Goal: Transaction & Acquisition: Purchase product/service

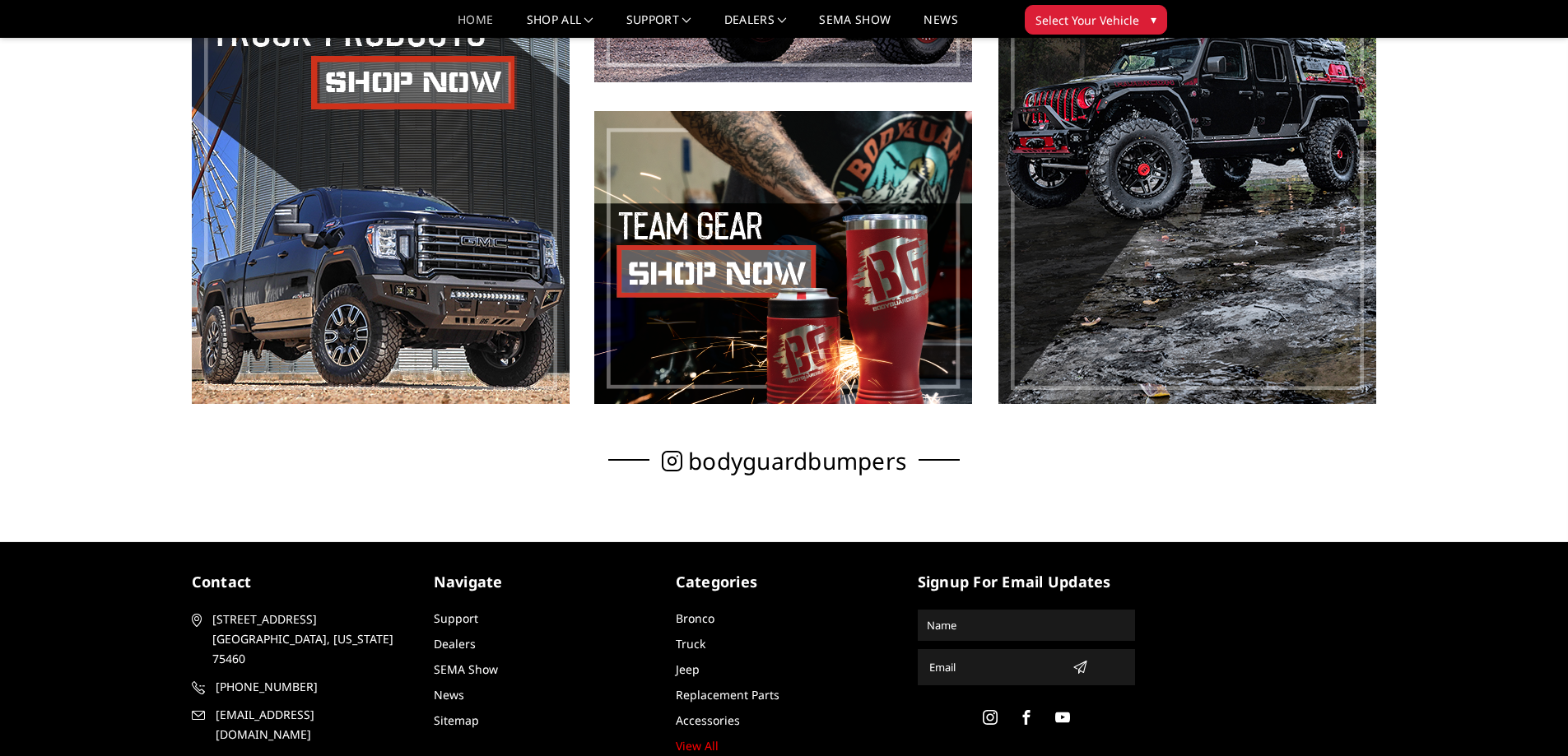
scroll to position [1154, 0]
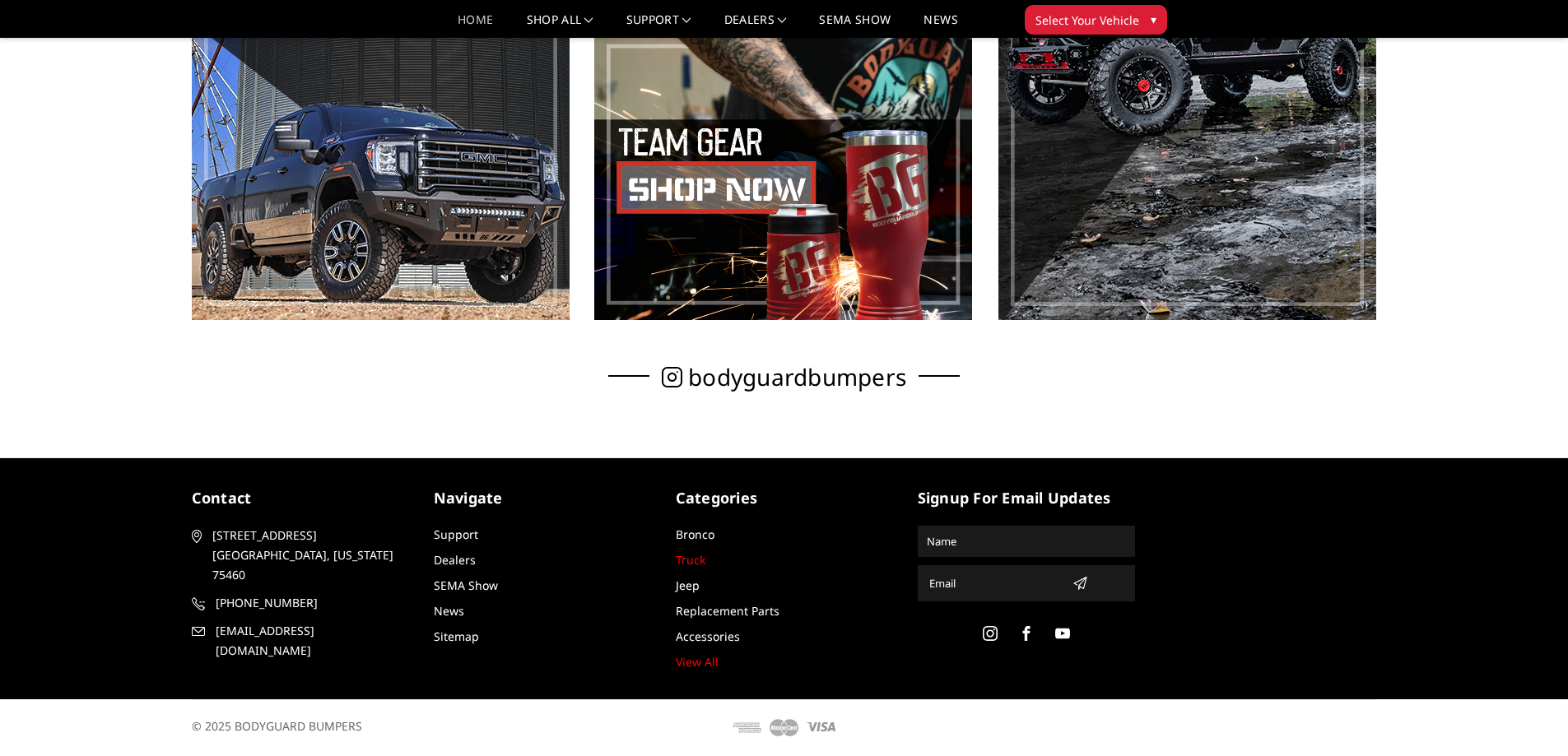
click at [701, 564] on link "Truck" at bounding box center [690, 560] width 30 height 15
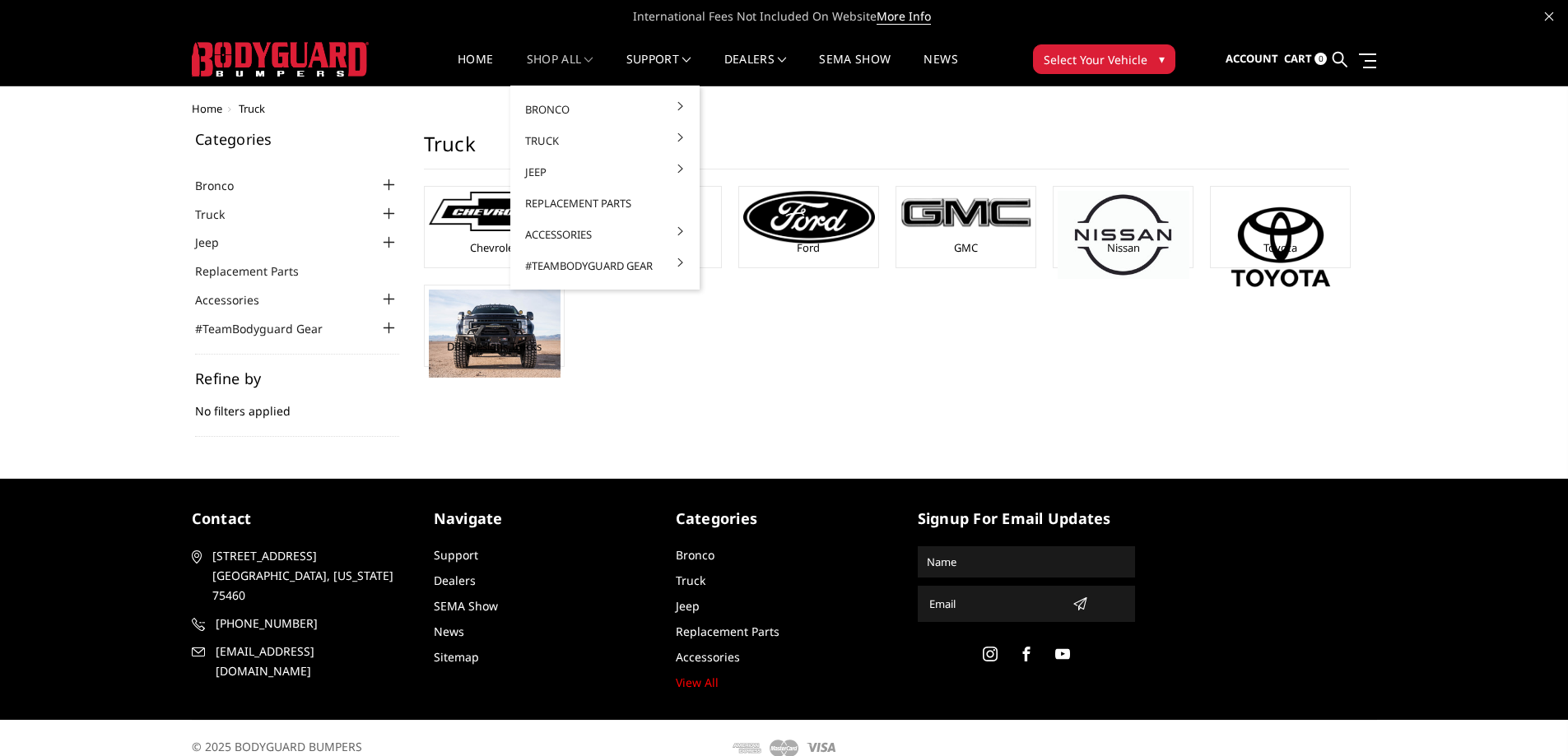
click at [532, 60] on link "shop all" at bounding box center [560, 69] width 66 height 32
click at [389, 214] on div at bounding box center [389, 214] width 20 height 20
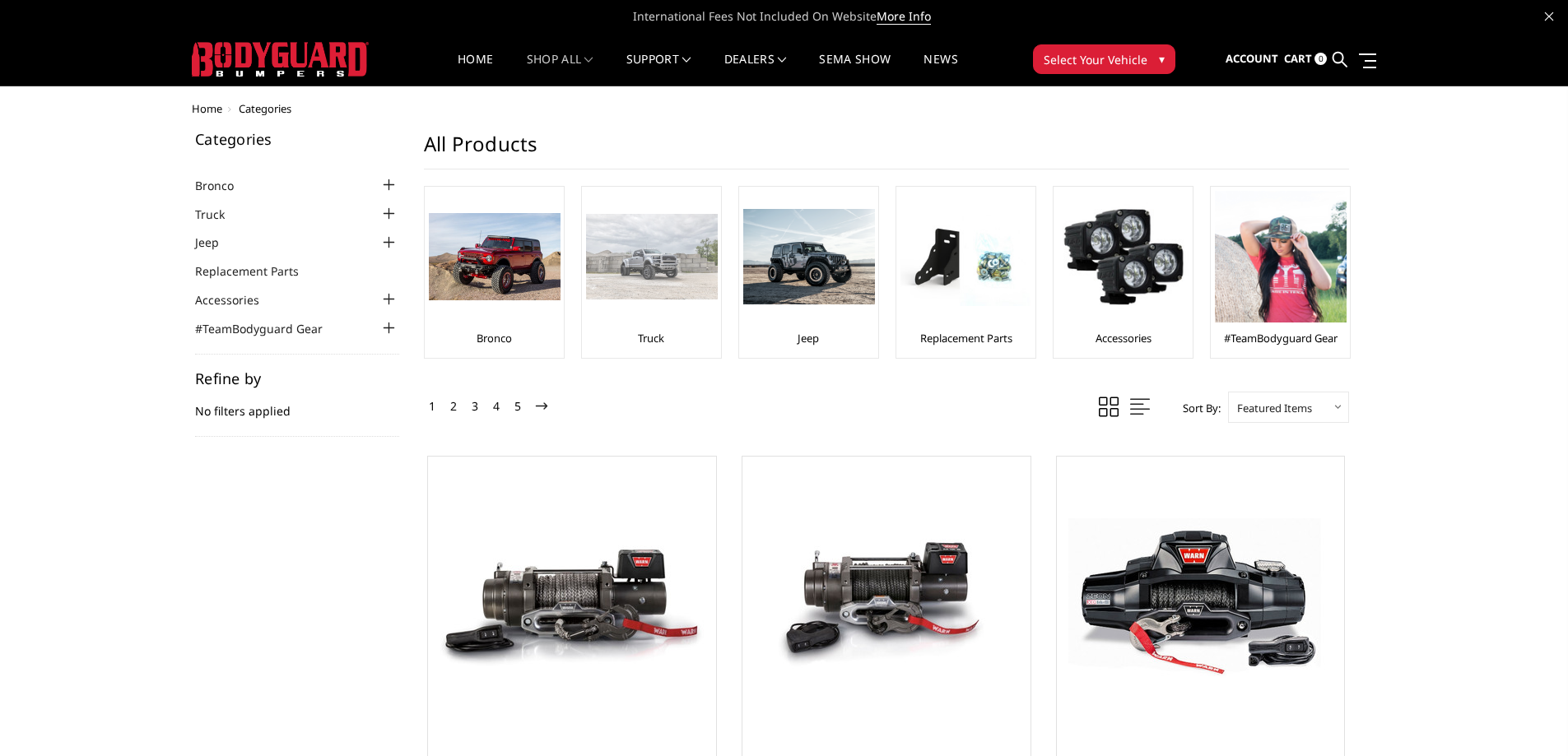
click at [602, 287] on img at bounding box center [652, 256] width 132 height 85
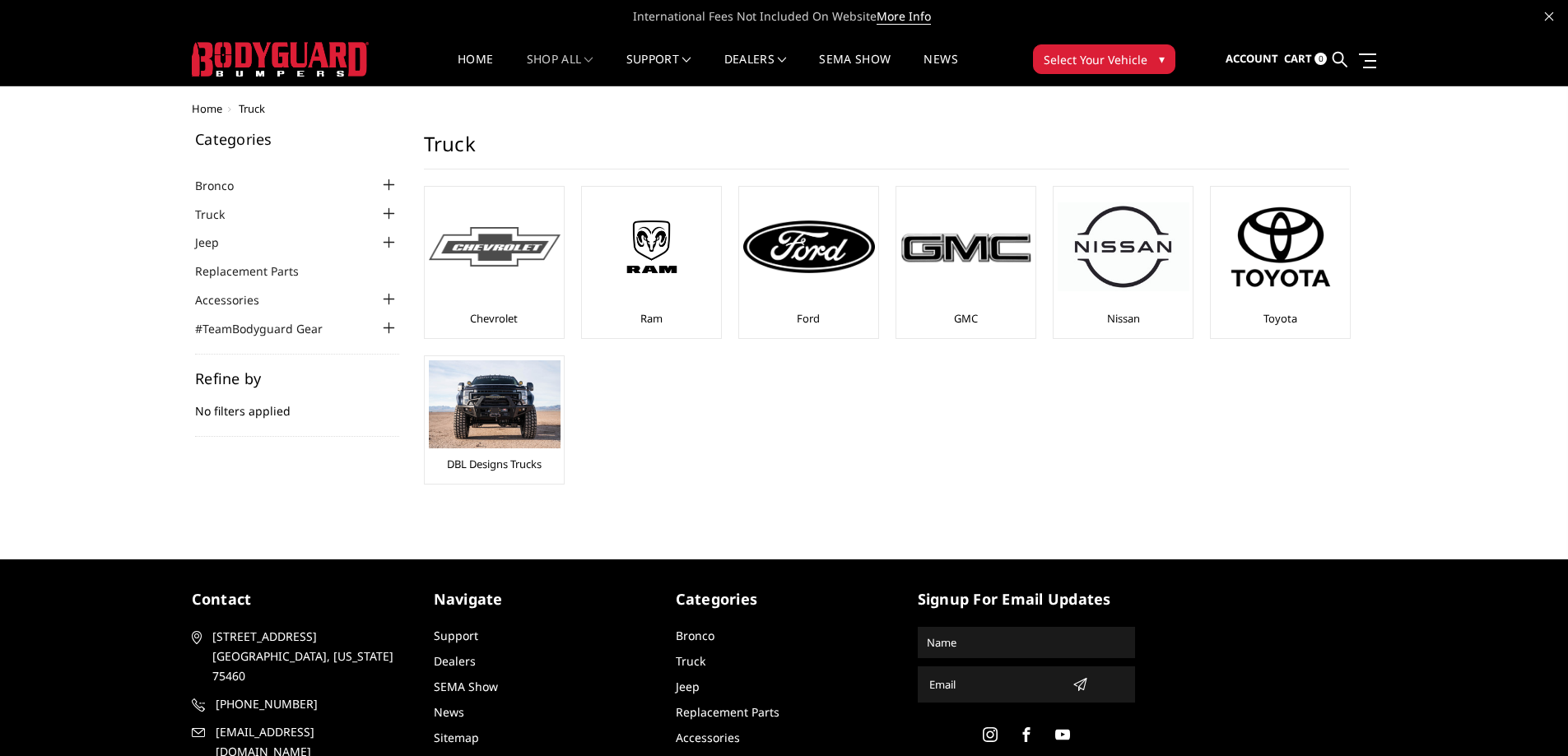
click at [507, 233] on img at bounding box center [494, 247] width 132 height 40
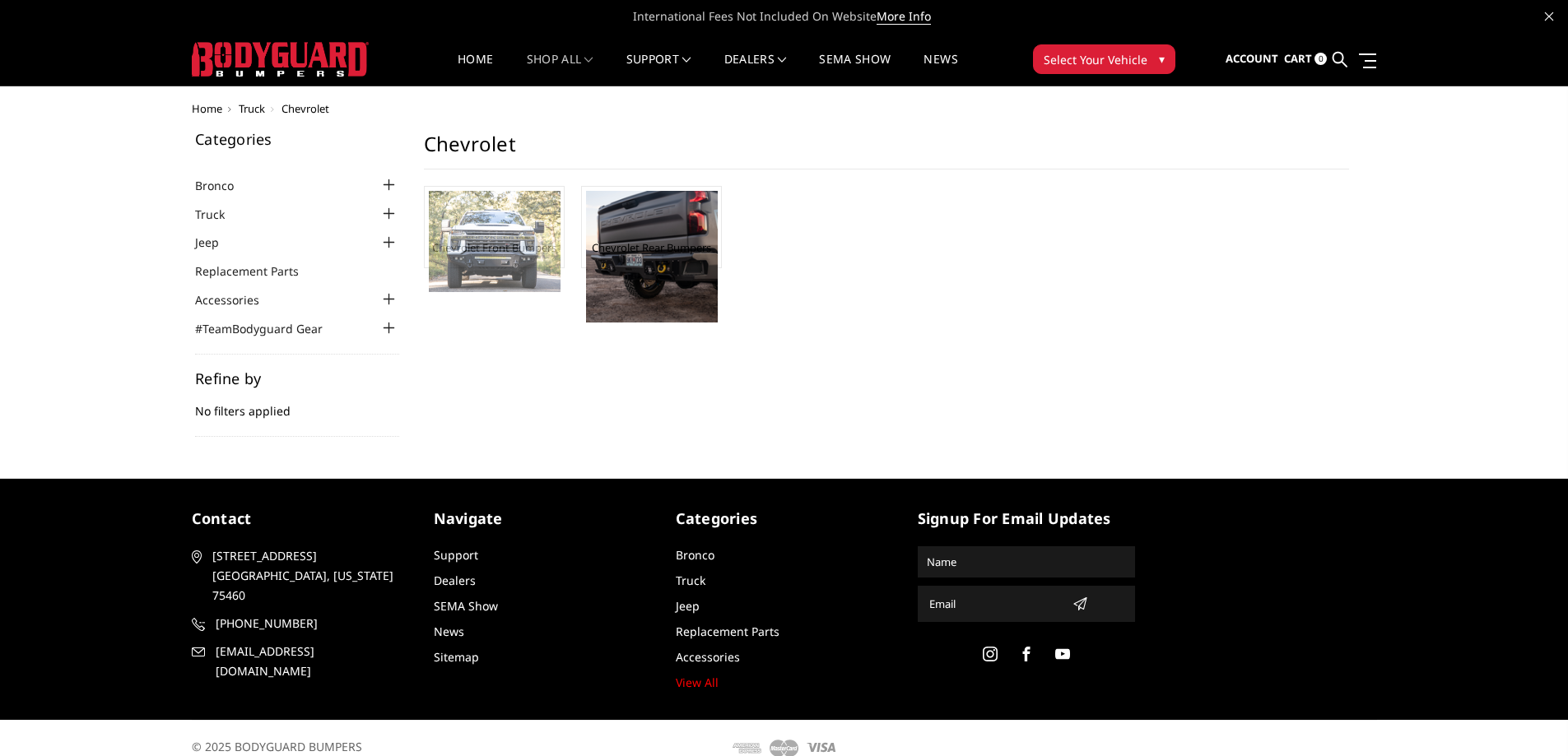
click at [508, 268] on img at bounding box center [494, 241] width 132 height 101
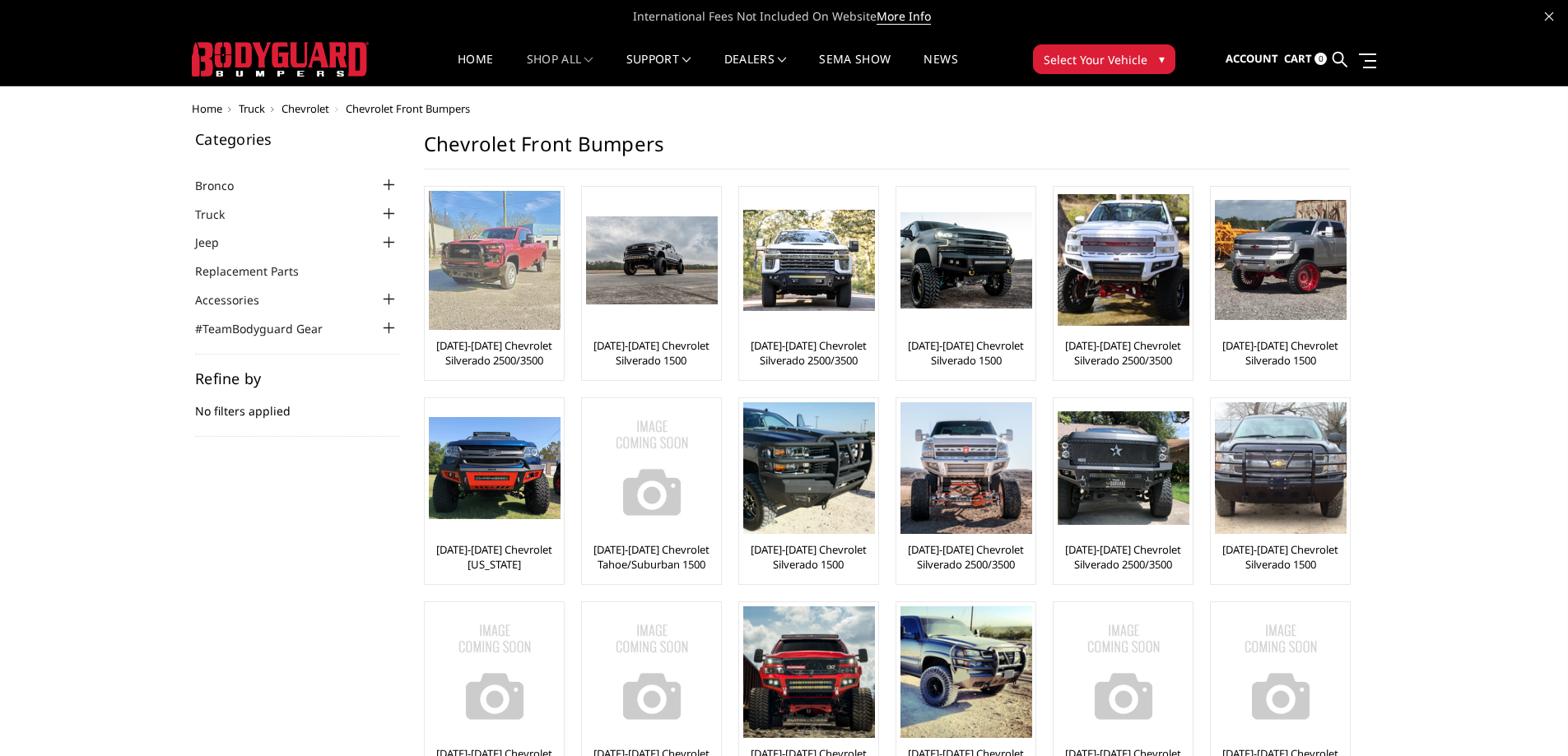
click at [477, 277] on img at bounding box center [494, 260] width 132 height 139
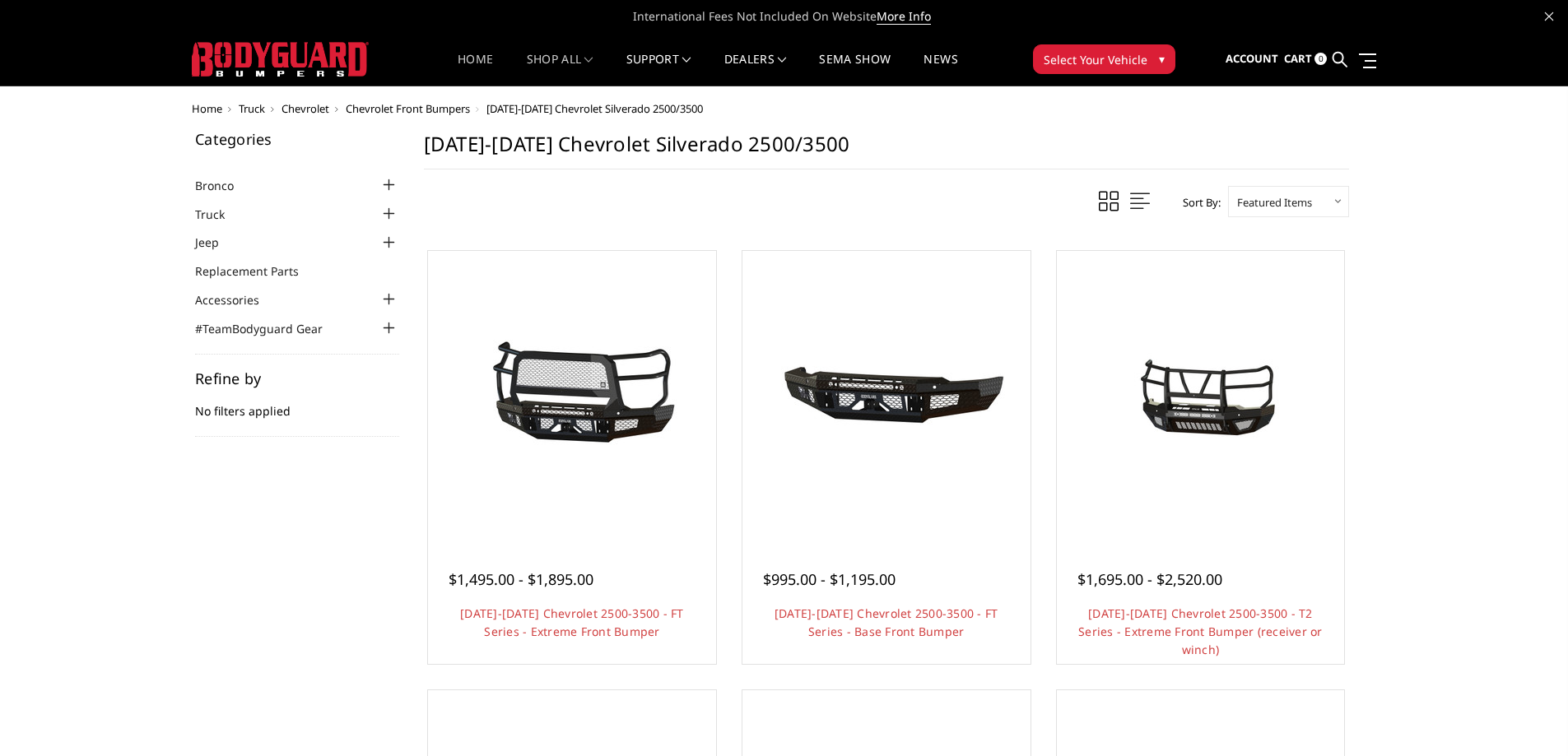
click at [457, 66] on link "Home" at bounding box center [474, 69] width 35 height 32
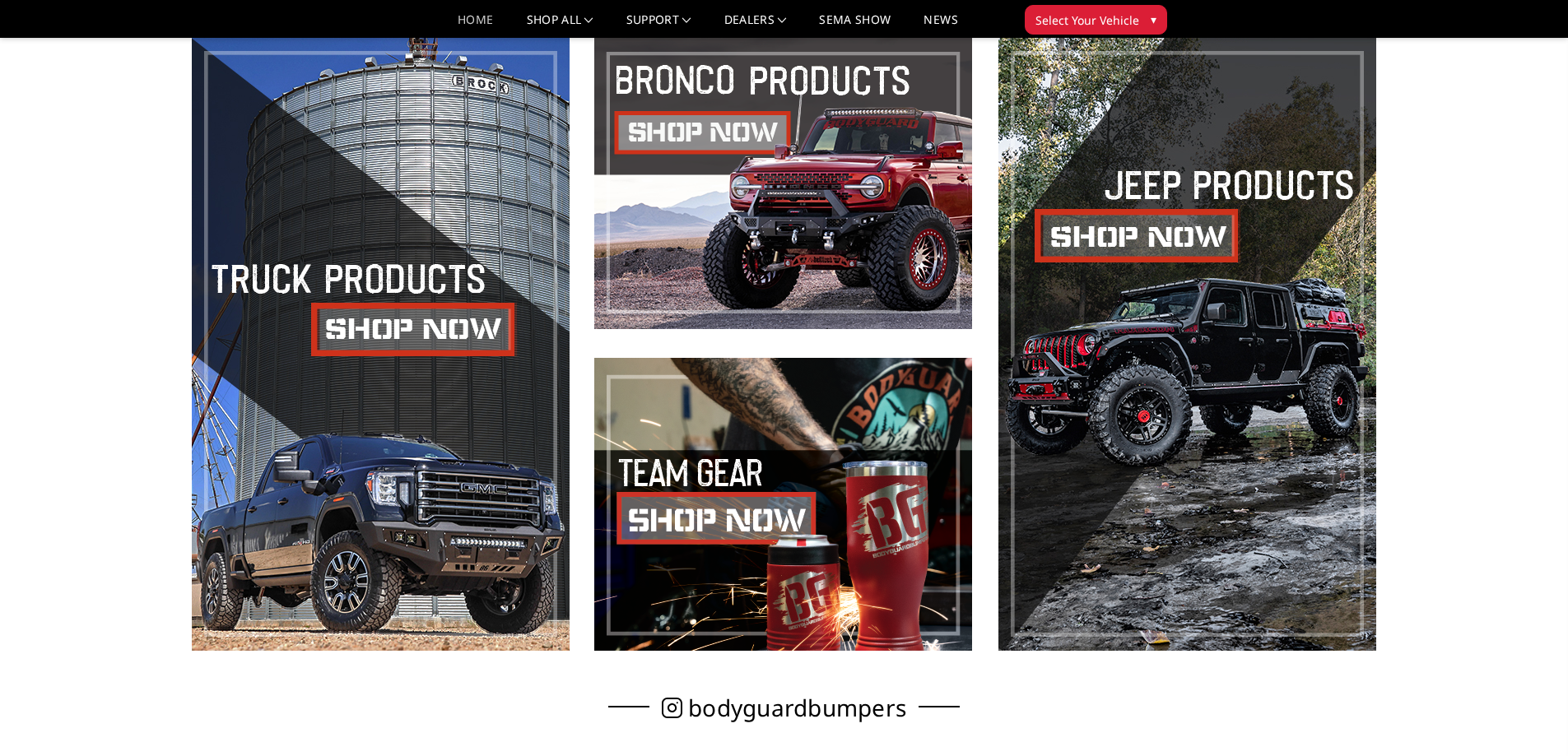
scroll to position [1069, 0]
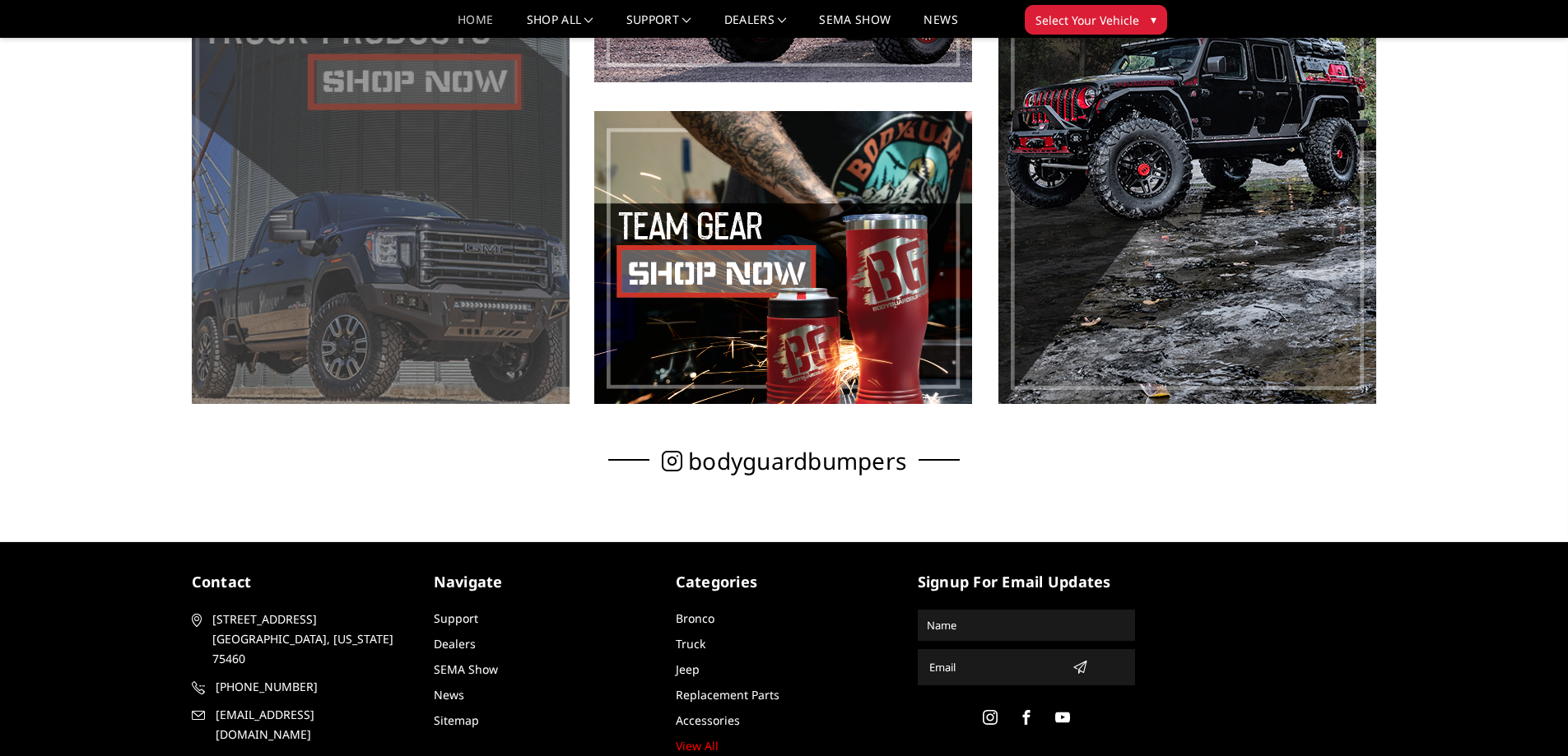
click at [445, 87] on span at bounding box center [381, 96] width 378 height 614
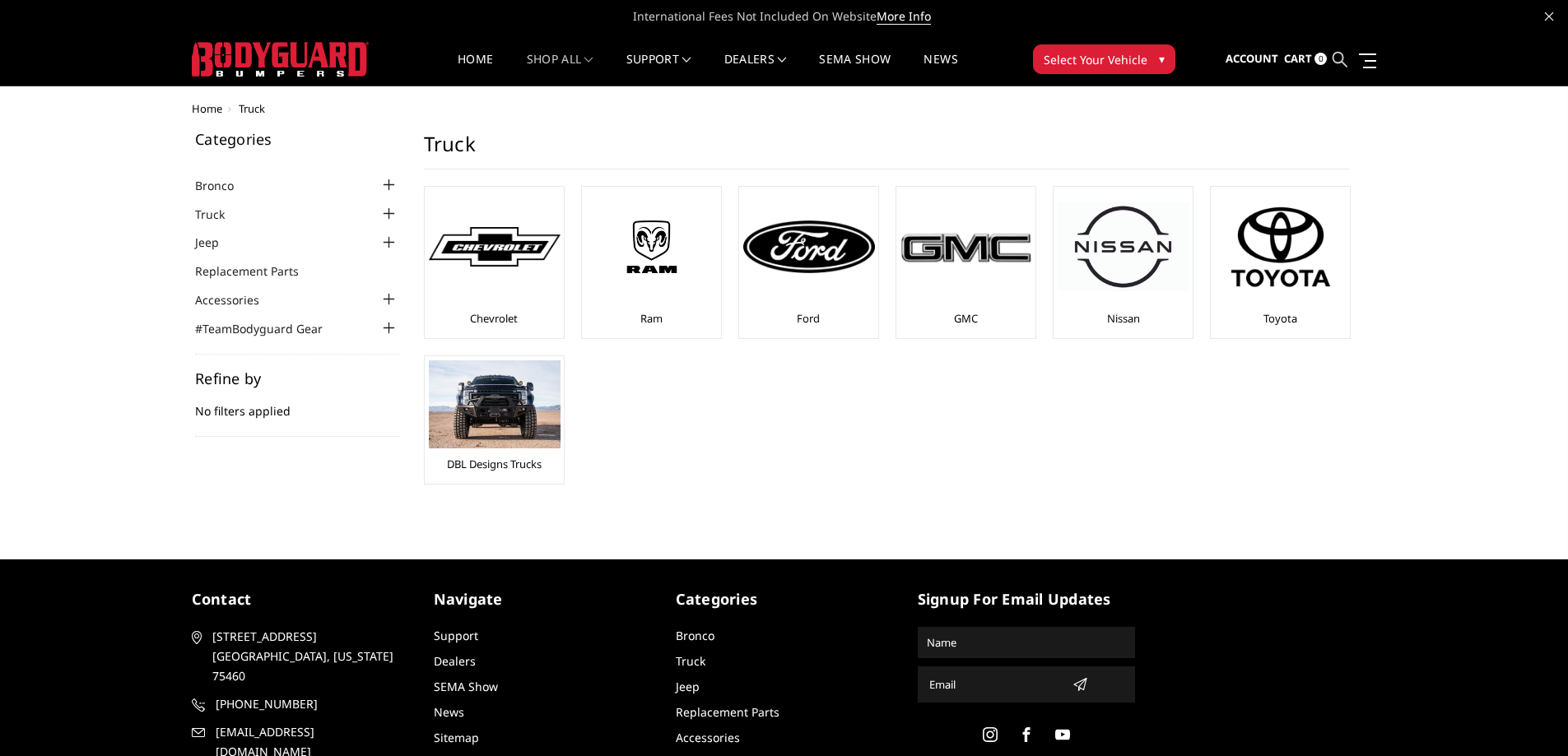
click at [1342, 55] on icon at bounding box center [1340, 59] width 15 height 15
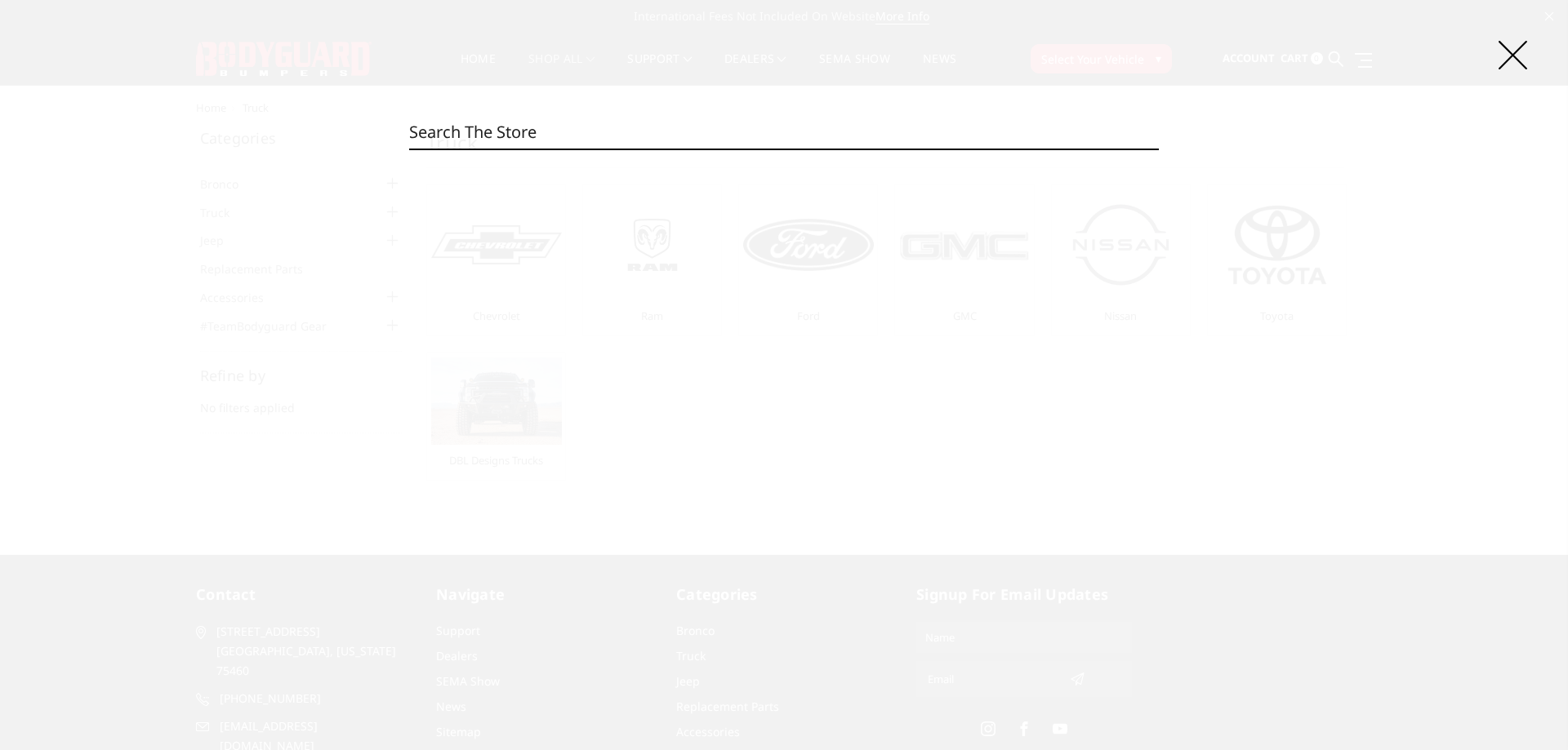
click at [710, 132] on input "Search" at bounding box center [784, 133] width 749 height 32
paste input "NAC20BNBNN"
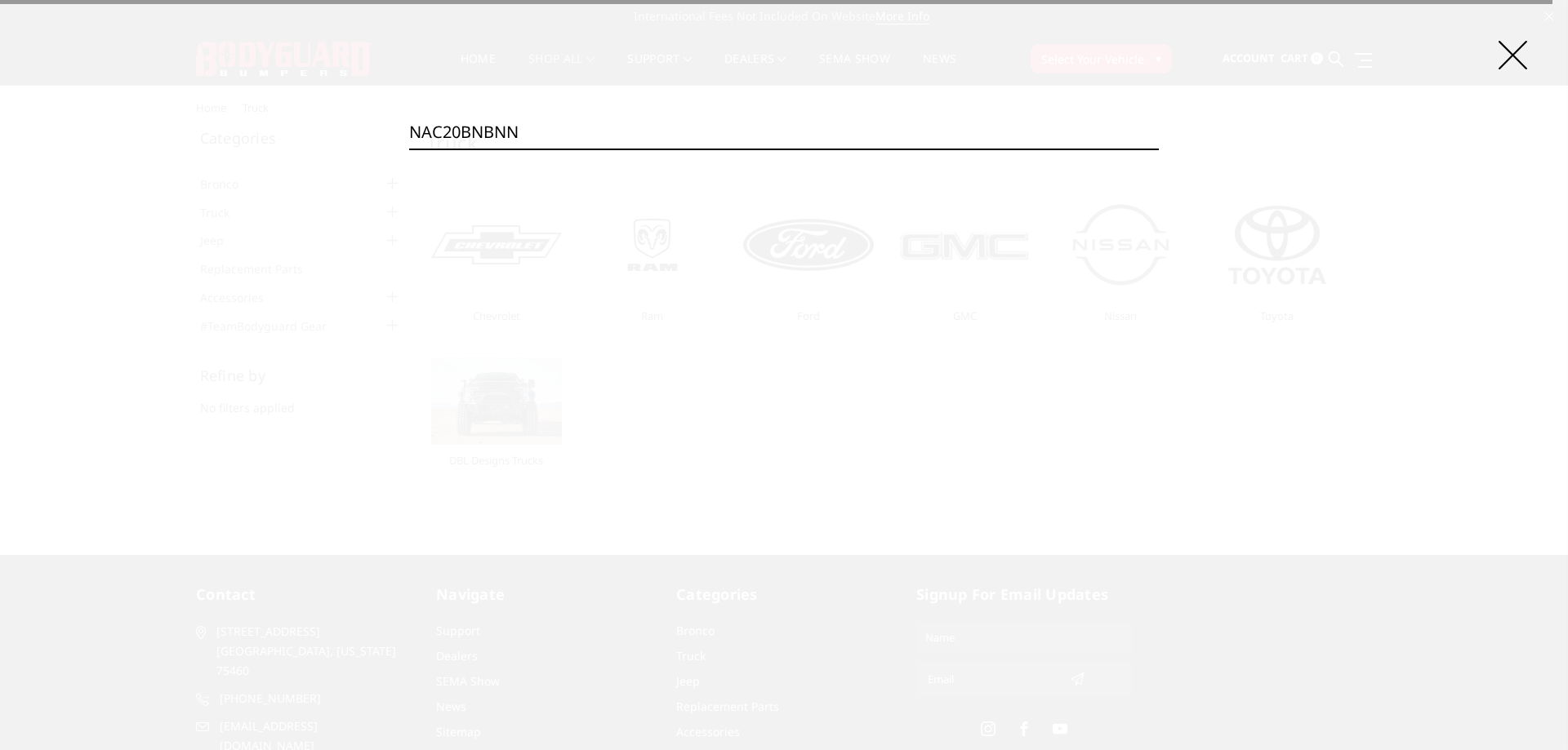
type input "NAC20BNBNN"
click at [1159, 149] on input "Search" at bounding box center [1159, 149] width 1 height 1
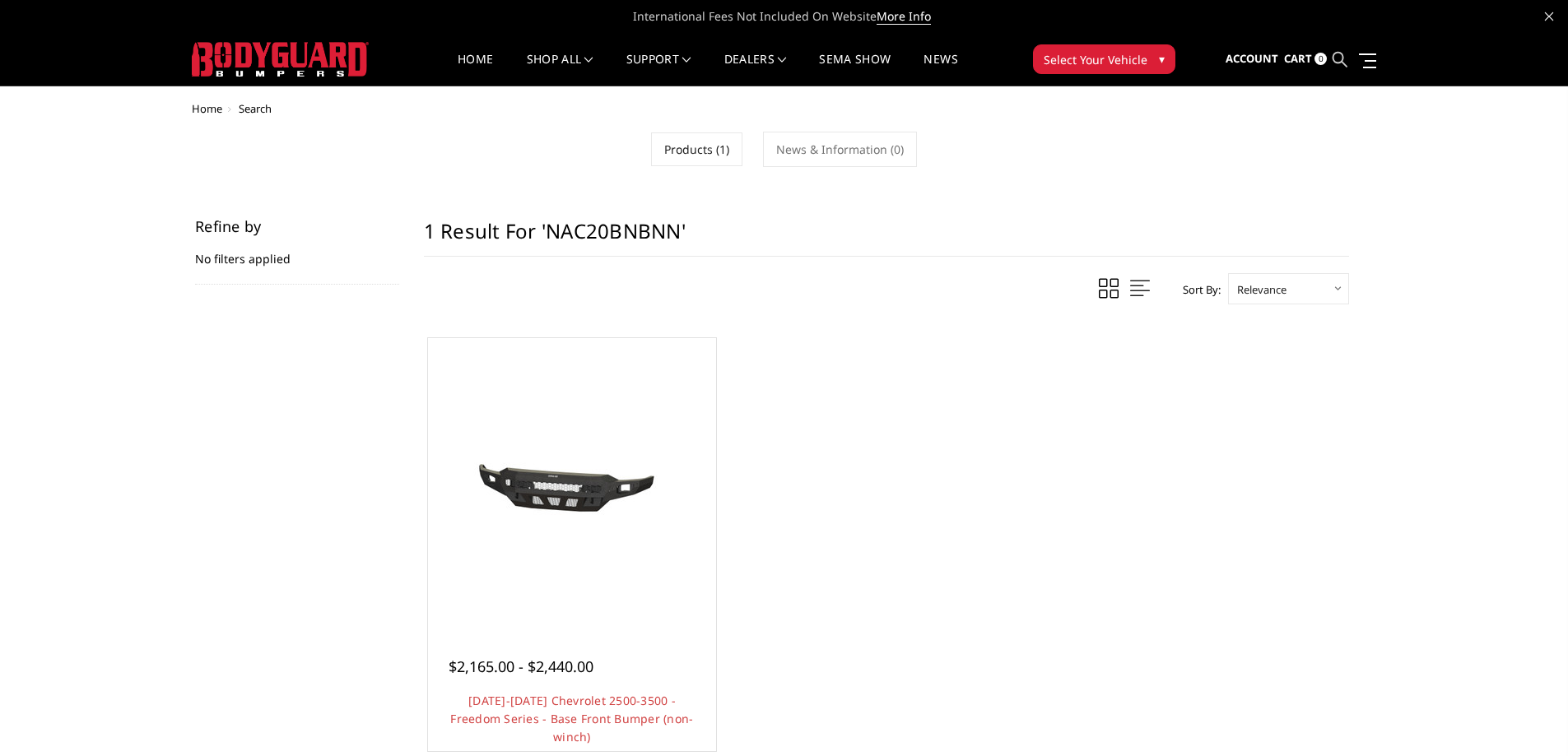
click at [1340, 55] on icon at bounding box center [1340, 59] width 15 height 15
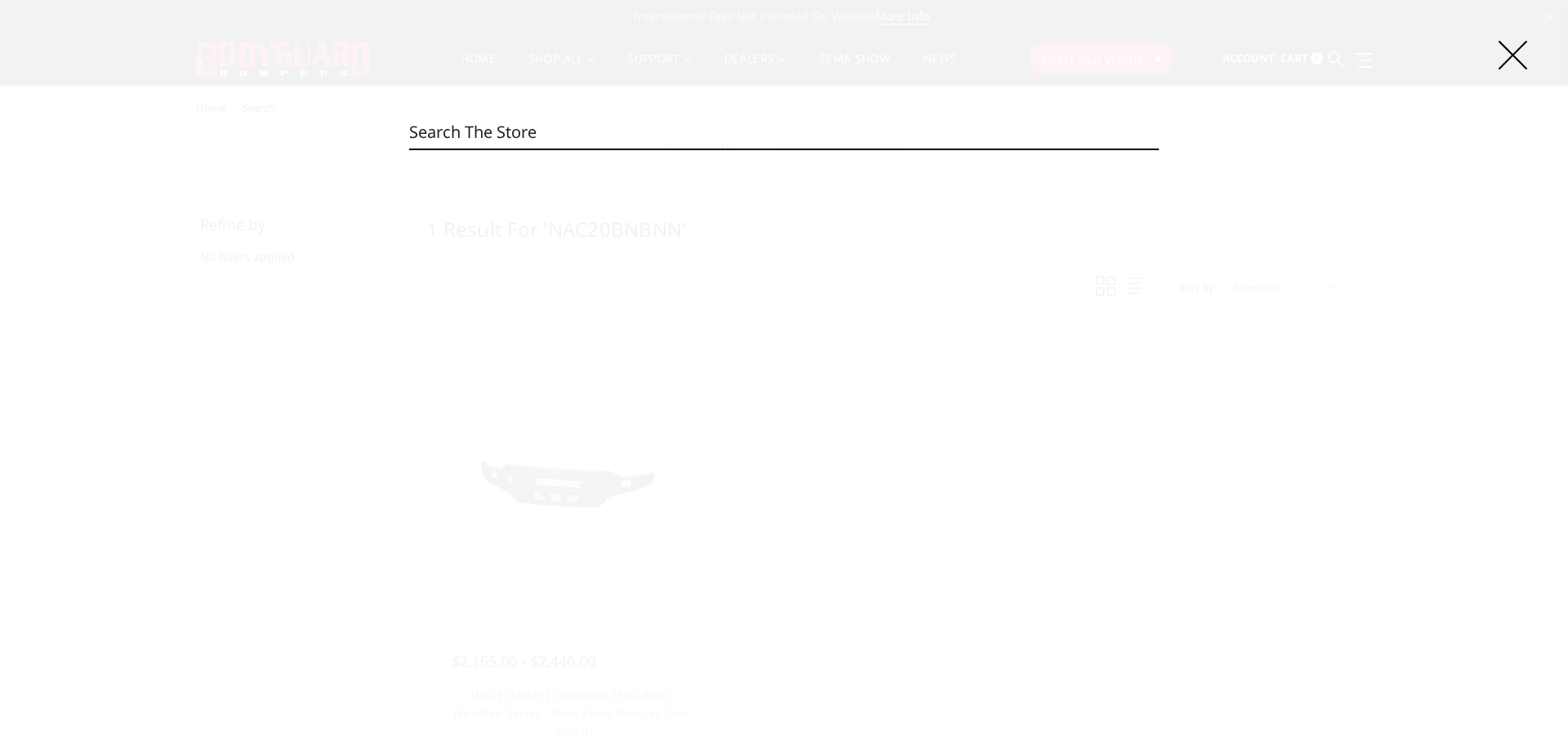
paste input "LAC22ANBNN"
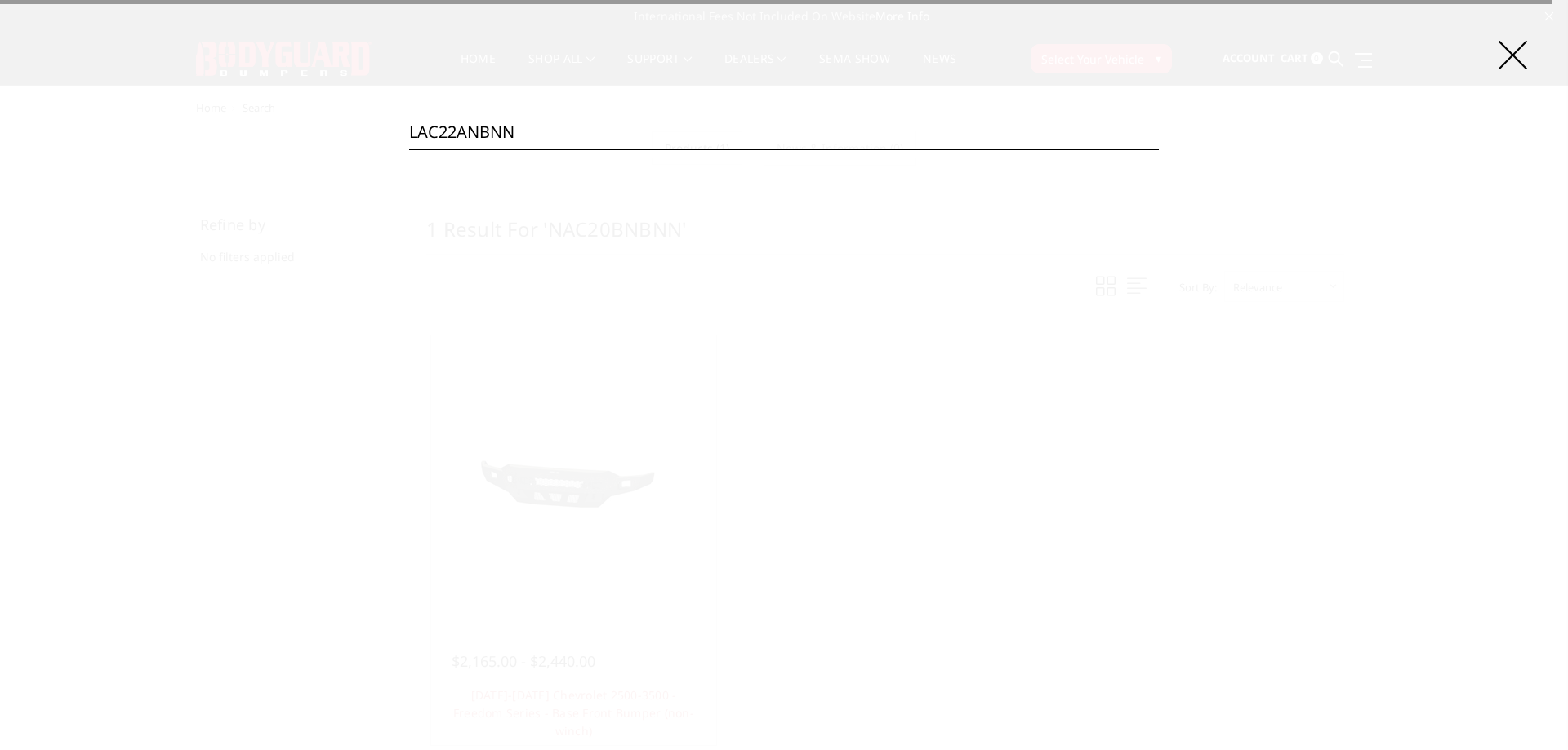
click at [637, 142] on input "LAC22ANBNN" at bounding box center [784, 133] width 749 height 32
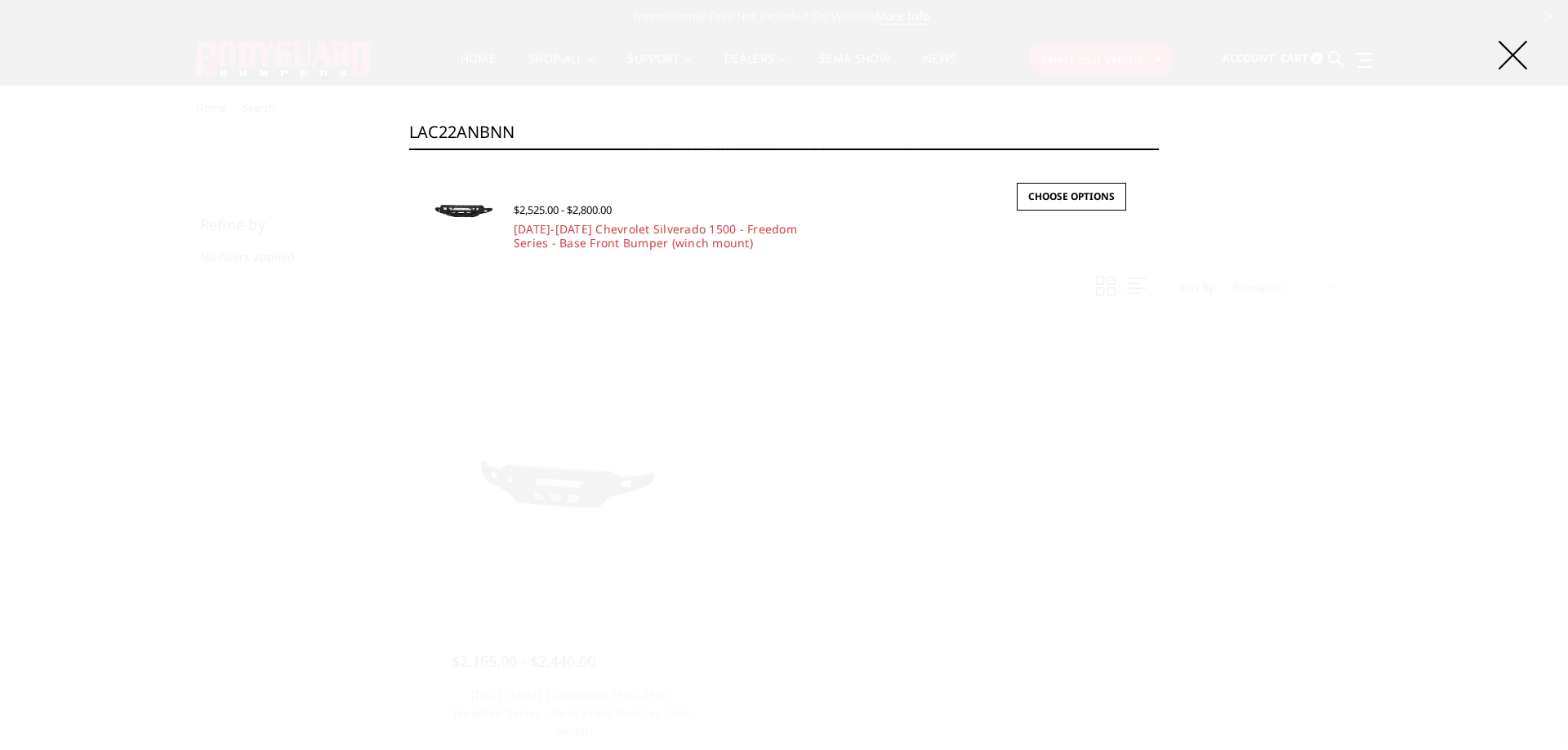
click at [553, 128] on input "LAC22ANBNN" at bounding box center [784, 133] width 749 height 32
paste input "N"
click at [569, 117] on input "NAC22ANBNN" at bounding box center [784, 133] width 749 height 32
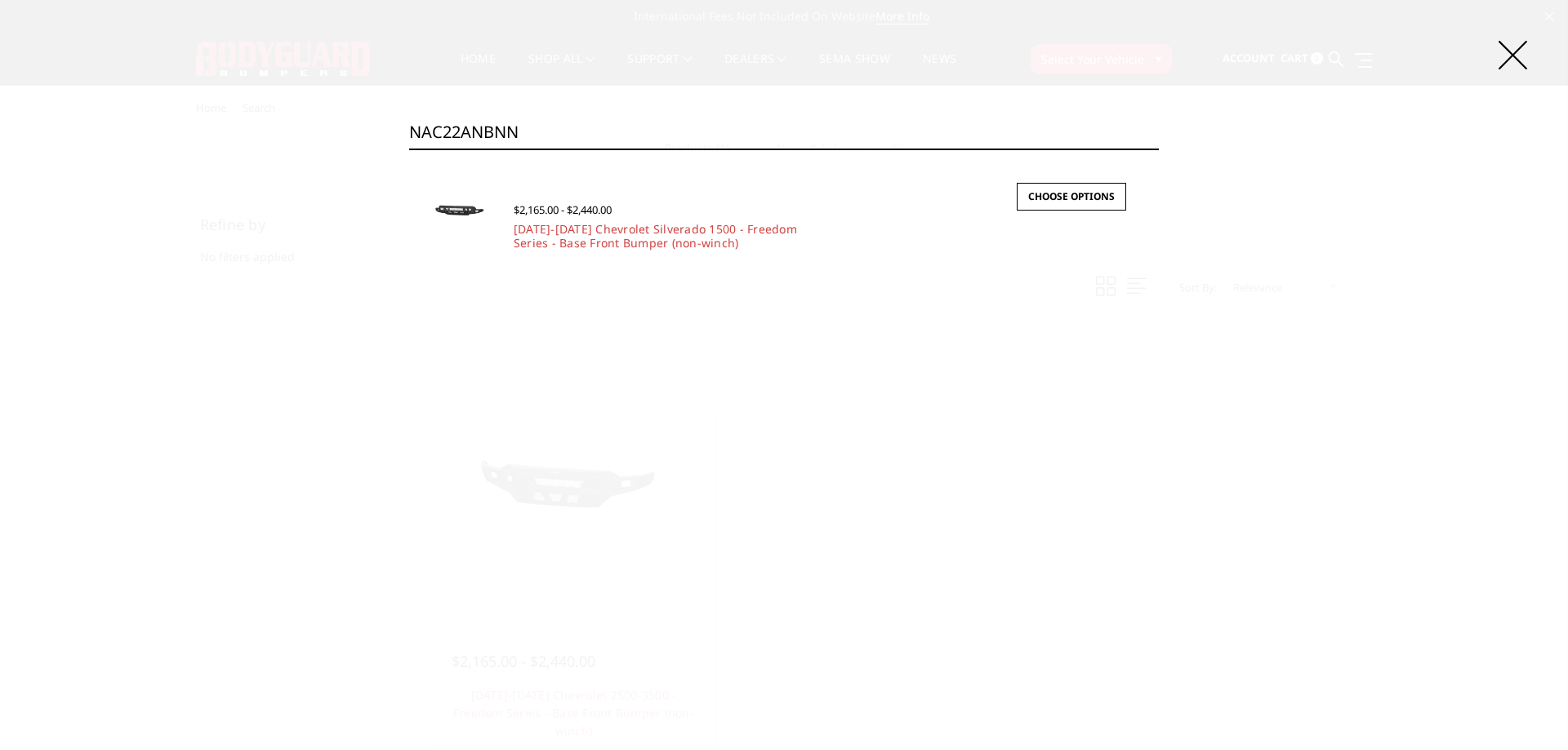
paste input "CAC20B"
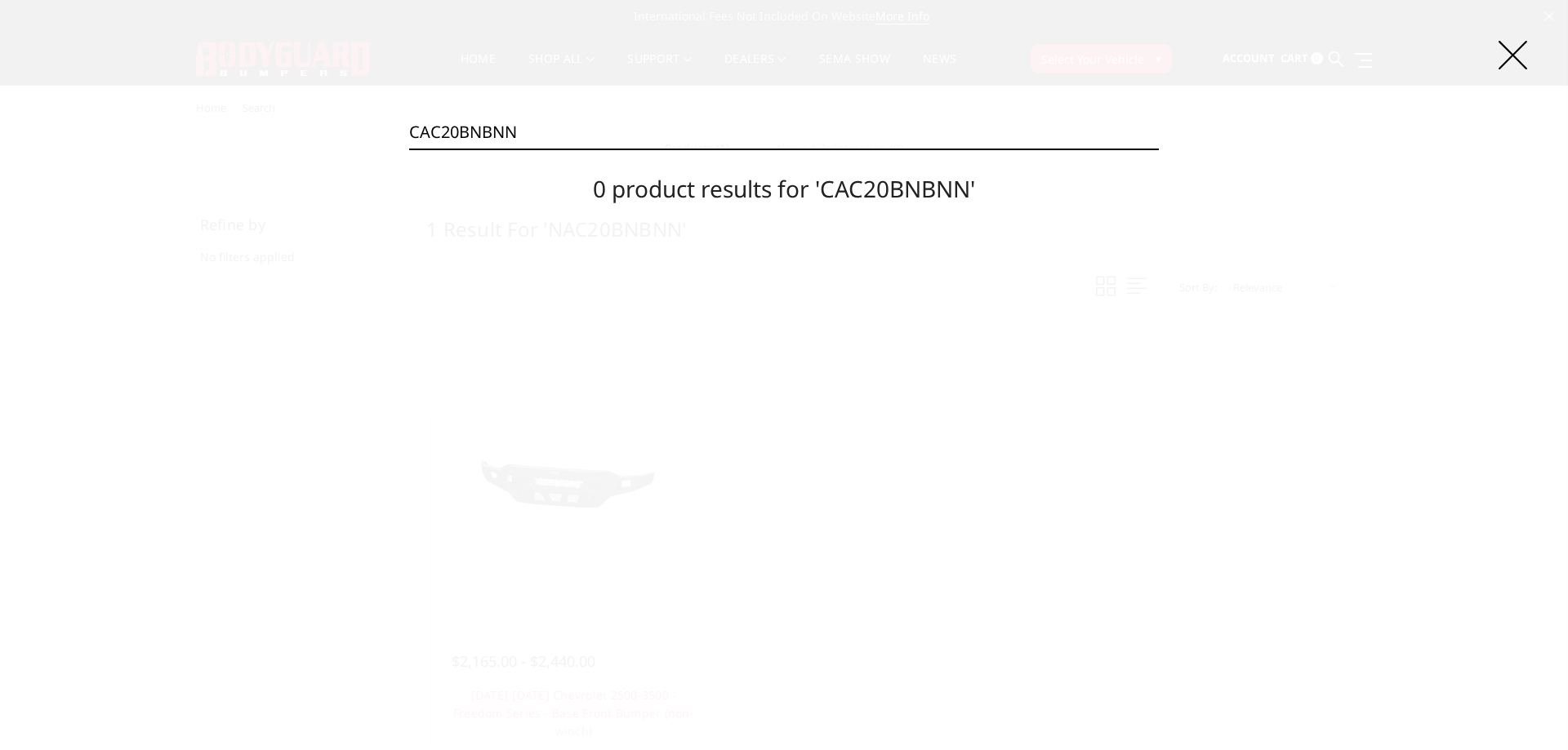
click at [614, 125] on input "CAC20BNBNN" at bounding box center [784, 133] width 749 height 32
paste input "T"
click at [788, 141] on input "CAC20BNTNN" at bounding box center [784, 133] width 749 height 32
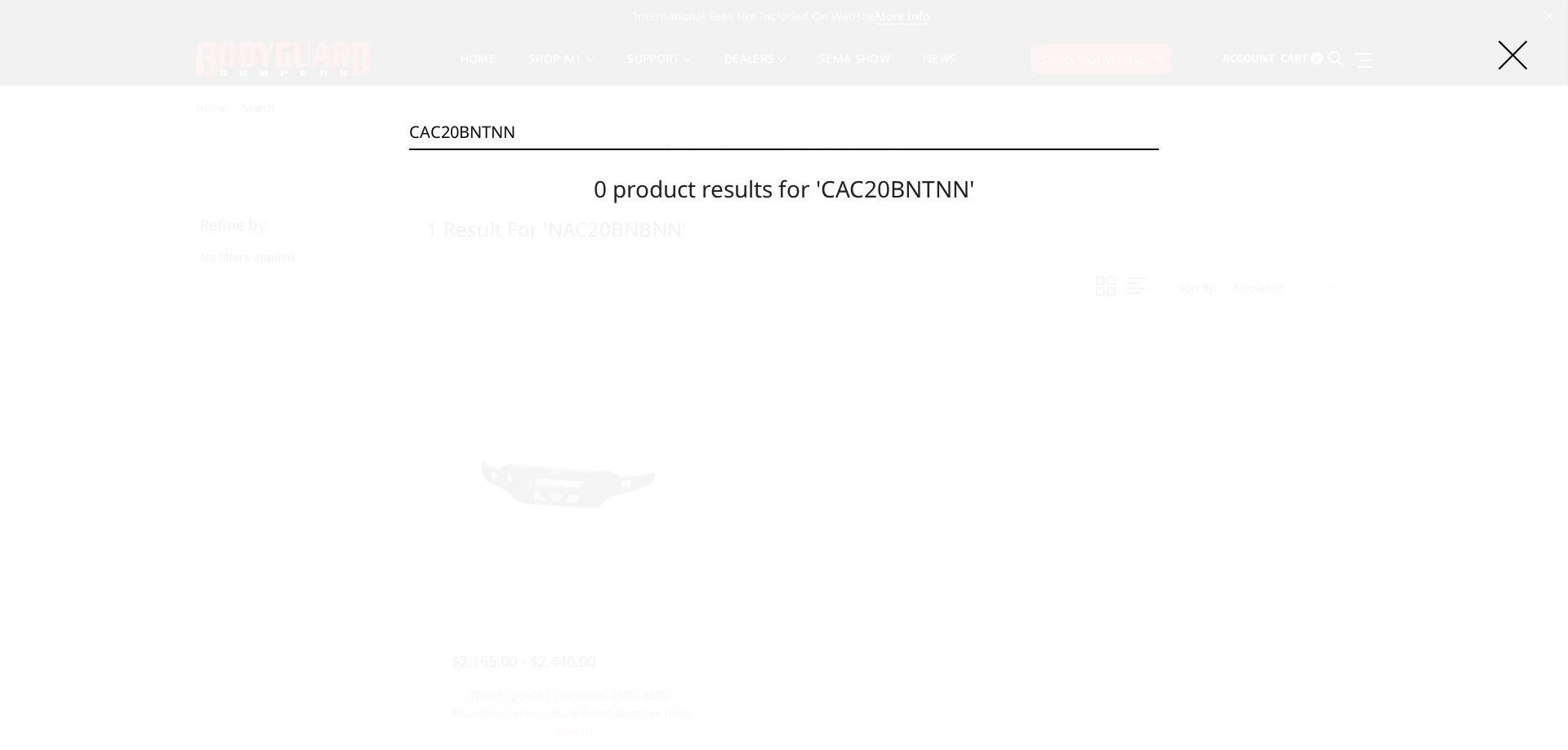
paste input "4BNB"
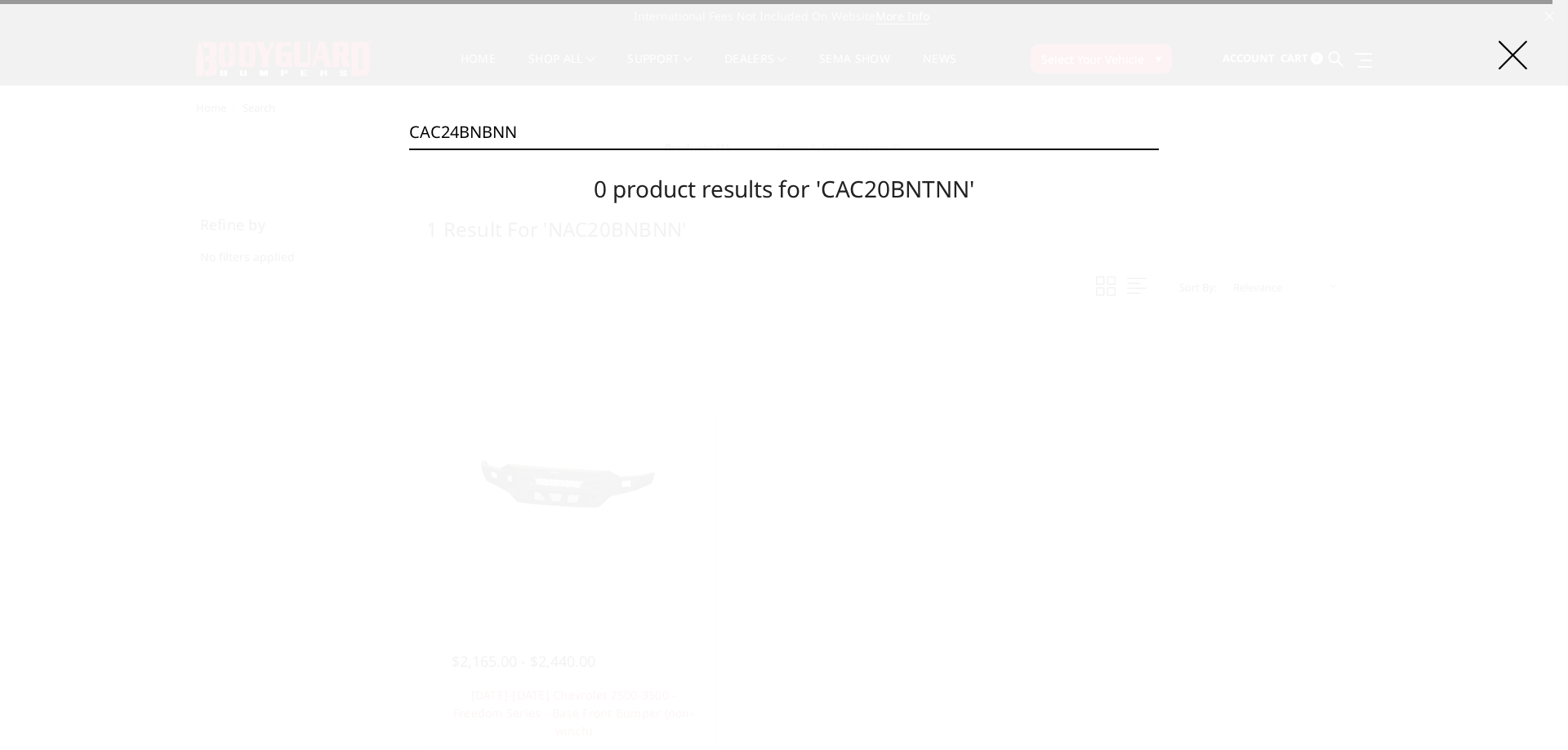
click at [788, 141] on input "CAC24BNBNN" at bounding box center [784, 133] width 749 height 32
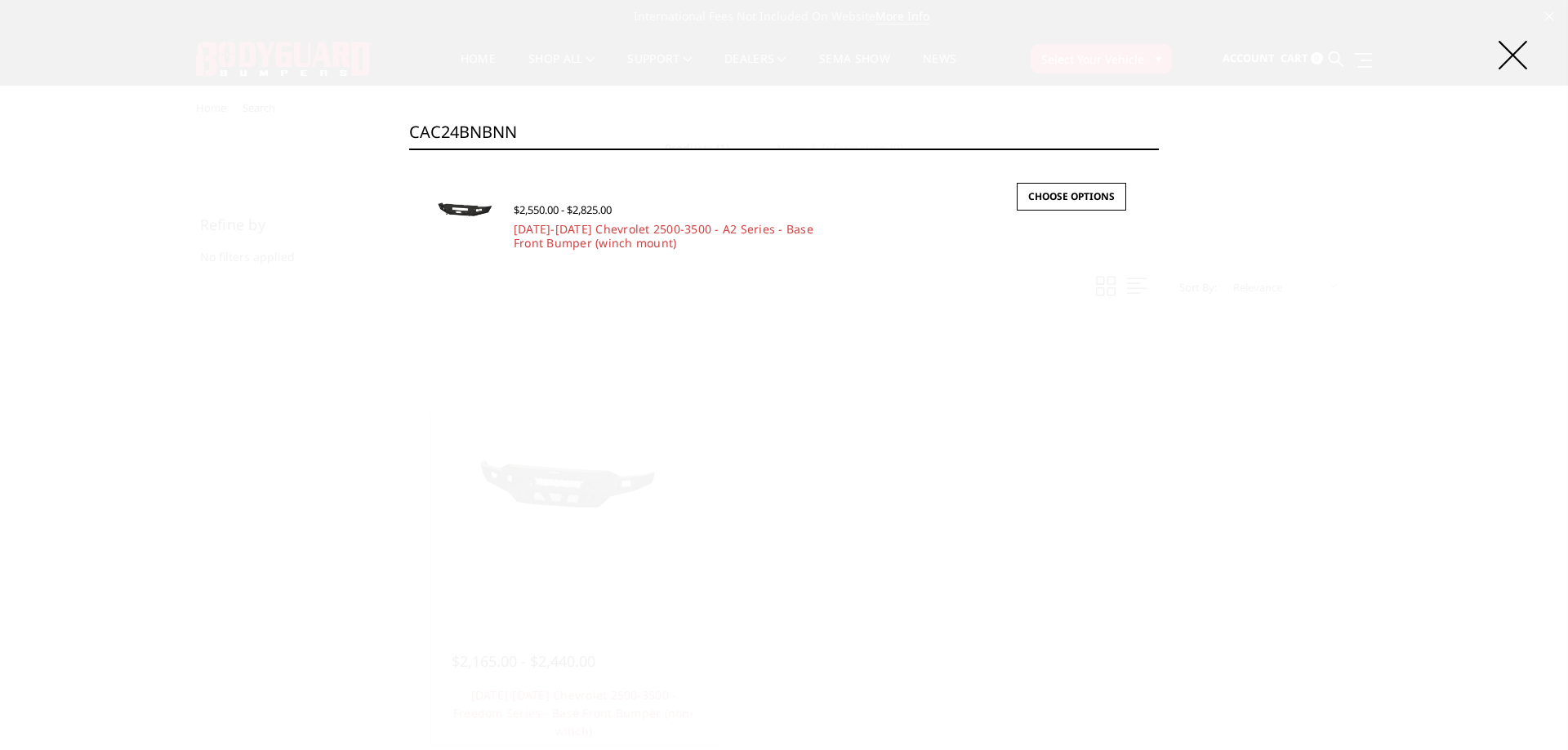
click at [788, 141] on input "CAC24BNBNN" at bounding box center [784, 133] width 749 height 32
click at [601, 136] on input "CAC24BNBNN" at bounding box center [784, 133] width 749 height 32
paste input "0"
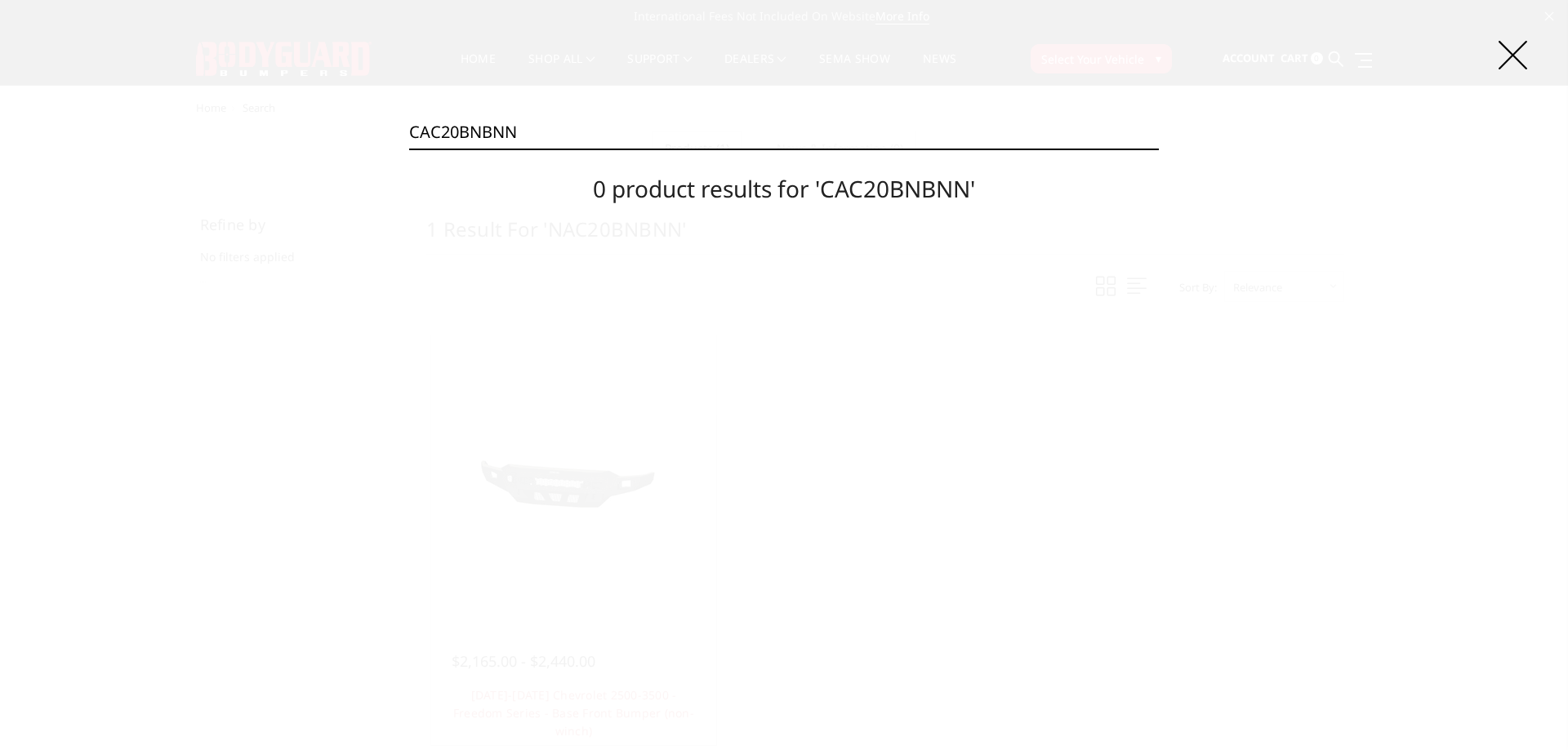
click at [566, 129] on input "CAC20BNBNN" at bounding box center [784, 133] width 749 height 32
paste input "Y"
click at [579, 114] on div "Search CAC20BYBNN Search 0 product results for 'CAC20BYBNN'" at bounding box center [784, 375] width 1568 height 750
click at [558, 131] on input "CAC20BYBNN" at bounding box center [784, 133] width 749 height 32
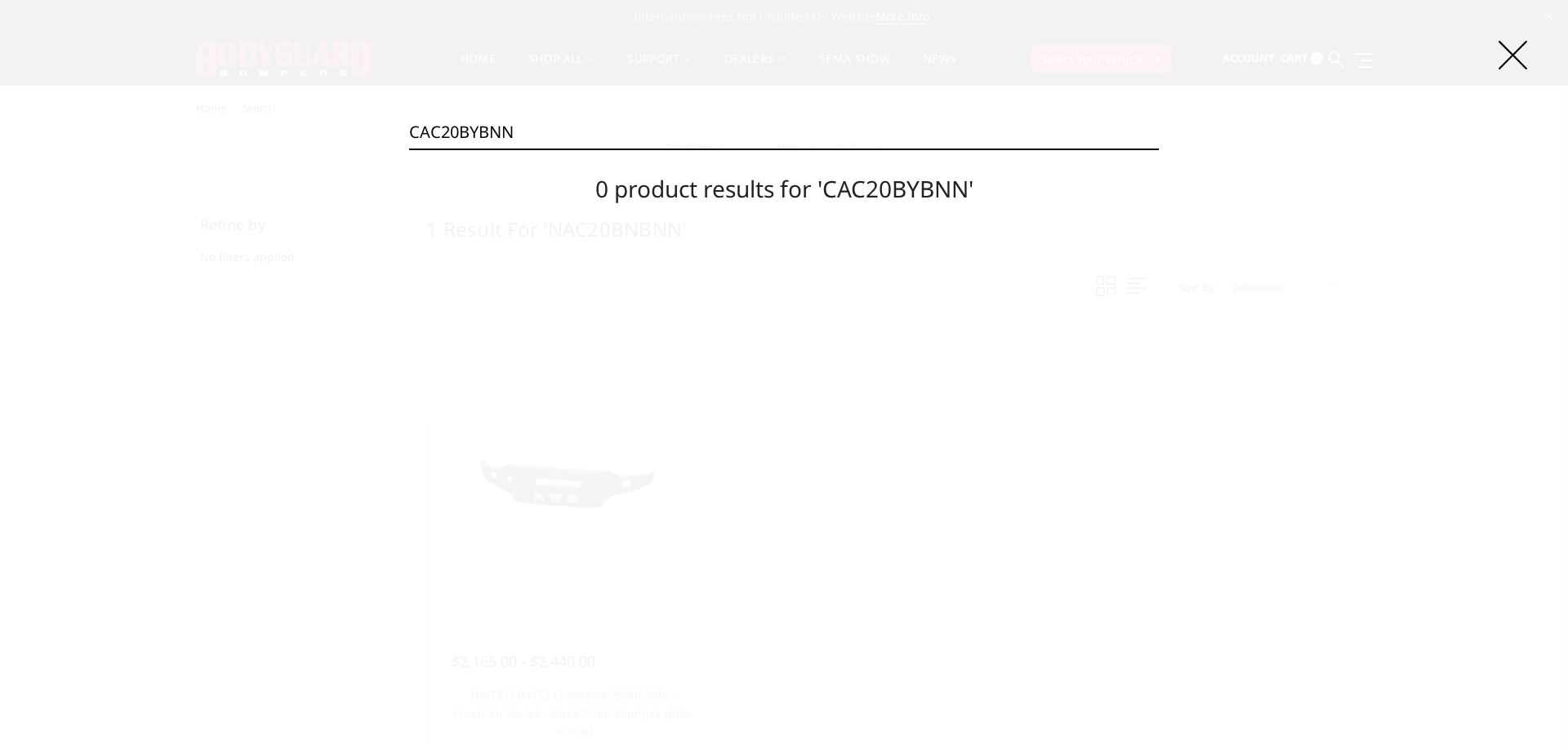
click at [558, 131] on input "CAC20BYBNN" at bounding box center [784, 133] width 749 height 32
paste input "T"
click at [558, 133] on input "CAC20BYTNN" at bounding box center [784, 133] width 749 height 32
paste input "4BNB"
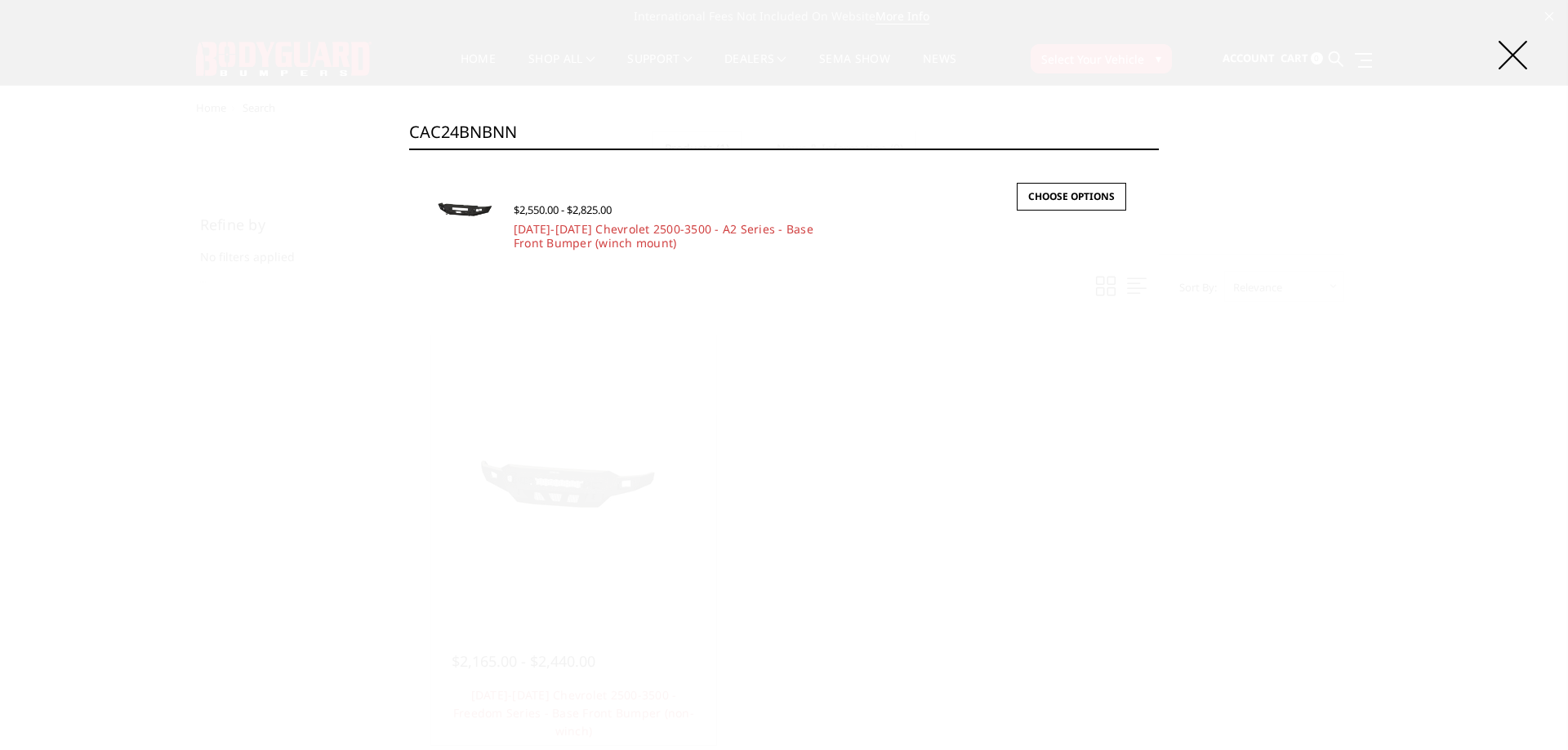
type input "CAC24BNBNN"
click at [588, 225] on link "2024-2025 Chevrolet 2500-3500 - A2 Series - Base Front Bumper (winch mount)" at bounding box center [664, 235] width 299 height 30
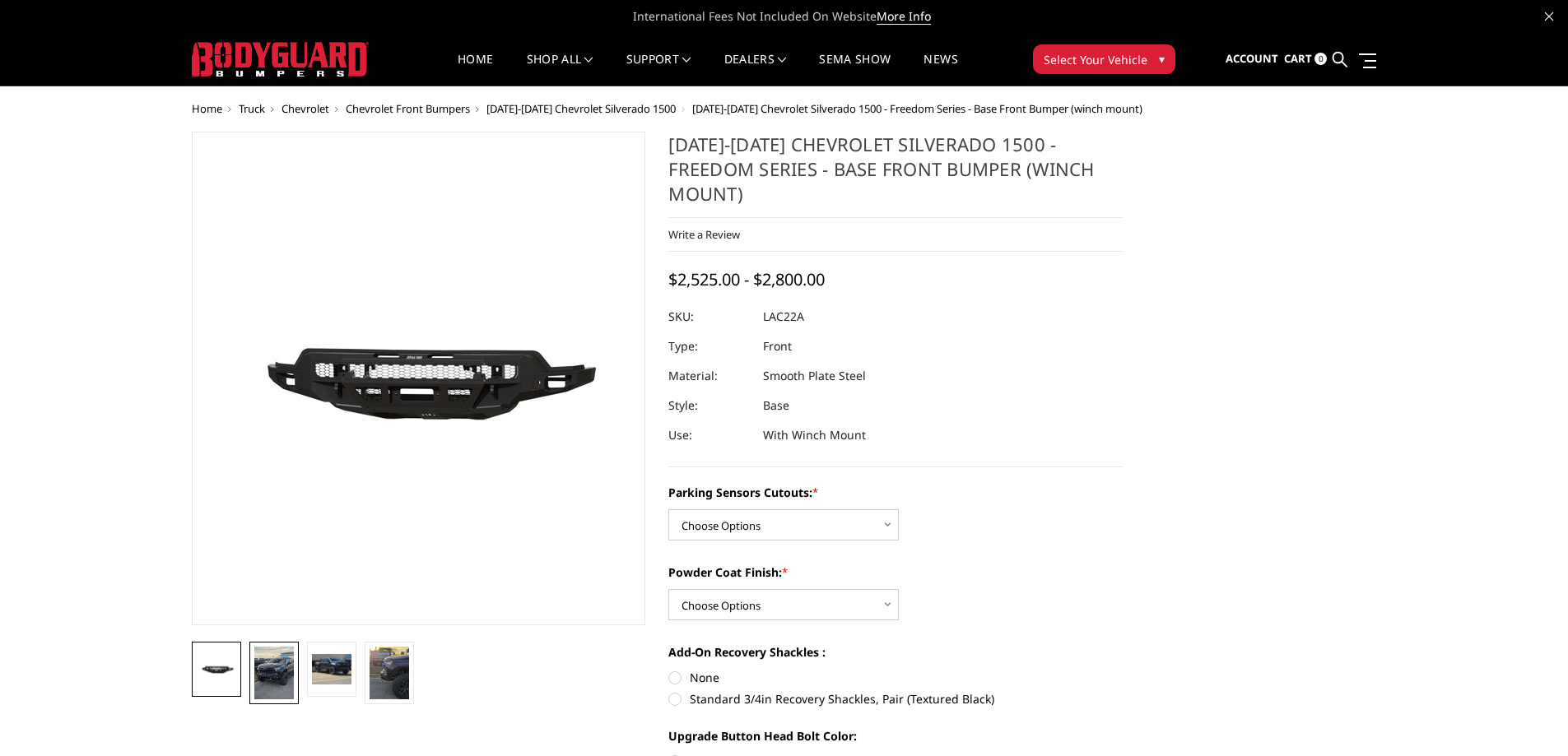
click at [268, 672] on img at bounding box center [274, 673] width 39 height 53
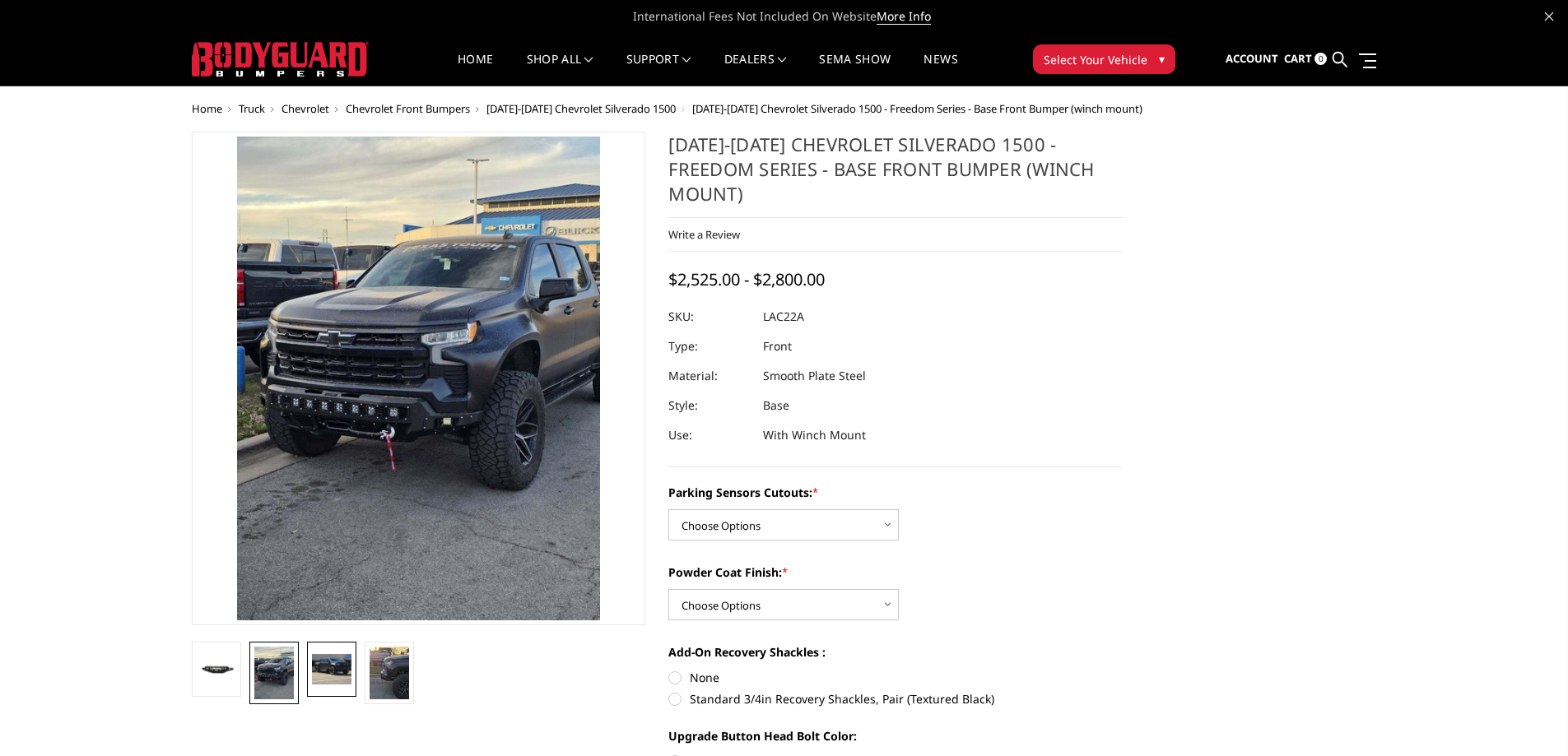
click at [327, 671] on img at bounding box center [331, 669] width 39 height 30
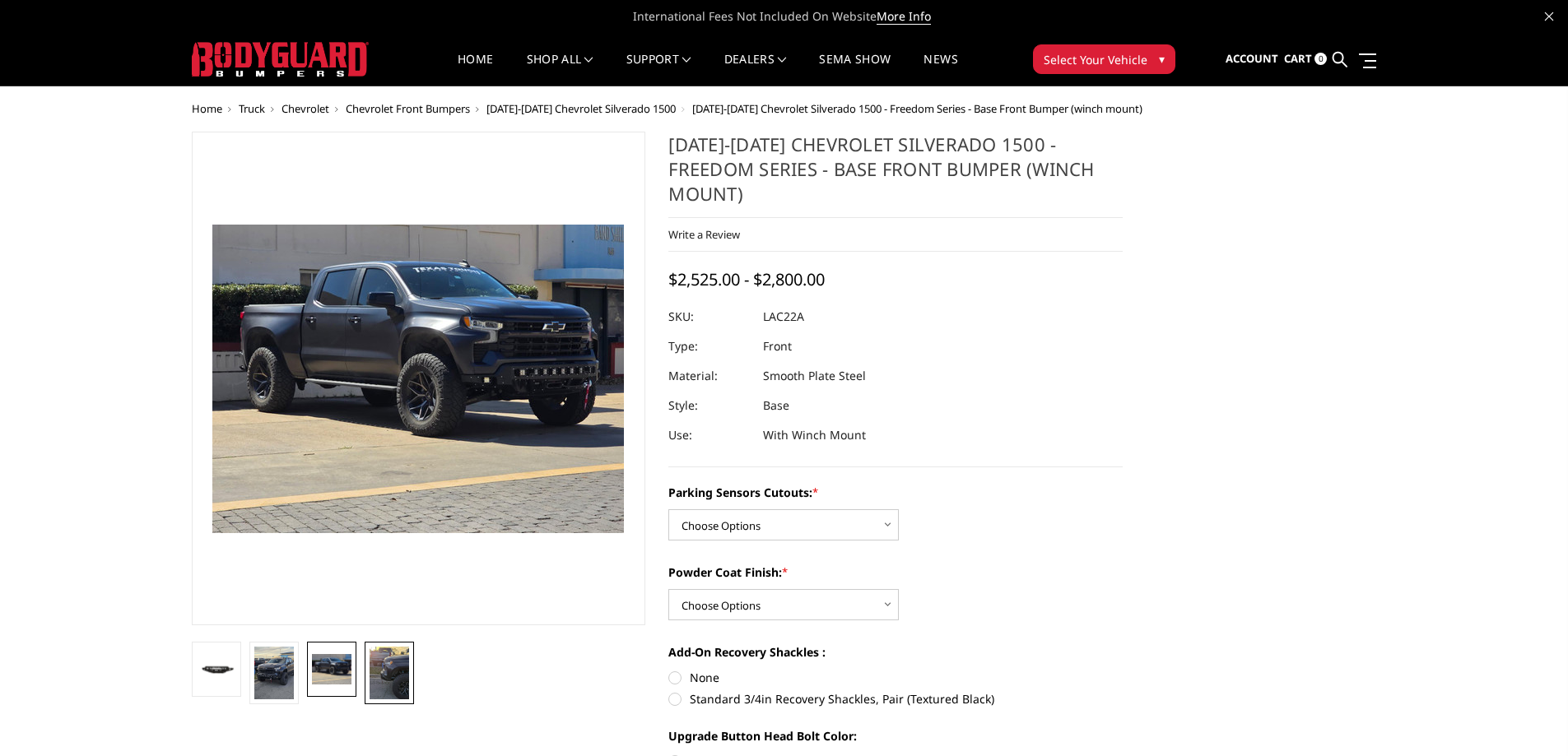
click at [384, 668] on img at bounding box center [389, 673] width 39 height 53
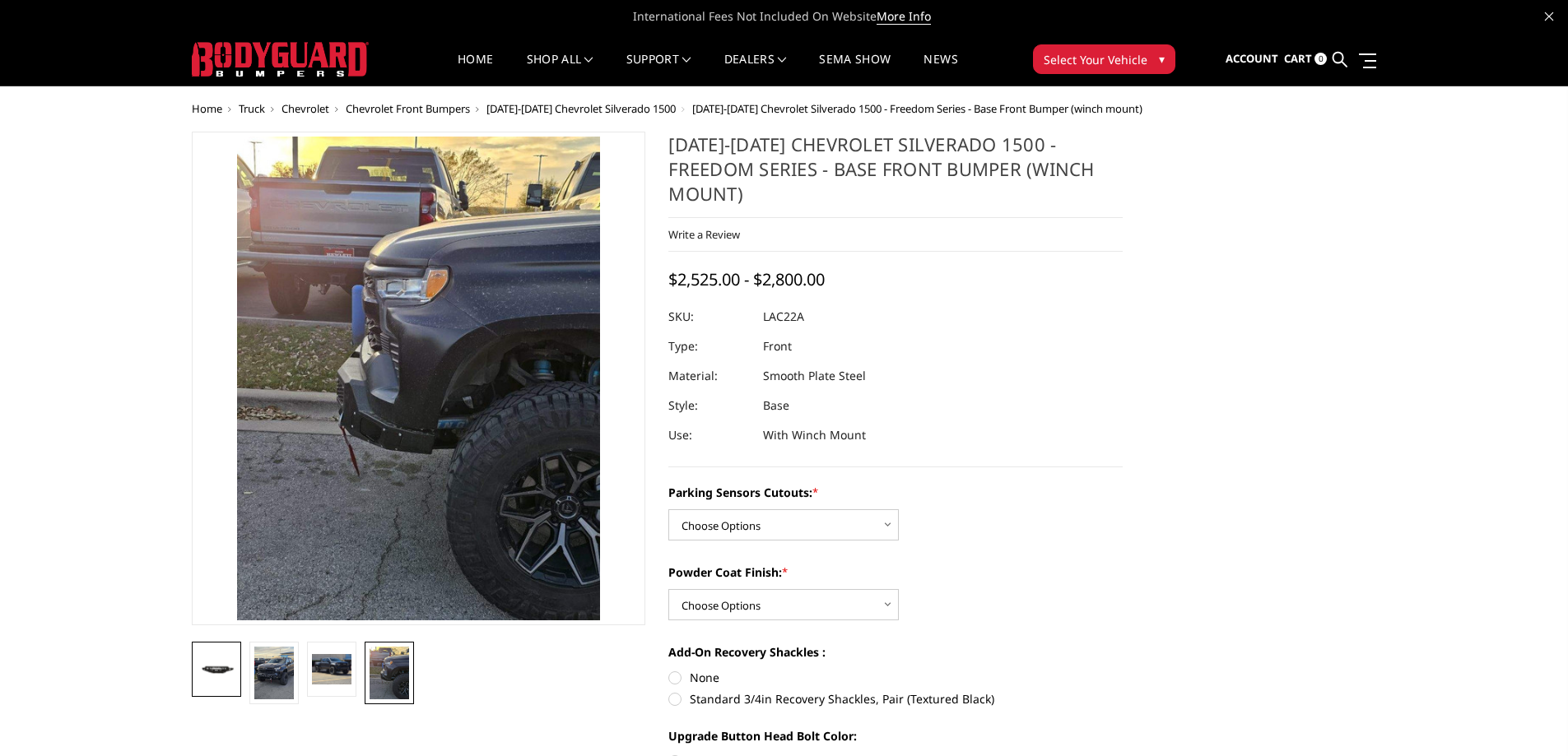
click at [214, 670] on img at bounding box center [215, 669] width 39 height 22
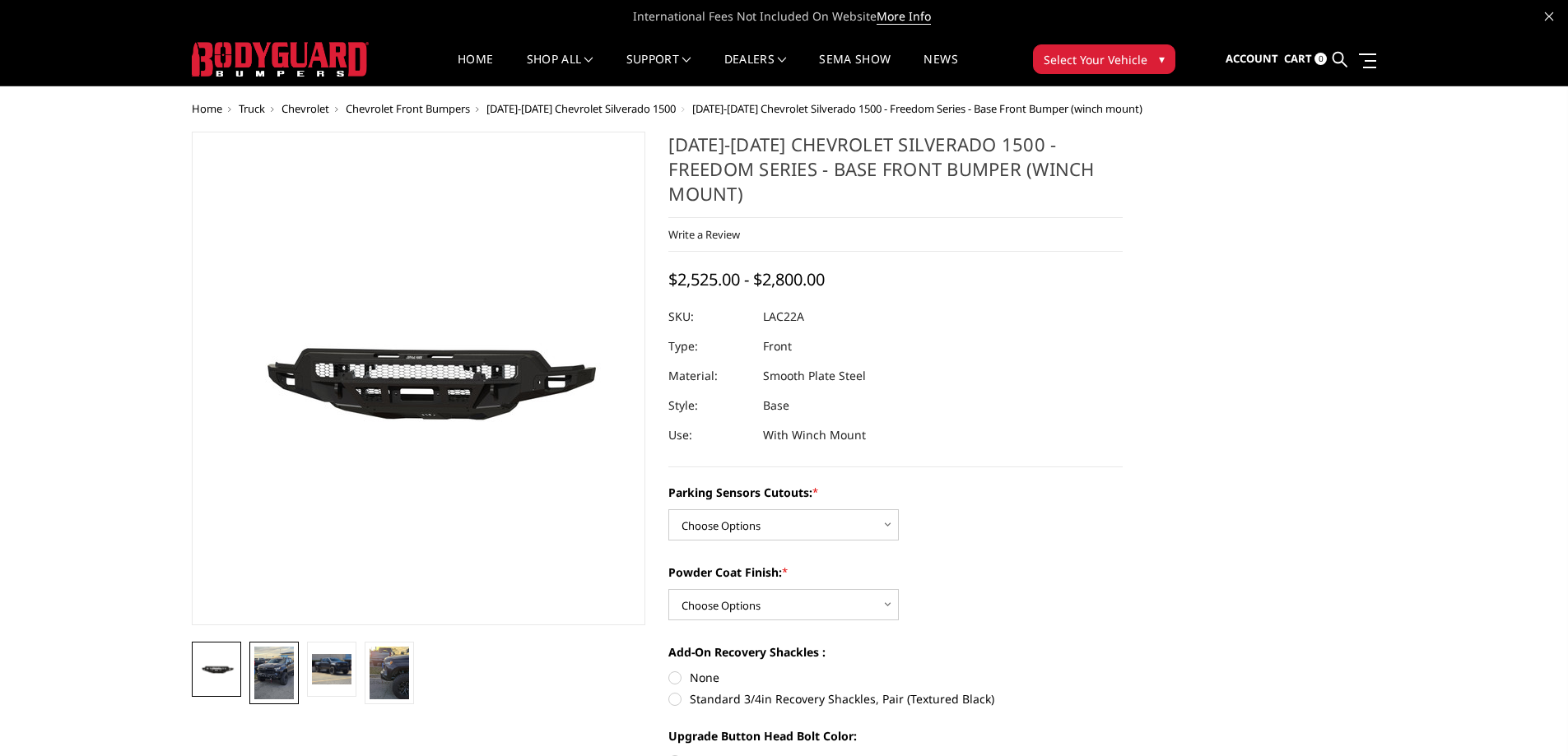
click at [274, 666] on img at bounding box center [274, 673] width 39 height 53
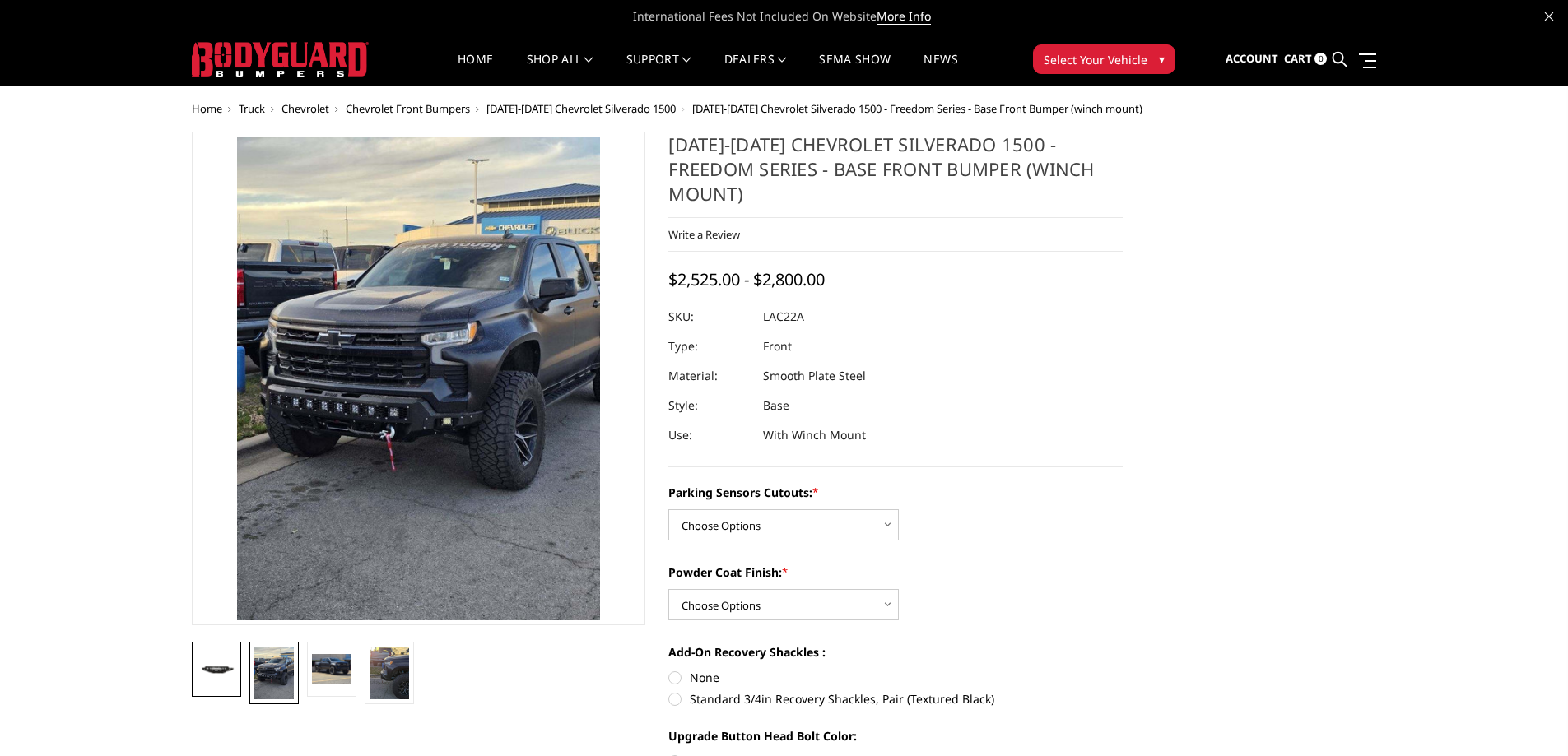
click at [226, 684] on link at bounding box center [216, 669] width 49 height 55
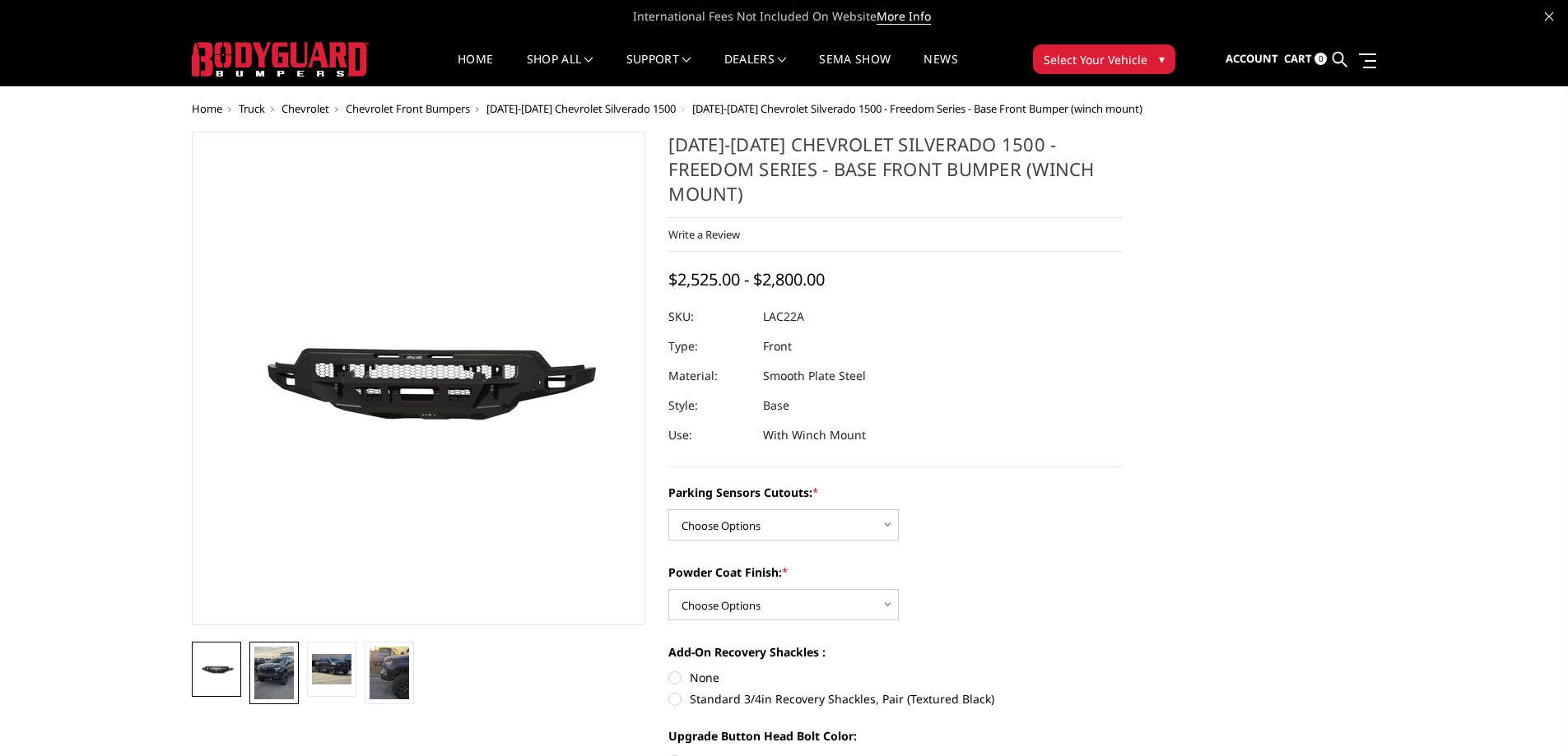
click at [263, 677] on img at bounding box center [274, 673] width 39 height 53
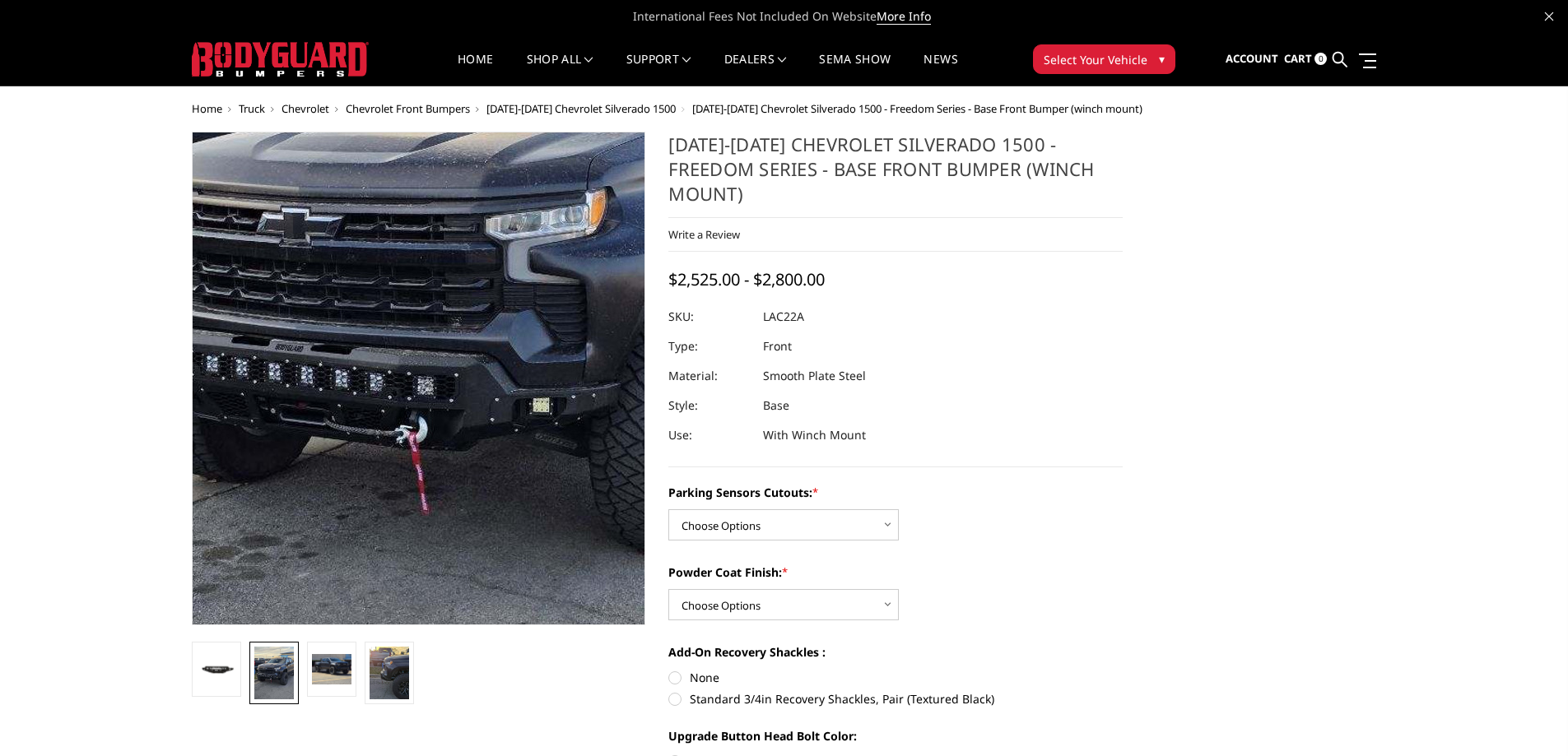
click at [338, 438] on img at bounding box center [478, 312] width 790 height 1053
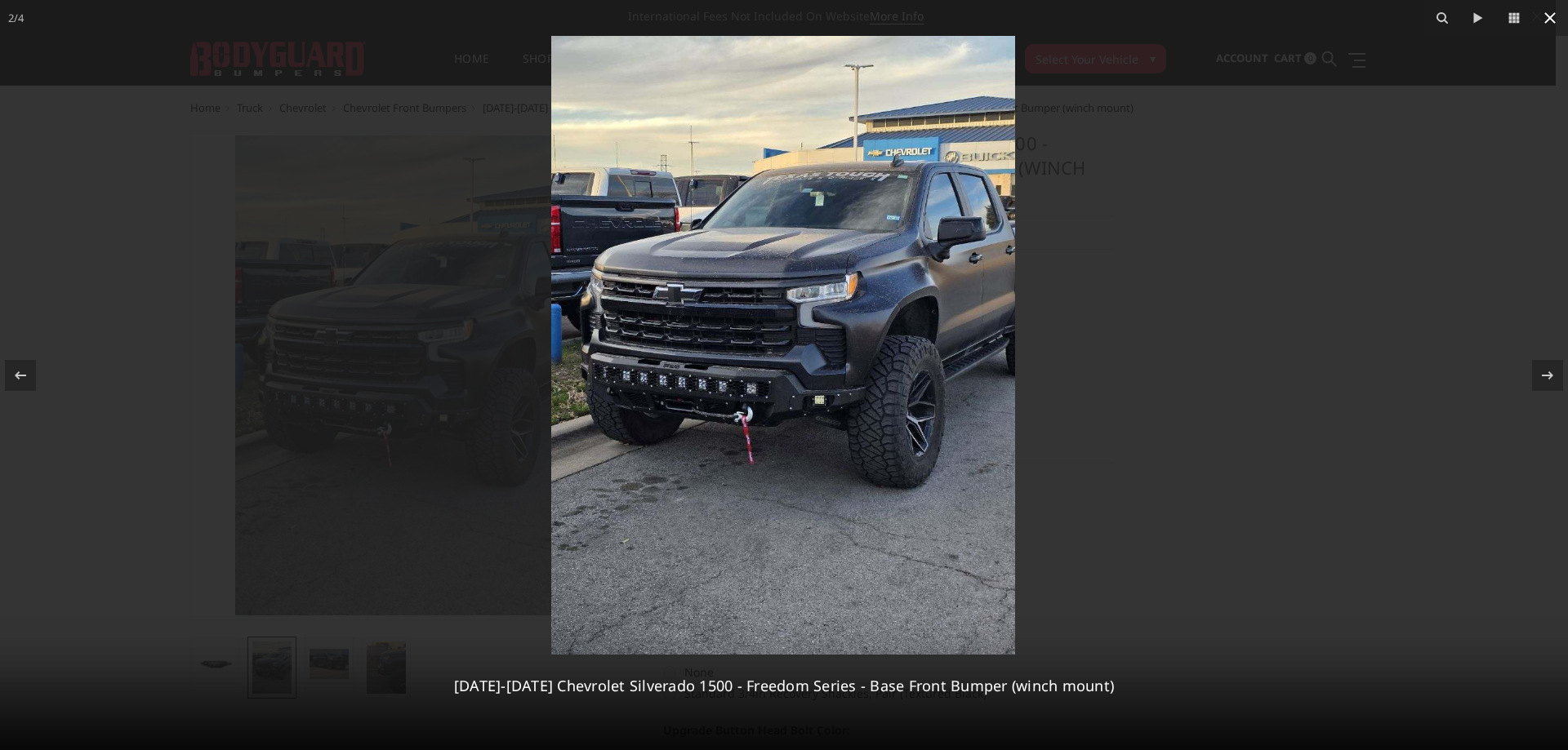
click at [1551, 21] on icon at bounding box center [1550, 18] width 20 height 20
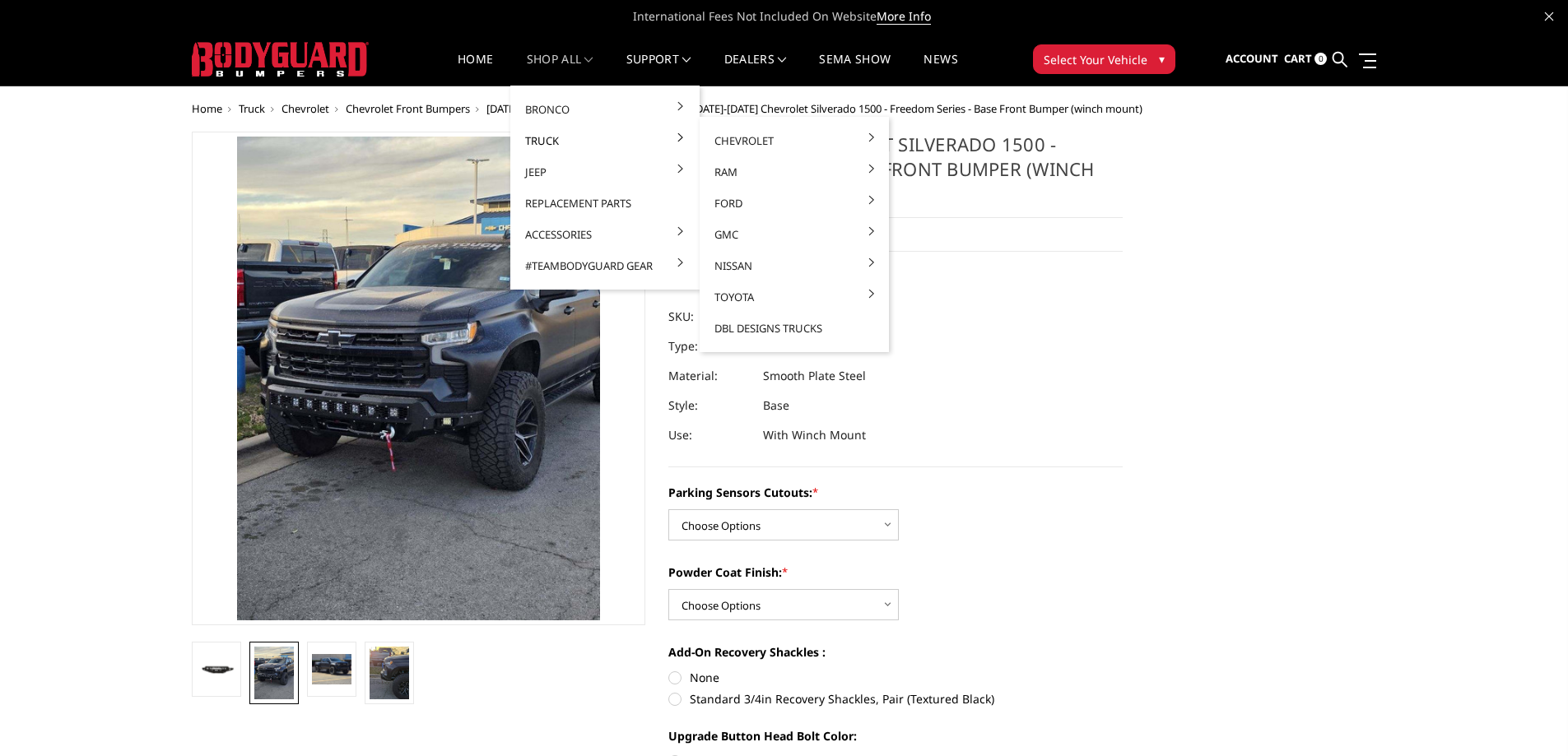
click at [569, 142] on link "Truck" at bounding box center [605, 141] width 176 height 31
click at [791, 144] on link "Chevrolet" at bounding box center [794, 141] width 176 height 31
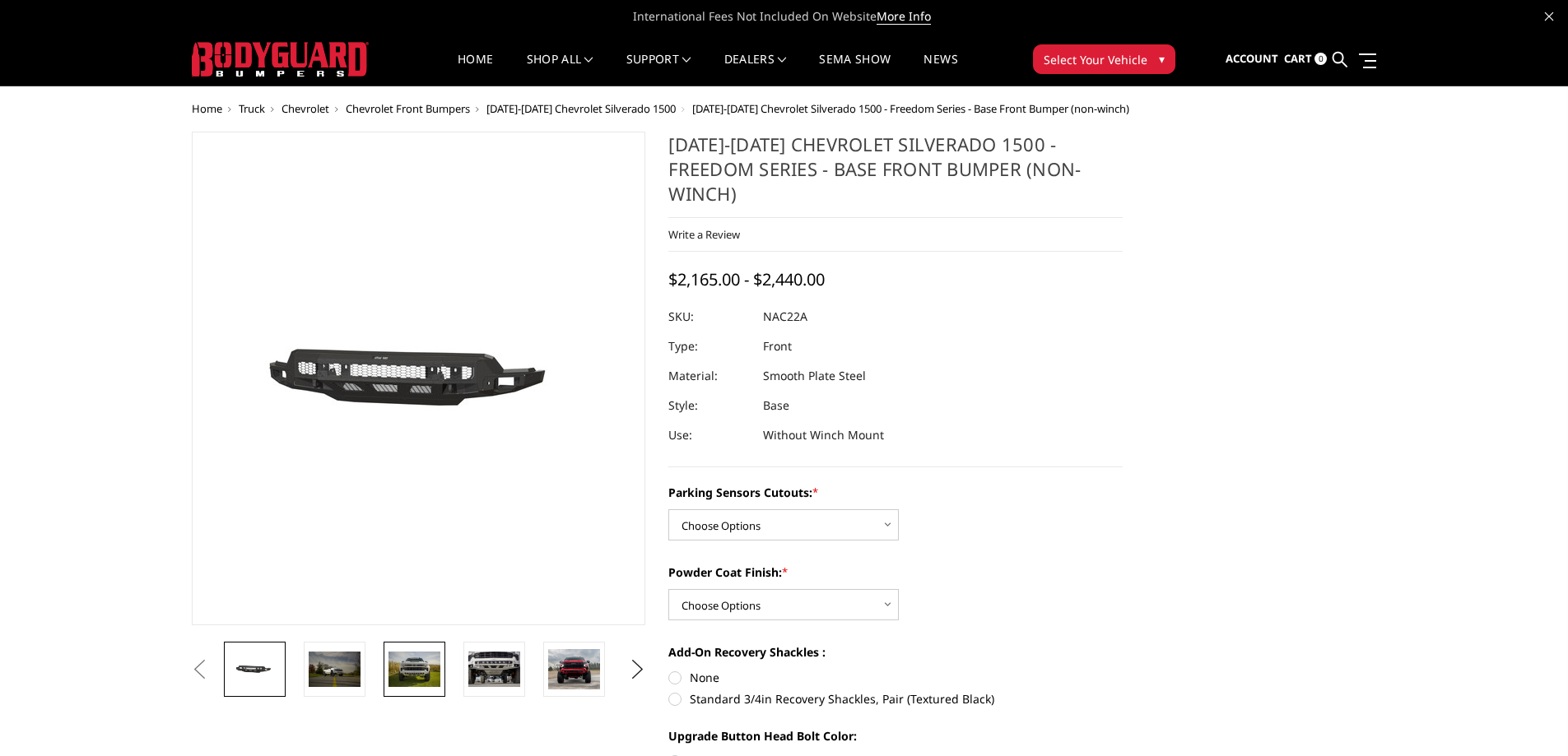
click at [431, 675] on img at bounding box center [414, 669] width 52 height 35
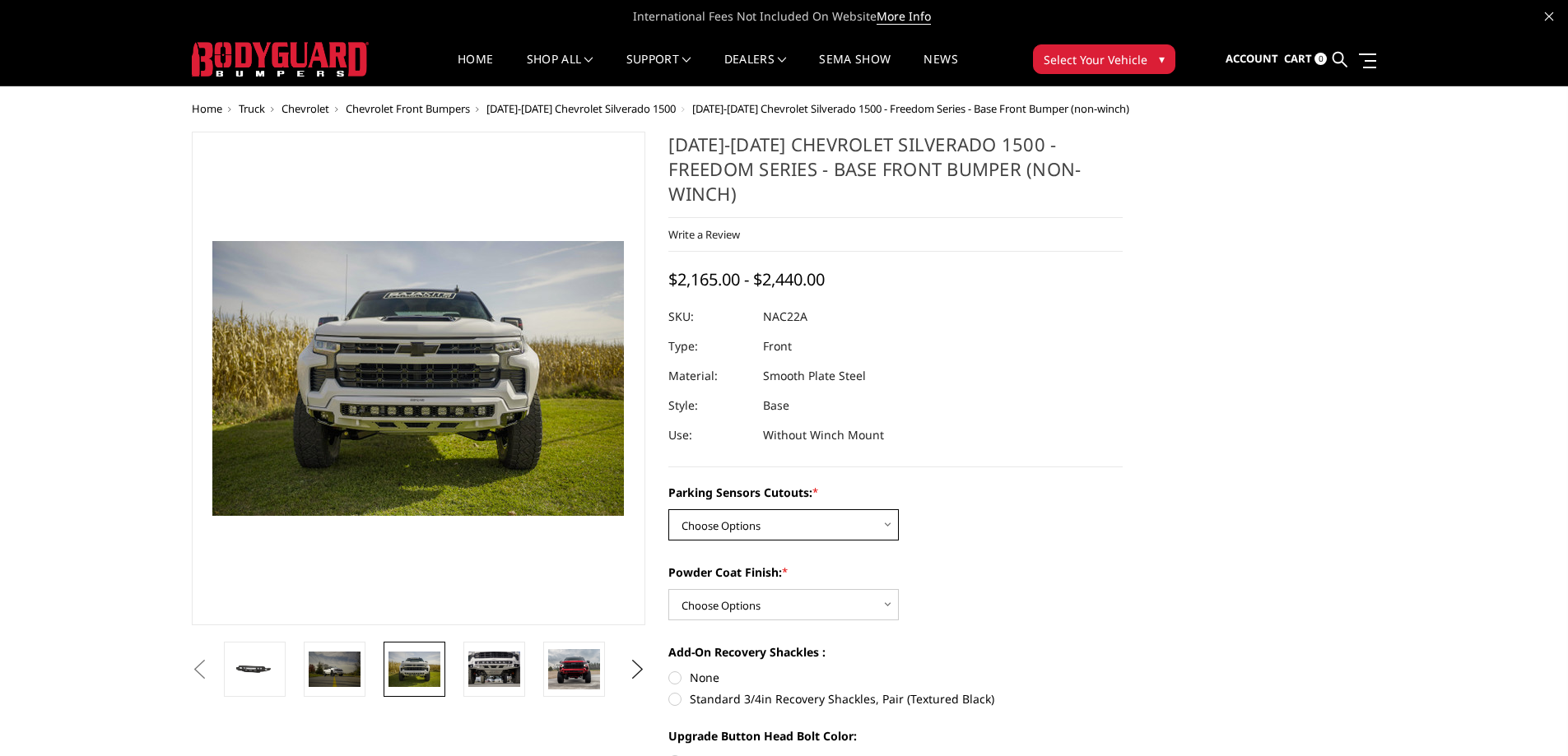
click at [703, 528] on select "Choose Options Yes - I have parking sensors No - I do NOT have parking sensors" at bounding box center [784, 525] width 231 height 31
click at [859, 532] on select "Choose Options Yes - I have parking sensors No - I do NOT have parking sensors" at bounding box center [784, 525] width 231 height 31
select select "4361"
click at [668, 510] on select "Choose Options Yes - I have parking sensors No - I do NOT have parking sensors" at bounding box center [784, 525] width 231 height 31
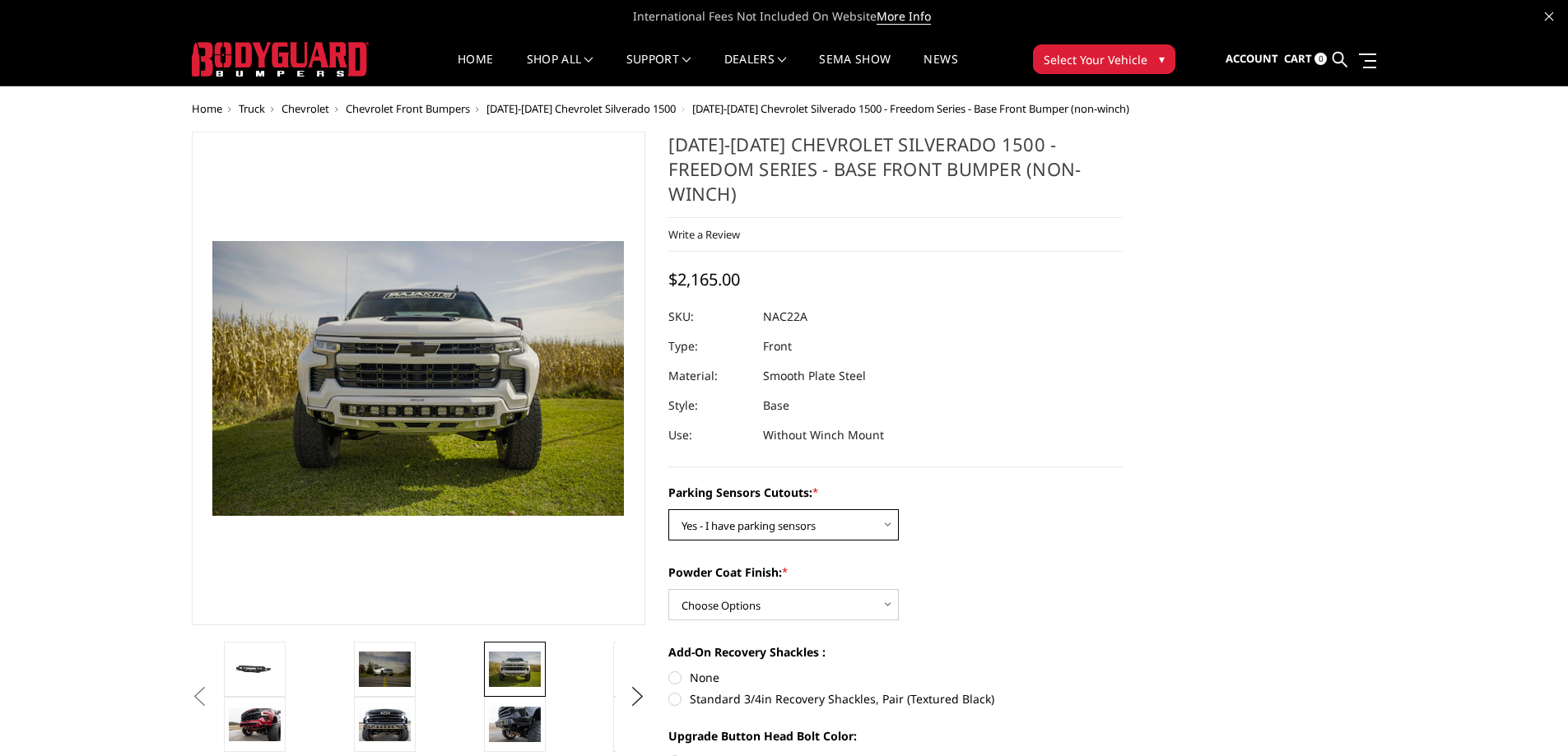
click at [812, 528] on select "Choose Options Yes - I have parking sensors No - I do NOT have parking sensors" at bounding box center [784, 525] width 231 height 31
click at [668, 510] on select "Choose Options Yes - I have parking sensors No - I do NOT have parking sensors" at bounding box center [784, 525] width 231 height 31
click at [936, 489] on label "Parking Sensors Cutouts: *" at bounding box center [895, 492] width 454 height 17
click at [899, 510] on select "Choose Options Yes - I have parking sensors No - I do NOT have parking sensors" at bounding box center [784, 525] width 231 height 31
click at [787, 521] on select "Choose Options Yes - I have parking sensors No - I do NOT have parking sensors" at bounding box center [784, 525] width 231 height 31
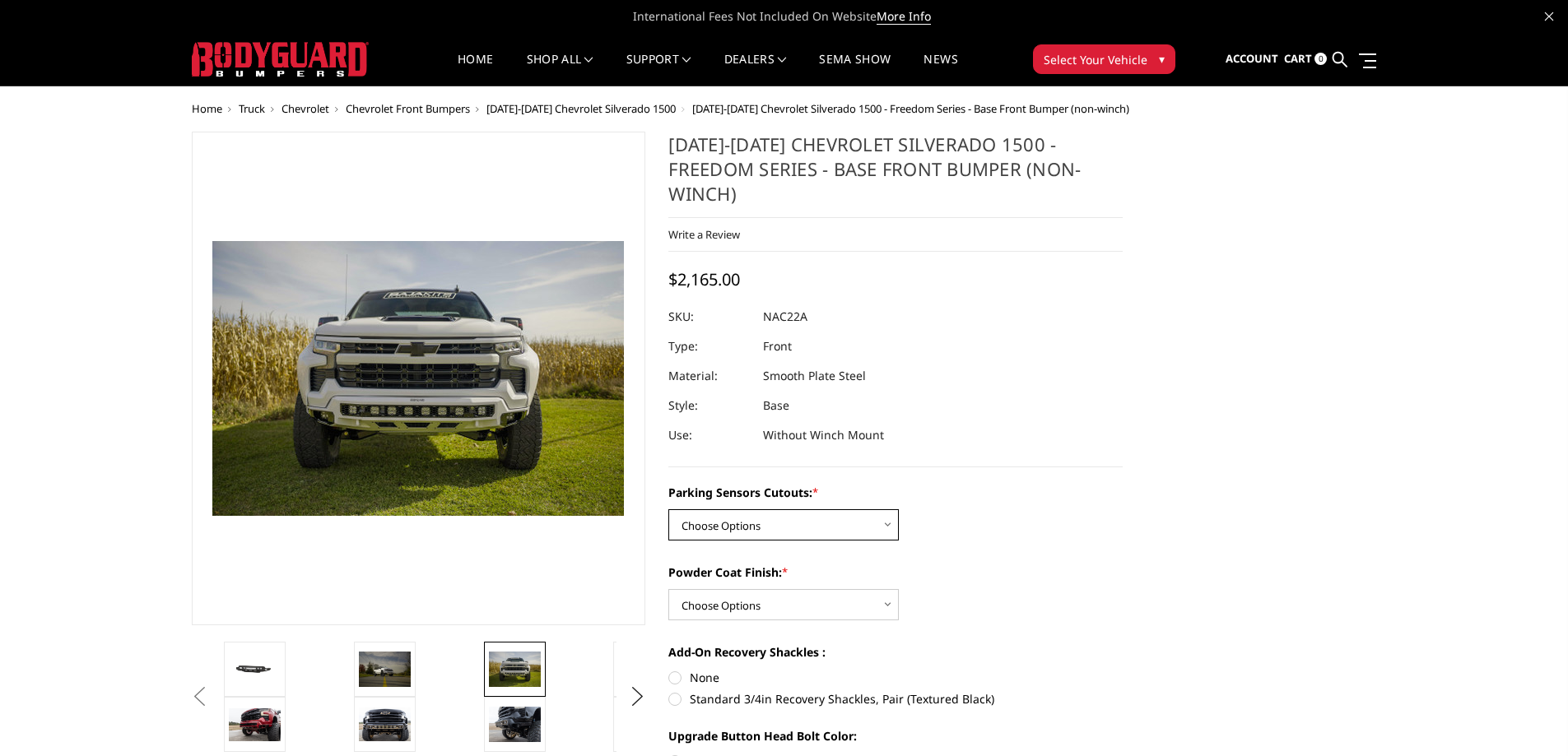
select select "4362"
click at [668, 510] on select "Choose Options Yes - I have parking sensors No - I do NOT have parking sensors" at bounding box center [784, 525] width 231 height 31
click at [823, 609] on select "Choose Options Bare Metal Textured Black Powder Coat" at bounding box center [784, 604] width 231 height 31
select select "4371"
click at [668, 589] on select "Choose Options Bare Metal Textured Black Powder Coat" at bounding box center [784, 604] width 231 height 31
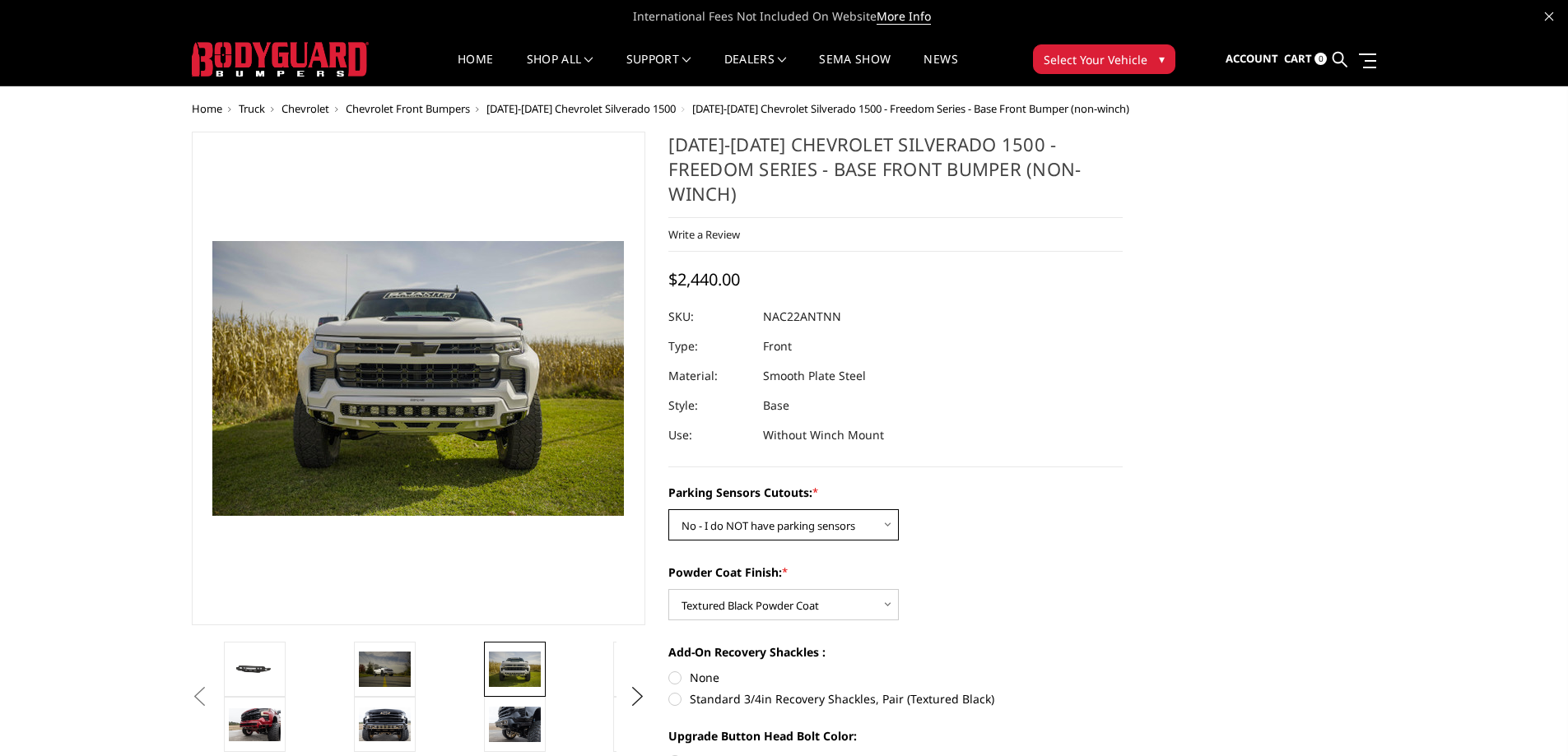
click at [797, 523] on select "Choose Options Yes - I have parking sensors No - I do NOT have parking sensors" at bounding box center [784, 525] width 231 height 31
select select "4361"
click at [668, 510] on select "Choose Options Yes - I have parking sensors No - I do NOT have parking sensors" at bounding box center [784, 525] width 231 height 31
click at [801, 527] on select "Choose Options Yes - I have parking sensors No - I do NOT have parking sensors" at bounding box center [784, 525] width 231 height 31
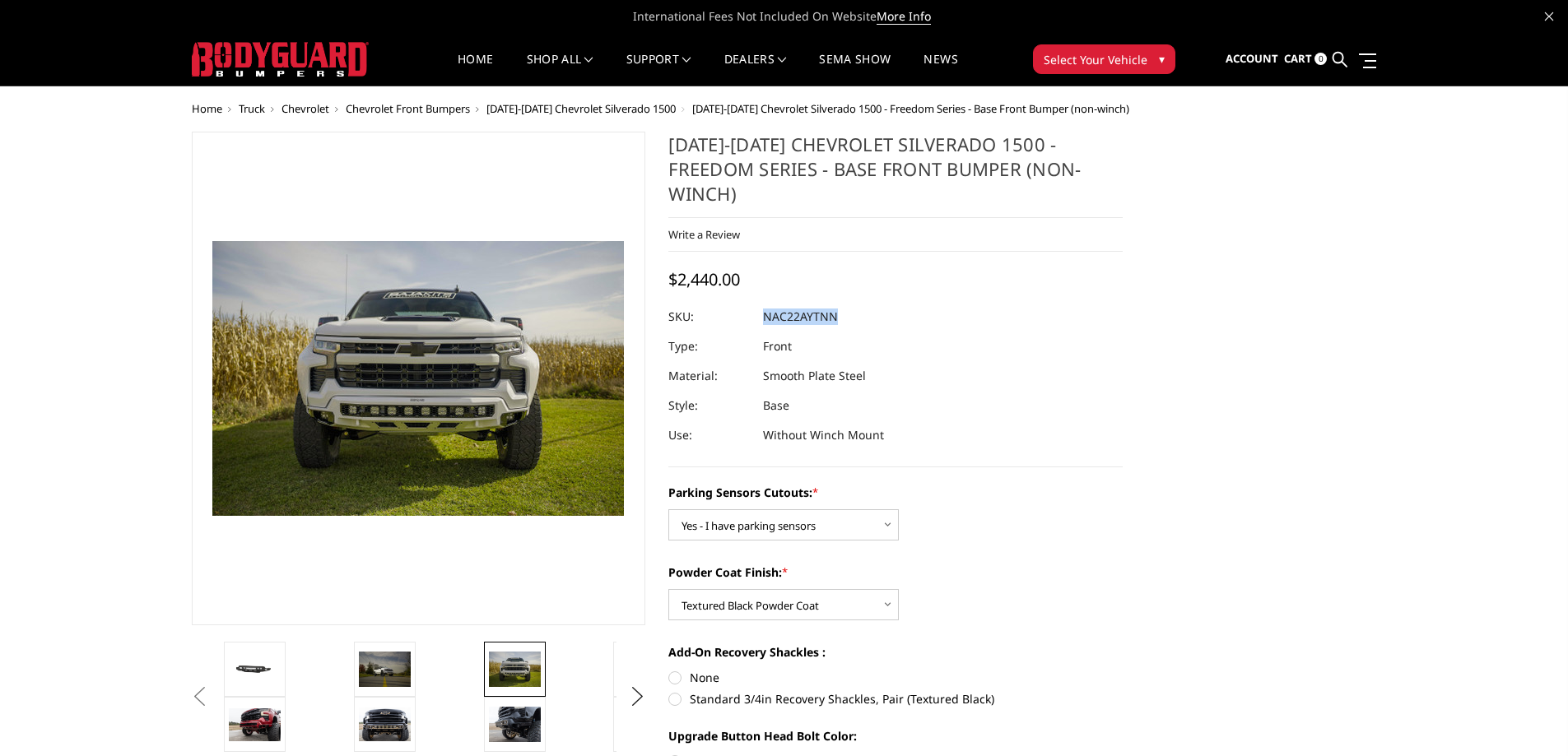
drag, startPoint x: 848, startPoint y: 321, endPoint x: 766, endPoint y: 314, distance: 82.3
click at [766, 314] on dl "SKU: NAC22AYTNN UPC: Type: Front Material: Smooth Plate Steel Style: Base Use: …" at bounding box center [895, 375] width 454 height 148
copy dl "NAC22AYTNN UPC:"
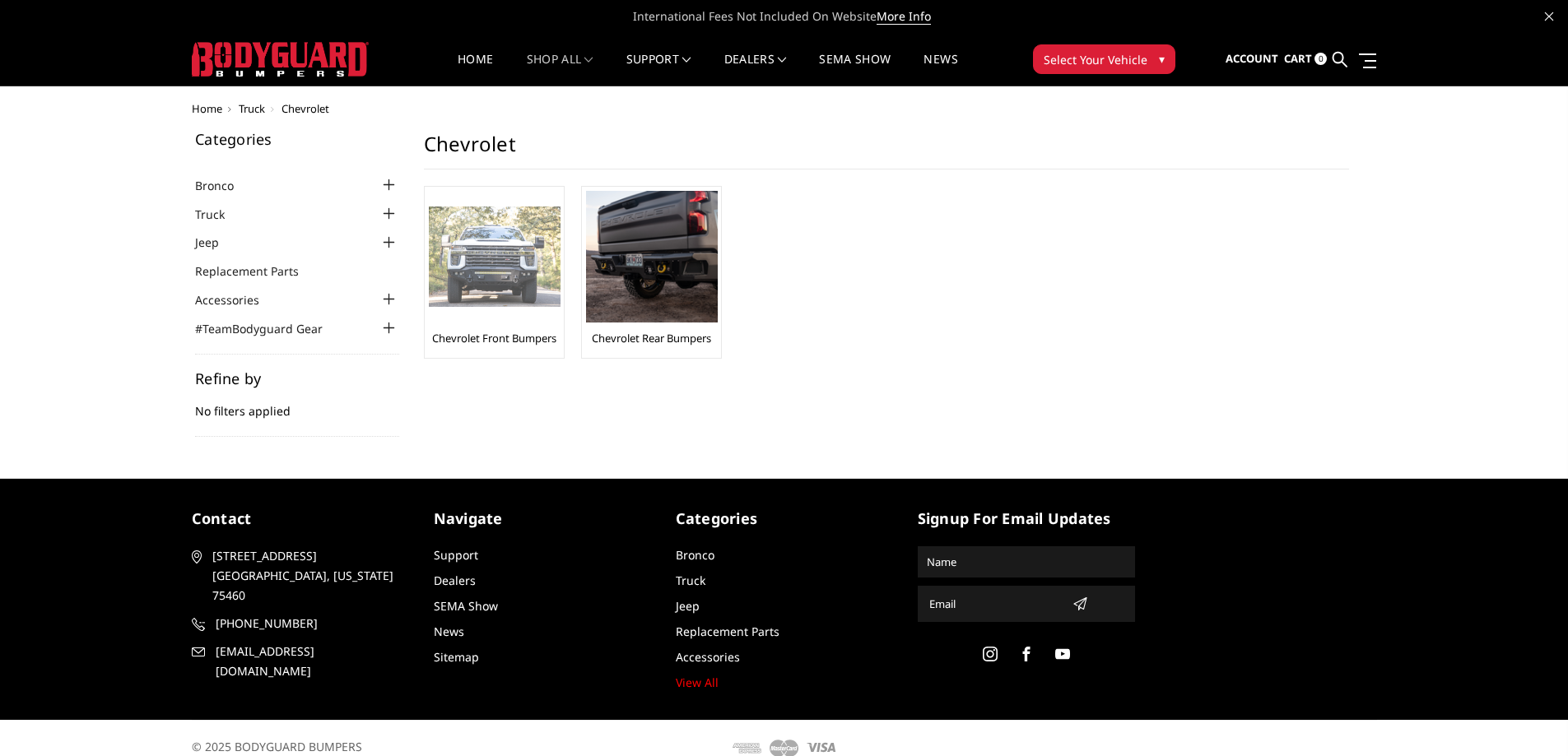
click at [527, 267] on img at bounding box center [494, 256] width 132 height 101
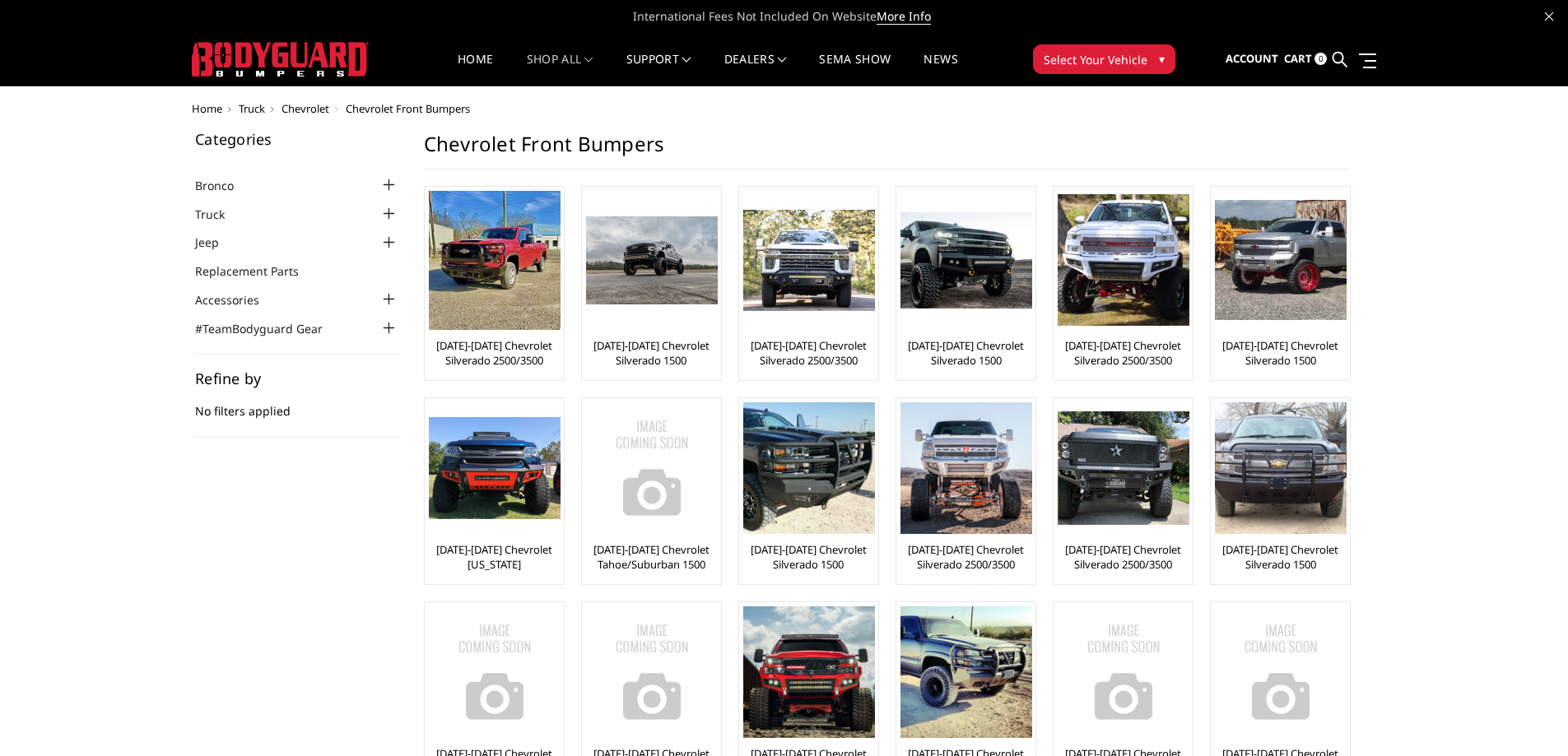
click at [237, 588] on div "Categories Bronco 2021-2025 Bronco Front 2021-2025 Bronco Rear 2021-2025 Bronco…" at bounding box center [784, 484] width 1203 height 705
click at [1110, 56] on span "Select Your Vehicle" at bounding box center [1095, 59] width 104 height 17
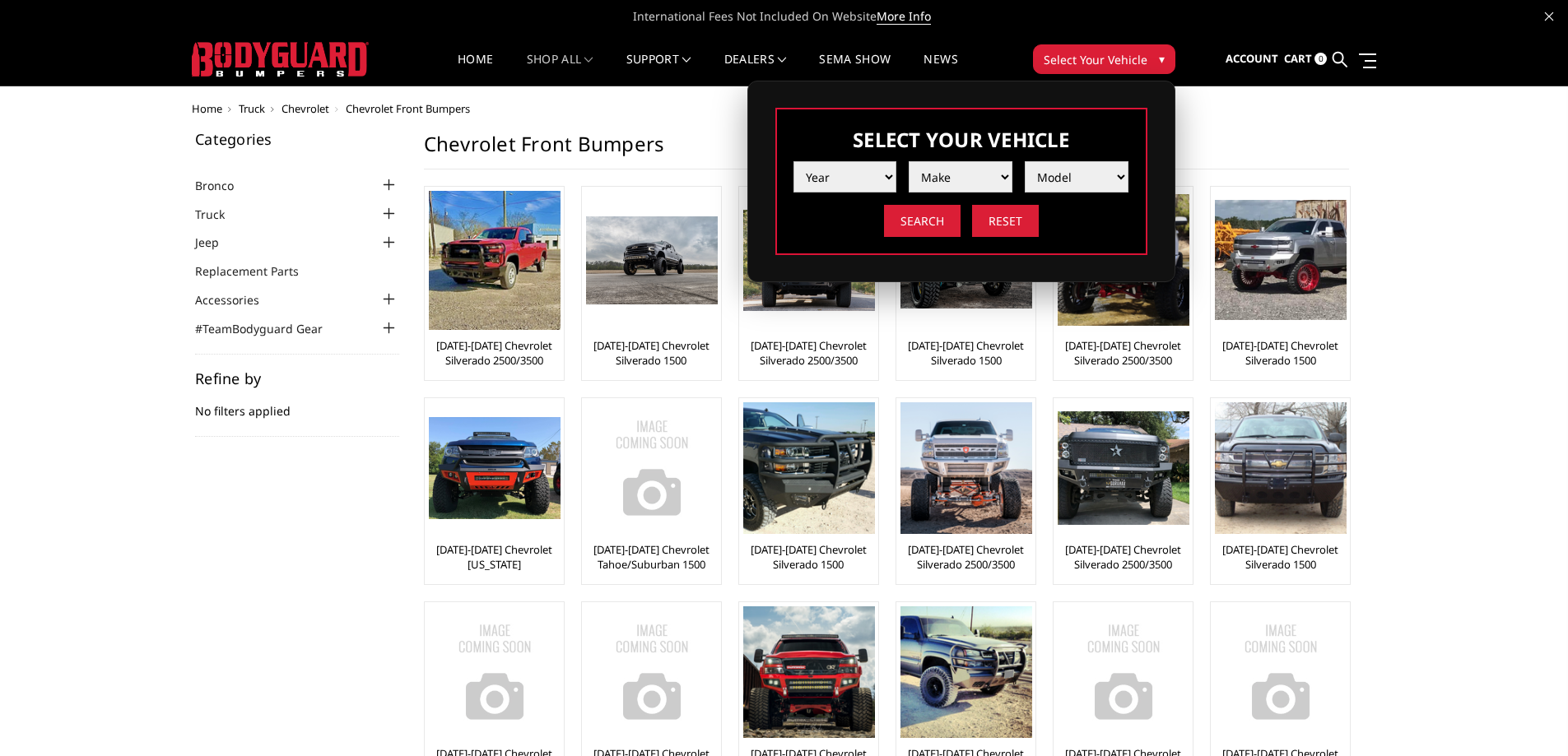
click at [873, 168] on select "Year 2025 2024 2023 2022 2021 2020 2019 2018 2017 2016 2015 2014 2013 2012 2011…" at bounding box center [845, 176] width 104 height 31
select select "yr_2023"
click at [794, 161] on select "Year 2025 2024 2023 2022 2021 2020 2019 2018 2017 2016 2015 2014 2013 2012 2011…" at bounding box center [845, 176] width 104 height 31
click at [954, 182] on img at bounding box center [960, 176] width 25 height 25
click at [984, 179] on select "Make Chevrolet Ford GMC Ram Toyota" at bounding box center [961, 176] width 104 height 31
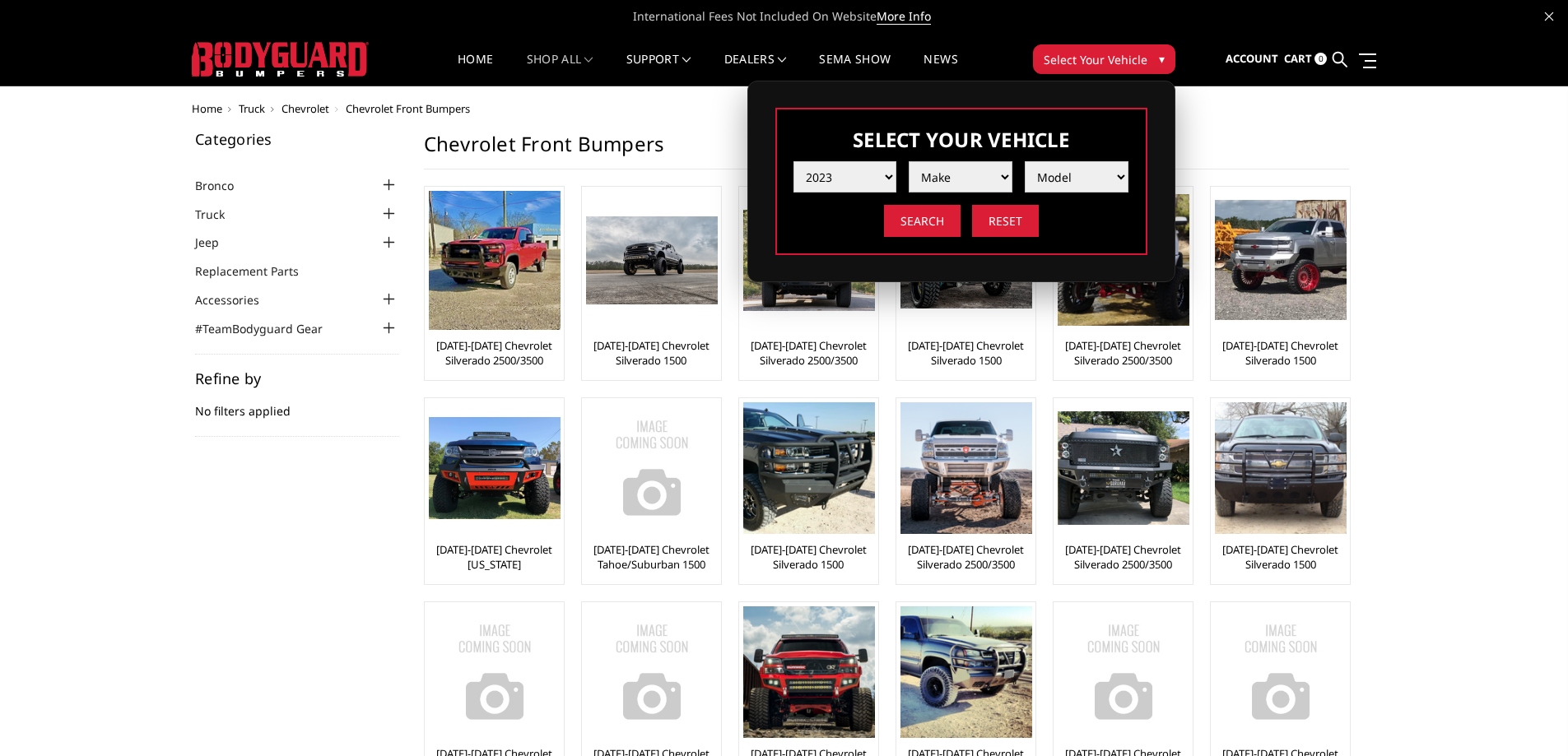
select select "mk_chevrolet"
click at [909, 161] on select "Make Chevrolet Ford GMC Ram Toyota" at bounding box center [961, 176] width 104 height 31
click at [1065, 181] on select "Model Silverado 1500 Silverado 2500 / 3500 Silverado 4500 / 5500 / 6500" at bounding box center [1076, 176] width 104 height 31
select select "md_silverado-2500-3500"
click at [1024, 161] on select "Model Silverado 1500 Silverado 2500 / 3500 Silverado 4500 / 5500 / 6500" at bounding box center [1076, 176] width 104 height 31
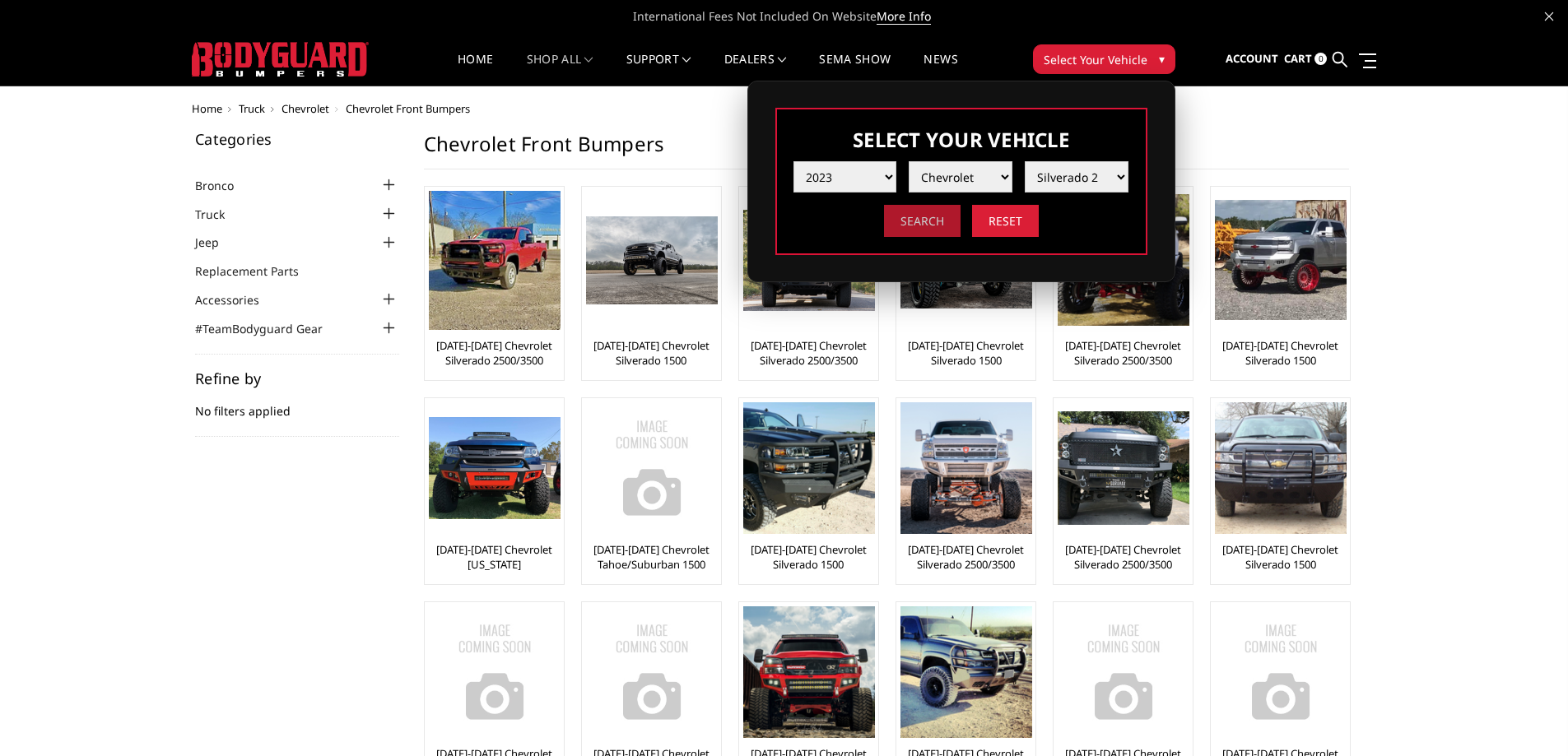
click at [922, 218] on input "Search" at bounding box center [923, 220] width 76 height 32
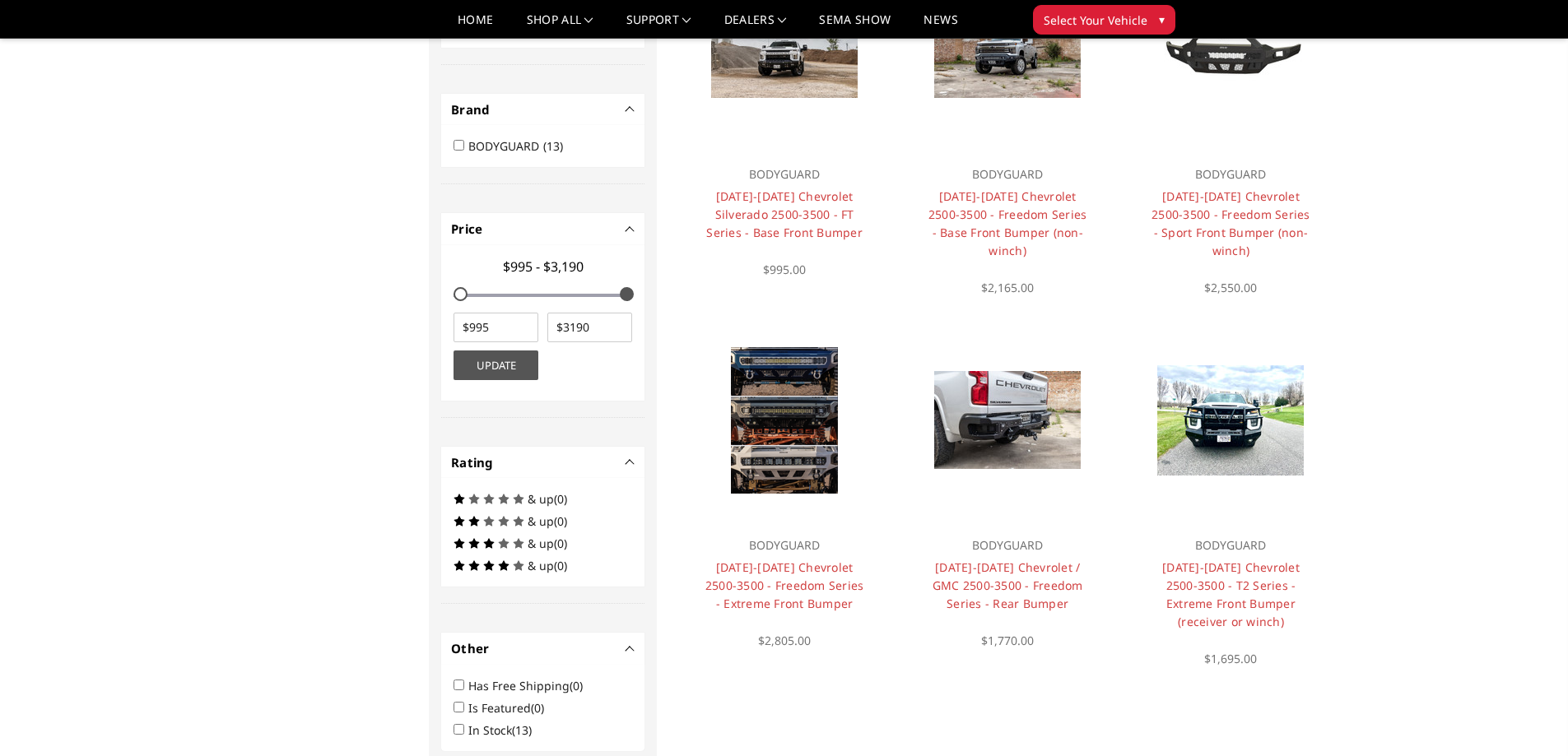
scroll to position [1201, 0]
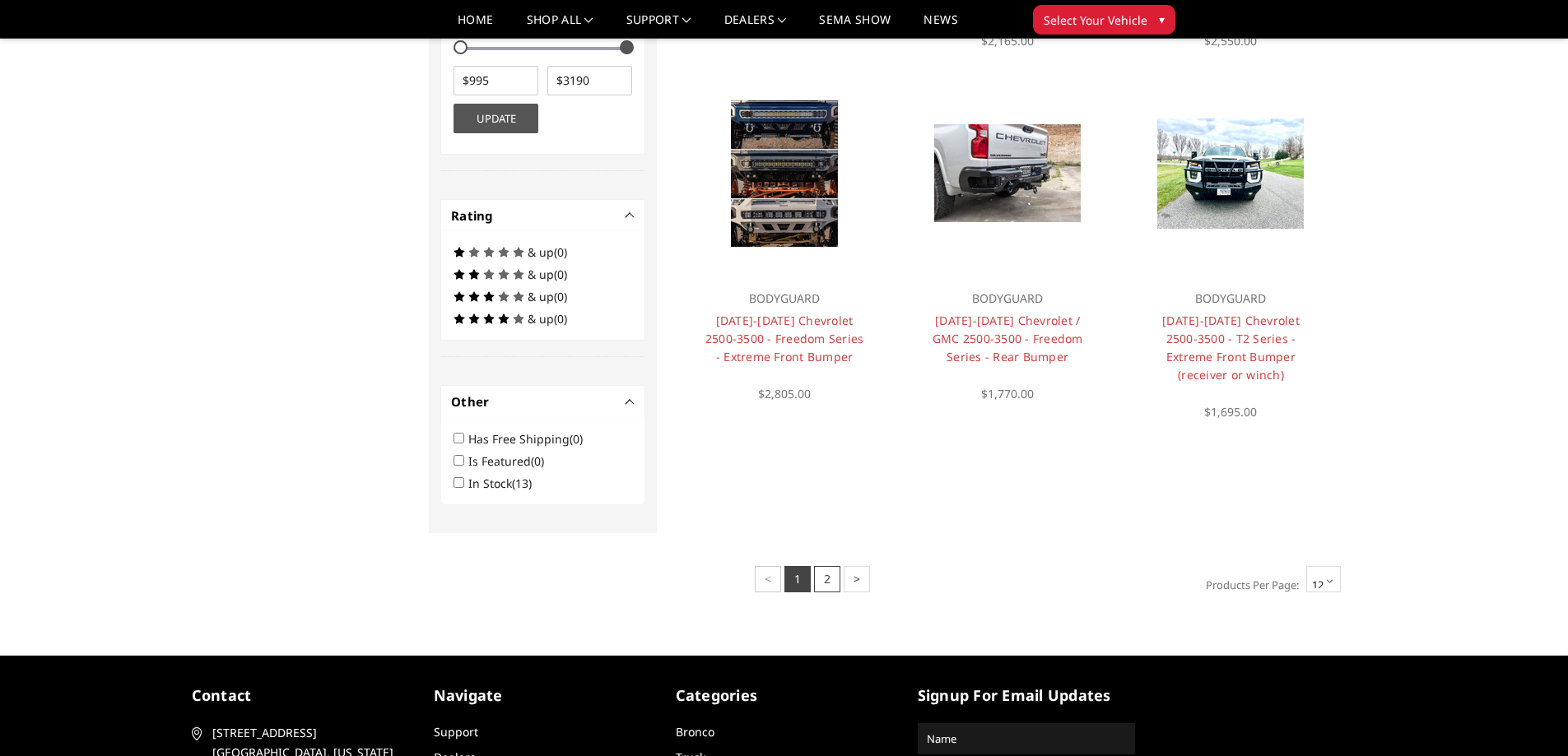
click at [828, 566] on link "2" at bounding box center [827, 579] width 26 height 26
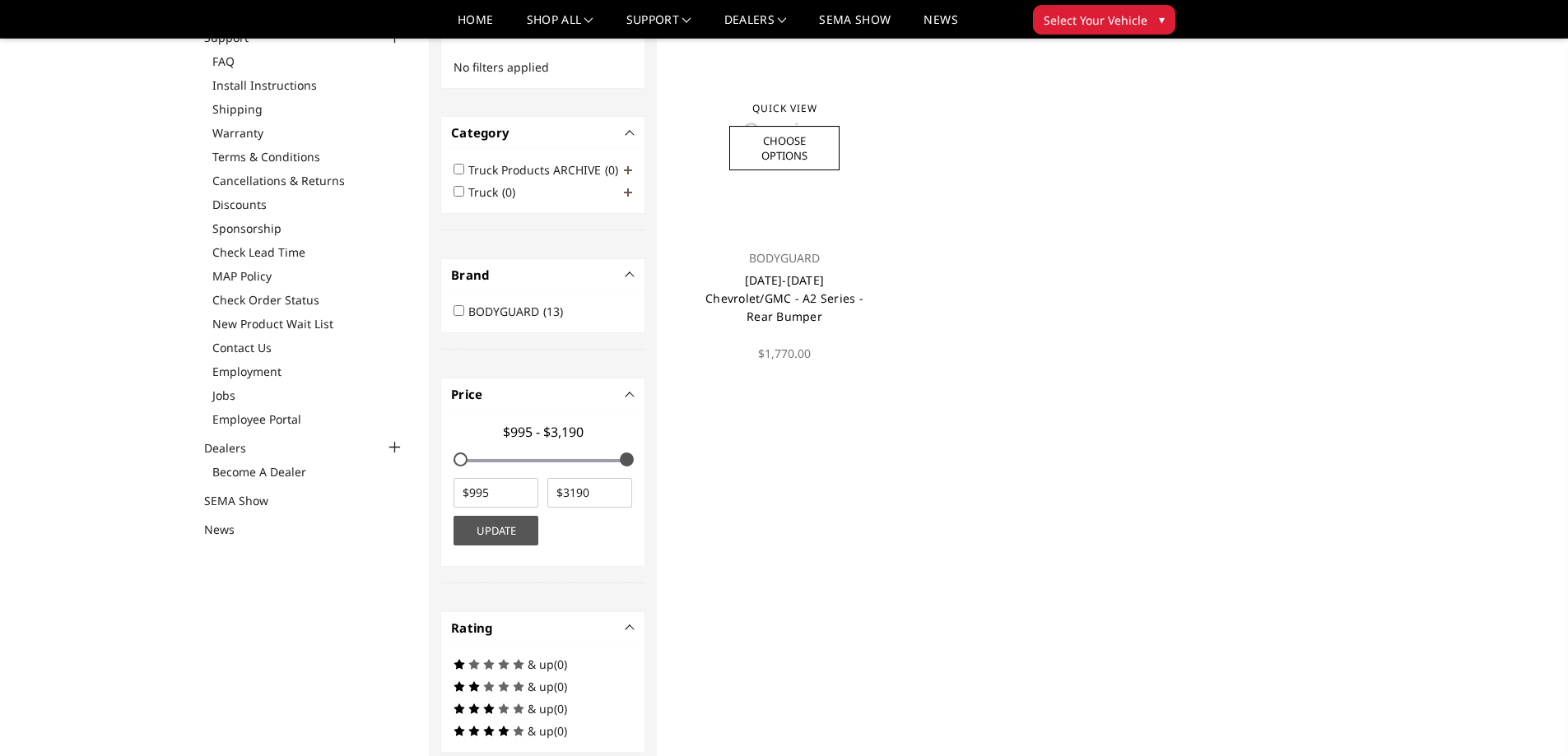
scroll to position [774, 0]
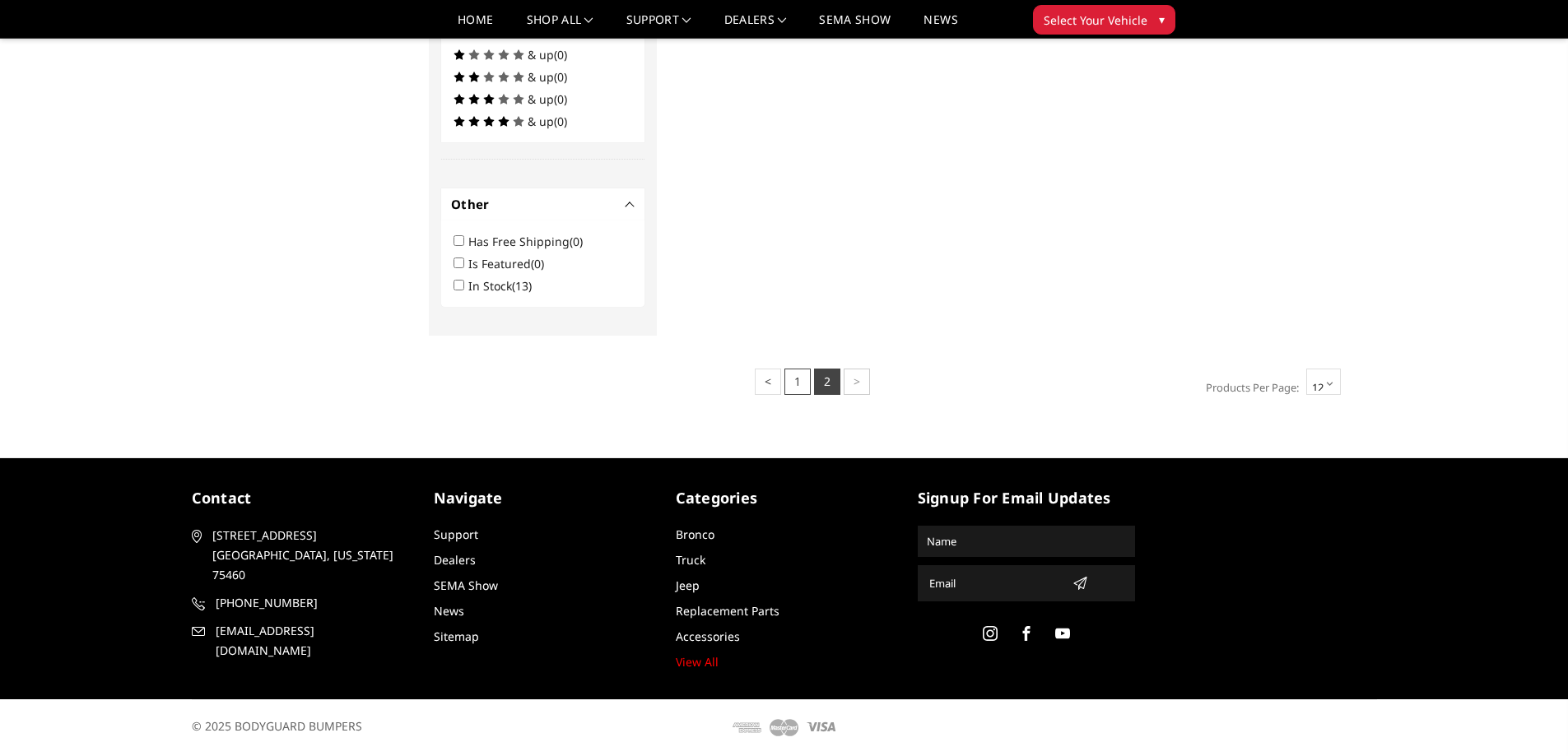
click at [794, 372] on link "1" at bounding box center [797, 382] width 26 height 26
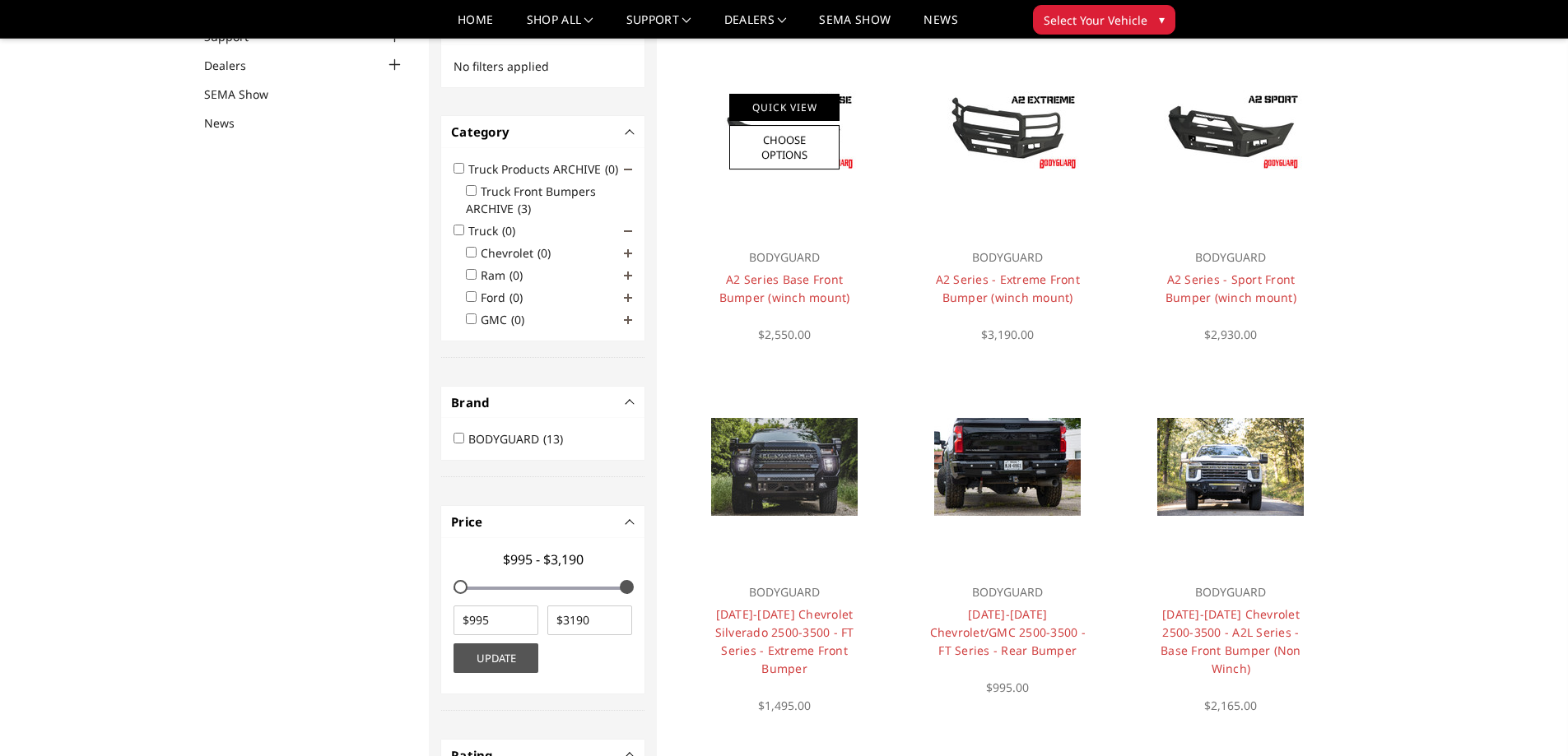
scroll to position [0, 0]
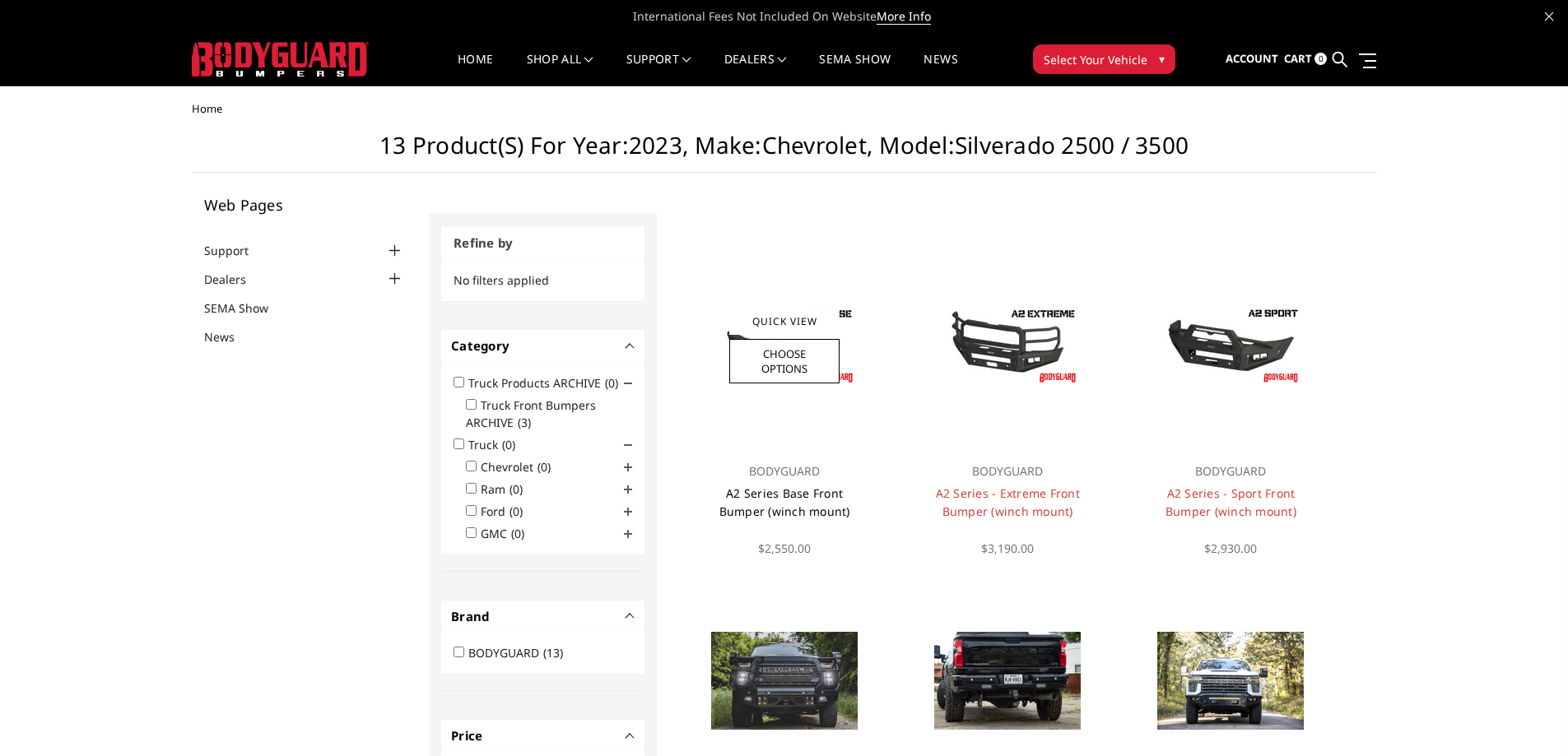
click at [754, 499] on link "A2 Series Base Front Bumper (winch mount)" at bounding box center [784, 502] width 131 height 34
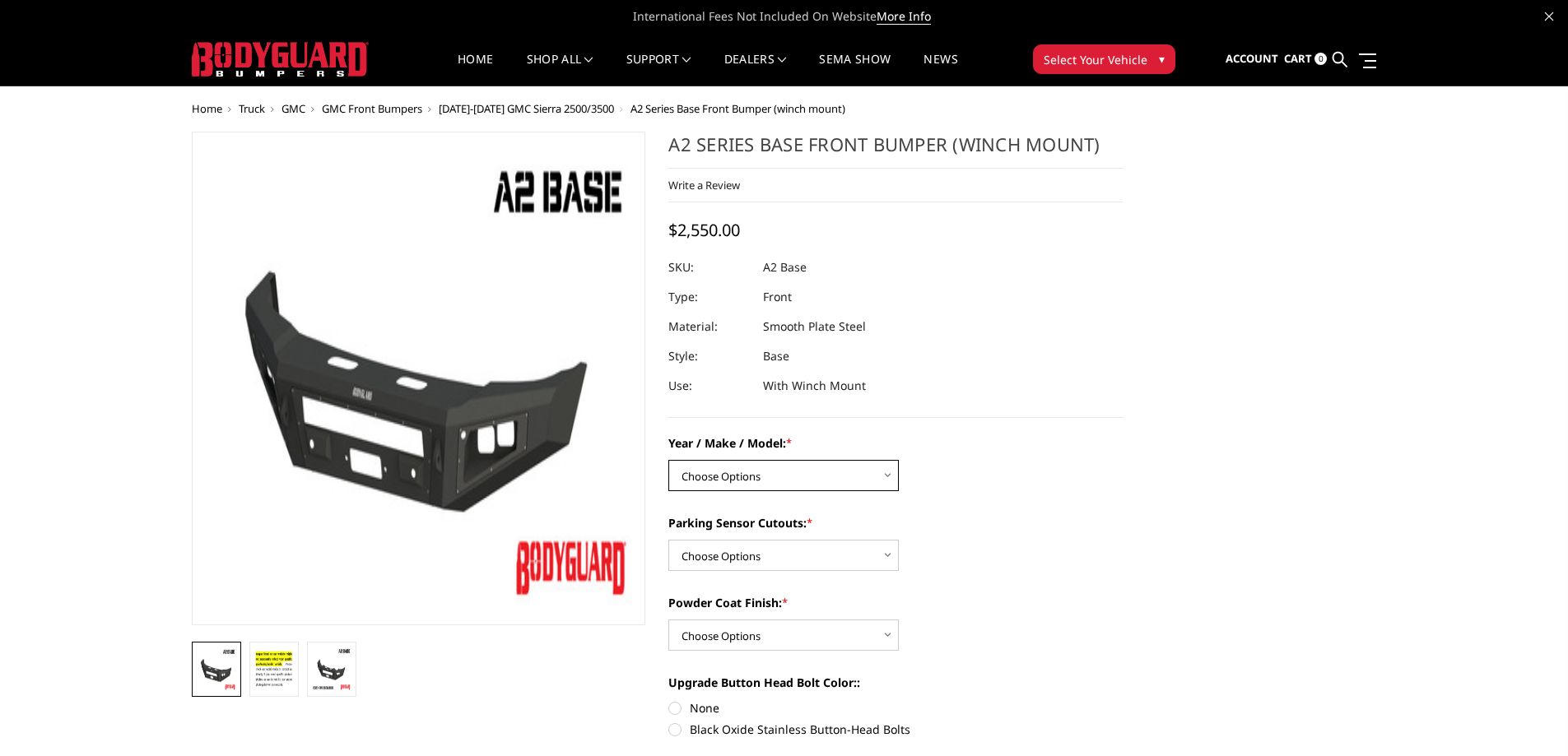
click at [761, 482] on select "Choose Options Chevrolet 20-23 2500 / 3500 Ford 17-22 F250 / F350 Ford 17-22 F4…" at bounding box center [784, 475] width 231 height 31
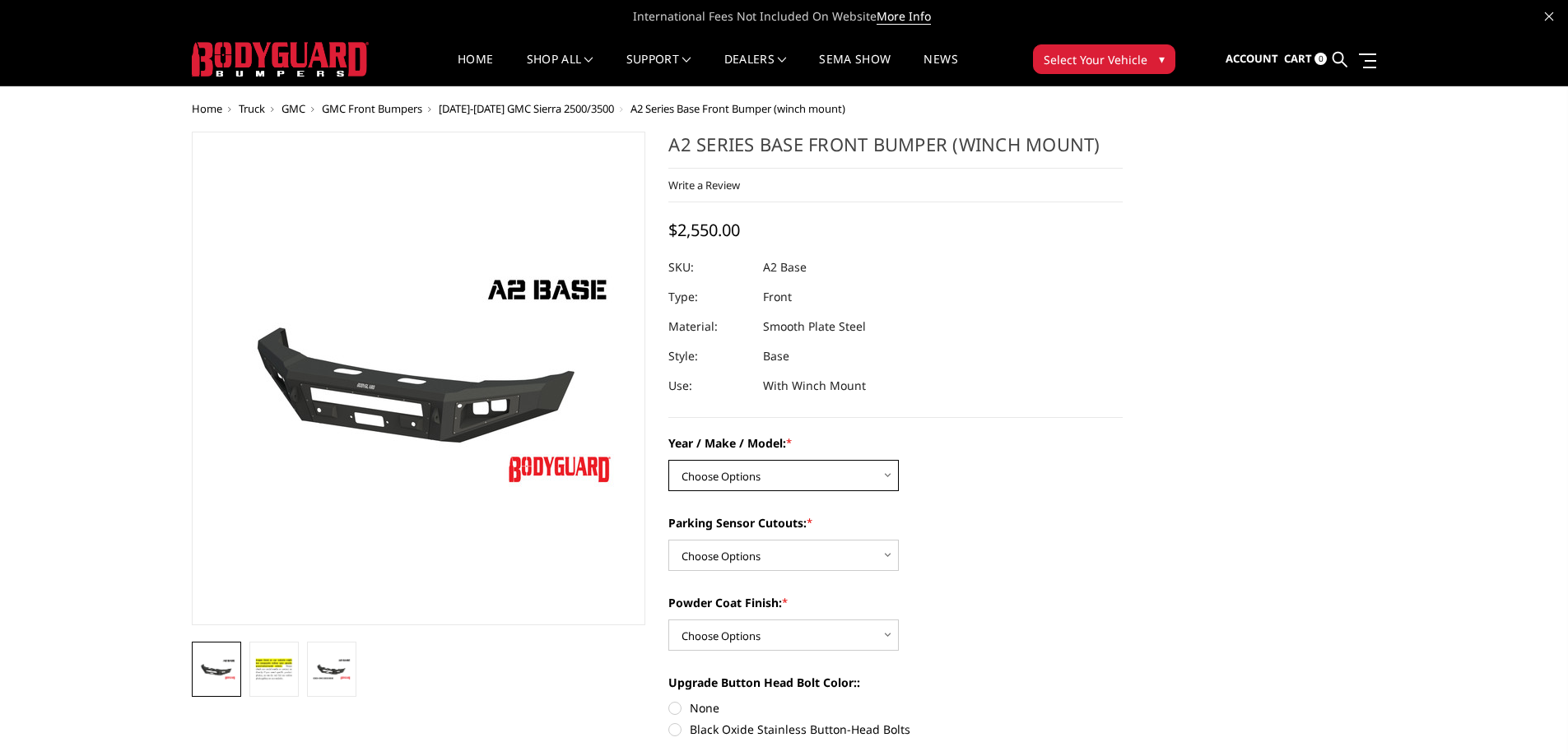
select select "1320"
click at [668, 460] on select "Choose Options Chevrolet 20-23 2500 / 3500 Ford 17-22 F250 / F350 Ford 17-22 F4…" at bounding box center [784, 475] width 231 height 31
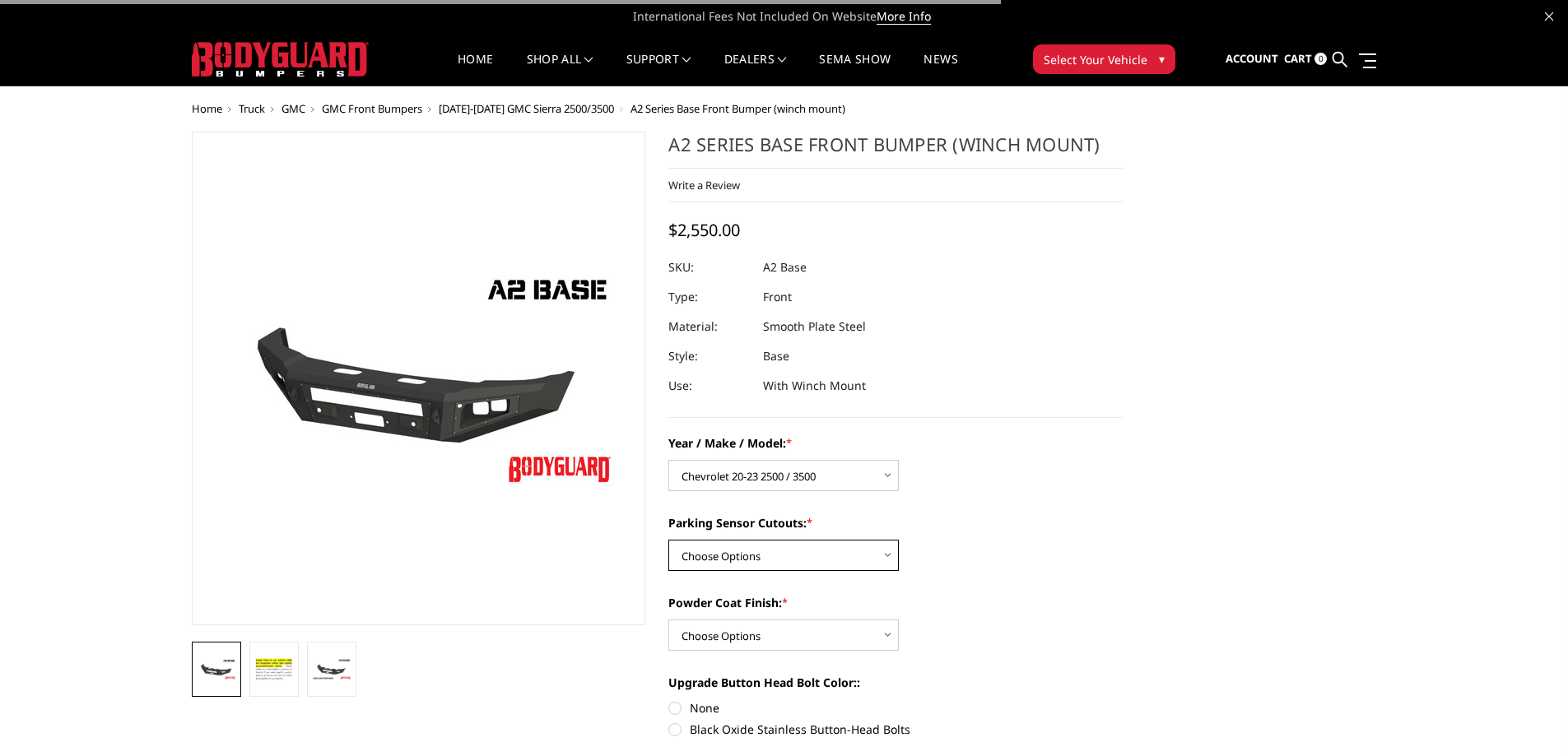
click at [772, 550] on select "Choose Options Yes - I have front parking sensors No - I do NOT have parking se…" at bounding box center [784, 555] width 231 height 31
click at [772, 566] on select "Choose Options Yes - I have front parking sensors No - I do NOT have parking se…" at bounding box center [784, 555] width 231 height 31
select select "541"
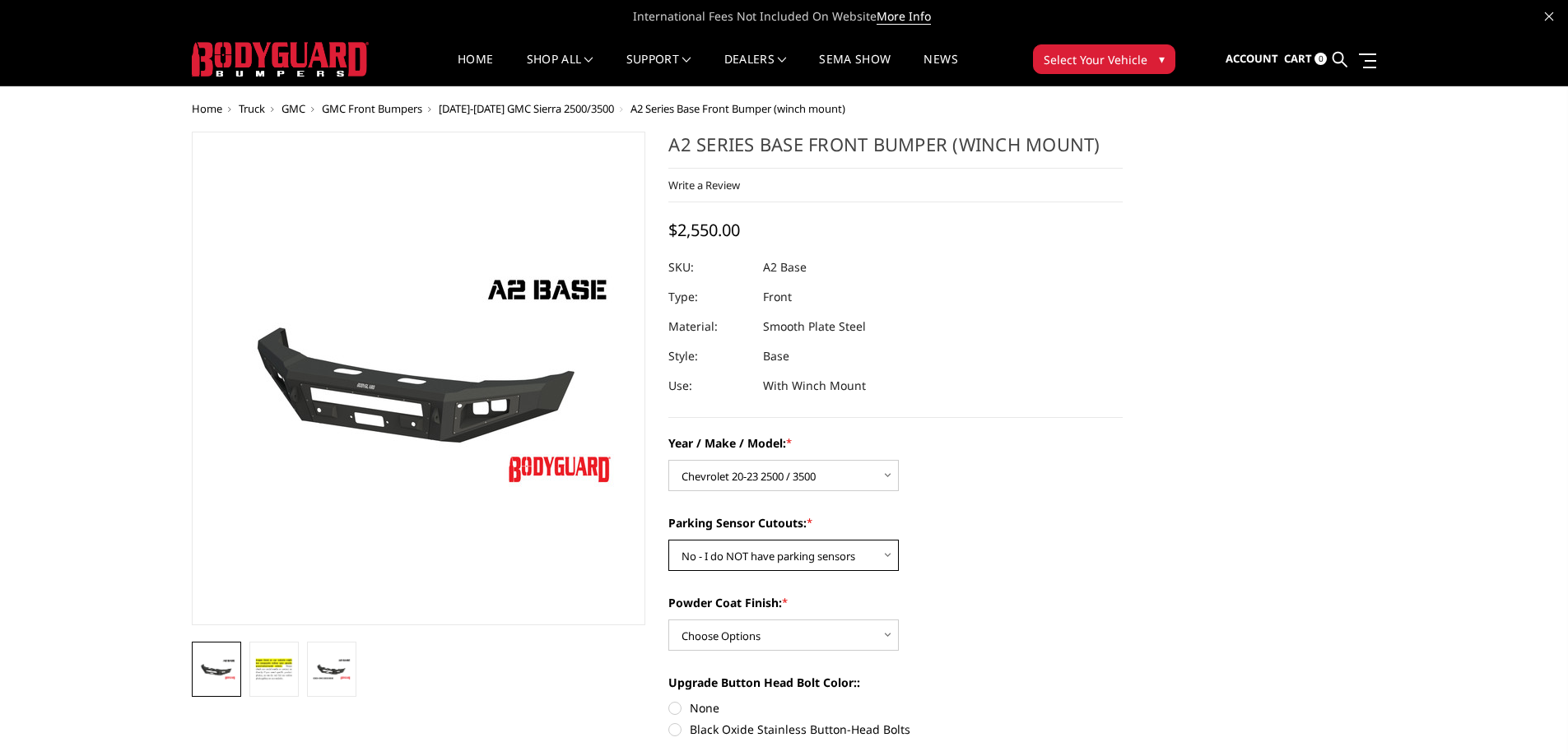
click at [668, 540] on select "Choose Options Yes - I have front parking sensors No - I do NOT have parking se…" at bounding box center [784, 555] width 231 height 31
click at [754, 633] on select "Choose Options Bare metal (included) Texture Black Powder Coat" at bounding box center [784, 635] width 231 height 31
click at [668, 620] on select "Choose Options Bare metal (included) Texture Black Powder Coat" at bounding box center [784, 635] width 231 height 31
click at [812, 261] on div at bounding box center [895, 267] width 454 height 30
click at [282, 685] on link at bounding box center [274, 669] width 49 height 55
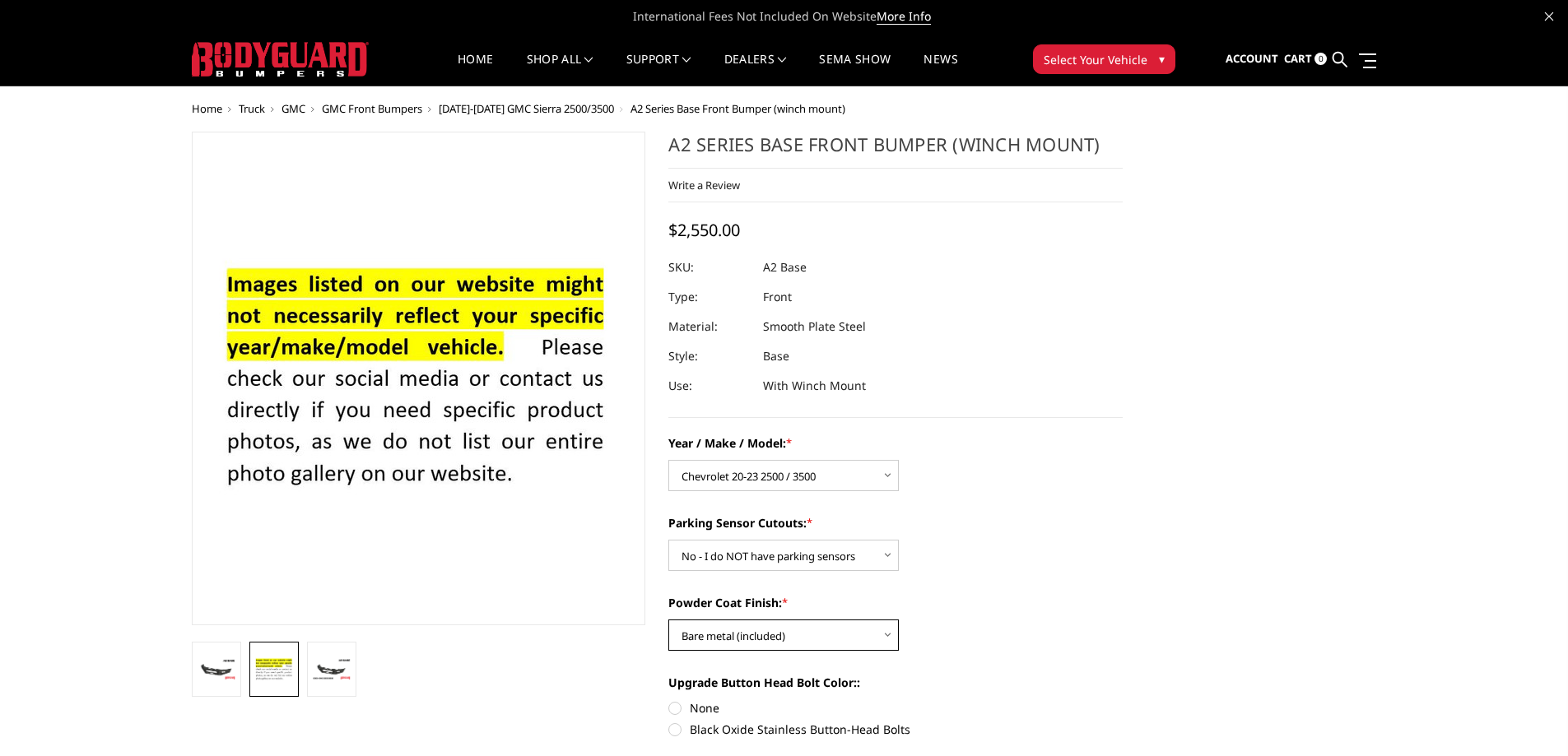
click at [766, 628] on select "Choose Options Bare metal (included) Texture Black Powder Coat" at bounding box center [784, 635] width 231 height 31
select select "518"
click at [668, 620] on select "Choose Options Bare metal (included) Texture Black Powder Coat" at bounding box center [784, 635] width 231 height 31
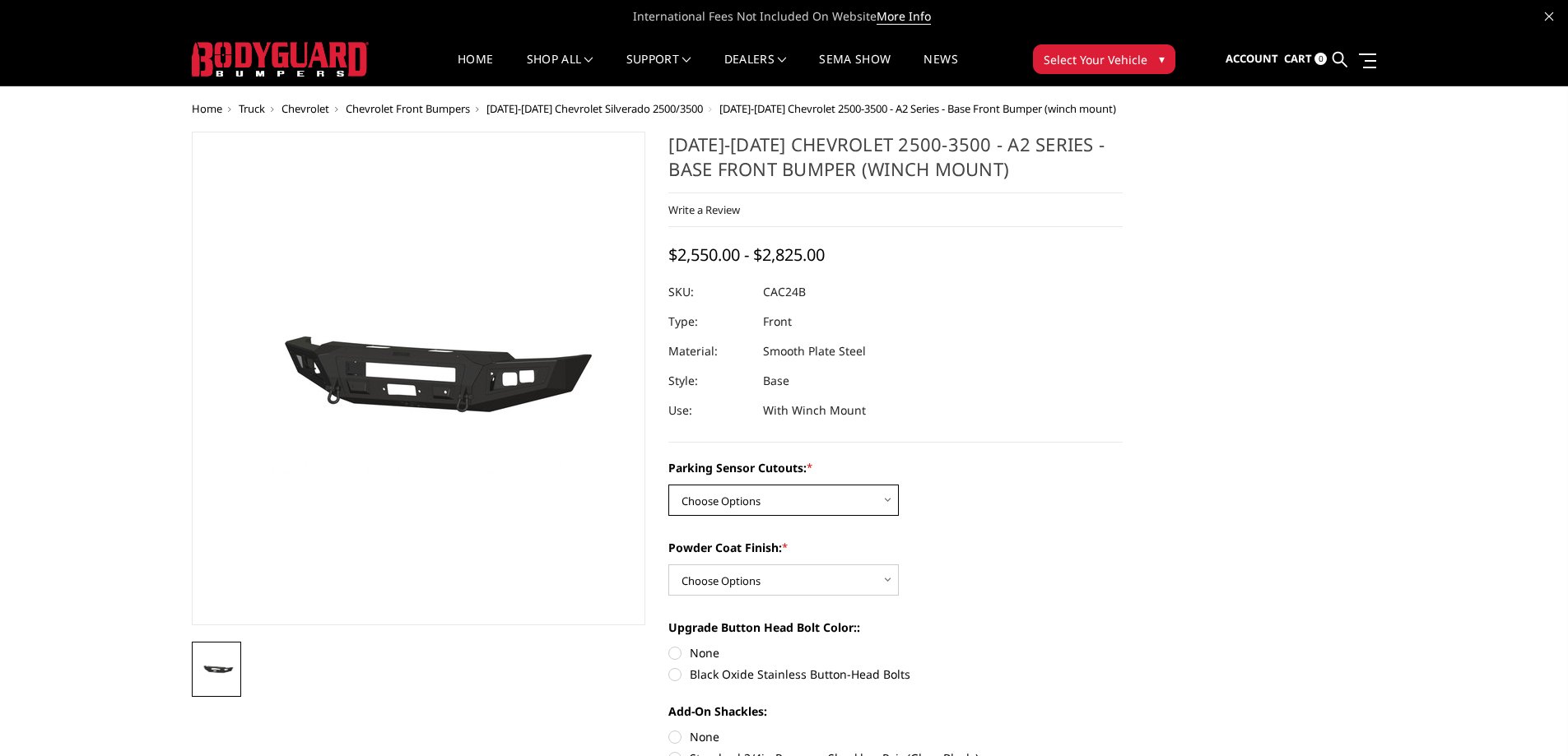
click at [717, 492] on select "Choose Options No - Without Parking Sensor Cutouts Yes - With Parking Sensor Cu…" at bounding box center [784, 500] width 231 height 31
click at [725, 501] on select "Choose Options No - Without Parking Sensor Cutouts Yes - With Parking Sensor Cu…" at bounding box center [784, 500] width 231 height 31
select select "2241"
click at [668, 484] on select "Choose Options No - Without Parking Sensor Cutouts Yes - With Parking Sensor Cu…" at bounding box center [784, 500] width 231 height 31
click at [731, 579] on select "Choose Options Bare Metal Textured Black Powder Coat" at bounding box center [784, 580] width 231 height 31
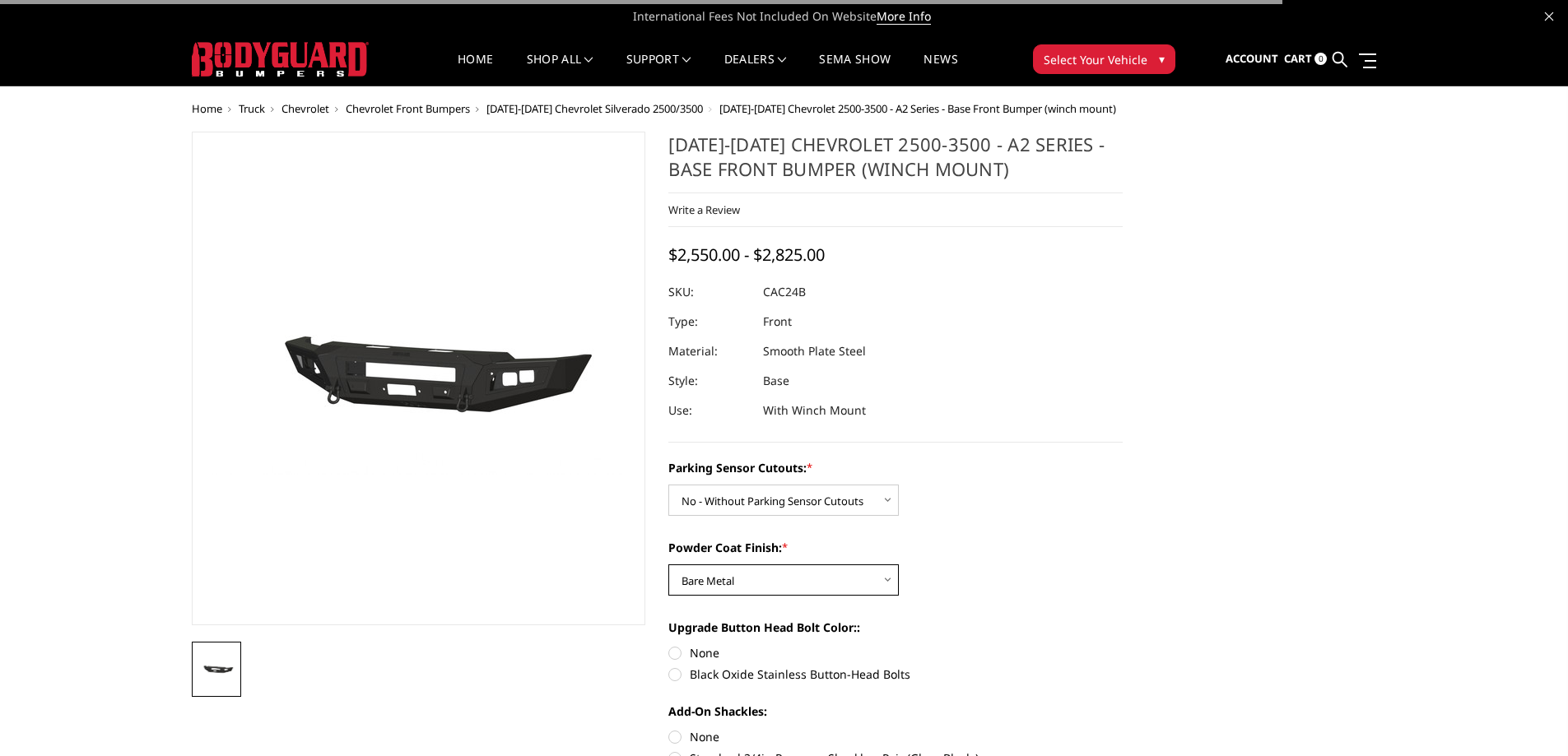
click at [668, 564] on select "Choose Options Bare Metal Textured Black Powder Coat" at bounding box center [784, 580] width 231 height 31
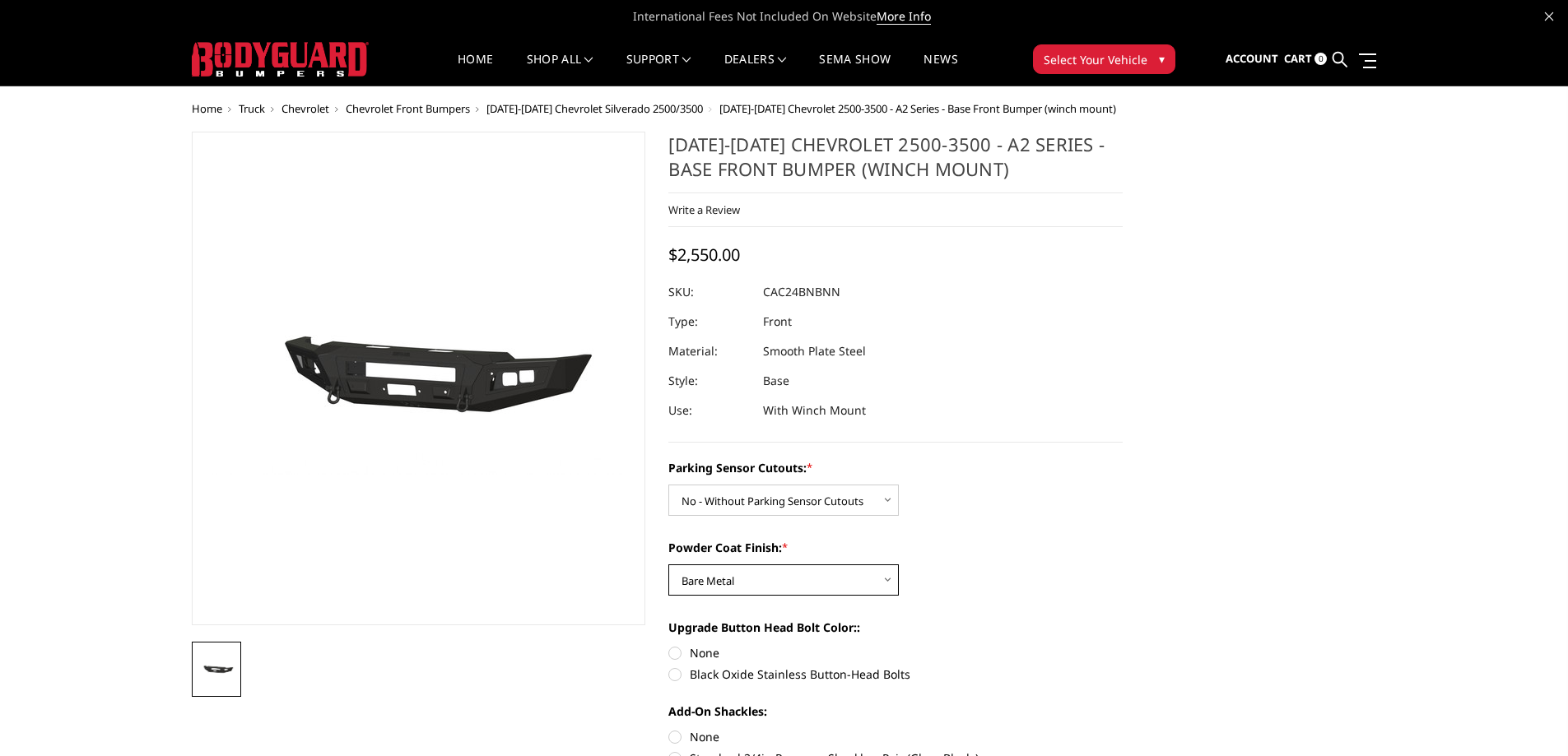
click at [731, 588] on select "Choose Options Bare Metal Textured Black Powder Coat" at bounding box center [784, 580] width 231 height 31
select select "2244"
click at [668, 564] on select "Choose Options Bare Metal Textured Black Powder Coat" at bounding box center [784, 580] width 231 height 31
click at [1337, 55] on icon at bounding box center [1340, 59] width 15 height 15
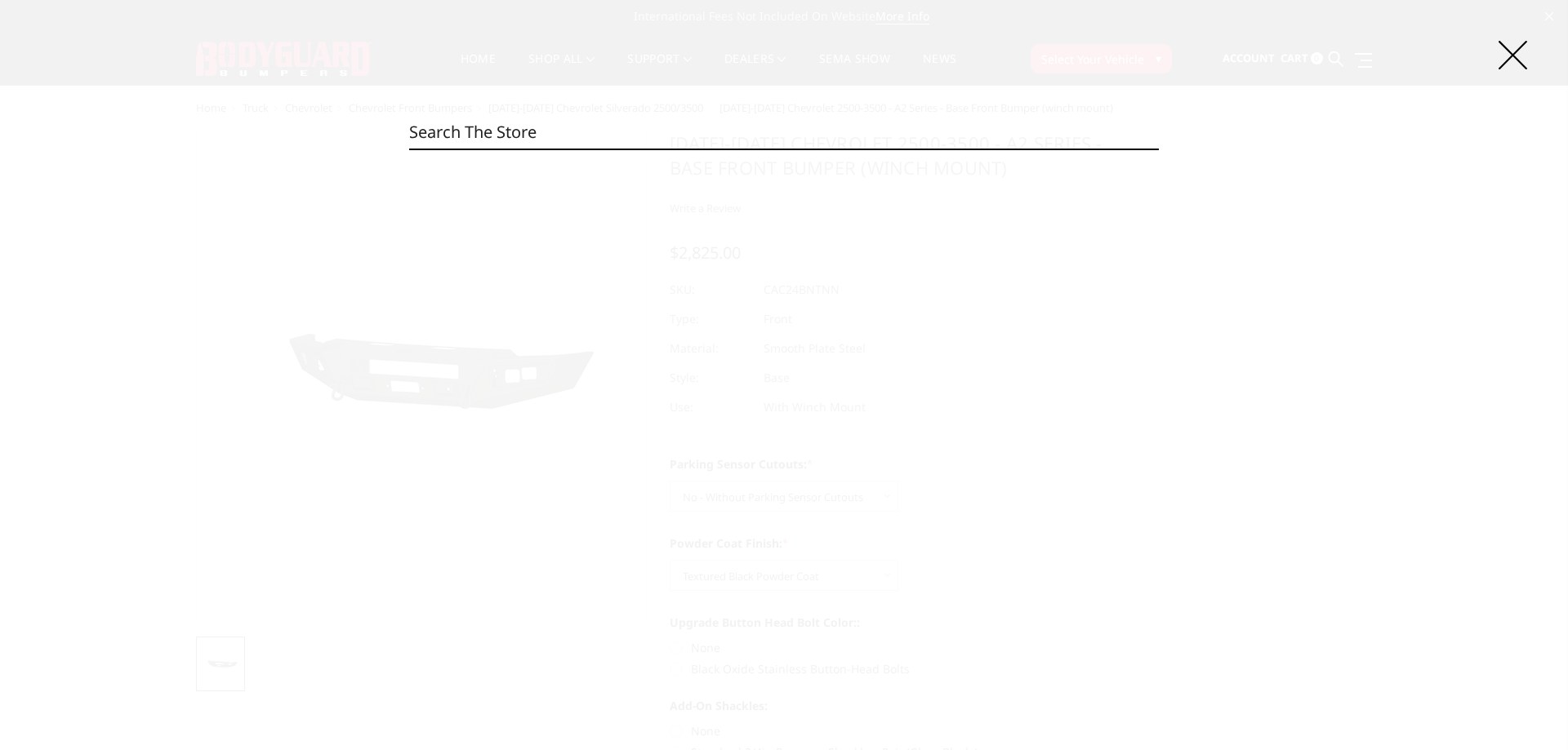
click at [681, 123] on input "Search" at bounding box center [784, 133] width 749 height 32
paste input "CAF17BNBNN"
click at [634, 133] on input "CAF17BNBNN" at bounding box center [784, 133] width 749 height 32
paste input "C24BYT"
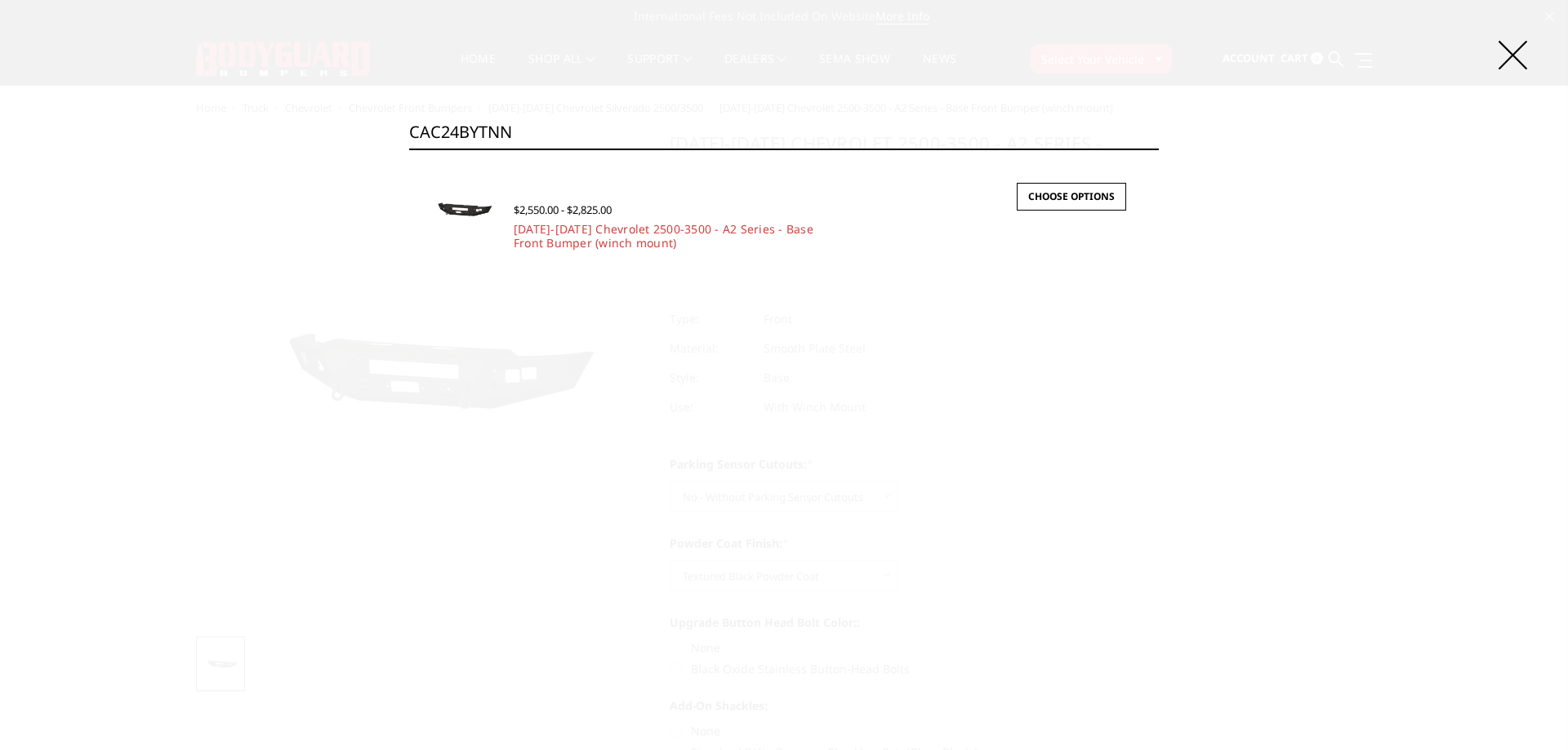
click at [608, 119] on input "CAC24BYTNN" at bounding box center [784, 133] width 749 height 32
paste input "F17BN"
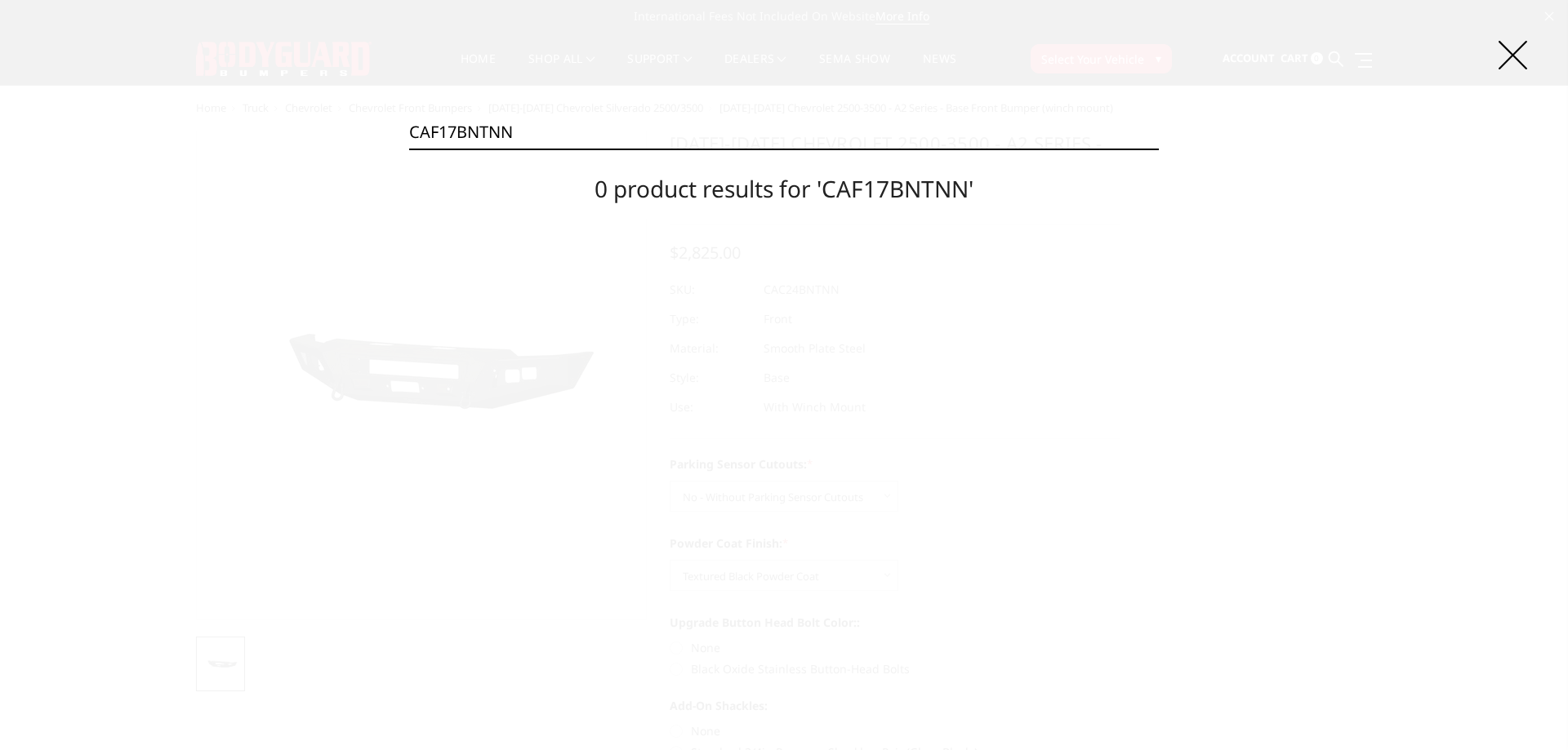
click at [587, 110] on div "Search CAF17BNTNN Search 0 product results for 'CAF17BNTNN'" at bounding box center [784, 375] width 1568 height 750
click at [531, 134] on input "CAF17BNTNN" at bounding box center [784, 133] width 749 height 32
paste input "DNB"
click at [573, 132] on input "CAF17DNBNN" at bounding box center [784, 133] width 749 height 32
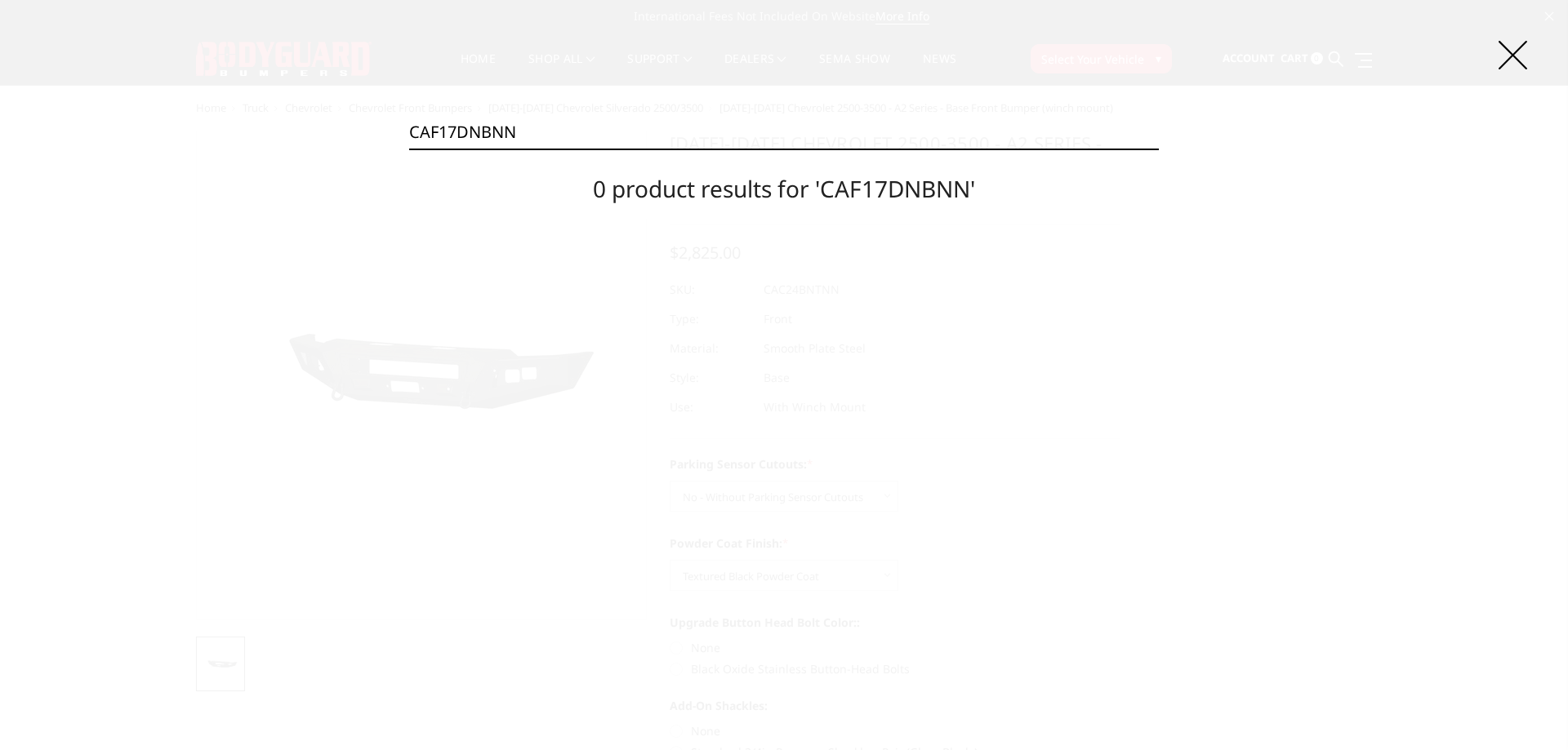
click at [573, 132] on input "CAF17DNBNN" at bounding box center [784, 133] width 749 height 32
paste input "T"
click at [635, 126] on input "CAF17DNTNN" at bounding box center [784, 133] width 749 height 32
paste input "B"
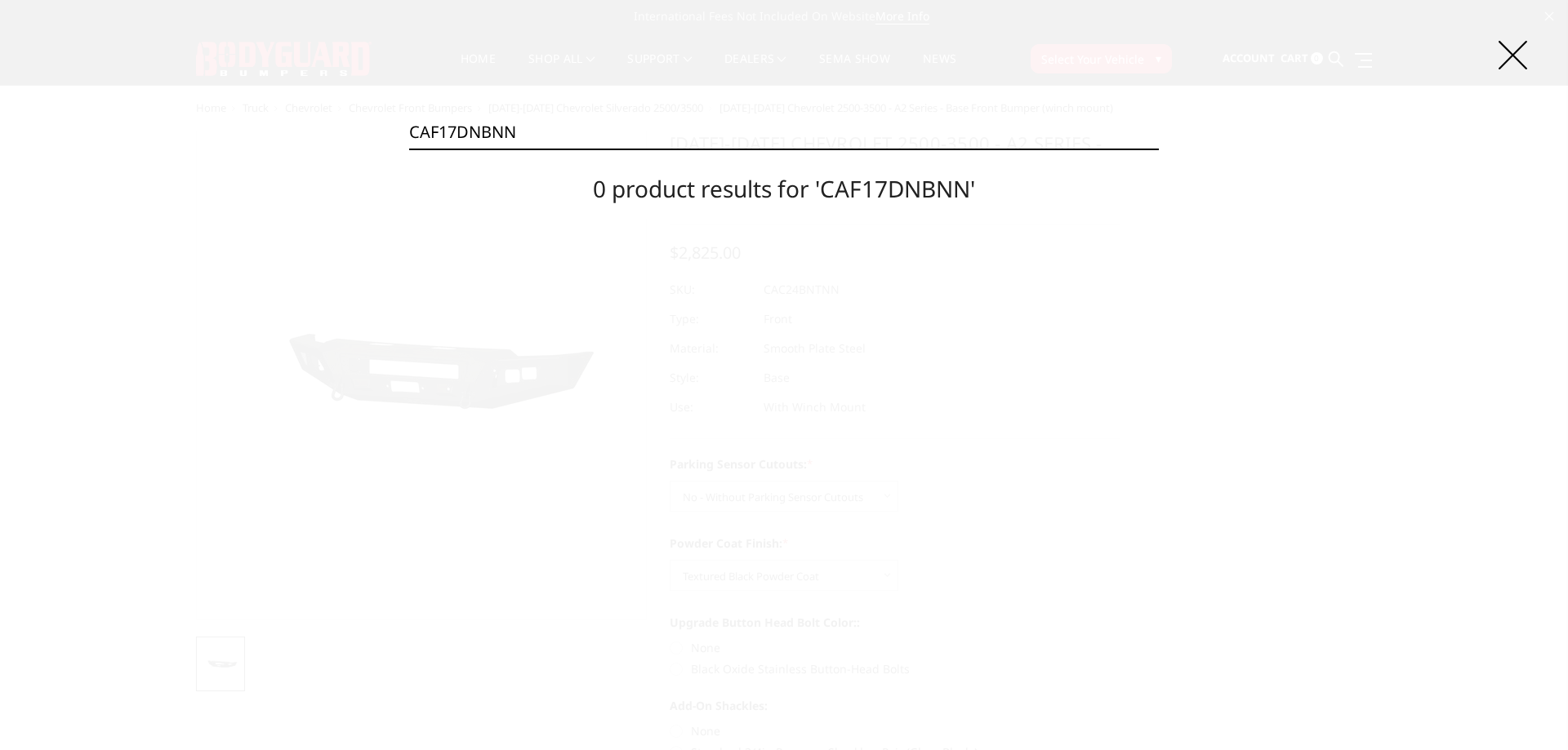
type input "CAF17DNBNN"
click at [1508, 52] on icon at bounding box center [1513, 55] width 29 height 29
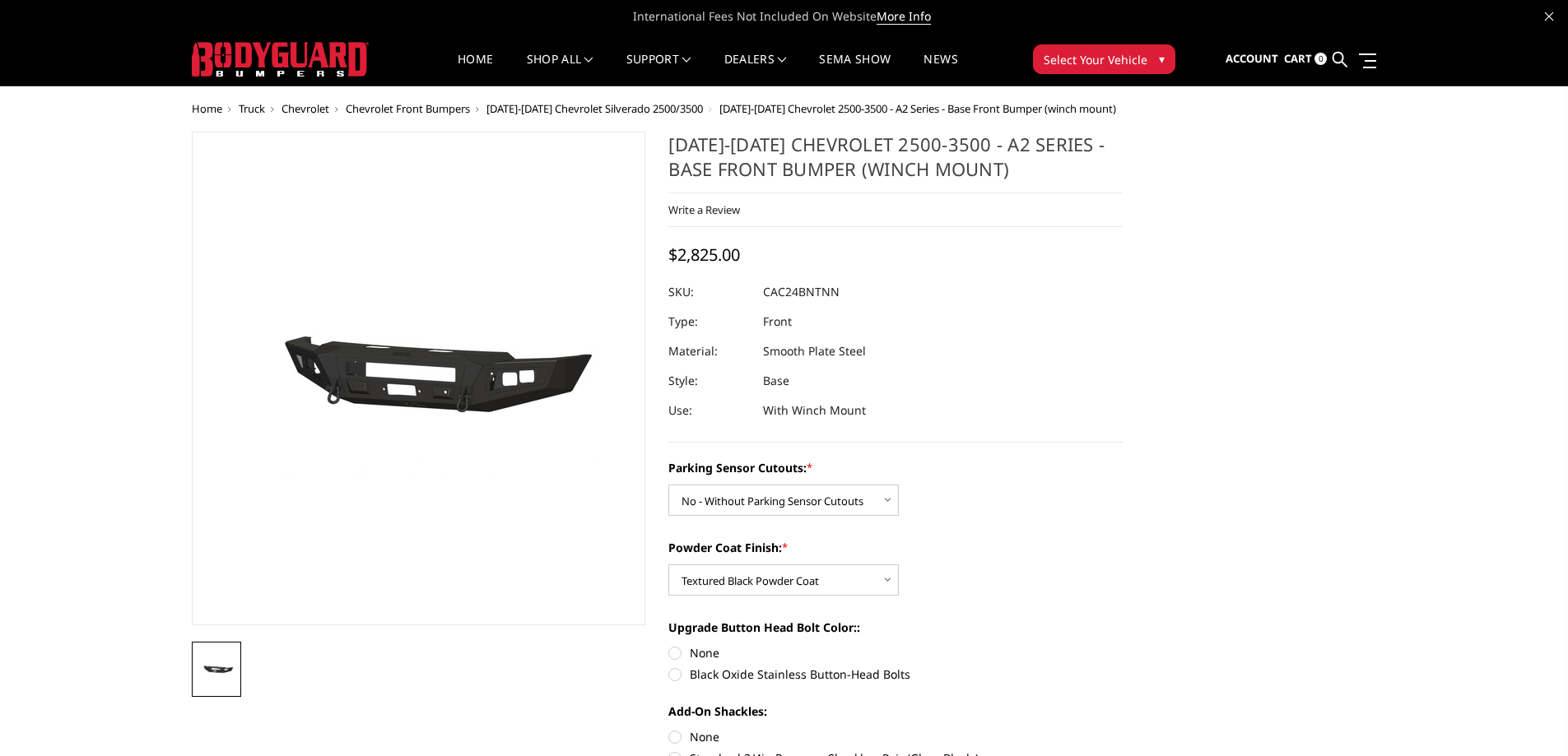
click at [1139, 53] on span "Select Your Vehicle" at bounding box center [1095, 59] width 104 height 17
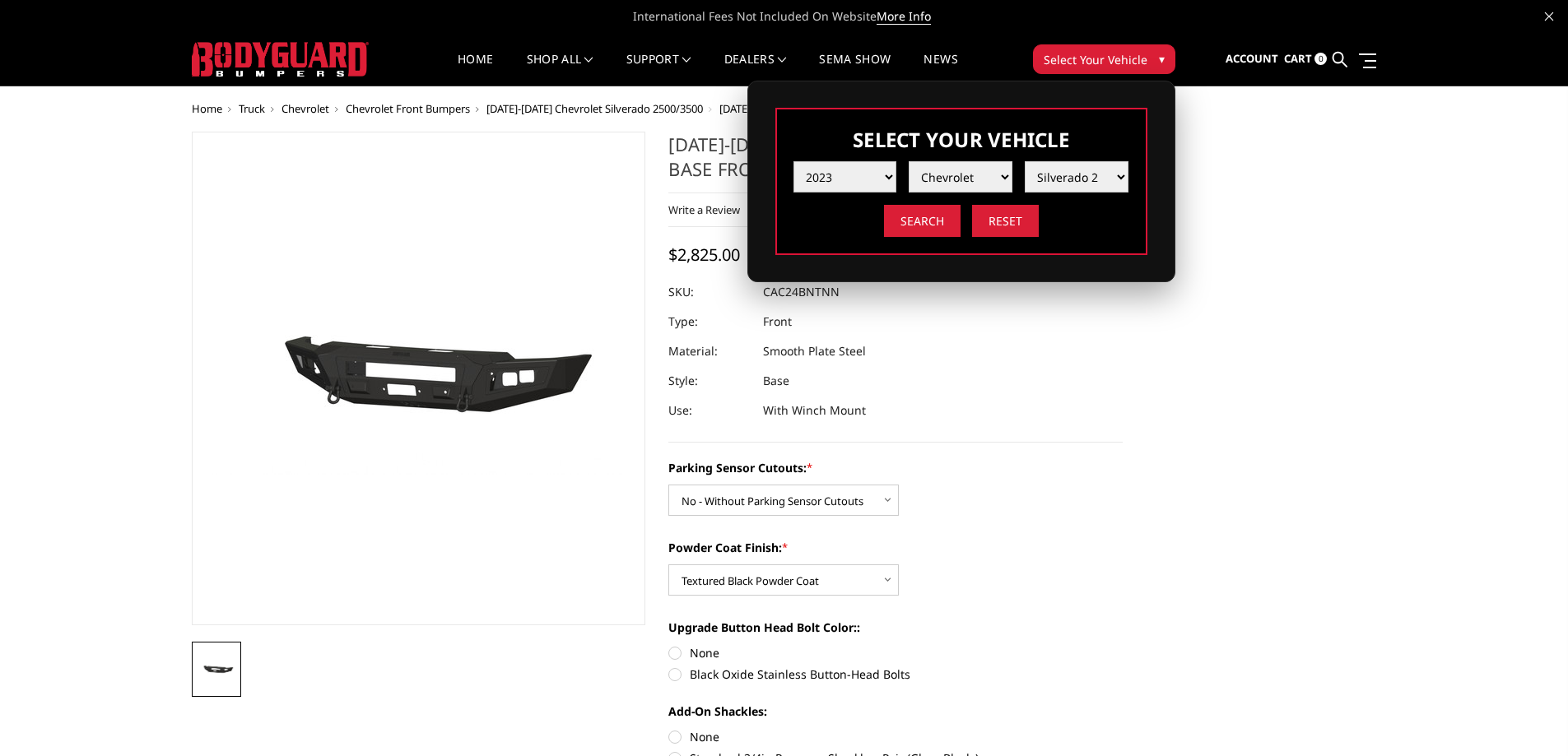
click at [841, 172] on select "Year 2025 2024 2023 2022 2021 2020 2019 2018 2017 2016 2015 2014 2013 2012 2011…" at bounding box center [845, 176] width 104 height 31
select select "yr_2022"
click at [794, 161] on select "Year 2025 2024 2023 2022 2021 2020 2019 2018 2017 2016 2015 2014 2013 2012 2011…" at bounding box center [845, 176] width 104 height 31
select select "-1"
click at [954, 180] on select "Make Chevrolet Ford GMC Ram Toyota" at bounding box center [961, 176] width 104 height 31
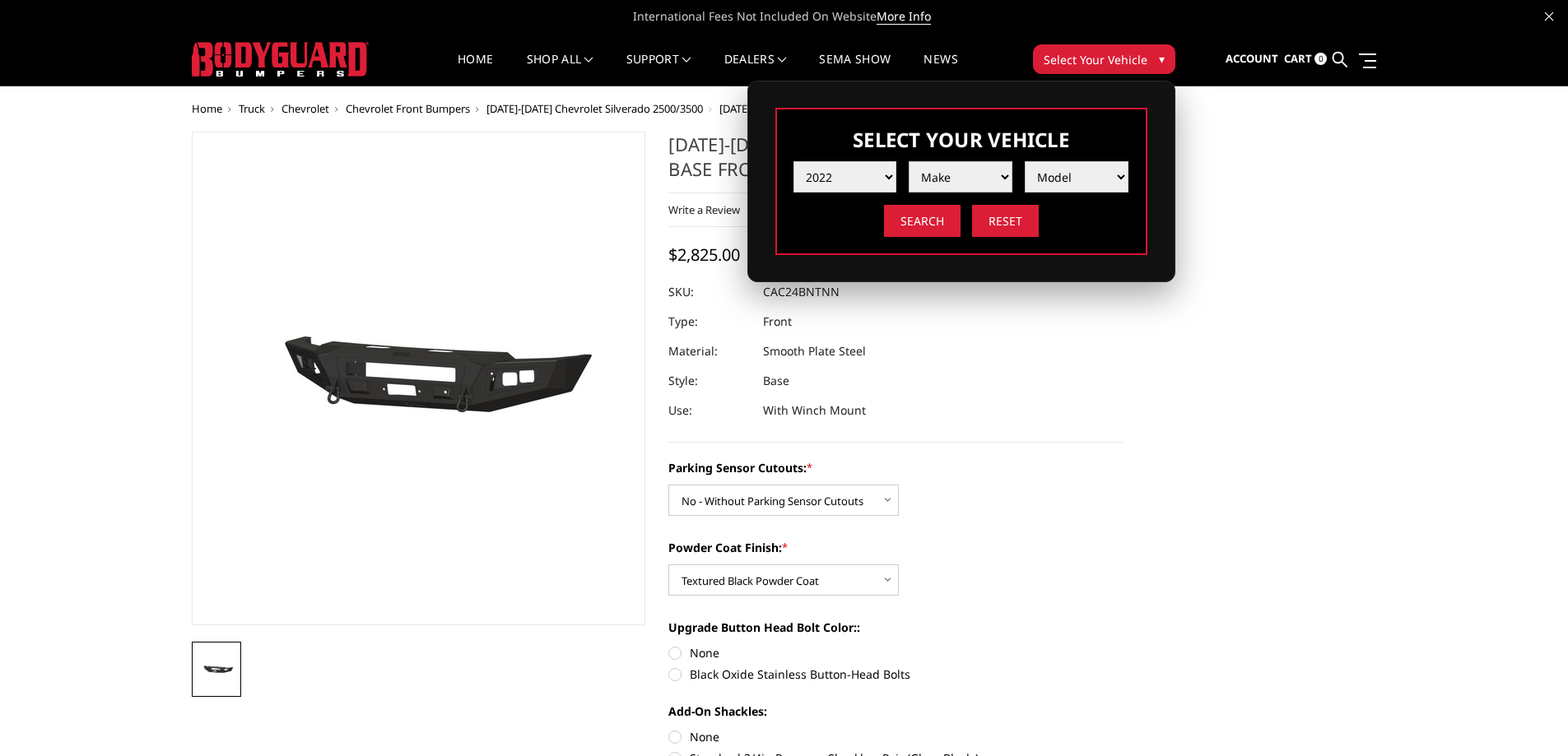
select select "mk_ford"
click at [909, 161] on select "Make Chevrolet Ford GMC Ram Toyota" at bounding box center [961, 176] width 104 height 31
click at [1089, 172] on select "Model F150 F150 Raptor F250 / F350 F450 F550" at bounding box center [1076, 176] width 104 height 31
select select "md_f450"
click at [1024, 161] on select "Model F150 F150 Raptor F250 / F350 F450 F550" at bounding box center [1076, 176] width 104 height 31
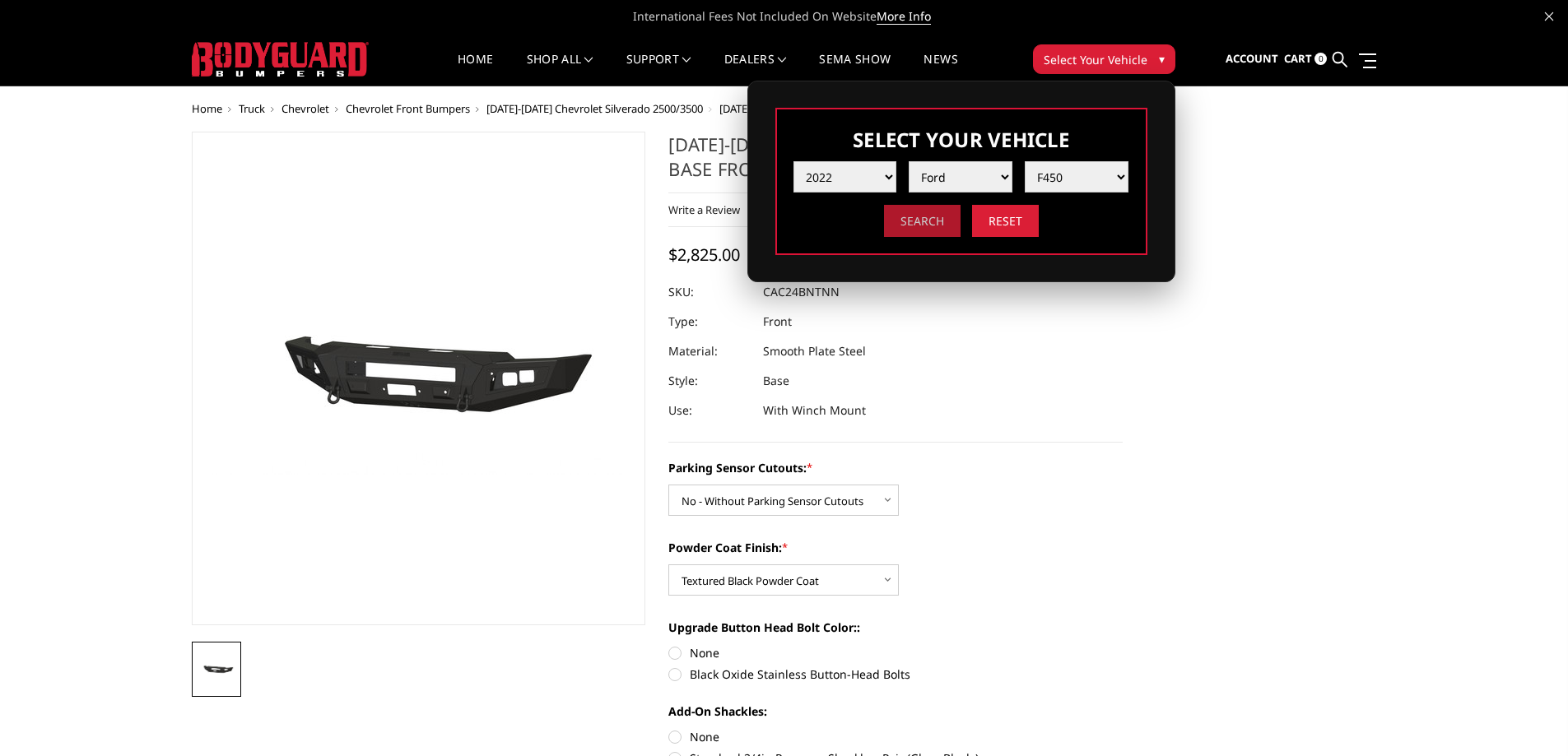
click at [916, 213] on input "Search" at bounding box center [923, 220] width 76 height 32
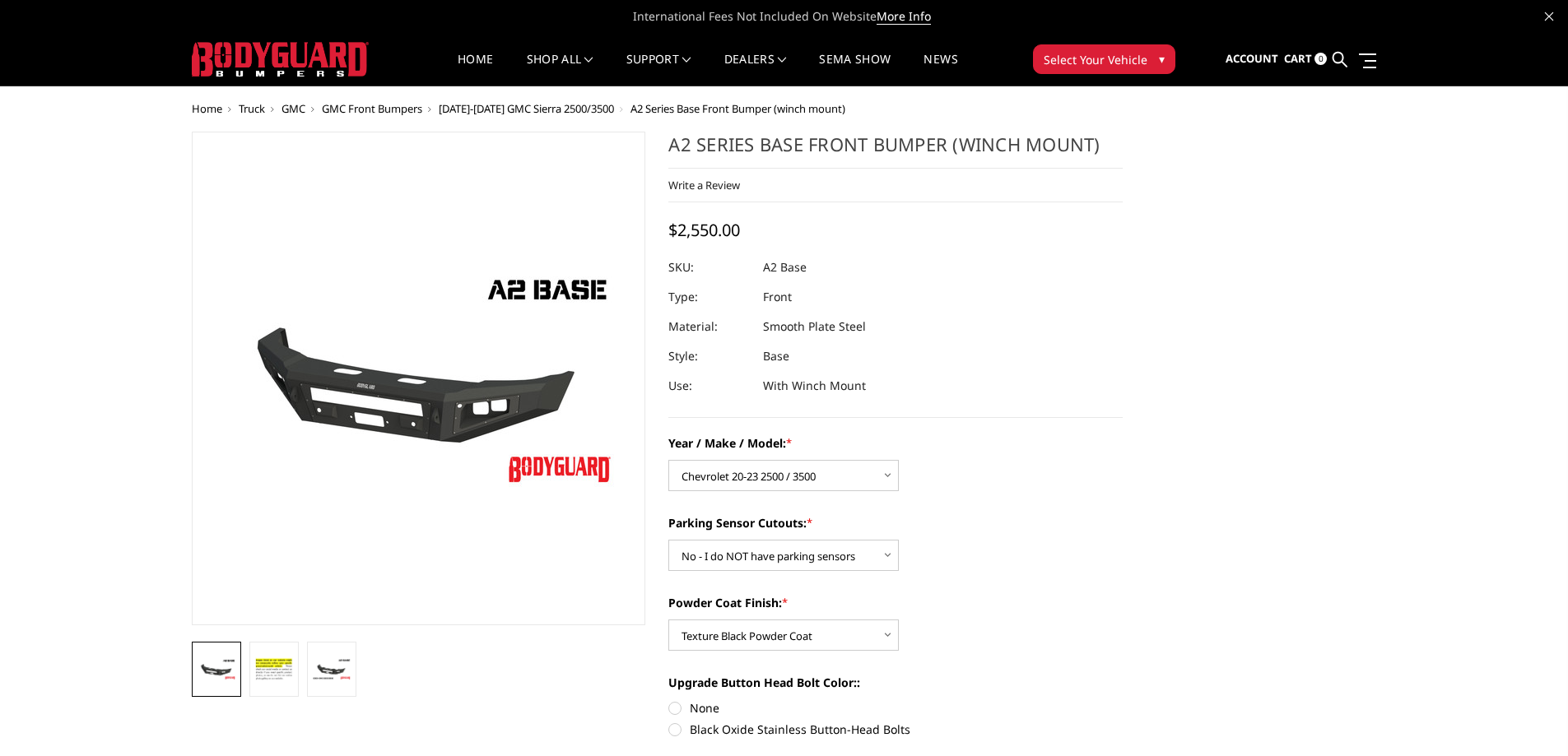
select select "1320"
select select "541"
select select "518"
click at [1337, 58] on icon at bounding box center [1340, 59] width 15 height 15
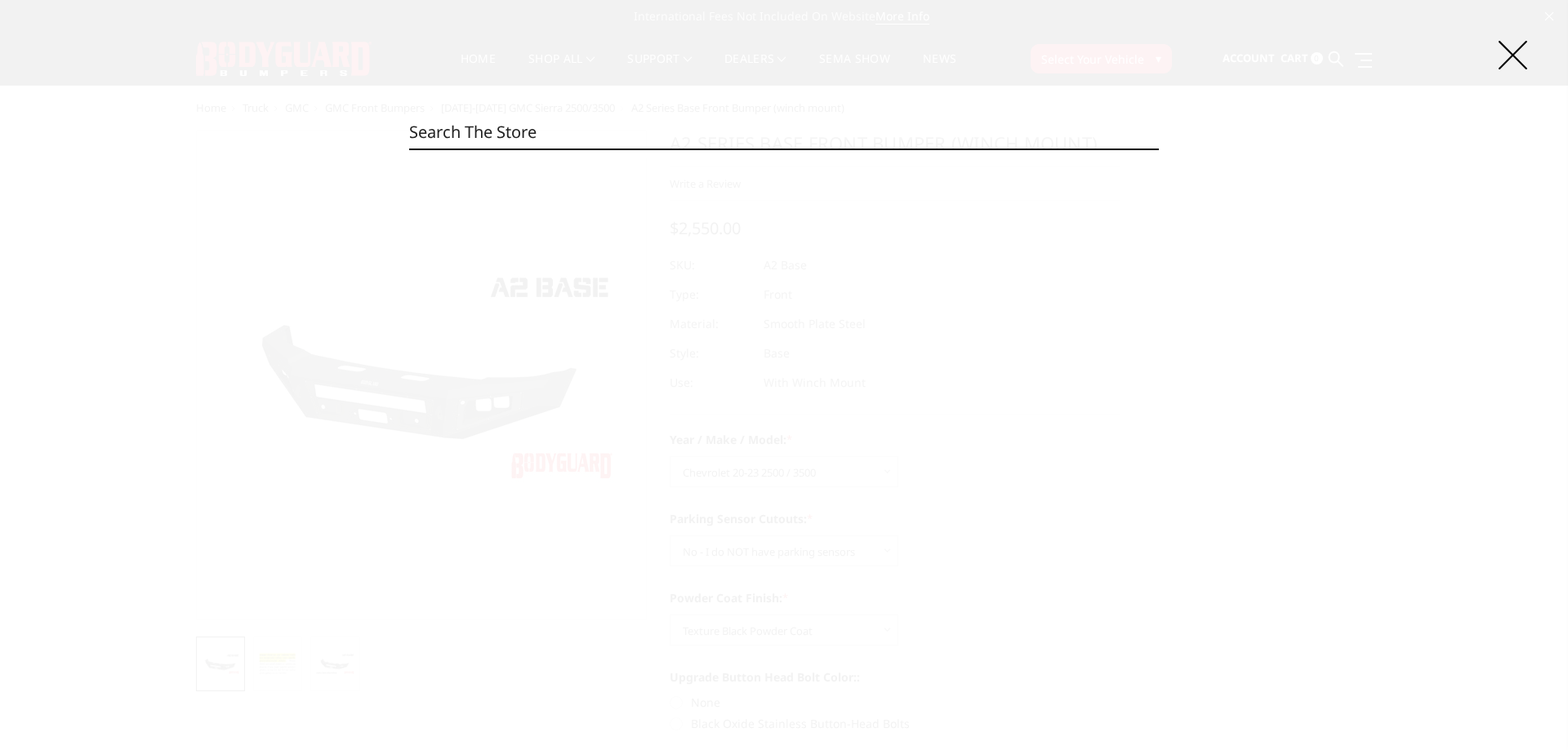
click at [660, 126] on input "Search" at bounding box center [784, 133] width 749 height 32
paste input "CCC20BYBNN"
click at [660, 126] on input "CCC20BYBNN" at bounding box center [784, 133] width 749 height 32
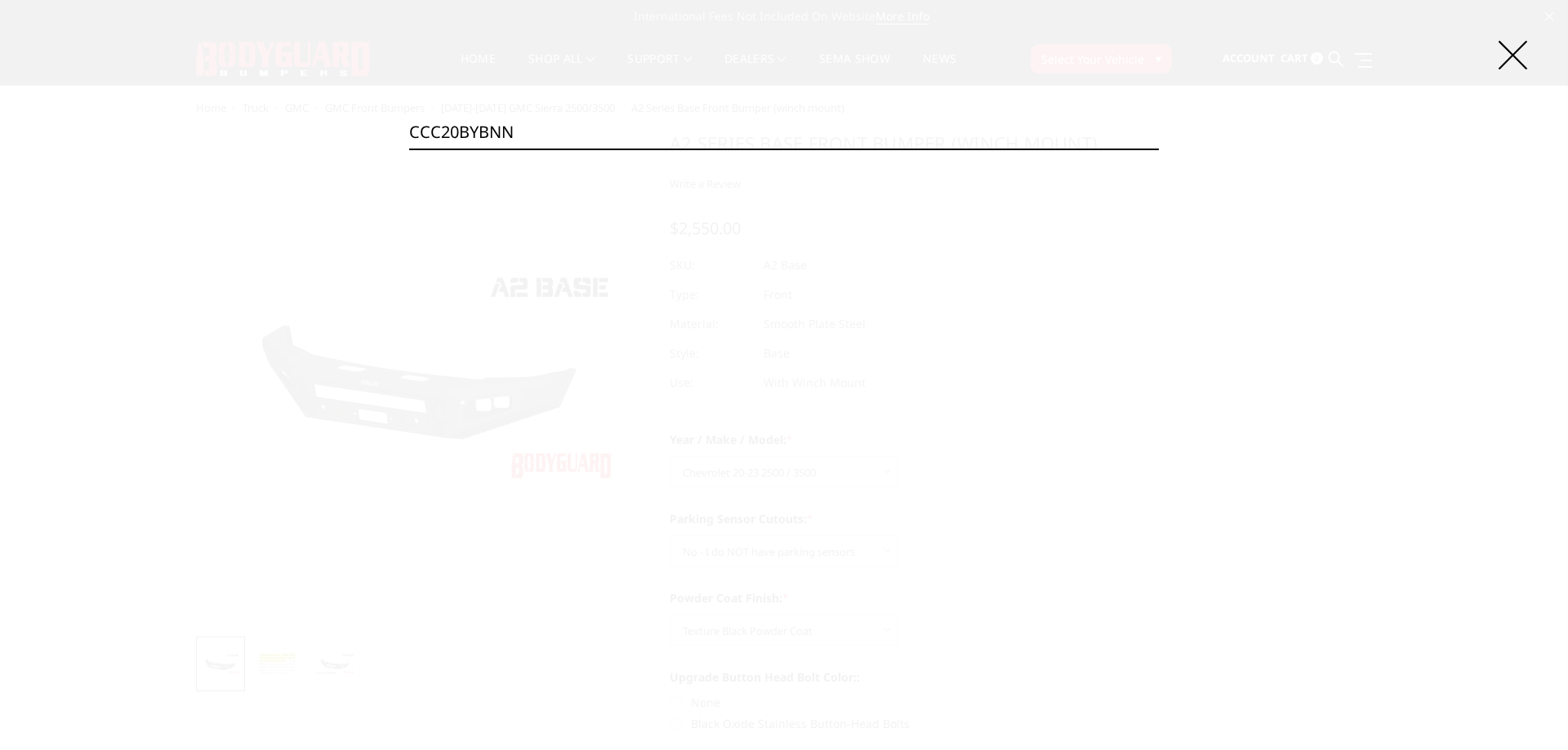
type input "CCC20BYBNN"
click at [1159, 149] on input "Search" at bounding box center [1159, 149] width 1 height 1
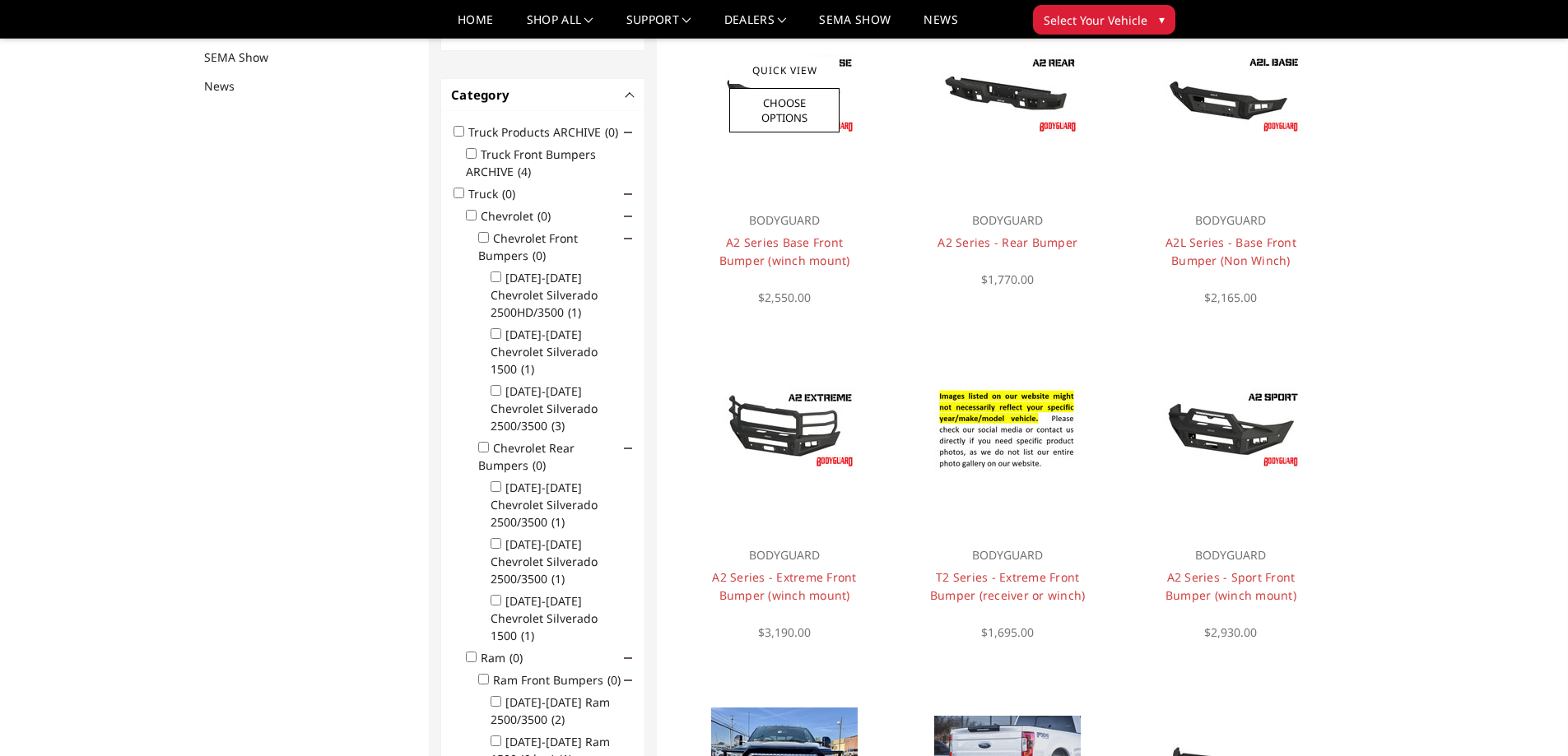
scroll to position [214, 0]
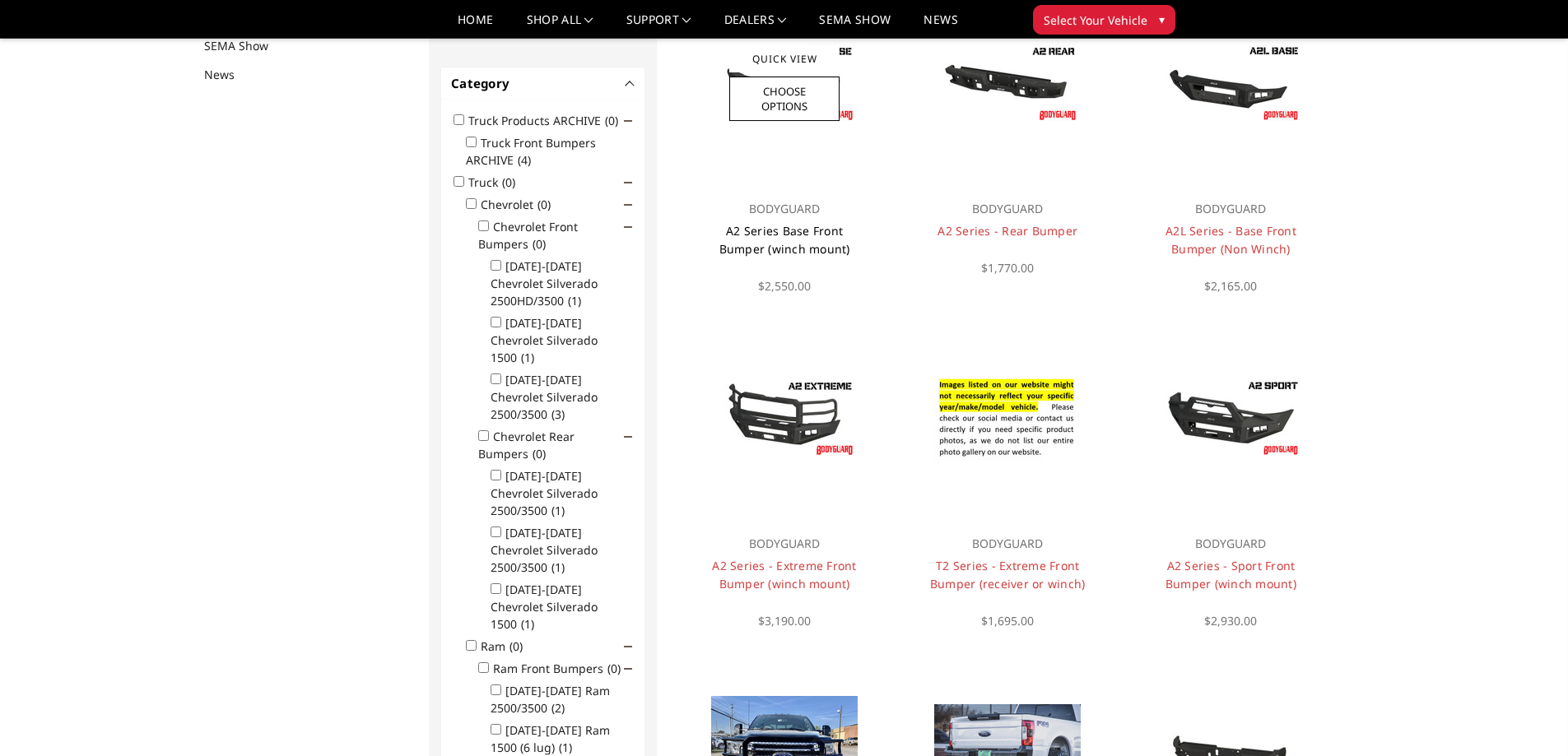
click at [788, 242] on link "A2 Series Base Front Bumper (winch mount)" at bounding box center [784, 239] width 131 height 34
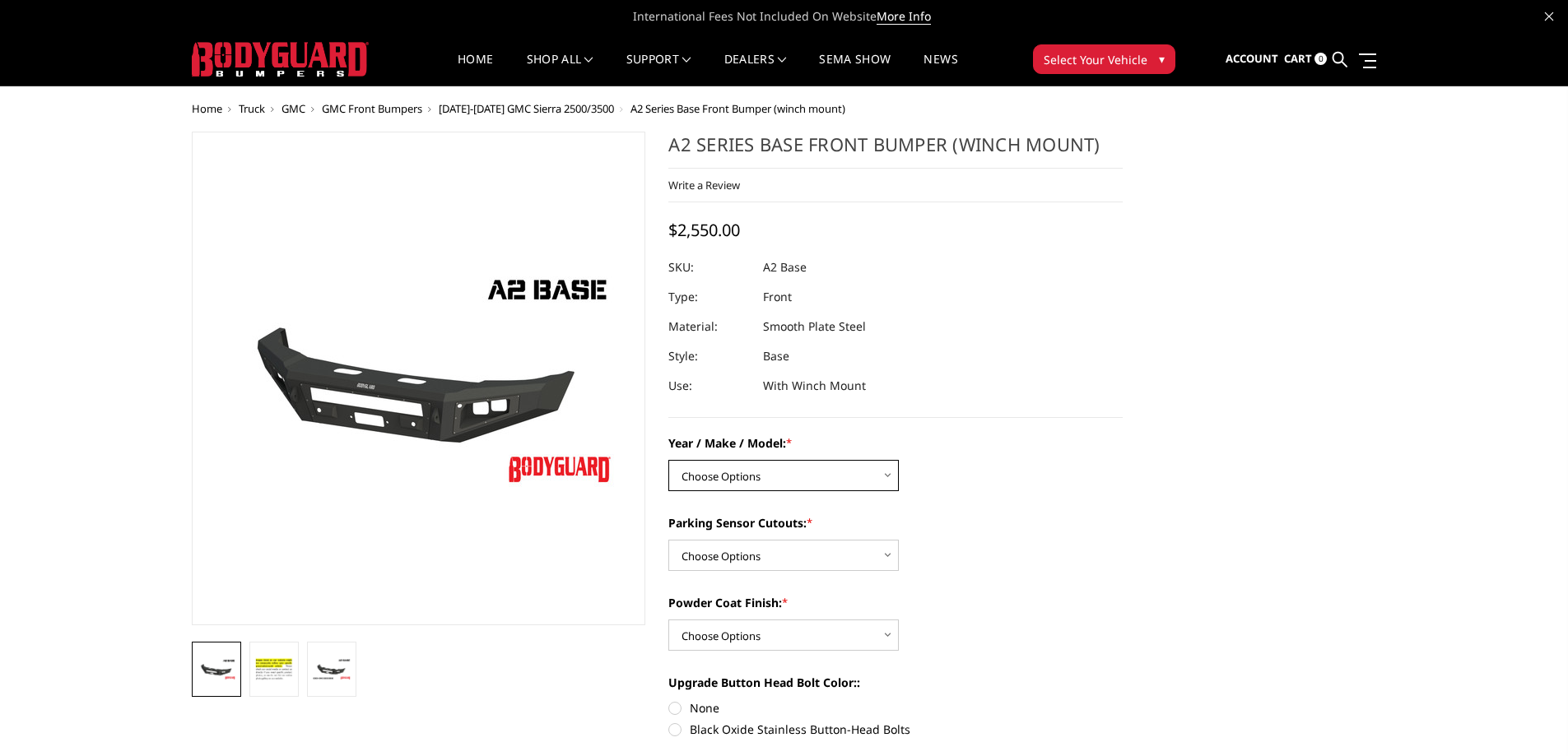
click at [747, 477] on select "Choose Options Chevrolet 20-23 2500 / 3500 Ford 17-22 F250 / F350 Ford 17-22 F4…" at bounding box center [784, 475] width 231 height 31
select select "827"
click at [668, 460] on select "Choose Options Chevrolet 20-23 2500 / 3500 Ford 17-22 F250 / F350 Ford 17-22 F4…" at bounding box center [784, 475] width 231 height 31
click at [795, 558] on select "Choose Options Yes - I have front parking sensors No - I do NOT have parking se…" at bounding box center [784, 555] width 231 height 31
click at [711, 543] on select "Choose Options Yes - I have front parking sensors No - I do NOT have parking se…" at bounding box center [784, 555] width 231 height 31
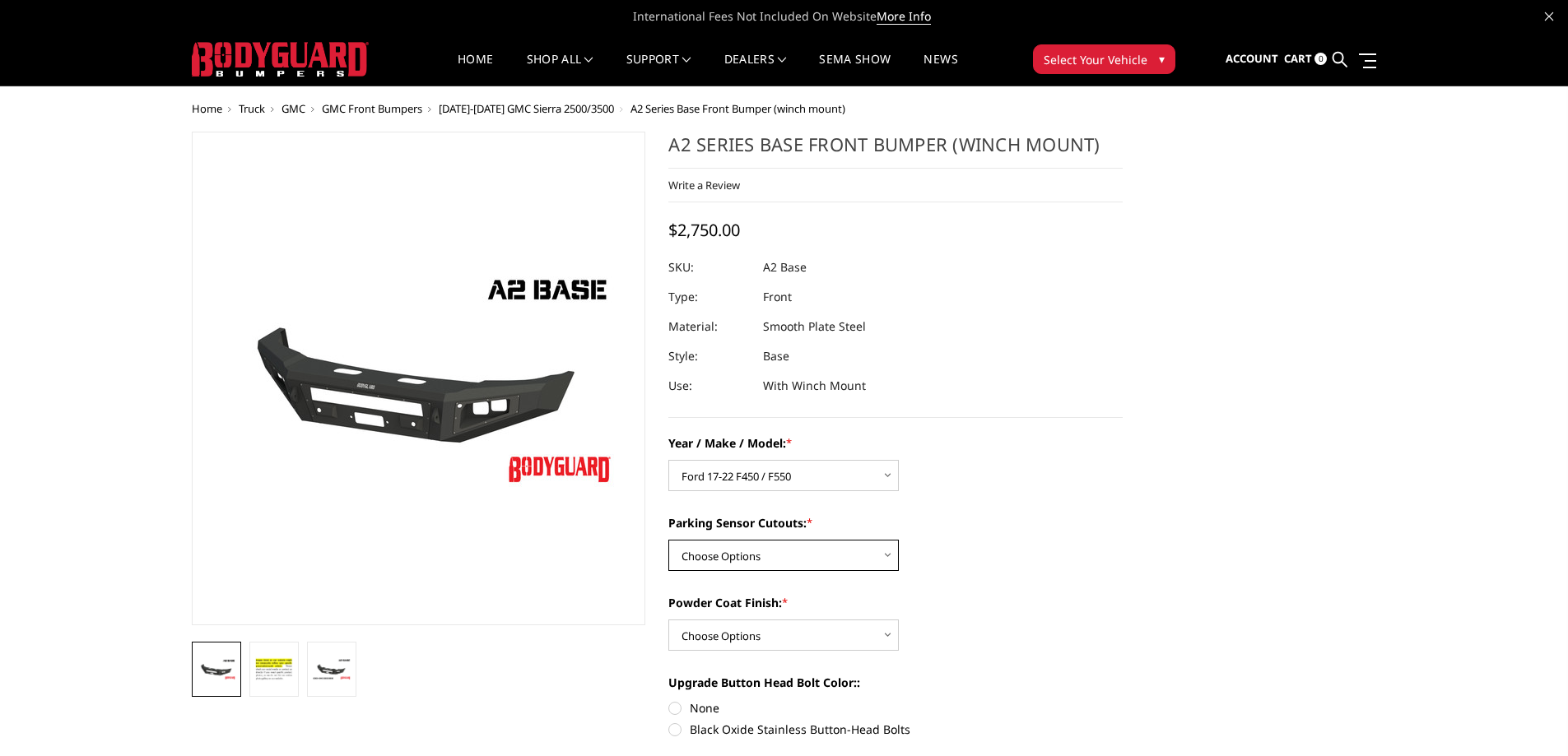
drag, startPoint x: 716, startPoint y: 543, endPoint x: 719, endPoint y: 534, distance: 9.5
click at [716, 543] on select "Choose Options Yes - I have front parking sensors No - I do NOT have parking se…" at bounding box center [784, 555] width 231 height 31
click at [797, 632] on select "Choose Options Bare metal (included) Texture Black Powder Coat" at bounding box center [784, 635] width 231 height 31
select select "520"
click at [668, 620] on select "Choose Options Bare metal (included) Texture Black Powder Coat" at bounding box center [784, 635] width 231 height 31
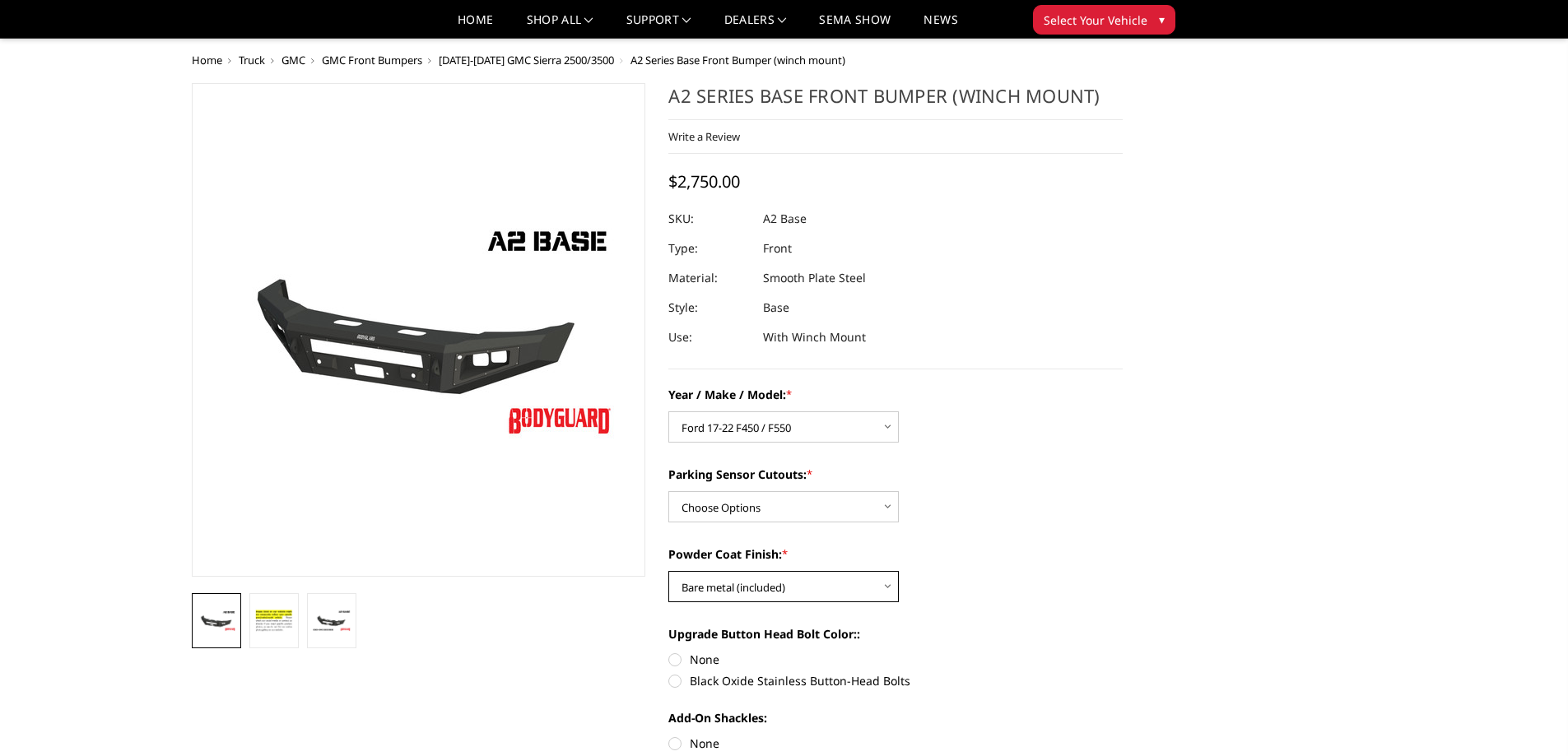
scroll to position [83, 0]
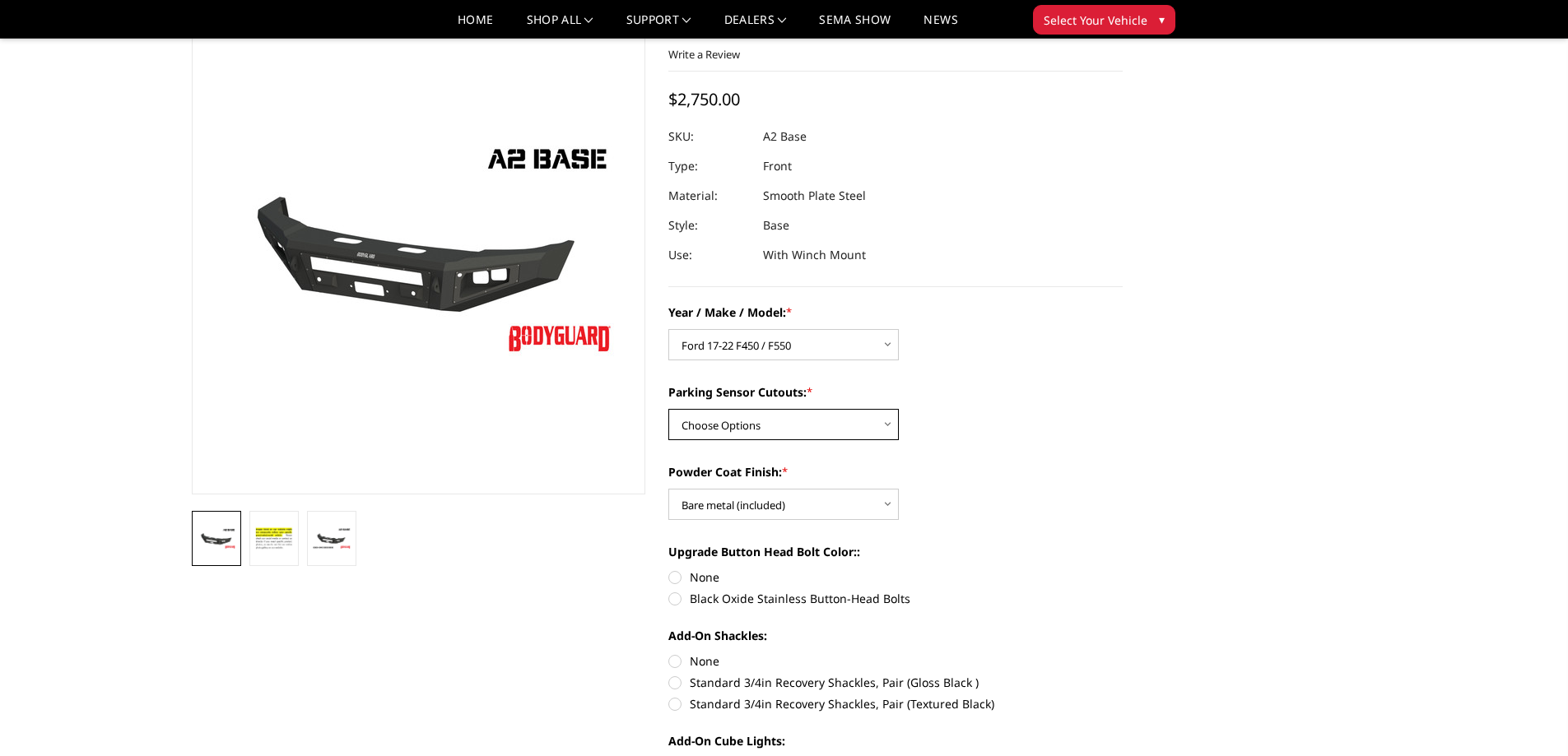
click at [744, 416] on select "Choose Options Yes - I have front parking sensors No - I do NOT have parking se…" at bounding box center [784, 424] width 231 height 31
click at [668, 409] on select "Choose Options Yes - I have front parking sensors No - I do NOT have parking se…" at bounding box center [784, 424] width 231 height 31
click at [745, 413] on select "Choose Options Yes - I have front parking sensors No - I do NOT have parking se…" at bounding box center [784, 424] width 231 height 31
select select "541"
click at [668, 409] on select "Choose Options Yes - I have front parking sensors No - I do NOT have parking se…" at bounding box center [784, 424] width 231 height 31
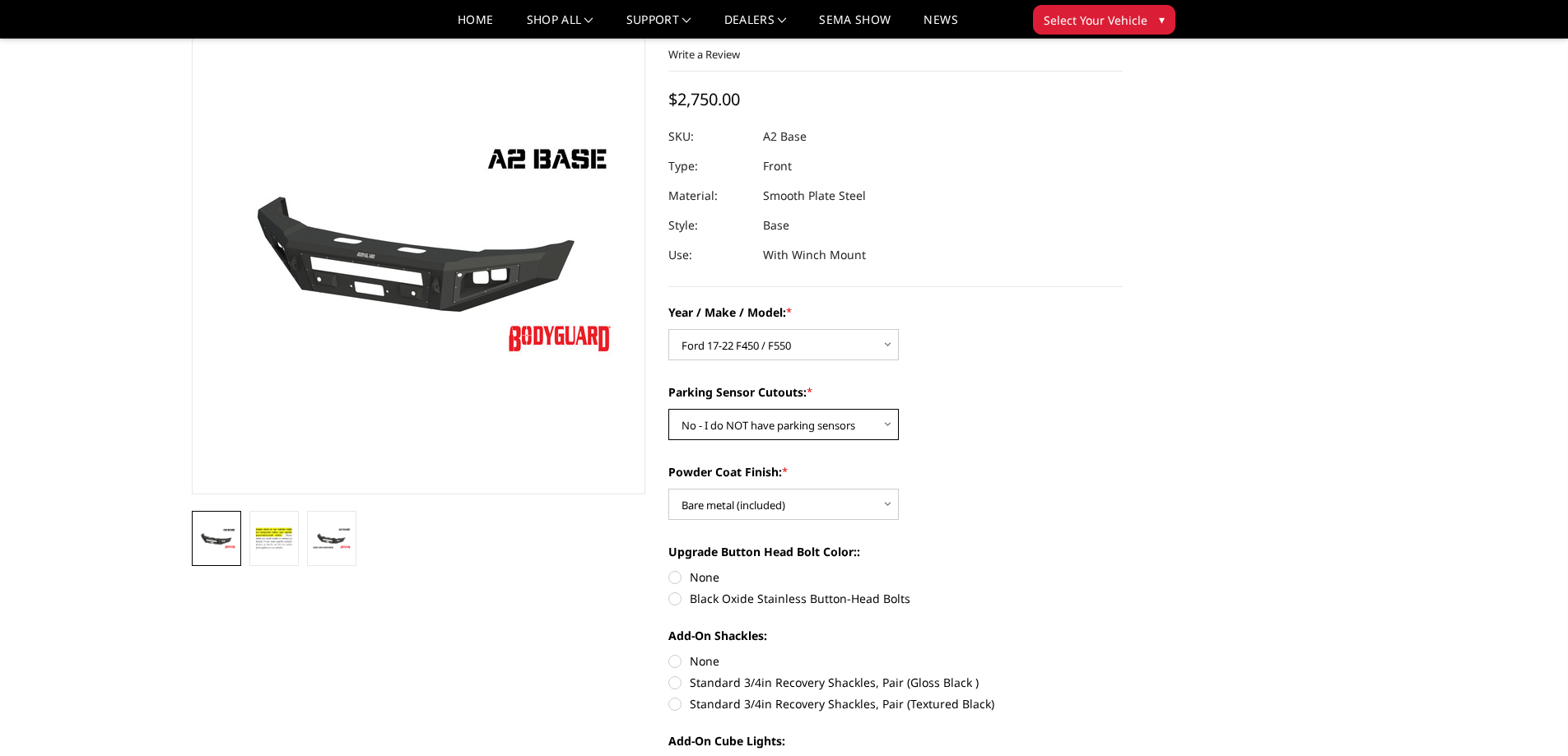
scroll to position [0, 0]
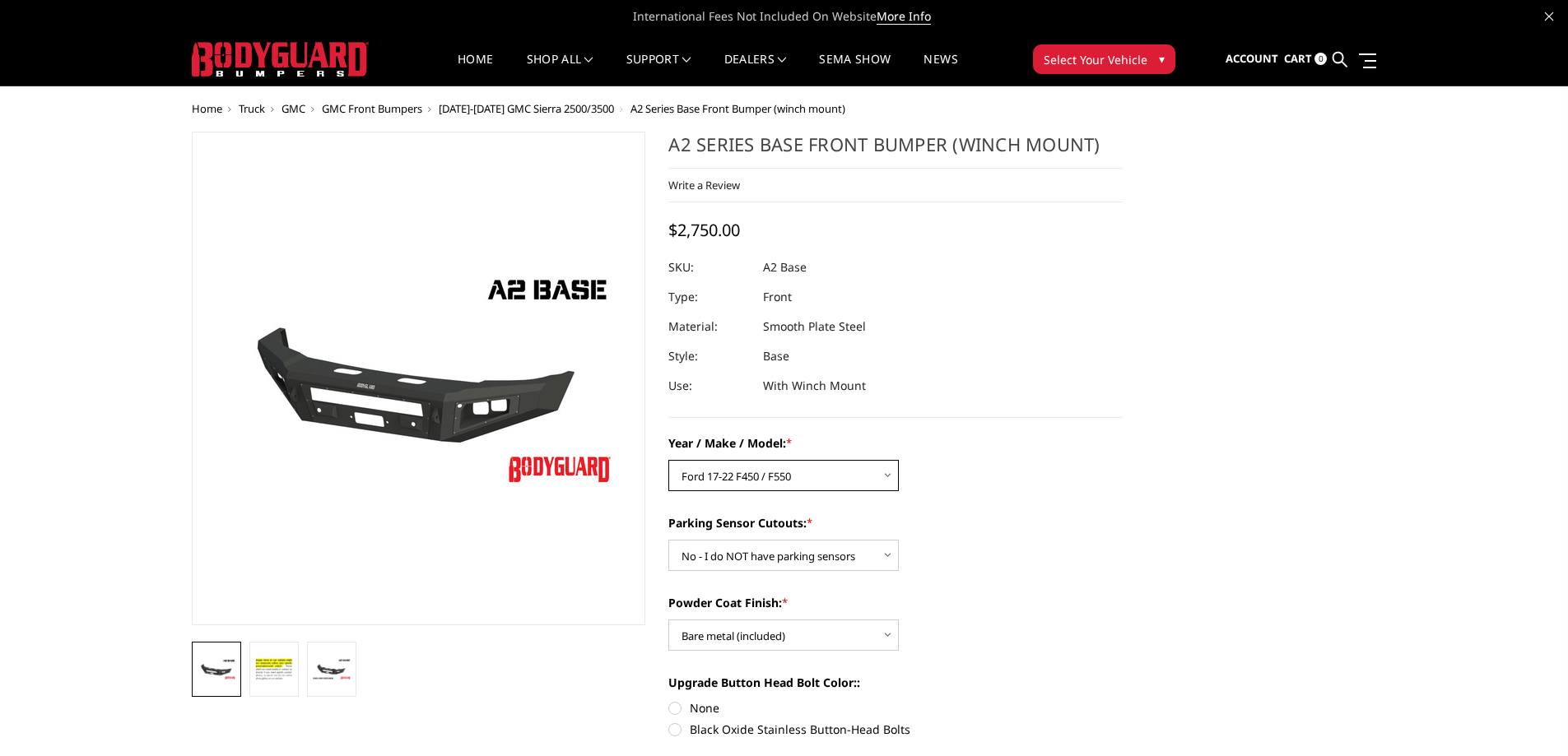
click at [732, 479] on select "Choose Options Chevrolet 20-23 2500 / 3500 Ford 17-22 F250 / F350 Ford 17-22 F4…" at bounding box center [784, 475] width 231 height 31
click at [755, 482] on select "Choose Options Chevrolet 20-23 2500 / 3500 Ford 17-22 F250 / F350 Ford 17-22 F4…" at bounding box center [784, 475] width 231 height 31
click at [1070, 45] on button "Select Your Vehicle ▾" at bounding box center [1104, 59] width 143 height 30
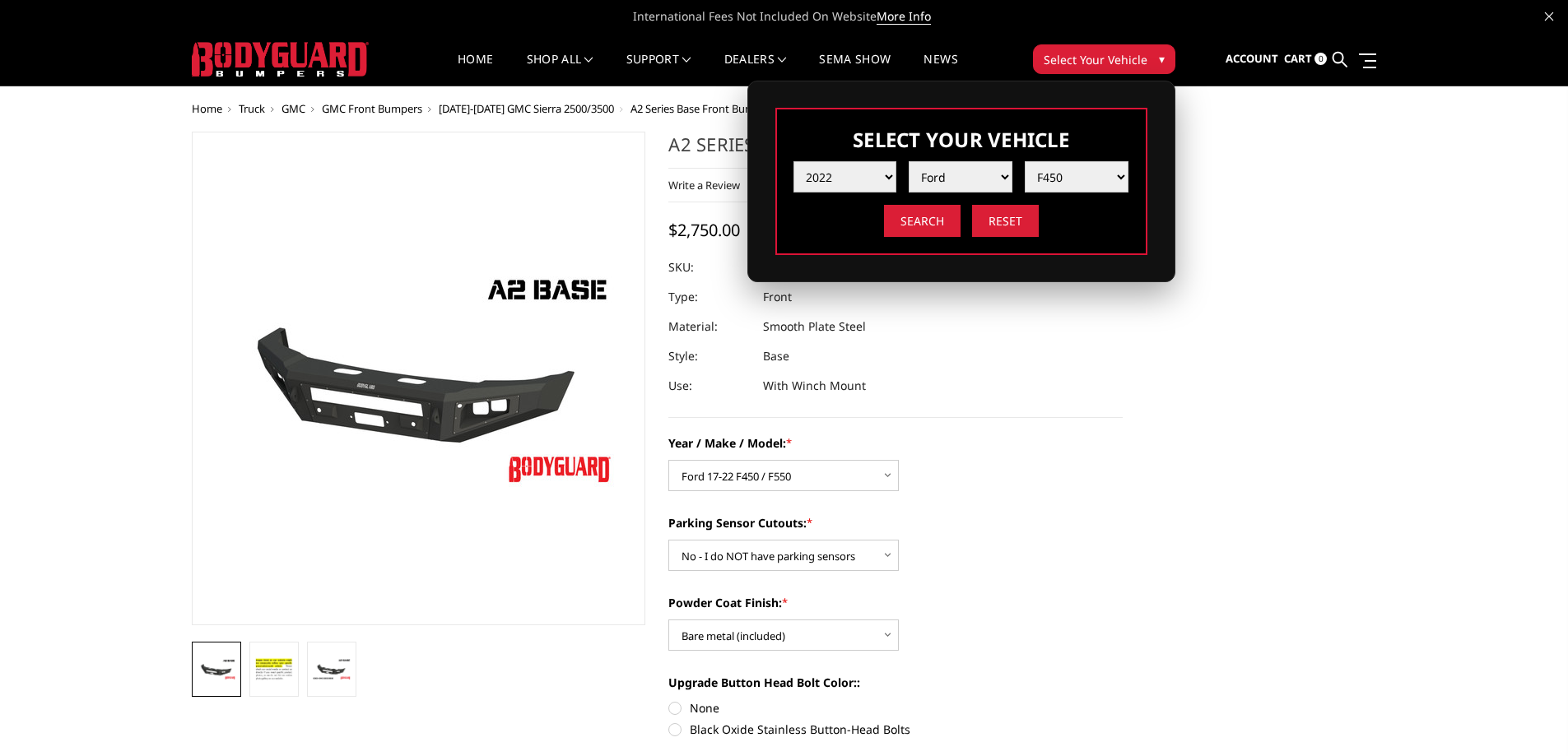
click at [823, 180] on select "Year 2025 2024 2023 2022 2021 2020 2019 2018 2017 2016 2015 2014 2013 2012 2011…" at bounding box center [845, 176] width 104 height 31
select select "yr_2025"
click at [794, 161] on select "Year 2025 2024 2023 2022 2021 2020 2019 2018 2017 2016 2015 2014 2013 2012 2011…" at bounding box center [845, 176] width 104 height 31
select select "-1"
click at [945, 176] on select "Make Chevrolet Ford GMC Ram Toyota" at bounding box center [961, 176] width 104 height 31
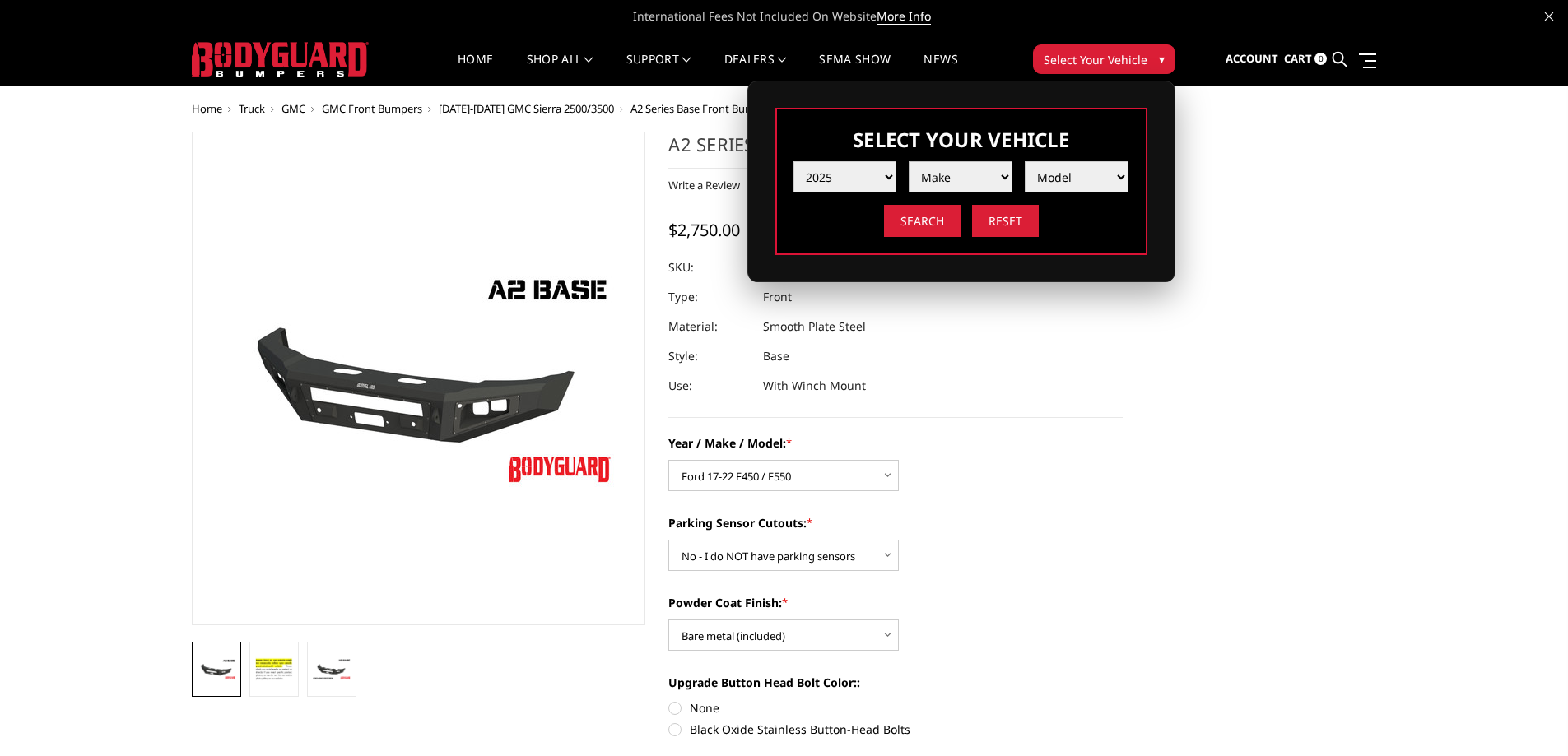
select select "mk_ford"
click at [909, 161] on select "Make Chevrolet Ford GMC Ram Toyota" at bounding box center [961, 176] width 104 height 31
click at [1072, 184] on select "Model F150 F150 Raptor F250 / F350 F450 F550" at bounding box center [1076, 176] width 104 height 31
select select "md_f250-f350"
click at [1024, 161] on select "Model F150 F150 Raptor F250 / F350 F450 F550" at bounding box center [1076, 176] width 104 height 31
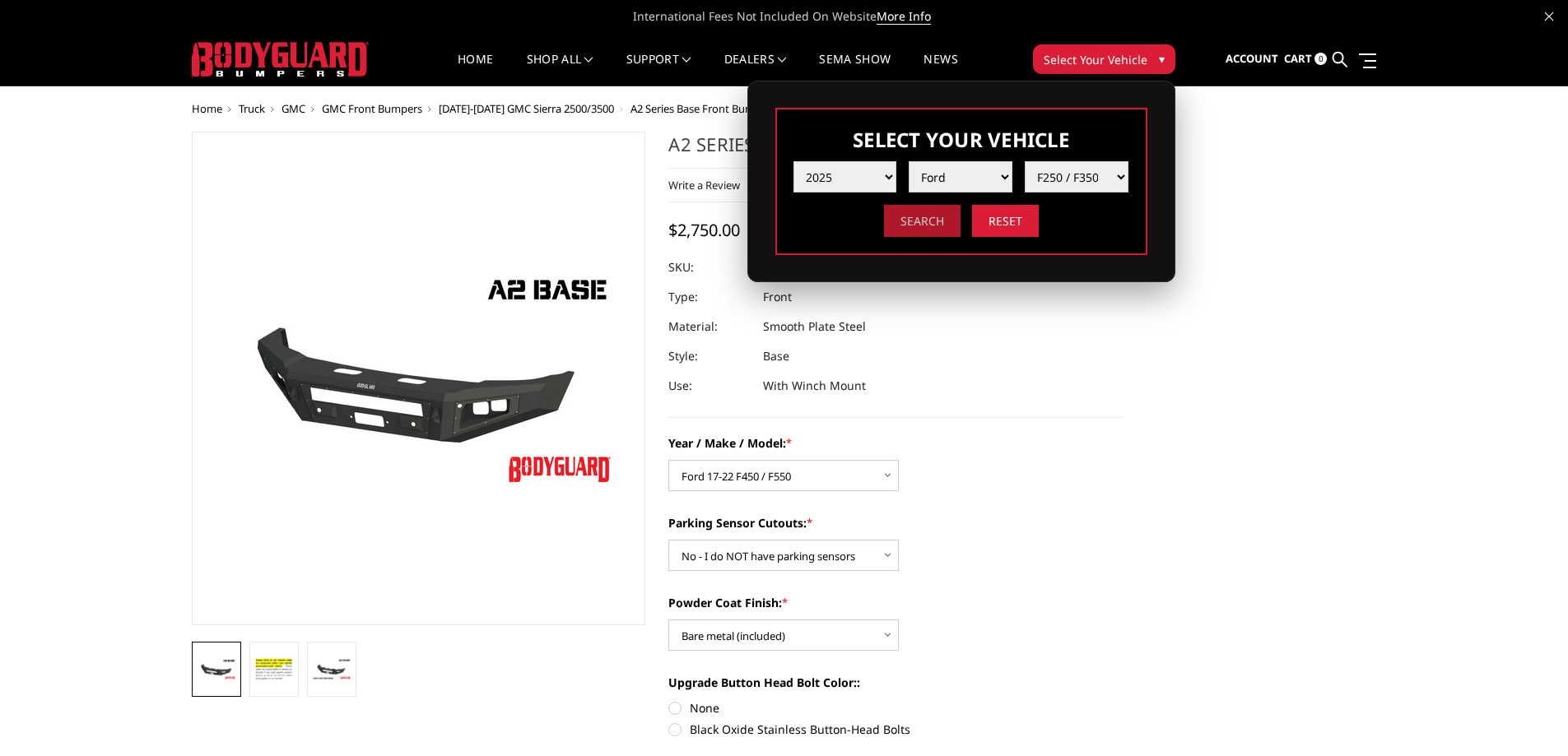
click at [921, 223] on input "Search" at bounding box center [923, 220] width 76 height 32
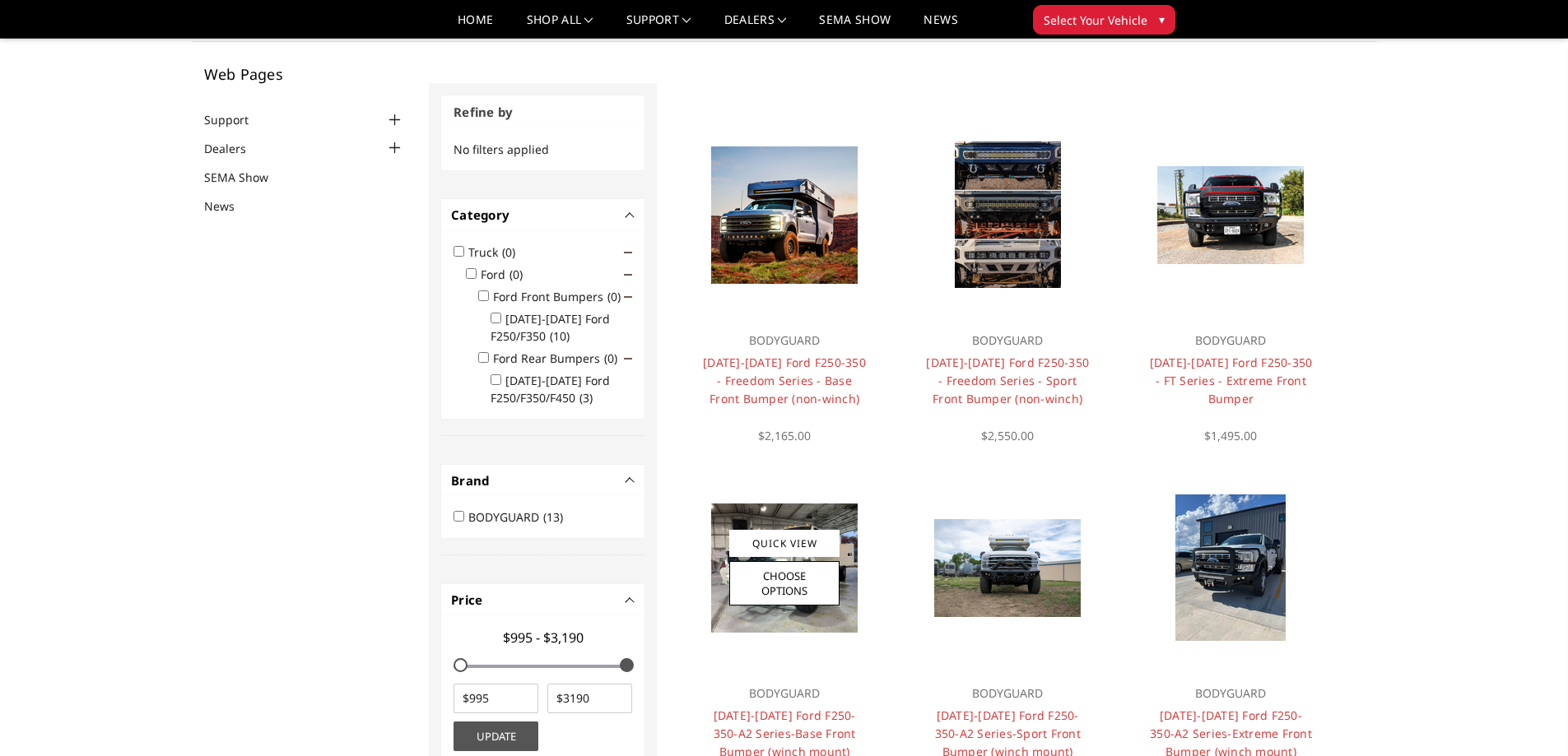
scroll to position [164, 0]
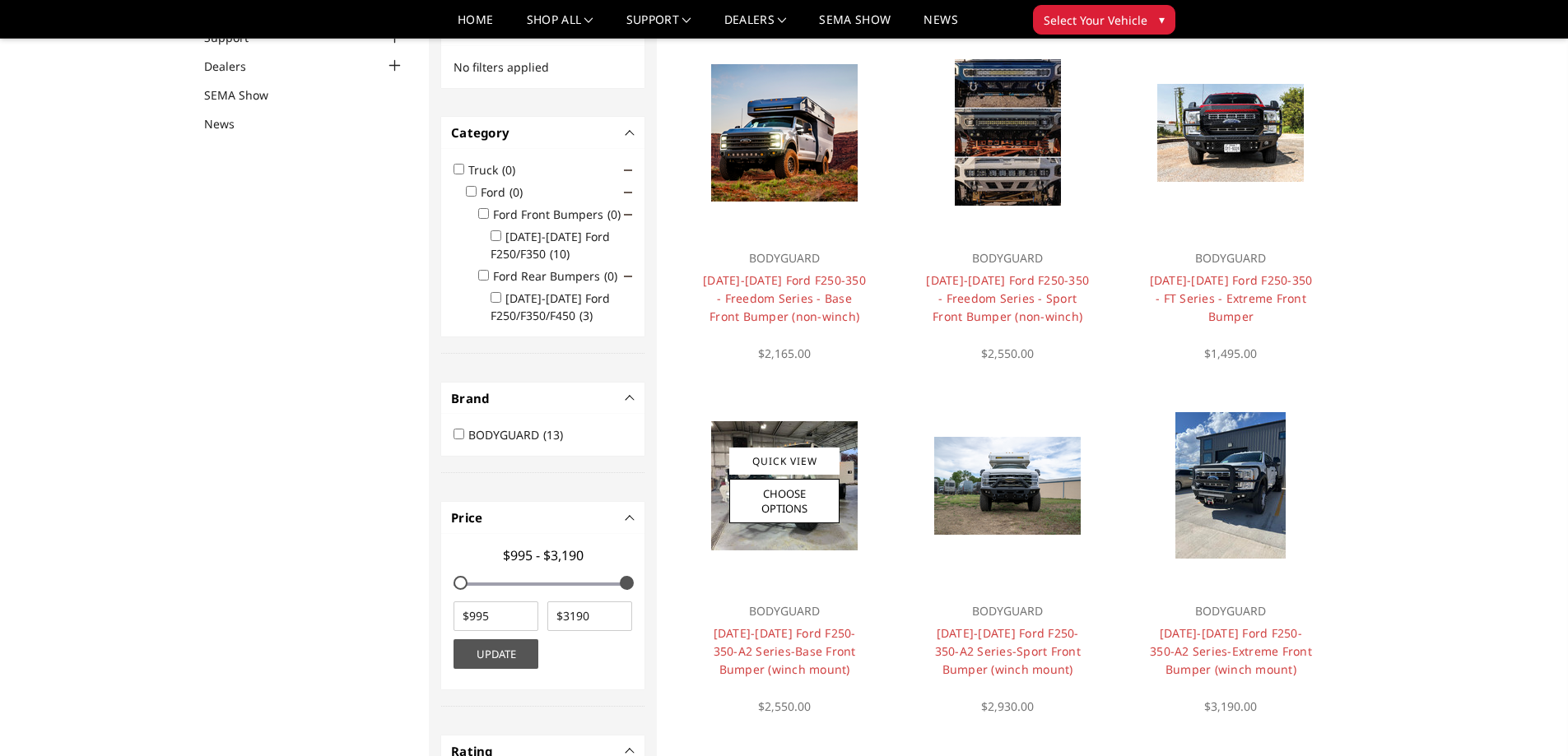
click at [763, 537] on img at bounding box center [784, 486] width 146 height 129
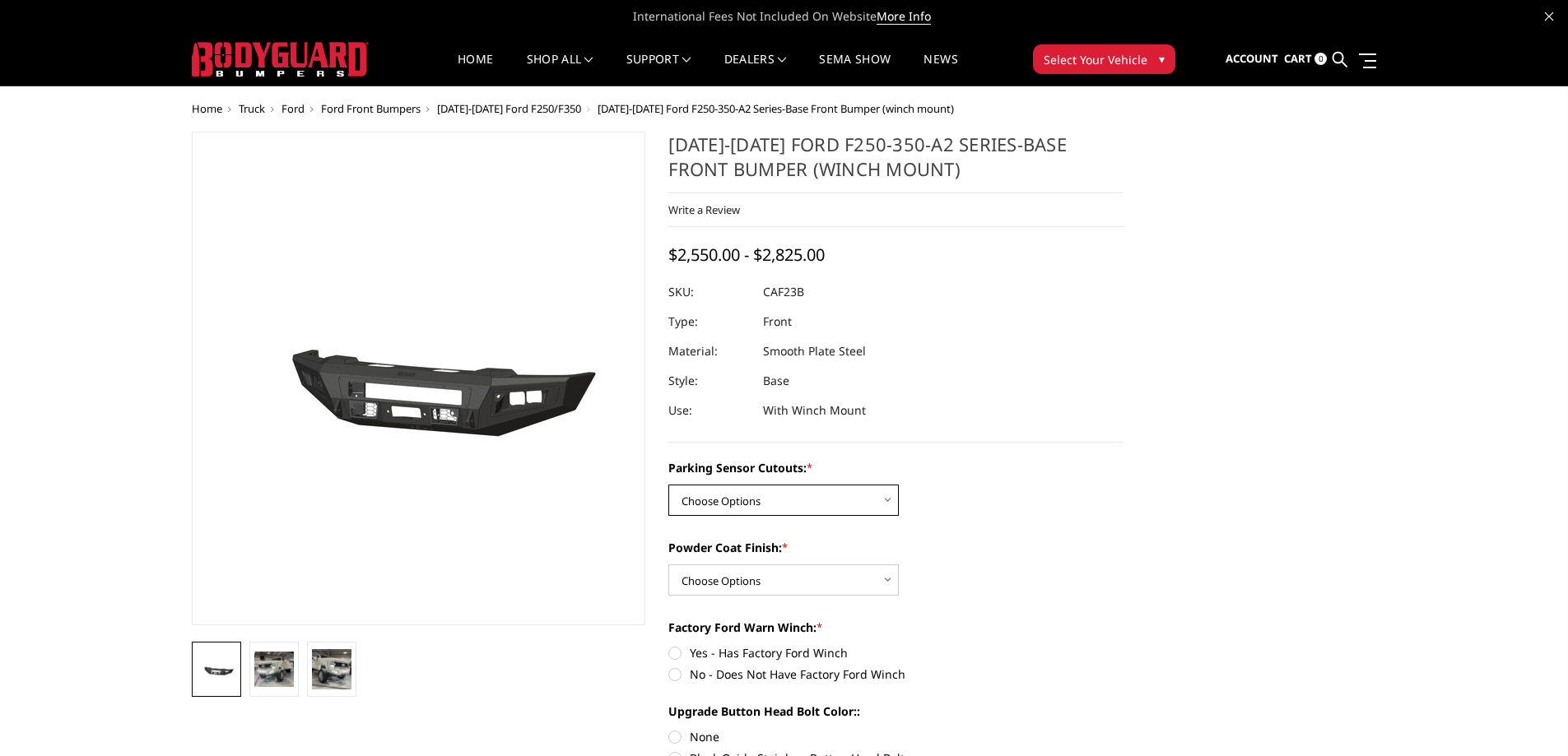
click at [816, 502] on select "Choose Options No-Without Parking Sensor Cutouts Yes-With Parking Sensor Cutouts" at bounding box center [784, 500] width 231 height 31
click at [797, 509] on select "Choose Options No-Without Parking Sensor Cutouts Yes-With Parking Sensor Cutouts" at bounding box center [784, 500] width 231 height 31
select select "2398"
click at [668, 484] on select "Choose Options No-Without Parking Sensor Cutouts Yes-With Parking Sensor Cutouts" at bounding box center [784, 500] width 231 height 31
click at [768, 580] on select "Choose Options Bare Metal Textured Black Powder Coat" at bounding box center [784, 580] width 231 height 31
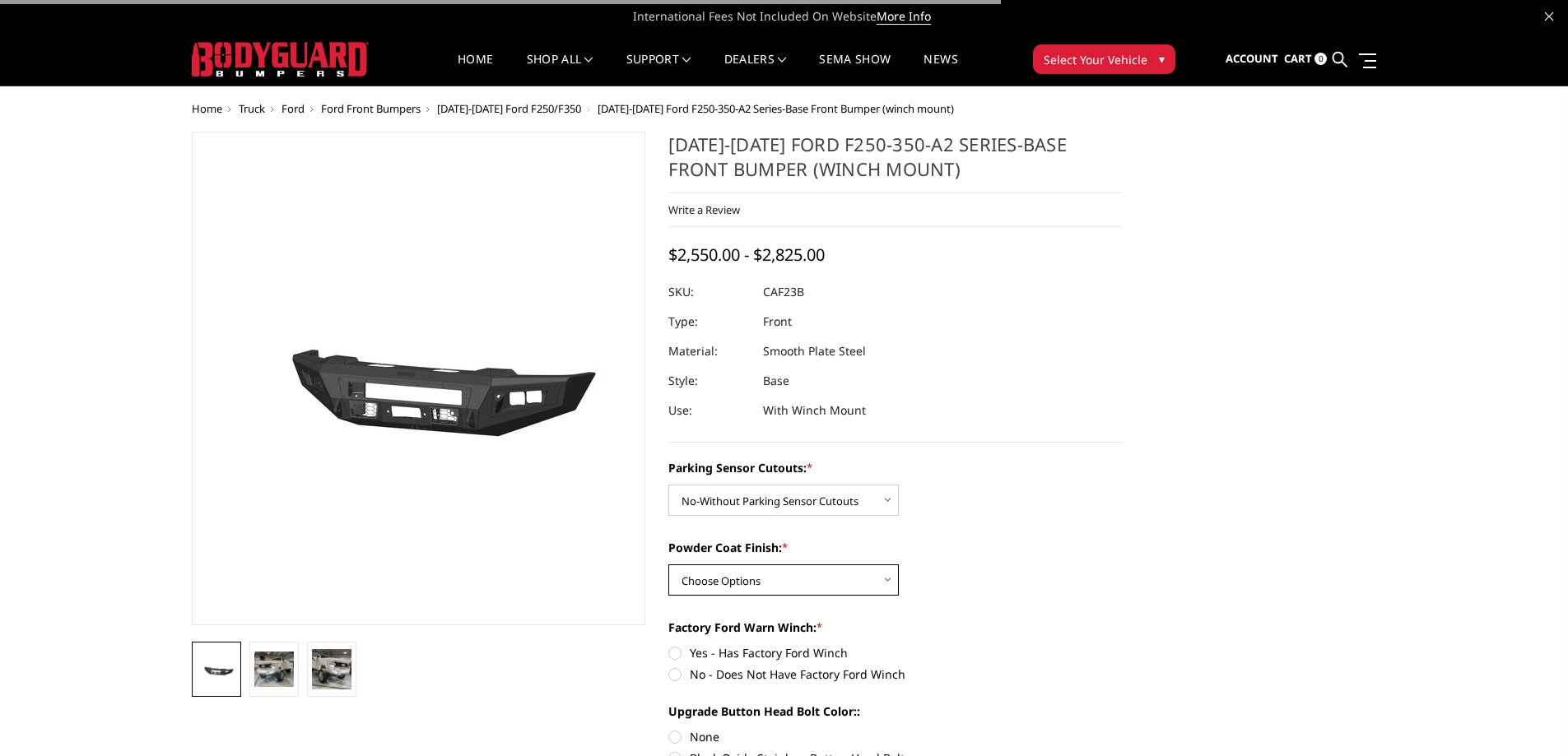
select select "2400"
click at [668, 564] on select "Choose Options Bare Metal Textured Black Powder Coat" at bounding box center [784, 580] width 231 height 31
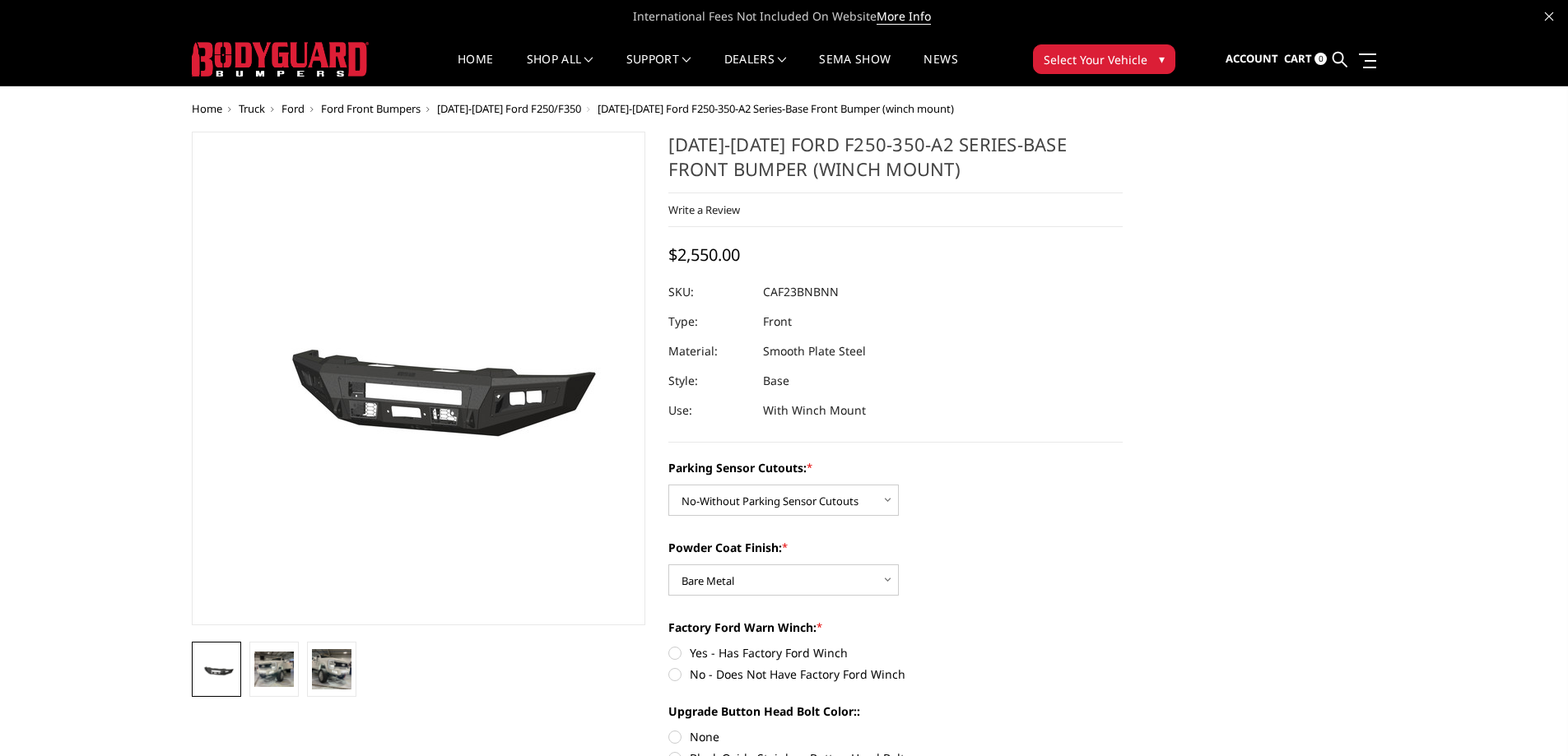
click at [674, 659] on label "Yes - Has Factory Ford Winch" at bounding box center [895, 652] width 454 height 17
click at [669, 645] on input "Yes - Has Factory Ford Winch" at bounding box center [668, 644] width 1 height 1
radio input "true"
click at [677, 675] on label "No - Does Not Have Factory Ford Winch" at bounding box center [895, 674] width 454 height 17
click at [1123, 645] on input "No - Does Not Have Factory Ford Winch" at bounding box center [1123, 644] width 1 height 1
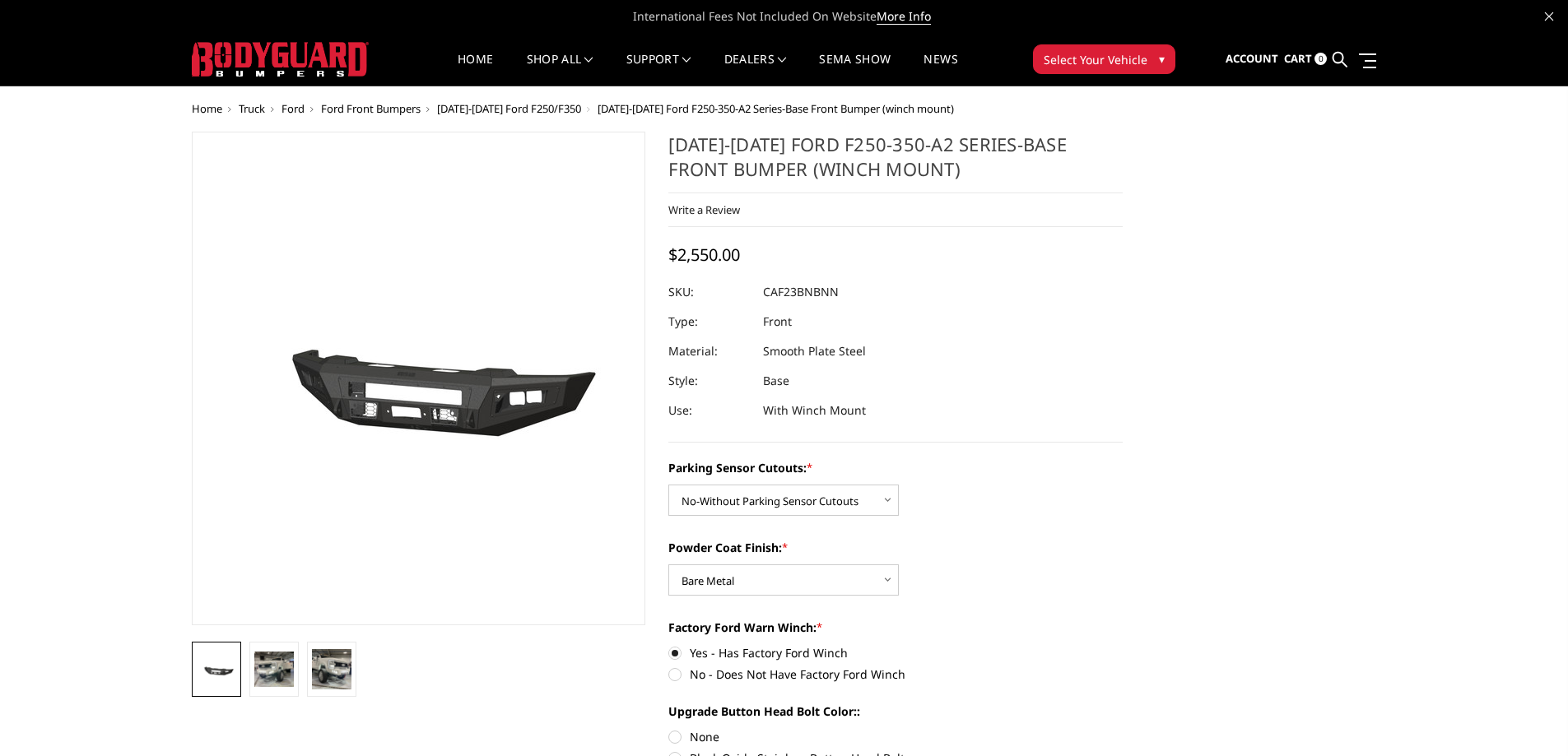
radio input "true"
click at [677, 675] on label "No - Does Not Have Factory Ford Winch" at bounding box center [895, 674] width 454 height 17
click at [1123, 645] on input "No - Does Not Have Factory Ford Winch" at bounding box center [1123, 644] width 1 height 1
click at [1097, 571] on div "Powder Coat Finish: * Choose Options Bare Metal Textured Black Powder Coat" at bounding box center [895, 567] width 454 height 56
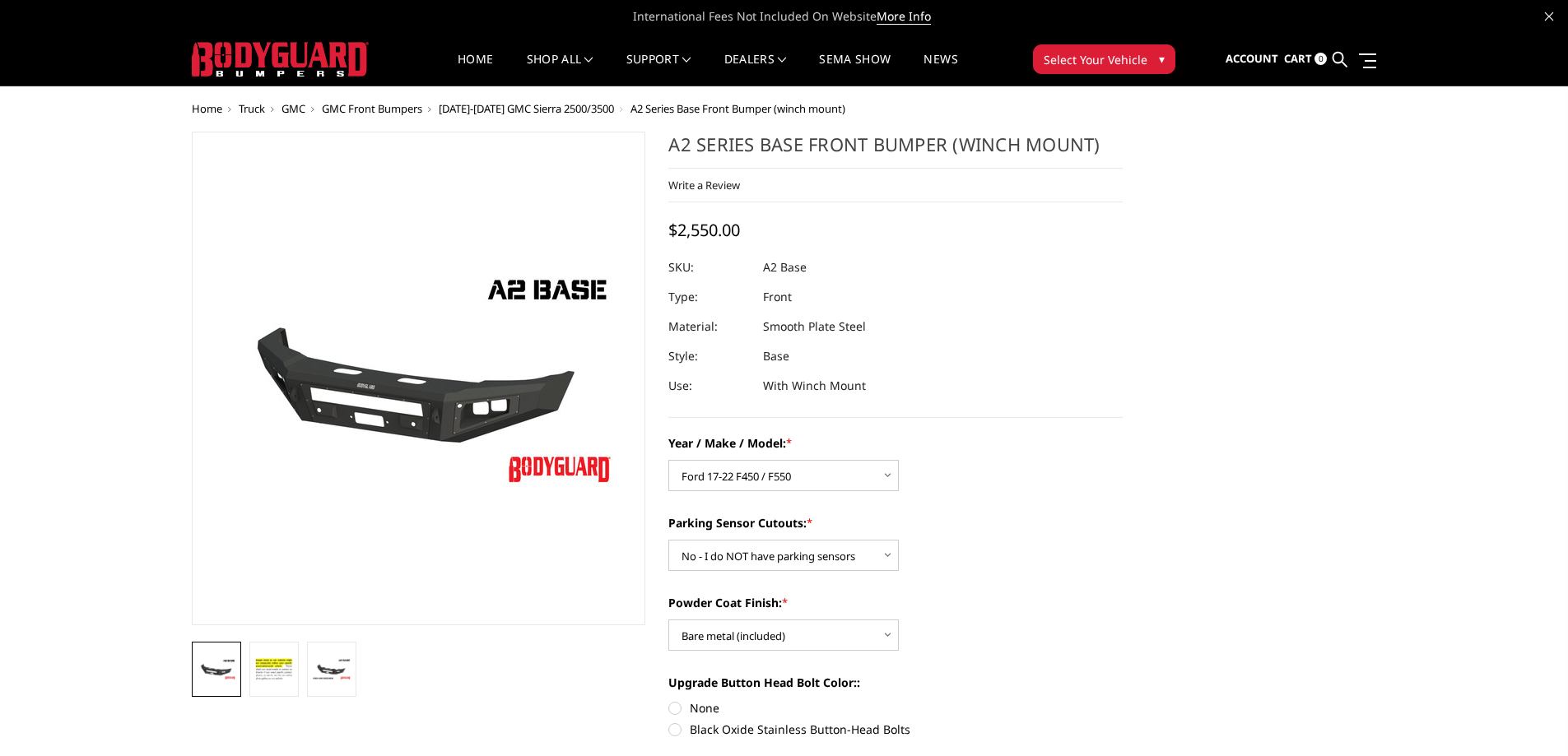
select select "827"
select select "541"
select select "520"
click at [746, 473] on select "Choose Options Chevrolet 20-23 2500 / 3500 Ford 17-22 F250 / F350 Ford 17-22 F4…" at bounding box center [784, 475] width 231 height 31
select select "1320"
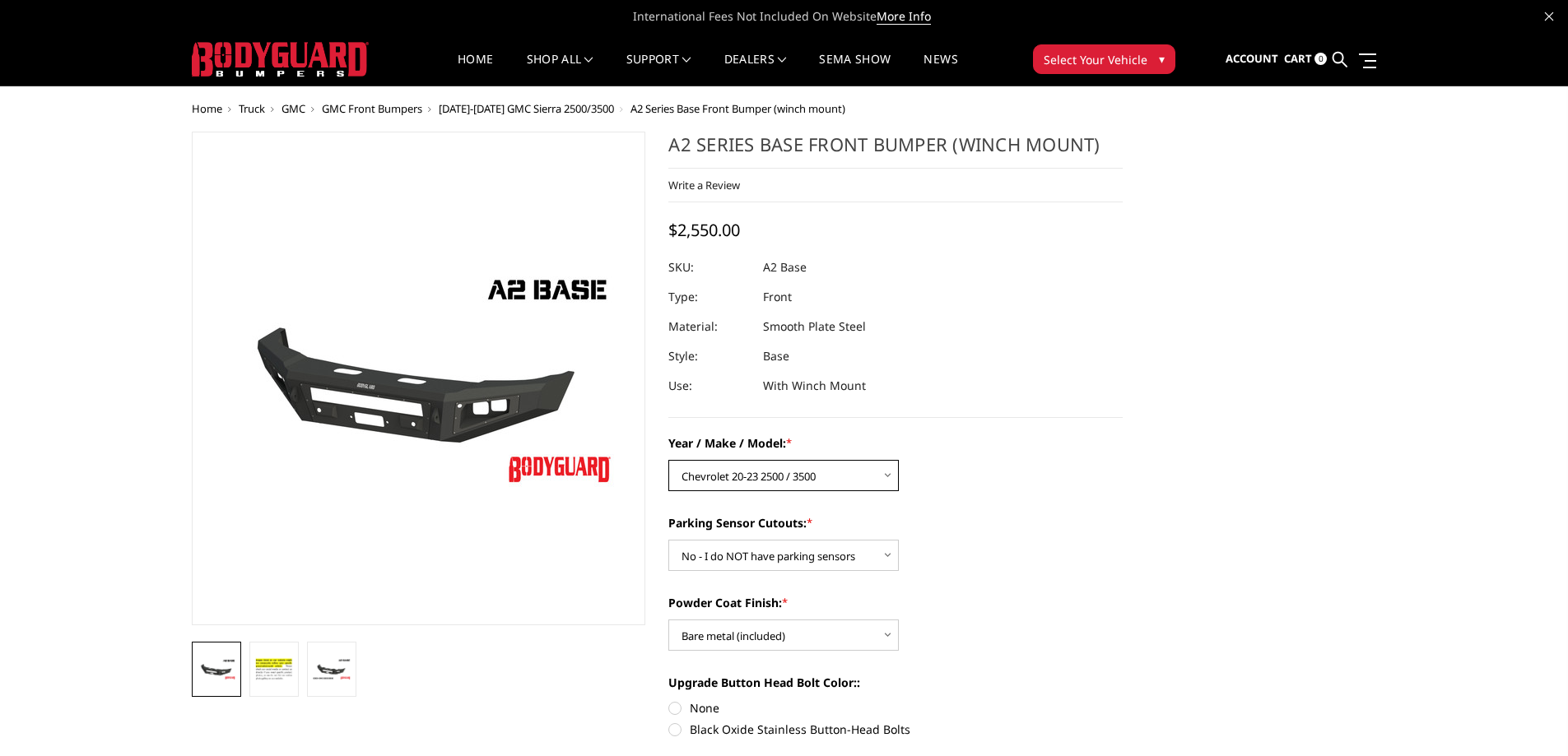
click at [668, 460] on select "Choose Options Chevrolet 20-23 2500 / 3500 Ford 17-22 F250 / F350 Ford 17-22 F4…" at bounding box center [784, 475] width 231 height 31
click at [762, 553] on select "Choose Options Yes - I have front parking sensors No - I do NOT have parking se…" at bounding box center [784, 555] width 231 height 31
click at [769, 639] on select "Choose Options Bare metal (included) Texture Black Powder Coat" at bounding box center [784, 635] width 231 height 31
click at [668, 620] on select "Choose Options Bare metal (included) Texture Black Powder Coat" at bounding box center [784, 635] width 231 height 31
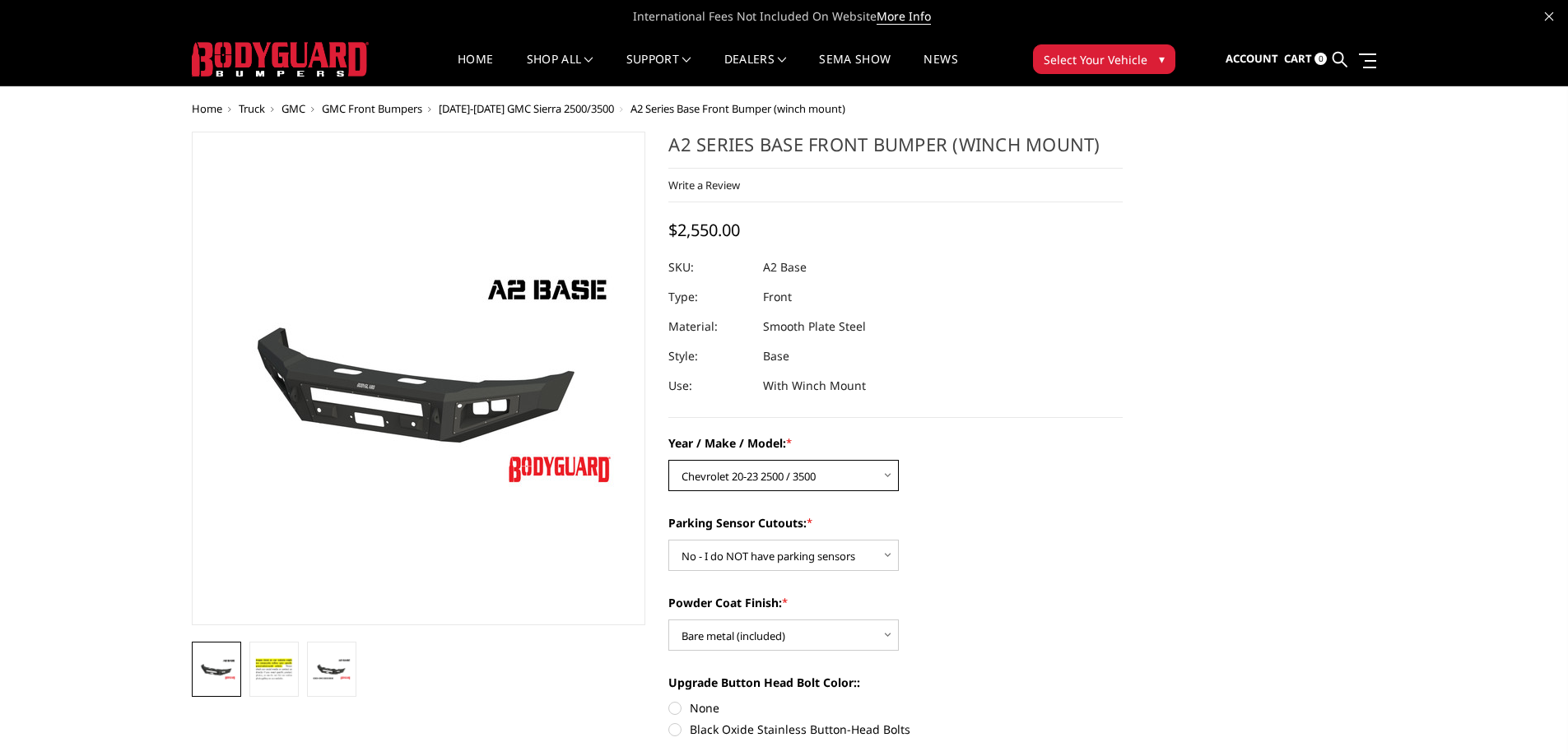
click at [800, 479] on select "Choose Options Chevrolet 20-23 2500 / 3500 Ford 17-22 F250 / F350 Ford 17-22 F4…" at bounding box center [784, 475] width 231 height 31
click at [1092, 525] on label "Parking Sensor Cutouts: *" at bounding box center [895, 522] width 454 height 17
click at [899, 540] on select "Choose Options Yes - I have front parking sensors No - I do NOT have parking se…" at bounding box center [784, 555] width 231 height 31
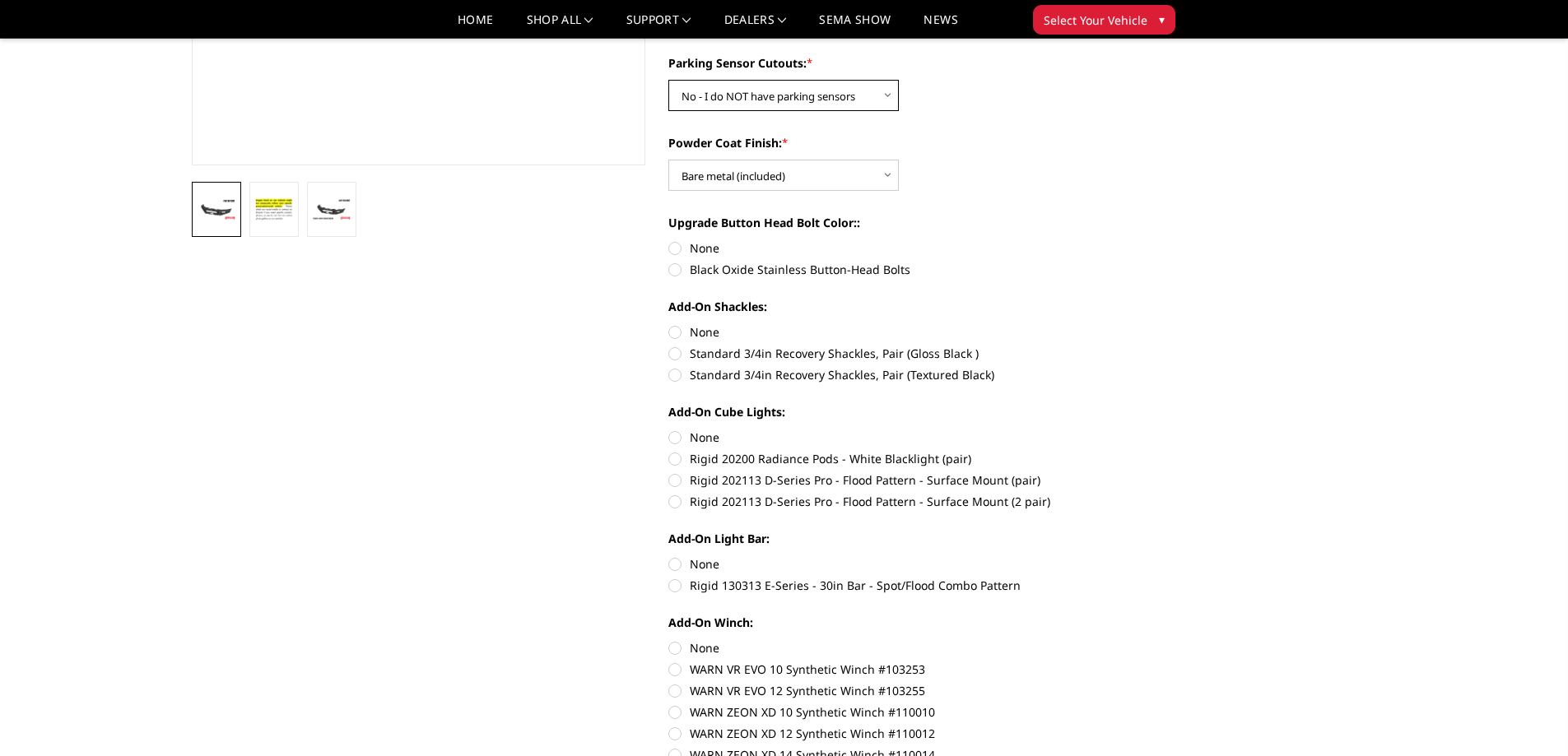
scroll to position [1069, 0]
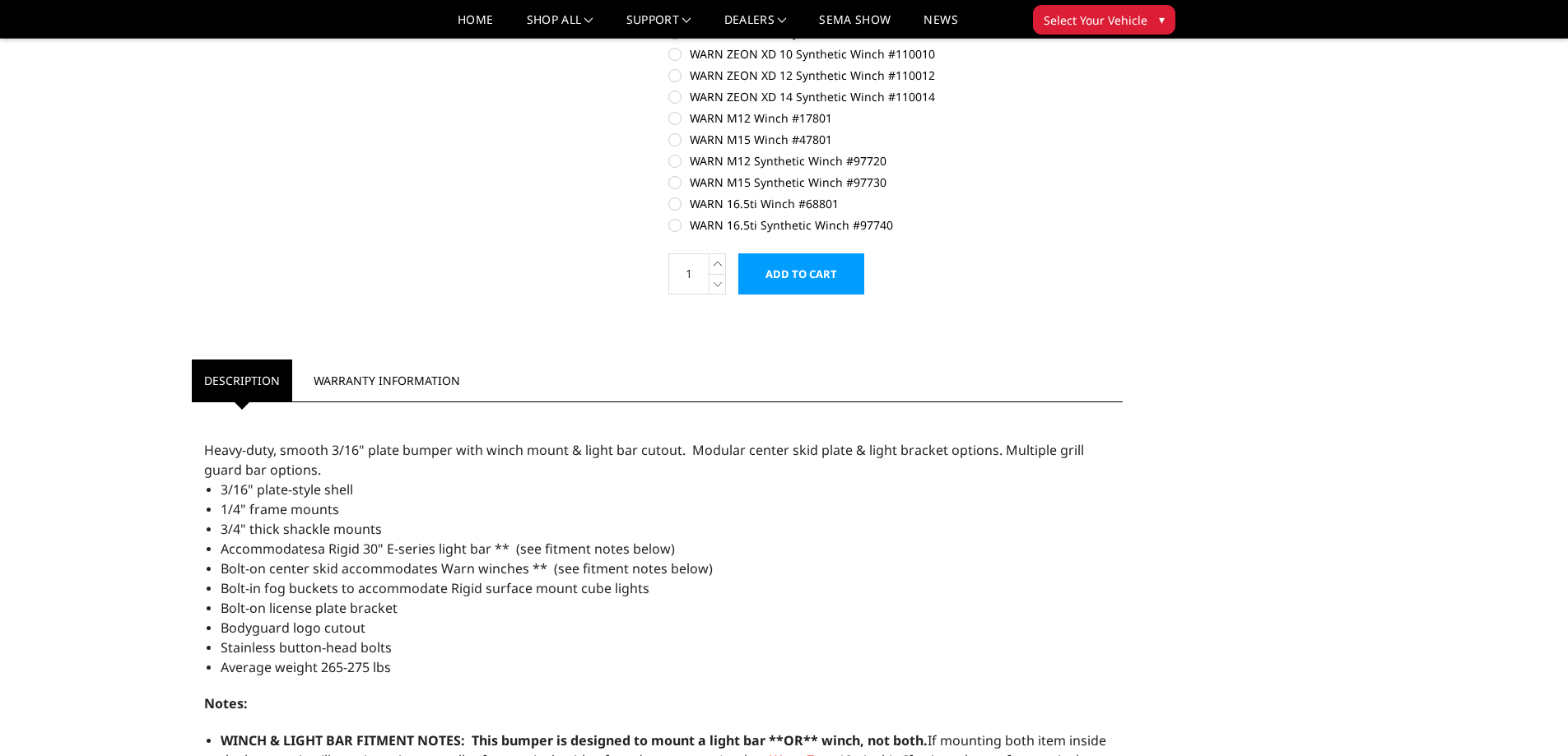
click at [797, 282] on input "Add to Cart" at bounding box center [801, 274] width 126 height 41
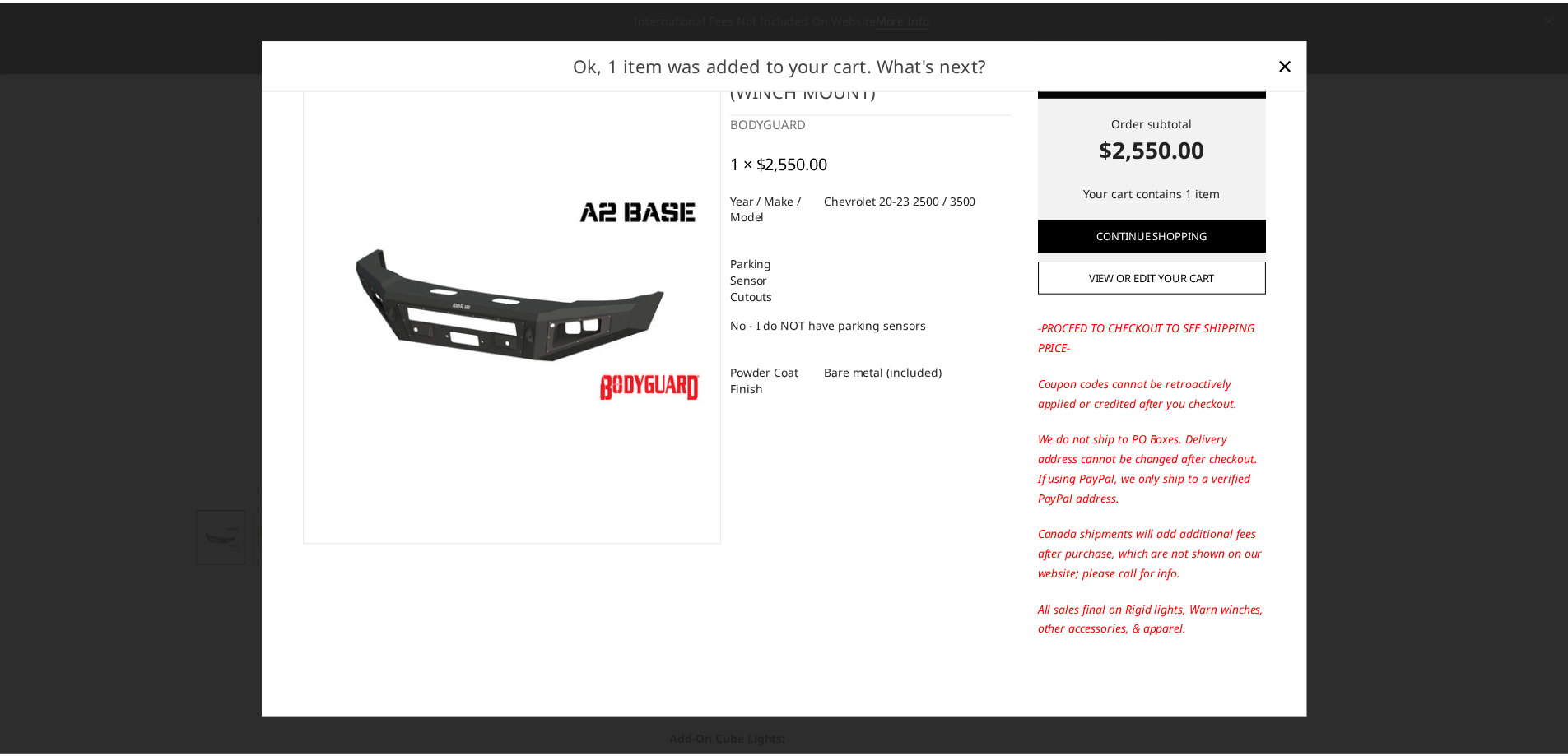
scroll to position [0, 0]
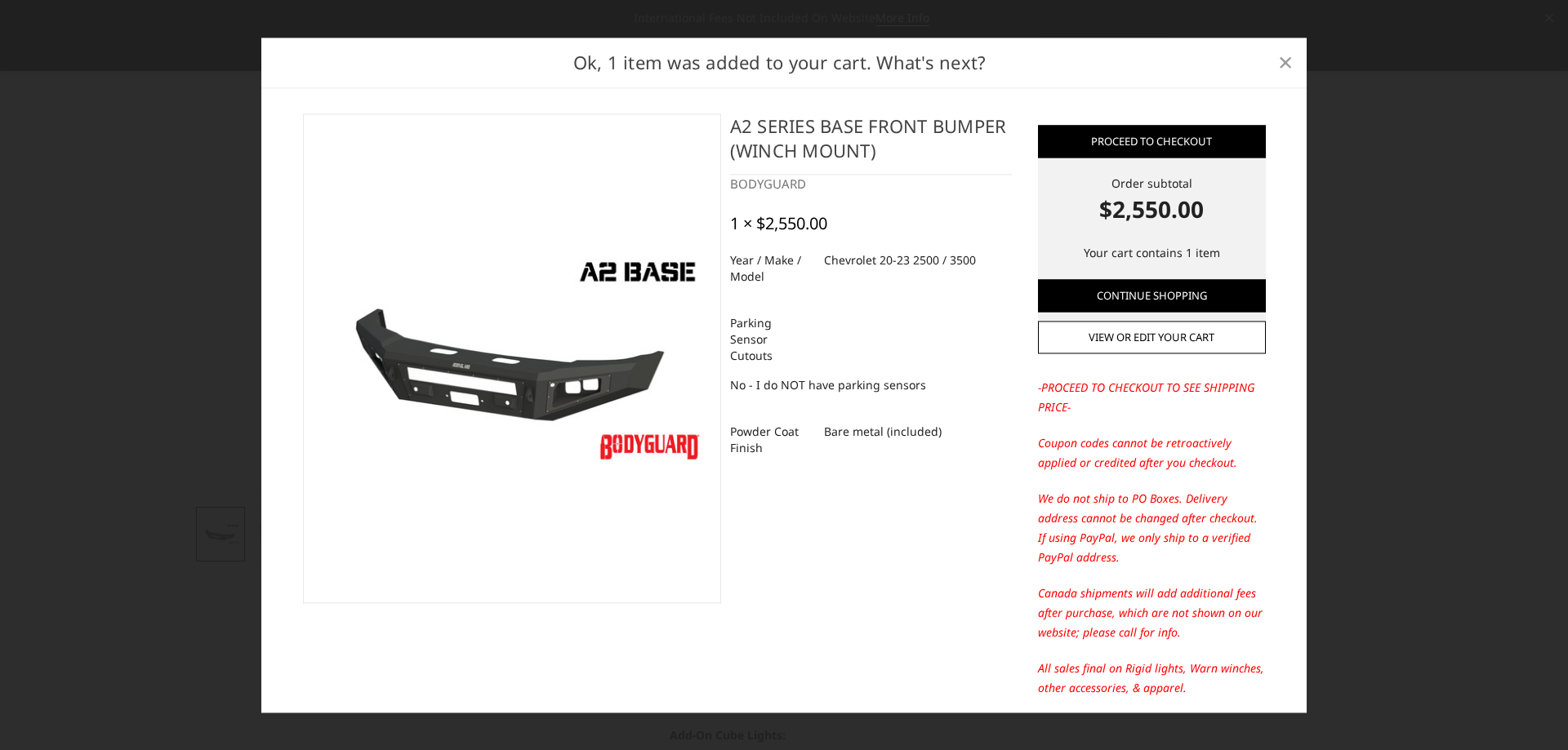
click at [1279, 71] on span "×" at bounding box center [1285, 62] width 14 height 35
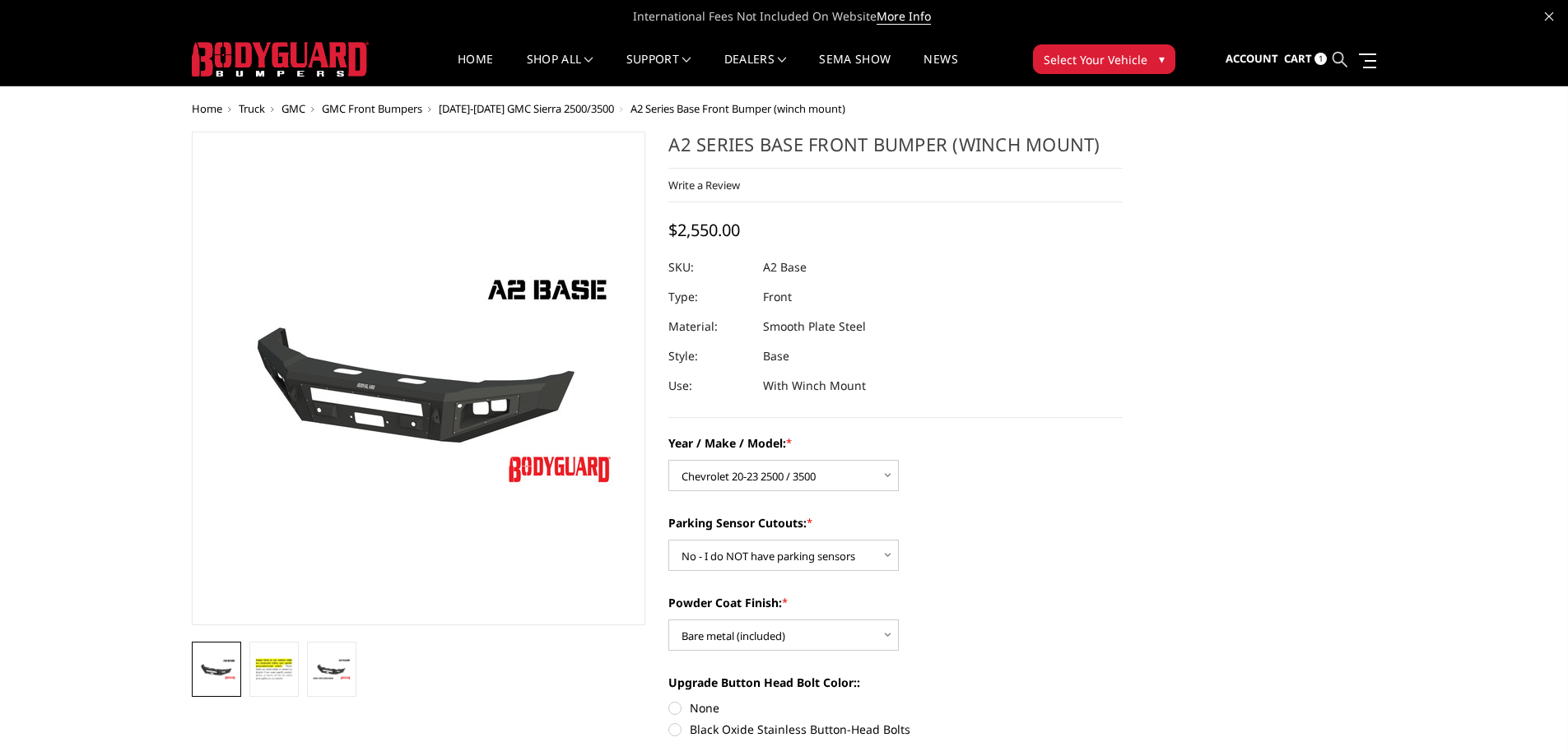
click at [1333, 61] on icon at bounding box center [1340, 59] width 15 height 15
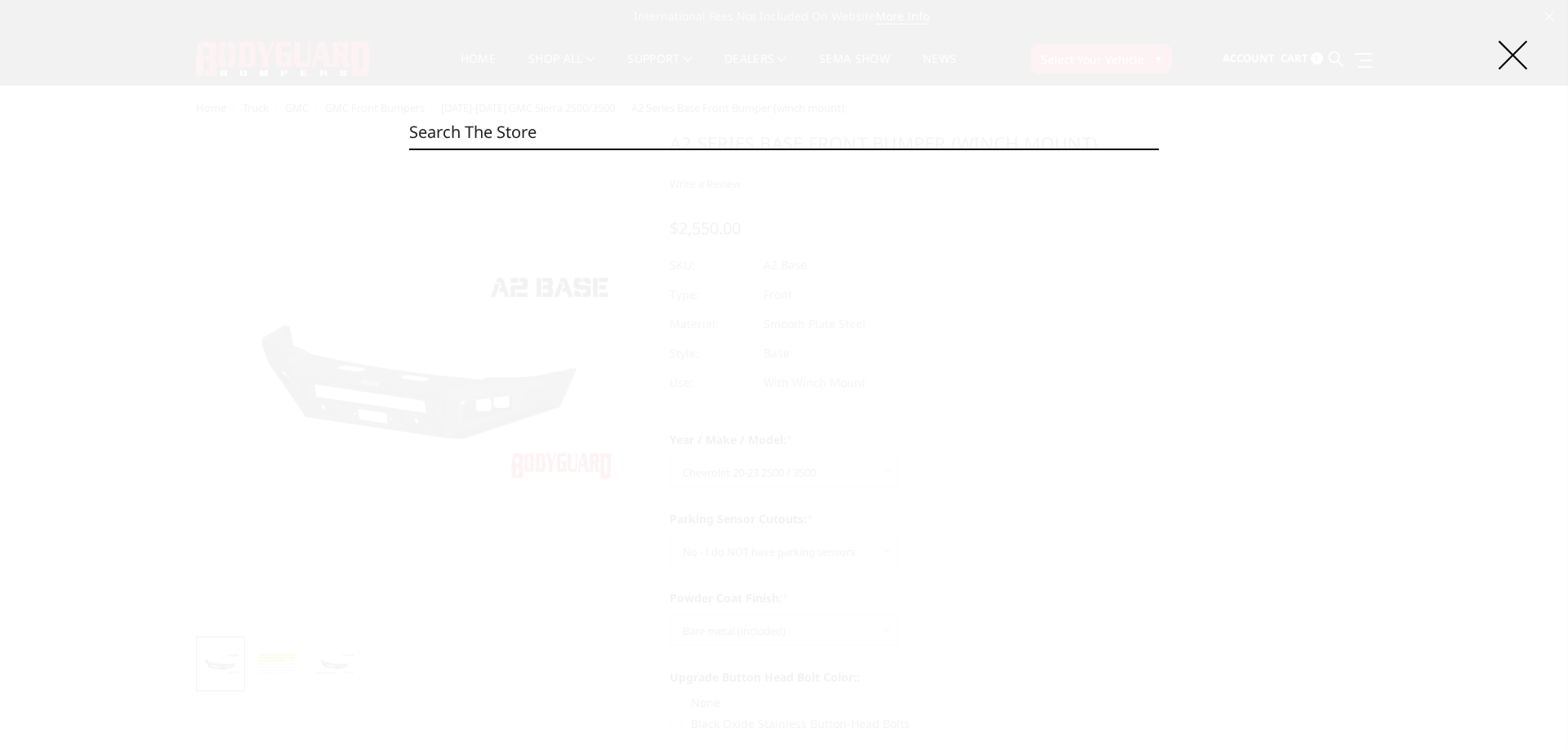
click at [841, 124] on input "Search" at bounding box center [784, 133] width 749 height 32
paste input "CEC20BNBMH"
click at [575, 148] on input "CEC20BNBMH" at bounding box center [784, 133] width 749 height 32
click at [575, 127] on input "CEC20BNBMH" at bounding box center [784, 133] width 749 height 32
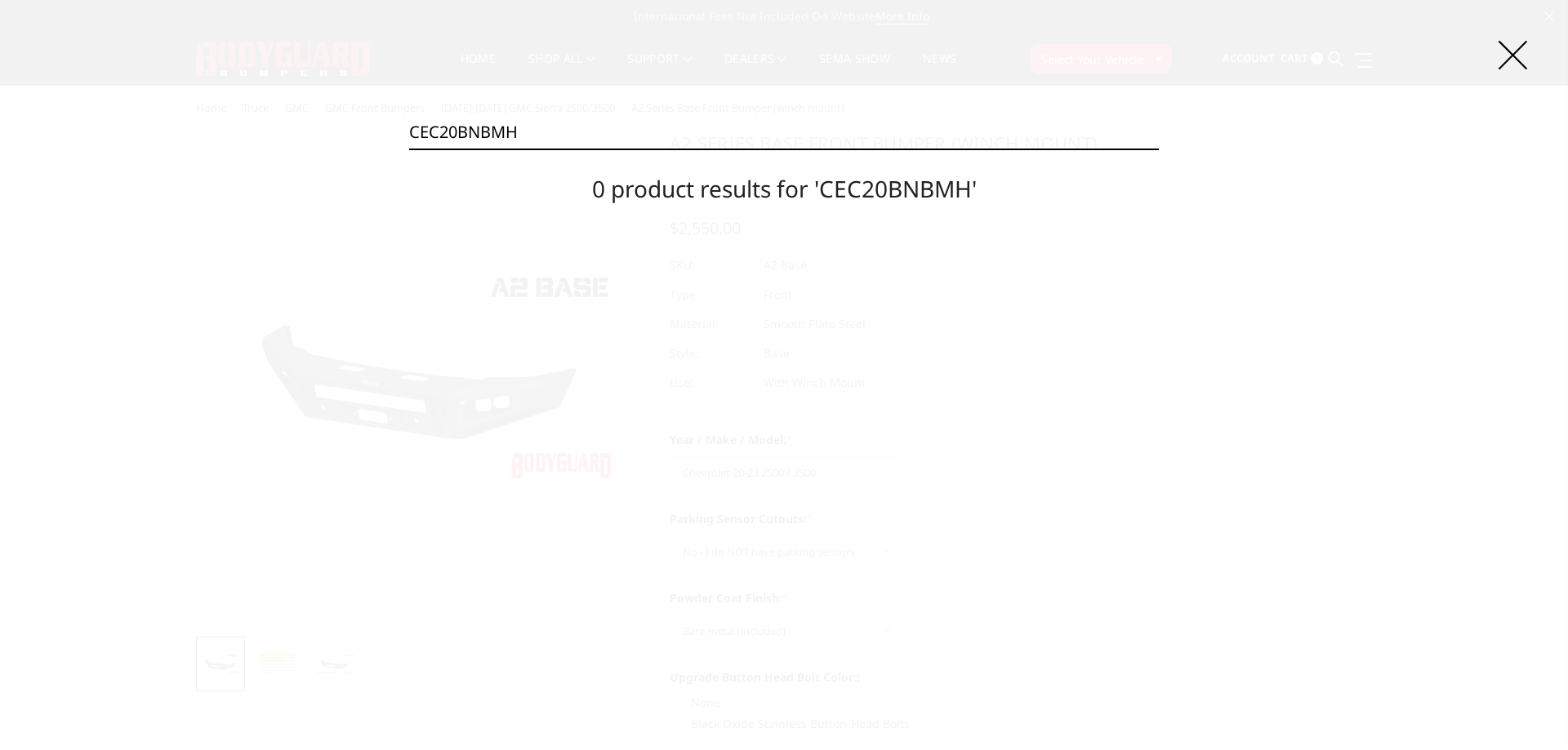
click at [575, 127] on input "CEC20BNBMH" at bounding box center [784, 133] width 749 height 32
paste input "F23BY"
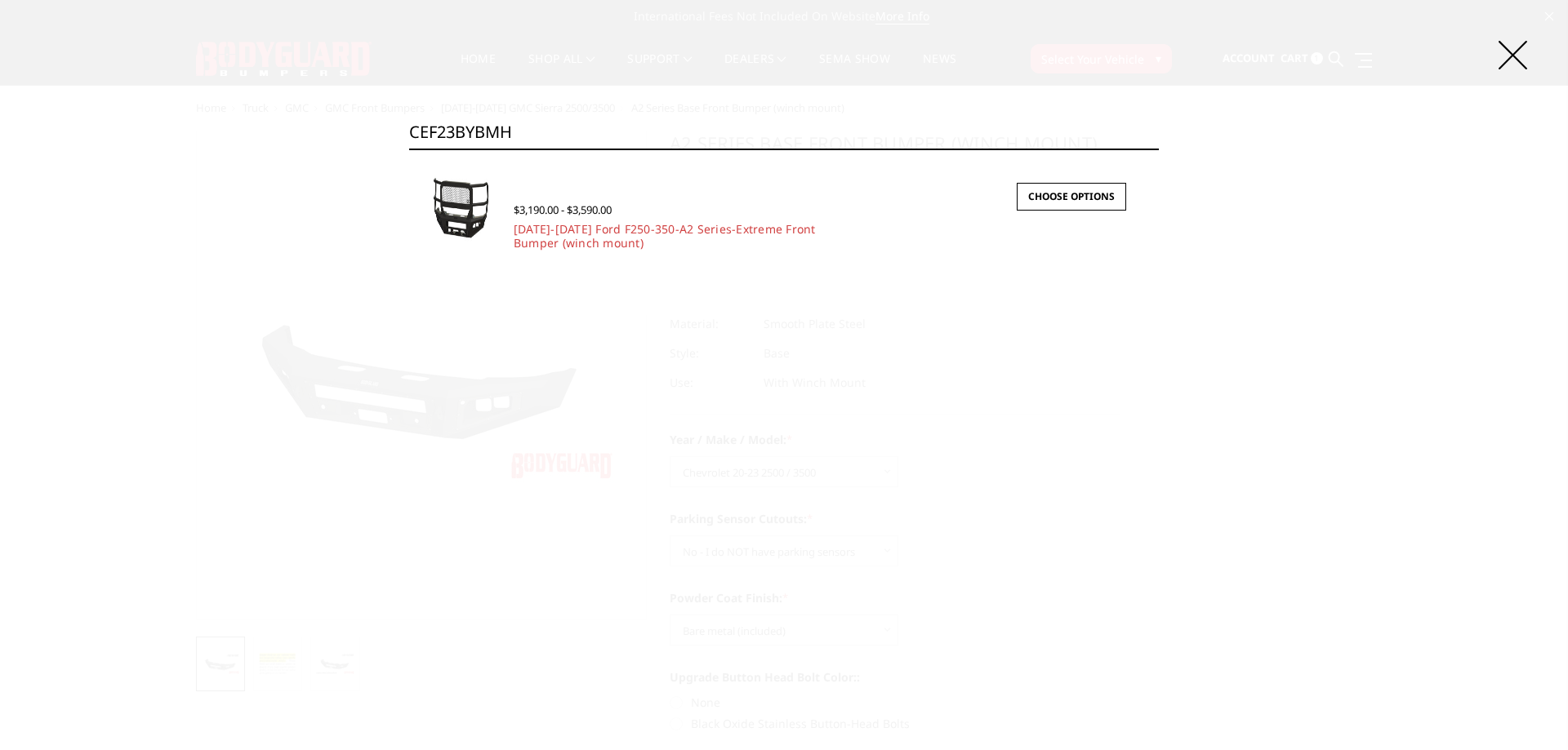
type input "CEF23BYBMH"
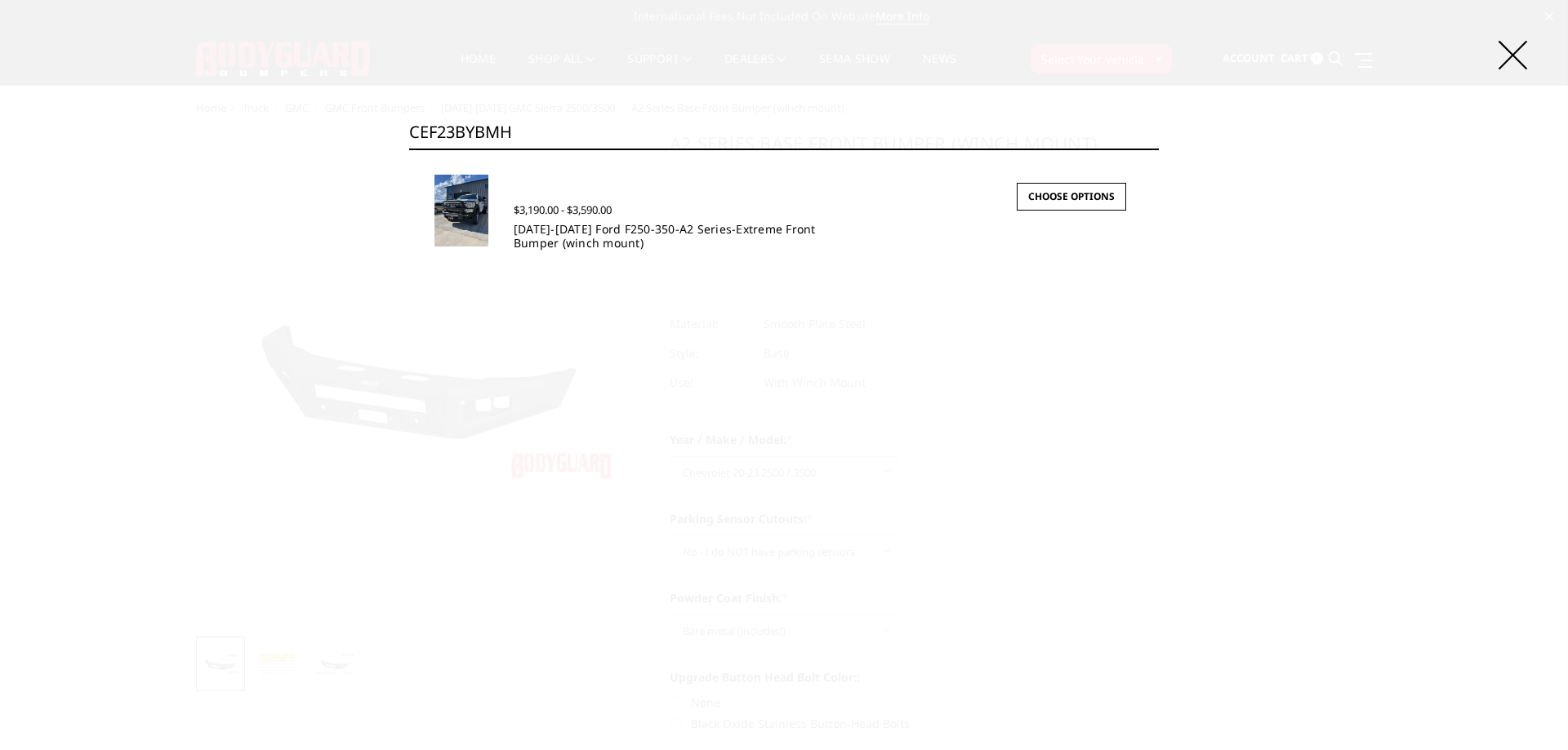
click at [541, 231] on link "2023-2025 Ford F250-350-A2 Series-Extreme Front Bumper (winch mount)" at bounding box center [665, 235] width 302 height 30
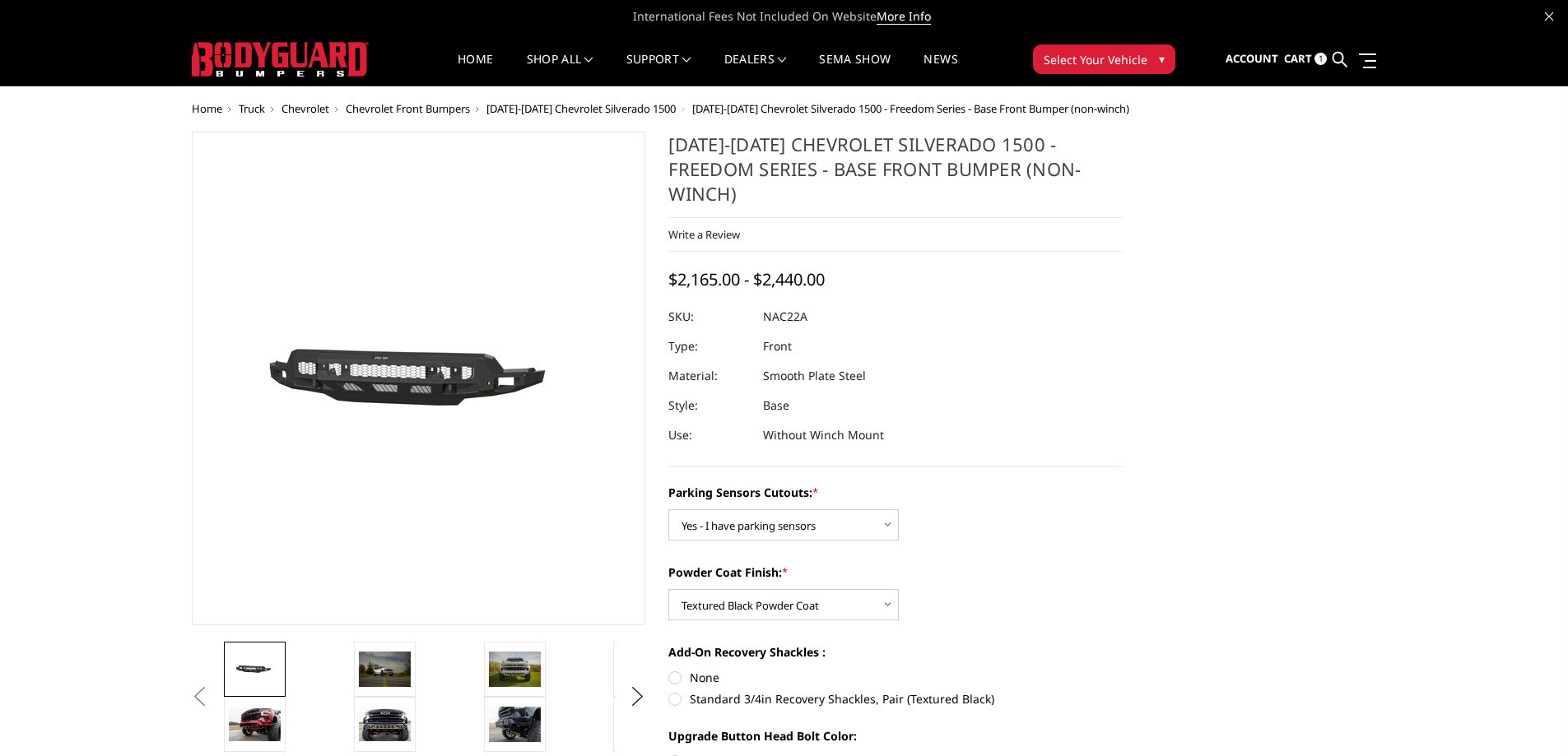
select select "4361"
select select "4371"
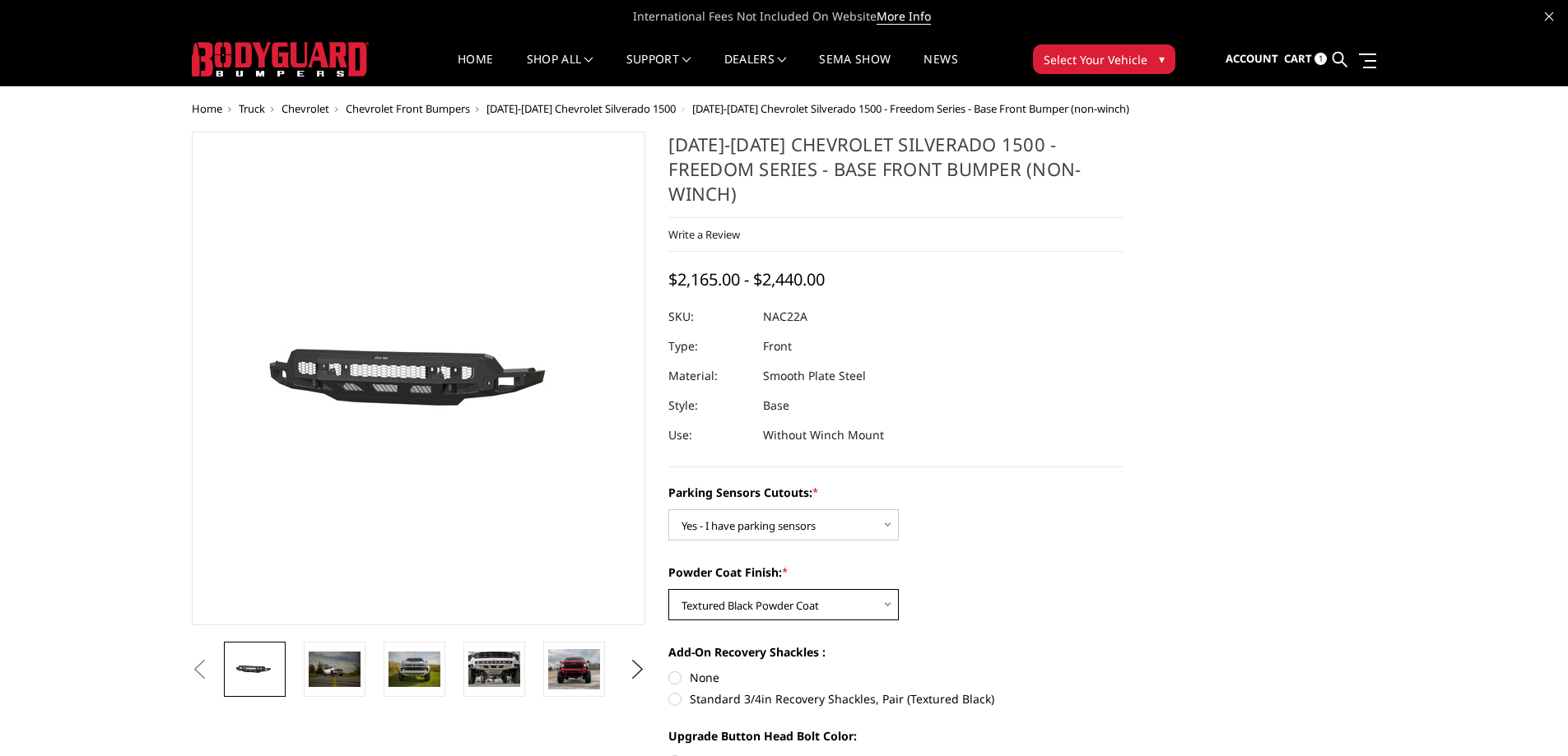
click at [804, 607] on select "Choose Options Bare Metal Textured Black Powder Coat" at bounding box center [784, 604] width 231 height 31
click at [668, 589] on select "Choose Options Bare Metal Textured Black Powder Coat" at bounding box center [784, 604] width 231 height 31
click at [976, 545] on div "Parking Sensors Cutouts: * Choose Options Yes - I have parking sensors No - I d…" at bounding box center [895, 730] width 454 height 493
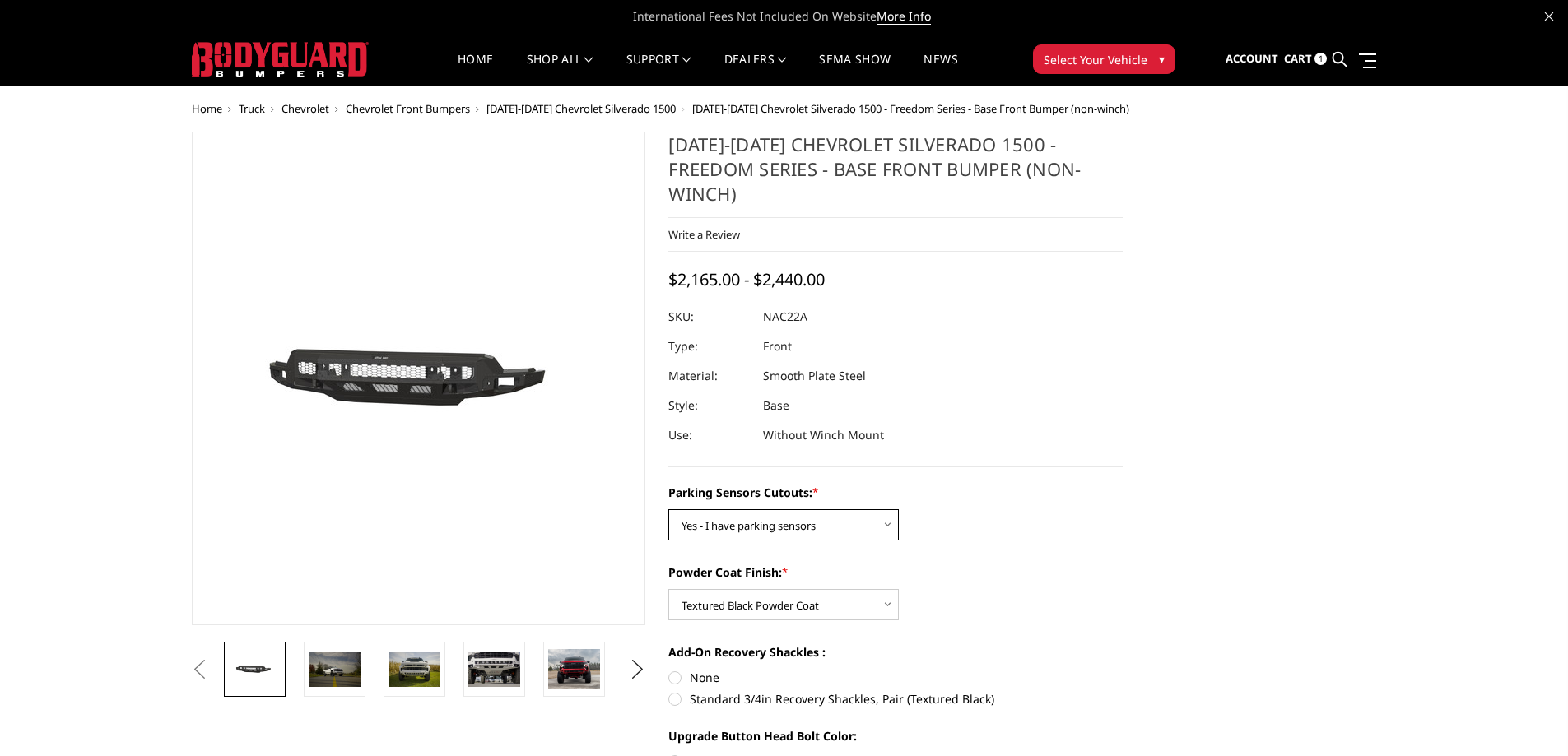
click at [749, 535] on select "Choose Options Yes - I have parking sensors No - I do NOT have parking sensors" at bounding box center [784, 525] width 231 height 31
click at [668, 510] on select "Choose Options Yes - I have parking sensors No - I do NOT have parking sensors" at bounding box center [784, 525] width 231 height 31
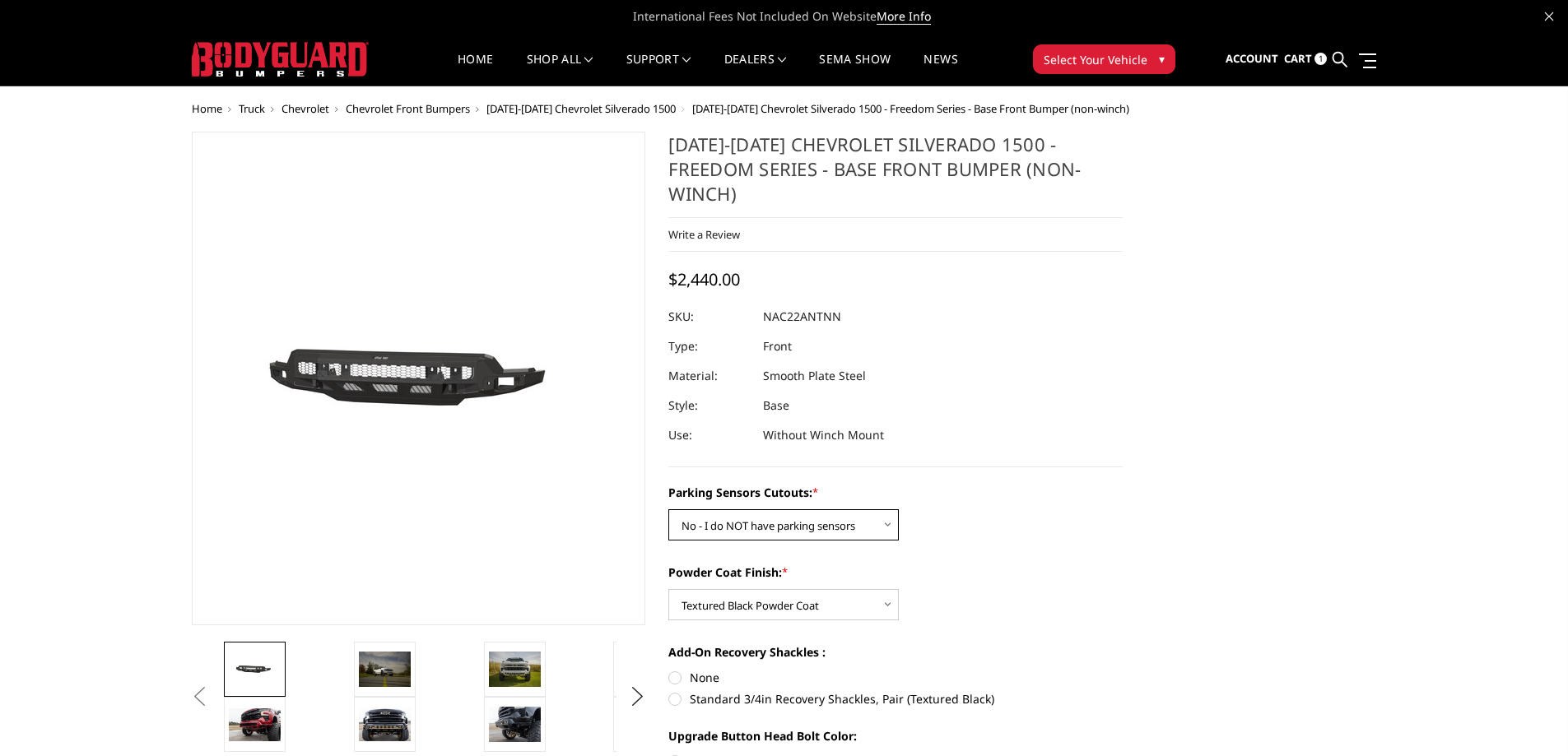
click at [800, 528] on select "Choose Options Yes - I have parking sensors No - I do NOT have parking sensors" at bounding box center [784, 525] width 231 height 31
click at [668, 510] on select "Choose Options Yes - I have parking sensors No - I do NOT have parking sensors" at bounding box center [784, 525] width 231 height 31
click at [799, 546] on div "Parking Sensors Cutouts: * Choose Options Yes - I have parking sensors No - I d…" at bounding box center [895, 730] width 454 height 493
click at [816, 533] on select "Choose Options Yes - I have parking sensors No - I do NOT have parking sensors" at bounding box center [784, 525] width 231 height 31
select select "4361"
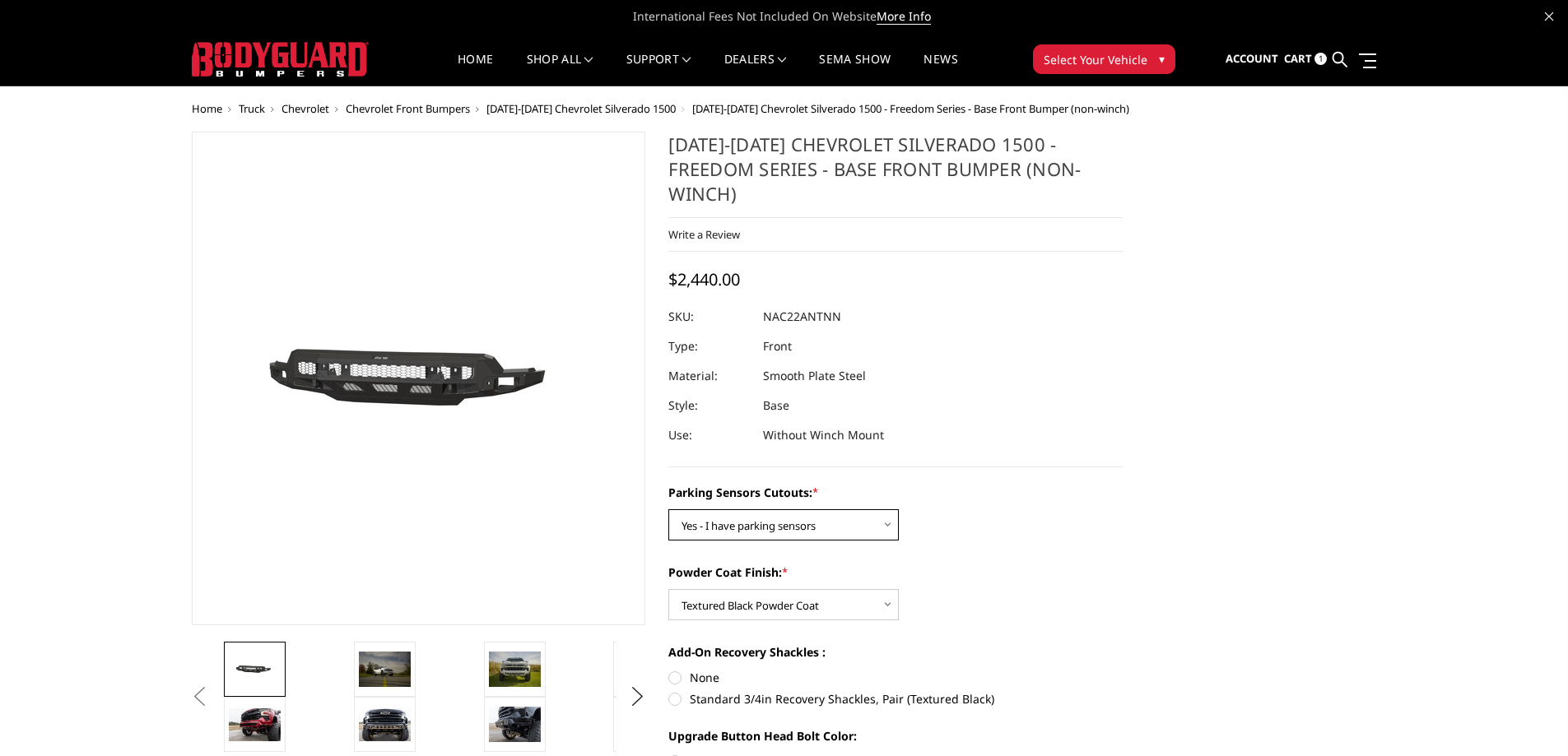
click at [668, 510] on select "Choose Options Yes - I have parking sensors No - I do NOT have parking sensors" at bounding box center [784, 525] width 231 height 31
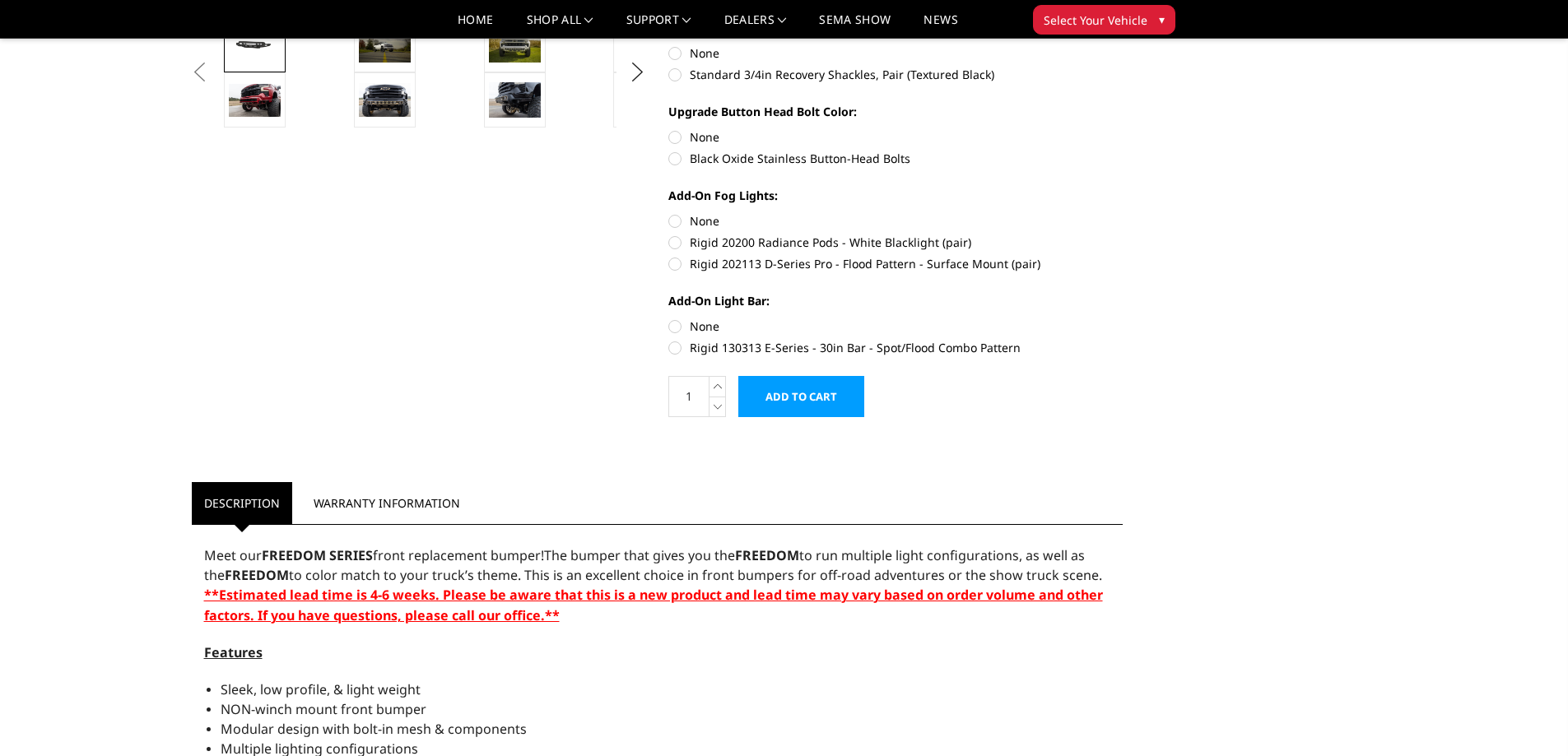
scroll to position [905, 0]
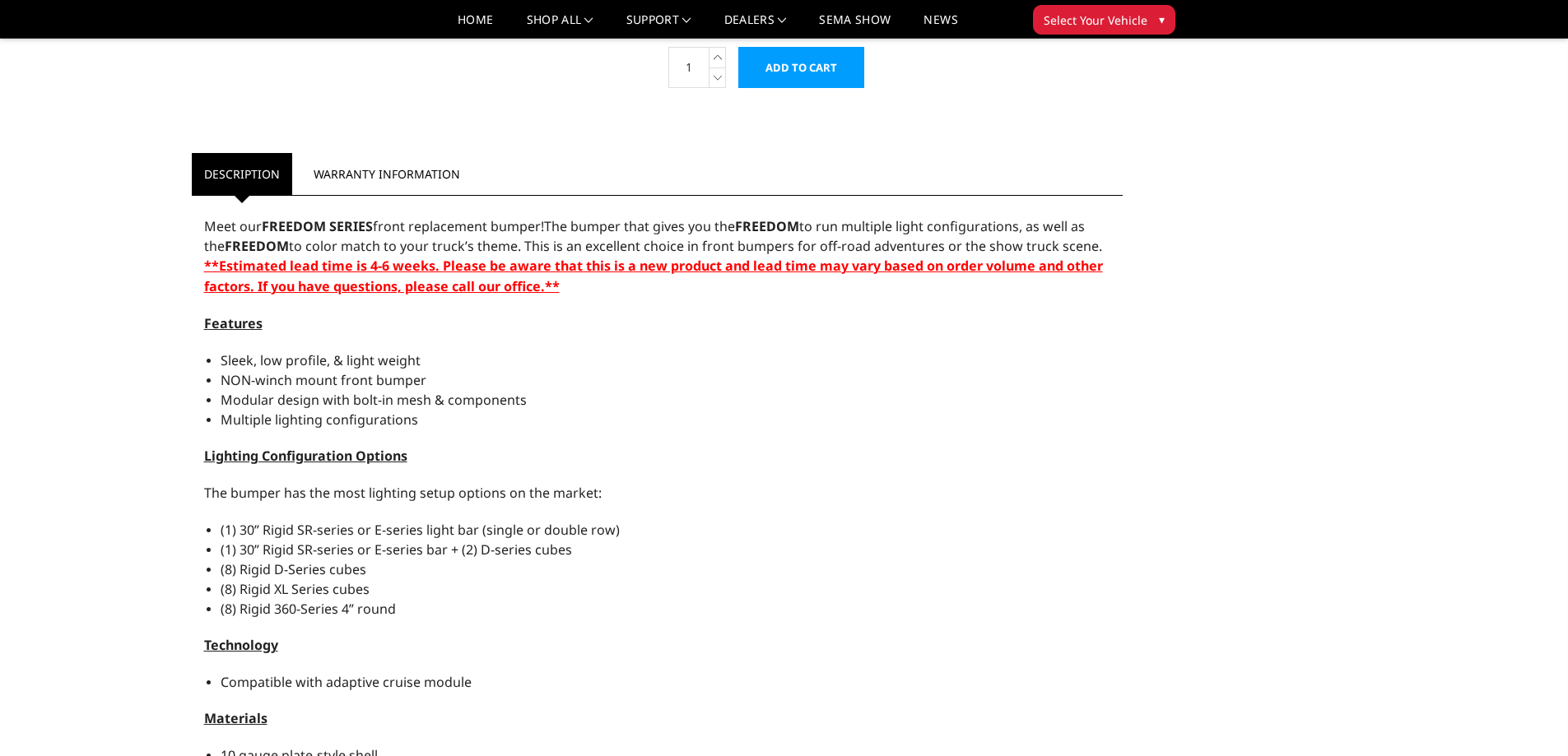
click at [833, 74] on input "Add to Cart" at bounding box center [801, 67] width 126 height 41
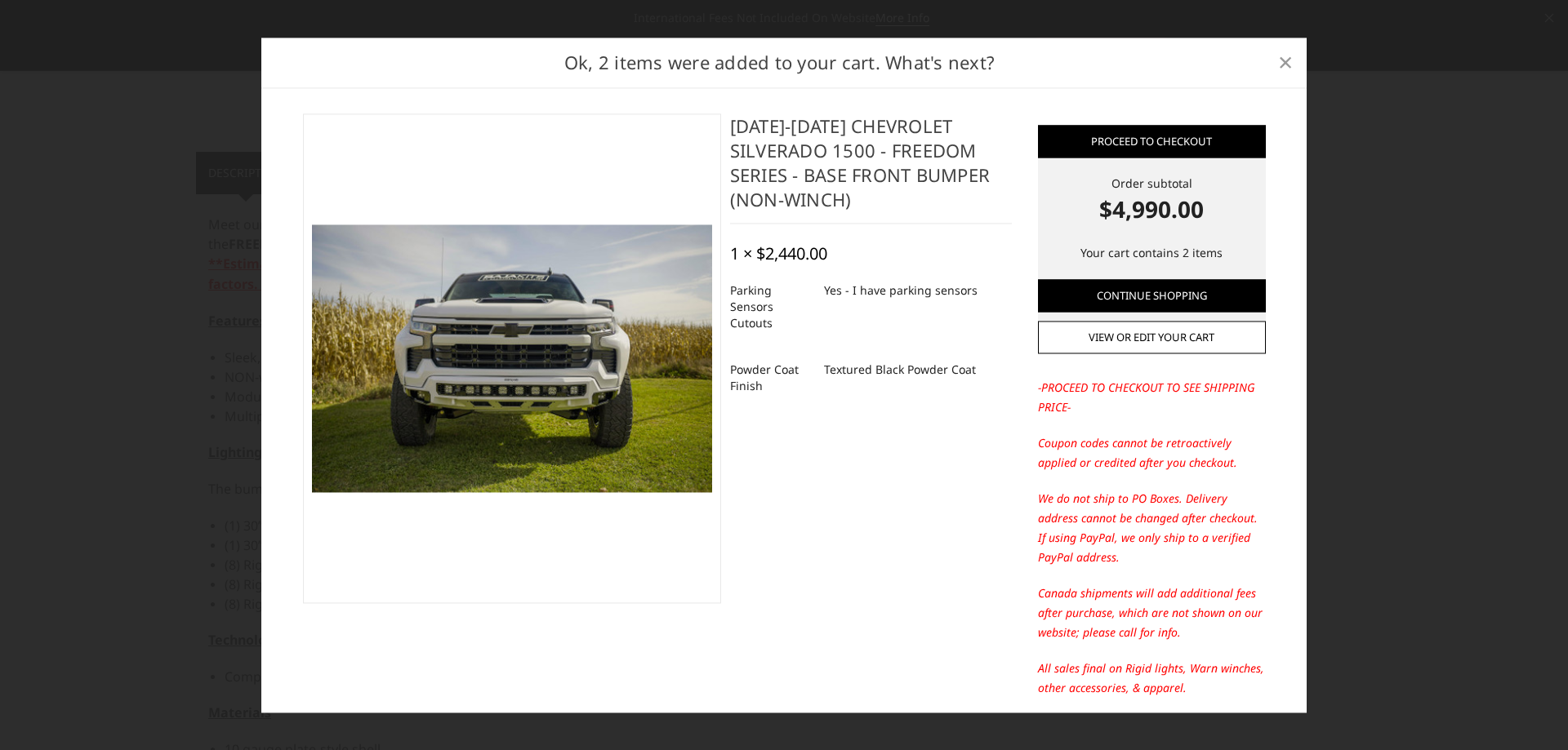
click at [1288, 57] on span "×" at bounding box center [1285, 62] width 14 height 35
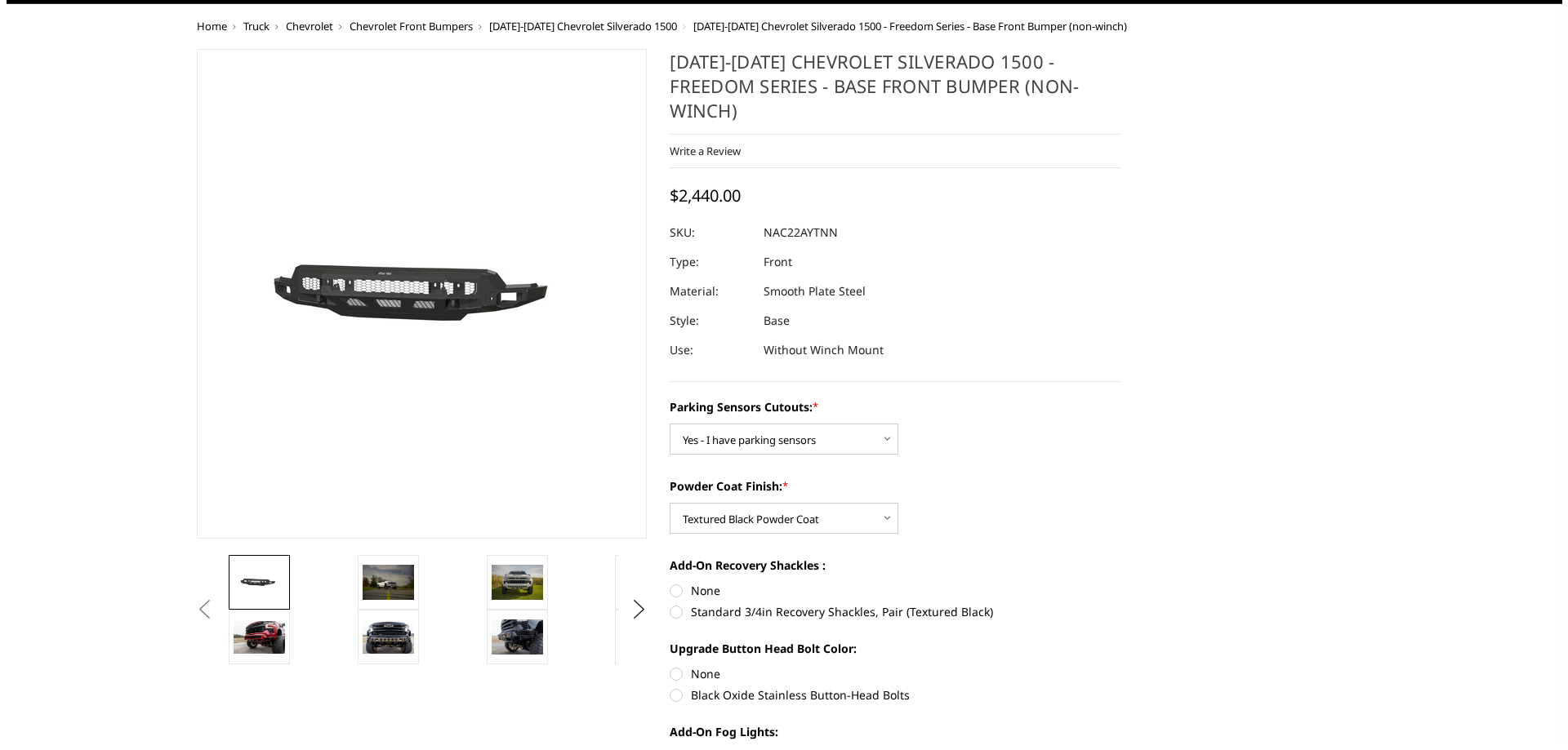
scroll to position [0, 0]
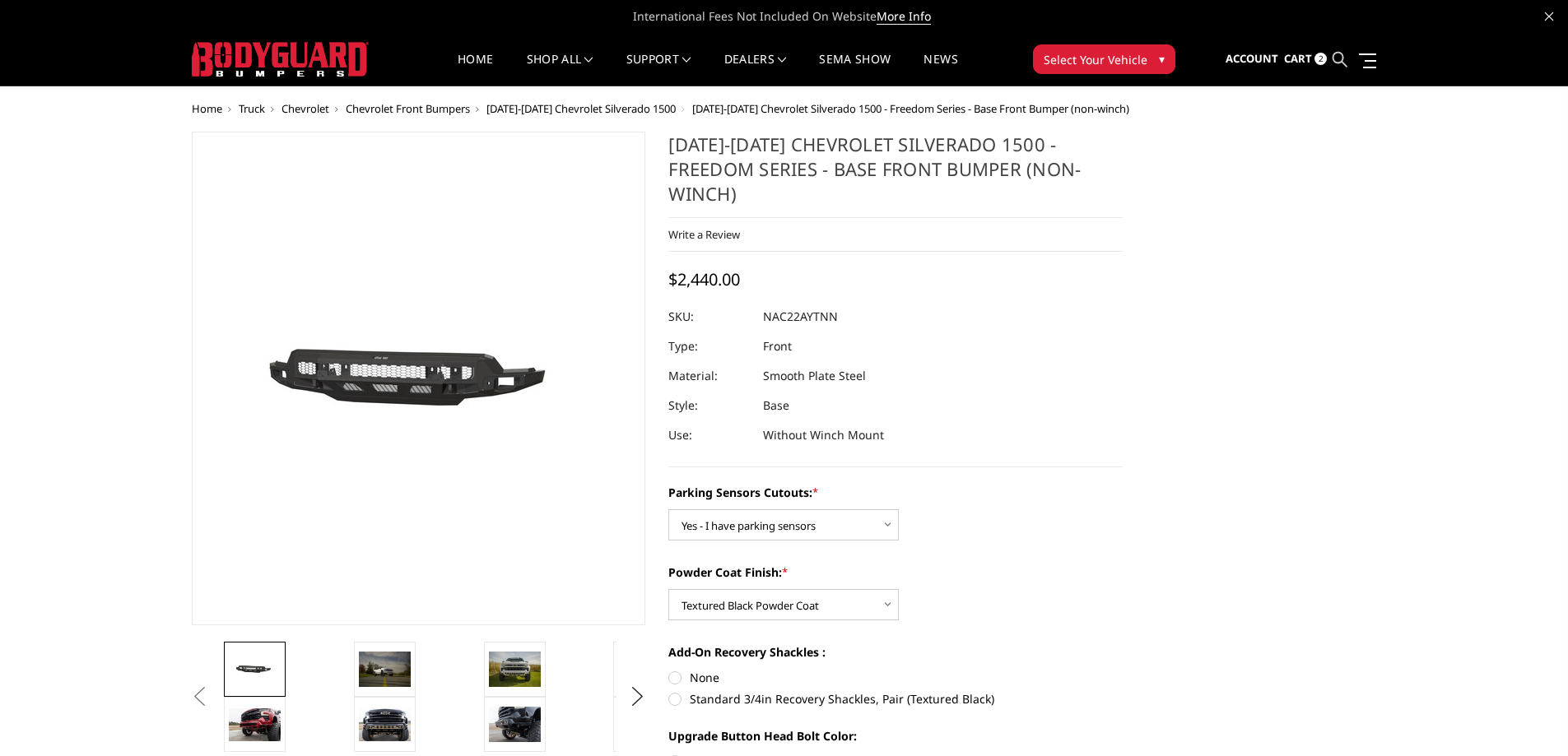
click at [1344, 63] on icon at bounding box center [1340, 59] width 15 height 15
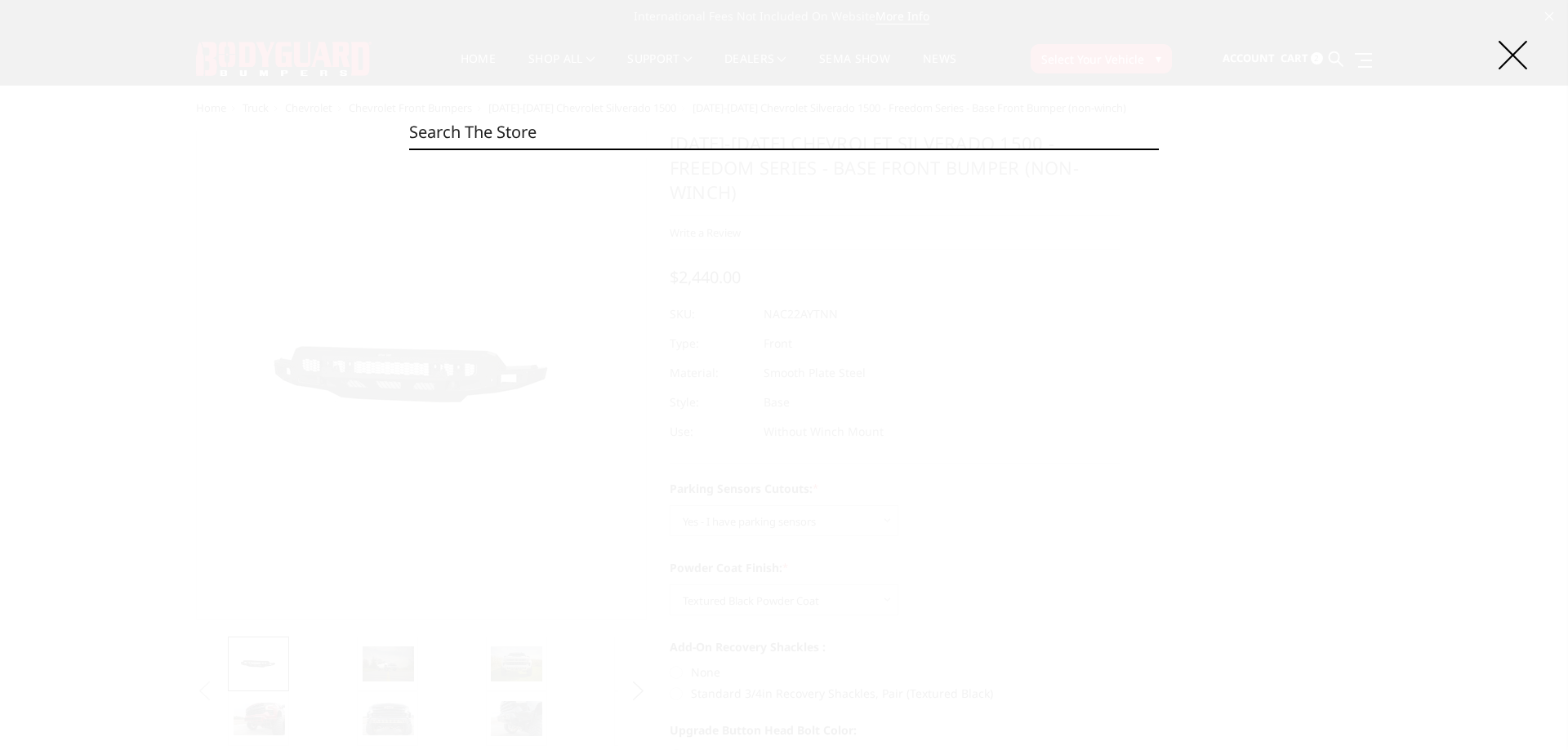
click at [779, 133] on input "Search" at bounding box center [784, 133] width 749 height 32
paste input "CAC24BNTNN"
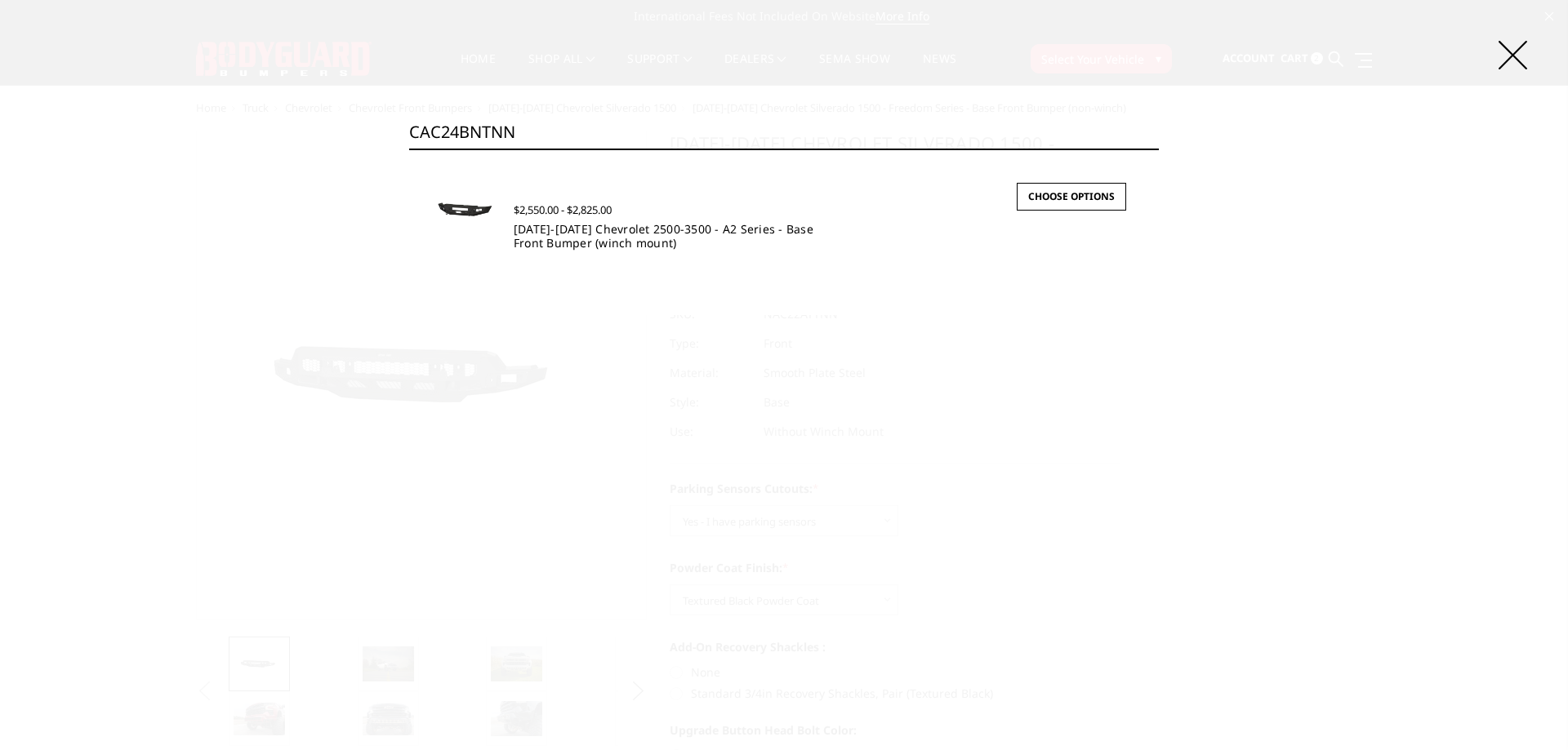
type input "CAC24BNTNN"
click at [641, 228] on link "2024-2025 Chevrolet 2500-3500 - A2 Series - Base Front Bumper (winch mount)" at bounding box center [664, 235] width 299 height 30
click at [619, 238] on link "2024-2025 Chevrolet 2500-3500 - A2 Series - Base Front Bumper (winch mount)" at bounding box center [664, 235] width 299 height 30
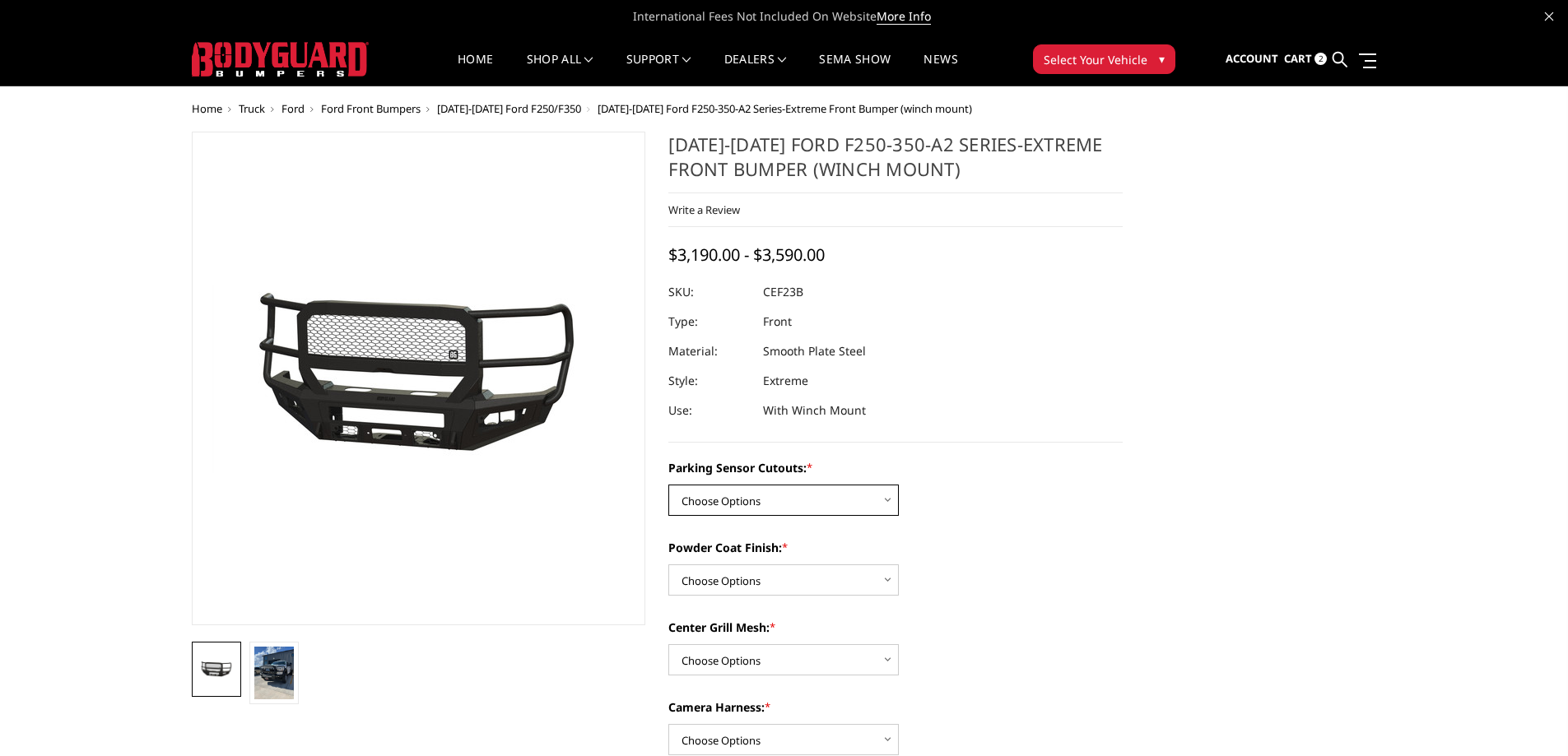
click at [769, 495] on select "Choose Options No-Without Parking Sensor Cutouts Yes-With Parking Sensor Cutouts" at bounding box center [784, 500] width 231 height 31
click at [778, 579] on select "Choose Options Bare Metal Textured Black Powder Coat" at bounding box center [784, 580] width 231 height 31
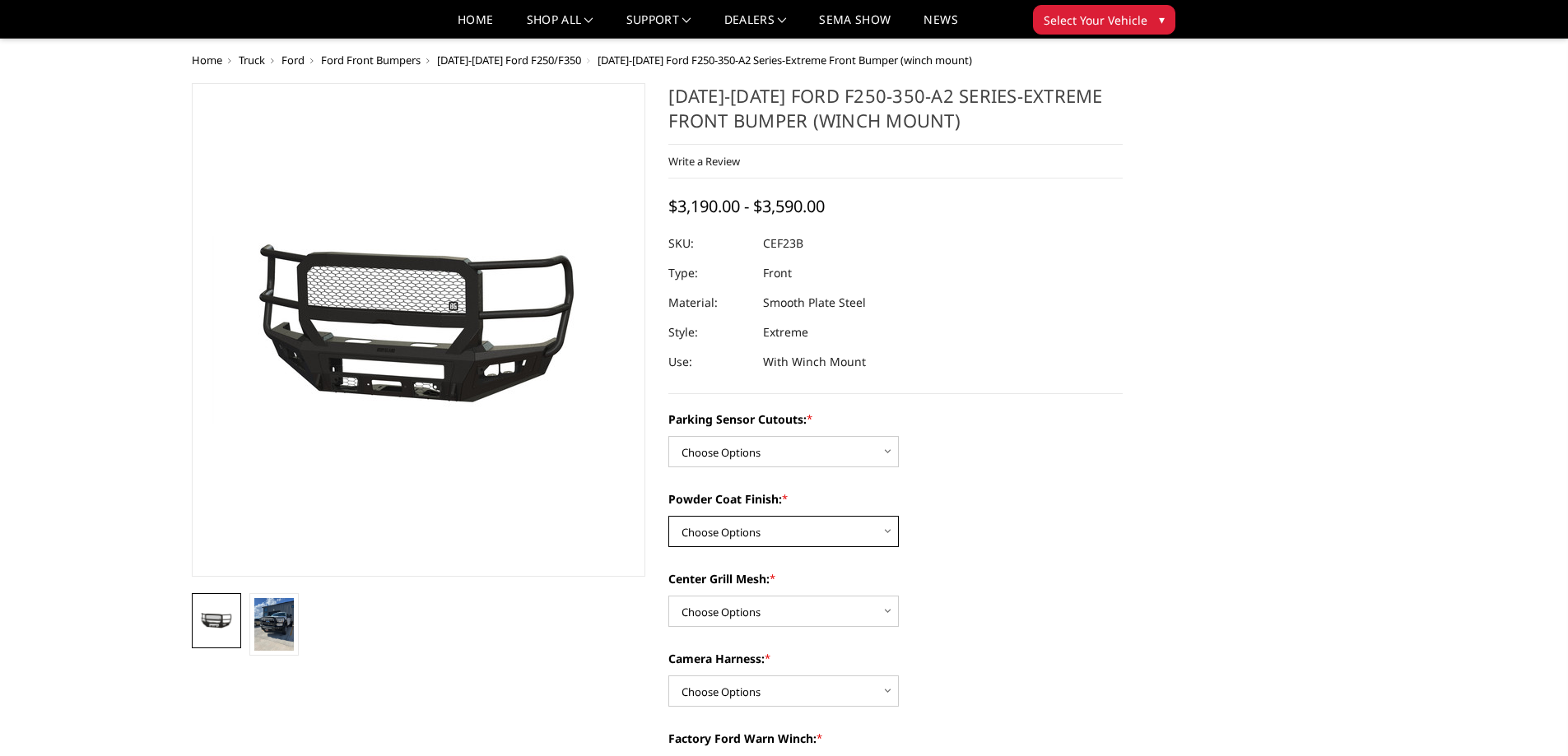
scroll to position [83, 0]
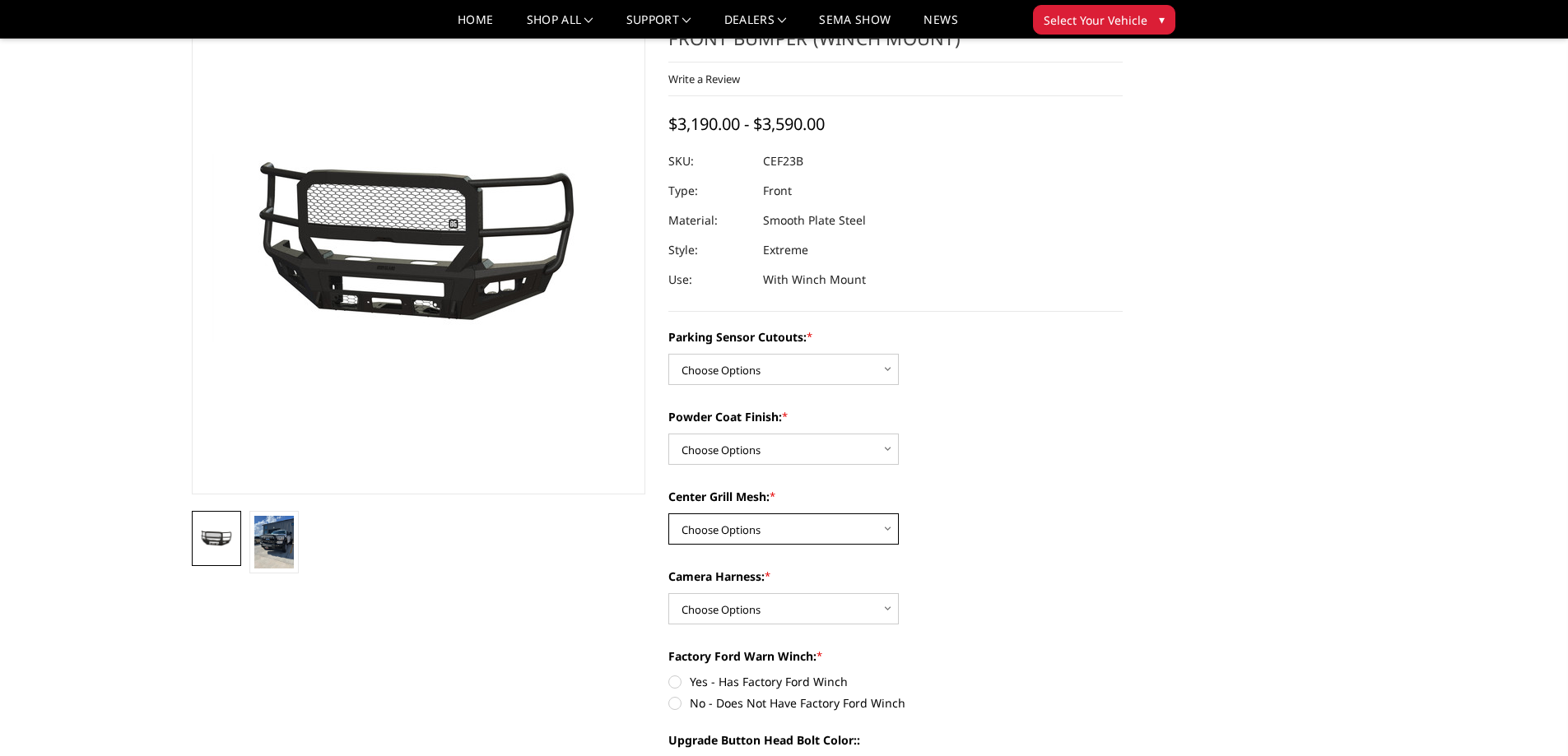
click at [772, 533] on select "Choose Options With Center Grill Mesh Without Center Grill Mesh" at bounding box center [784, 529] width 231 height 31
drag, startPoint x: 766, startPoint y: 495, endPoint x: 657, endPoint y: 503, distance: 109.3
copy div "2023-2025 Ford F250-350-A2 Series-Extreme Front Bumper (winch mount) Write a Re…"
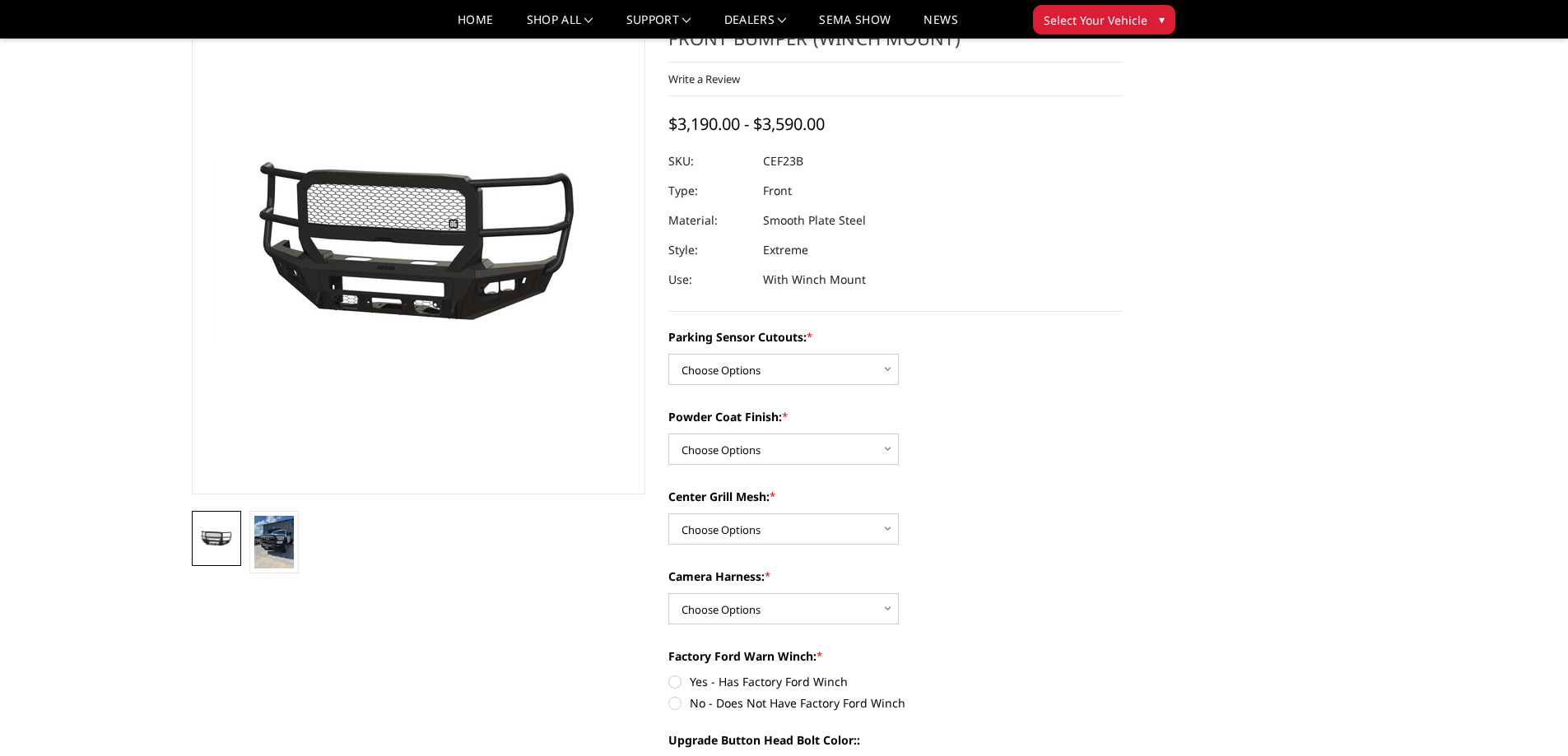
click at [692, 500] on label "Center Grill Mesh: *" at bounding box center [895, 496] width 454 height 17
click at [692, 513] on select "Choose Options With Center Grill Mesh Without Center Grill Mesh" at bounding box center [784, 529] width 231 height 31
drag, startPoint x: 772, startPoint y: 493, endPoint x: 669, endPoint y: 503, distance: 103.5
click at [669, 503] on label "Center Grill Mesh: *" at bounding box center [895, 496] width 454 height 17
copy label "Center Grill Mesh:"
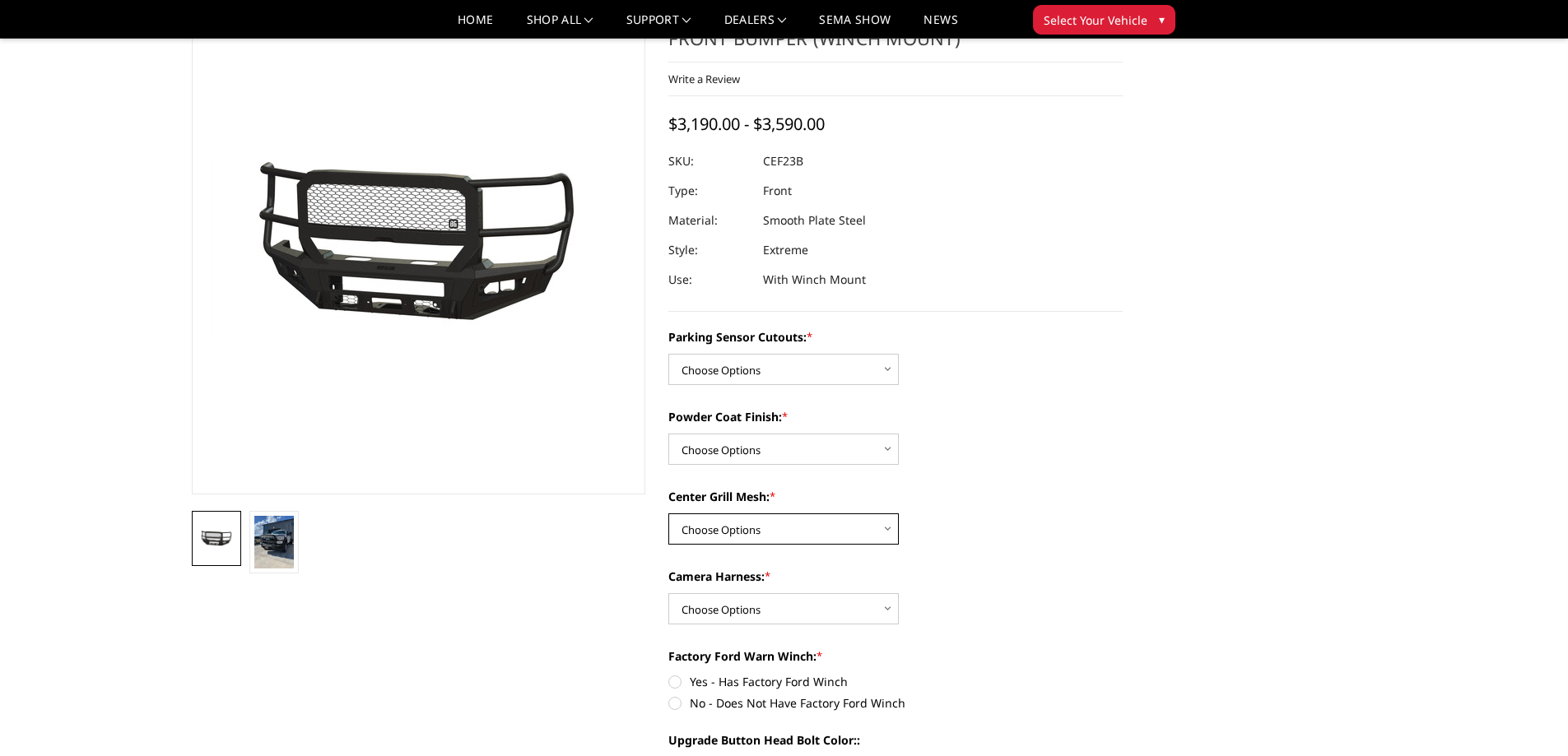
click at [728, 523] on select "Choose Options With Center Grill Mesh Without Center Grill Mesh" at bounding box center [784, 529] width 231 height 31
select select "2425"
click at [668, 513] on select "Choose Options With Center Grill Mesh Without Center Grill Mesh" at bounding box center [784, 529] width 231 height 31
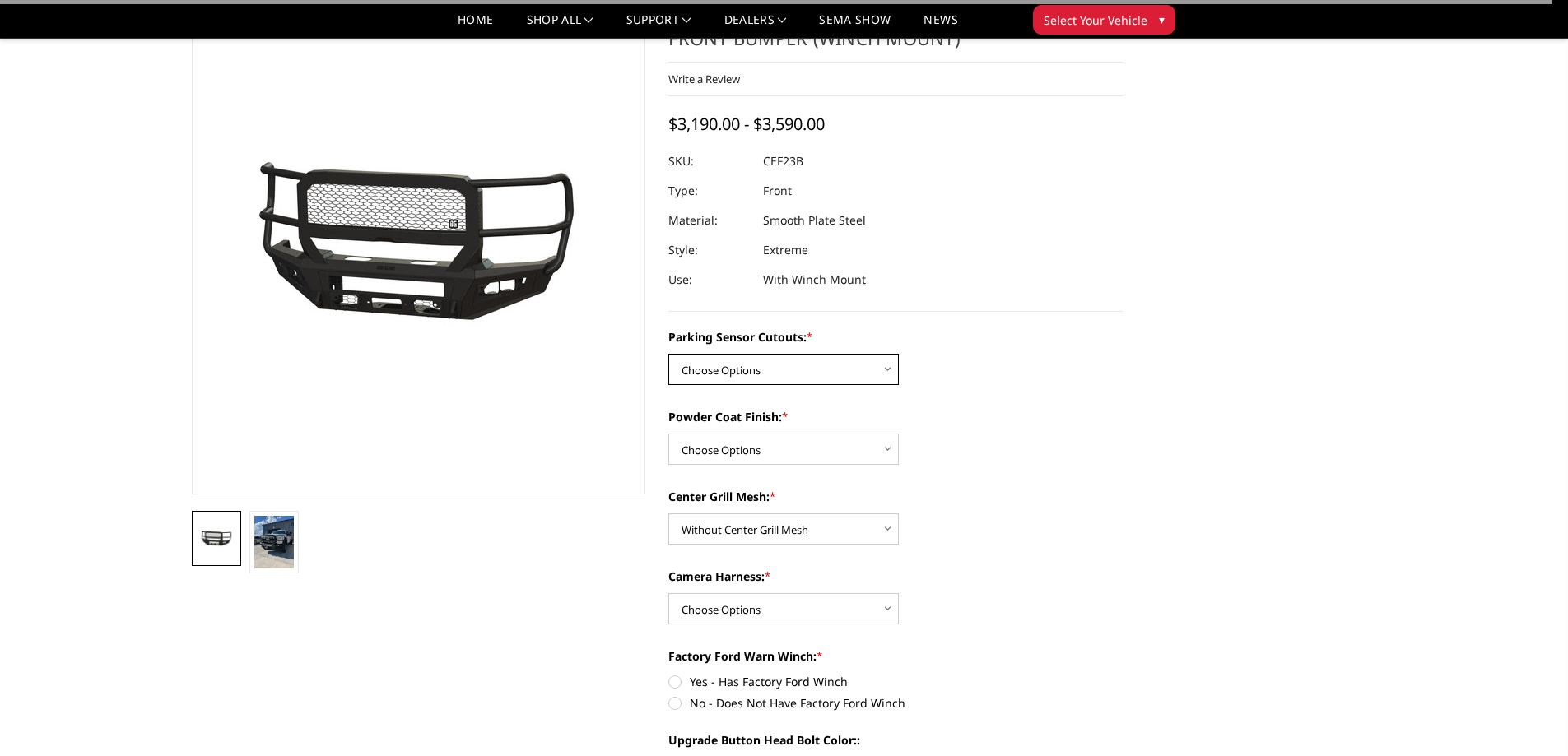
click at [722, 365] on select "Choose Options No-Without Parking Sensor Cutouts Yes-With Parking Sensor Cutouts" at bounding box center [784, 369] width 231 height 31
select select "2421"
click at [668, 353] on select "Choose Options No-Without Parking Sensor Cutouts Yes-With Parking Sensor Cutouts" at bounding box center [784, 369] width 231 height 31
click at [717, 456] on select "Choose Options Bare Metal Textured Black Powder Coat" at bounding box center [784, 449] width 231 height 31
select select "2423"
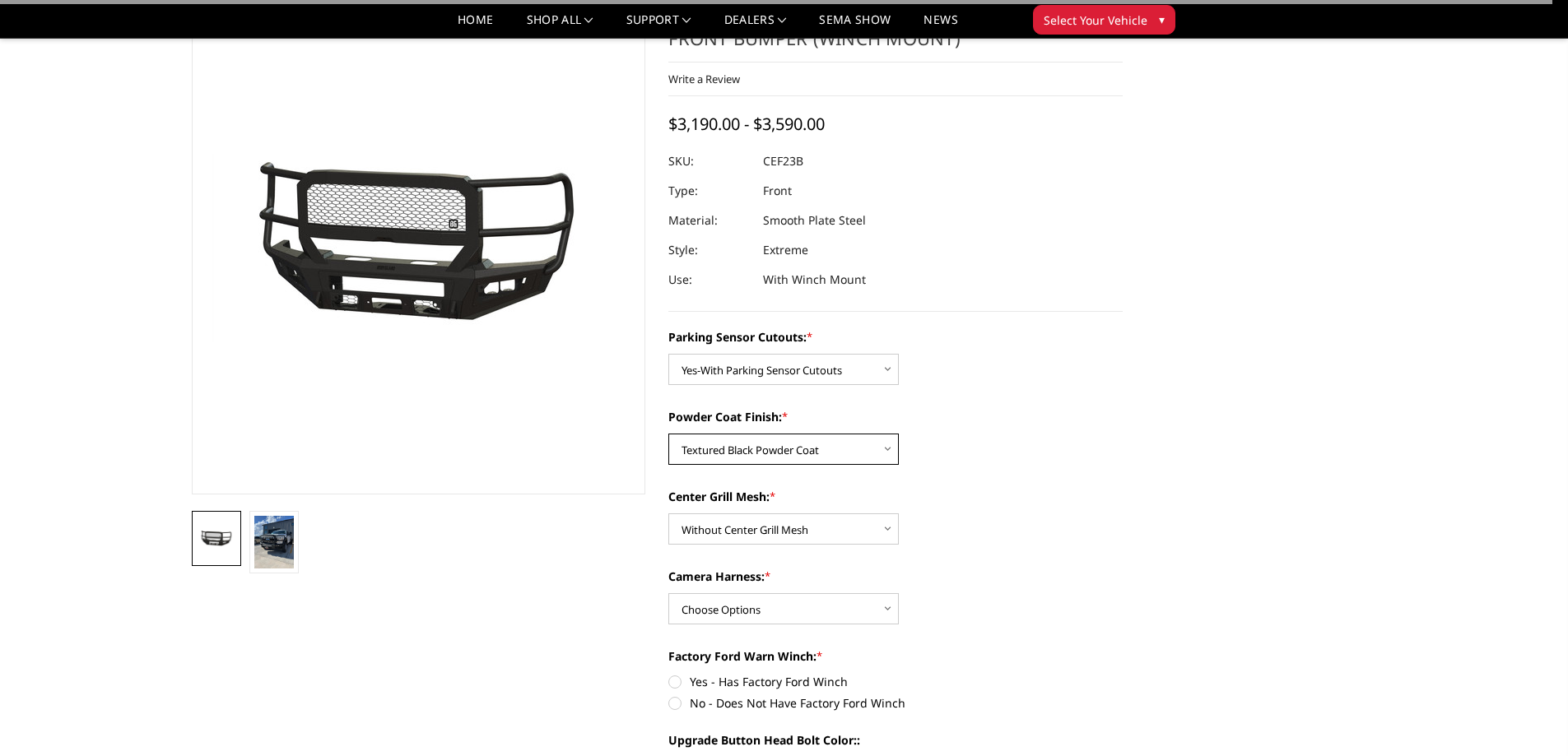
click at [668, 433] on select "Choose Options Bare Metal Textured Black Powder Coat" at bounding box center [784, 449] width 231 height 31
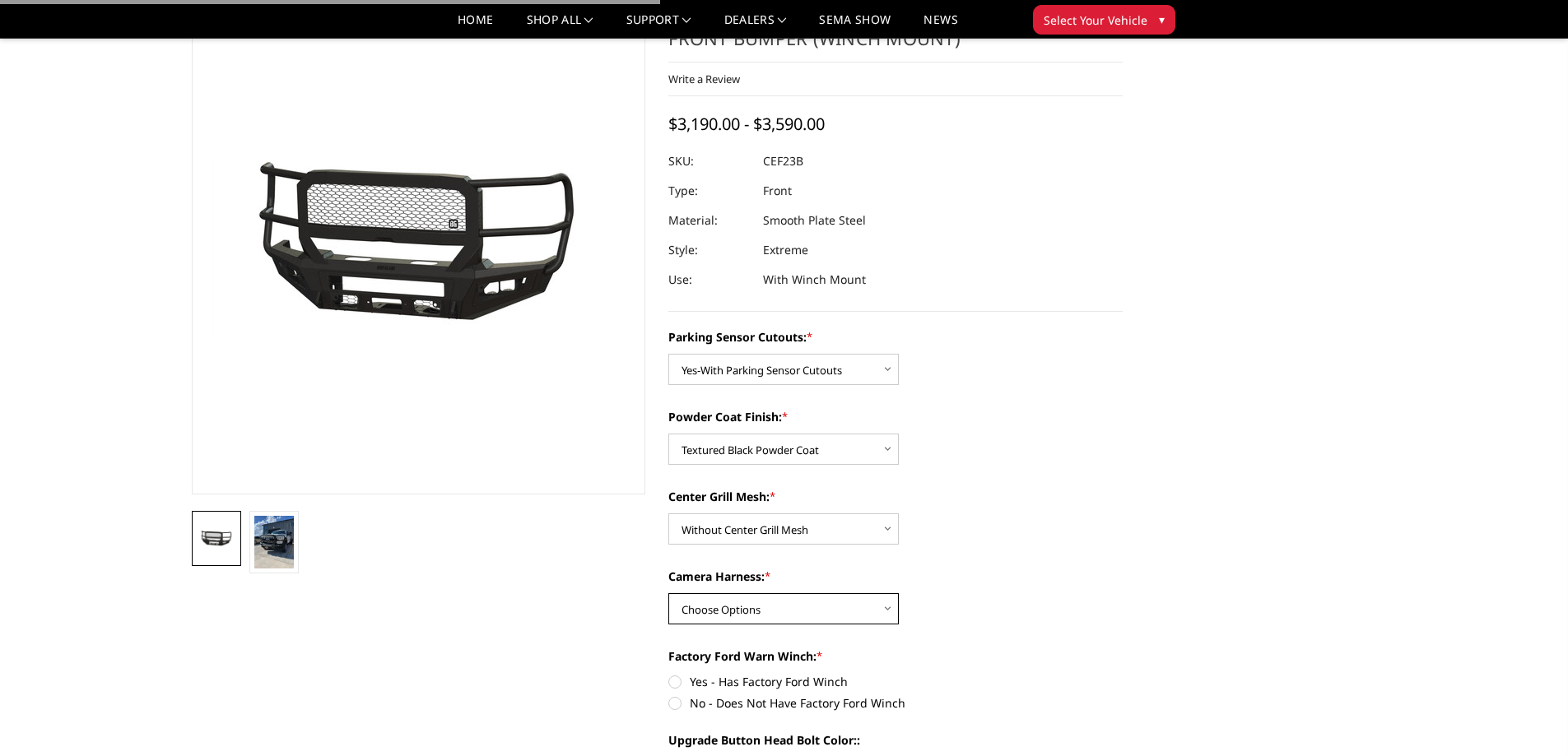
click at [710, 606] on select "Choose Options WITH Camera Harness WITHOUT Camera Harness" at bounding box center [784, 609] width 231 height 31
select select "2426"
click at [668, 593] on select "Choose Options WITH Camera Harness WITHOUT Camera Harness" at bounding box center [784, 609] width 231 height 31
click at [1057, 433] on div "Powder Coat Finish: * Choose Options Bare Metal Textured Black Powder Coat" at bounding box center [895, 436] width 454 height 56
click at [764, 521] on select "Choose Options With Center Grill Mesh Without Center Grill Mesh" at bounding box center [784, 529] width 231 height 31
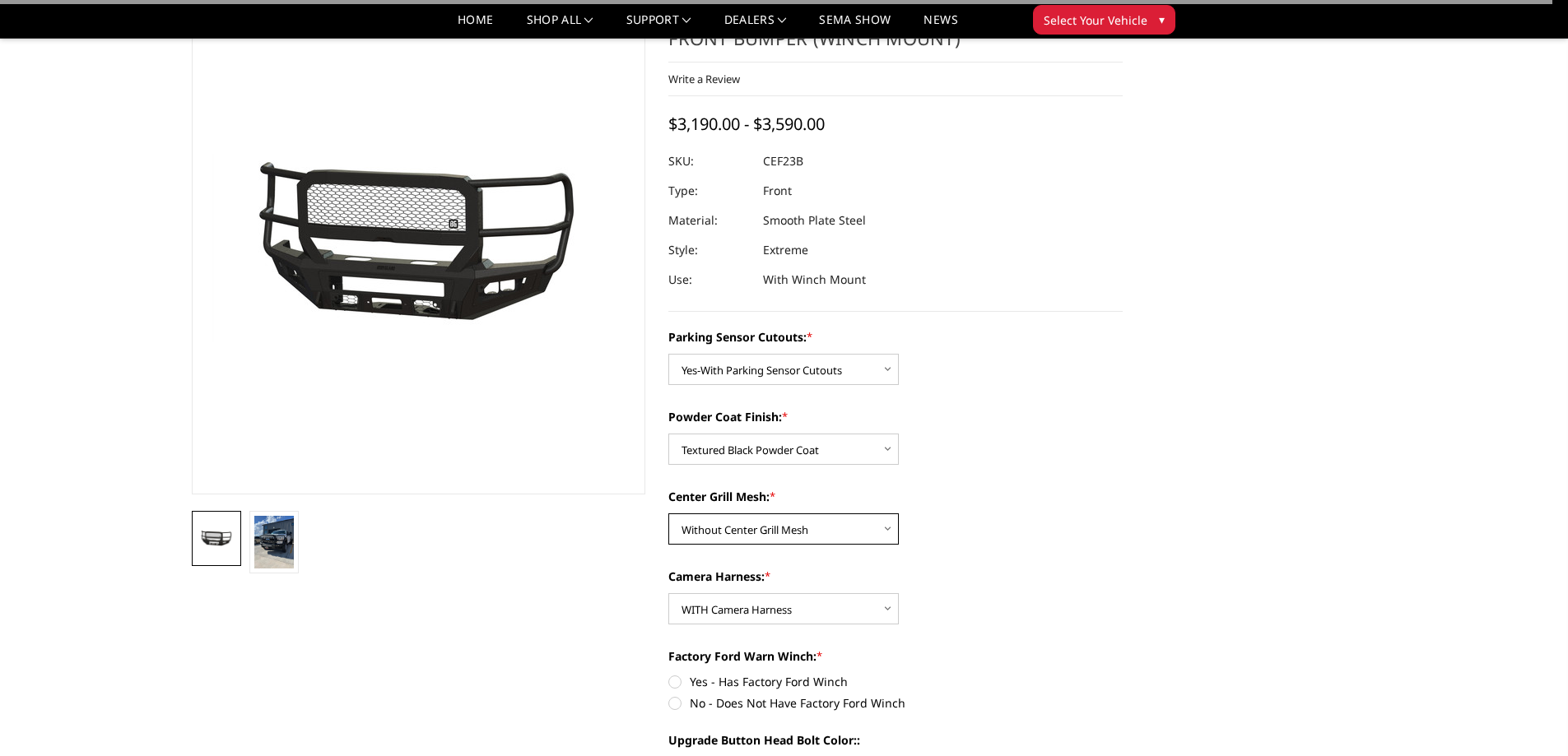
select select "2424"
click at [668, 513] on select "Choose Options With Center Grill Mesh Without Center Grill Mesh" at bounding box center [784, 529] width 231 height 31
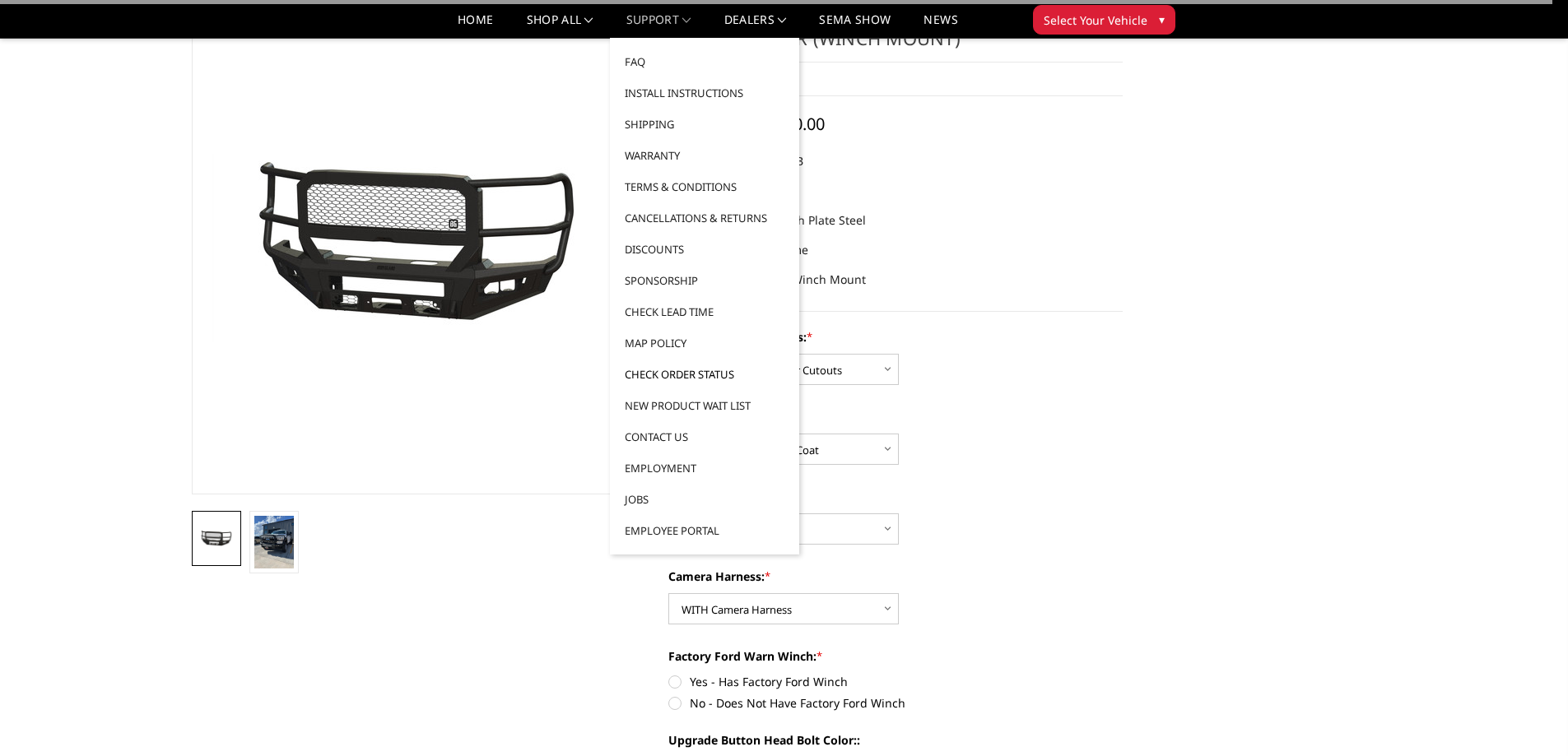
click at [790, 375] on li "Check Order Status" at bounding box center [704, 374] width 189 height 31
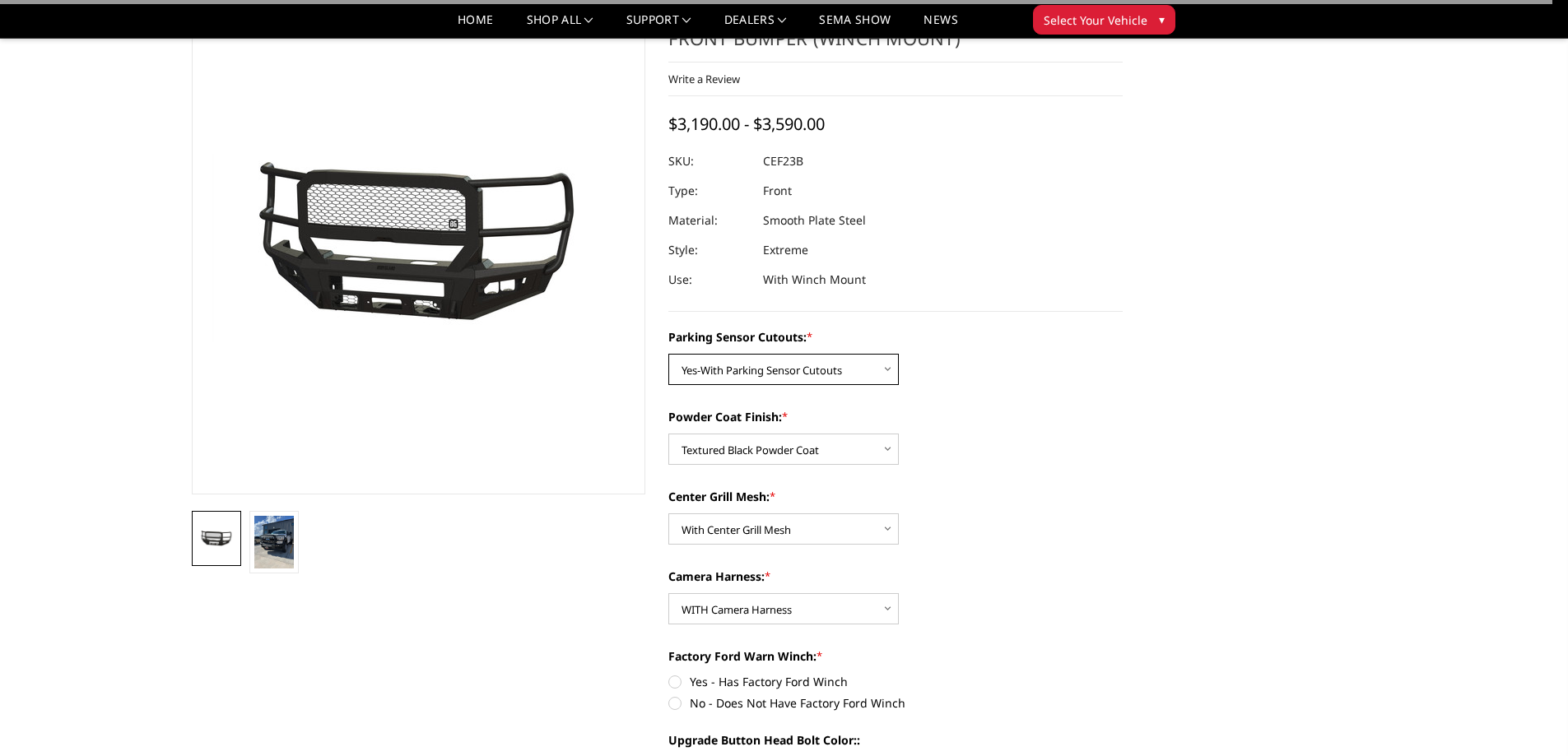
click at [826, 371] on select "Choose Options No-Without Parking Sensor Cutouts Yes-With Parking Sensor Cutouts" at bounding box center [784, 369] width 231 height 31
select select "2420"
click at [668, 353] on select "Choose Options No-Without Parking Sensor Cutouts Yes-With Parking Sensor Cutouts" at bounding box center [784, 369] width 231 height 31
click at [757, 444] on select "Choose Options Bare Metal Textured Black Powder Coat" at bounding box center [784, 449] width 231 height 31
select select "2422"
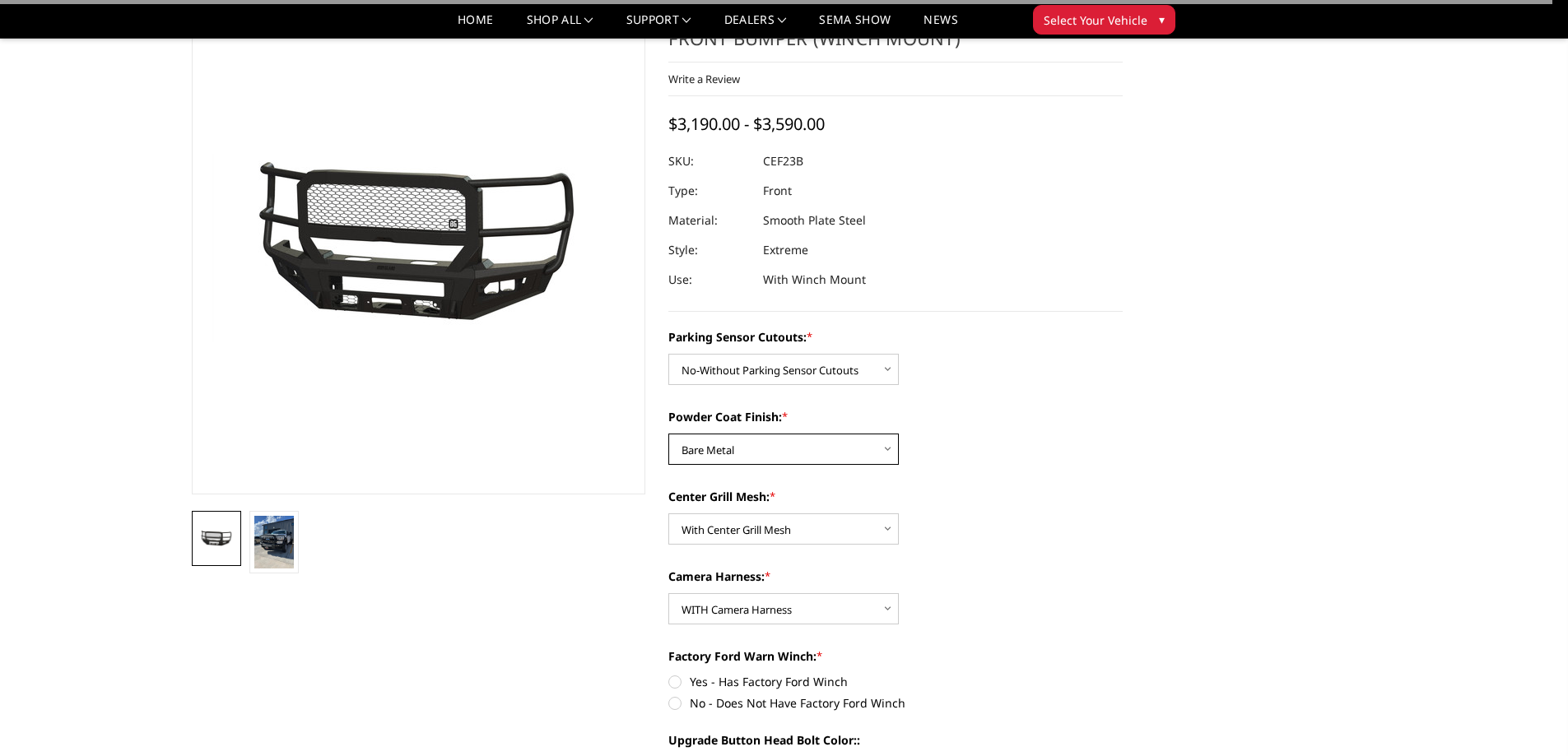
click at [668, 433] on select "Choose Options Bare Metal Textured Black Powder Coat" at bounding box center [784, 449] width 231 height 31
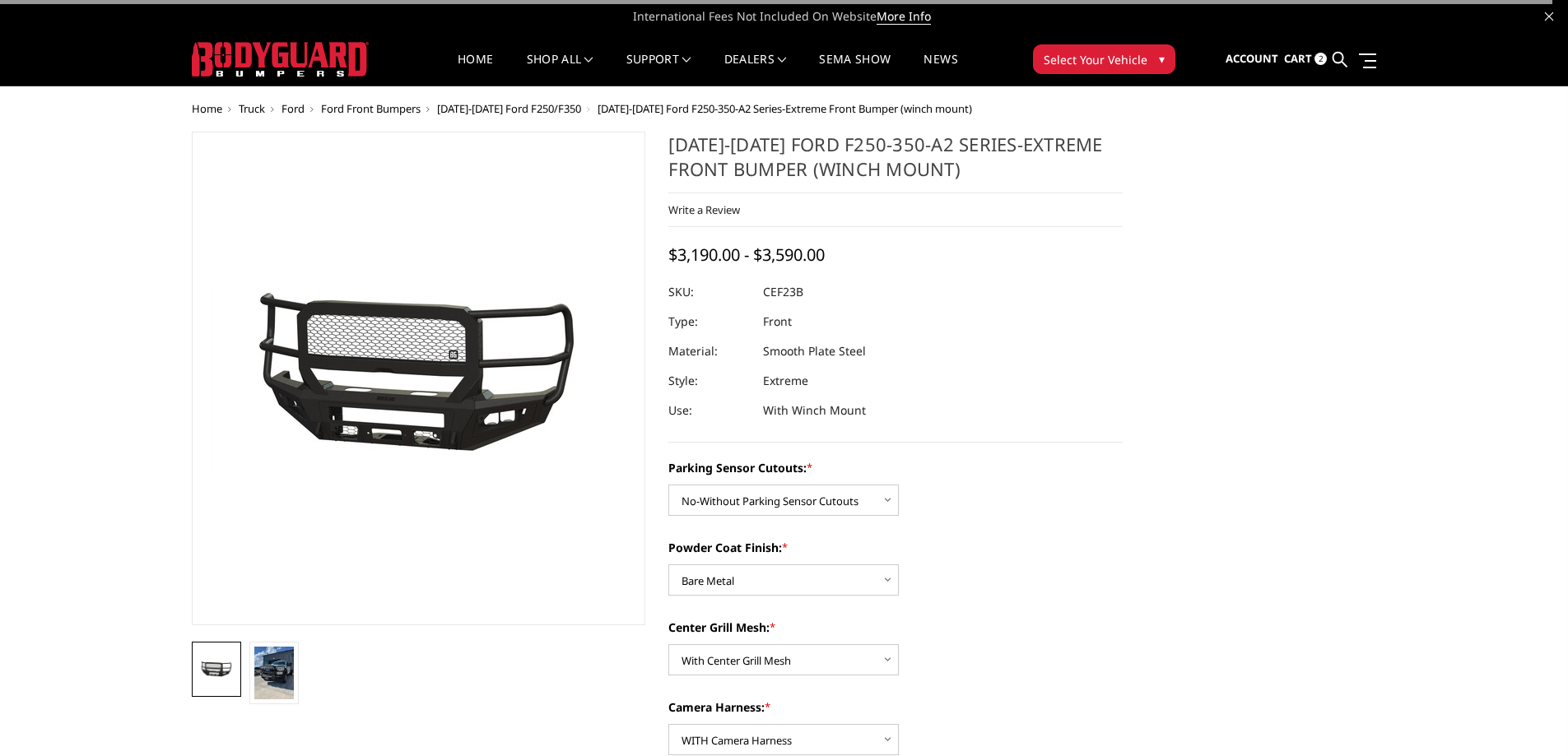
click at [1020, 564] on div "Powder Coat Finish: * Choose Options Bare Metal Textured Black Powder Coat" at bounding box center [895, 567] width 454 height 56
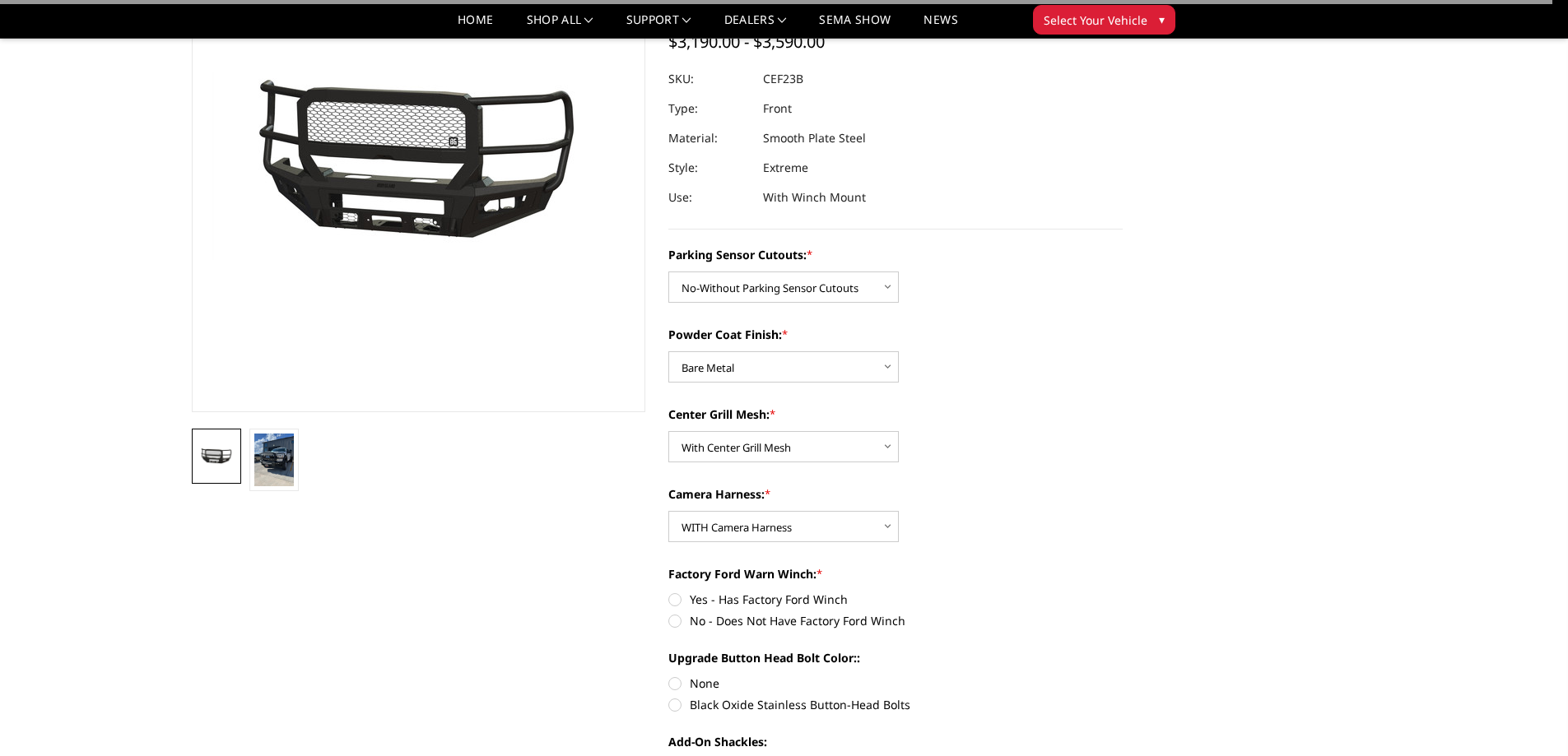
click at [671, 602] on label "Yes - Has Factory Ford Winch" at bounding box center [895, 599] width 454 height 17
click at [669, 592] on input "Yes - Has Factory Ford Winch" at bounding box center [668, 591] width 1 height 1
radio input "true"
click at [677, 622] on label "No - Does Not Have Factory Ford Winch" at bounding box center [895, 621] width 454 height 17
click at [1123, 592] on input "No - Does Not Have Factory Ford Winch" at bounding box center [1123, 591] width 1 height 1
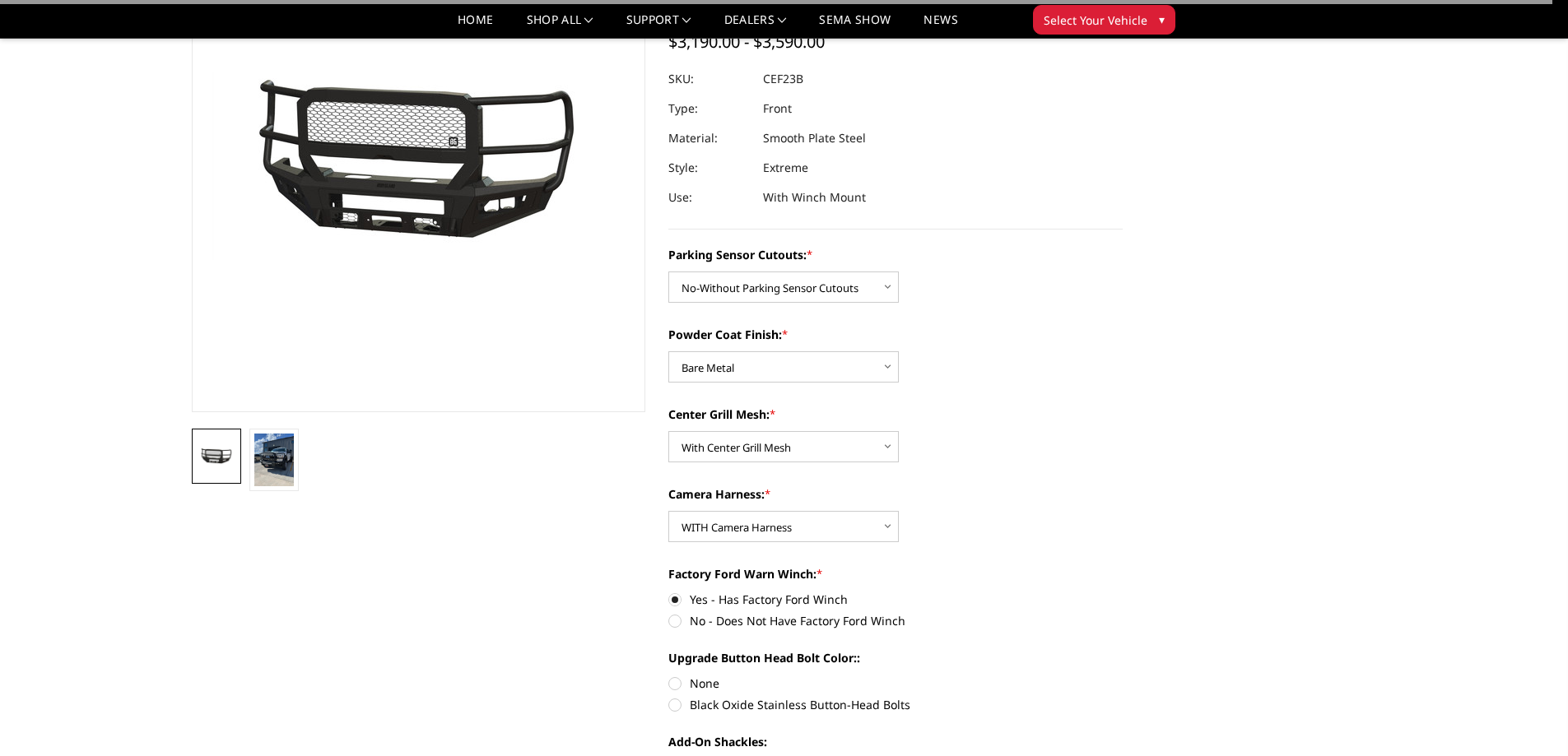
radio input "true"
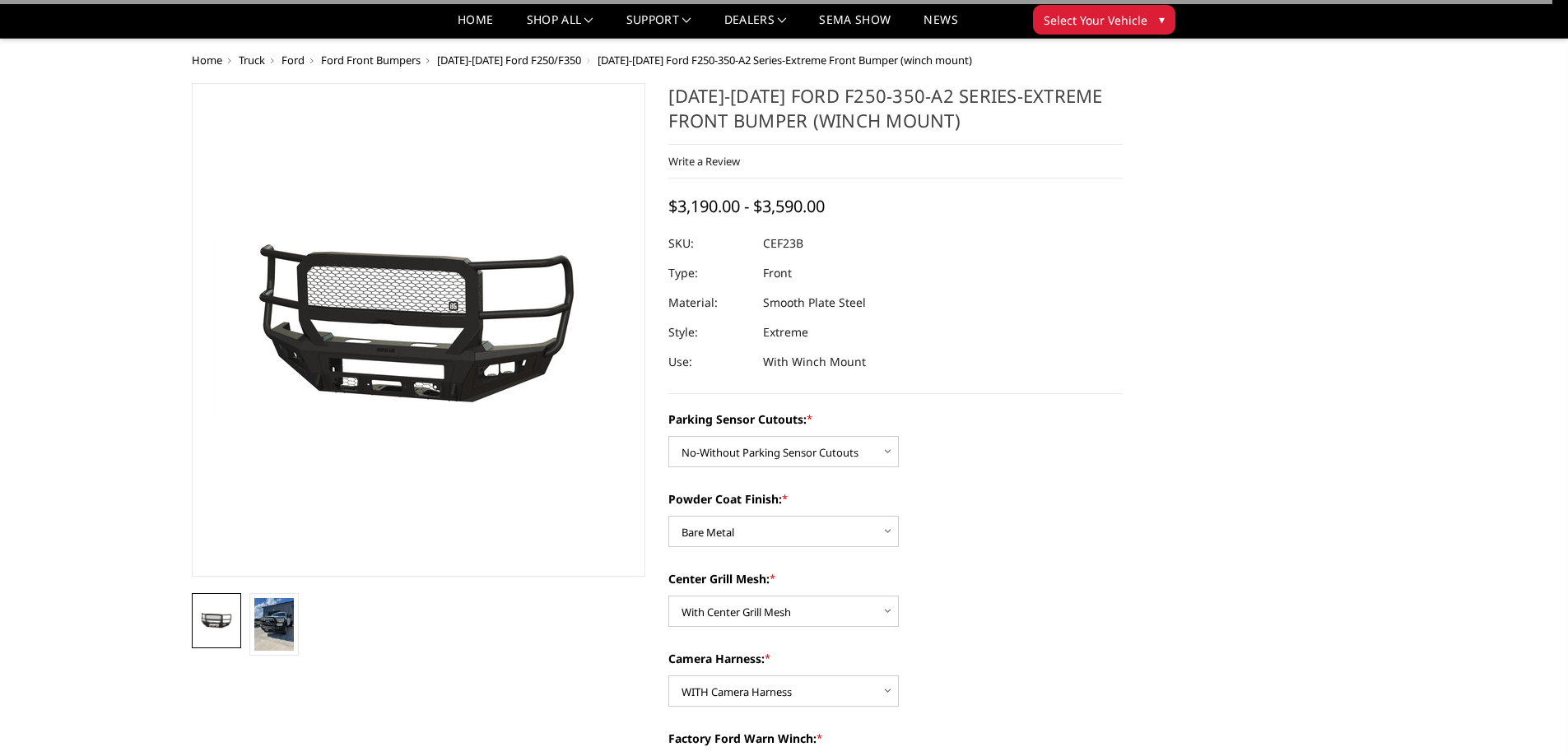
scroll to position [247, 0]
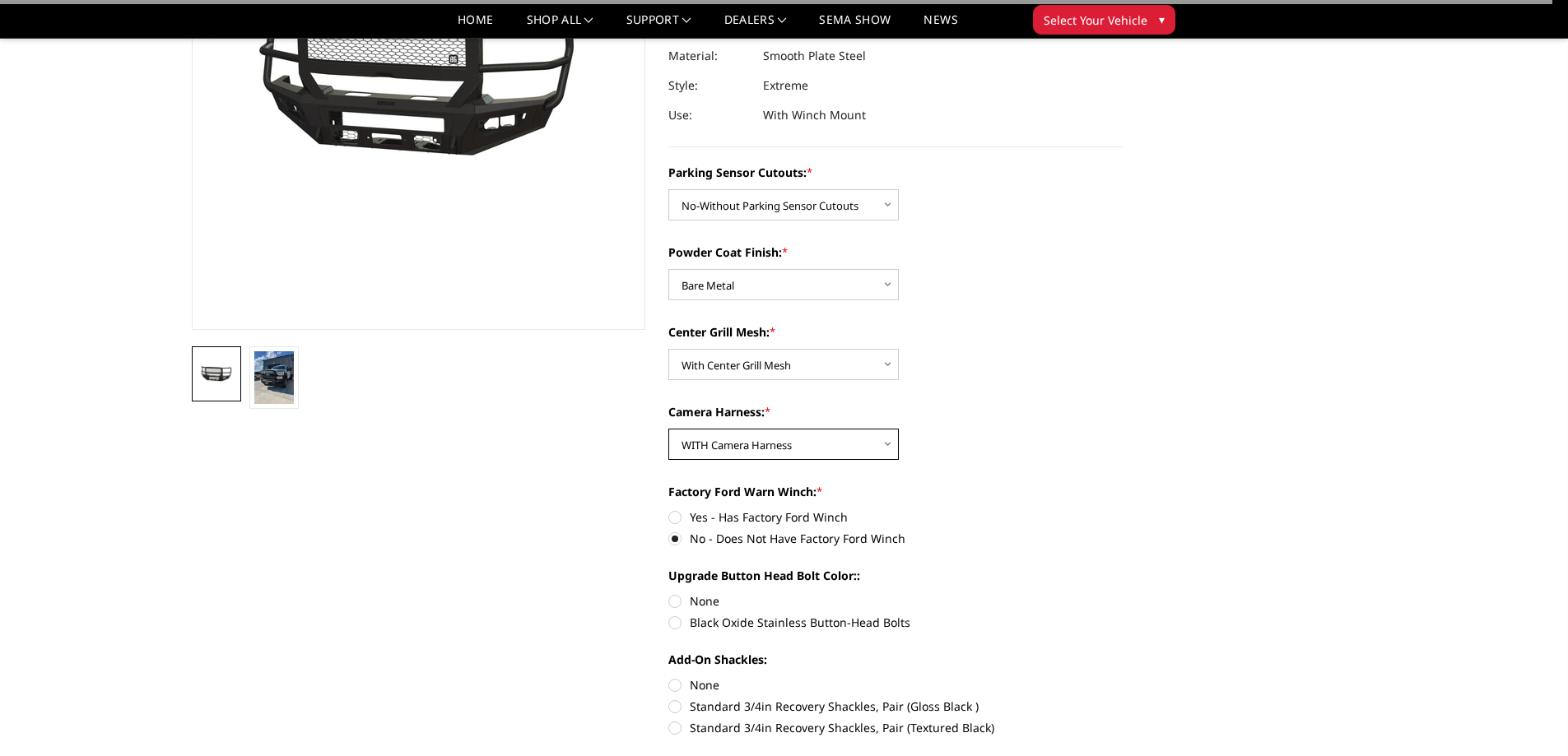
click at [831, 444] on select "Choose Options WITH Camera Harness WITHOUT Camera Harness" at bounding box center [784, 444] width 231 height 31
click at [668, 429] on select "Choose Options WITH Camera Harness WITHOUT Camera Harness" at bounding box center [784, 444] width 231 height 31
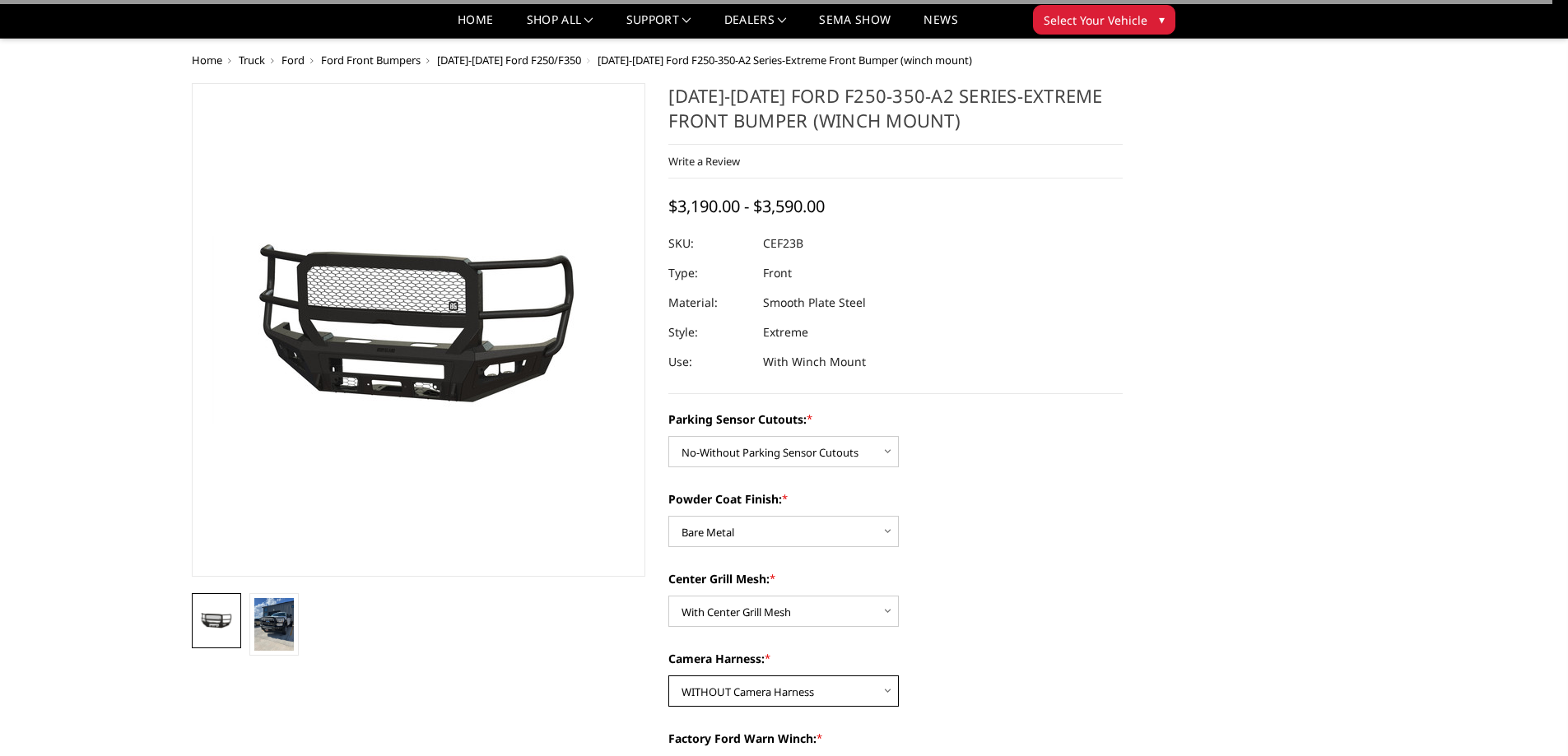
scroll to position [164, 0]
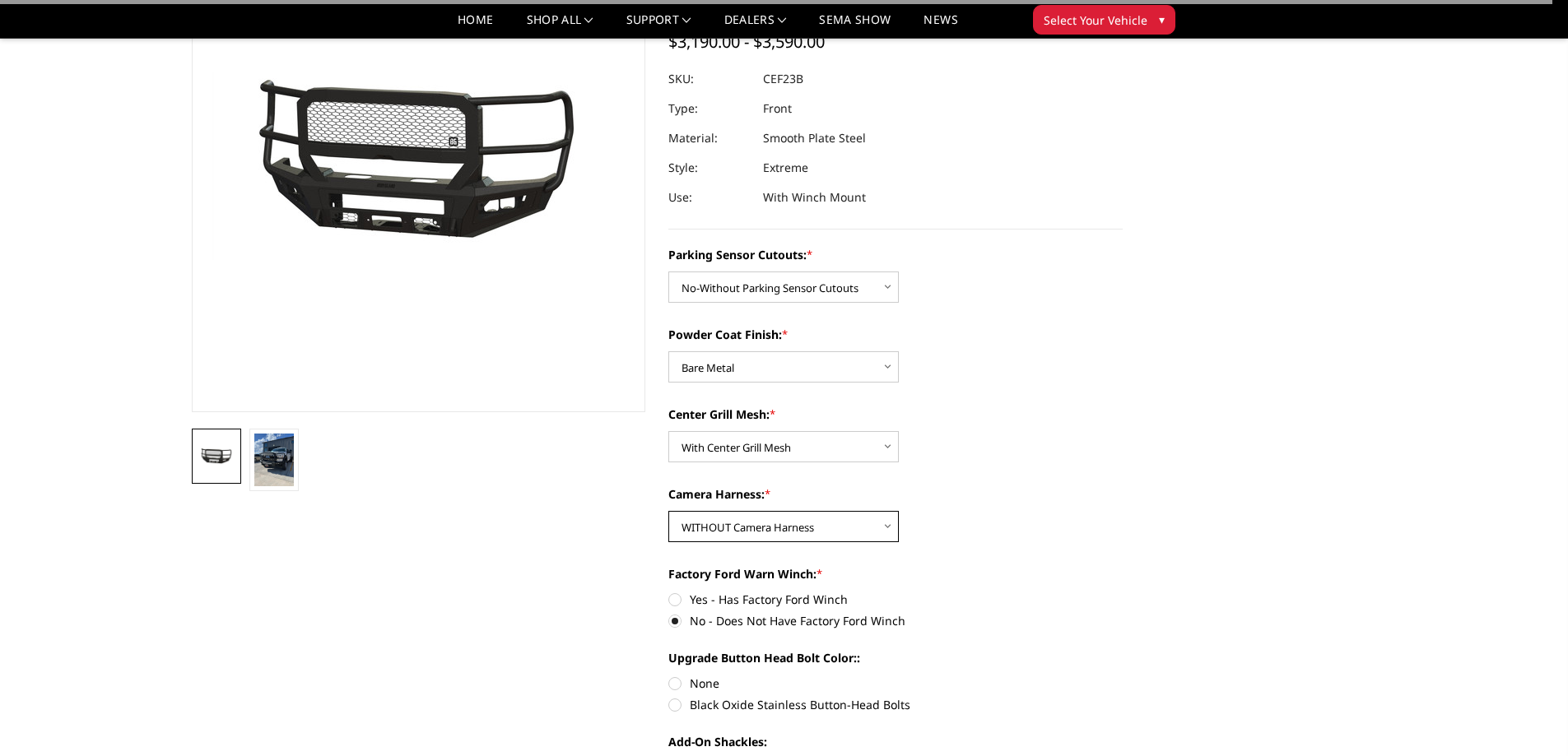
click at [810, 532] on select "Choose Options WITH Camera Harness WITHOUT Camera Harness" at bounding box center [784, 526] width 231 height 31
select select "2426"
click at [668, 511] on select "Choose Options WITH Camera Harness WITHOUT Camera Harness" at bounding box center [784, 526] width 231 height 31
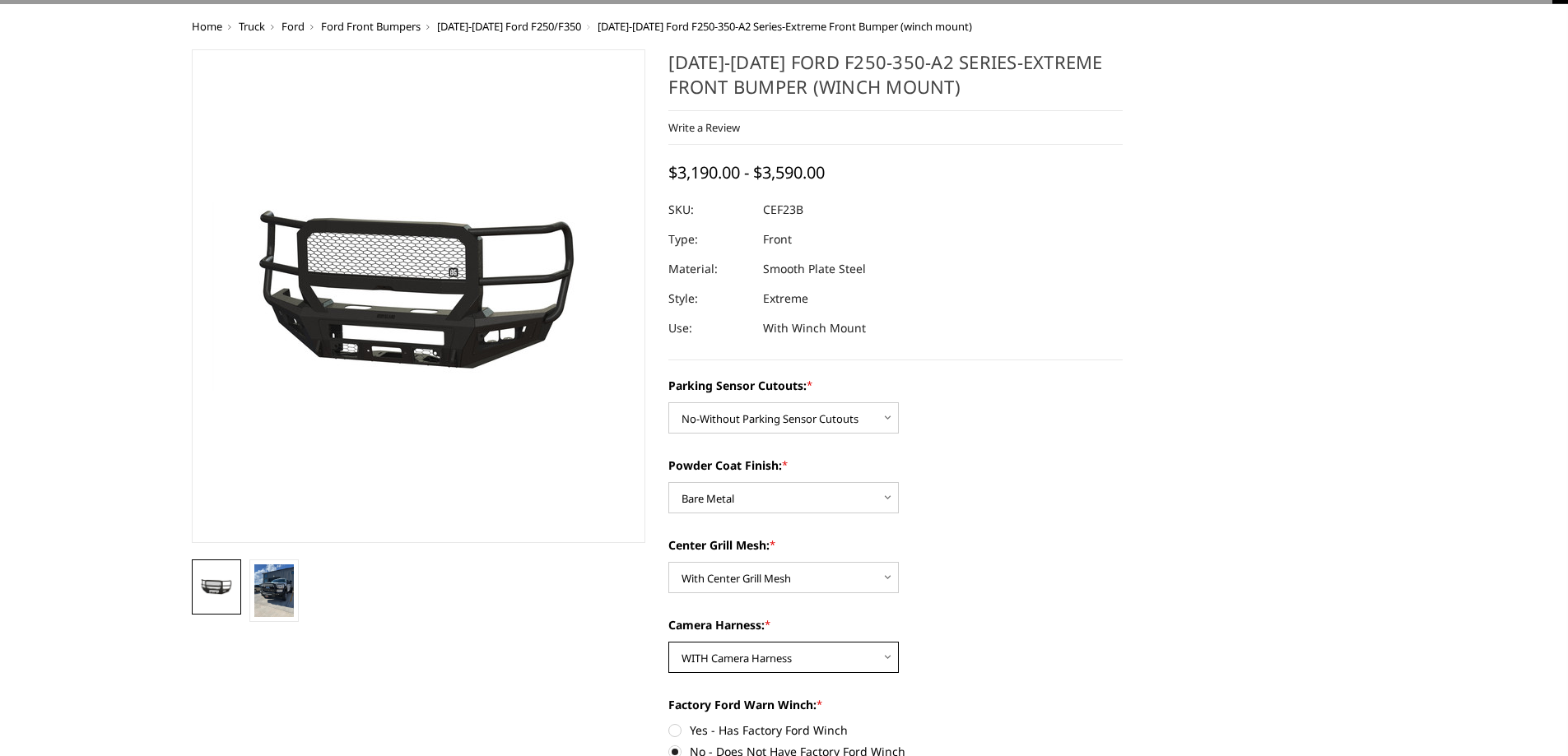
scroll to position [0, 0]
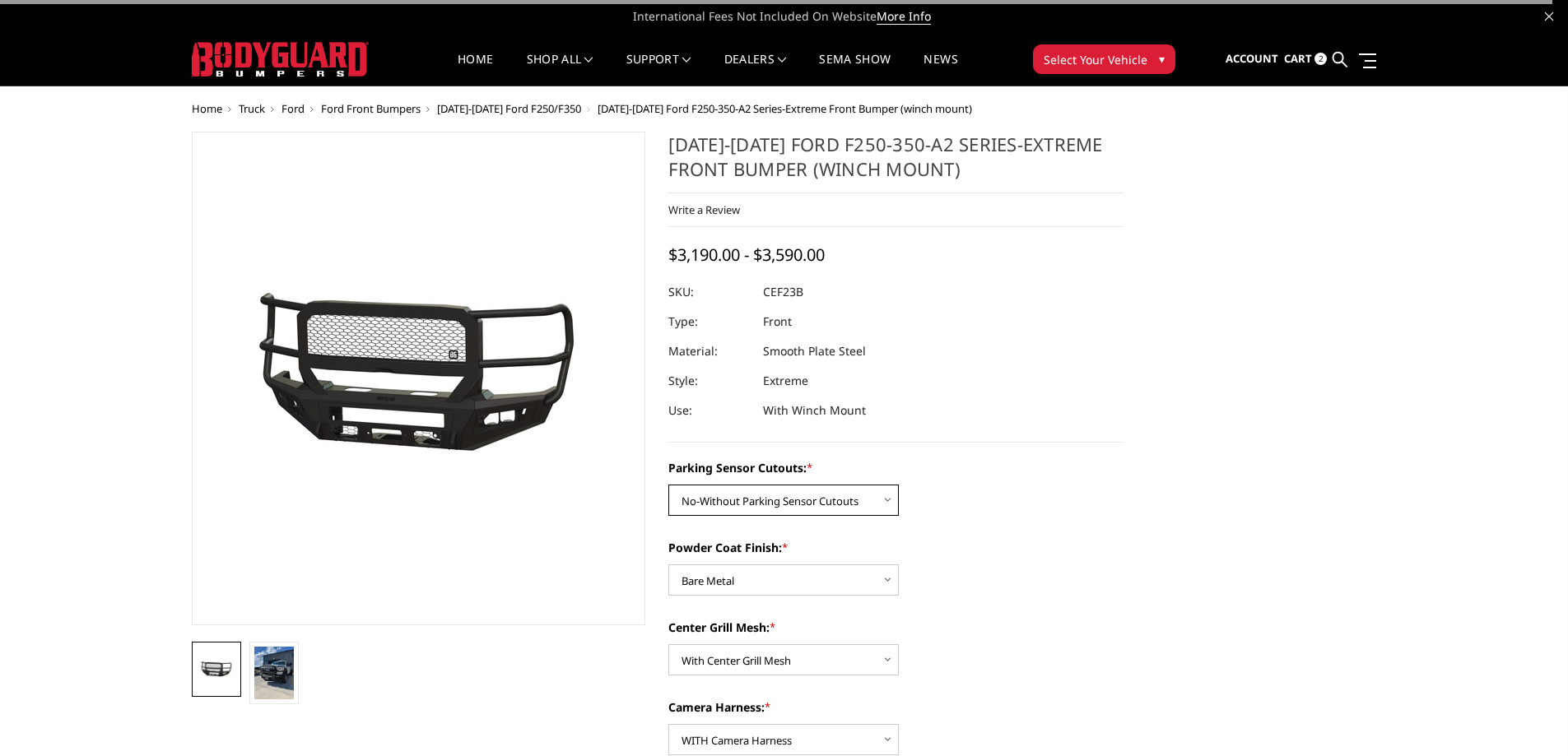
click at [789, 503] on select "Choose Options No-Without Parking Sensor Cutouts Yes-With Parking Sensor Cutouts" at bounding box center [784, 500] width 231 height 31
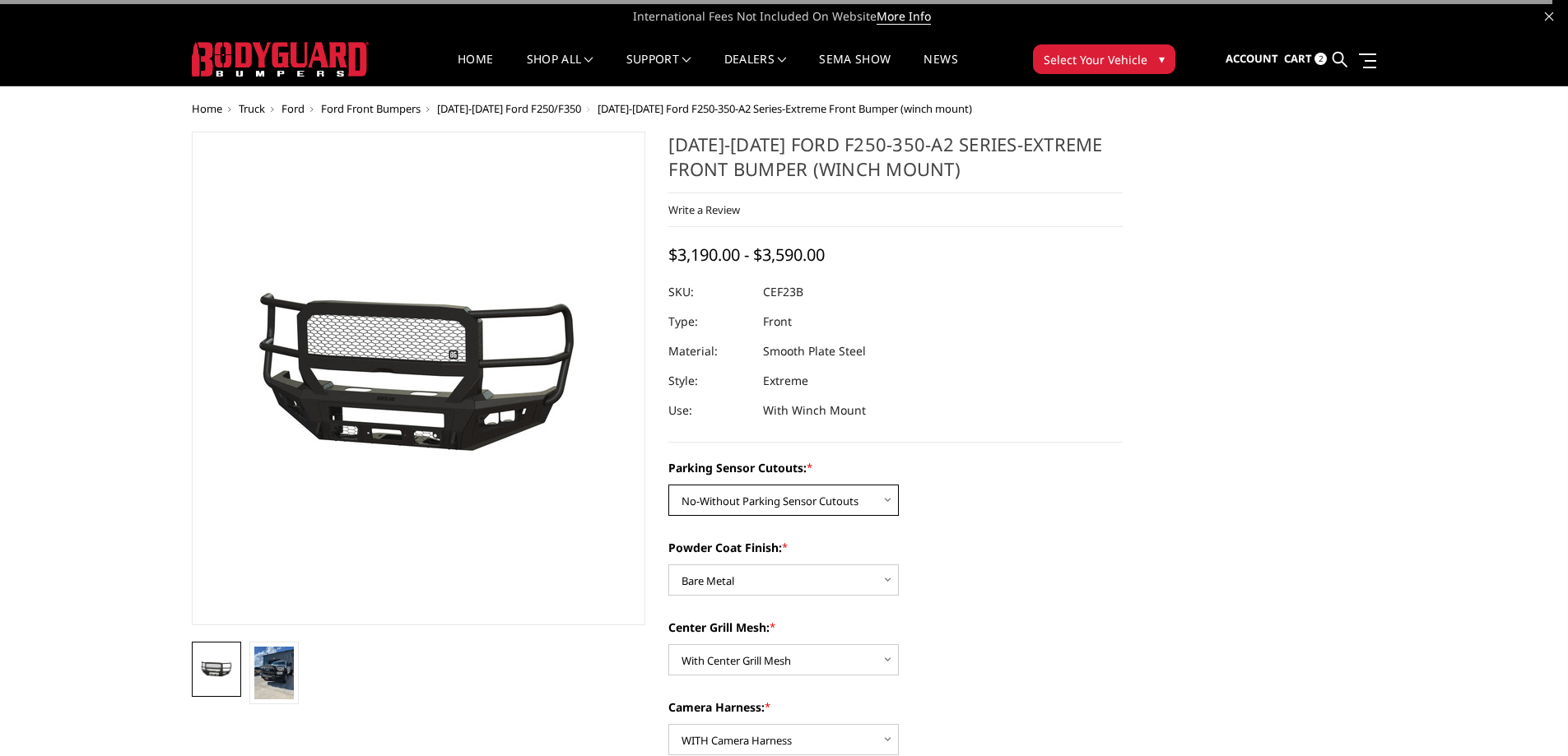
click at [789, 503] on select "Choose Options No-Without Parking Sensor Cutouts Yes-With Parking Sensor Cutouts" at bounding box center [784, 500] width 231 height 31
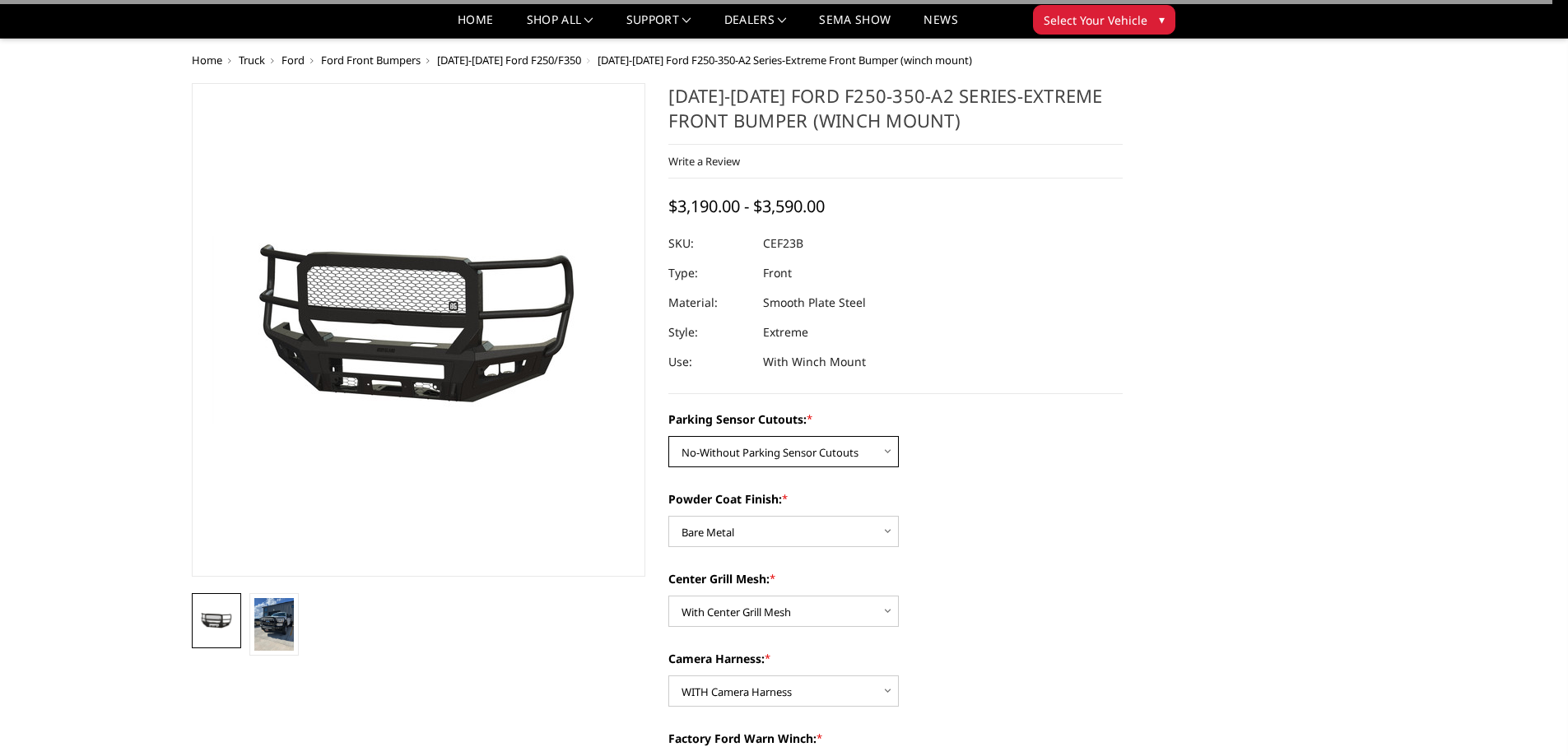
scroll to position [164, 0]
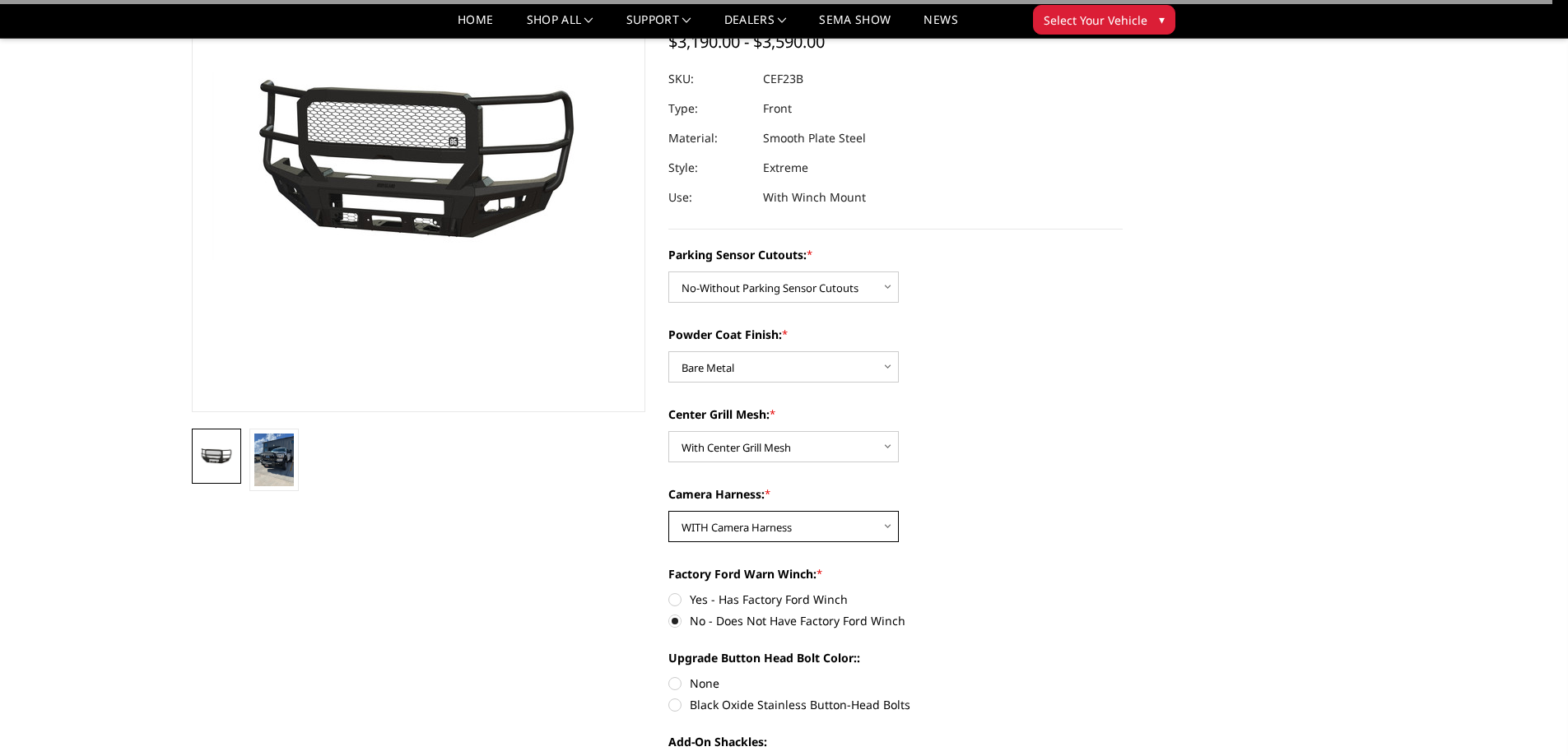
click at [814, 524] on select "Choose Options WITH Camera Harness WITHOUT Camera Harness" at bounding box center [784, 526] width 231 height 31
click at [1032, 602] on label "Yes - Has Factory Ford Winch" at bounding box center [895, 599] width 454 height 17
click at [669, 592] on input "Yes - Has Factory Ford Winch" at bounding box center [668, 591] width 1 height 1
radio input "true"
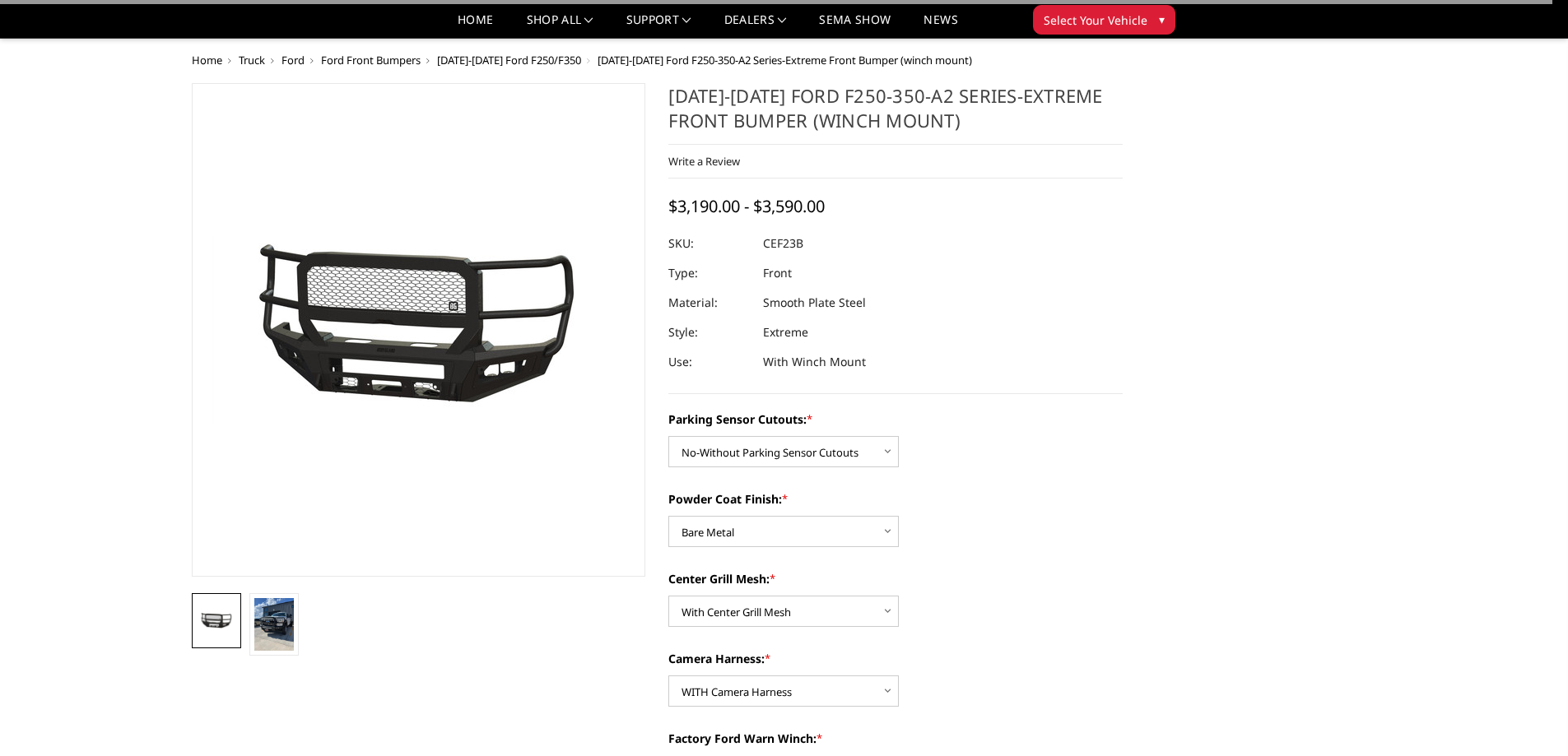
scroll to position [83, 0]
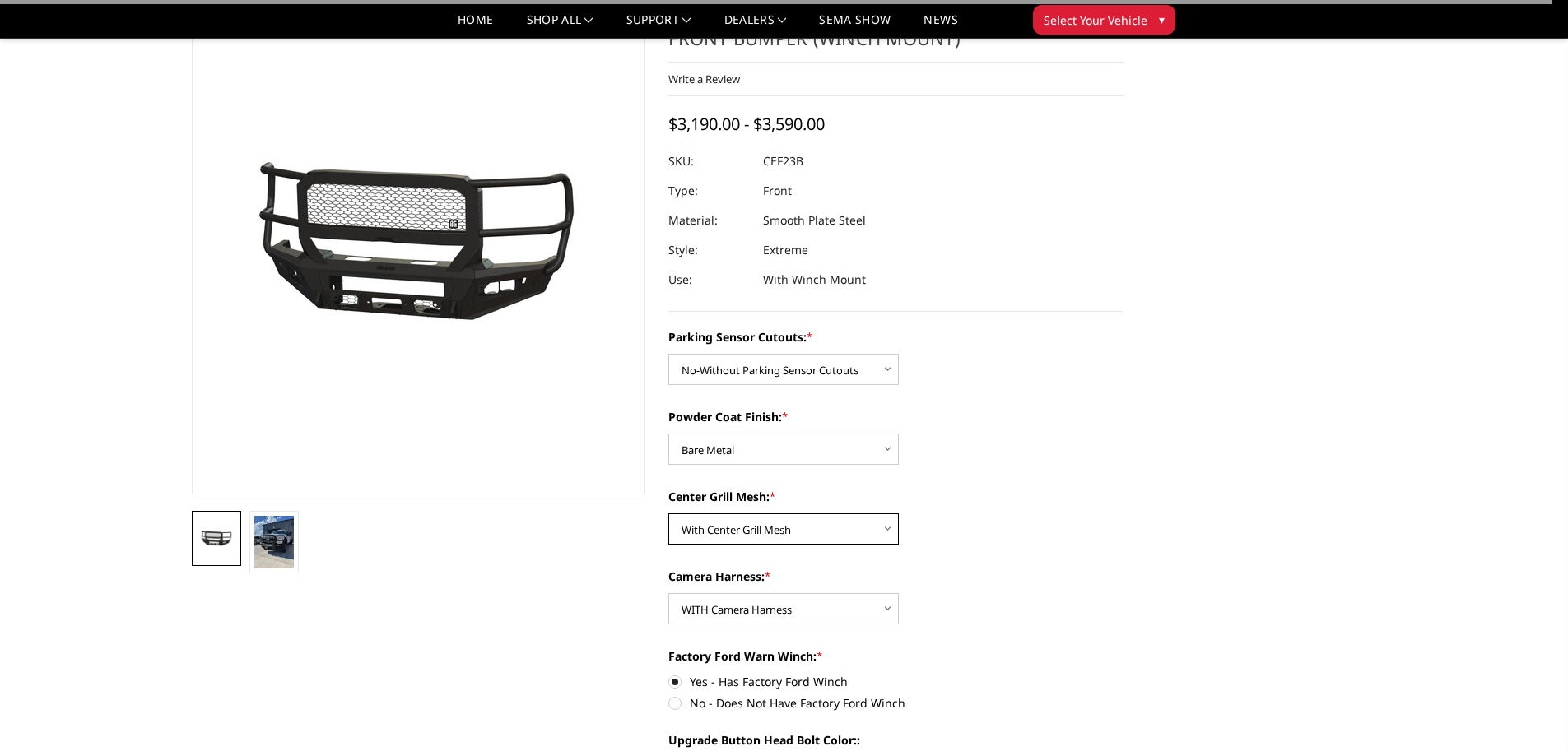
click at [808, 525] on select "Choose Options With Center Grill Mesh Without Center Grill Mesh" at bounding box center [784, 529] width 231 height 31
click at [804, 612] on select "Choose Options WITH Camera Harness WITHOUT Camera Harness" at bounding box center [784, 609] width 231 height 31
drag, startPoint x: 804, startPoint y: 612, endPoint x: 707, endPoint y: 424, distance: 211.5
click at [804, 612] on select "Choose Options WITH Camera Harness WITHOUT Camera Harness" at bounding box center [784, 609] width 231 height 31
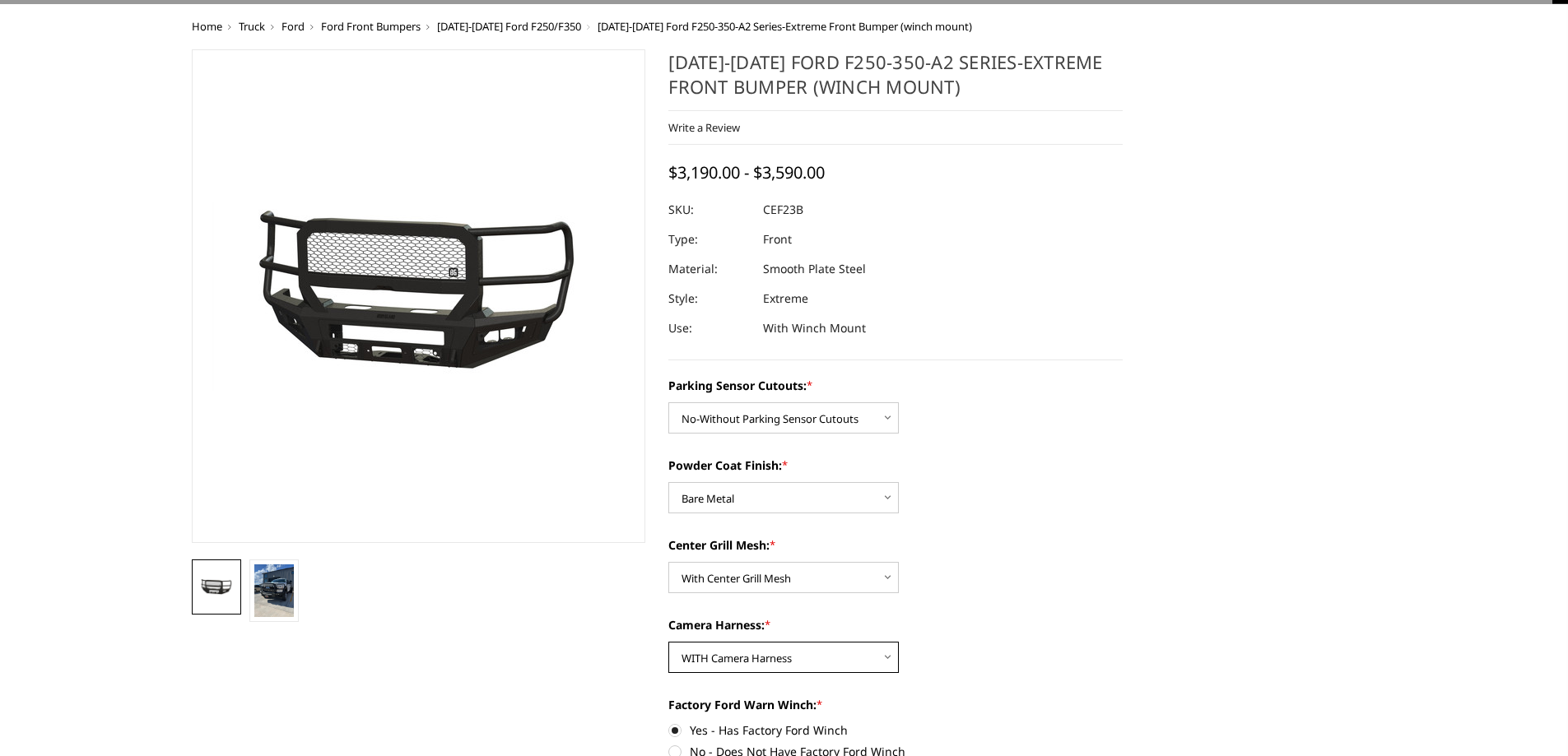
scroll to position [0, 0]
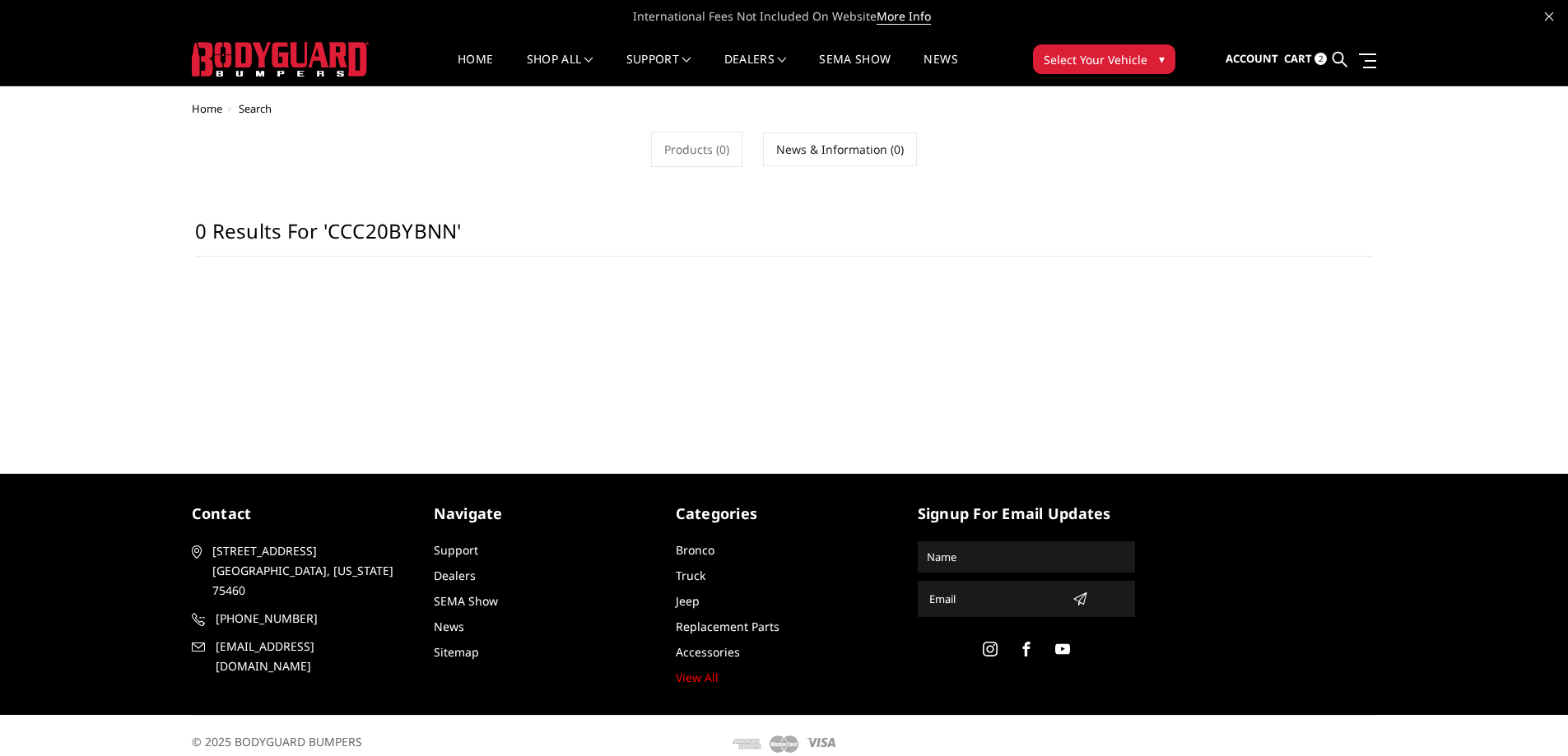
click at [1347, 58] on link at bounding box center [1340, 59] width 15 height 52
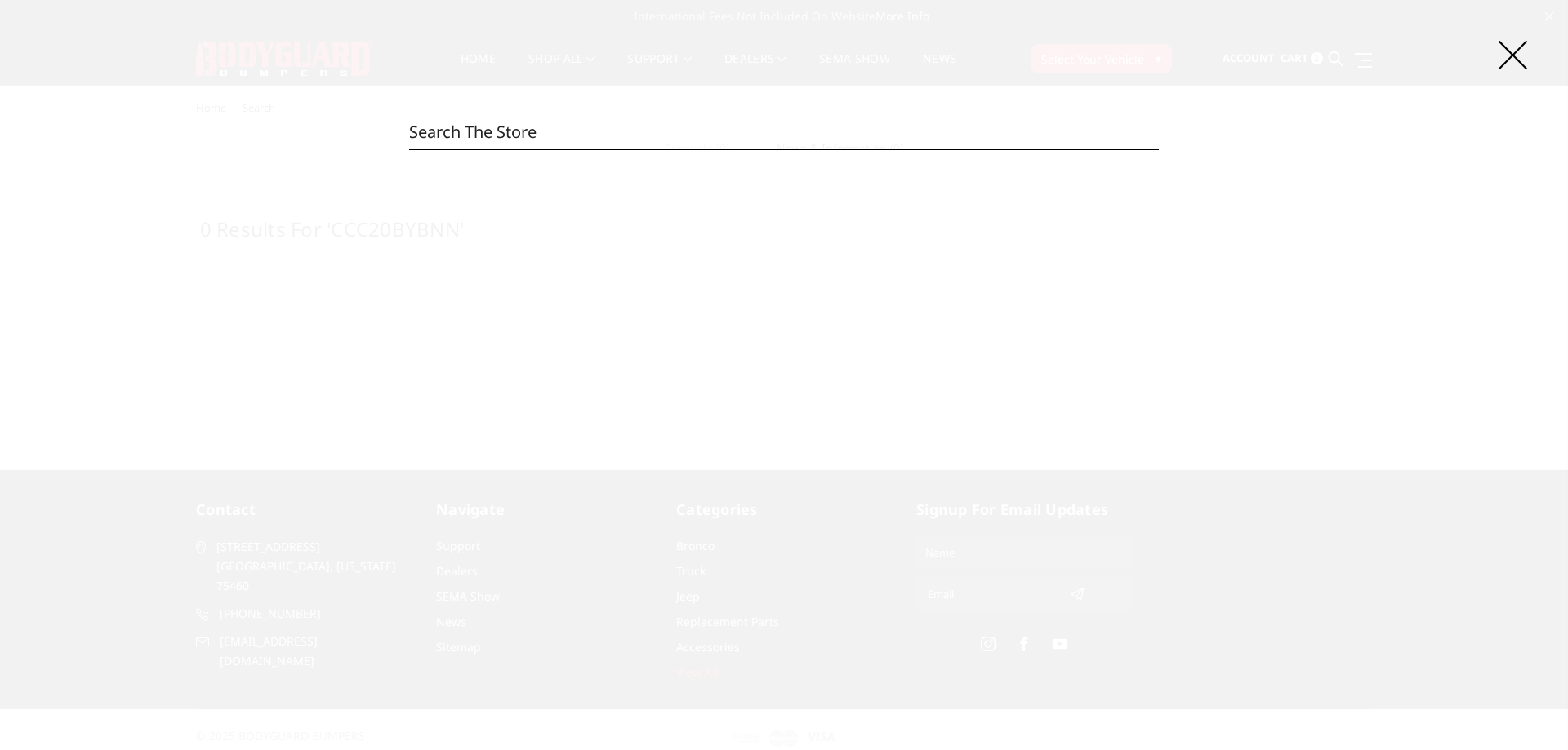
click at [872, 129] on input "Search" at bounding box center [784, 133] width 749 height 32
paste input "CCC20BNBNB"
click at [572, 125] on input "CCC20BNBNB" at bounding box center [784, 133] width 749 height 32
paste input "4BNTNN"
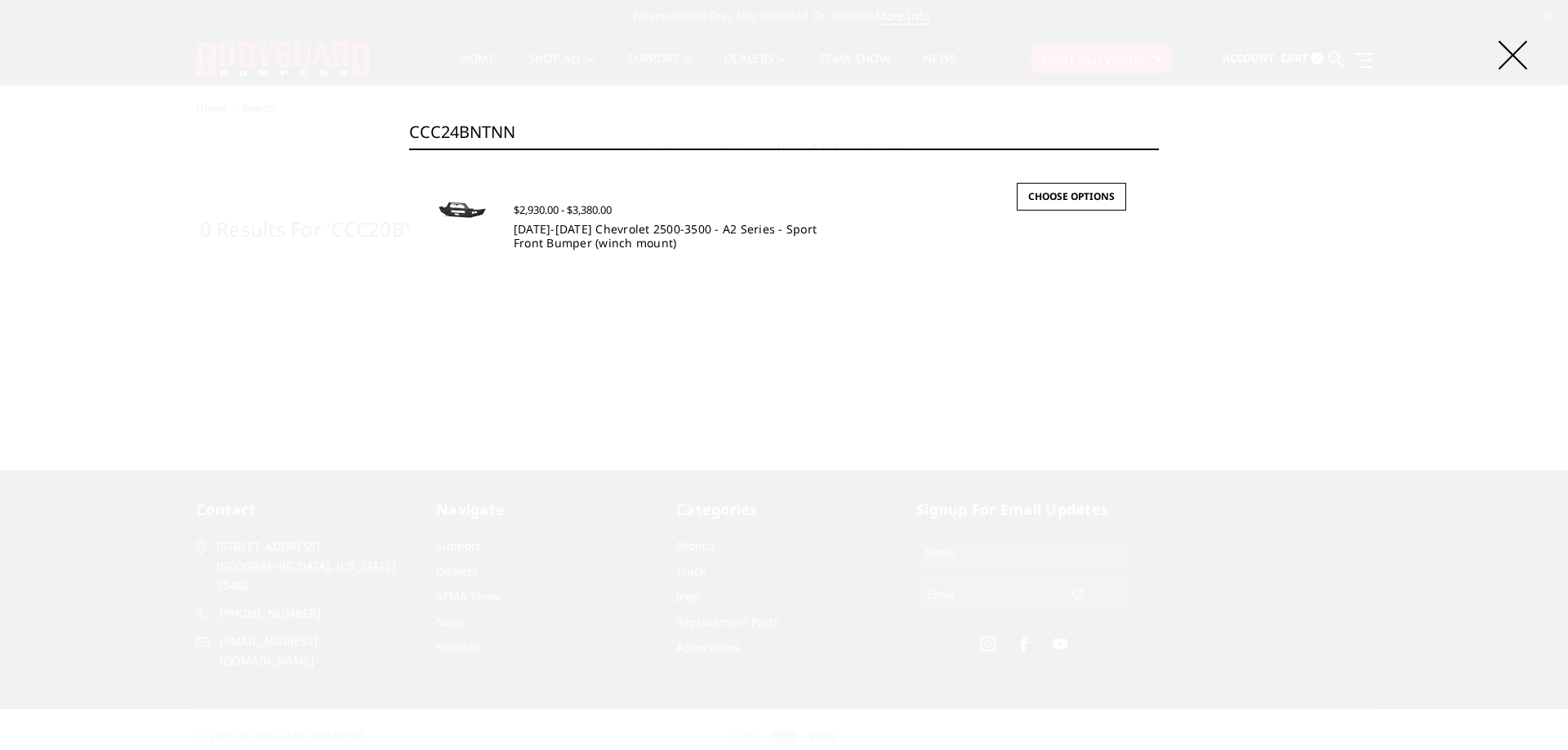
type input "CCC24BNTNN"
click at [581, 240] on link "[DATE]-[DATE] Chevrolet 2500-3500 - A2 Series - Sport Front Bumper (winch mount)" at bounding box center [665, 235] width 303 height 30
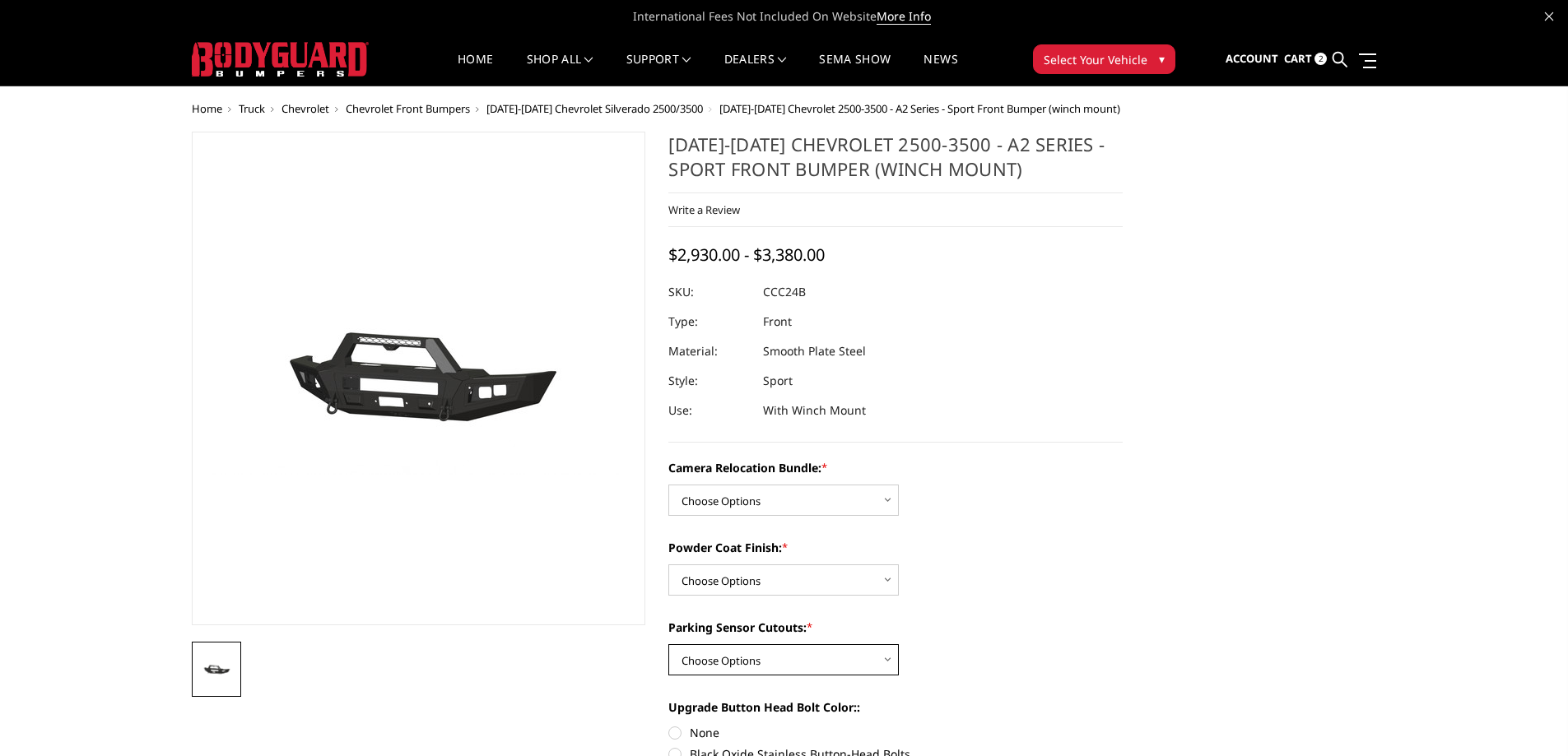
click at [792, 653] on select "Choose Options Yes - With Parking Sensor Cutouts No - Without Parking Sensor Cu…" at bounding box center [784, 660] width 231 height 31
select select "2604"
click at [668, 644] on select "Choose Options Yes - With Parking Sensor Cutouts No - Without Parking Sensor Cu…" at bounding box center [784, 660] width 231 height 31
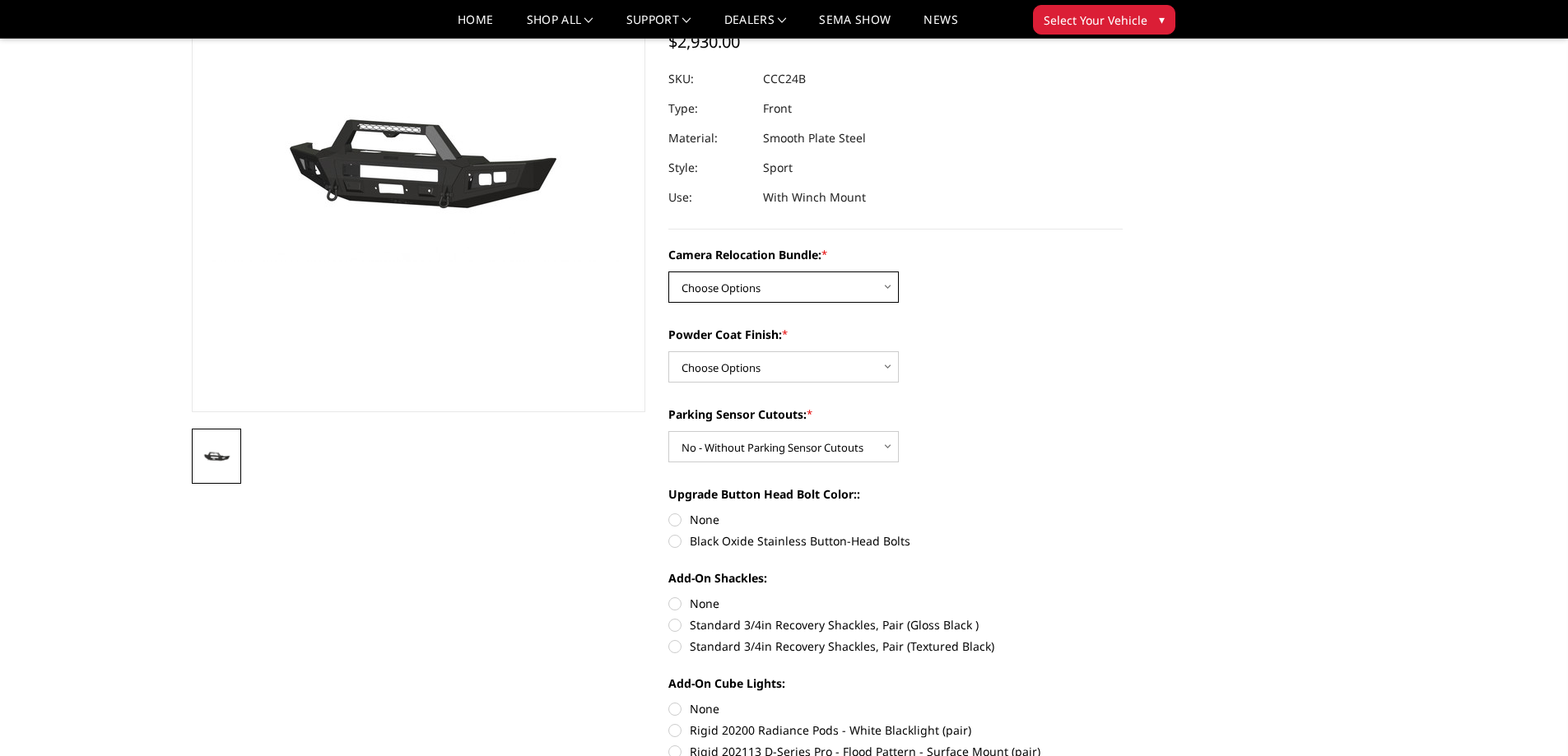
click at [770, 293] on select "Choose Options WITHOUT Camera Relocation Bundle WITH Camera Relocation Bundle" at bounding box center [784, 287] width 231 height 31
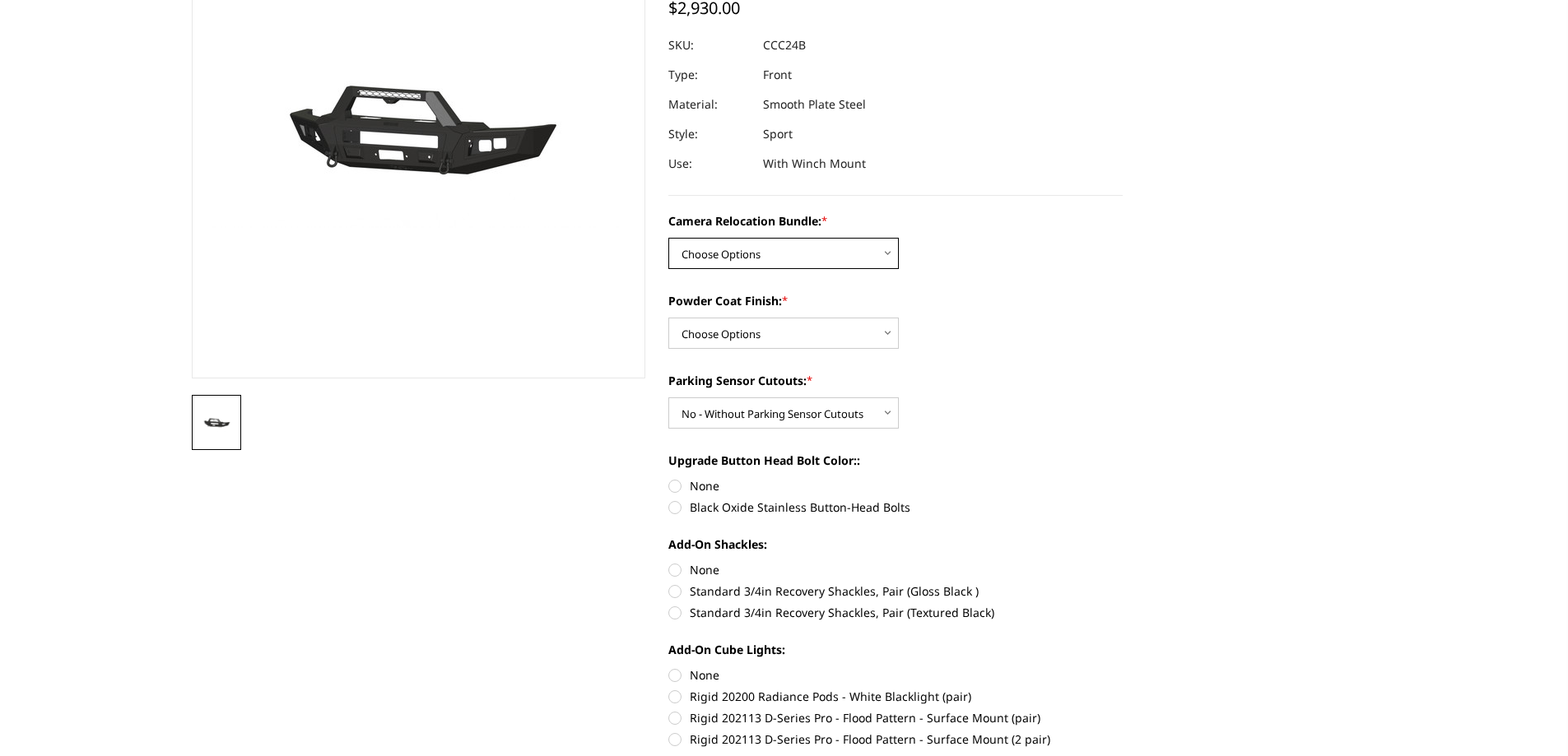
scroll to position [0, 0]
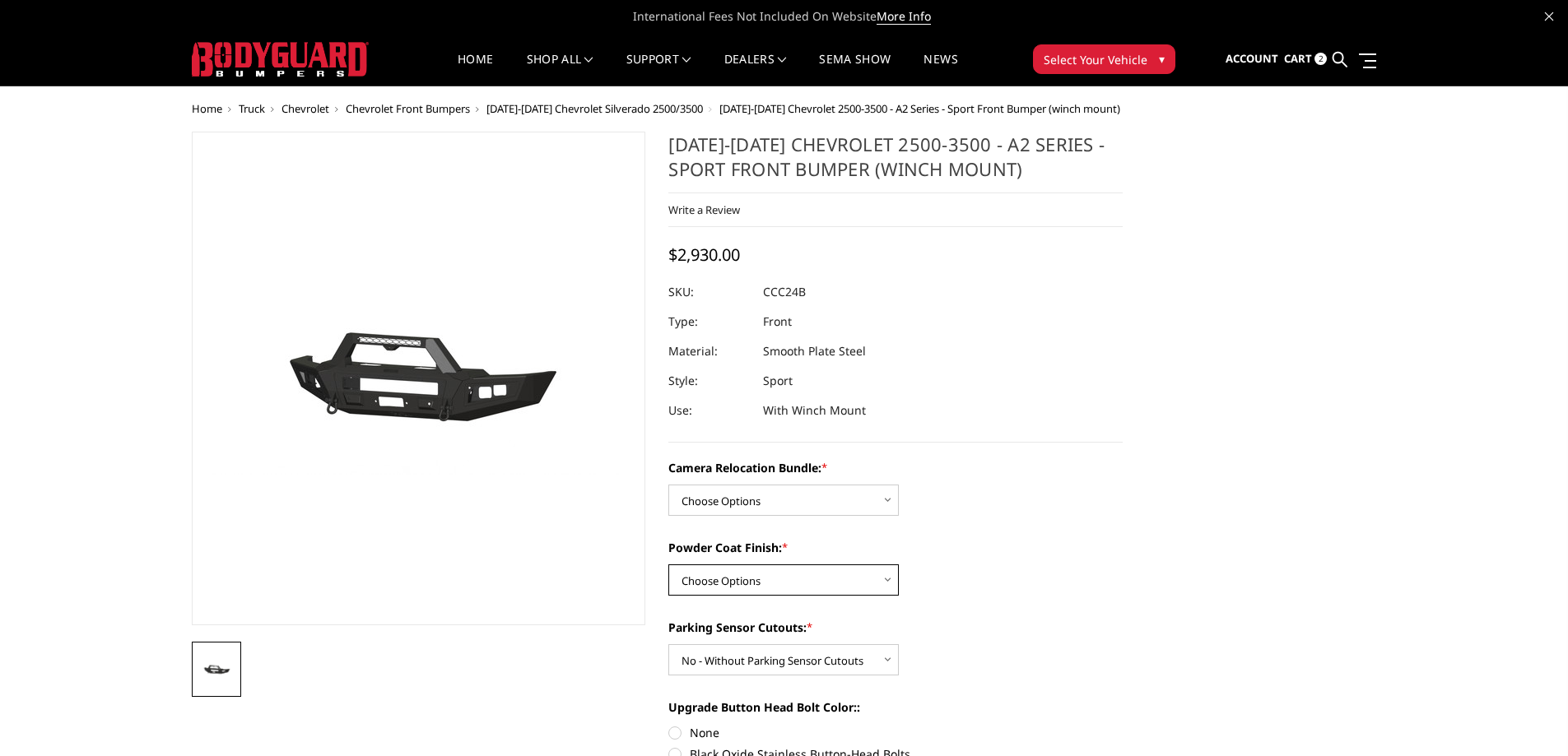
click at [761, 571] on select "Choose Options Textured Black Powder Coat Bare Metal" at bounding box center [784, 580] width 231 height 31
click at [766, 492] on select "Choose Options WITHOUT Camera Relocation Bundle WITH Camera Relocation Bundle" at bounding box center [784, 500] width 231 height 31
select select "2609"
click at [668, 484] on select "Choose Options WITHOUT Camera Relocation Bundle WITH Camera Relocation Bundle" at bounding box center [784, 500] width 231 height 31
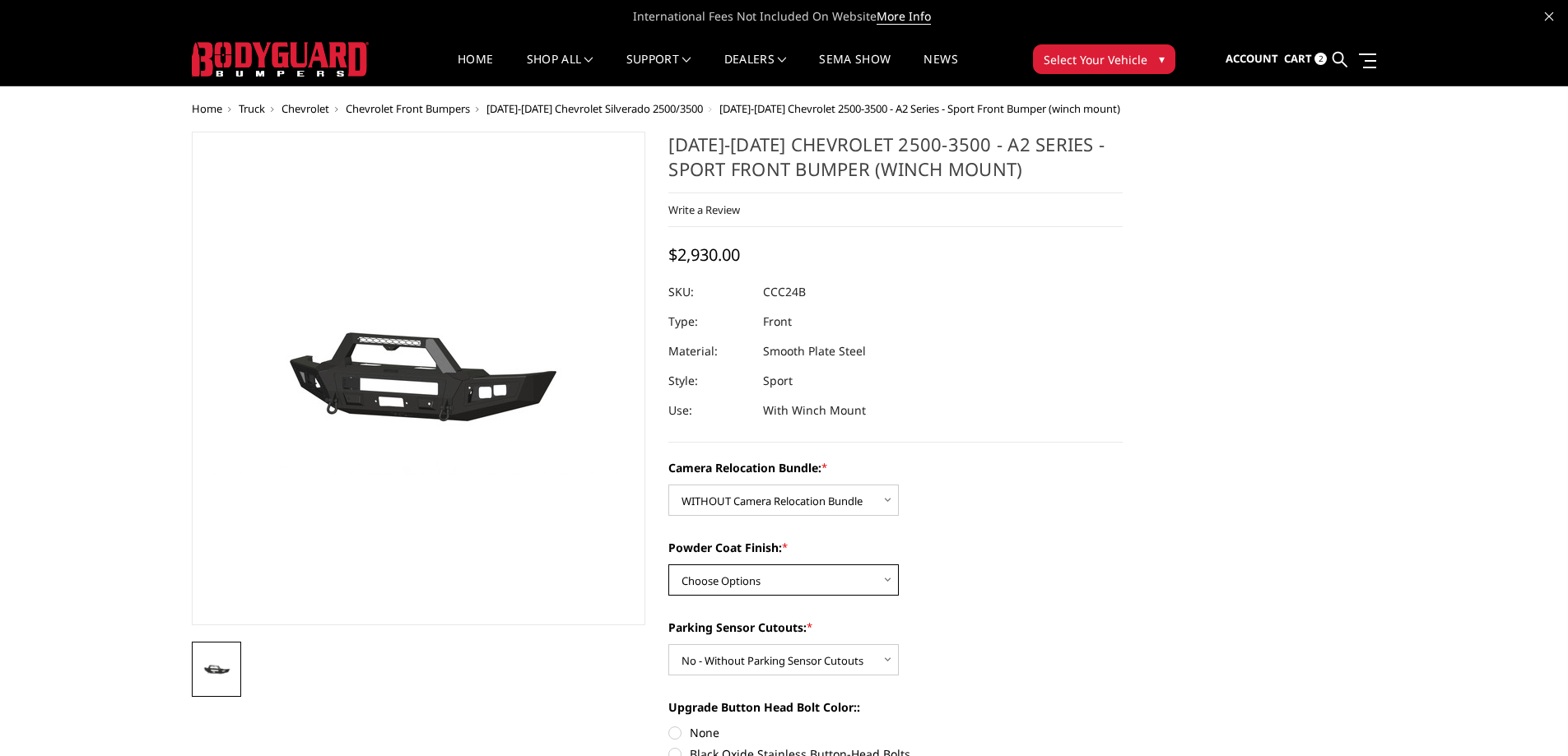
click at [724, 591] on select "Choose Options Textured Black Powder Coat Bare Metal" at bounding box center [784, 580] width 231 height 31
select select "2607"
click at [668, 564] on select "Choose Options Textured Black Powder Coat Bare Metal" at bounding box center [784, 580] width 231 height 31
drag, startPoint x: 753, startPoint y: 288, endPoint x: 764, endPoint y: 294, distance: 12.5
click at [764, 294] on dl "SKU: CCC24BNTNN UPC: Type: Front Material: Smooth Plate Steel Style: Sport Use:…" at bounding box center [895, 351] width 454 height 148
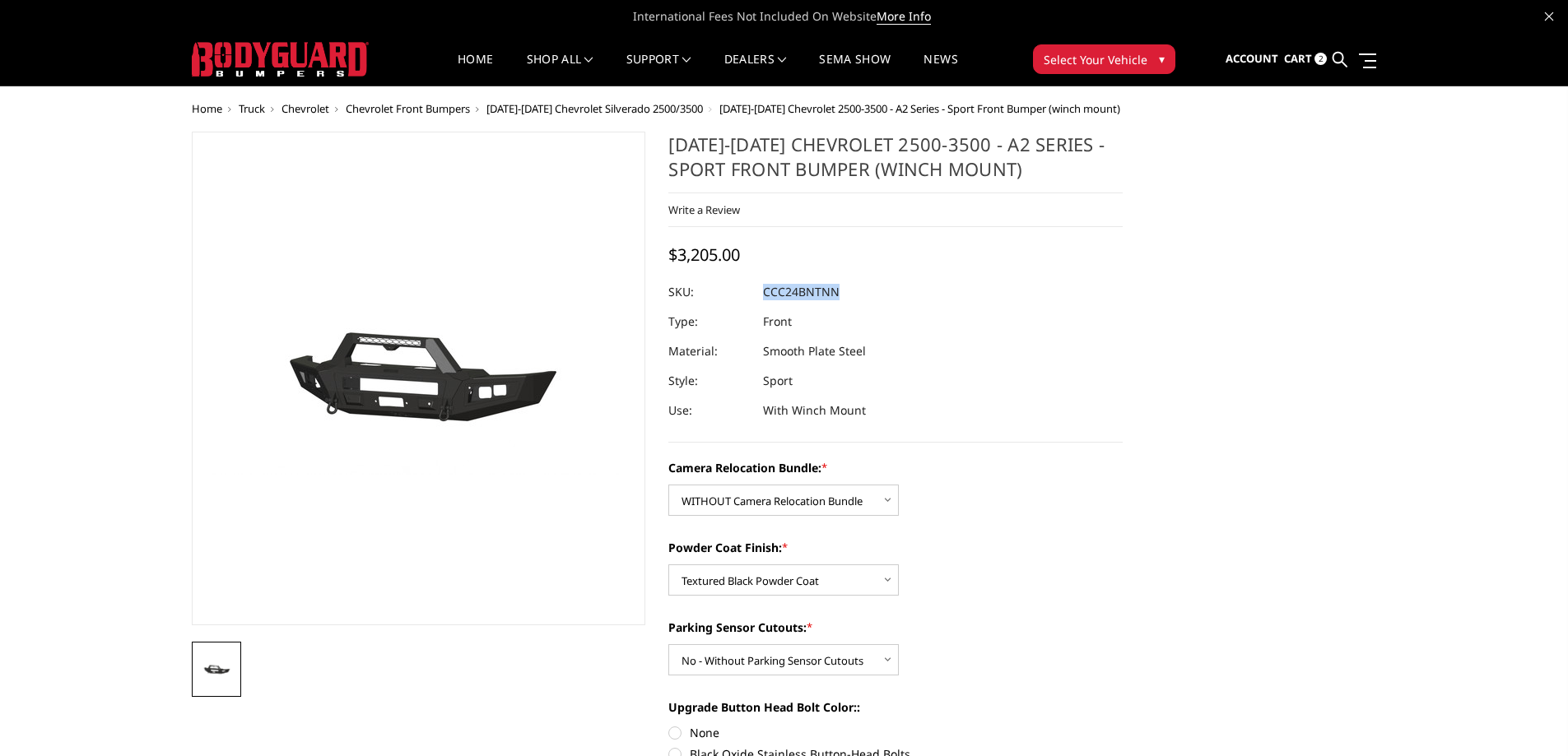
copy dl "CCC24BNTNN UPC:"
click at [777, 662] on select "Choose Options Yes - With Parking Sensor Cutouts No - Without Parking Sensor Cu…" at bounding box center [784, 660] width 231 height 31
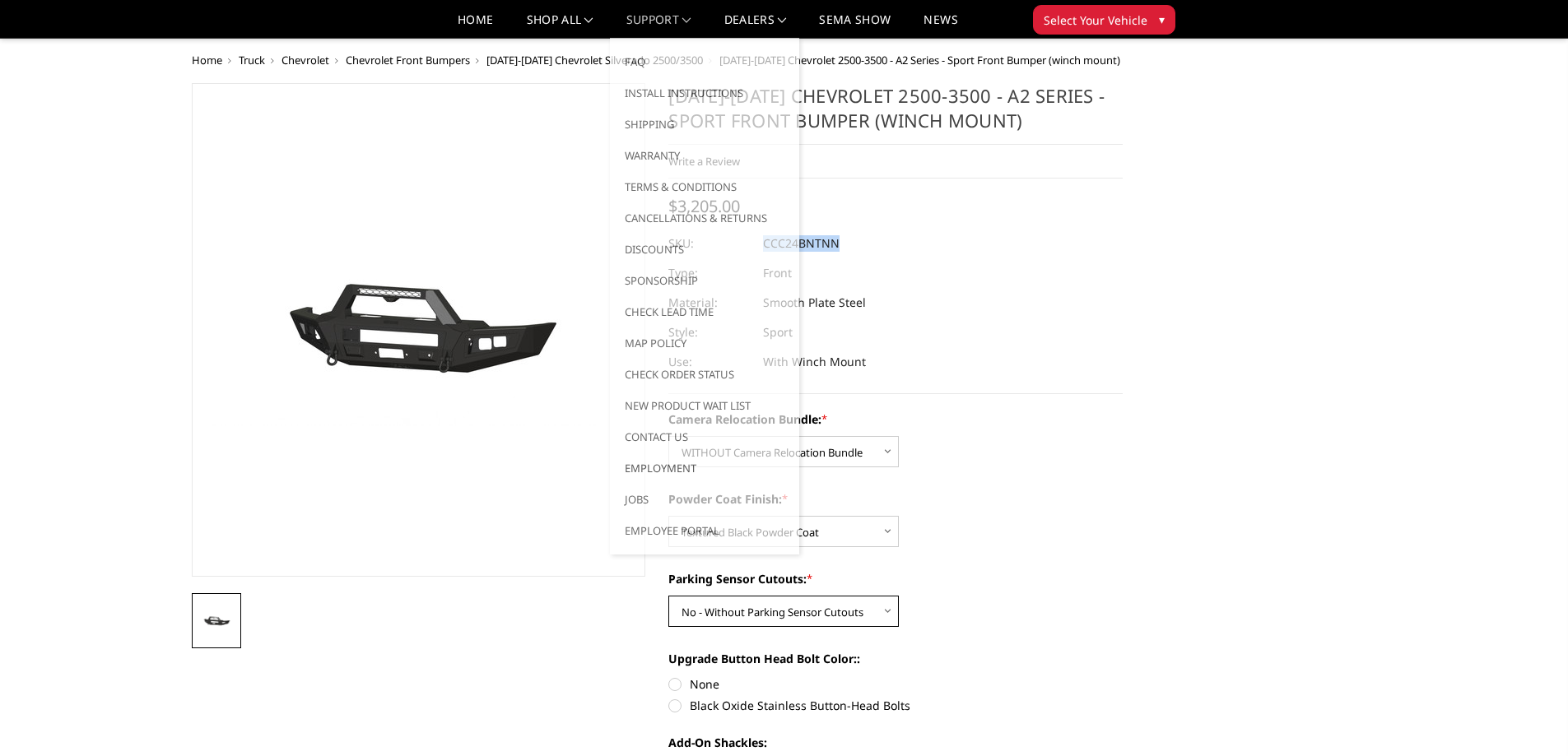
scroll to position [83, 0]
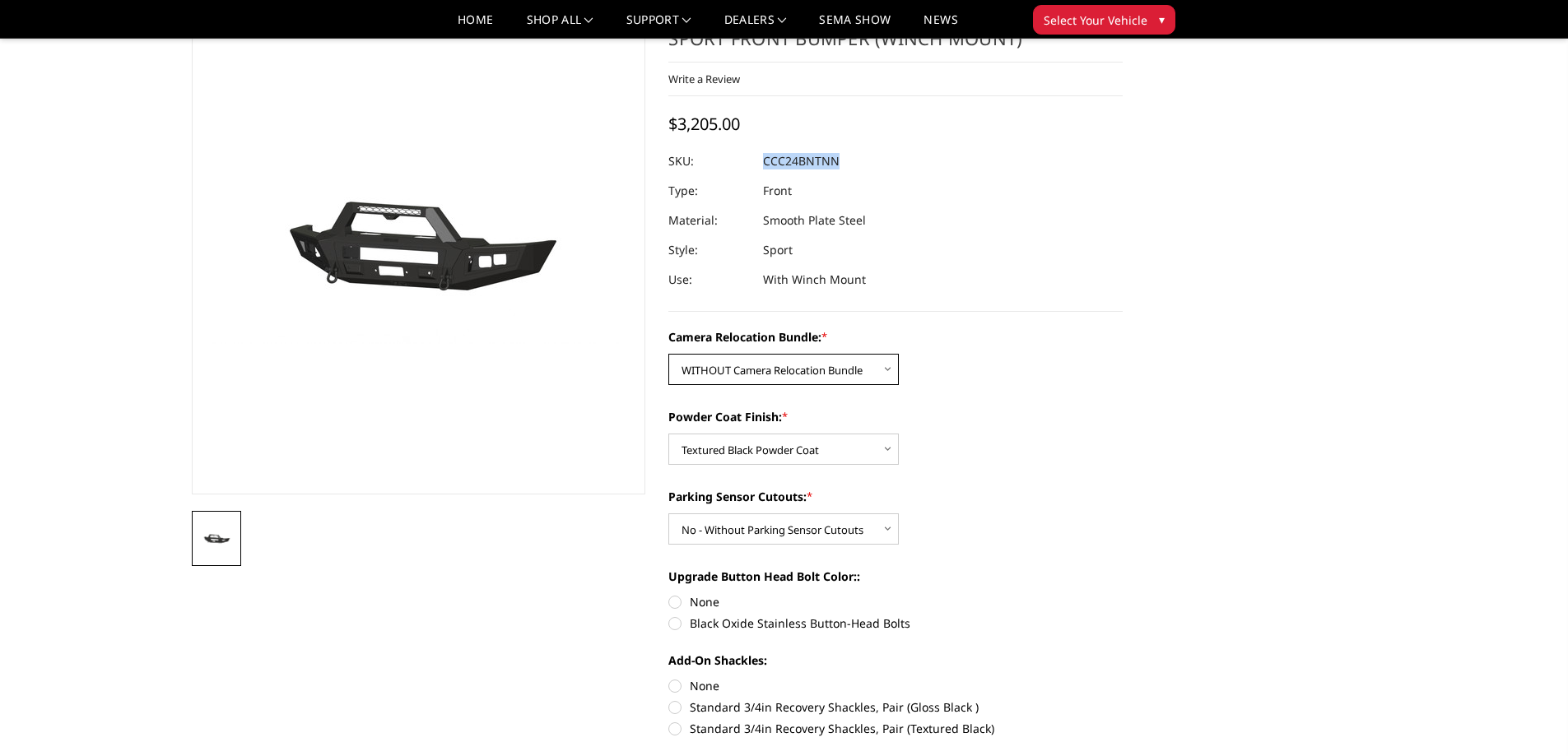
click at [860, 380] on select "Choose Options WITHOUT Camera Relocation Bundle WITH Camera Relocation Bundle" at bounding box center [784, 369] width 231 height 31
click at [859, 380] on select "Choose Options WITHOUT Camera Relocation Bundle WITH Camera Relocation Bundle" at bounding box center [784, 369] width 231 height 31
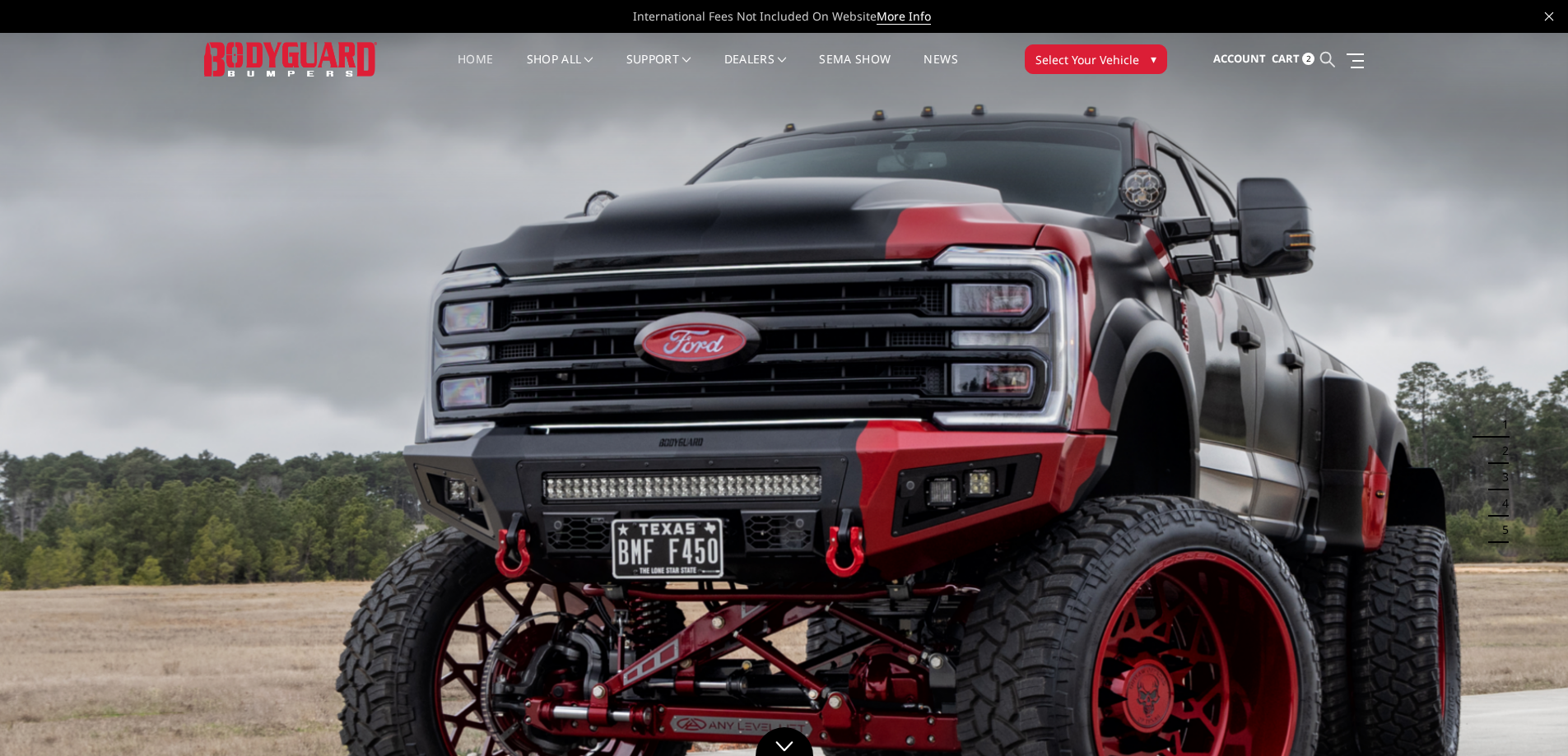
click at [1323, 56] on icon at bounding box center [1328, 59] width 15 height 15
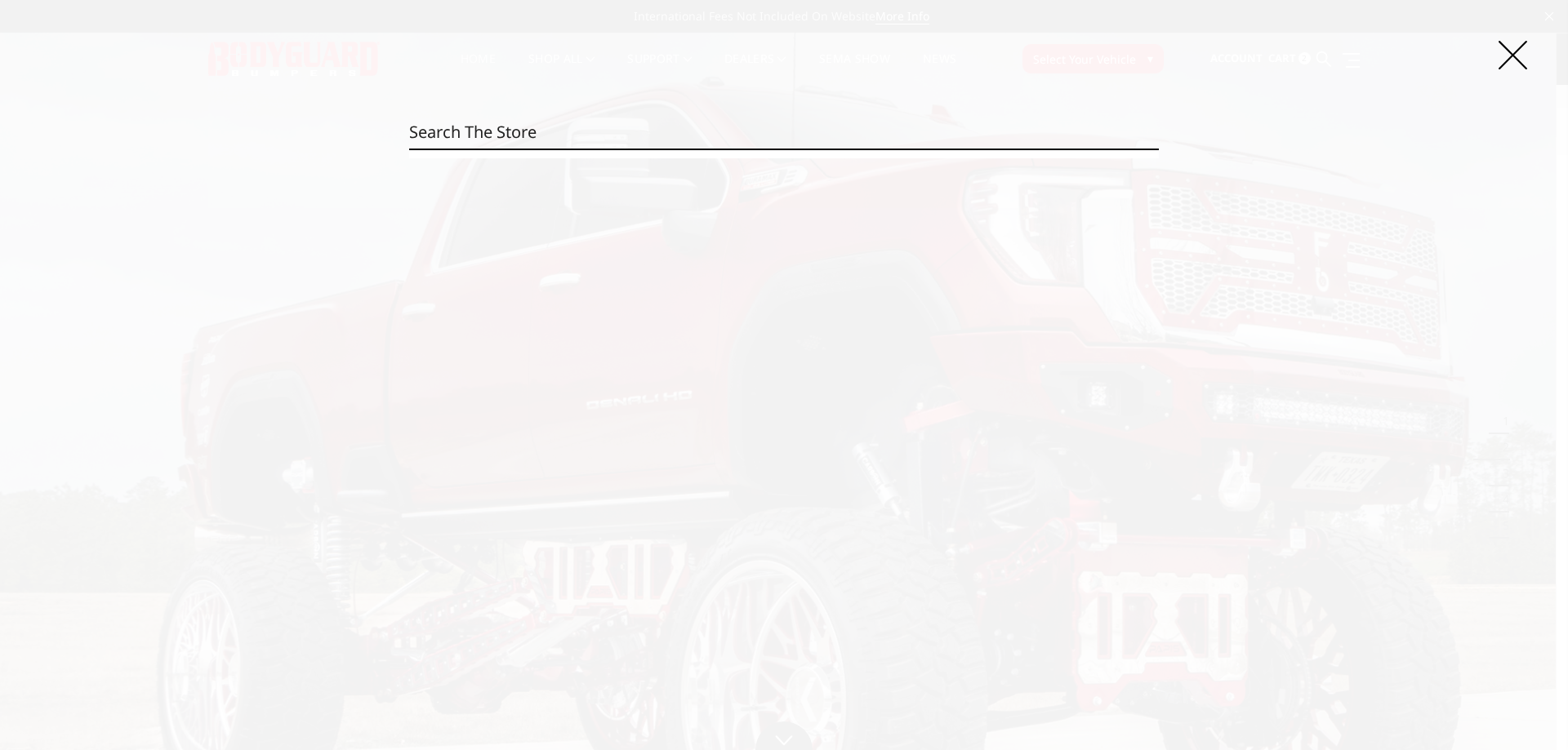
click at [771, 125] on input "Search" at bounding box center [784, 133] width 749 height 32
paste input "GAC19ANBNN"
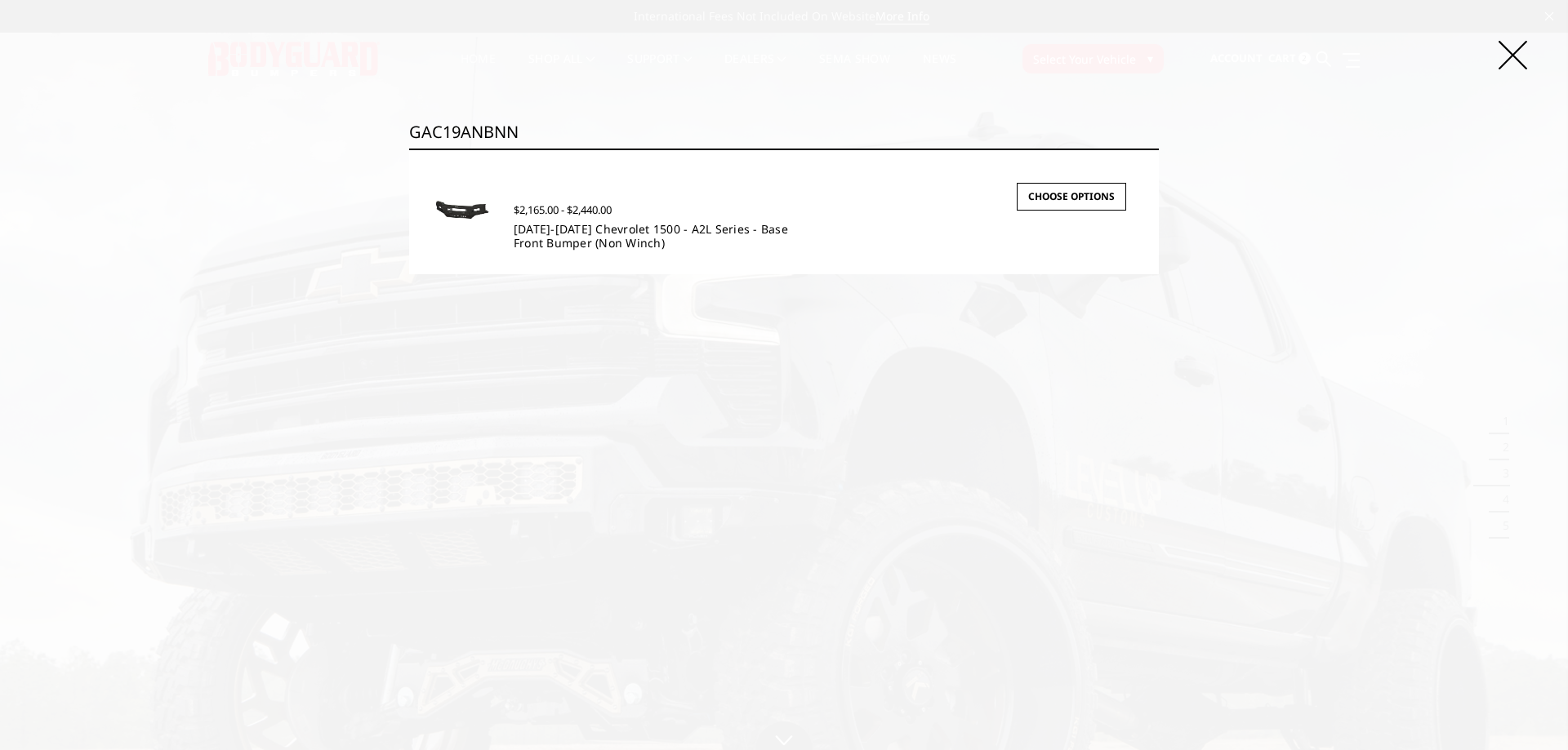
type input "GAC19ANBNN"
click at [600, 247] on link "[DATE]-[DATE] Chevrolet 1500 - A2L Series - Base Front Bumper (Non Winch)" at bounding box center [651, 235] width 274 height 30
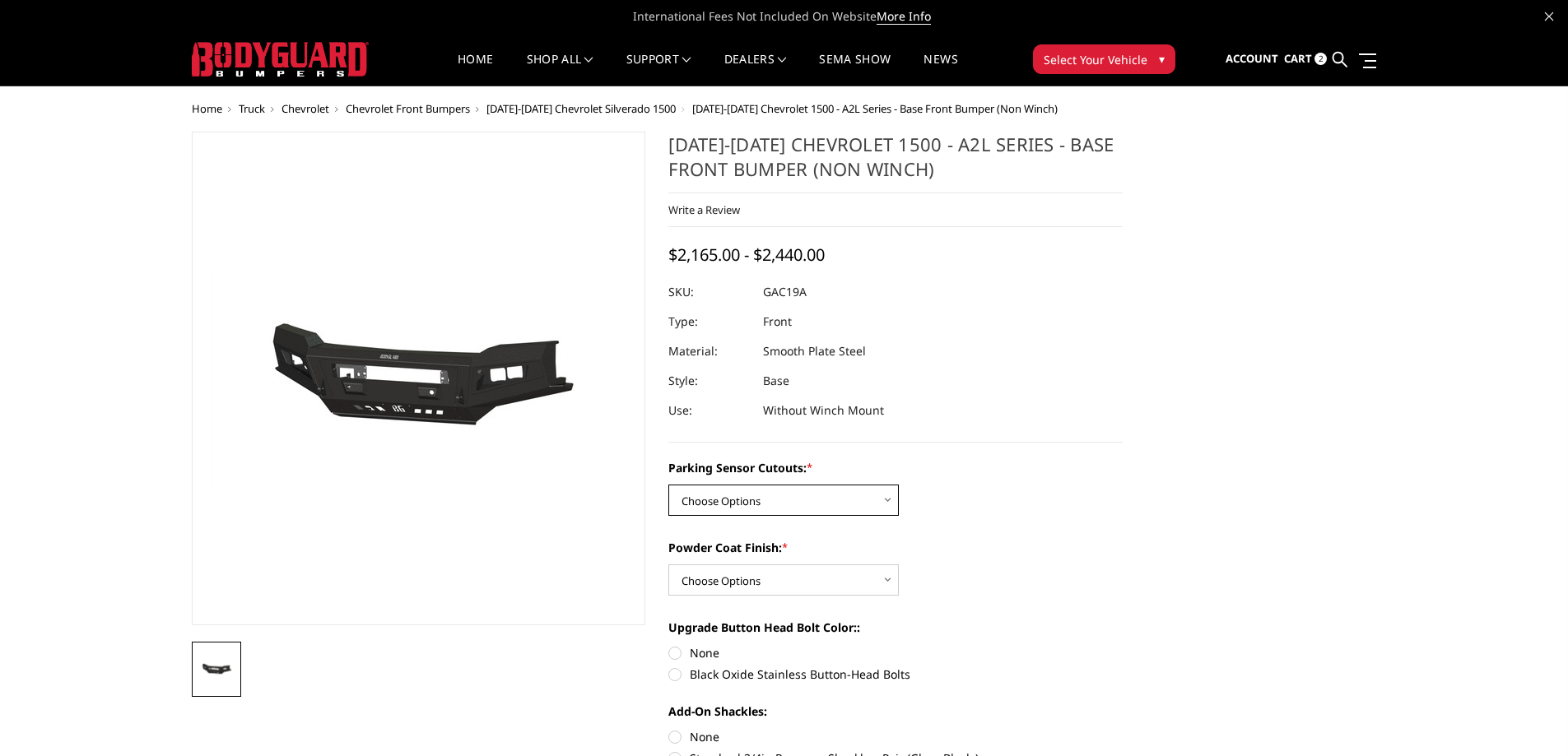
click at [783, 507] on select "Choose Options WITH Parking Sensor Cutouts WITHOUT Parking Sensor Cutouts" at bounding box center [784, 500] width 231 height 31
click at [805, 495] on select "Choose Options WITH Parking Sensor Cutouts WITHOUT Parking Sensor Cutouts" at bounding box center [784, 500] width 231 height 31
select select "3867"
click at [668, 484] on select "Choose Options WITH Parking Sensor Cutouts WITHOUT Parking Sensor Cutouts" at bounding box center [784, 500] width 231 height 31
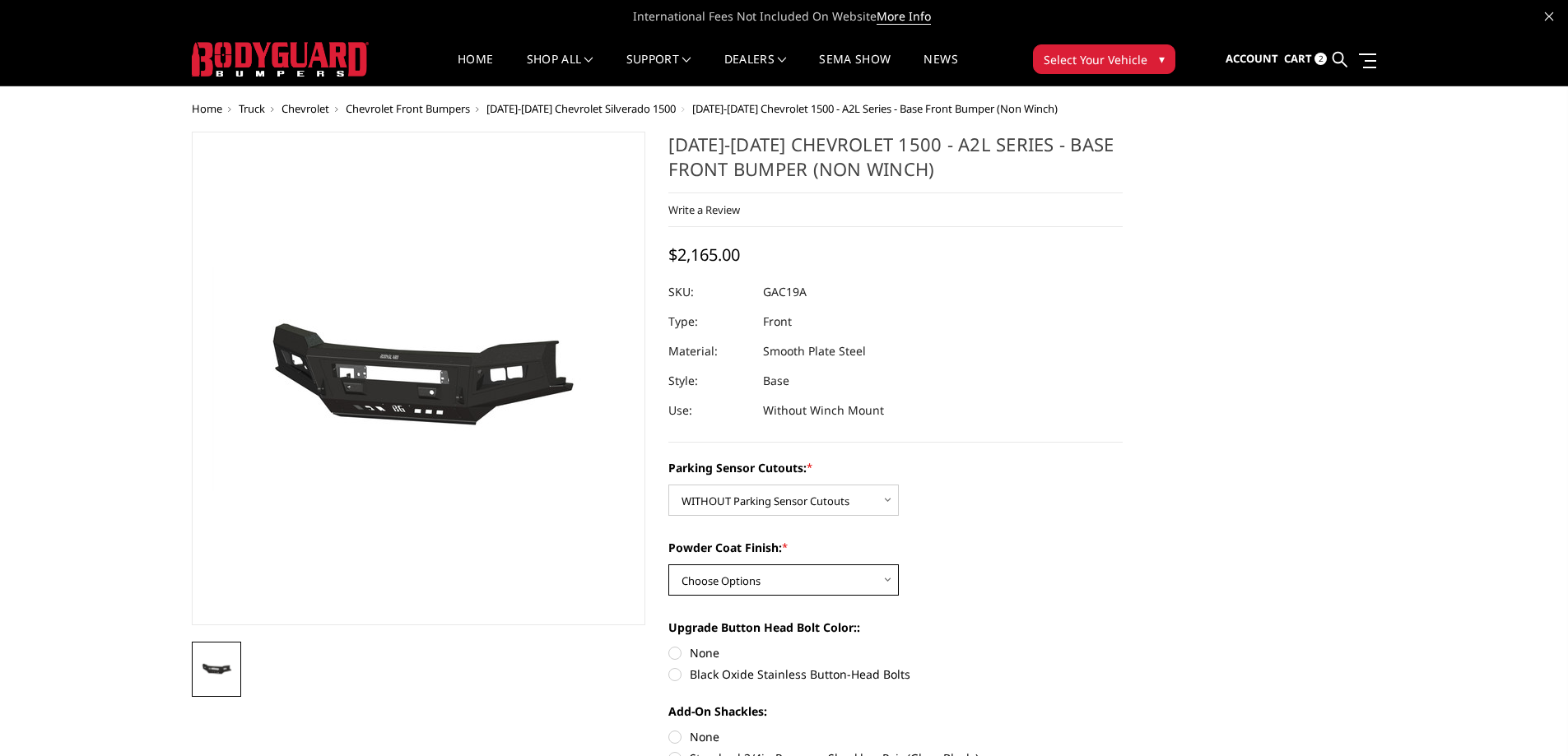
click at [717, 580] on select "Choose Options Bare Metal Textured Black Powder Coat" at bounding box center [784, 580] width 231 height 31
select select "3868"
click at [668, 564] on select "Choose Options Bare Metal Textured Black Powder Coat" at bounding box center [784, 580] width 231 height 31
select select "3867"
select select "3868"
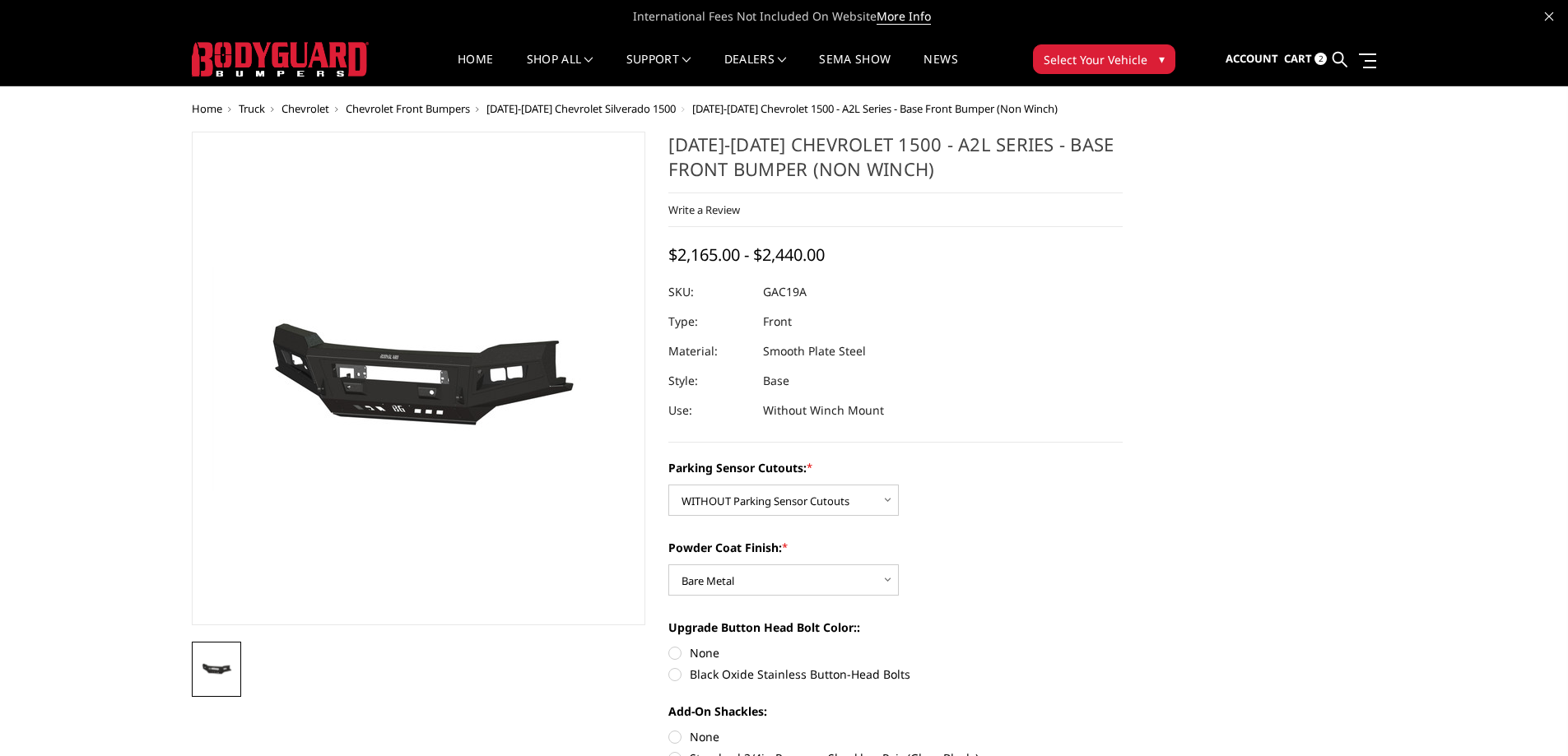
click at [1344, 66] on link at bounding box center [1340, 59] width 15 height 52
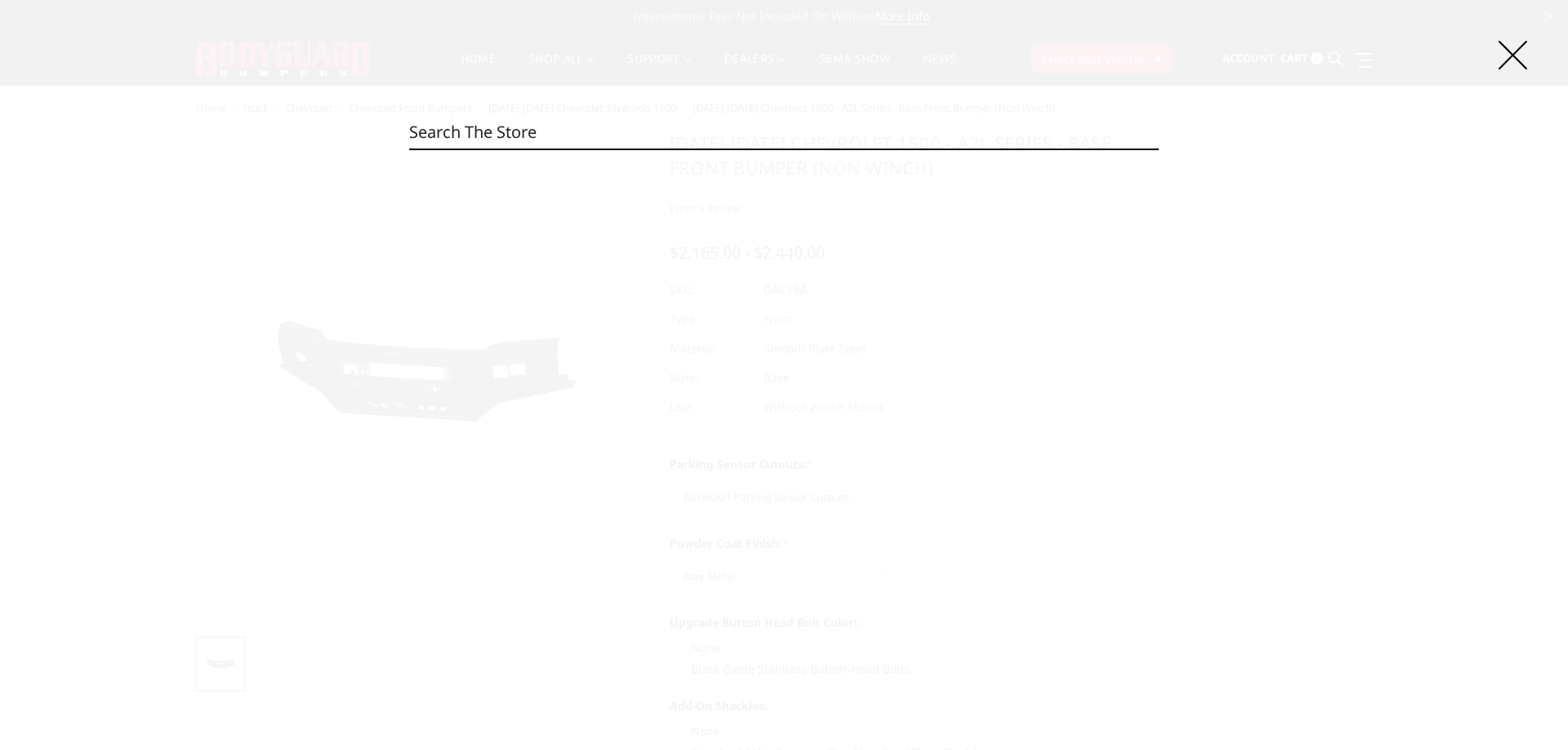
click at [759, 136] on input "Search" at bounding box center [784, 133] width 749 height 32
paste input "NAC22ANBNN"
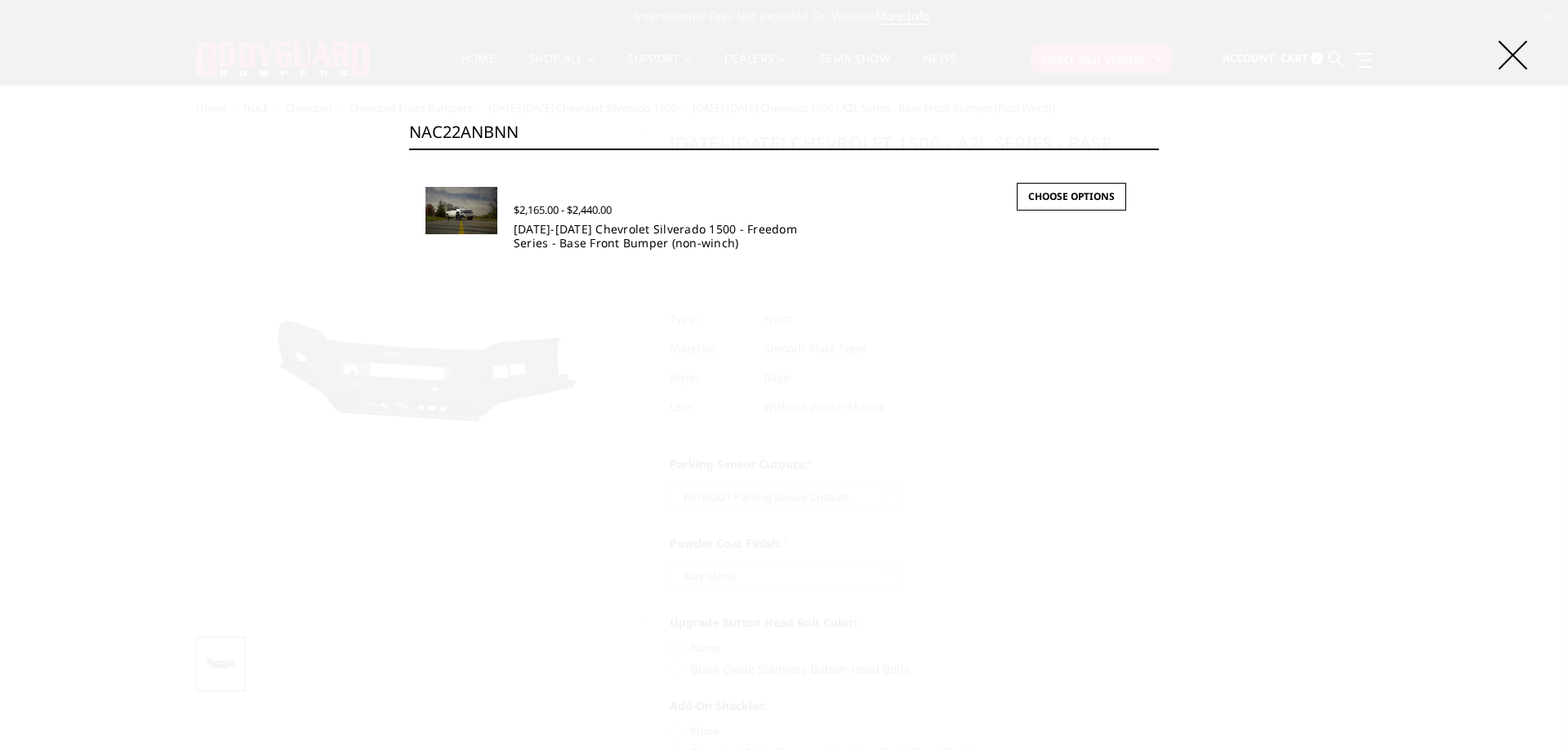
type input "NAC22ANBNN"
click at [674, 242] on link "[DATE]-[DATE] Chevrolet Silverado 1500 - Freedom Series - Base Front Bumper (no…" at bounding box center [656, 235] width 283 height 30
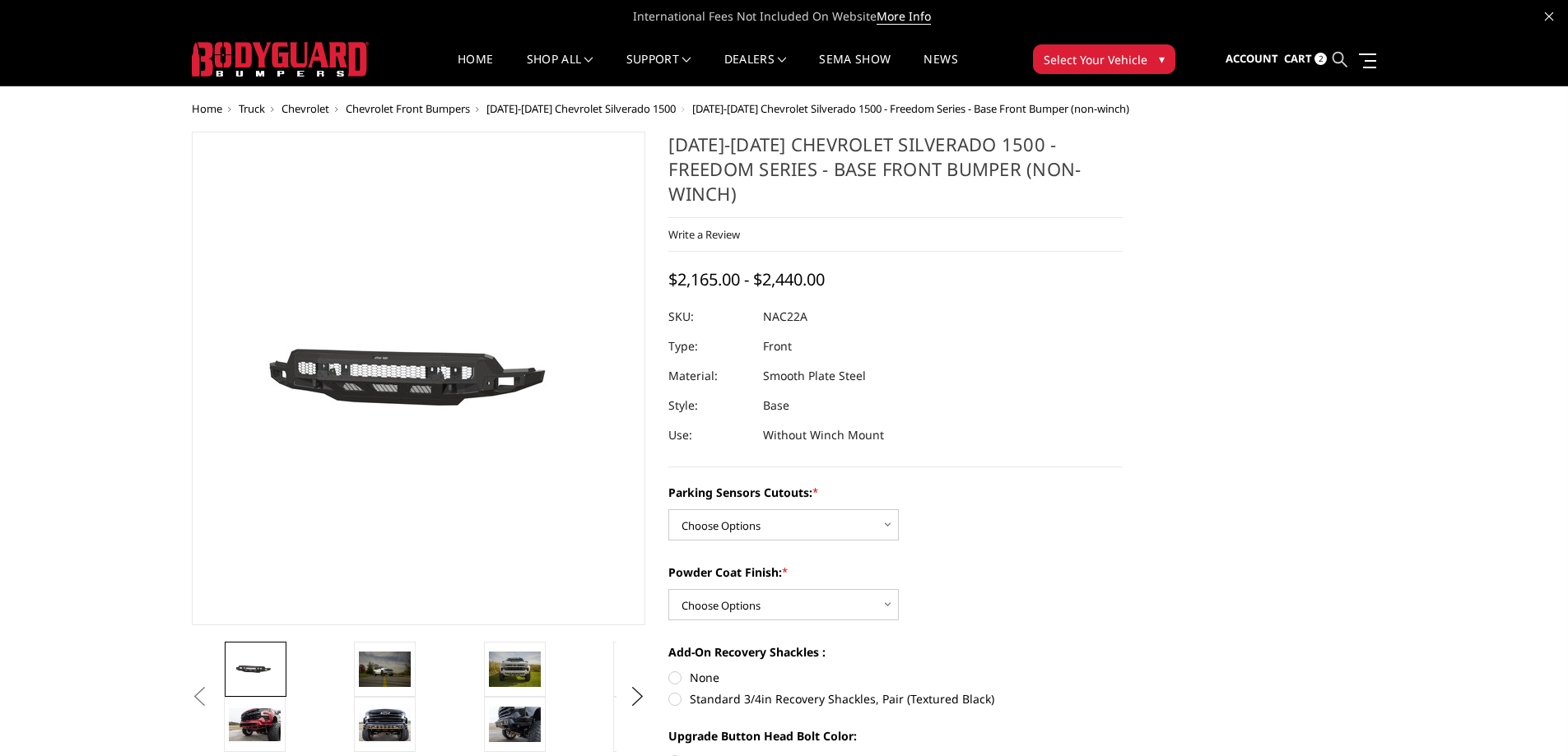
click at [1337, 56] on icon at bounding box center [1340, 59] width 15 height 15
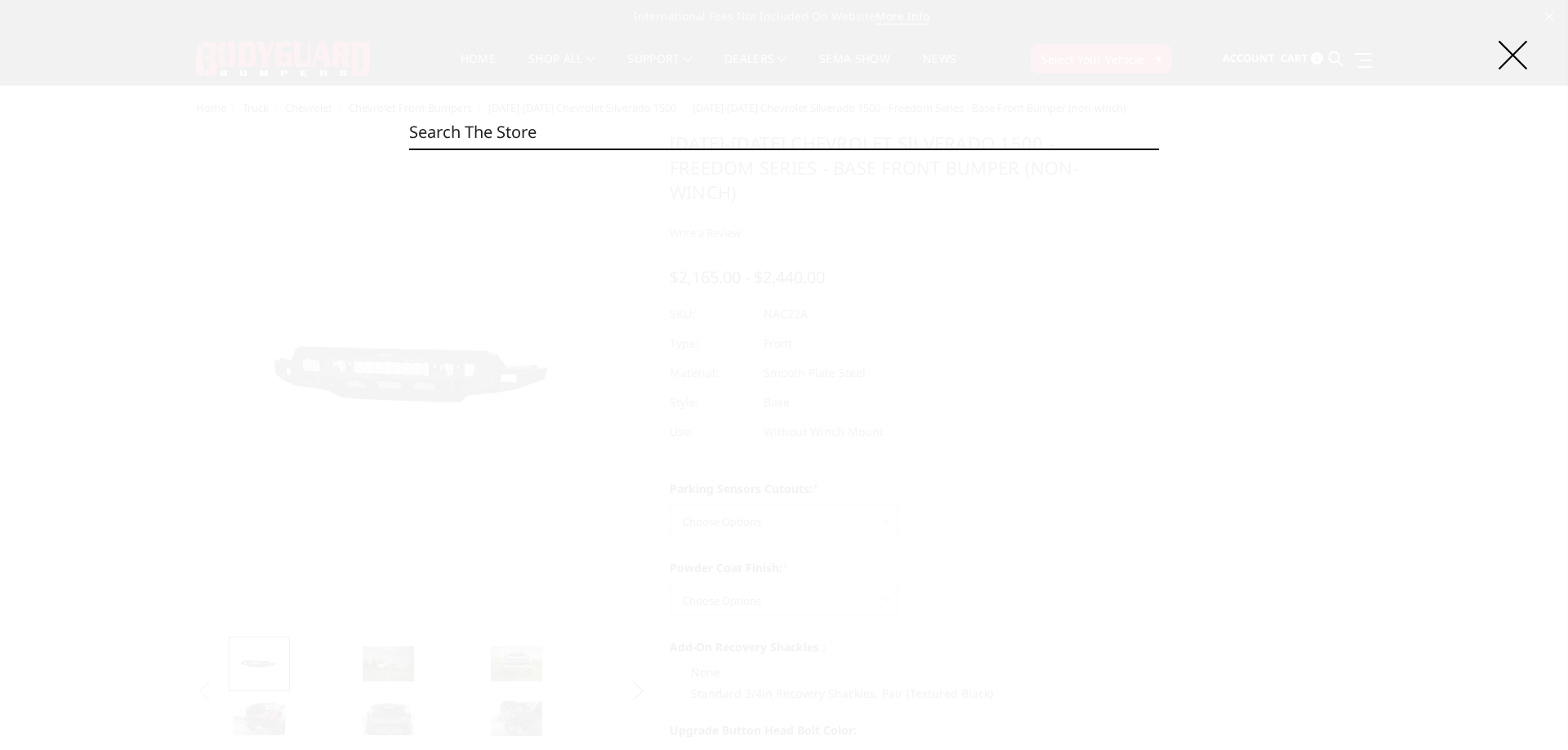
click at [745, 132] on input "Search" at bounding box center [784, 133] width 749 height 32
paste input "NEC20BNBMH"
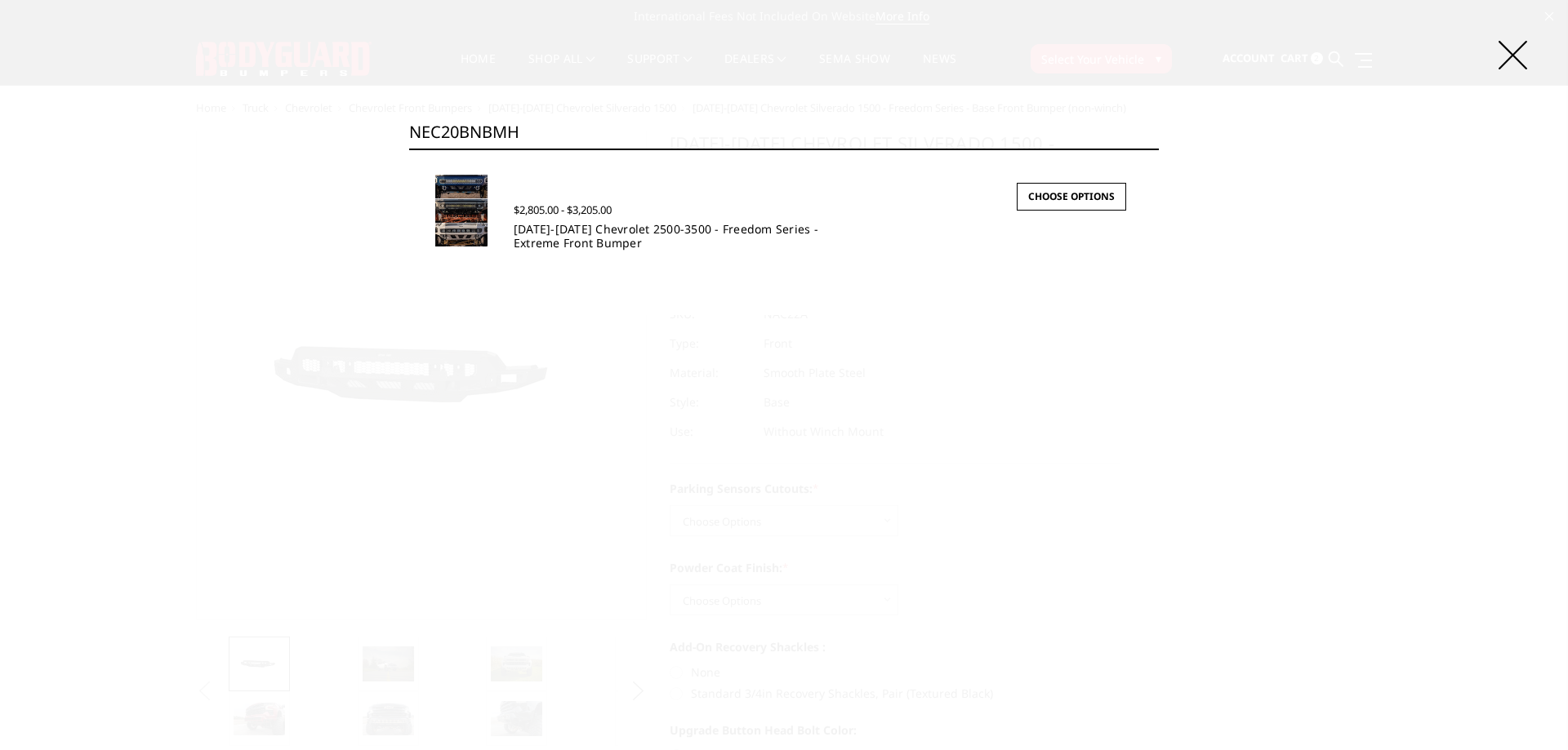
type input "NEC20BNBMH"
click at [609, 236] on link "2020-2023 Chevrolet 2500-3500 - Freedom Series - Extreme Front Bumper" at bounding box center [666, 235] width 305 height 30
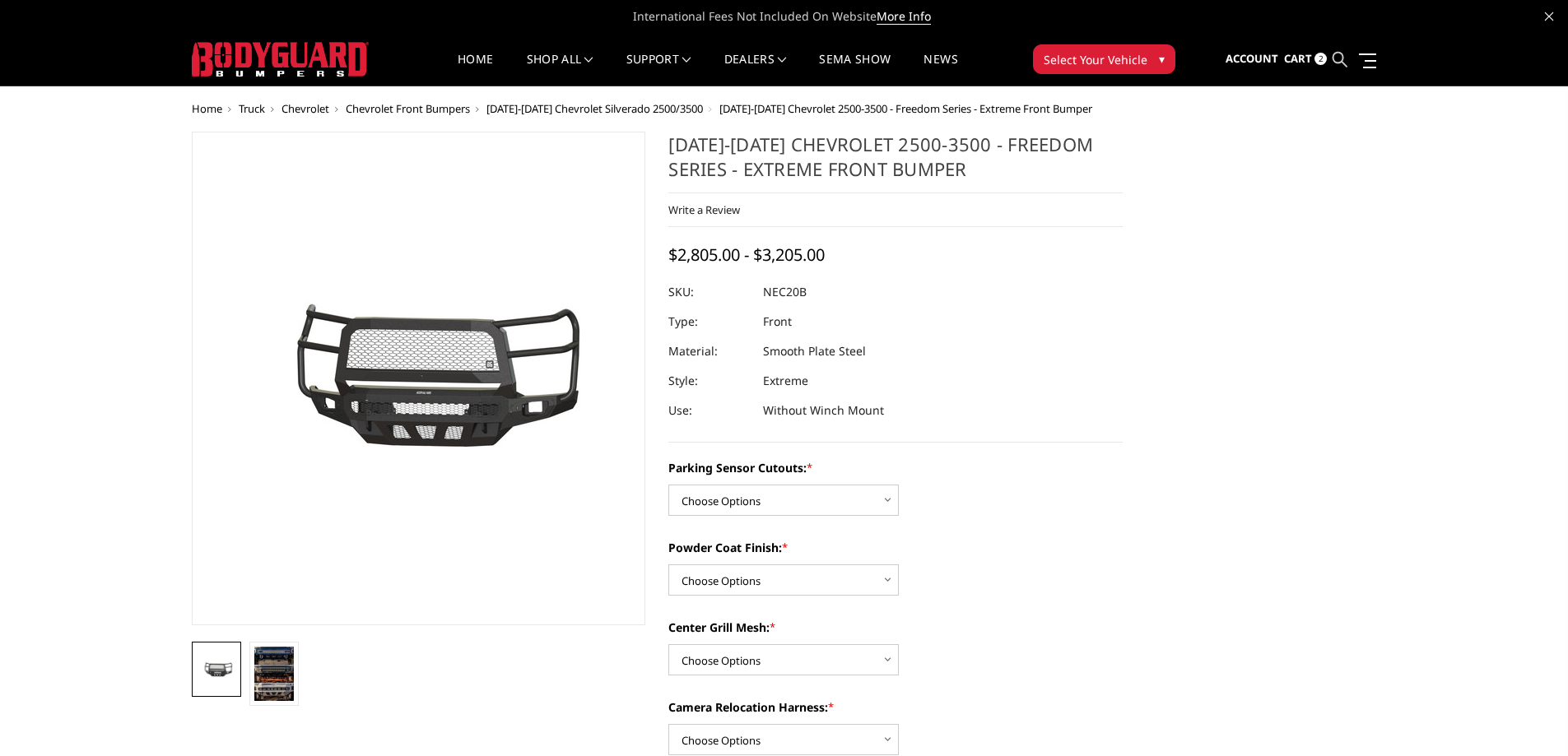
click at [1334, 58] on icon at bounding box center [1340, 59] width 15 height 15
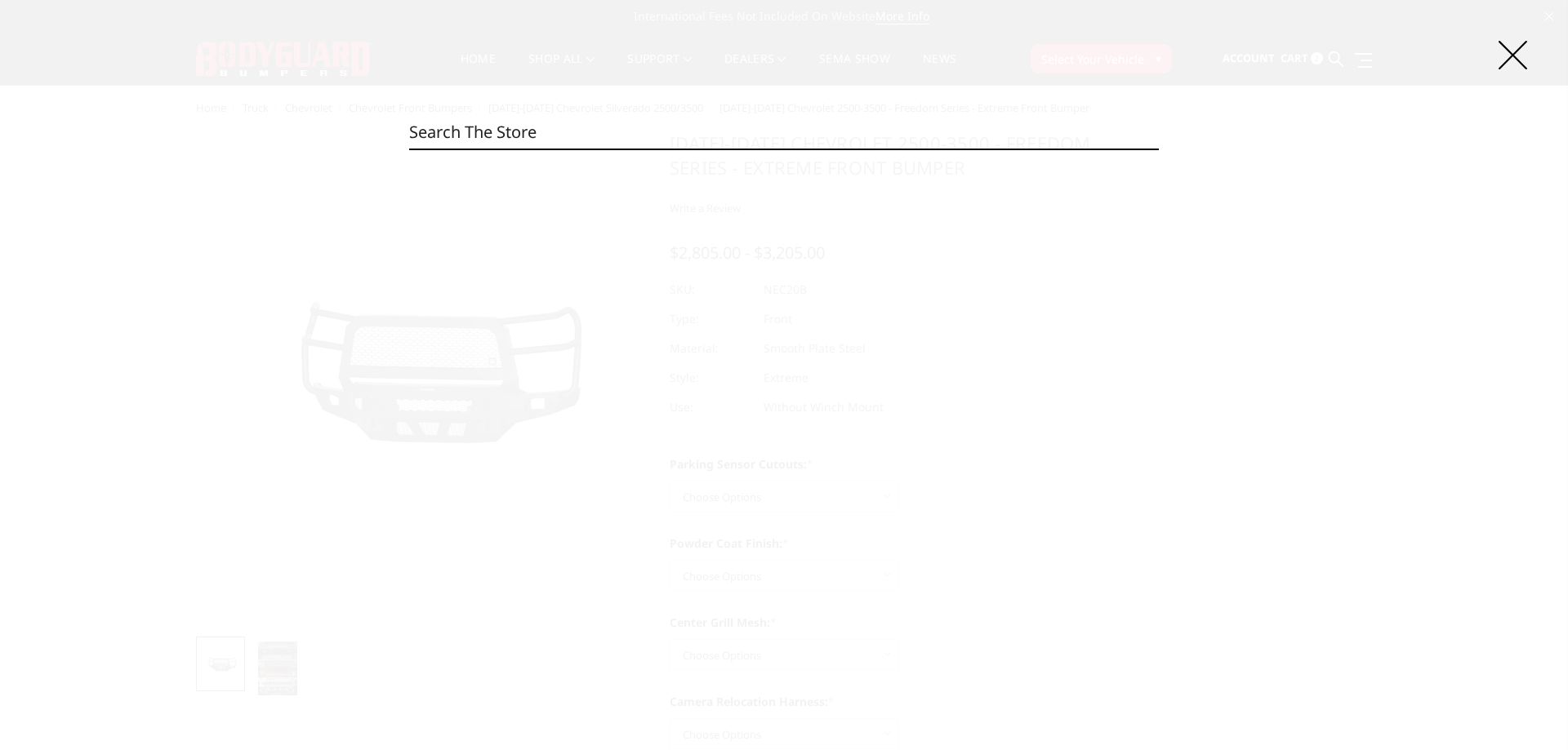
click at [546, 133] on input "Search" at bounding box center [784, 133] width 749 height 32
paste input "NCC20BNBNB"
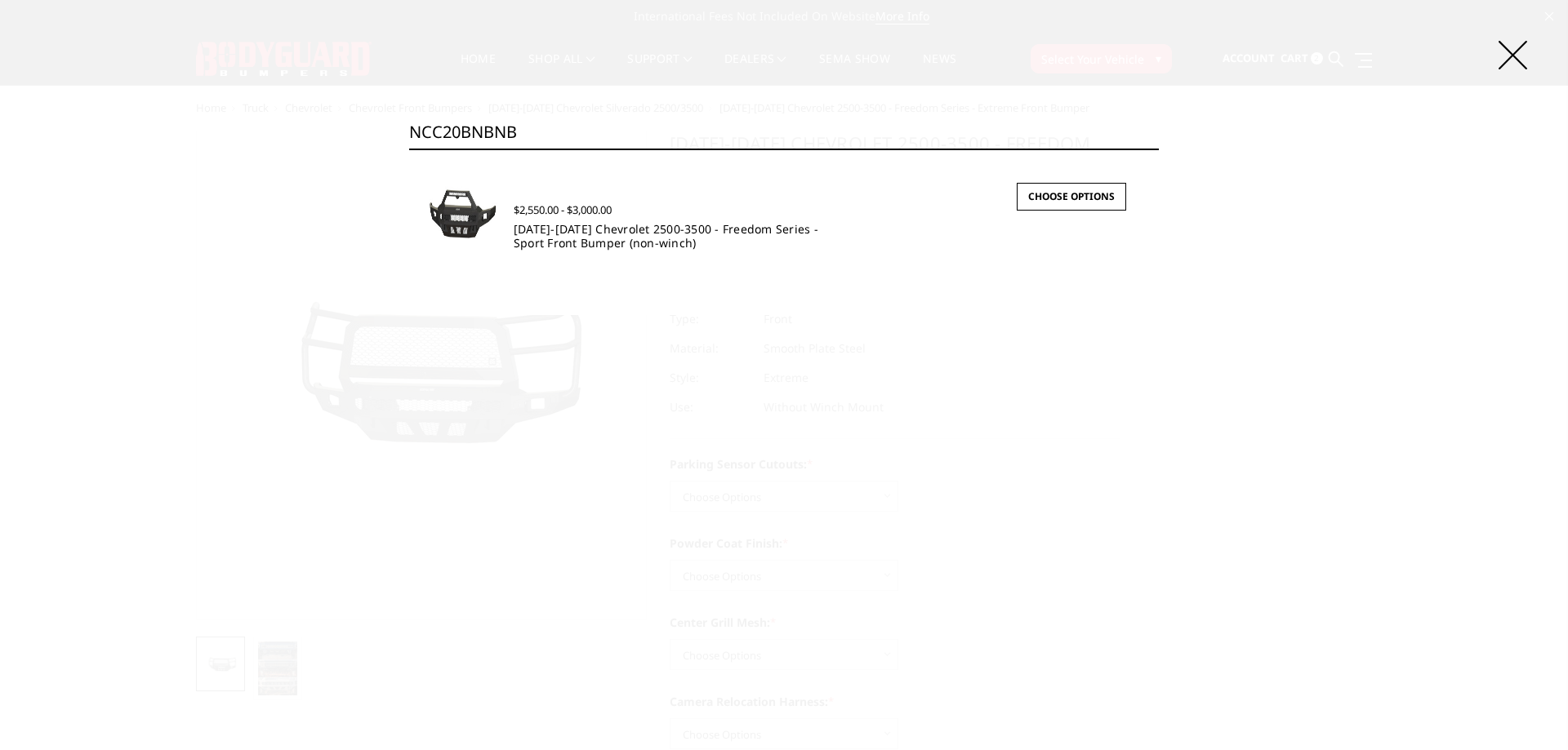
type input "NCC20BNBNB"
click at [610, 235] on link "2020-2023 Chevrolet 2500-3500 - Freedom Series - Sport Front Bumper (non-winch)" at bounding box center [666, 235] width 305 height 30
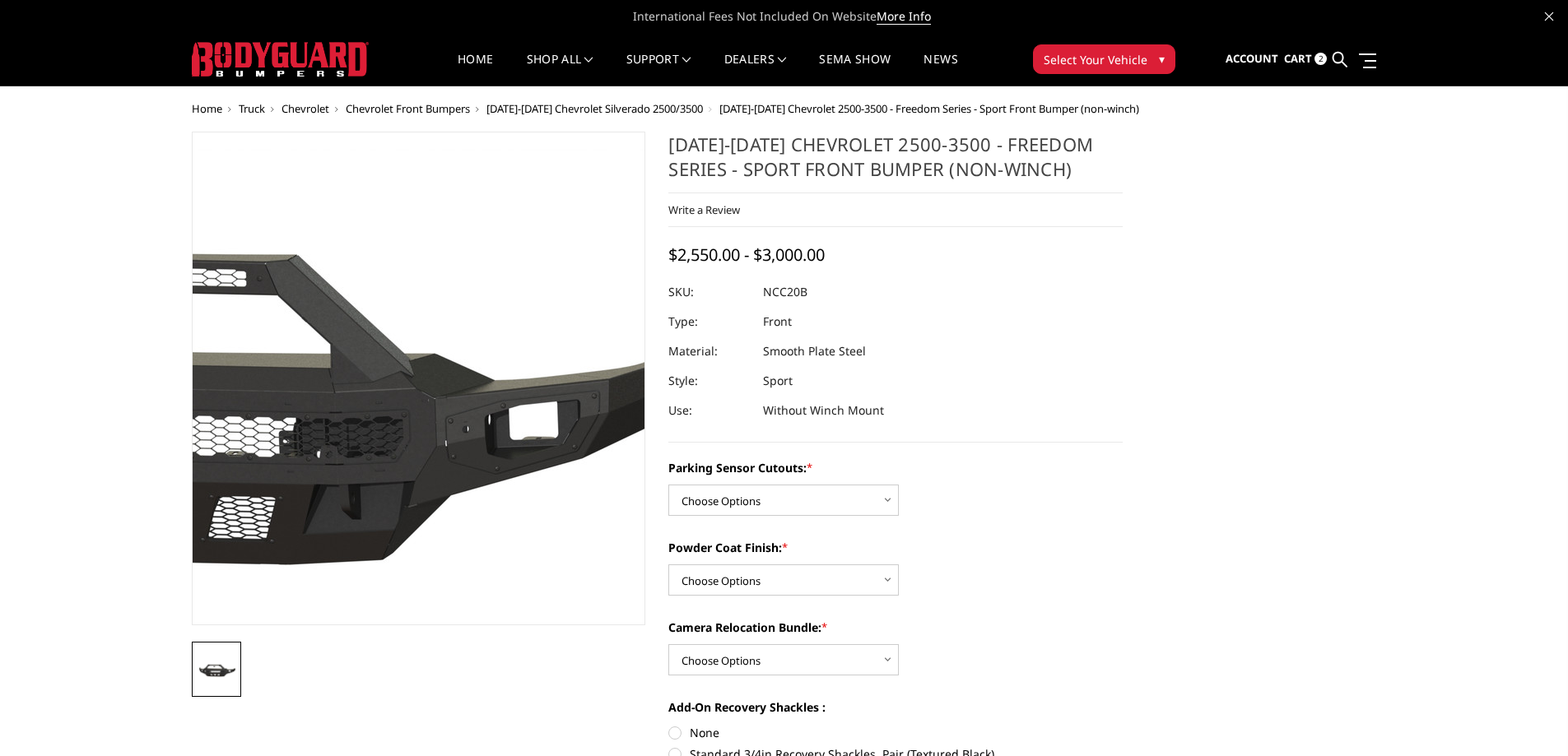
scroll to position [83, 0]
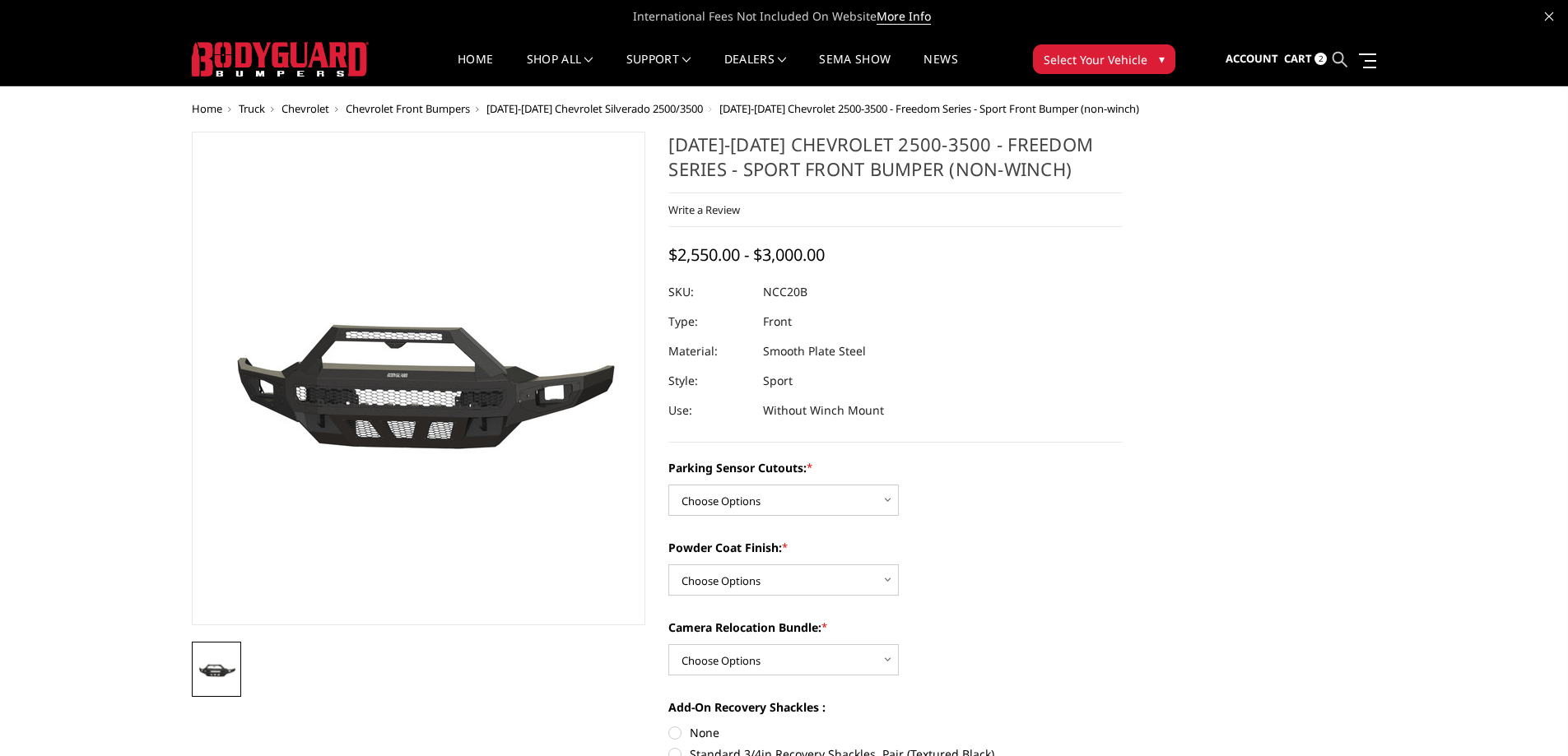
click at [1336, 62] on icon at bounding box center [1340, 59] width 15 height 15
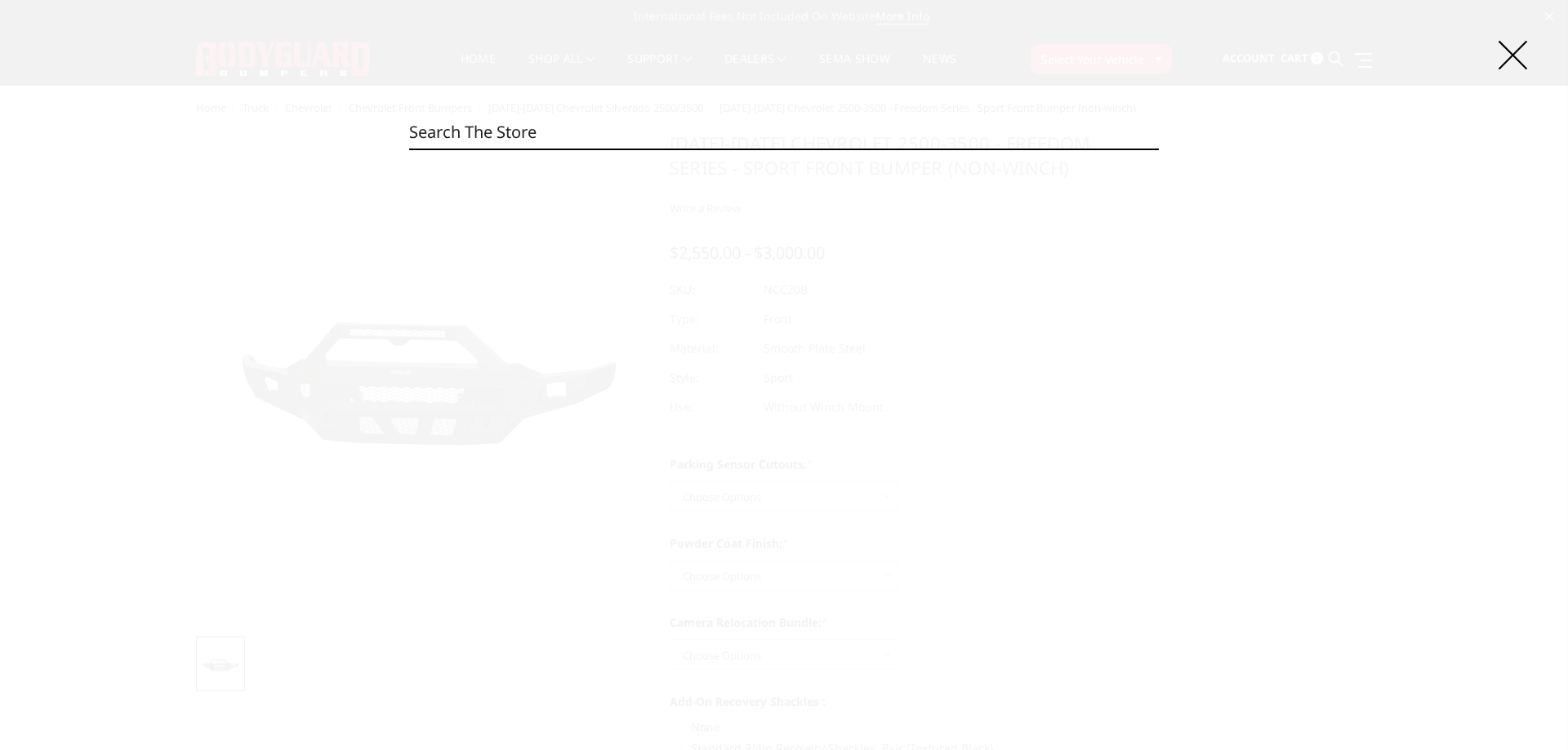
click at [913, 138] on input "Search" at bounding box center [784, 133] width 749 height 32
paste input "LBC22ANBNN"
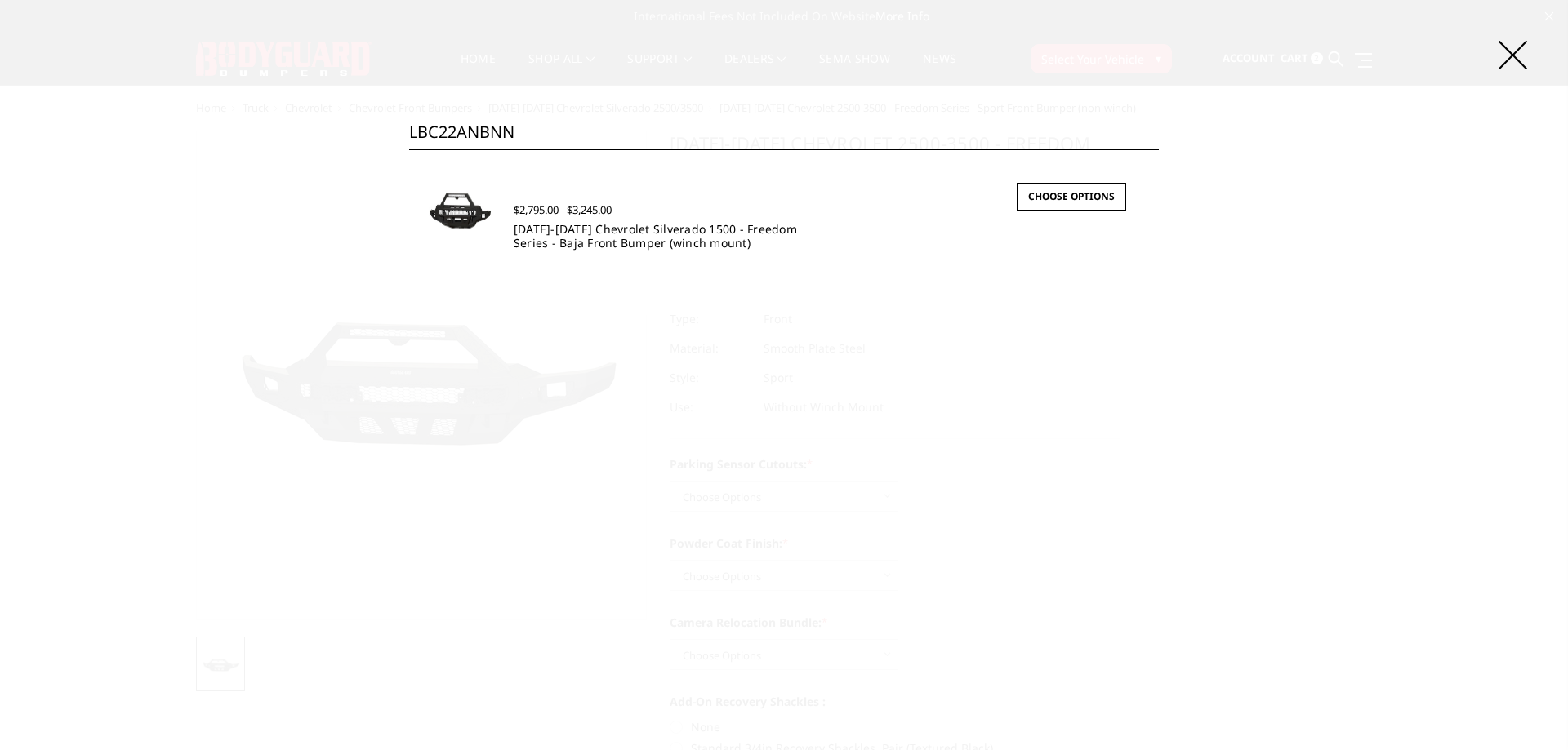
type input "LBC22ANBNN"
click at [663, 232] on link "[DATE]-[DATE] Chevrolet Silverado 1500 - Freedom Series - Baja Front Bumper (wi…" at bounding box center [656, 235] width 283 height 30
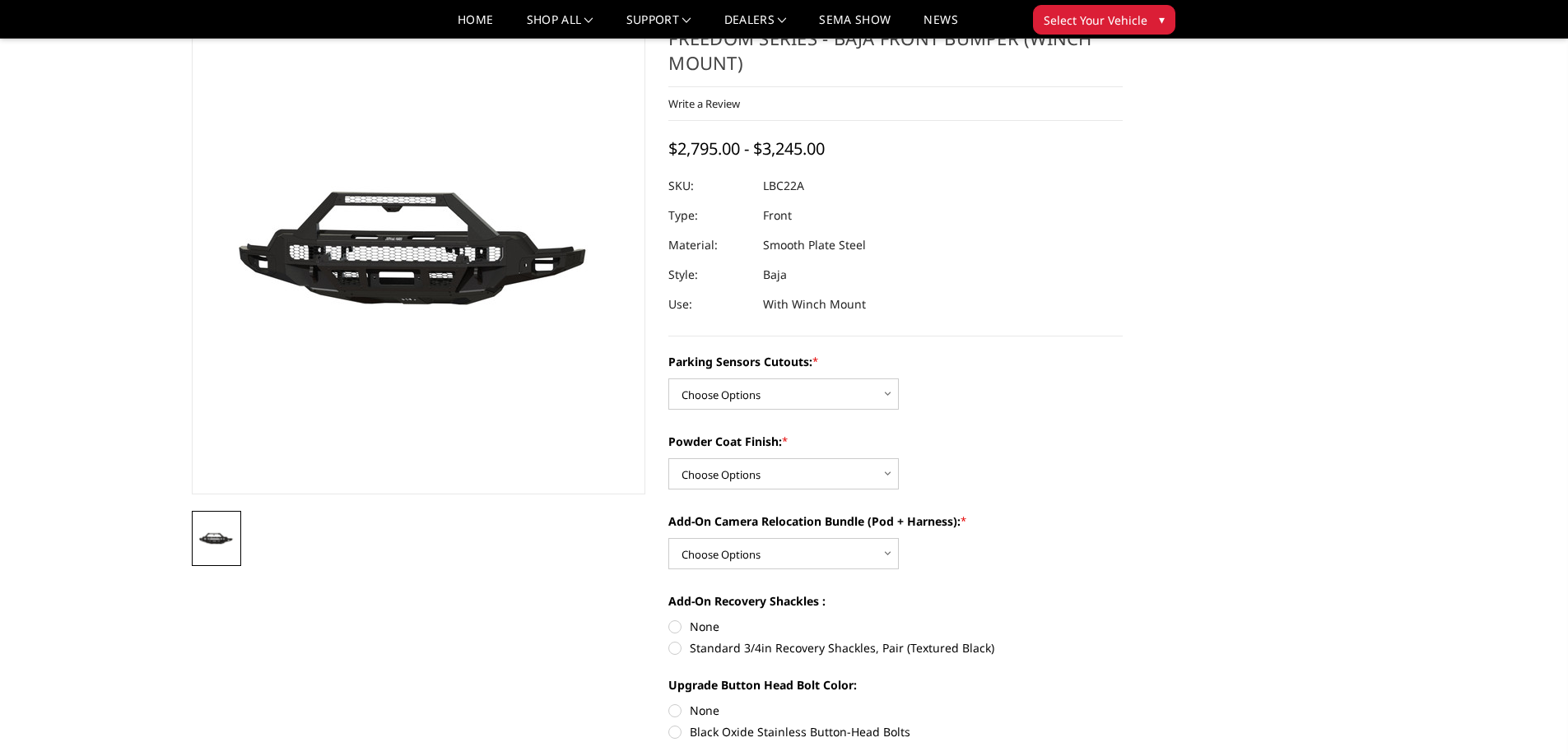
scroll to position [164, 0]
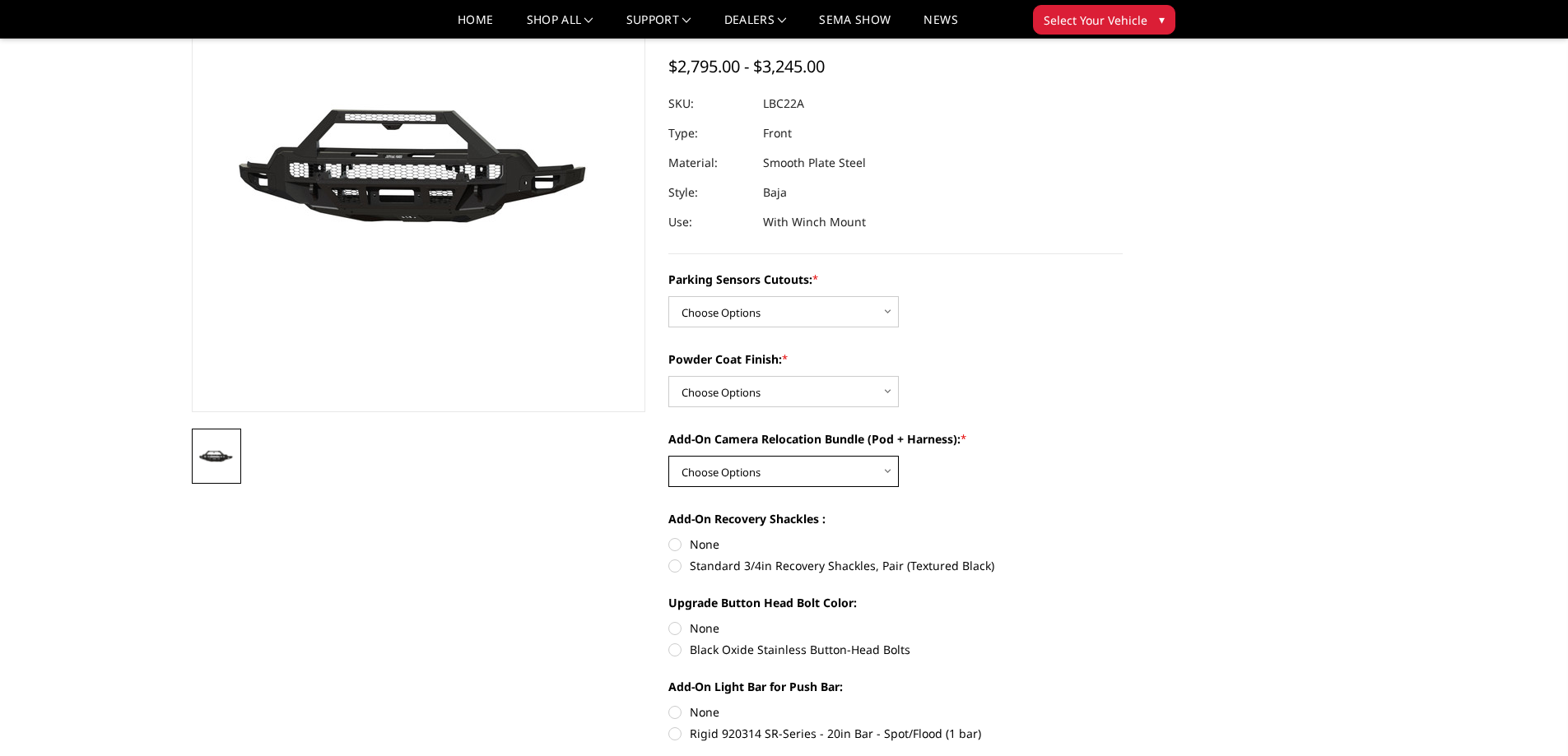
click at [771, 466] on select "Choose Options WITH front camera relocation harness + pod mount WITHOUT front c…" at bounding box center [784, 472] width 231 height 31
click at [758, 308] on select "Choose Options Yes - I have parking sensors No - I do NOT have parking sensors" at bounding box center [784, 312] width 231 height 31
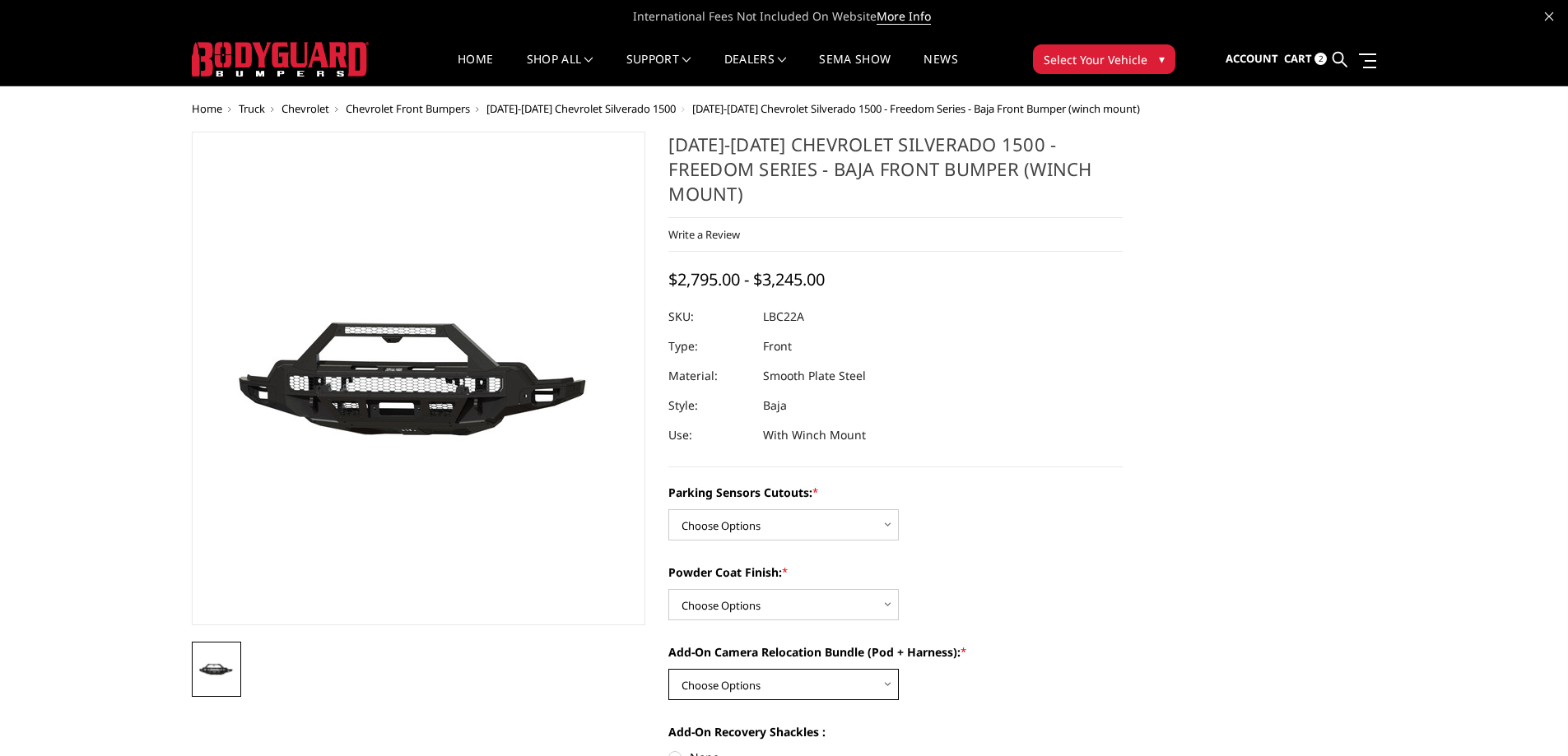
click at [757, 684] on select "Choose Options WITH front camera relocation harness + pod mount WITHOUT front c…" at bounding box center [784, 684] width 231 height 31
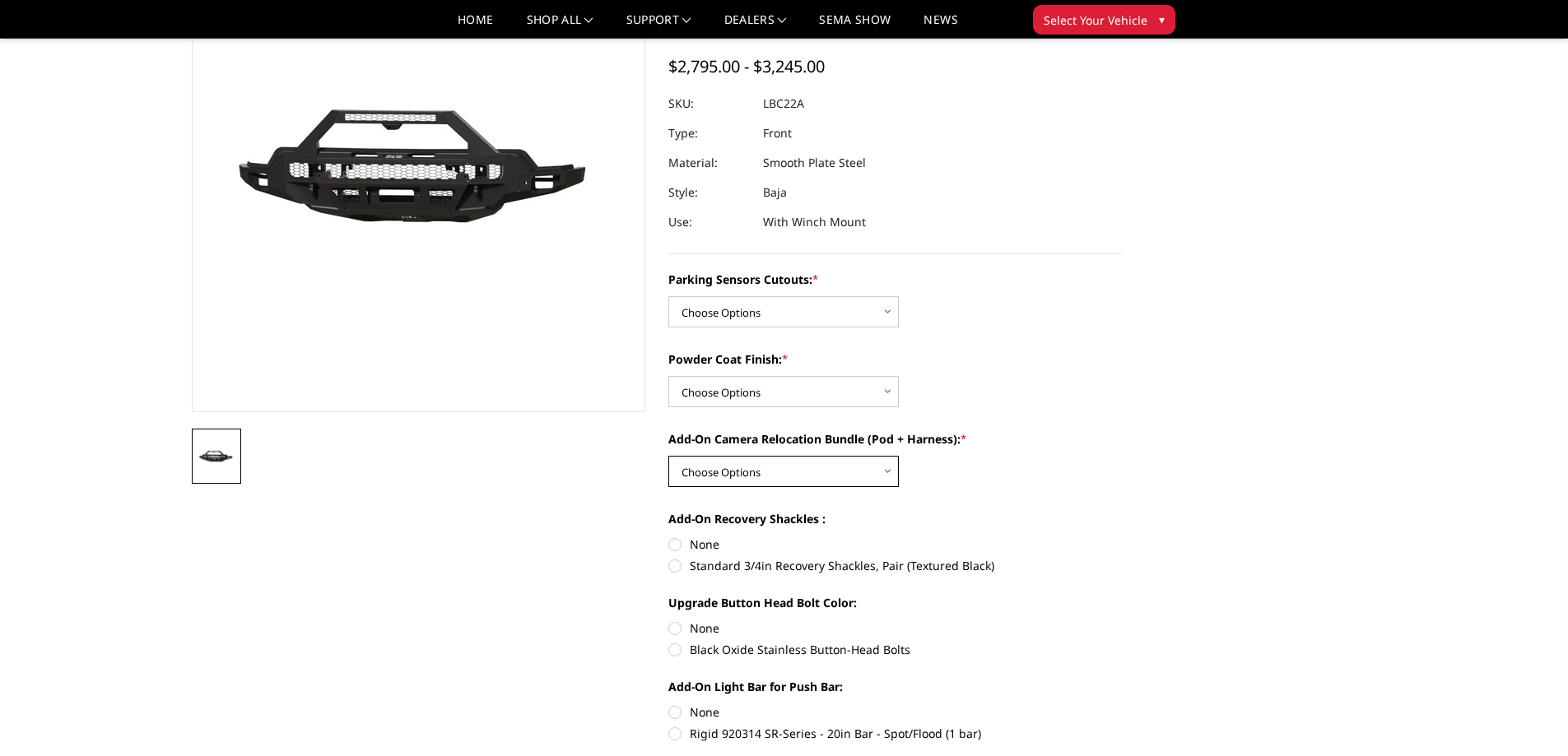
click at [801, 466] on select "Choose Options WITH front camera relocation harness + pod mount WITHOUT front c…" at bounding box center [784, 472] width 231 height 31
drag, startPoint x: 667, startPoint y: 439, endPoint x: 960, endPoint y: 441, distance: 293.0
click at [960, 441] on section "2022-2025 Chevrolet Silverado 1500 - Freedom Series - Baja Front Bumper (winch …" at bounding box center [895, 548] width 477 height 1260
copy label "Add-On Camera Relocation Bundle (Pod + Harness):"
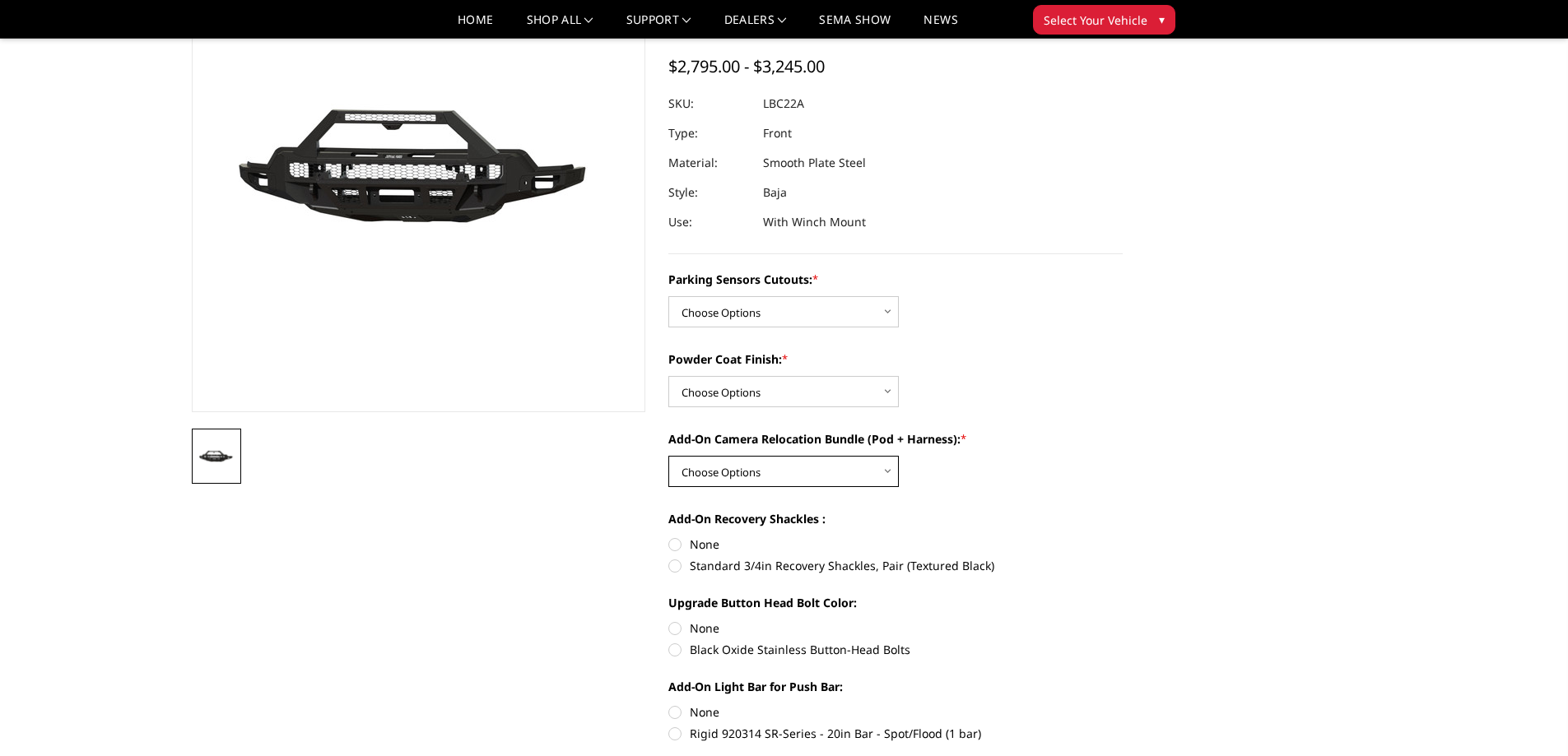
click at [814, 479] on select "Choose Options WITH front camera relocation harness + pod mount WITHOUT front c…" at bounding box center [784, 472] width 231 height 31
click at [810, 467] on select "Choose Options WITH front camera relocation harness + pod mount WITHOUT front c…" at bounding box center [784, 472] width 231 height 31
click at [830, 472] on select "Choose Options WITH front camera relocation harness + pod mount WITHOUT front c…" at bounding box center [784, 472] width 231 height 31
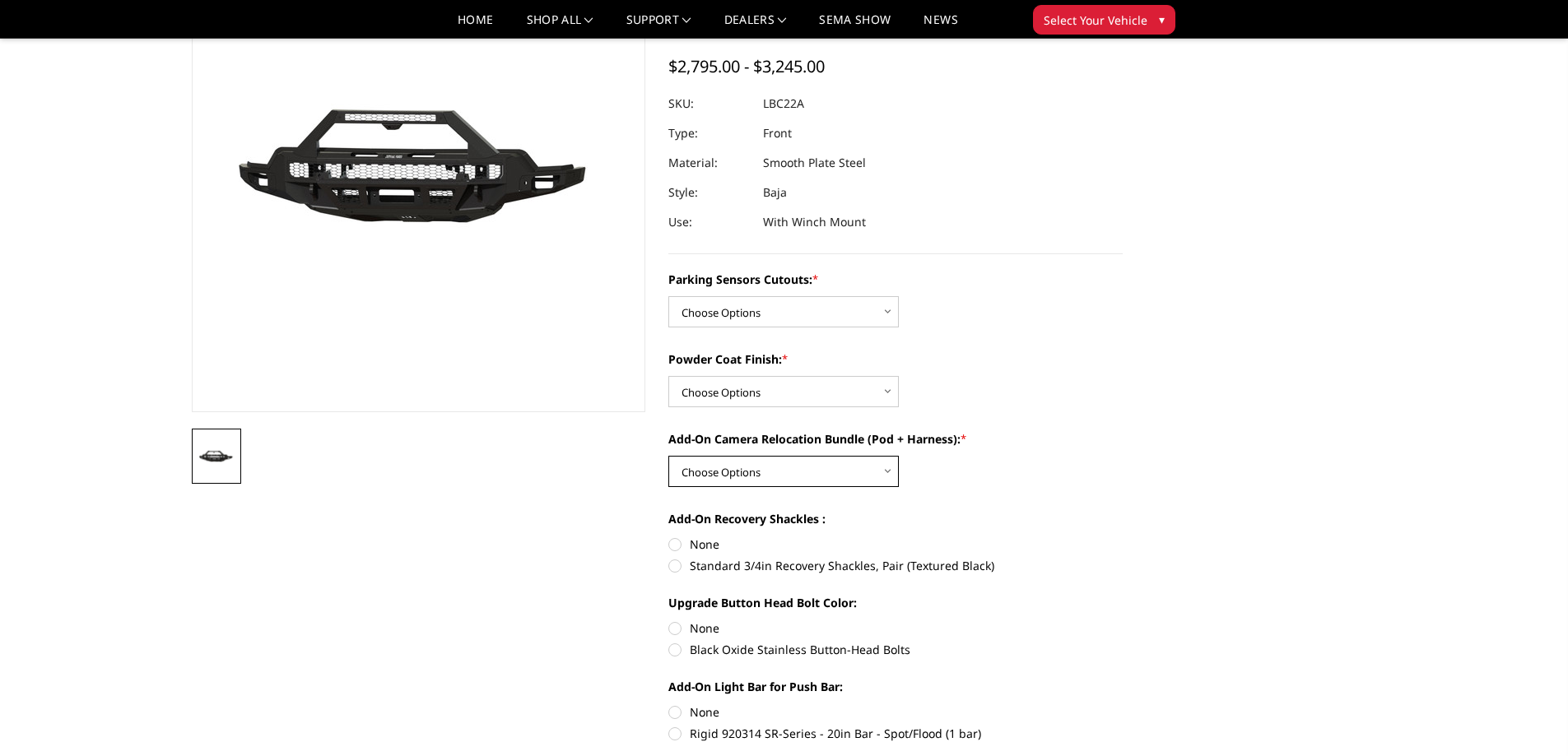
click at [738, 472] on select "Choose Options WITH front camera relocation harness + pod mount WITHOUT front c…" at bounding box center [784, 472] width 231 height 31
click at [734, 487] on div "Parking Sensors Cutouts: * Choose Options Yes - I have parking sensors No - I d…" at bounding box center [895, 684] width 454 height 827
click at [734, 481] on select "Choose Options WITH front camera relocation harness + pod mount WITHOUT front c…" at bounding box center [784, 472] width 231 height 31
click at [825, 476] on select "Choose Options WITH front camera relocation harness + pod mount WITHOUT front c…" at bounding box center [784, 472] width 231 height 31
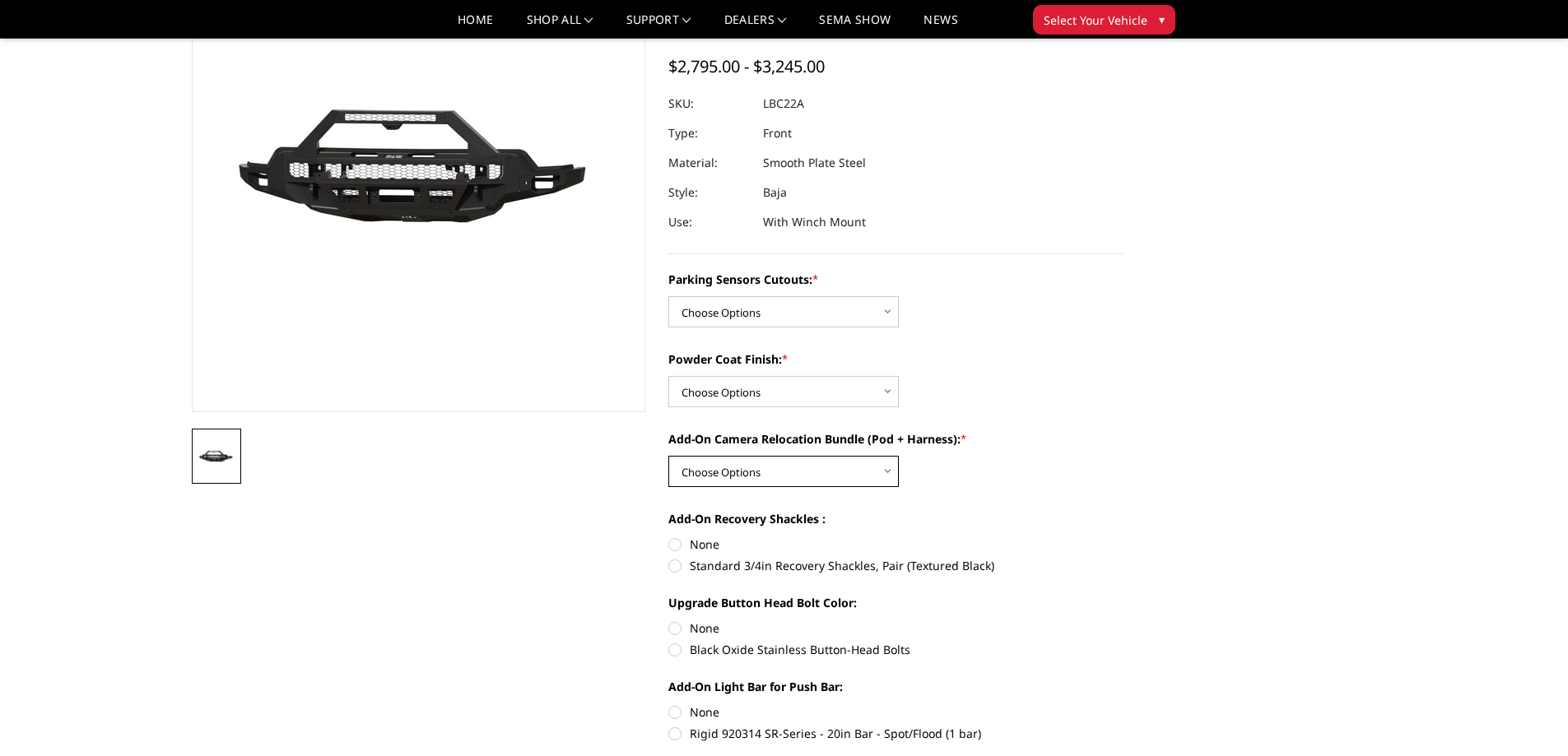
click at [826, 470] on select "Choose Options WITH front camera relocation harness + pod mount WITHOUT front c…" at bounding box center [784, 472] width 231 height 31
click at [738, 391] on select "Choose Options Bare Metal Textured Black Powder Coat" at bounding box center [784, 392] width 231 height 31
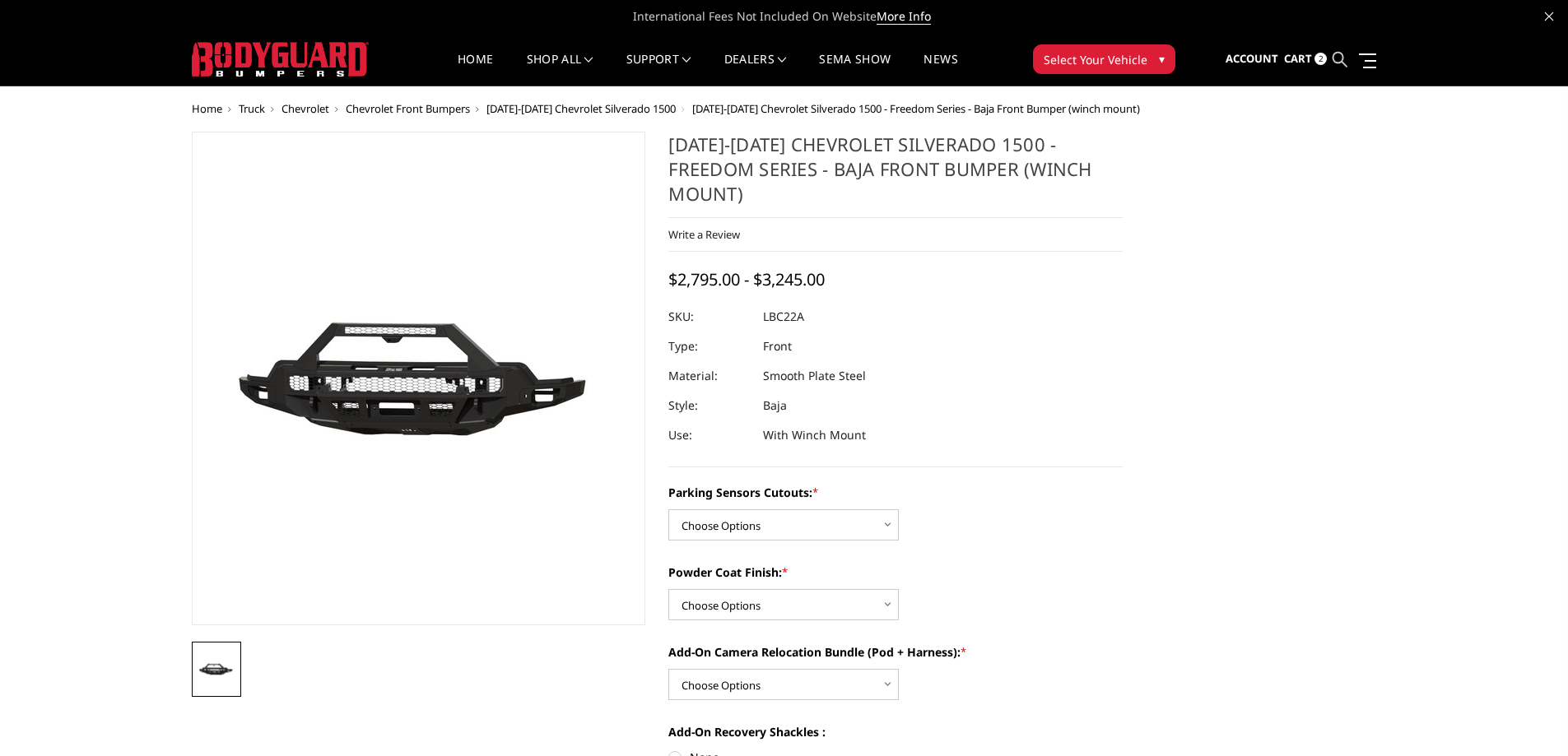
click at [1339, 56] on icon at bounding box center [1340, 59] width 15 height 15
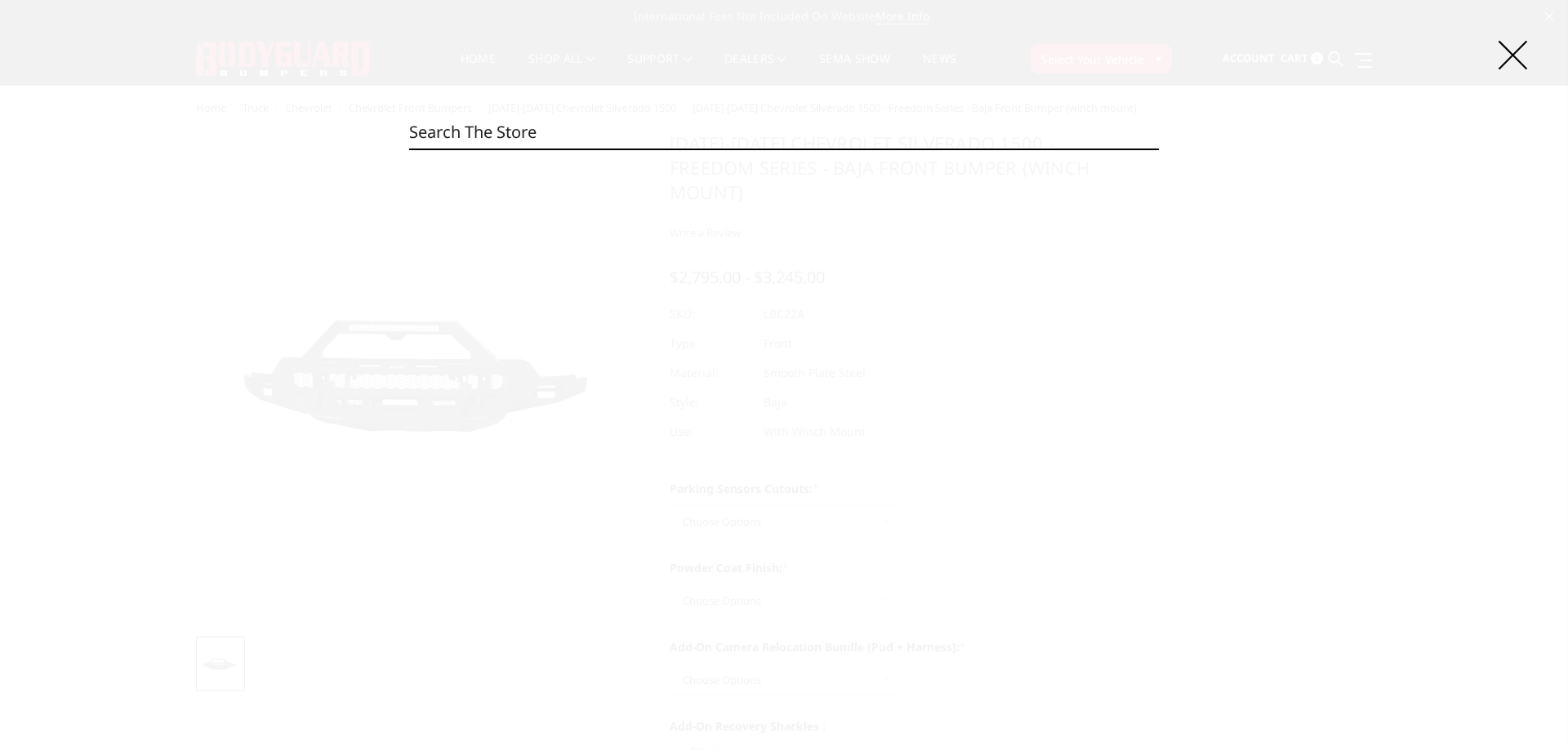
click at [912, 133] on input "Search" at bounding box center [784, 133] width 749 height 32
paste input "LAC22ANTNN"
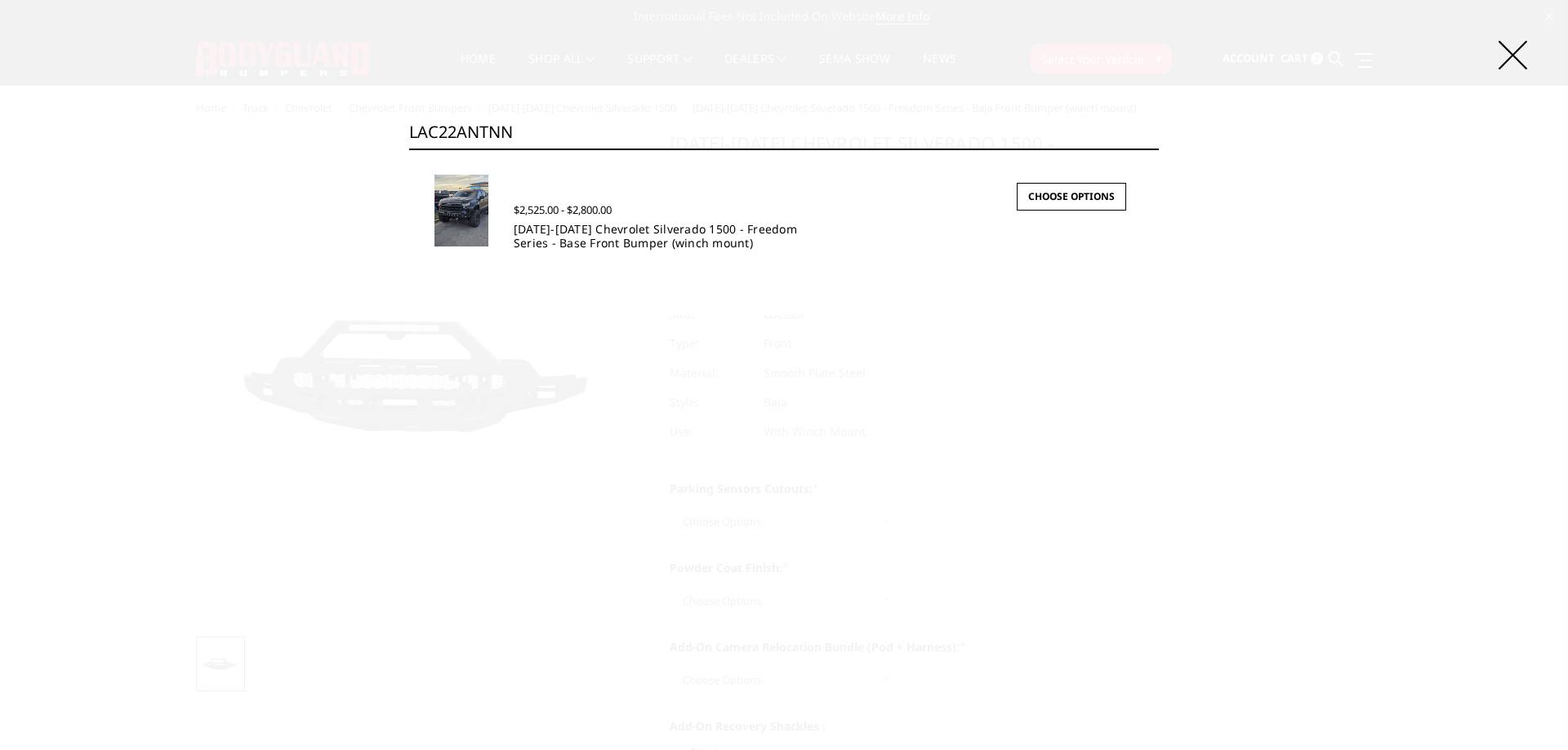
type input "LAC22ANTNN"
click at [626, 248] on link "[DATE]-[DATE] Chevrolet Silverado 1500 - Freedom Series - Base Front Bumper (wi…" at bounding box center [656, 235] width 283 height 30
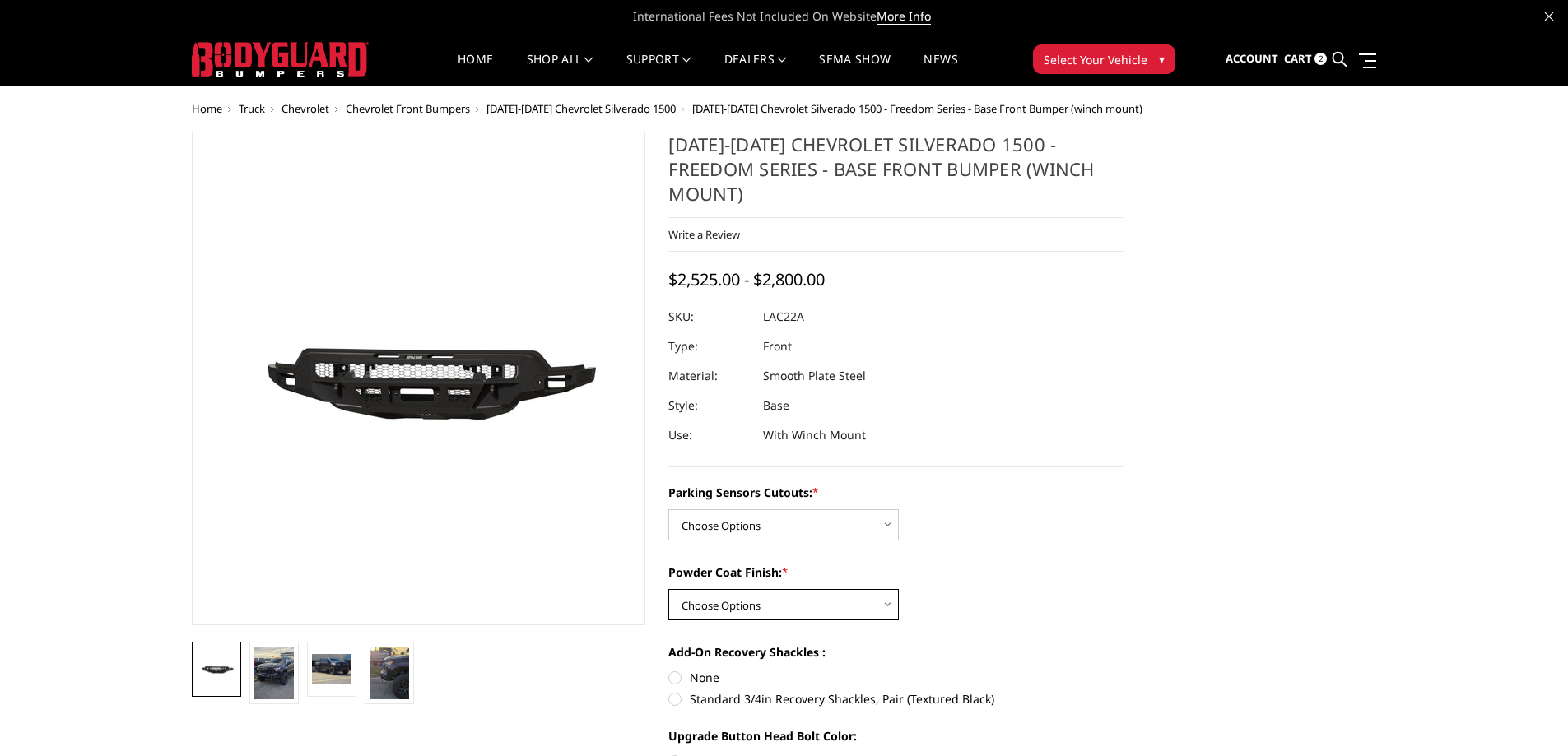
click at [758, 598] on select "Choose Options Bare Metal Textured Black Powder Coat" at bounding box center [784, 604] width 231 height 31
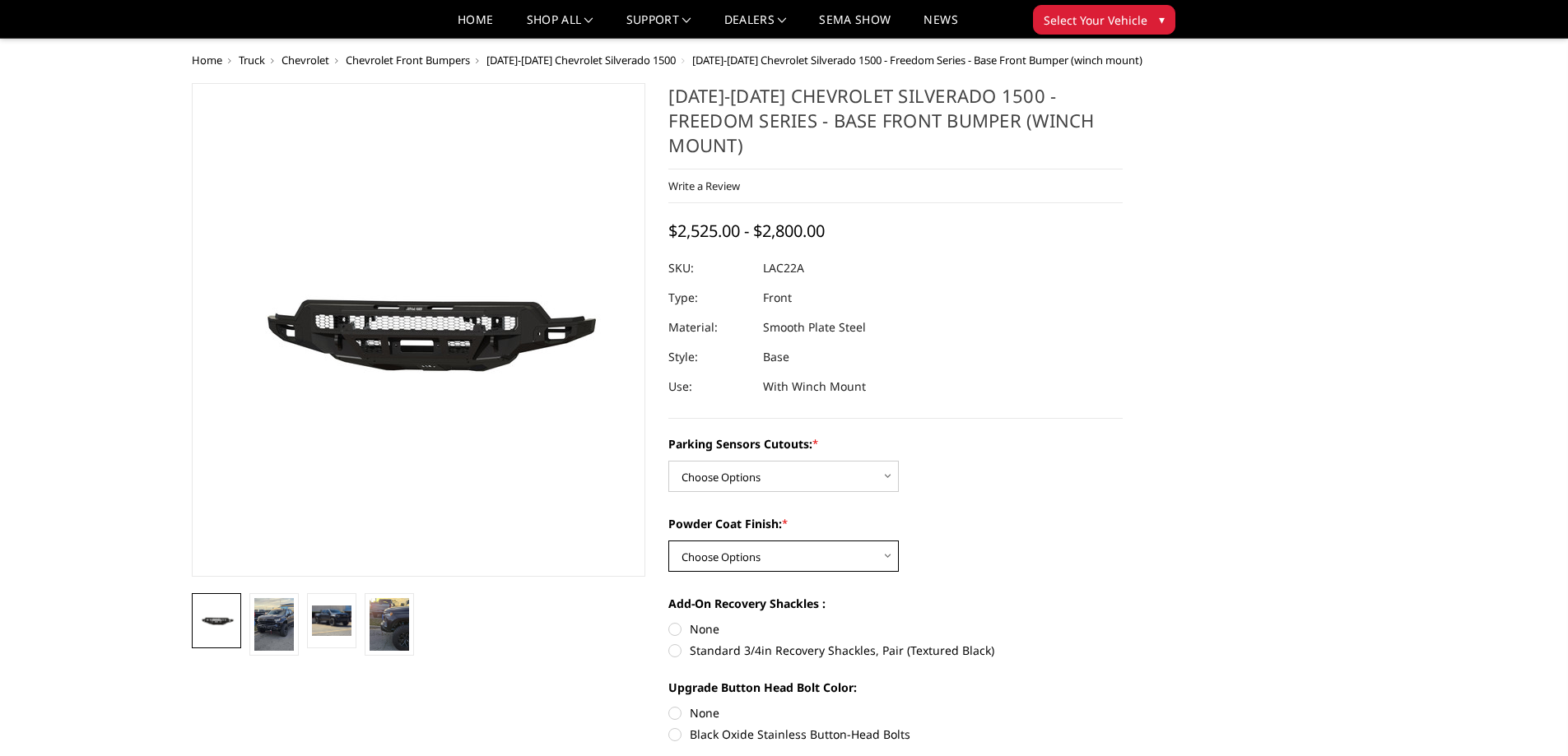
scroll to position [83, 0]
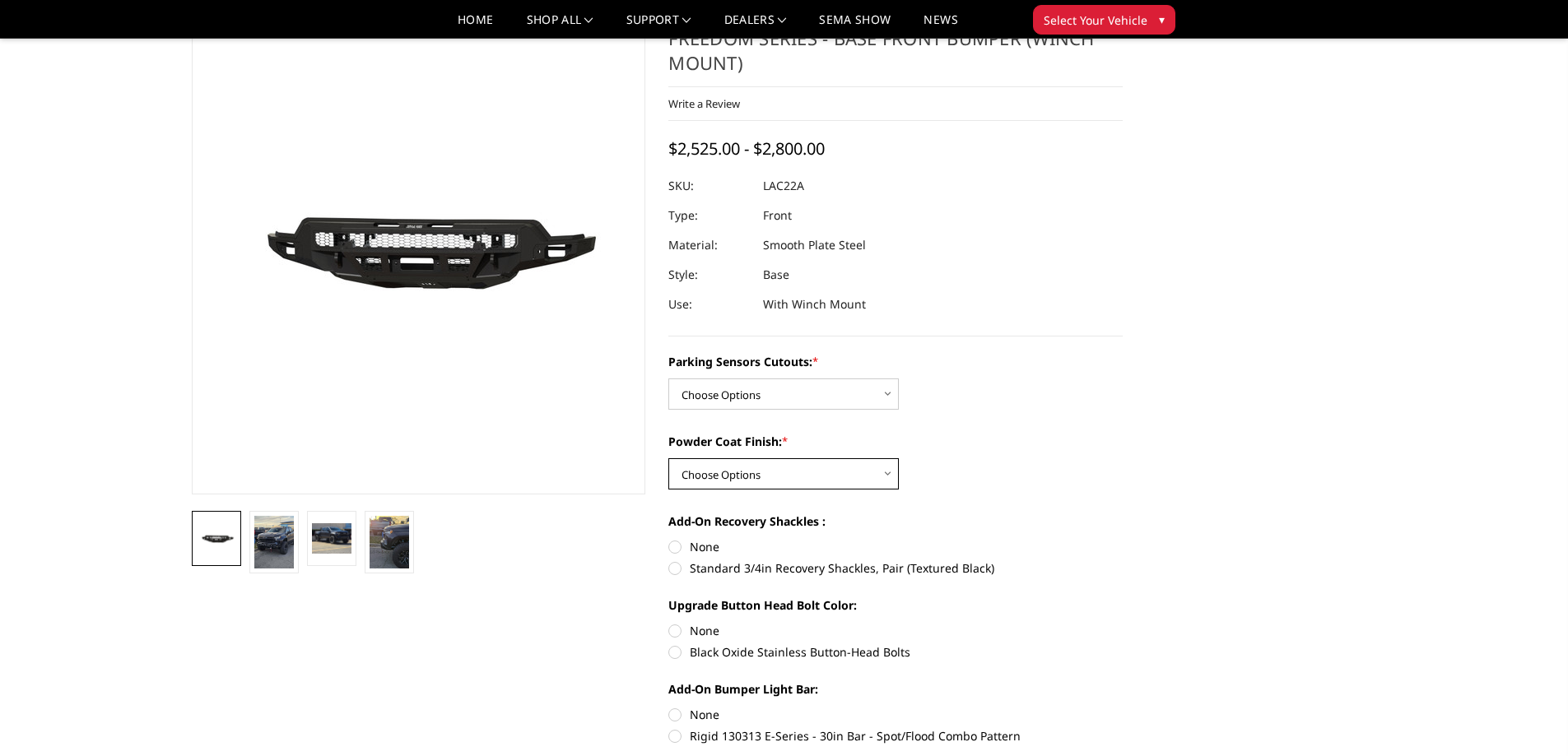
click at [751, 473] on select "Choose Options Bare Metal Textured Black Powder Coat" at bounding box center [784, 473] width 231 height 31
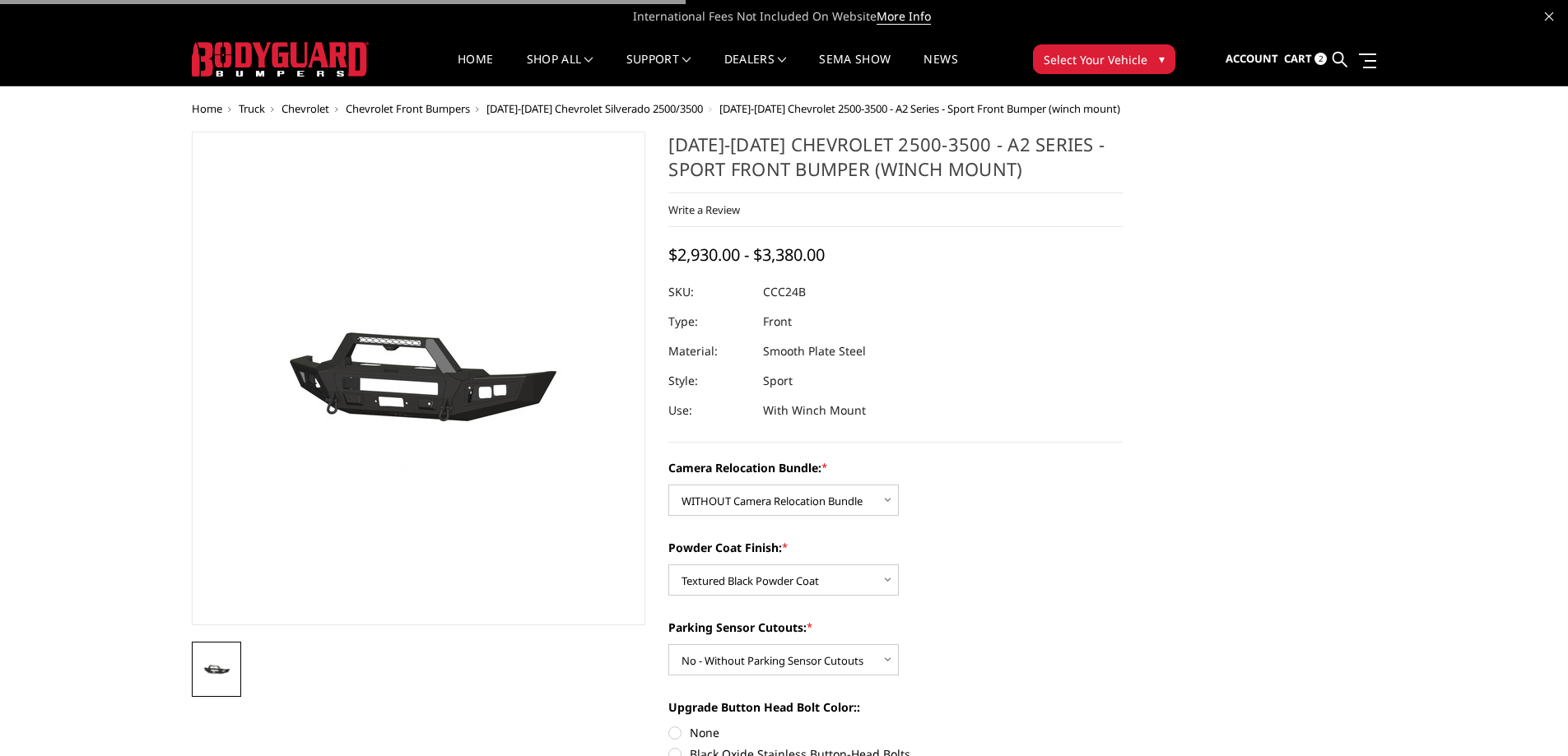
select select "2609"
select select "2607"
select select "2604"
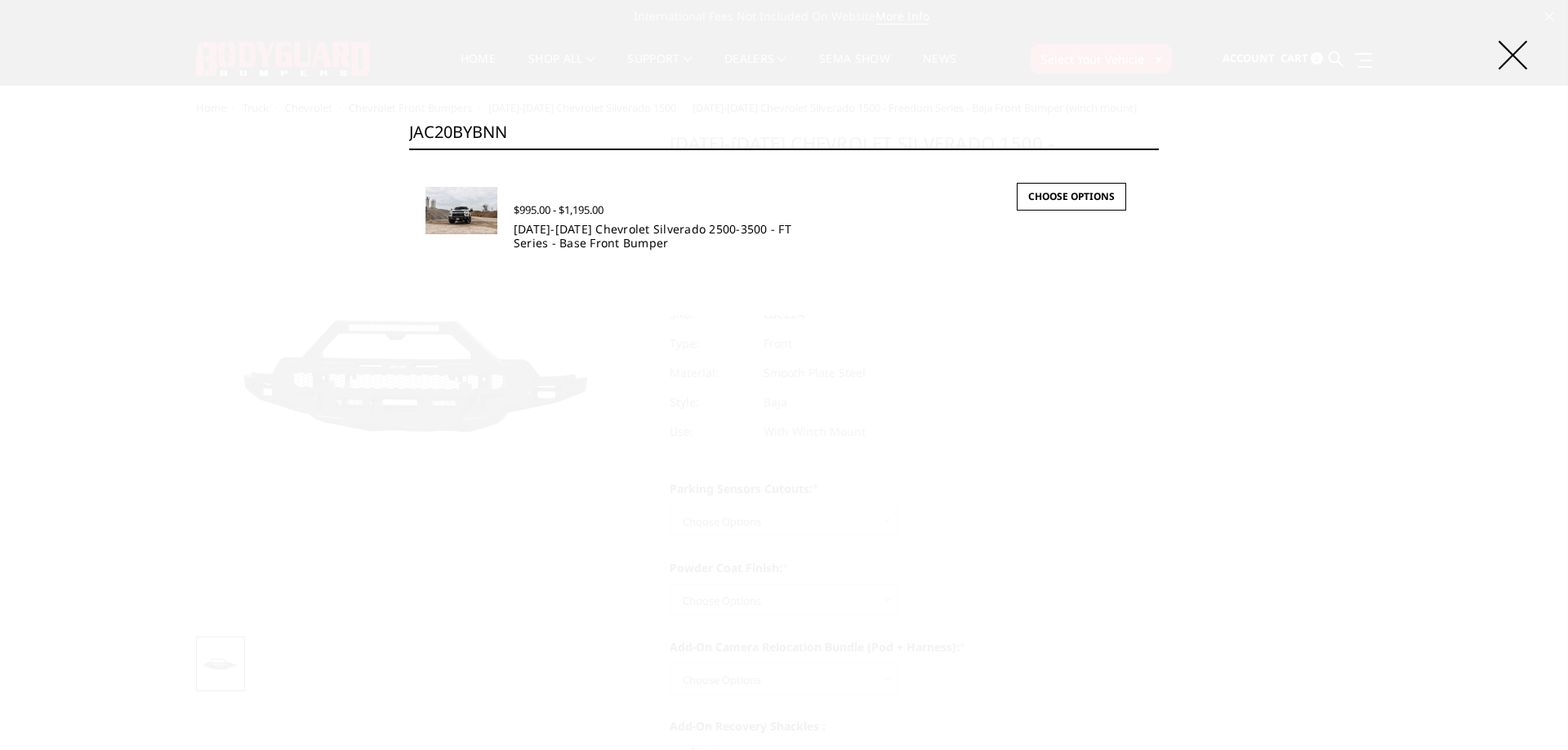
type input "JAC20BYBNN"
click at [600, 237] on link "[DATE]-[DATE] Chevrolet Silverado 2500-3500 - FT Series - Base Front Bumper" at bounding box center [653, 235] width 278 height 30
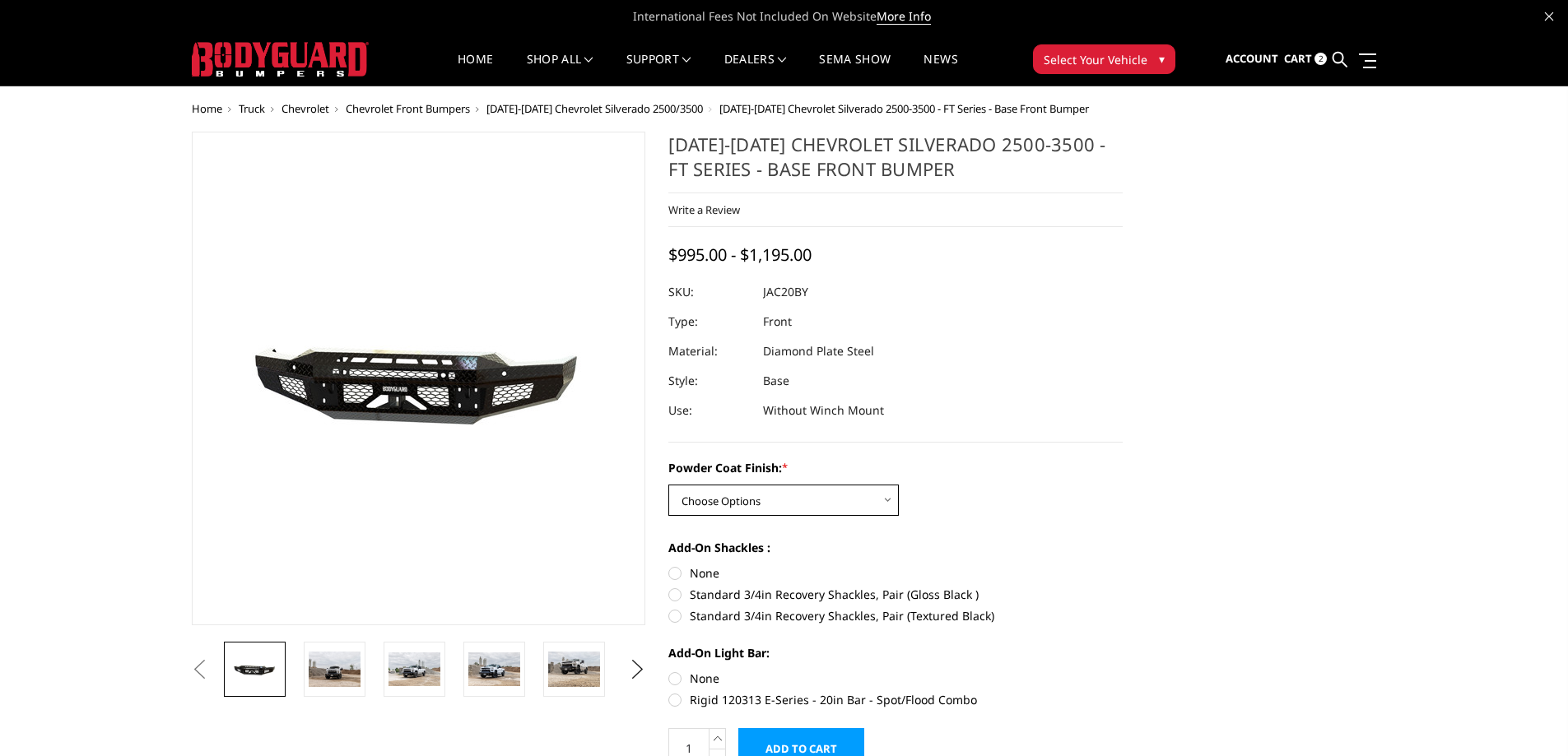
click at [820, 490] on select "Choose Options Bare Metal Gloss Black Powder Coat Textured Black Powder Coat" at bounding box center [784, 500] width 231 height 31
click at [754, 491] on select "Choose Options Bare Metal Gloss Black Powder Coat Textured Black Powder Coat" at bounding box center [784, 500] width 231 height 31
click at [754, 493] on select "Choose Options Bare Metal Gloss Black Powder Coat Textured Black Powder Coat" at bounding box center [784, 500] width 231 height 31
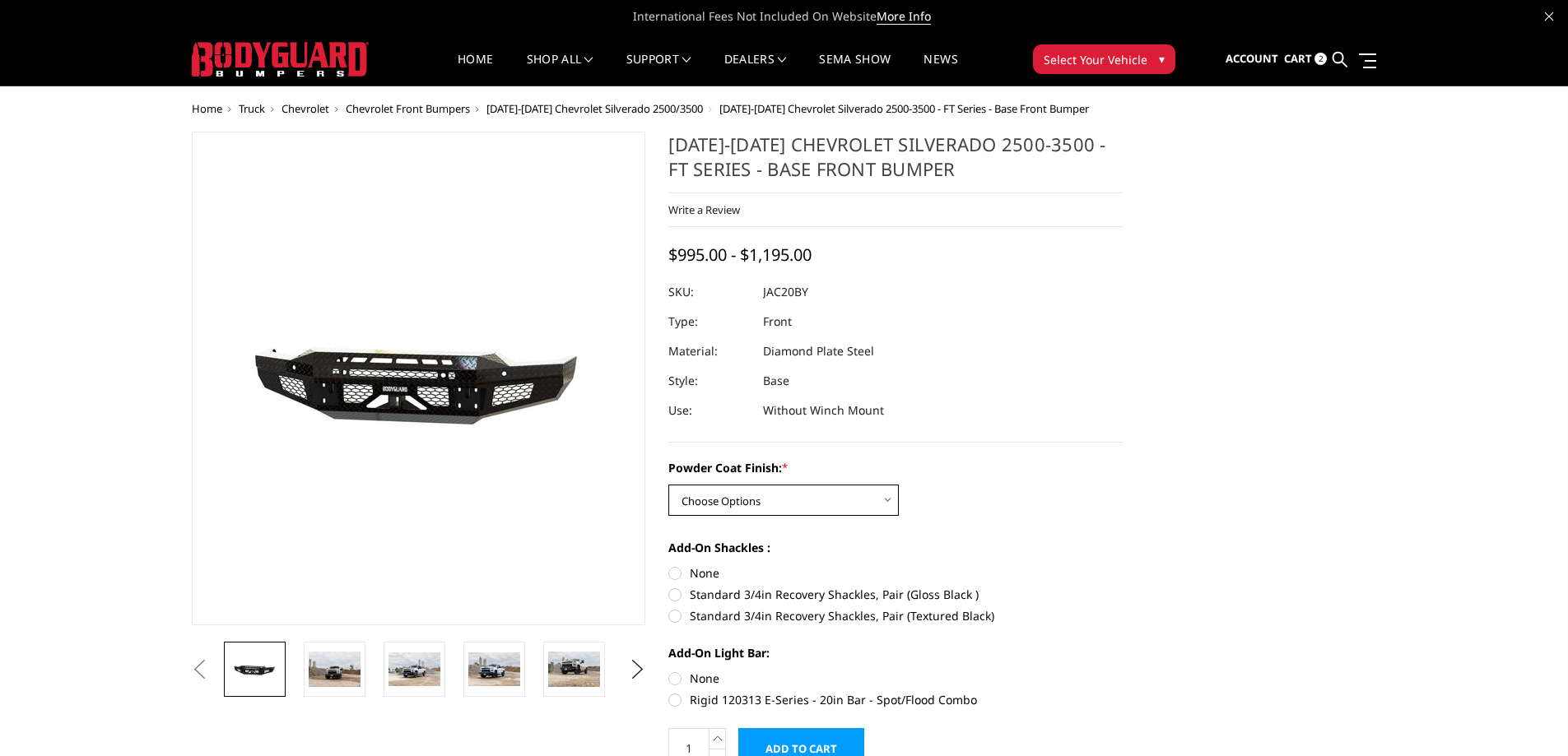
click at [754, 493] on select "Choose Options Bare Metal Gloss Black Powder Coat Textured Black Powder Coat" at bounding box center [784, 500] width 231 height 31
click at [1346, 54] on icon at bounding box center [1340, 59] width 15 height 15
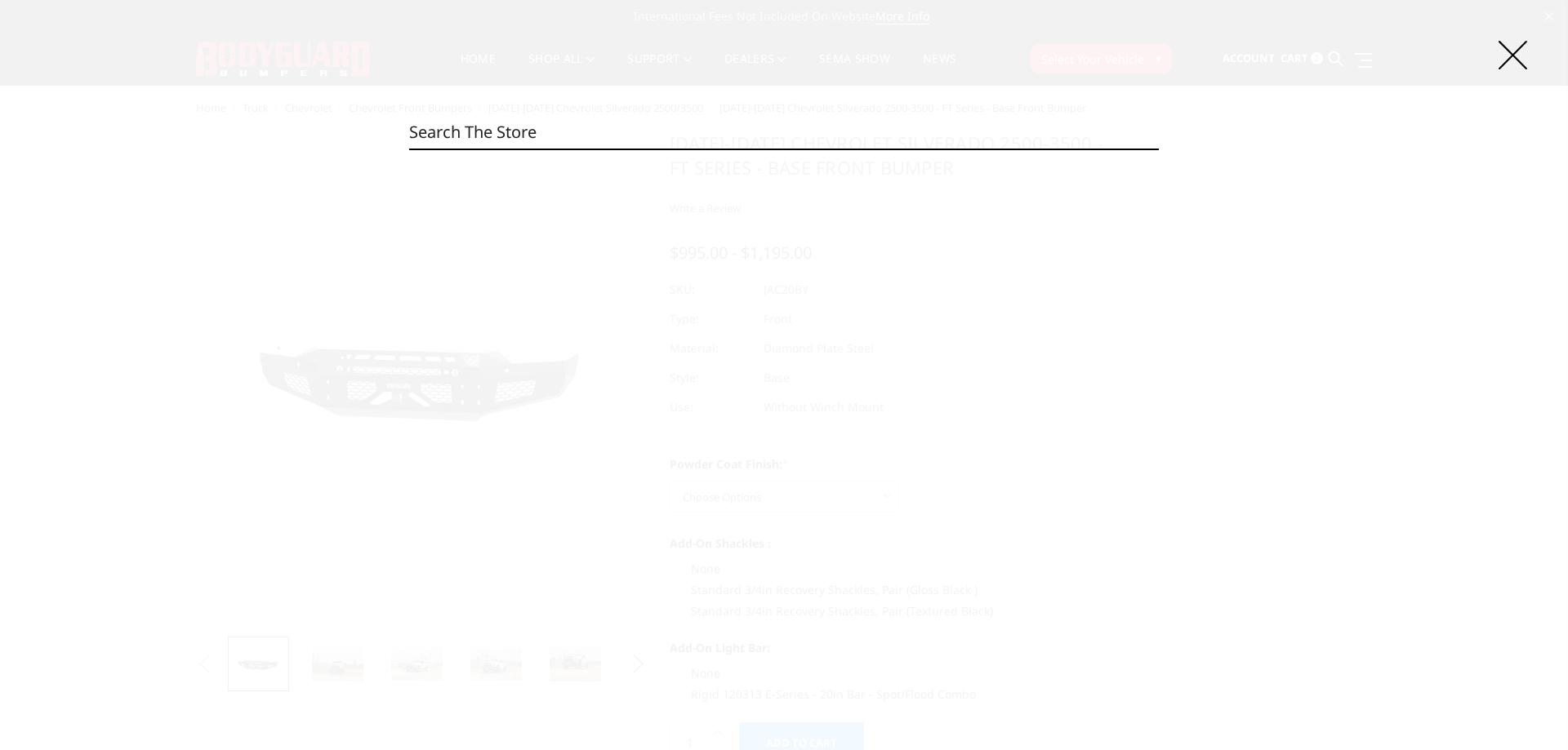
click at [673, 138] on input "Search" at bounding box center [784, 133] width 749 height 32
paste input "JEC20BYBMH"
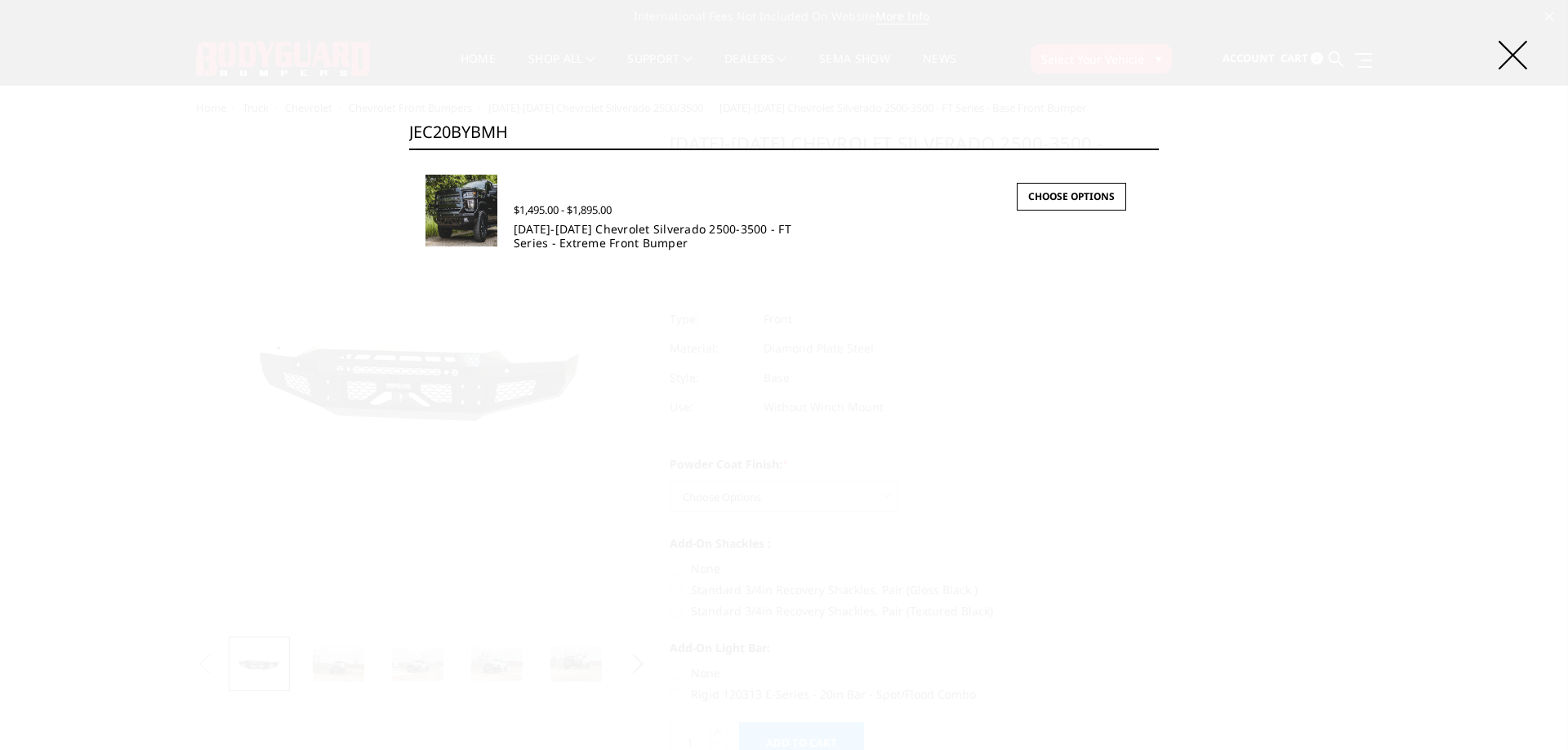
type input "JEC20BYBMH"
click at [590, 244] on link "[DATE]-[DATE] Chevrolet Silverado 2500-3500 - FT Series - Extreme Front Bumper" at bounding box center [653, 235] width 278 height 30
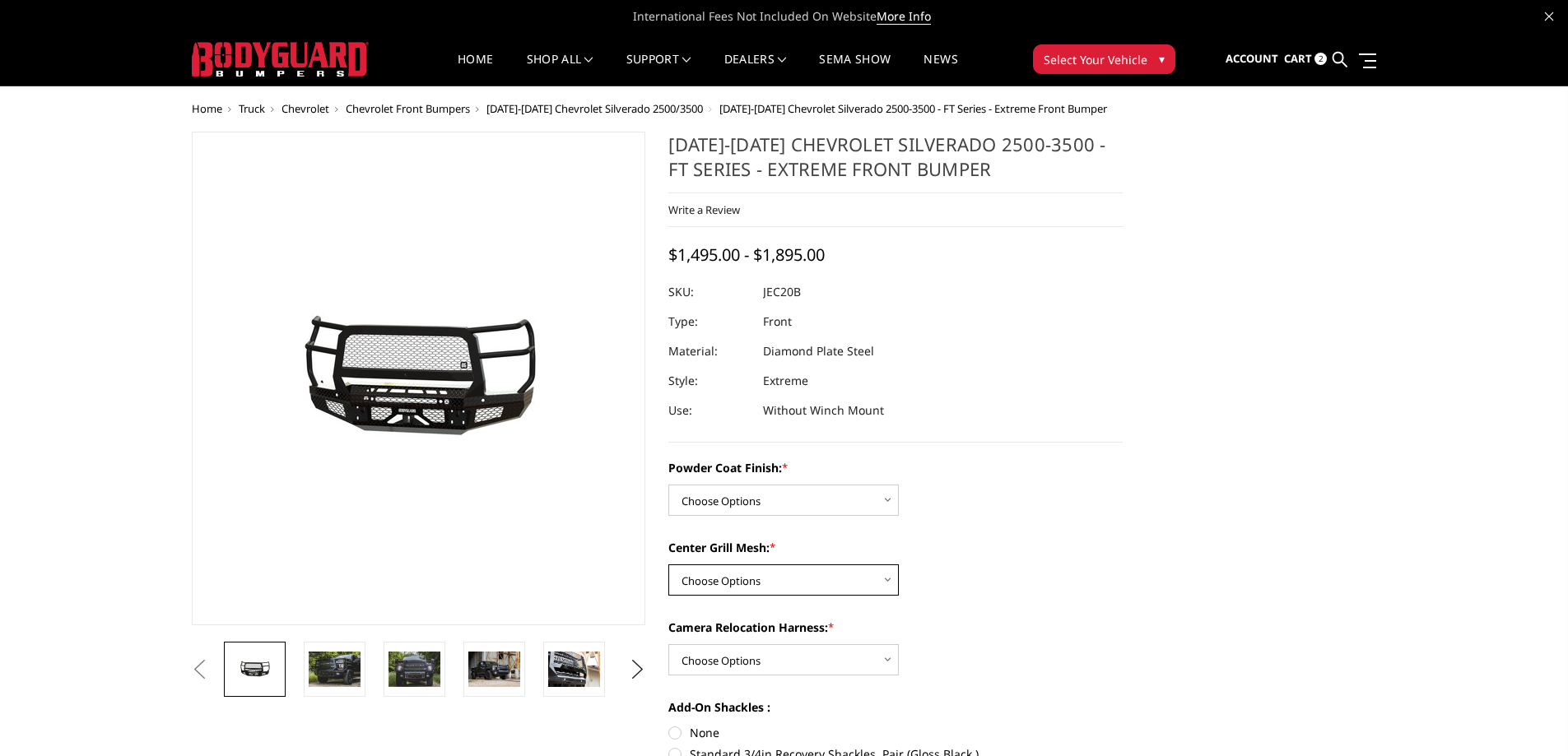
click at [801, 580] on select "Choose Options WITH Expanded Metal in Center Grill WITHOUT Expanded Metal in Ce…" at bounding box center [784, 580] width 231 height 31
click at [787, 592] on select "Choose Options WITH Expanded Metal in Center Grill WITHOUT Expanded Metal in Ce…" at bounding box center [784, 580] width 231 height 31
click at [787, 502] on select "Choose Options Bare Metal Gloss Black Powder Coat Textured Black Powder Coat" at bounding box center [784, 500] width 231 height 31
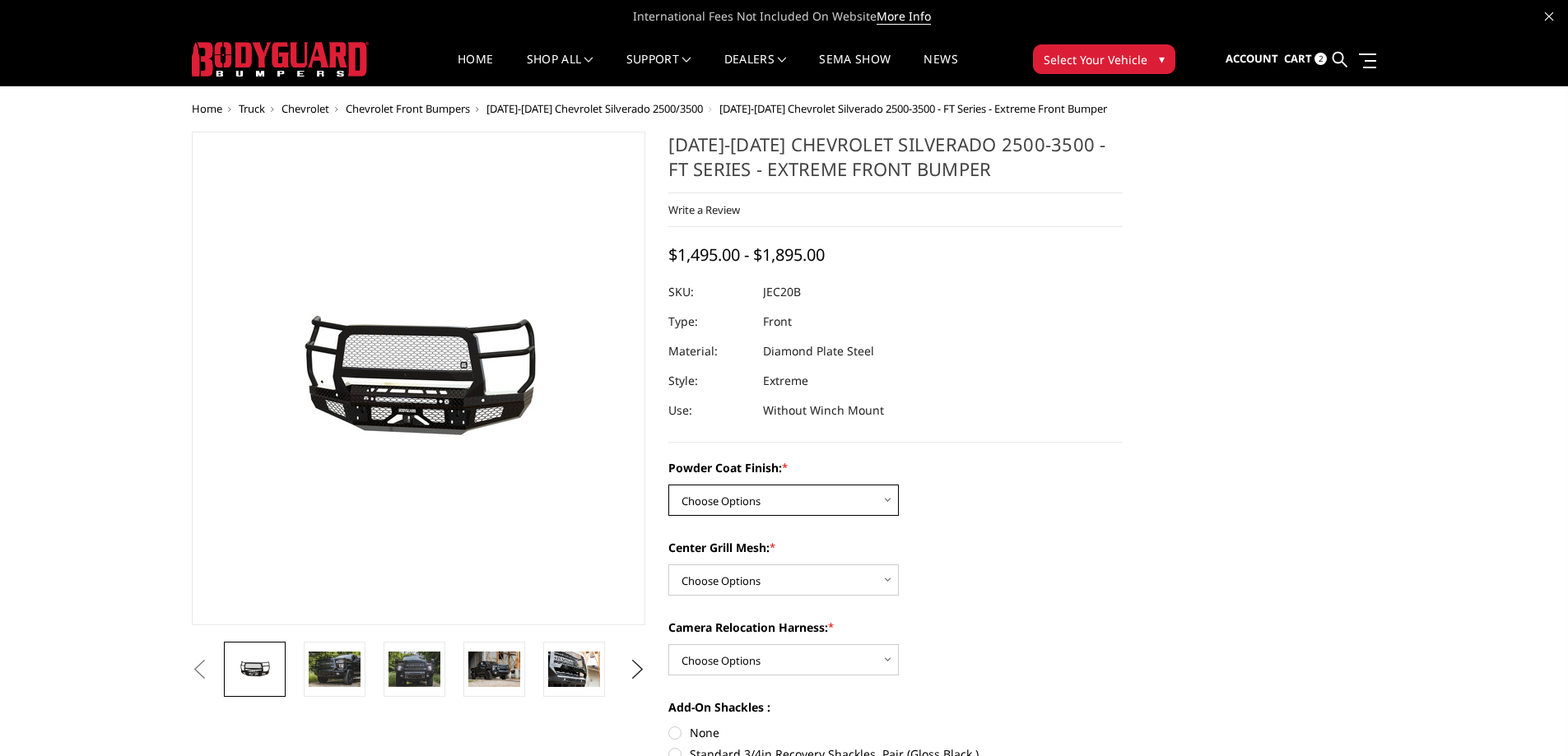
click at [761, 501] on select "Choose Options Bare Metal Gloss Black Powder Coat Textured Black Powder Coat" at bounding box center [784, 500] width 231 height 31
click at [721, 582] on select "Choose Options WITH Expanded Metal in Center Grill WITHOUT Expanded Metal in Ce…" at bounding box center [784, 580] width 231 height 31
click at [741, 670] on select "Choose Options WITH Camera Relocation Harness WITHOUT Camera Relocation Harness" at bounding box center [784, 660] width 231 height 31
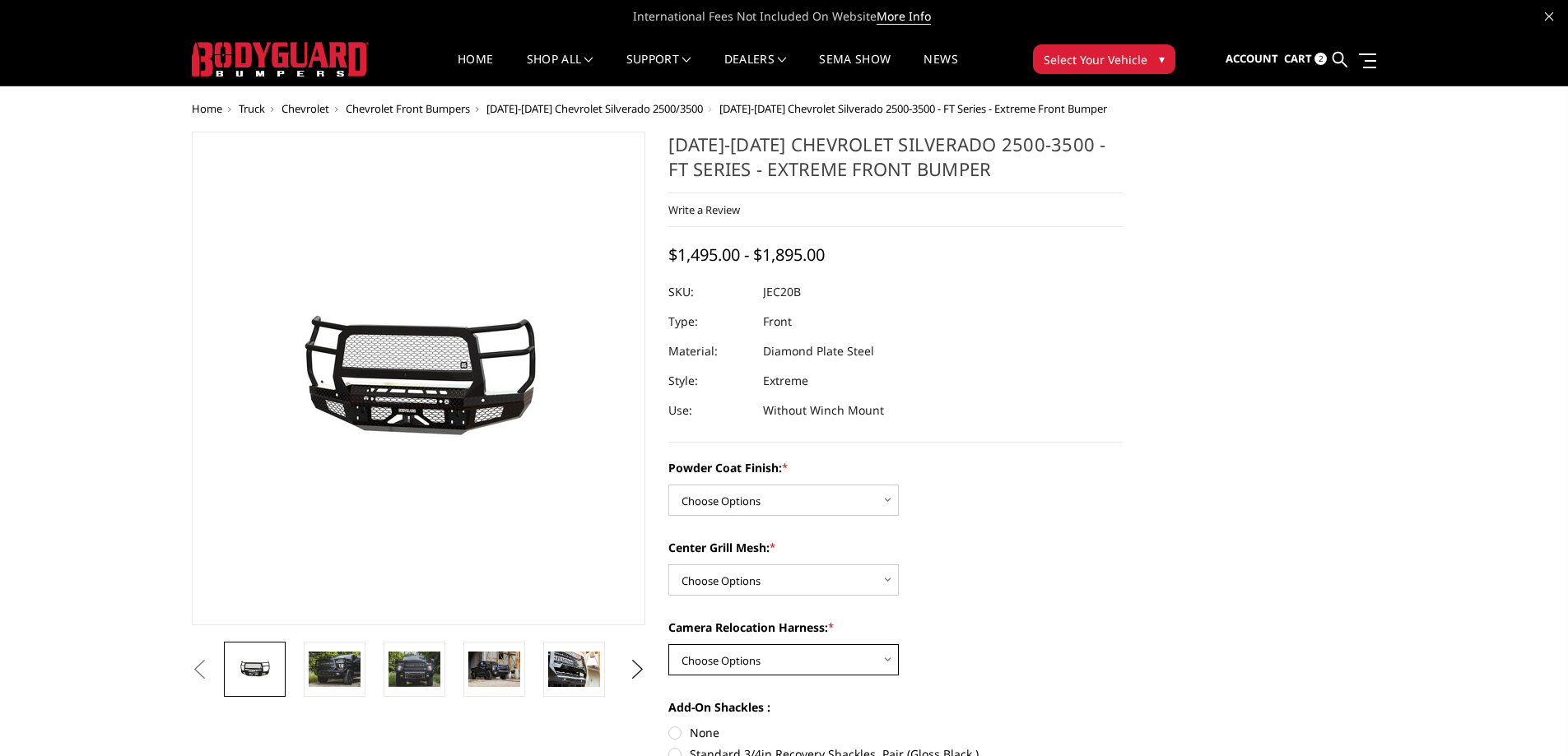
click at [741, 670] on select "Choose Options WITH Camera Relocation Harness WITHOUT Camera Relocation Harness" at bounding box center [784, 660] width 231 height 31
click at [730, 662] on select "Choose Options WITH Camera Relocation Harness WITHOUT Camera Relocation Harness" at bounding box center [784, 660] width 231 height 31
click at [696, 578] on select "Choose Options WITH Expanded Metal in Center Grill WITHOUT Expanded Metal in Ce…" at bounding box center [784, 580] width 231 height 31
select select "3245"
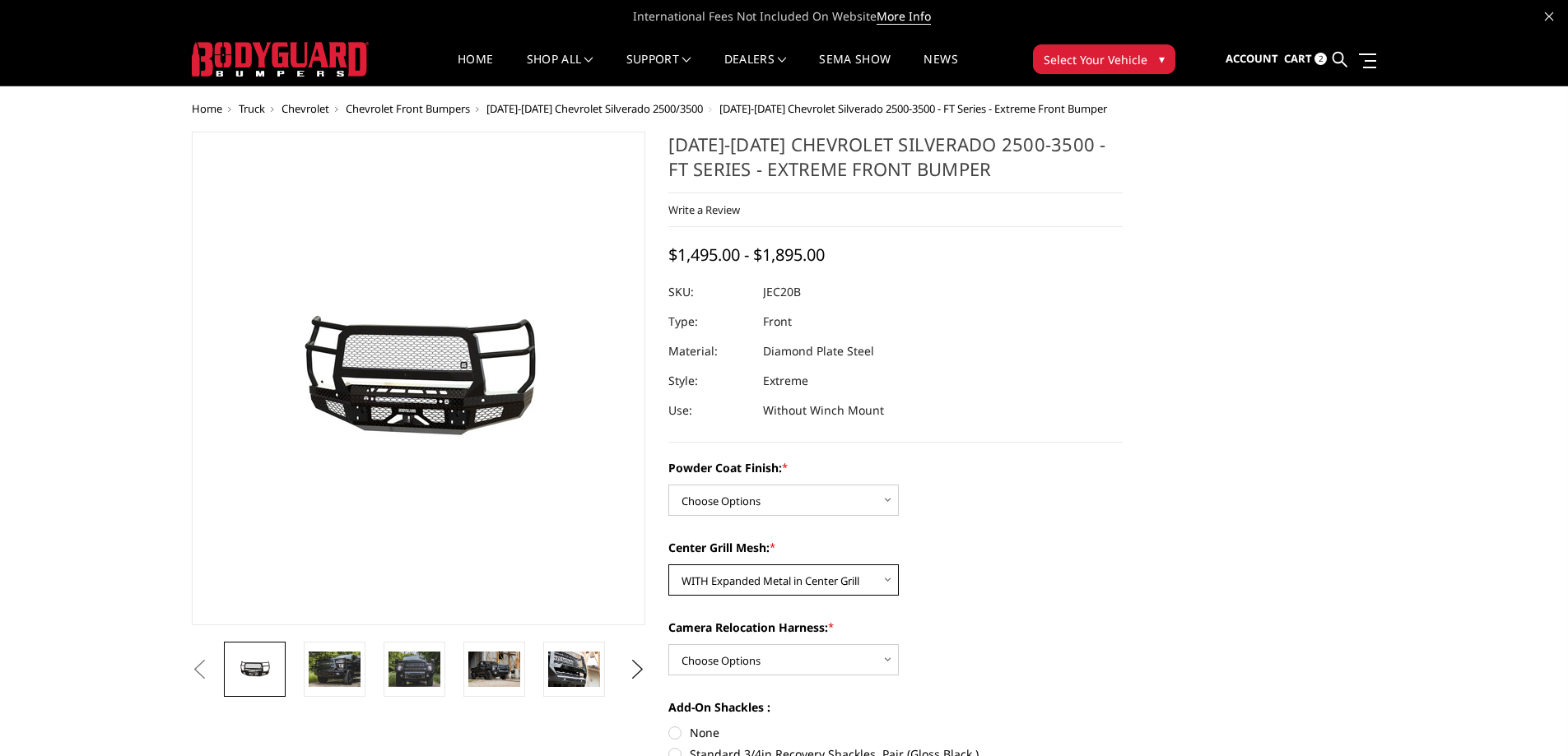
click at [668, 564] on select "Choose Options WITH Expanded Metal in Center Grill WITHOUT Expanded Metal in Ce…" at bounding box center [784, 580] width 231 height 31
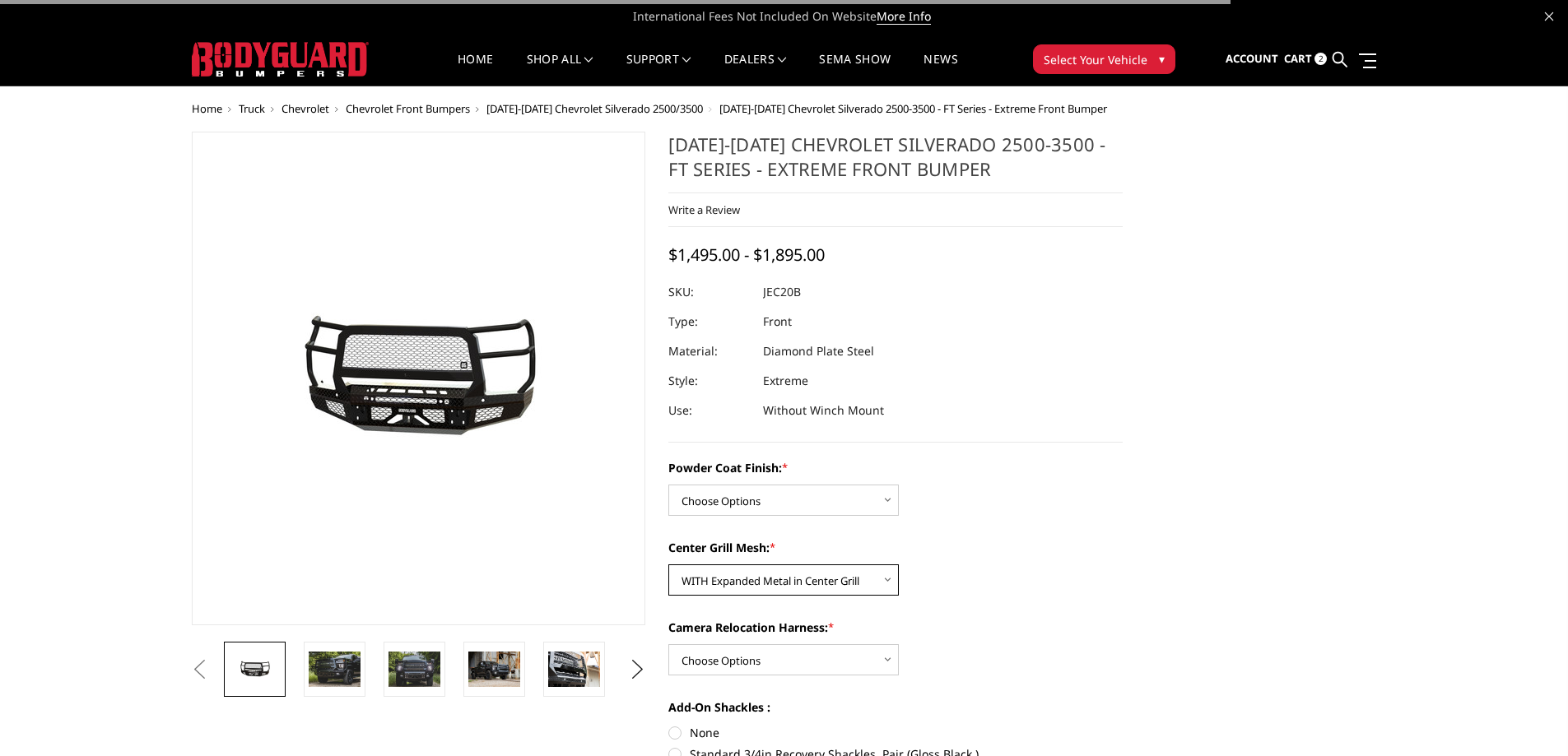
drag, startPoint x: 675, startPoint y: 575, endPoint x: 842, endPoint y: 579, distance: 167.0
click at [842, 579] on select "Choose Options WITH Expanded Metal in Center Grill WITHOUT Expanded Metal in Ce…" at bounding box center [784, 580] width 231 height 31
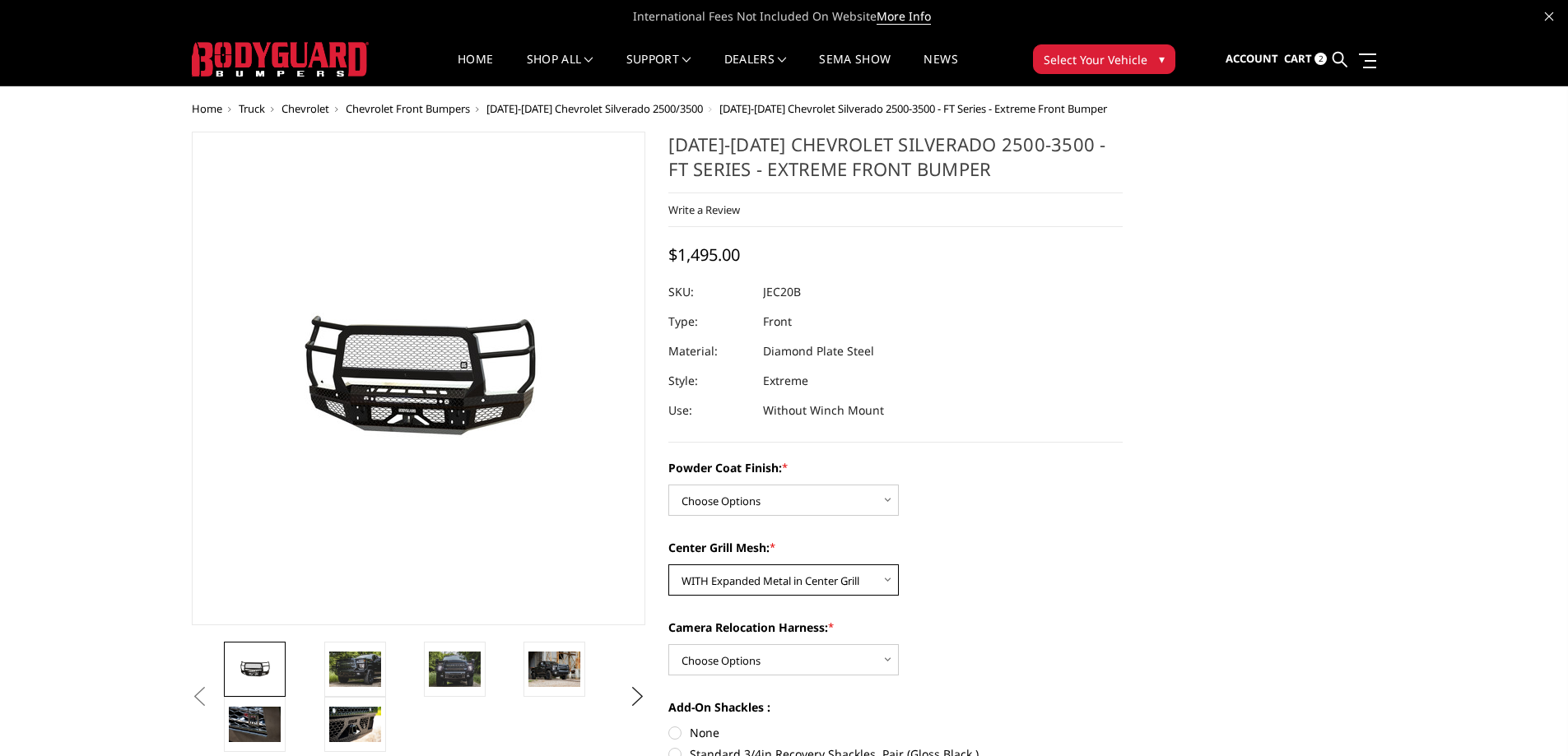
click at [728, 582] on select "Choose Options WITH Expanded Metal in Center Grill WITHOUT Expanded Metal in Ce…" at bounding box center [784, 580] width 231 height 31
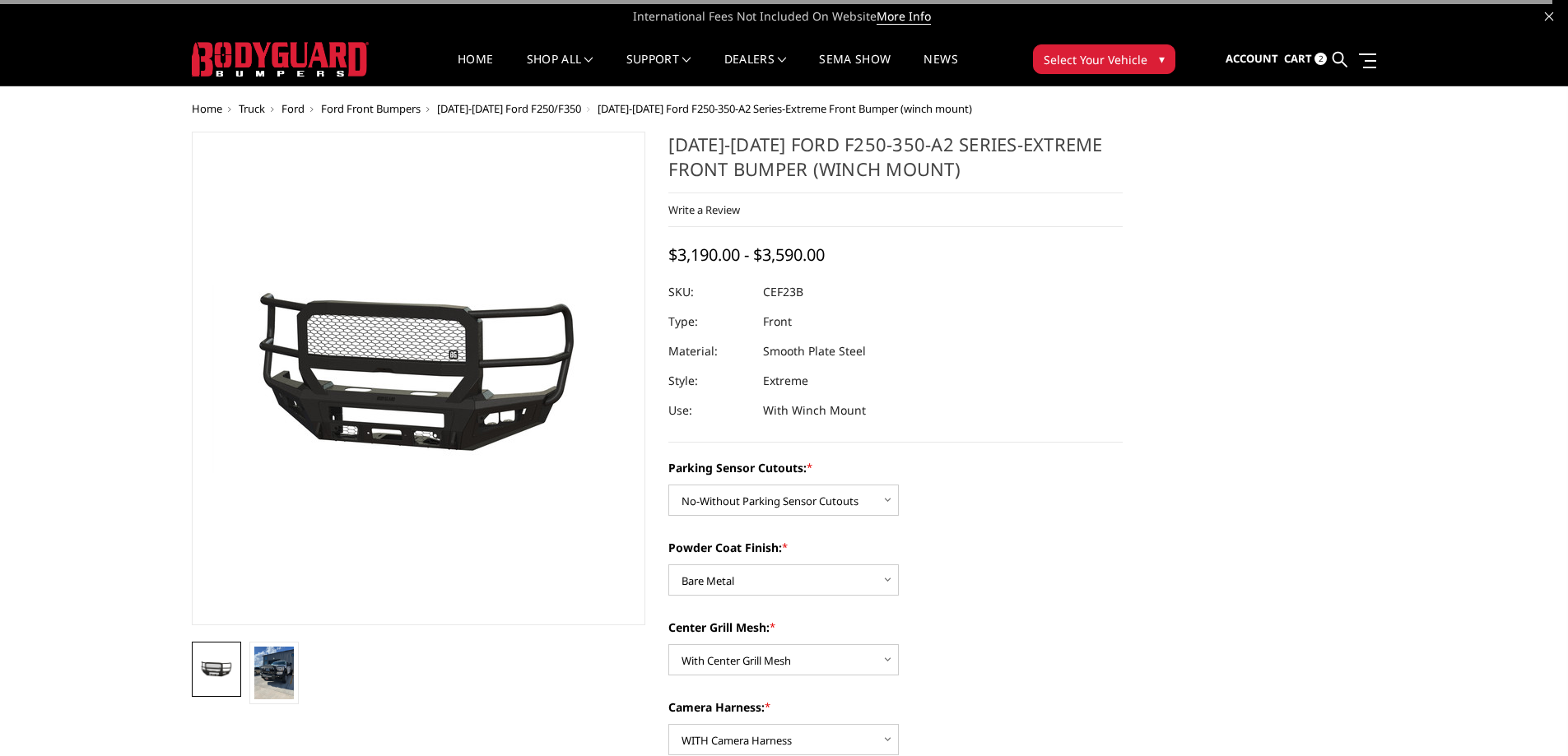
select select "2420"
select select "2422"
select select "2424"
select select "2426"
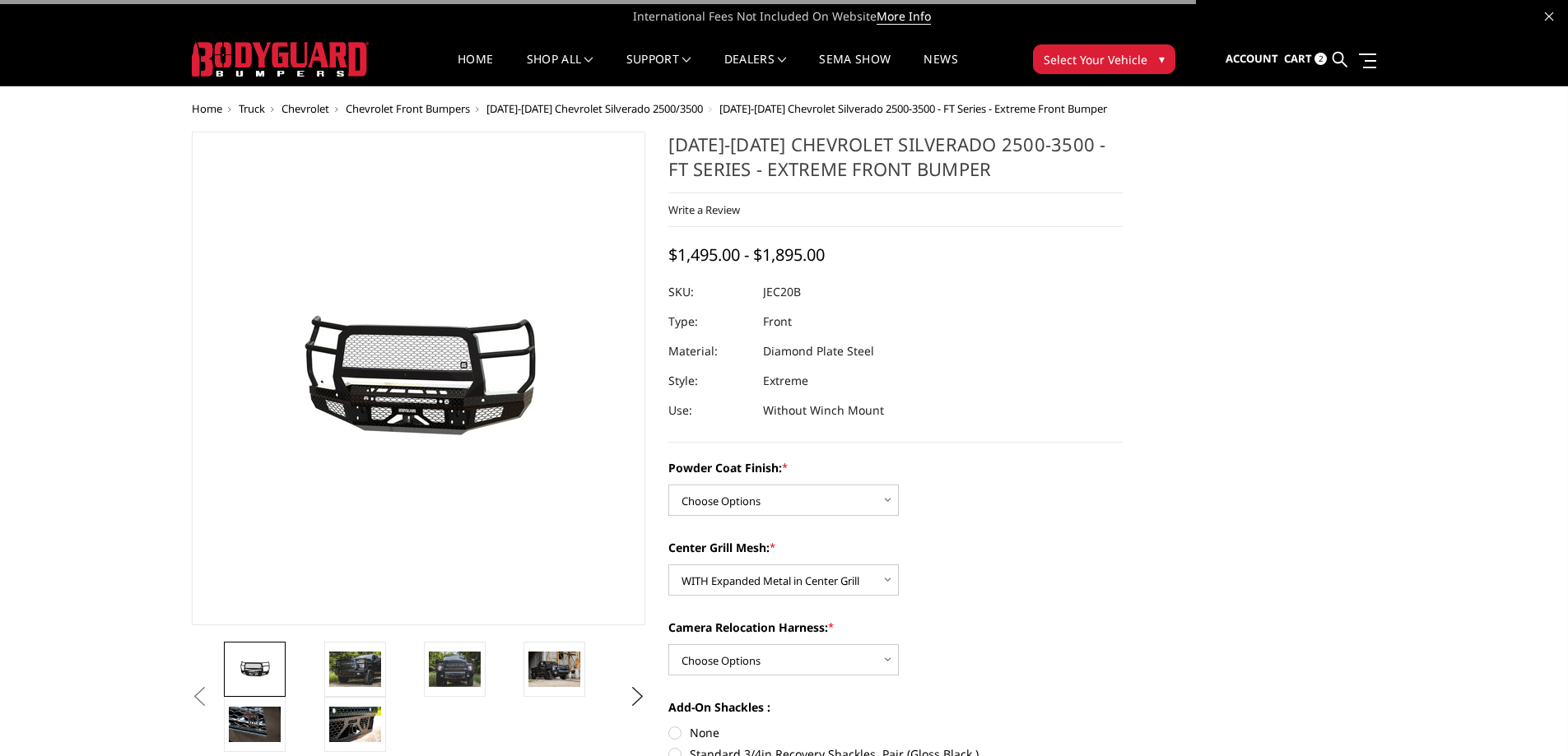
select select "3245"
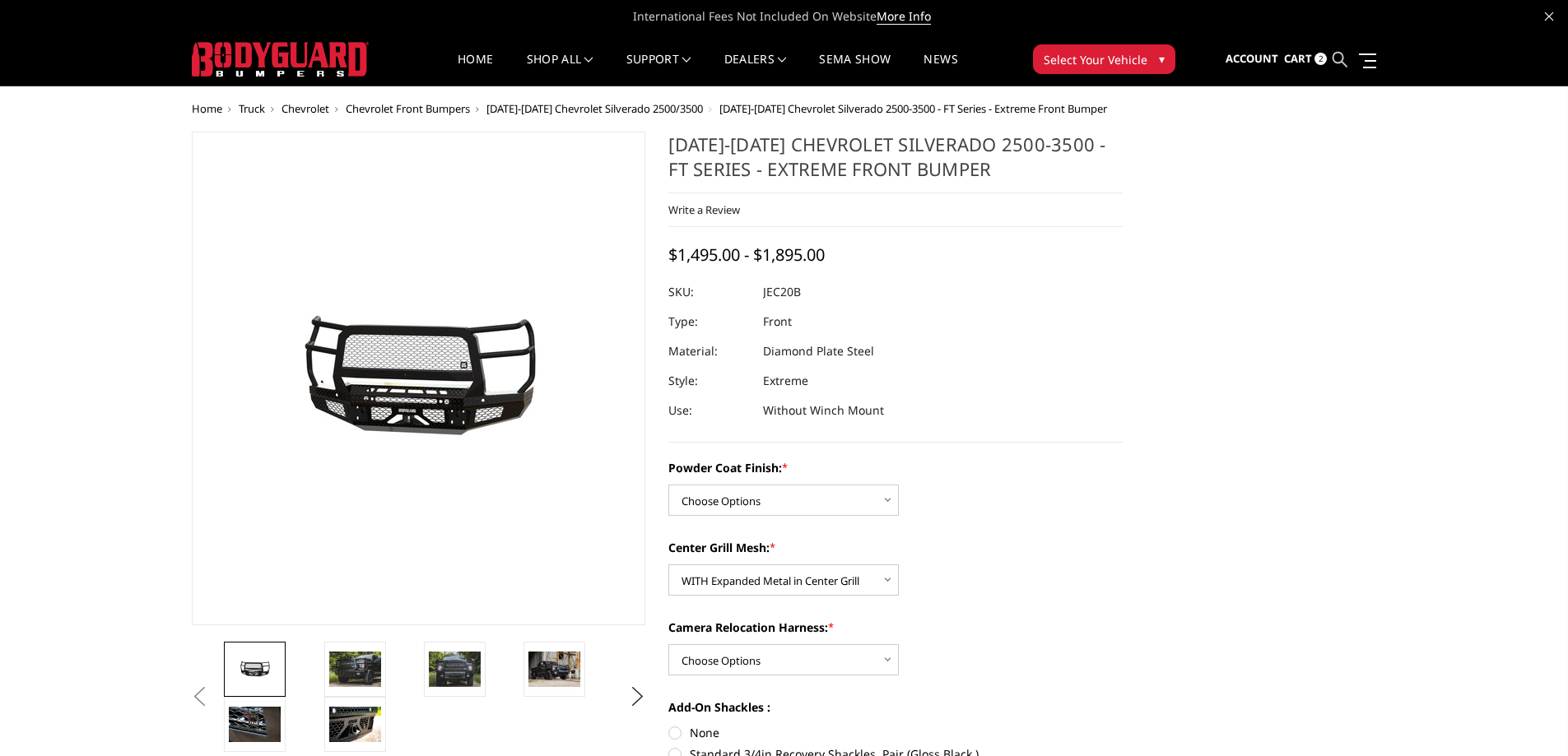
click at [1346, 53] on icon at bounding box center [1340, 59] width 15 height 15
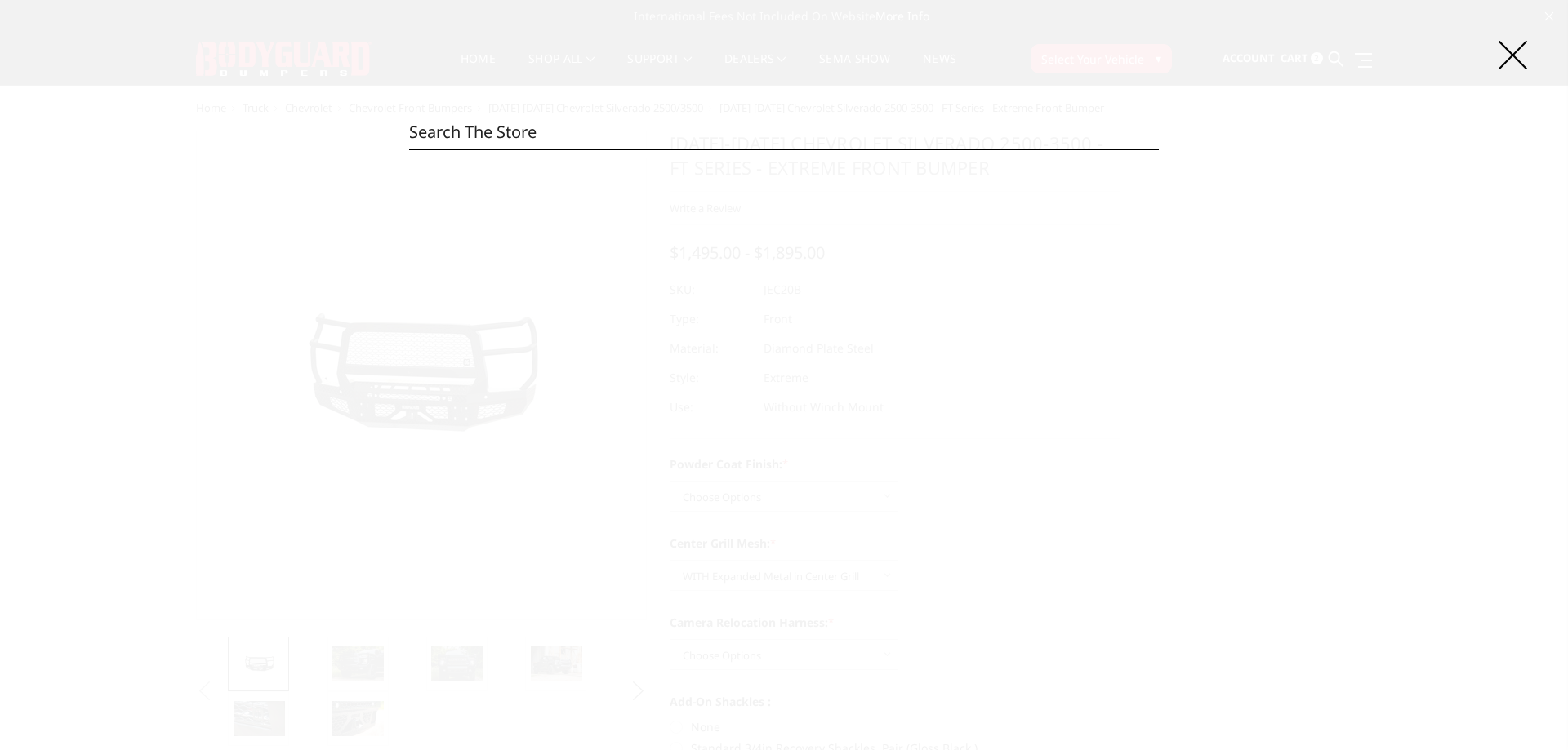
click at [604, 132] on input "Search" at bounding box center [784, 133] width 749 height 32
paste input "EEC19AYHBMH"
click at [568, 124] on input "EEC19AYHBMH" at bounding box center [784, 133] width 749 height 32
paste input "WTN"
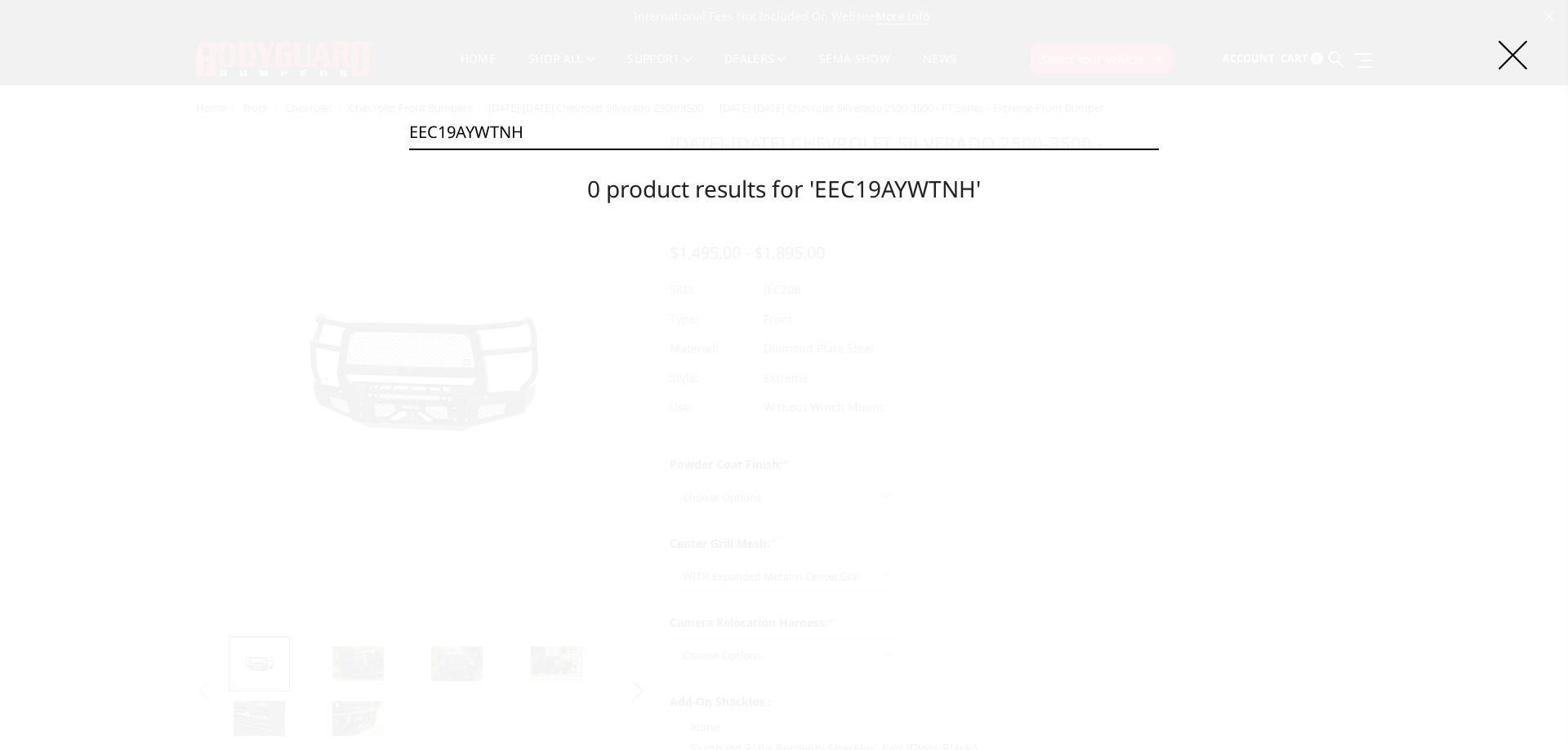
click at [509, 136] on input "EEC19AYWTNH" at bounding box center [784, 133] width 749 height 32
paste input "G24BYWGMN"
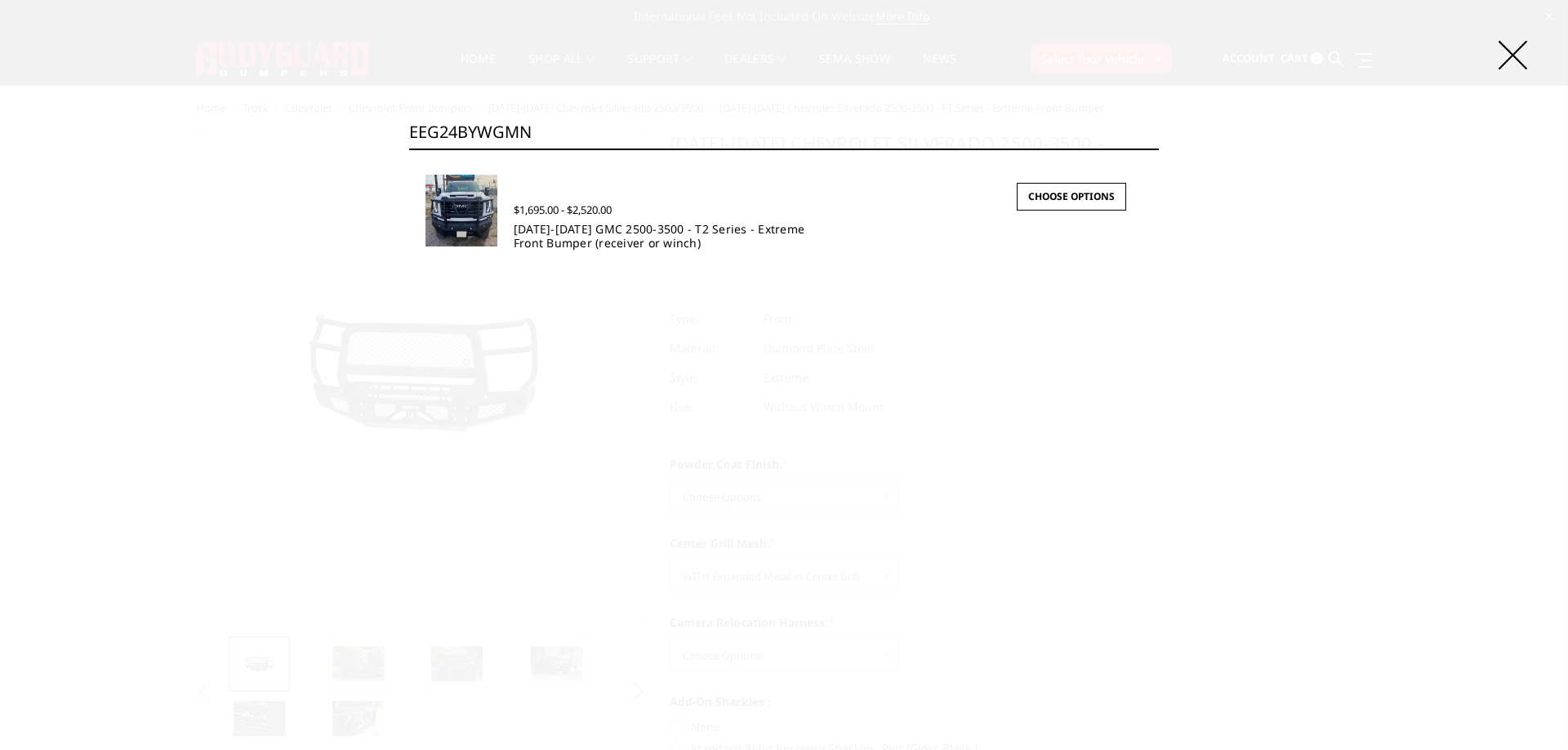
type input "EEG24BYWGMN"
click at [519, 224] on link "2024-2026 GMC 2500-3500 - T2 Series - Extreme Front Bumper (receiver or winch)" at bounding box center [659, 235] width 290 height 30
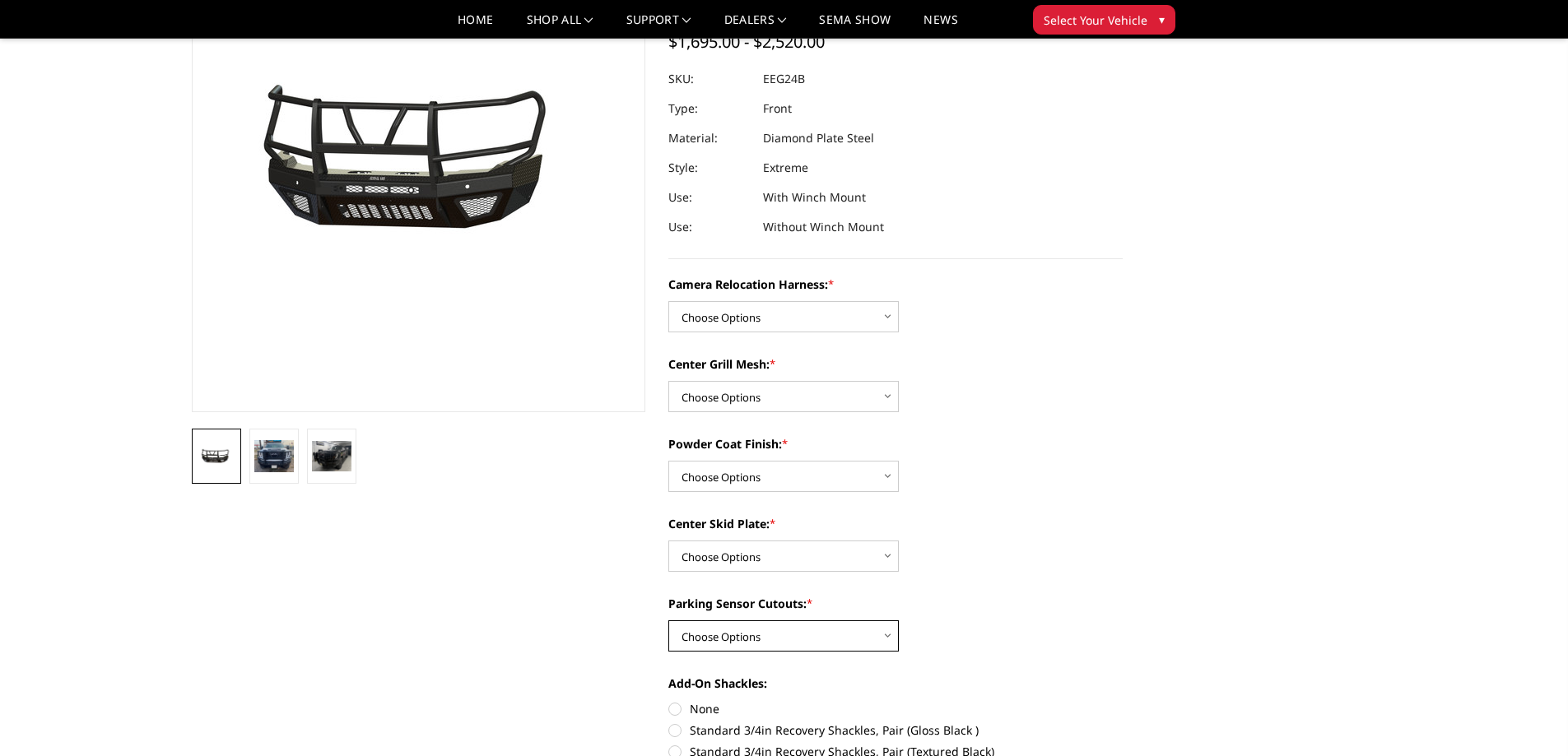
click at [694, 639] on select "Choose Options Yes - With Parking Sensor Cutouts" at bounding box center [784, 636] width 231 height 31
click at [696, 633] on select "Choose Options Yes - With Parking Sensor Cutouts" at bounding box center [784, 636] width 231 height 31
click at [718, 551] on select "Choose Options Winch Mount Skid Plate Standard Skid Plate (included) 2" Receive…" at bounding box center [784, 556] width 231 height 31
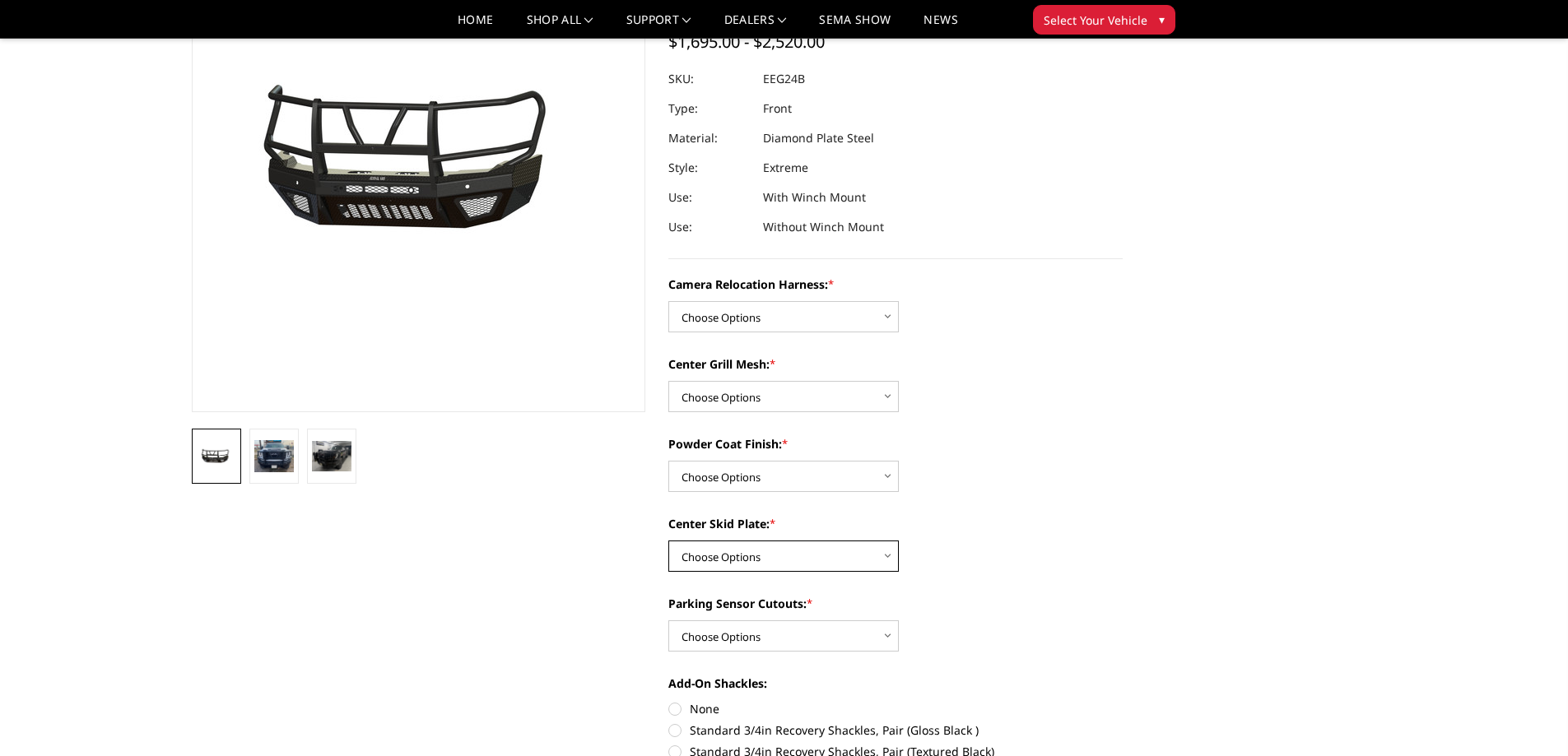
click at [718, 551] on select "Choose Options Winch Mount Skid Plate Standard Skid Plate (included) 2" Receive…" at bounding box center [784, 556] width 231 height 31
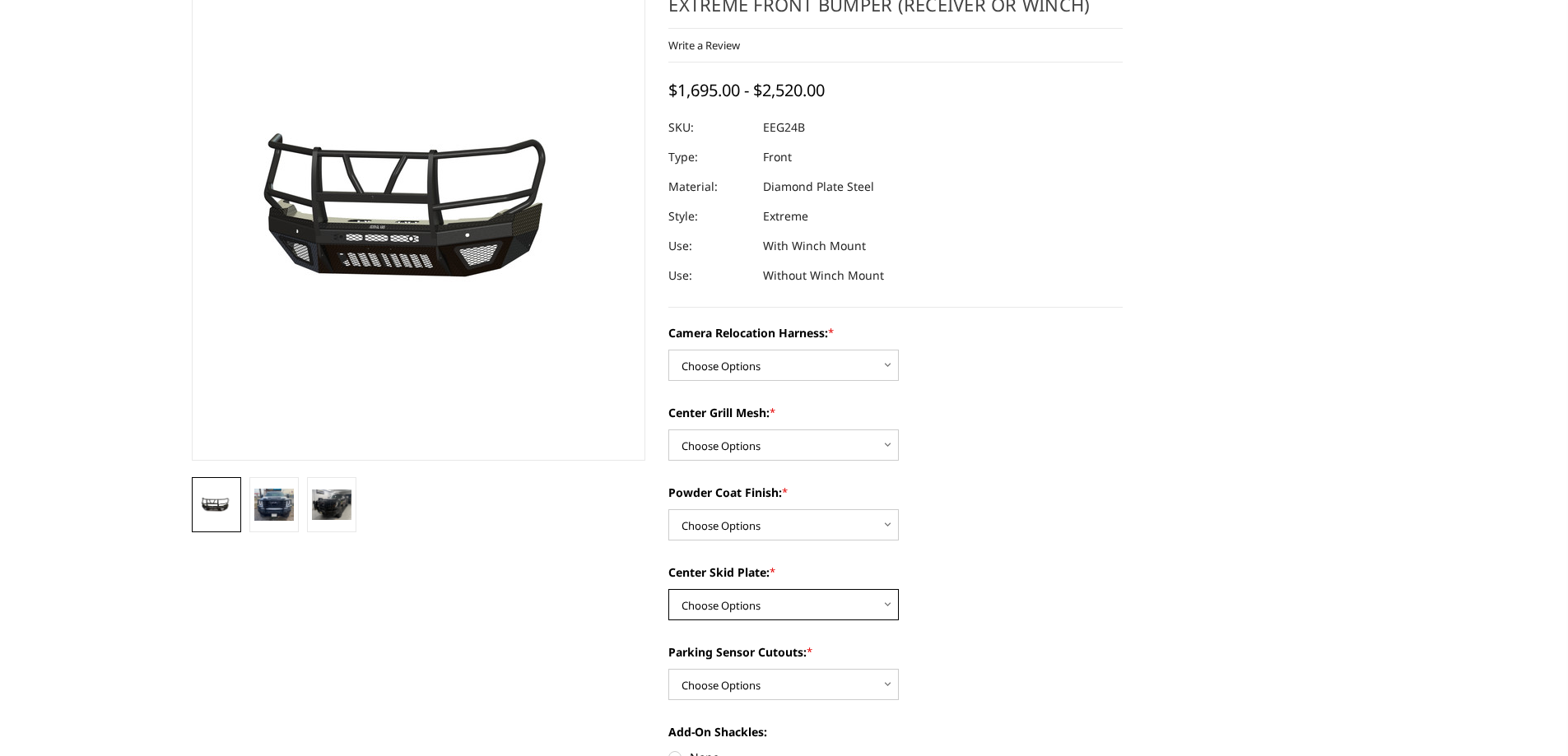
scroll to position [0, 0]
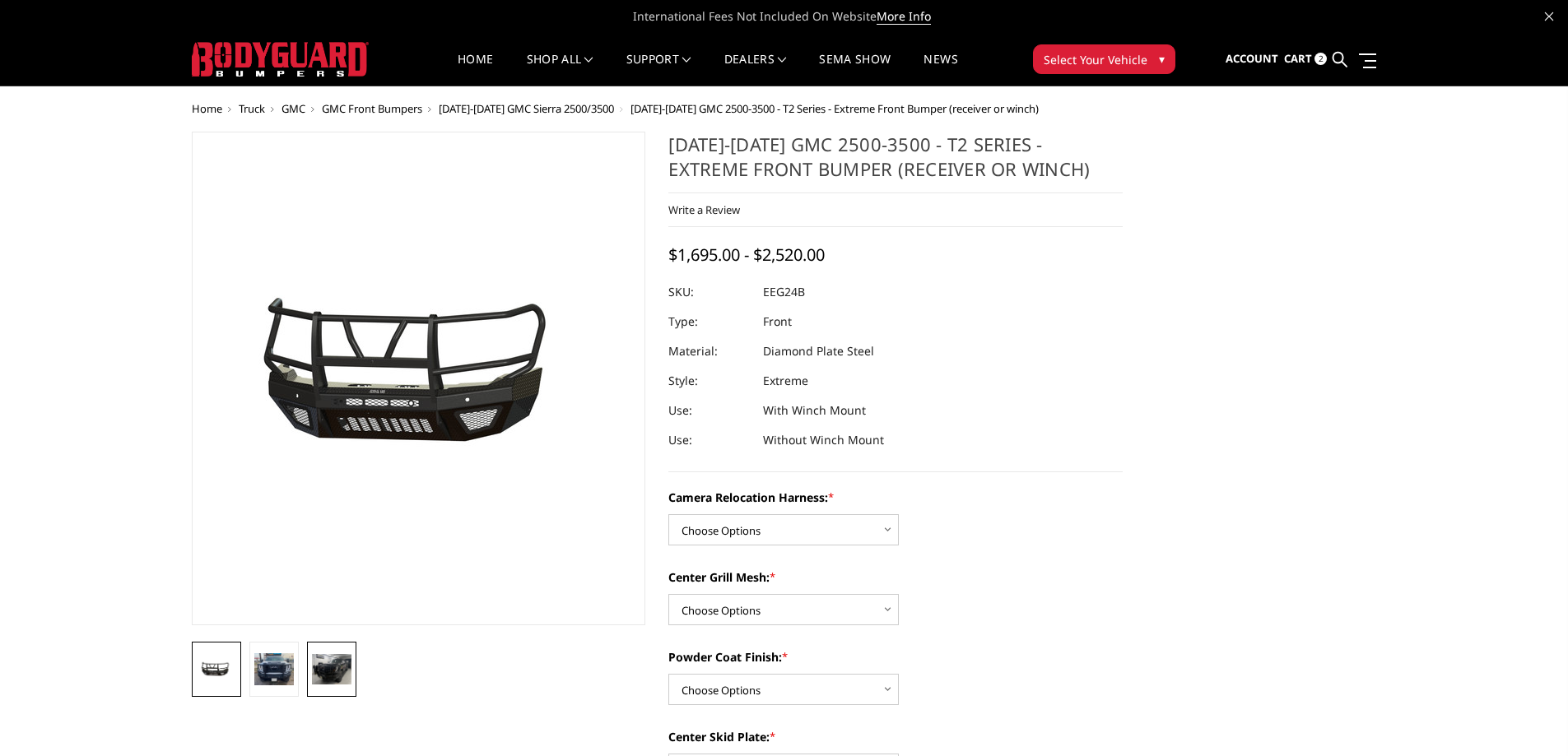
click at [328, 684] on img at bounding box center [331, 670] width 39 height 31
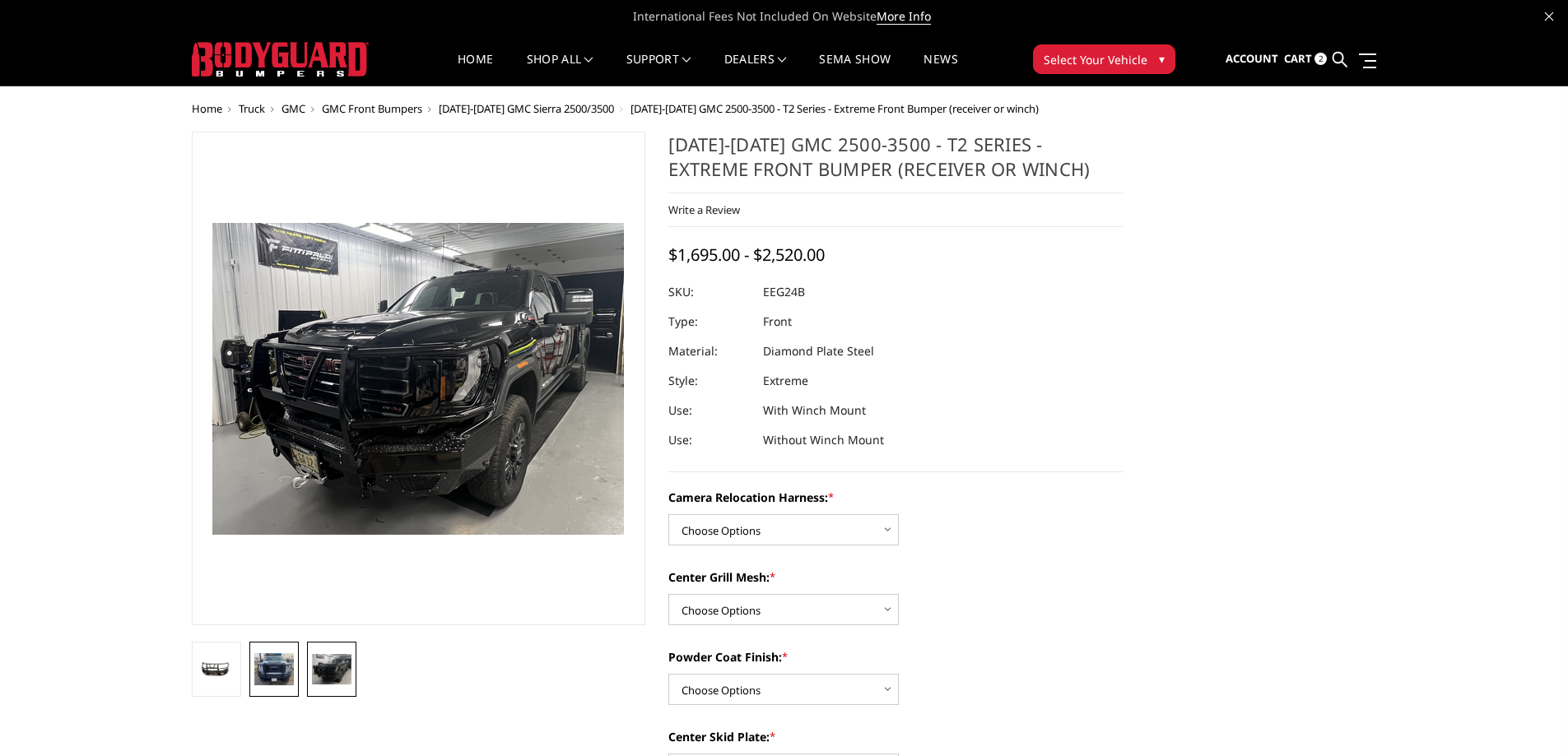
click at [288, 669] on img at bounding box center [274, 669] width 39 height 32
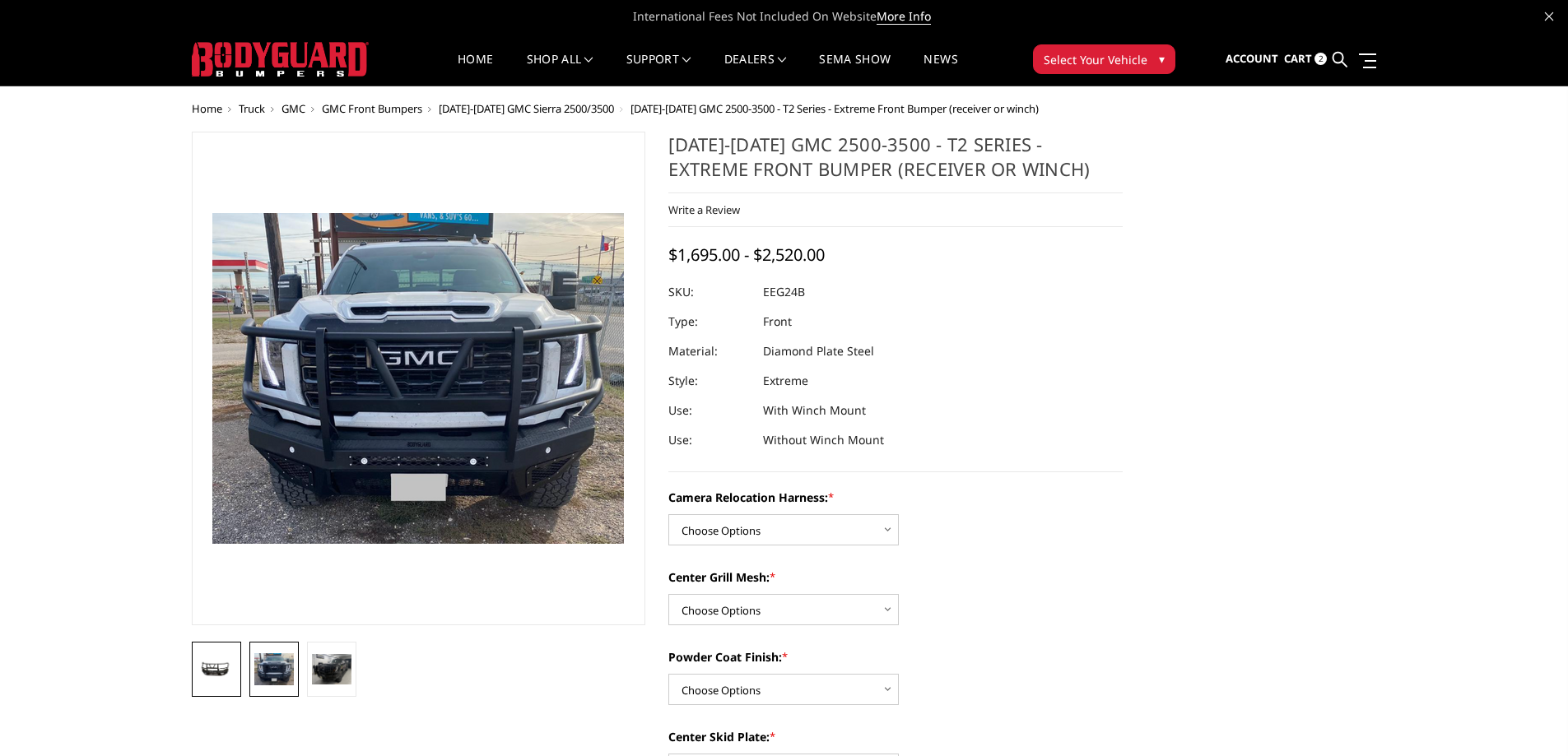
click at [220, 672] on img at bounding box center [215, 670] width 39 height 19
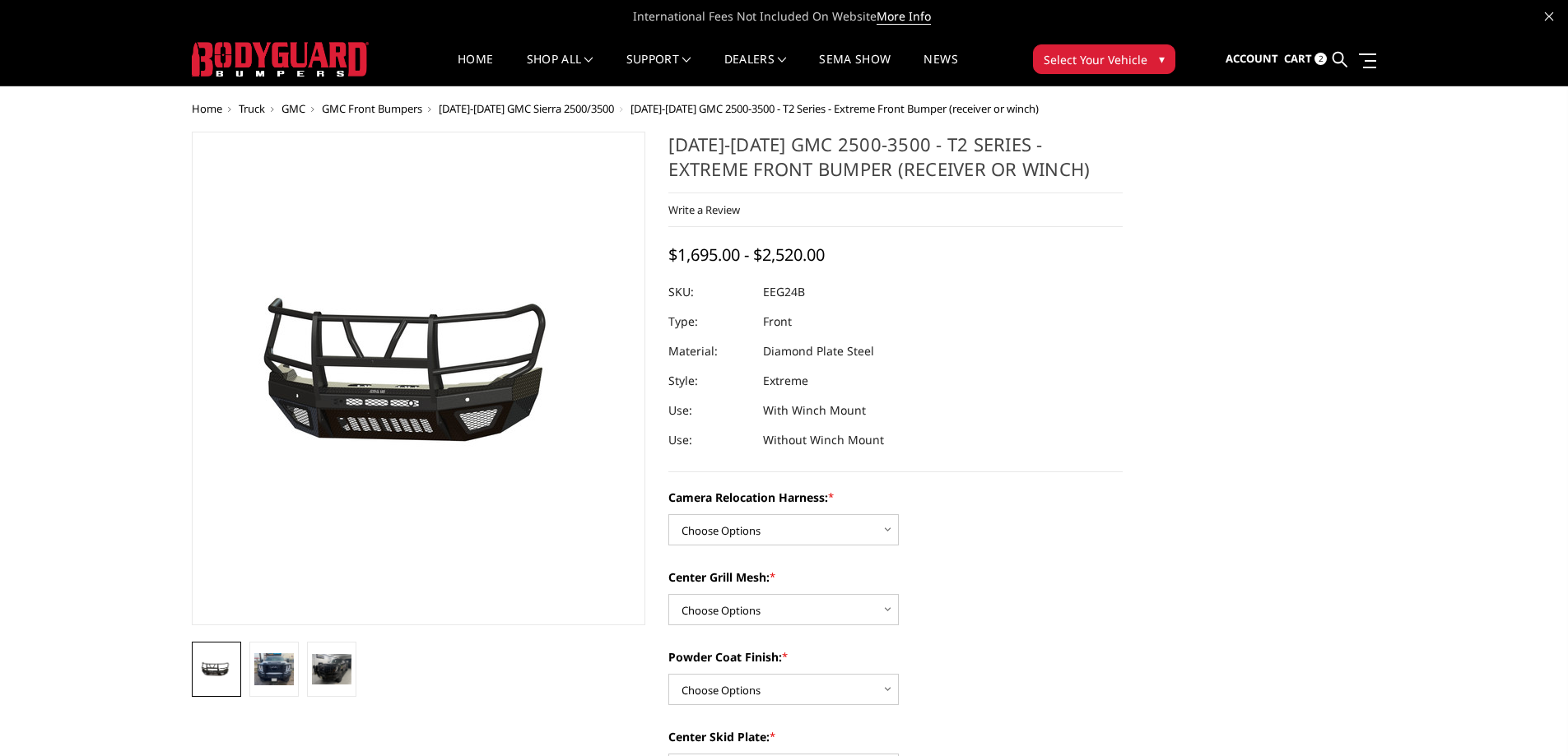
scroll to position [164, 0]
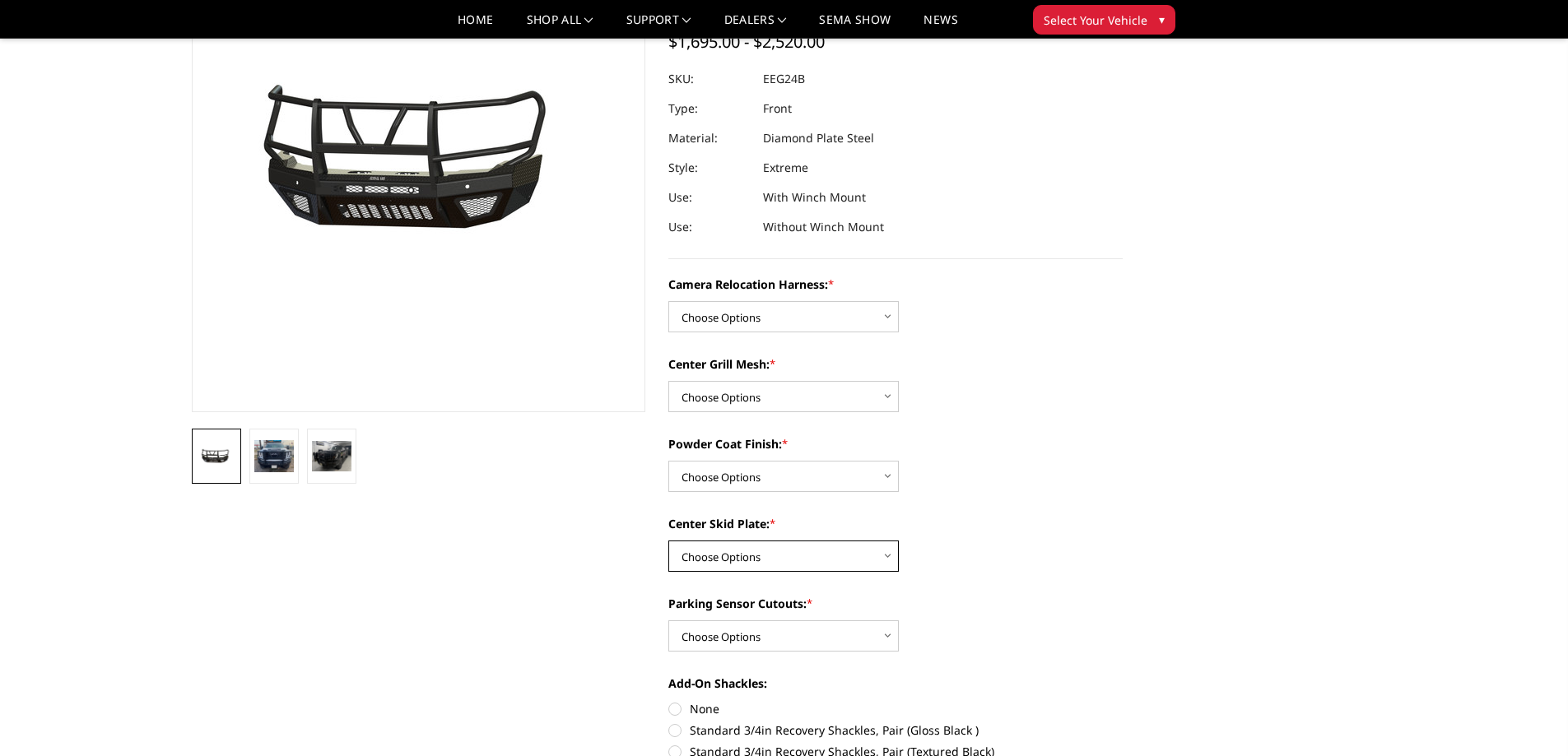
click at [728, 557] on select "Choose Options Winch Mount Skid Plate Standard Skid Plate (included) 2" Receive…" at bounding box center [784, 556] width 231 height 31
click at [734, 479] on select "Choose Options Textured Black Powder Coat Gloss Black Powder Coat Bare Metal" at bounding box center [784, 476] width 231 height 31
click at [714, 406] on select "Choose Options Without expanded metal With expanded metal" at bounding box center [784, 396] width 231 height 31
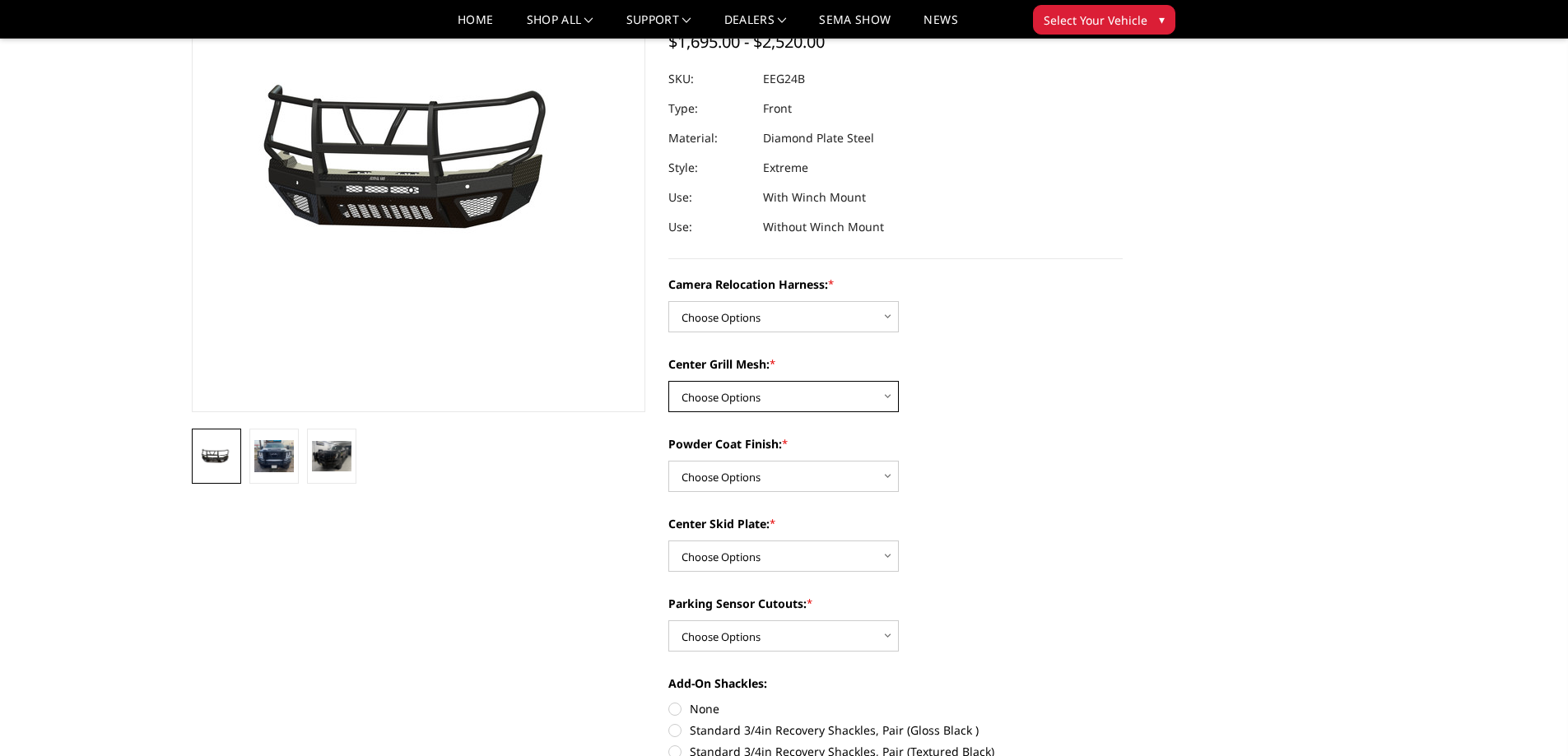
click at [714, 406] on select "Choose Options Without expanded metal With expanded metal" at bounding box center [784, 396] width 231 height 31
click at [708, 395] on select "Choose Options Without expanded metal With expanded metal" at bounding box center [784, 396] width 231 height 31
click at [719, 329] on select "Choose Options Without camera harness With camera harness" at bounding box center [784, 316] width 231 height 31
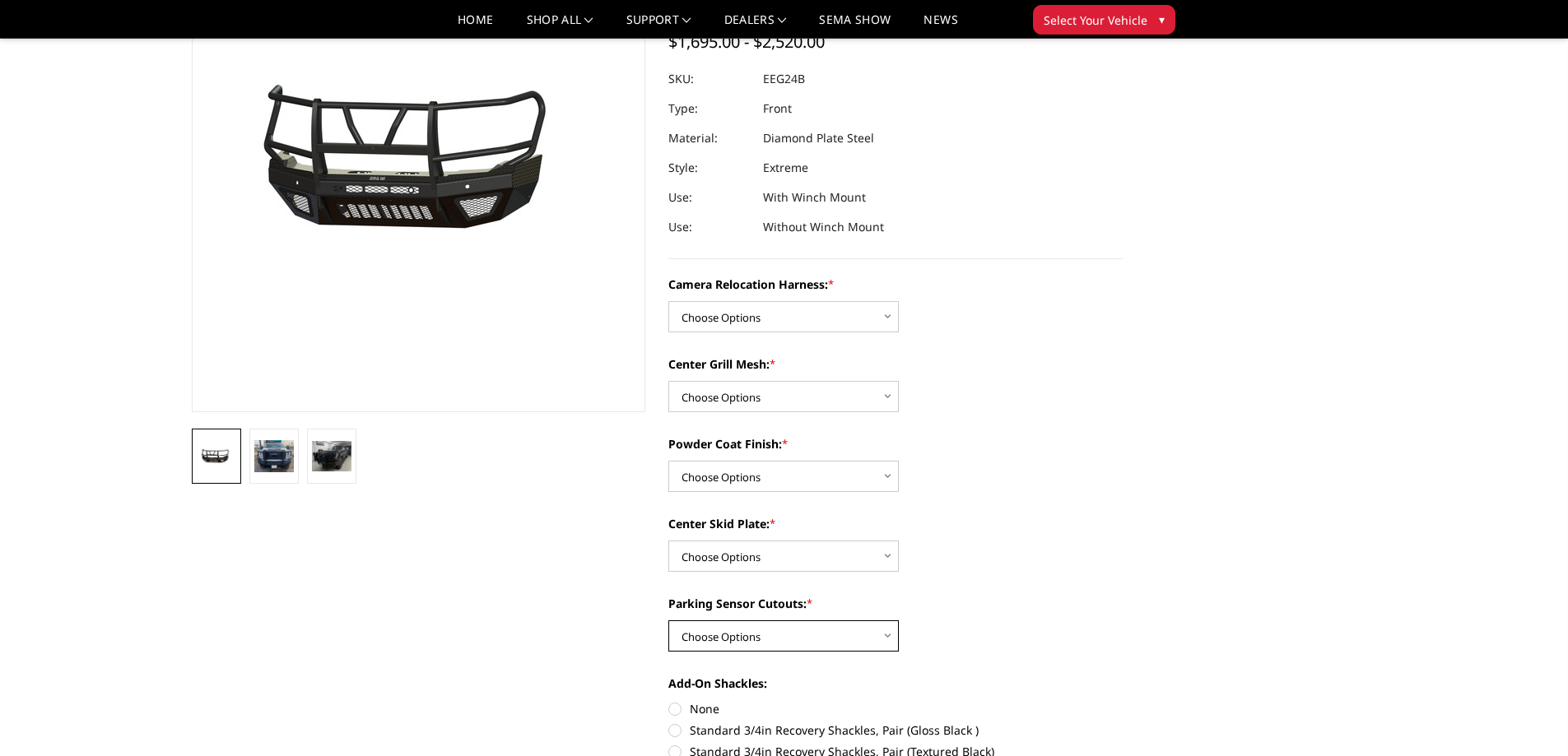
click at [804, 642] on select "Choose Options Yes - With Parking Sensor Cutouts" at bounding box center [784, 636] width 231 height 31
click at [739, 546] on select "Choose Options Winch Mount Skid Plate Standard Skid Plate (included) 2" Receive…" at bounding box center [784, 556] width 231 height 31
drag, startPoint x: 731, startPoint y: 639, endPoint x: 731, endPoint y: 649, distance: 10.0
click at [731, 639] on select "Choose Options Yes - With Parking Sensor Cutouts" at bounding box center [784, 636] width 231 height 31
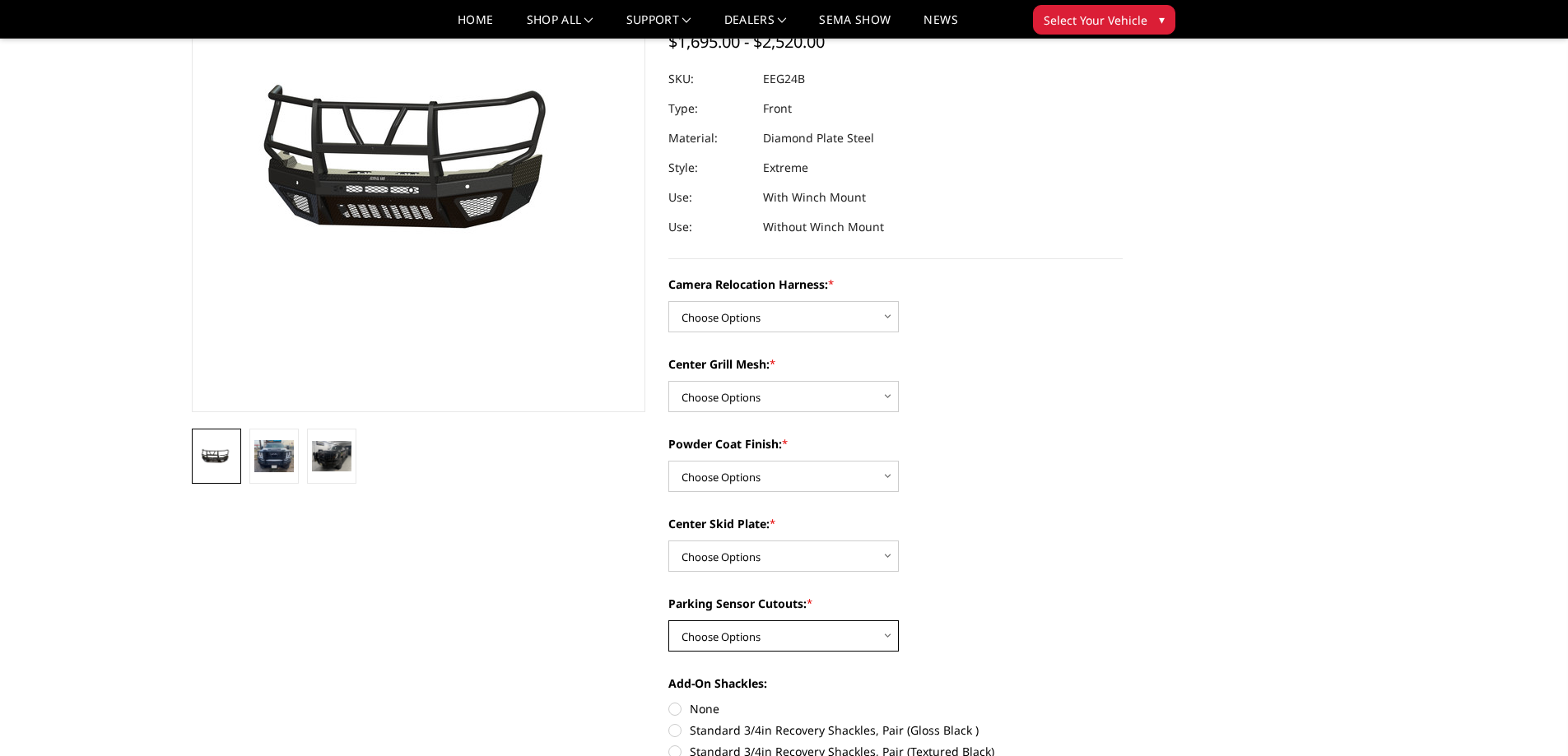
select select "3733"
click at [668, 621] on select "Choose Options Yes - With Parking Sensor Cutouts" at bounding box center [784, 636] width 231 height 31
click at [732, 546] on select "Choose Options Winch Mount Skid Plate Standard Skid Plate (included) 2" Receive…" at bounding box center [784, 556] width 231 height 31
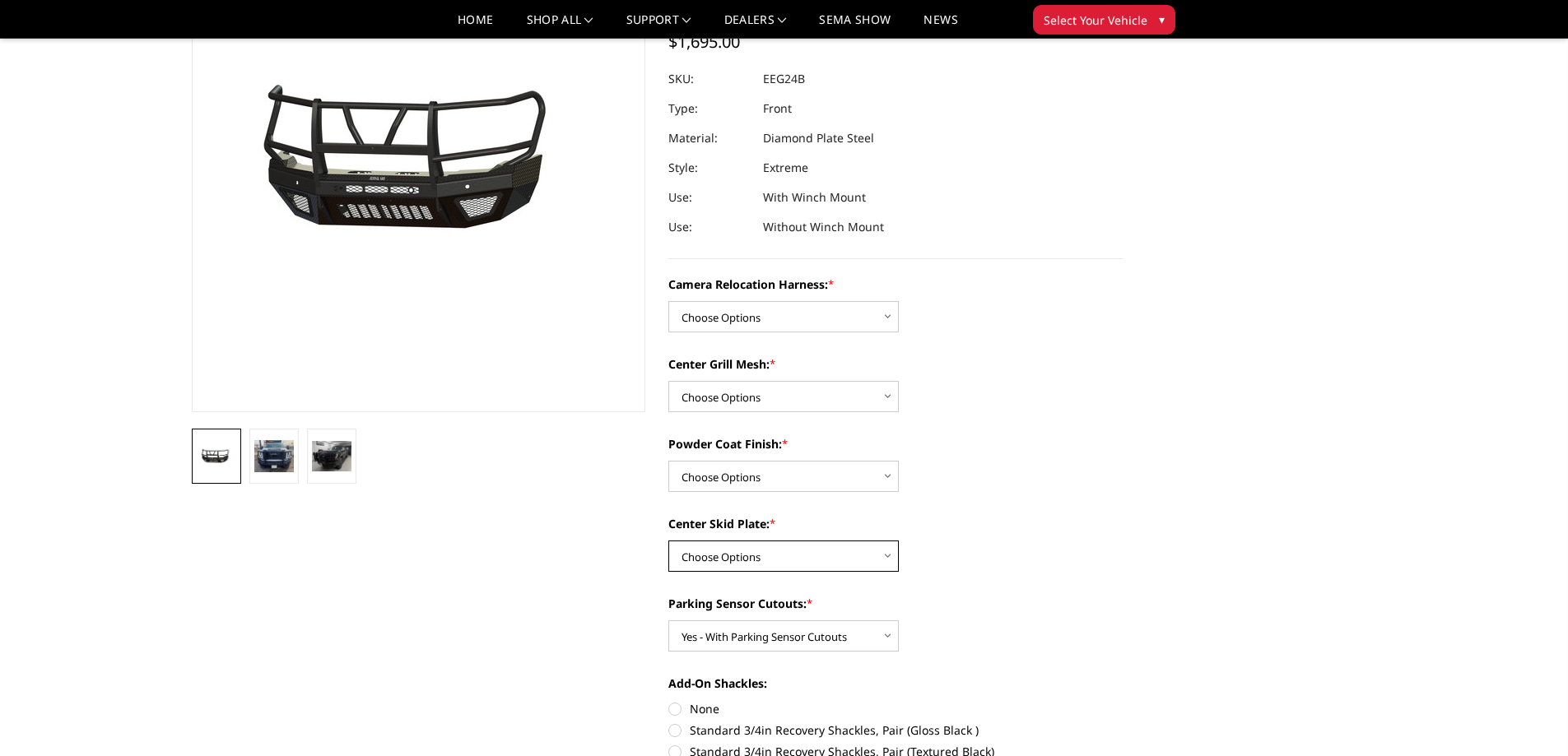
click at [739, 552] on select "Choose Options Winch Mount Skid Plate Standard Skid Plate (included) 2" Receive…" at bounding box center [784, 556] width 231 height 31
click at [717, 555] on select "Choose Options Winch Mount Skid Plate Standard Skid Plate (included) 2" Receive…" at bounding box center [784, 556] width 231 height 31
click at [751, 550] on select "Choose Options Winch Mount Skid Plate Standard Skid Plate (included) 2" Receive…" at bounding box center [784, 556] width 231 height 31
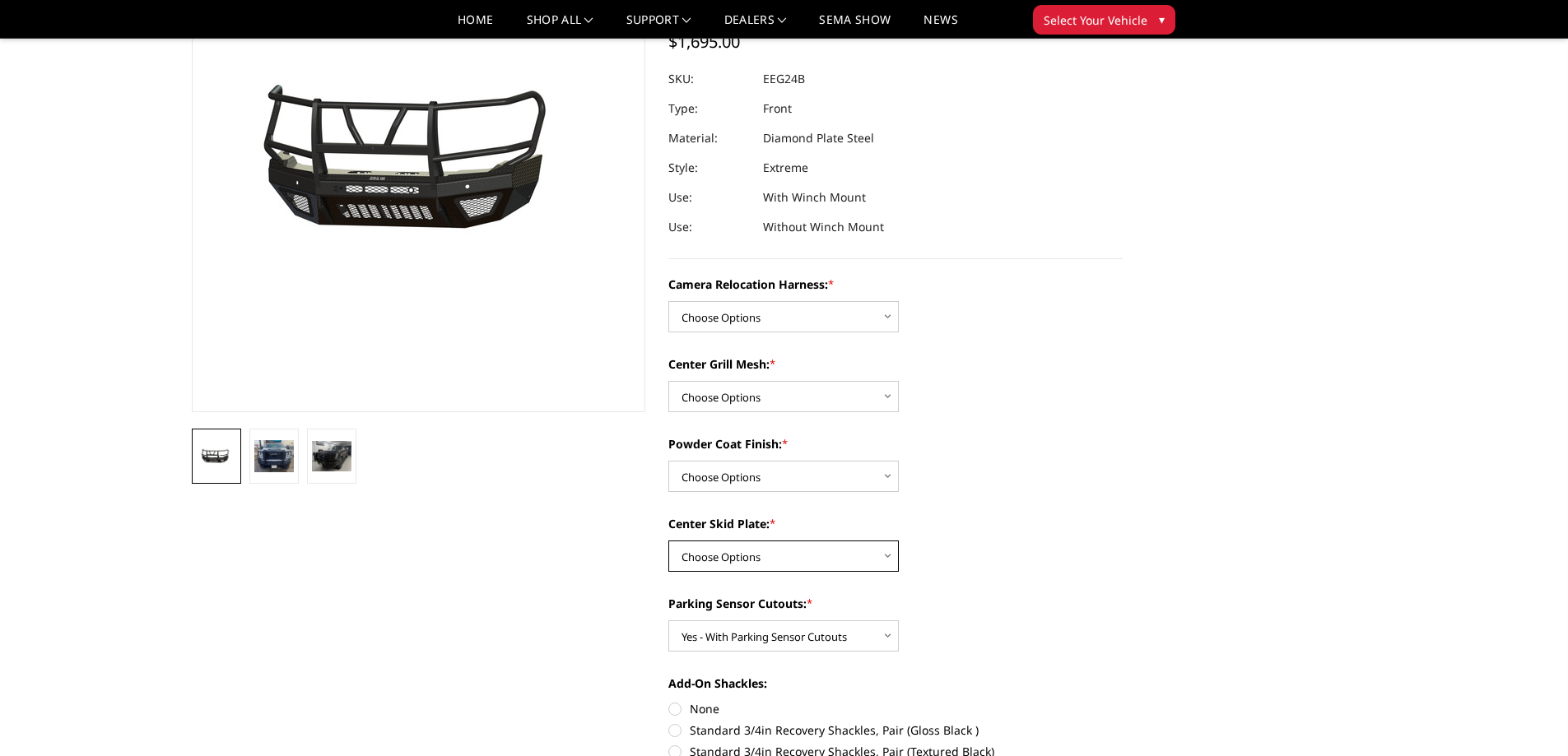
click at [751, 550] on select "Choose Options Winch Mount Skid Plate Standard Skid Plate (included) 2" Receive…" at bounding box center [784, 556] width 231 height 31
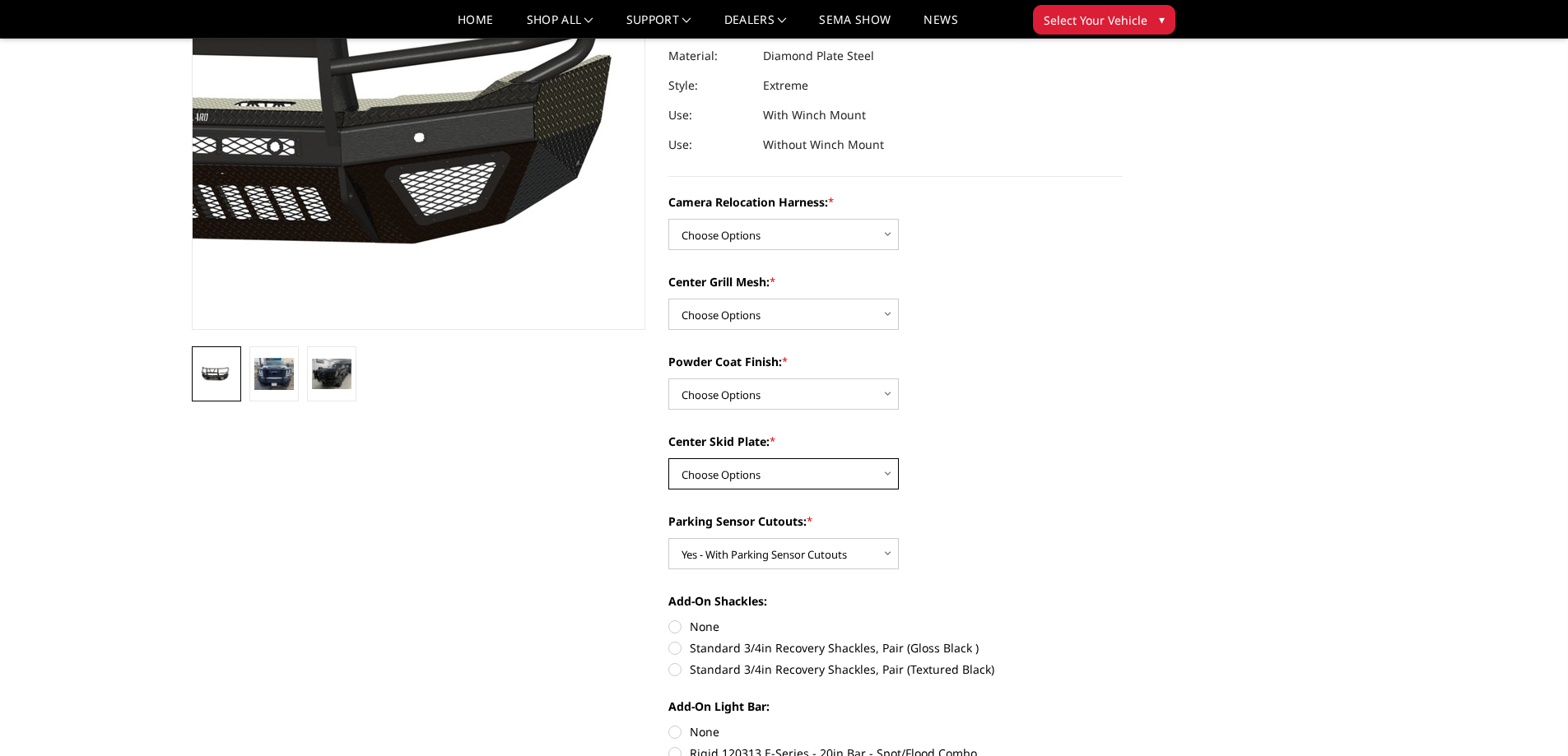
scroll to position [329, 0]
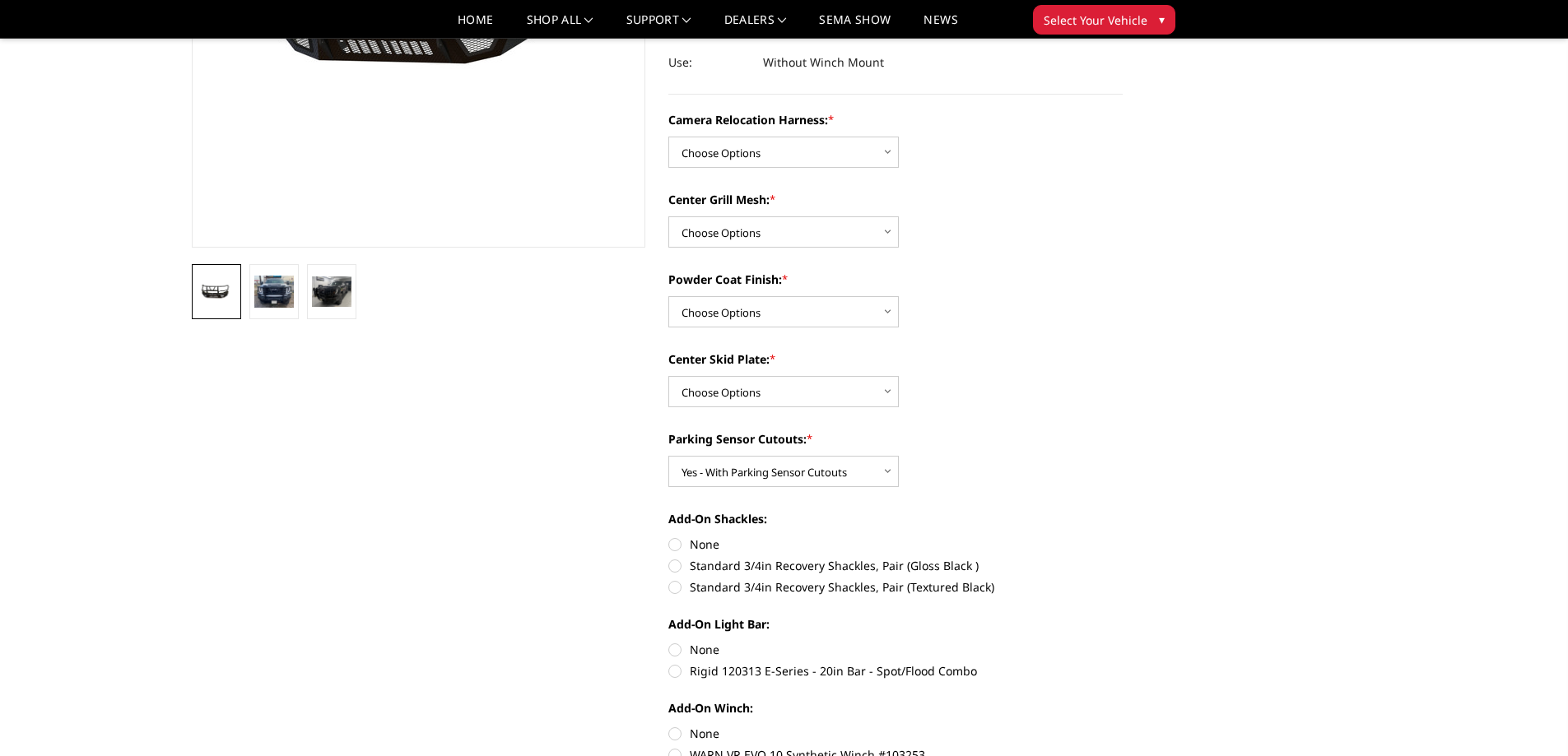
click at [744, 373] on div "Center Skid Plate: * Choose Options Winch Mount Skid Plate Standard Skid Plate …" at bounding box center [895, 379] width 454 height 56
click at [742, 399] on select "Choose Options Winch Mount Skid Plate Standard Skid Plate (included) 2" Receive…" at bounding box center [784, 392] width 231 height 31
select select "3734"
click at [668, 376] on select "Choose Options Winch Mount Skid Plate Standard Skid Plate (included) 2" Receive…" at bounding box center [784, 392] width 231 height 31
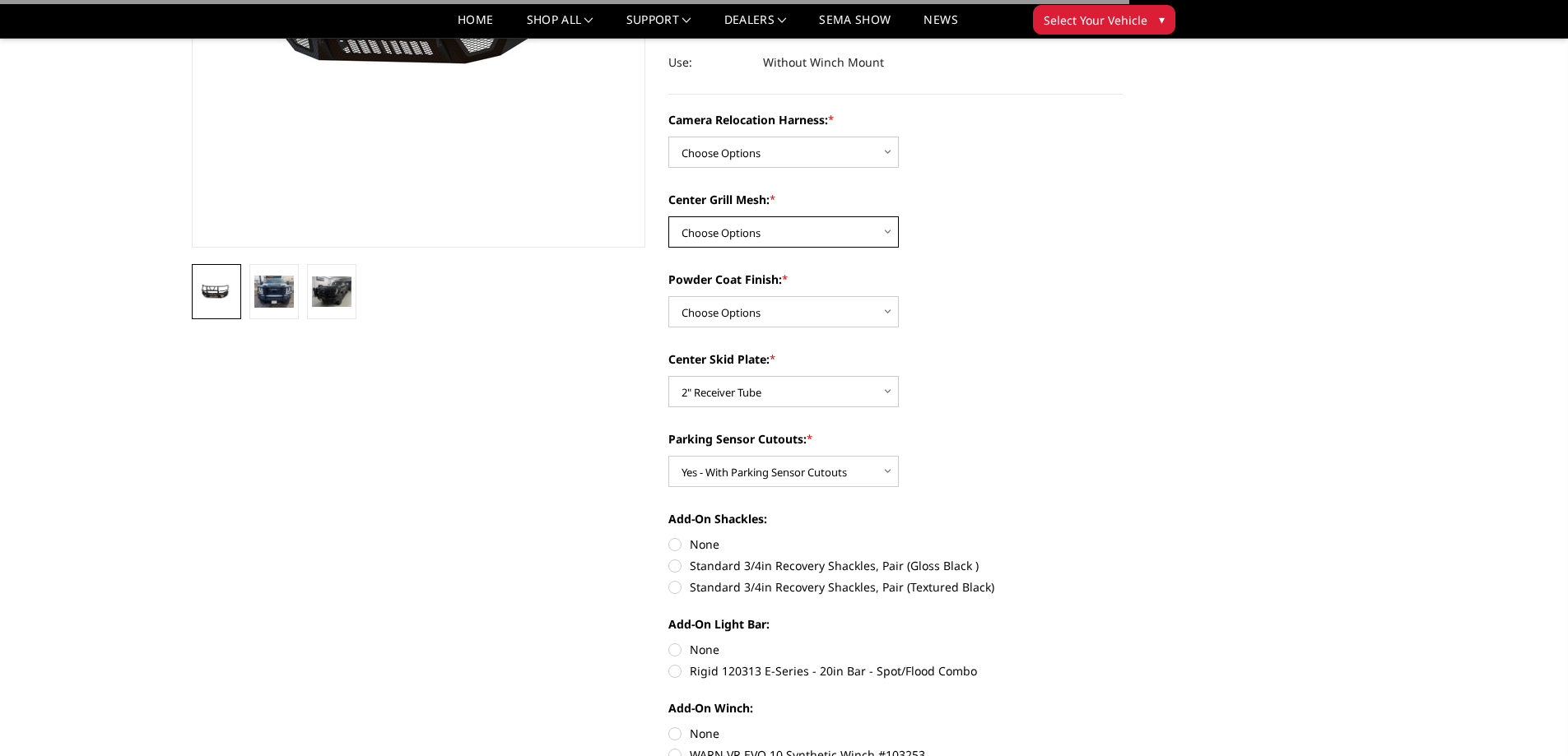
click at [702, 224] on select "Choose Options Without expanded metal With expanded metal" at bounding box center [784, 232] width 231 height 31
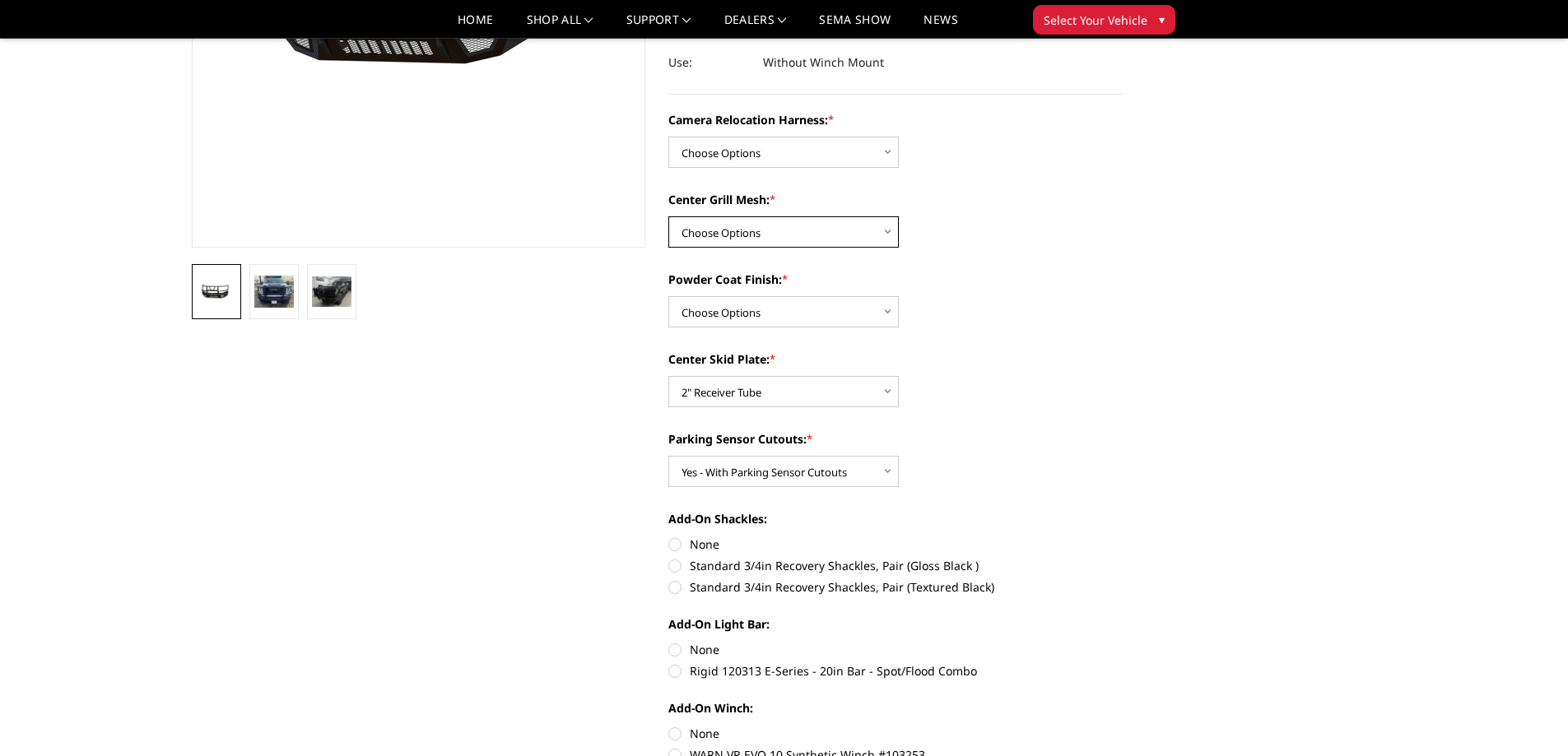
select select "3740"
click at [668, 216] on select "Choose Options Without expanded metal With expanded metal" at bounding box center [784, 232] width 231 height 31
click at [713, 156] on select "Choose Options Without camera harness With camera harness" at bounding box center [784, 152] width 231 height 31
select select "3742"
click at [668, 136] on select "Choose Options Without camera harness With camera harness" at bounding box center [784, 152] width 231 height 31
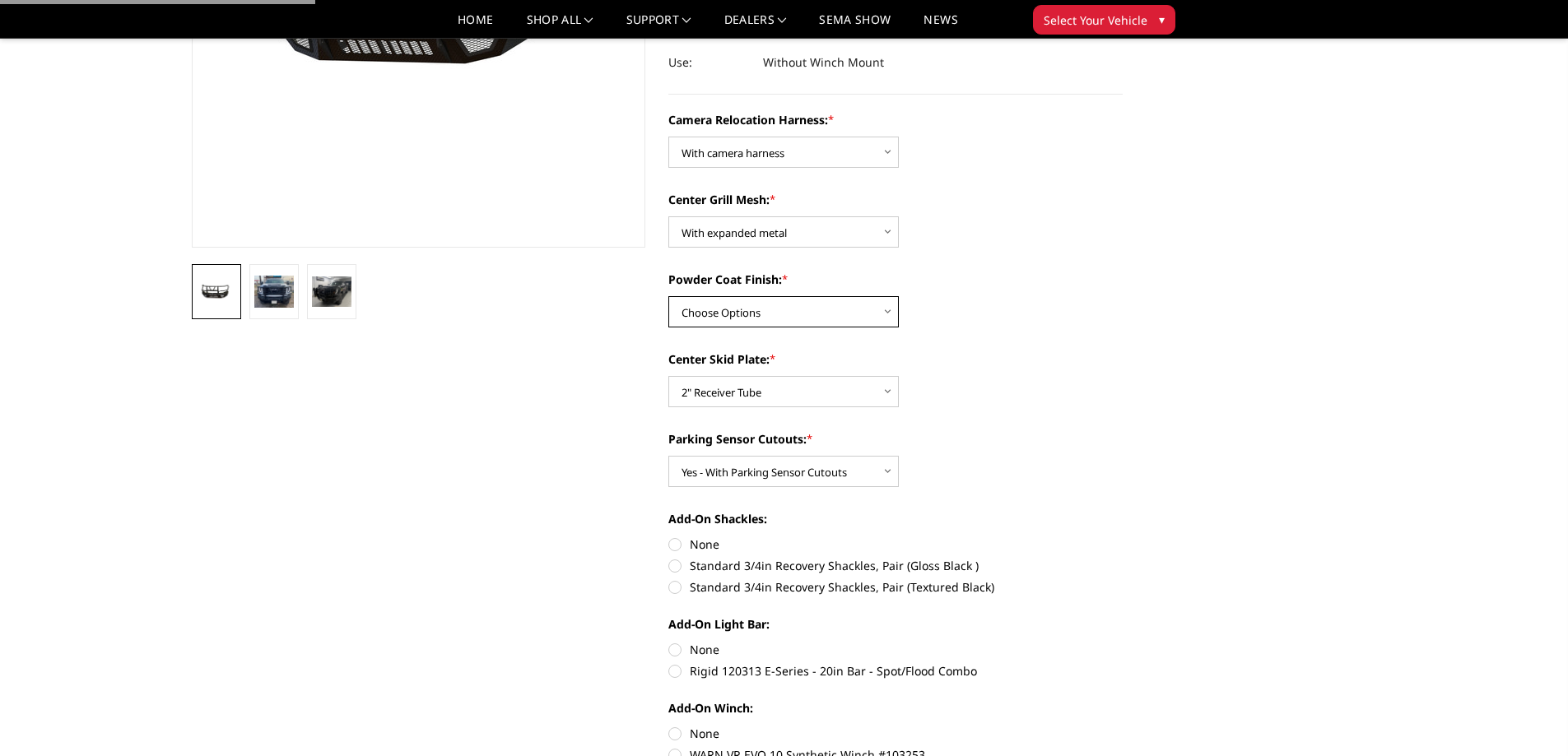
click at [719, 316] on select "Choose Options Textured Black Powder Coat Gloss Black Powder Coat Bare Metal" at bounding box center [784, 312] width 231 height 31
select select "3737"
click at [668, 296] on select "Choose Options Textured Black Powder Coat Gloss Black Powder Coat Bare Metal" at bounding box center [784, 312] width 231 height 31
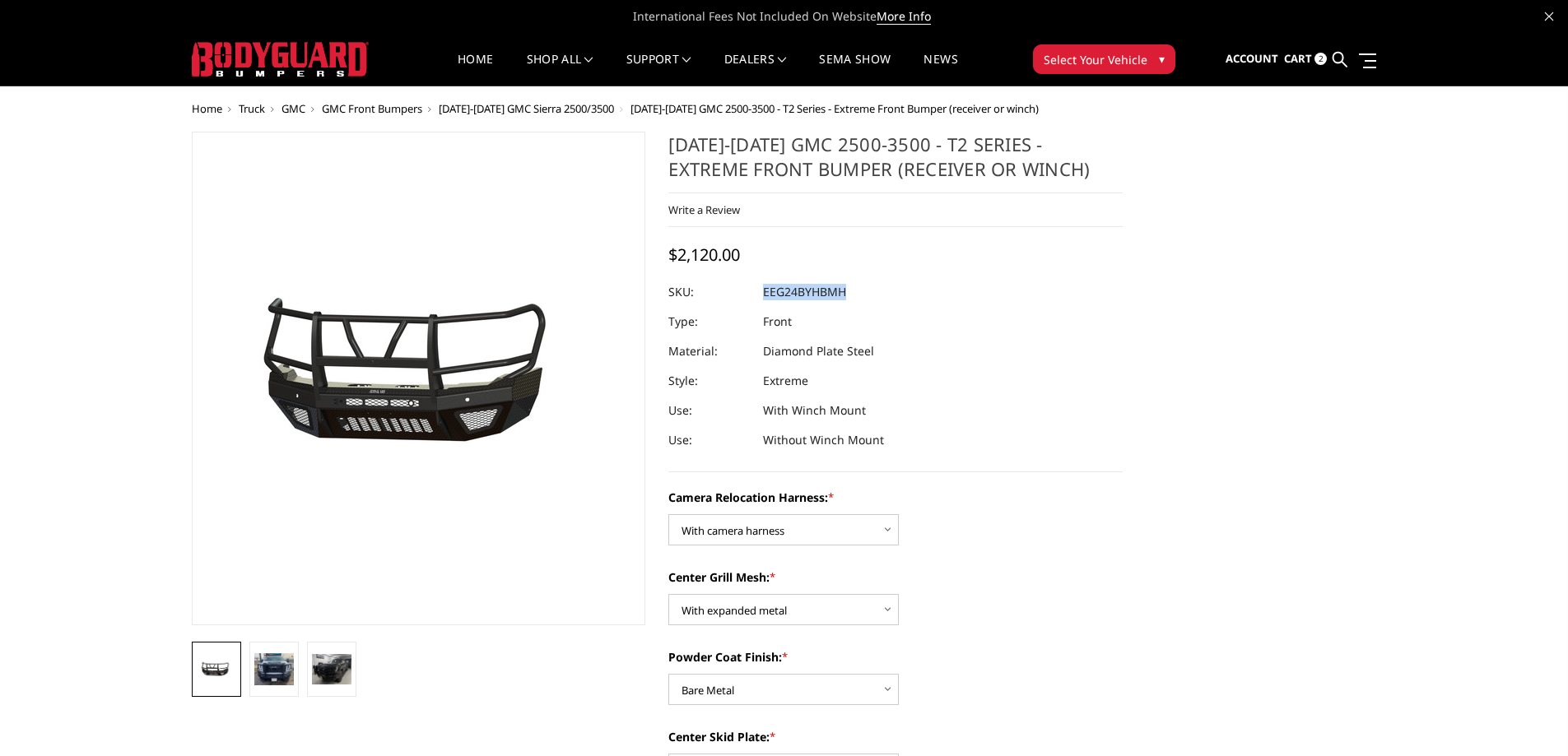
drag, startPoint x: 747, startPoint y: 295, endPoint x: 880, endPoint y: 297, distance: 133.0
click at [880, 297] on dl "SKU: EEG24BYHBMH UPC: Type: Front Material: Diamond Plate Steel Style: Extreme …" at bounding box center [895, 366] width 454 height 178
copy dl "EEG24BYHBMH UPC:"
select select "3742"
select select "3740"
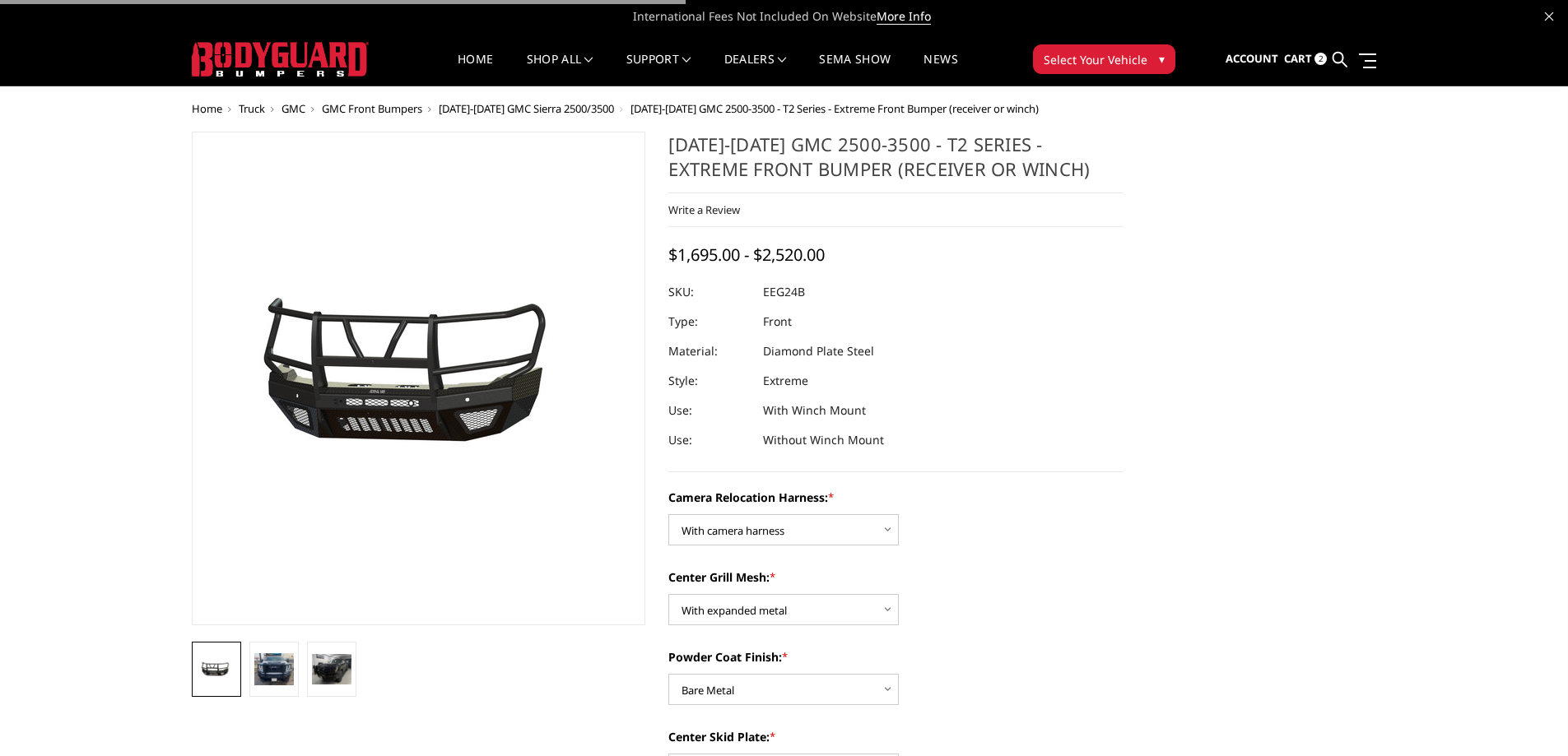
select select "3737"
select select "3734"
select select "3733"
click at [1340, 65] on icon at bounding box center [1340, 59] width 15 height 15
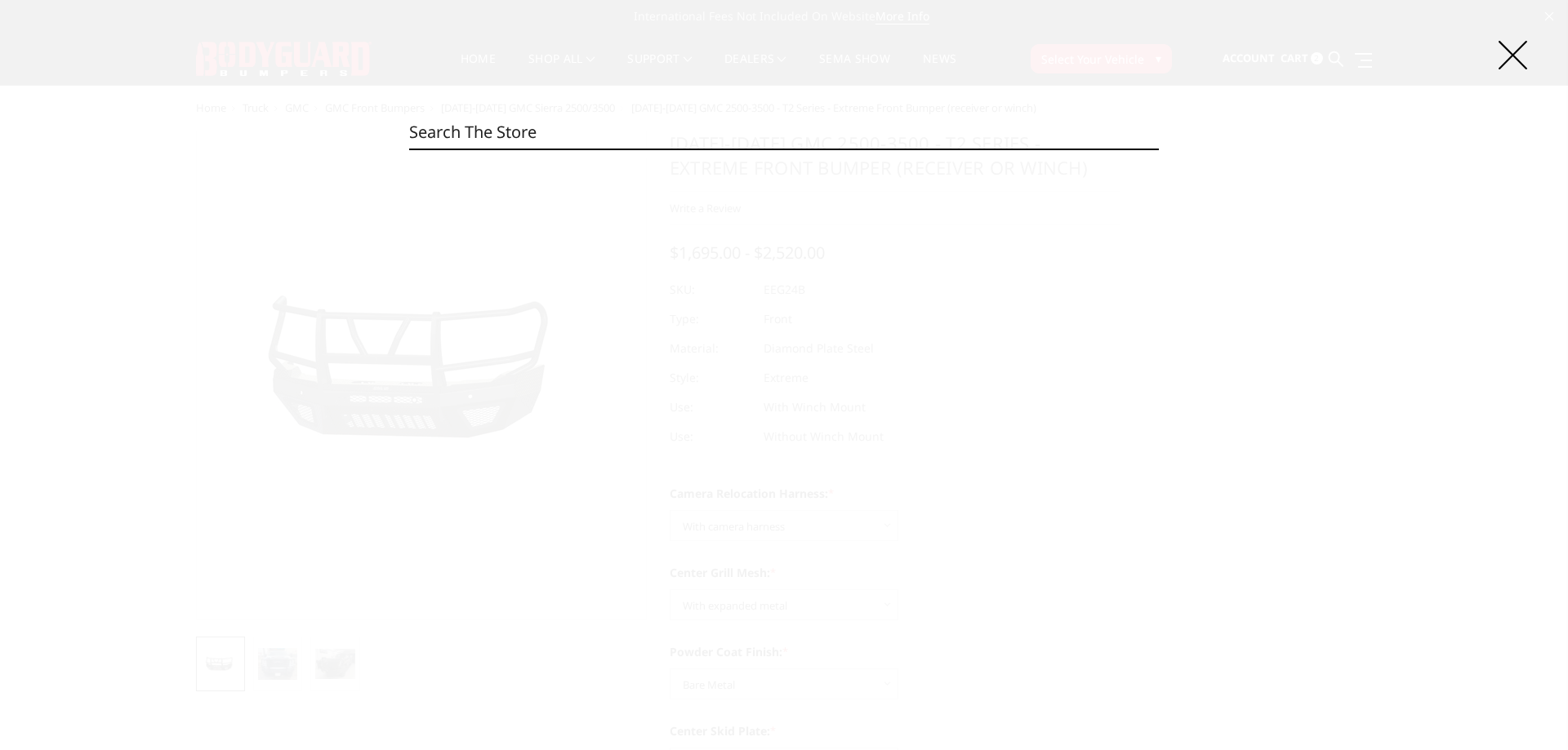
click at [695, 128] on input "Search" at bounding box center [784, 133] width 749 height 32
paste input "DFF17BNLB"
click at [511, 129] on input "DFF17BNLB" at bounding box center [784, 133] width 749 height 32
paste input "23BY"
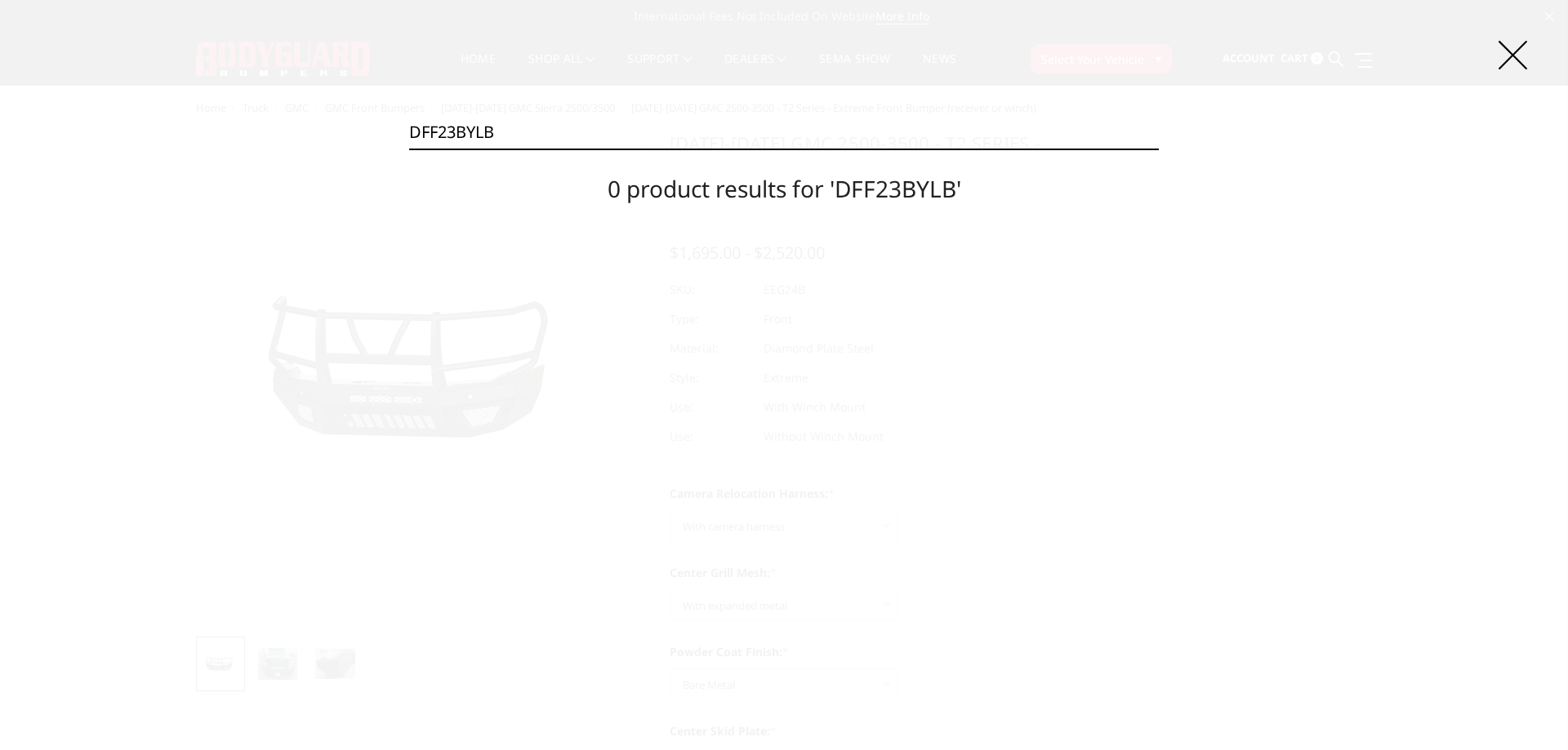
click at [504, 139] on input "DFF23BYLB" at bounding box center [784, 133] width 749 height 32
paste input "GC19ANB"
click at [504, 126] on input "DGC19ANBB" at bounding box center [784, 133] width 749 height 32
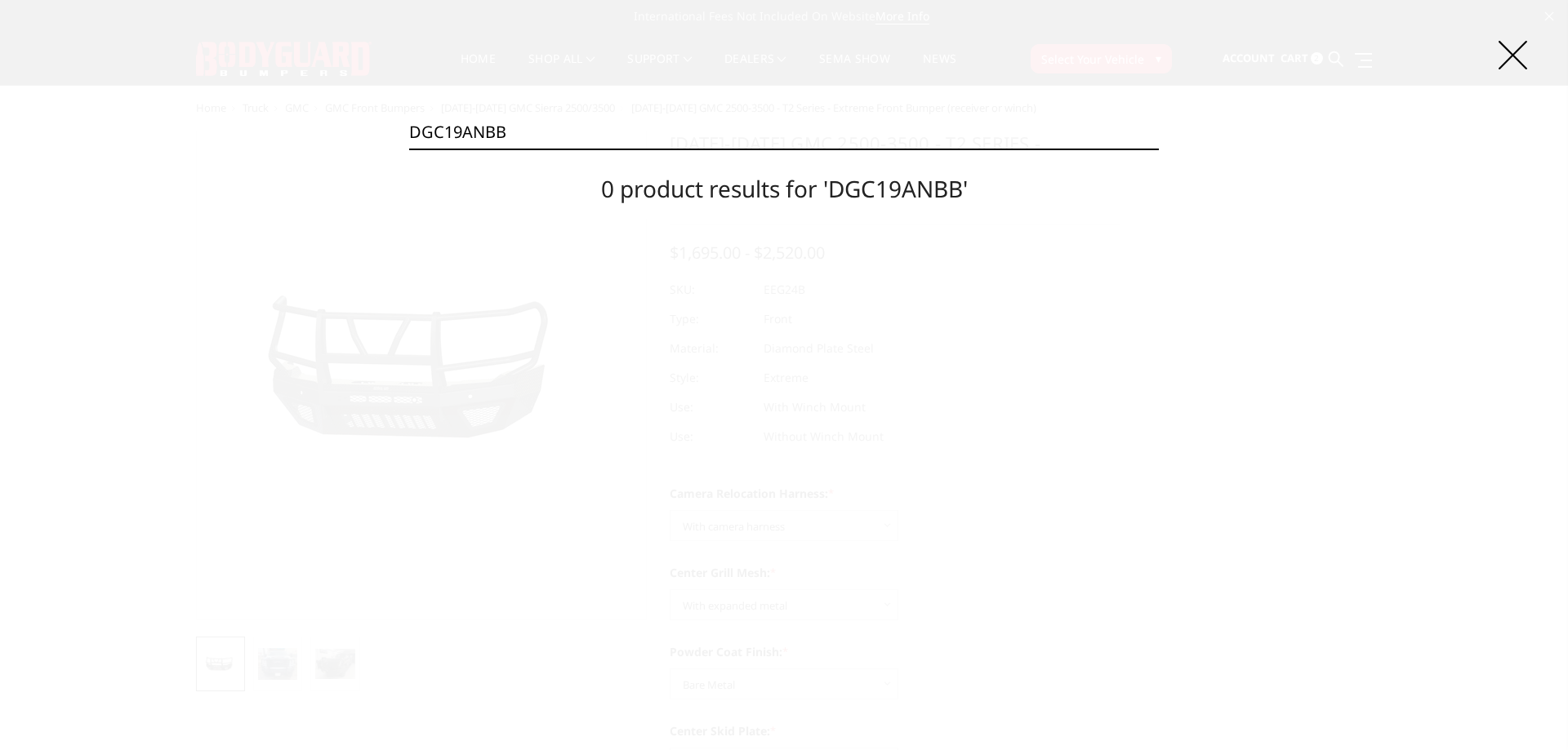
paste input "FC20BNL"
click at [502, 120] on input "DFC20BNLB" at bounding box center [784, 133] width 749 height 32
paste input "R19BYLT"
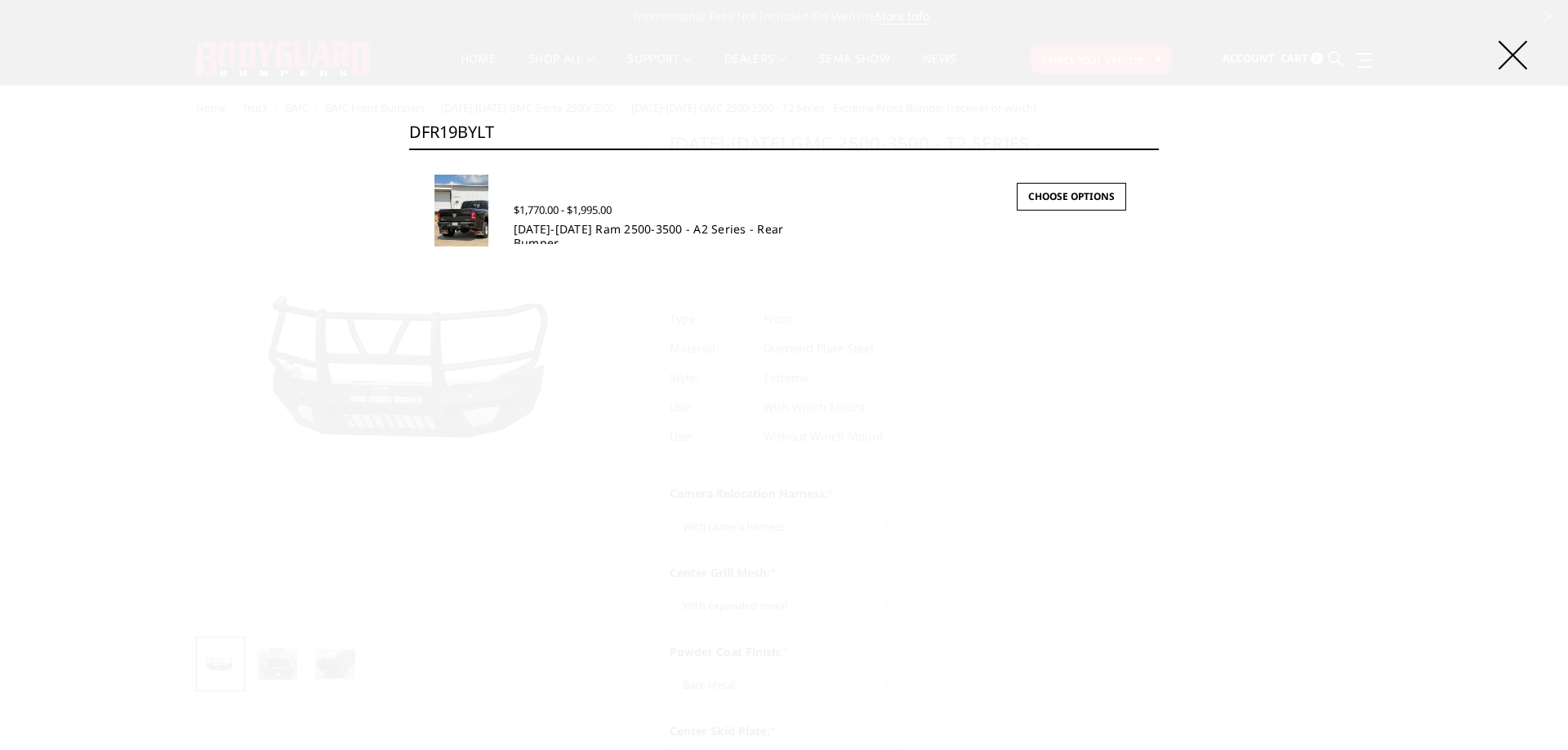
type input "DFR19BYLT"
click at [570, 231] on link "[DATE]-[DATE] Ram 2500-3500 - A2 Series - Rear Bumper" at bounding box center [649, 235] width 271 height 30
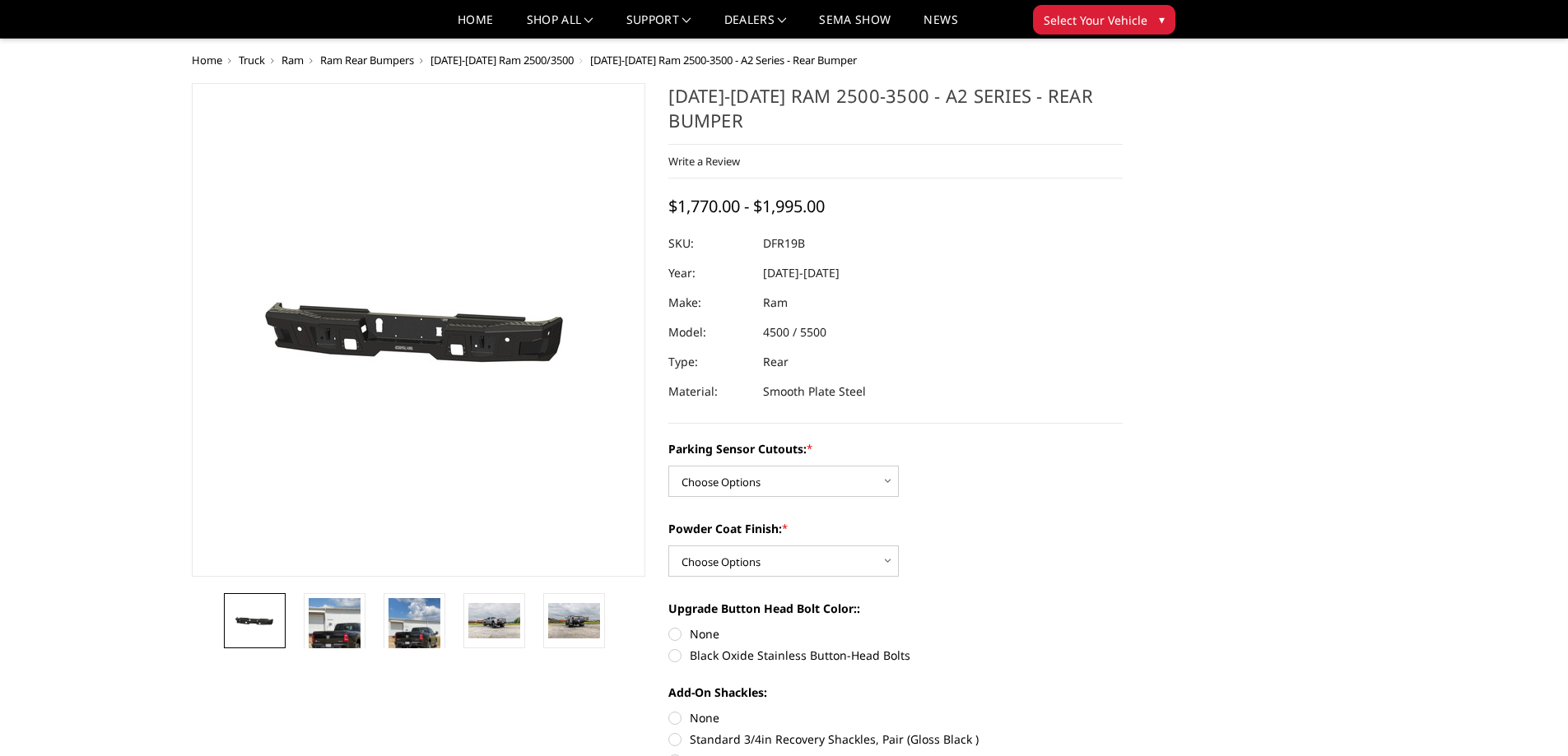
scroll to position [83, 0]
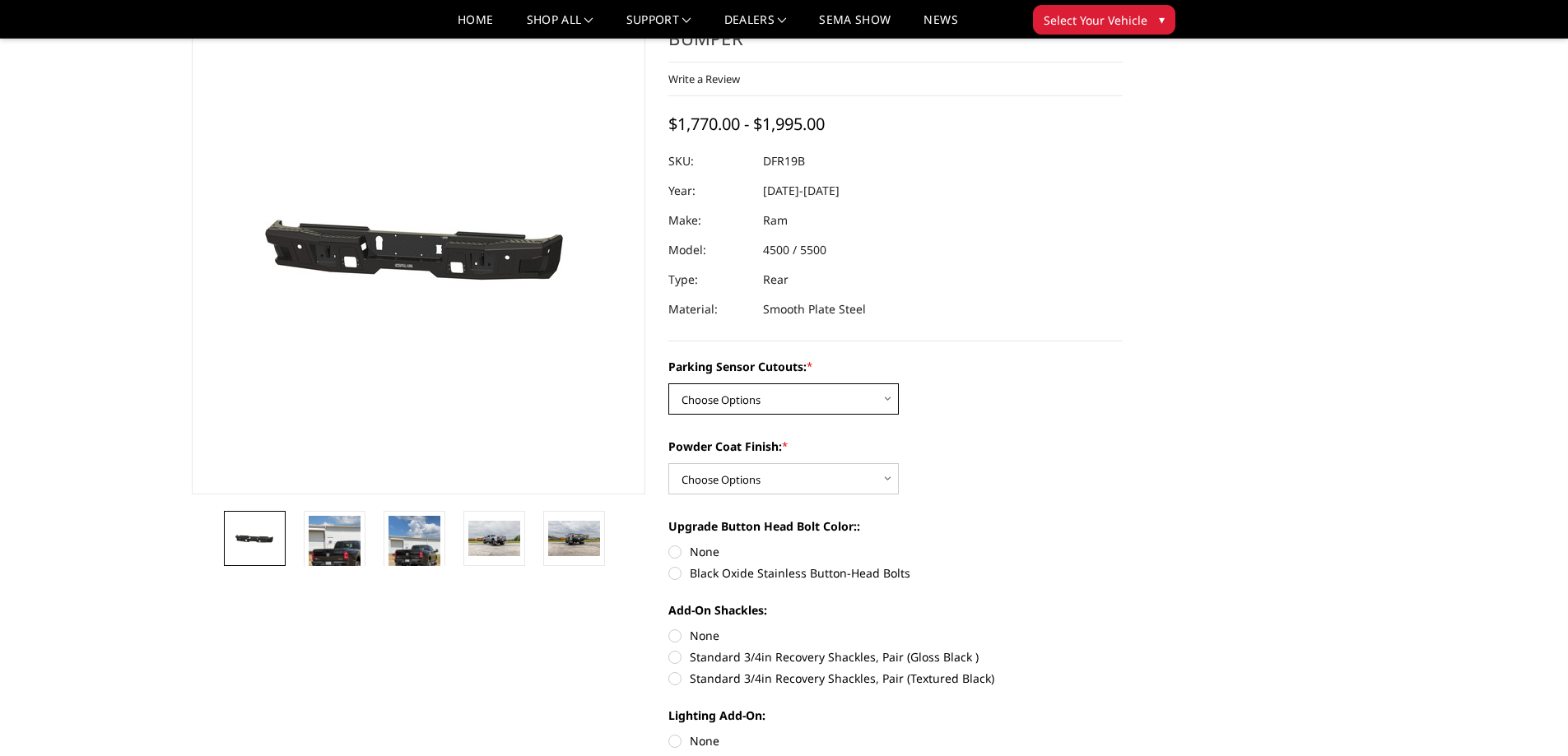
click at [748, 413] on select "Choose Options No - Without Parking Sensor Cutouts Yes - With Parking Sensor Cu…" at bounding box center [784, 399] width 231 height 31
click at [752, 379] on div "Parking Sensor Cutouts: * Choose Options No - Without Parking Sensor Cutouts Ye…" at bounding box center [895, 386] width 454 height 56
click at [758, 394] on select "Choose Options No - Without Parking Sensor Cutouts Yes - With Parking Sensor Cu…" at bounding box center [784, 399] width 231 height 31
drag, startPoint x: 758, startPoint y: 394, endPoint x: 761, endPoint y: 434, distance: 40.1
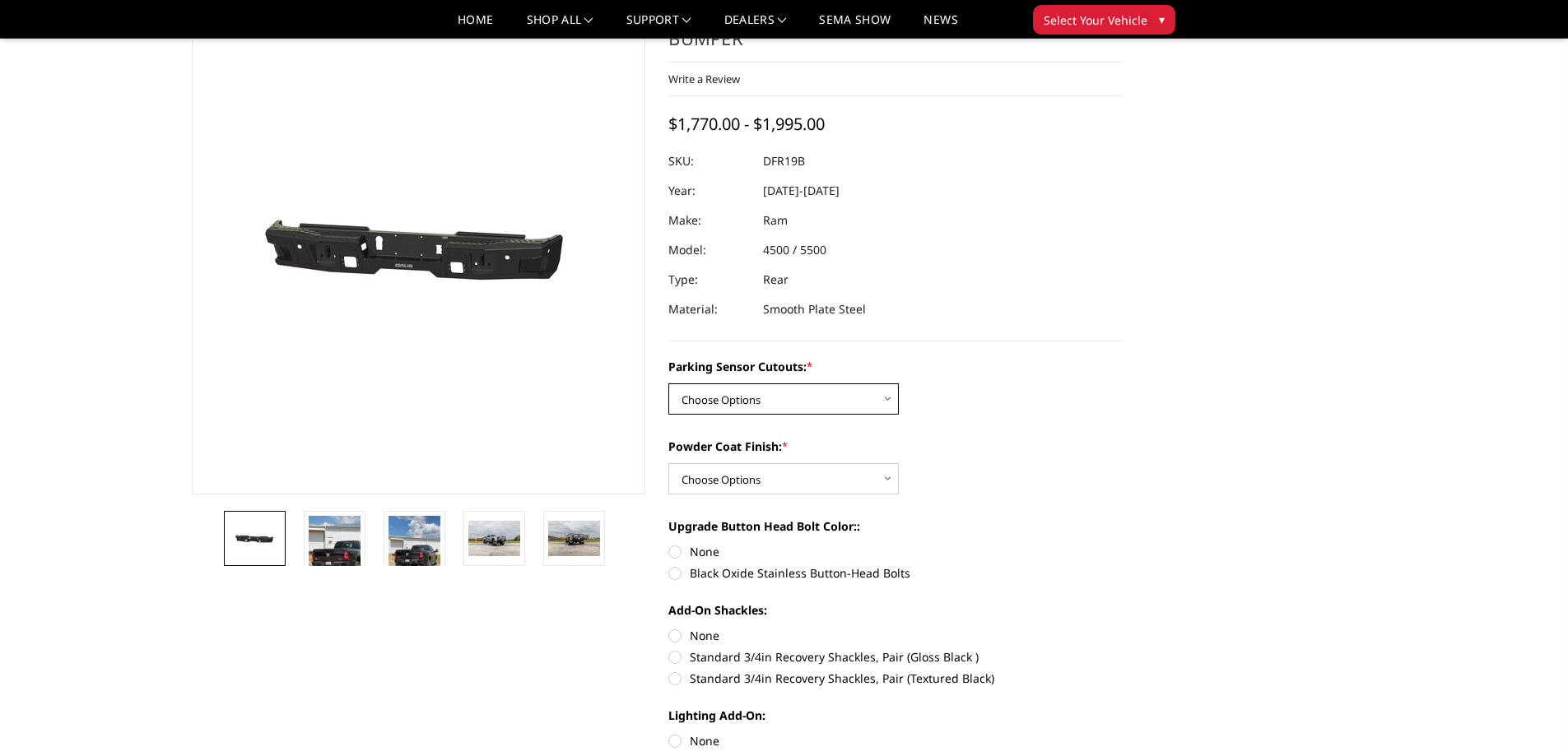
click at [758, 394] on select "Choose Options No - Without Parking Sensor Cutouts Yes - With Parking Sensor Cu…" at bounding box center [784, 399] width 231 height 31
click at [763, 475] on select "Choose Options Bare Metal Textured Black Powder Coat" at bounding box center [784, 479] width 231 height 31
click at [747, 401] on select "Choose Options No - Without Parking Sensor Cutouts Yes - With Parking Sensor Cu…" at bounding box center [784, 399] width 231 height 31
drag, startPoint x: 747, startPoint y: 401, endPoint x: 747, endPoint y: 475, distance: 74.0
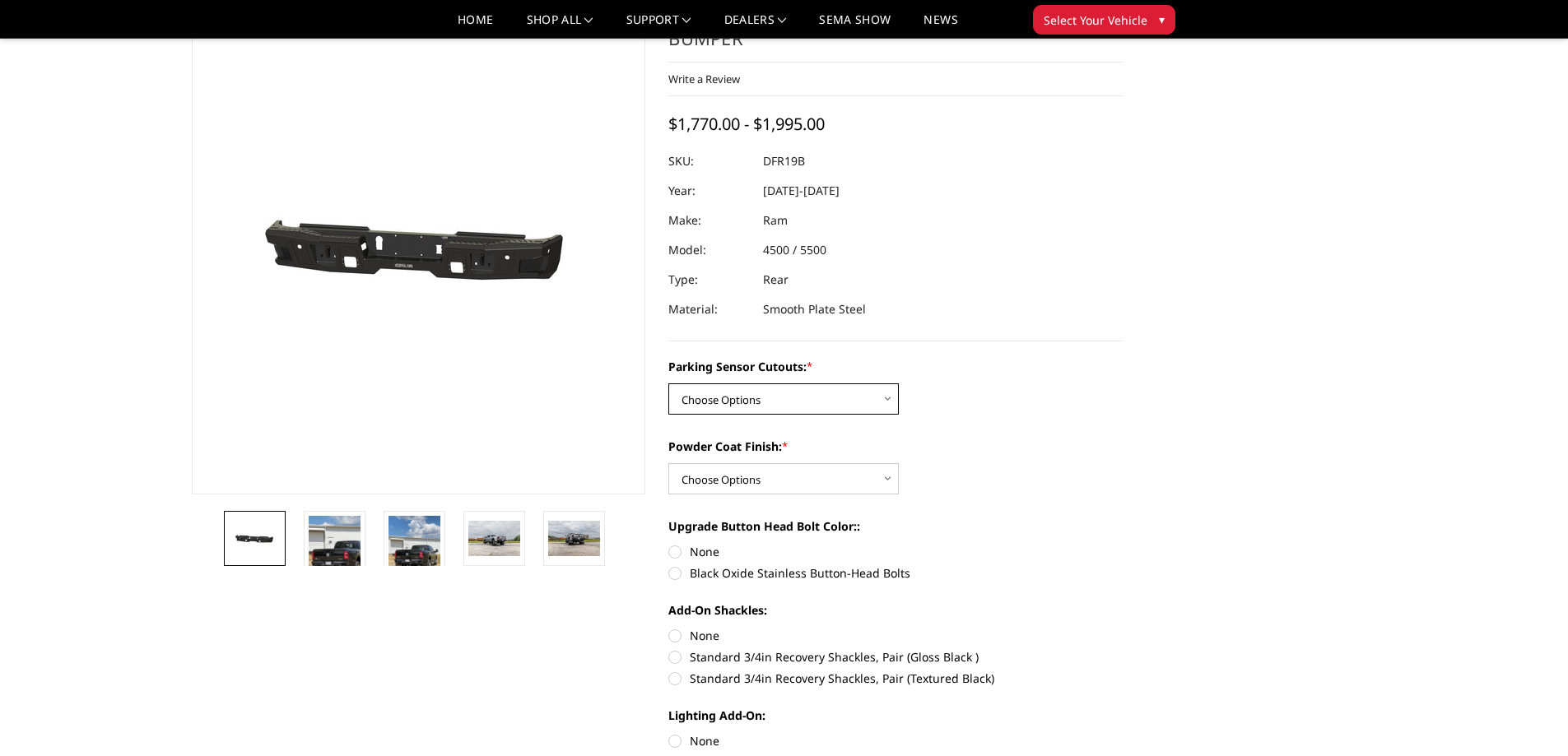
click at [747, 401] on select "Choose Options No - Without Parking Sensor Cutouts Yes - With Parking Sensor Cu…" at bounding box center [784, 399] width 231 height 31
click at [749, 483] on select "Choose Options Bare Metal Textured Black Powder Coat" at bounding box center [784, 479] width 231 height 31
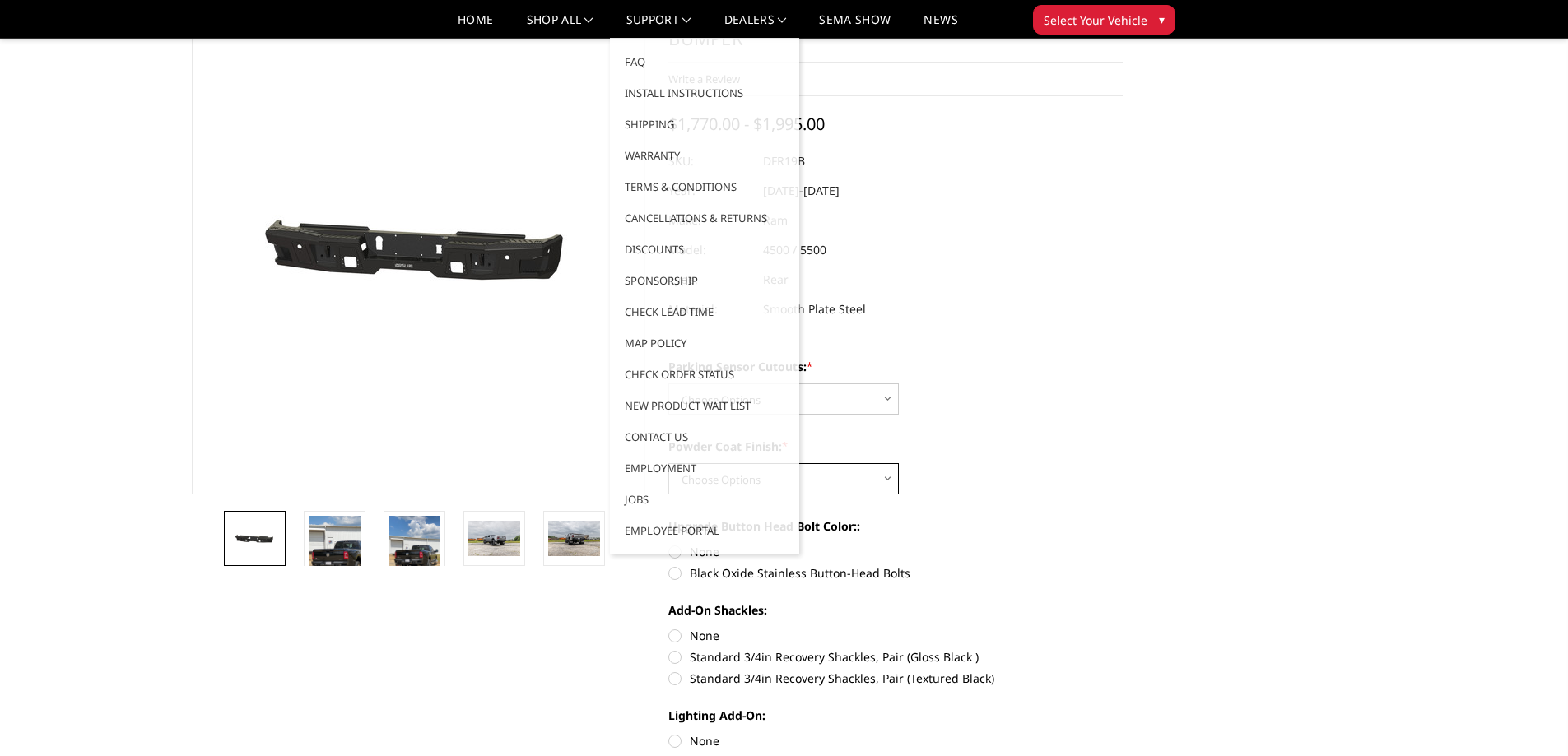
scroll to position [0, 0]
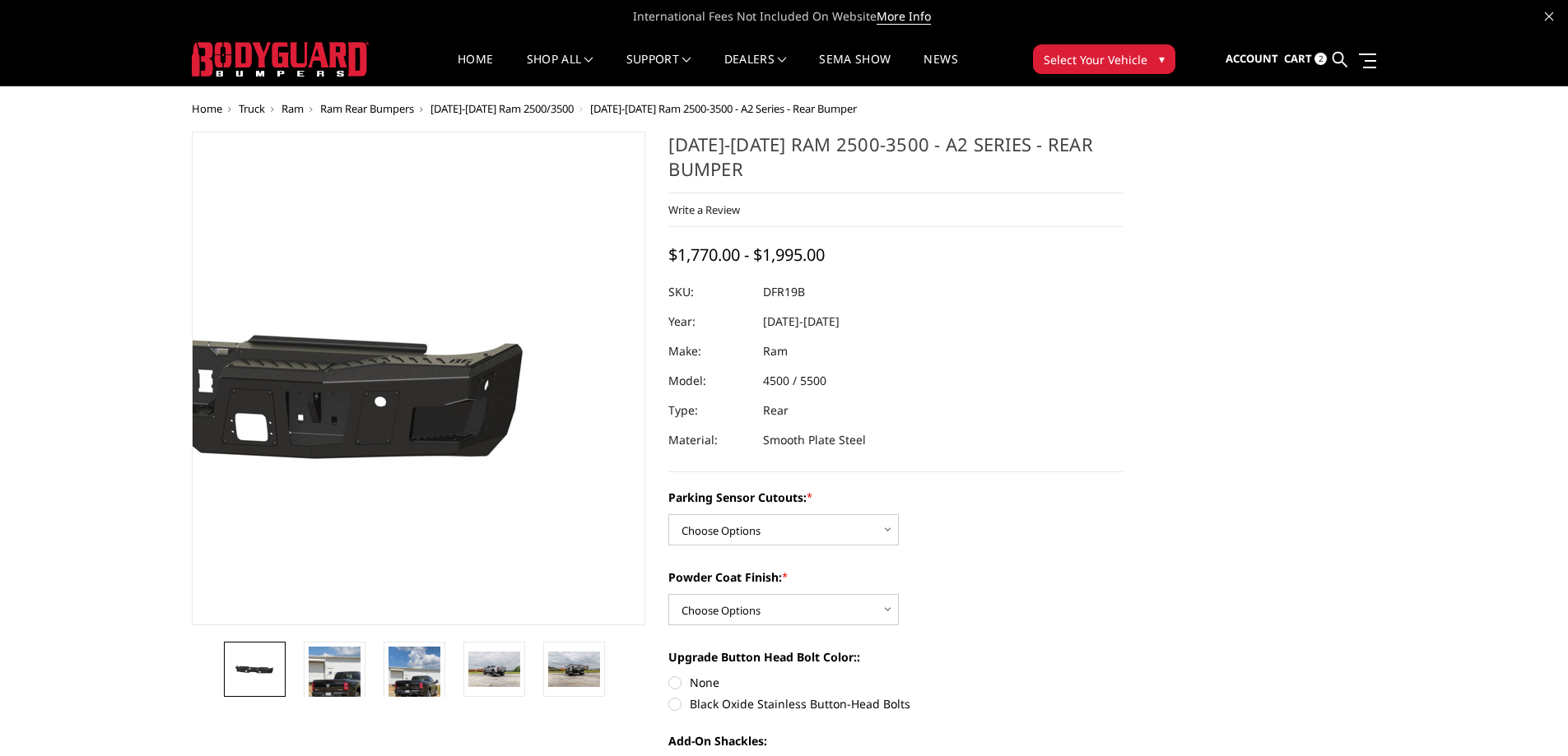
drag, startPoint x: 621, startPoint y: 318, endPoint x: 530, endPoint y: 418, distance: 135.2
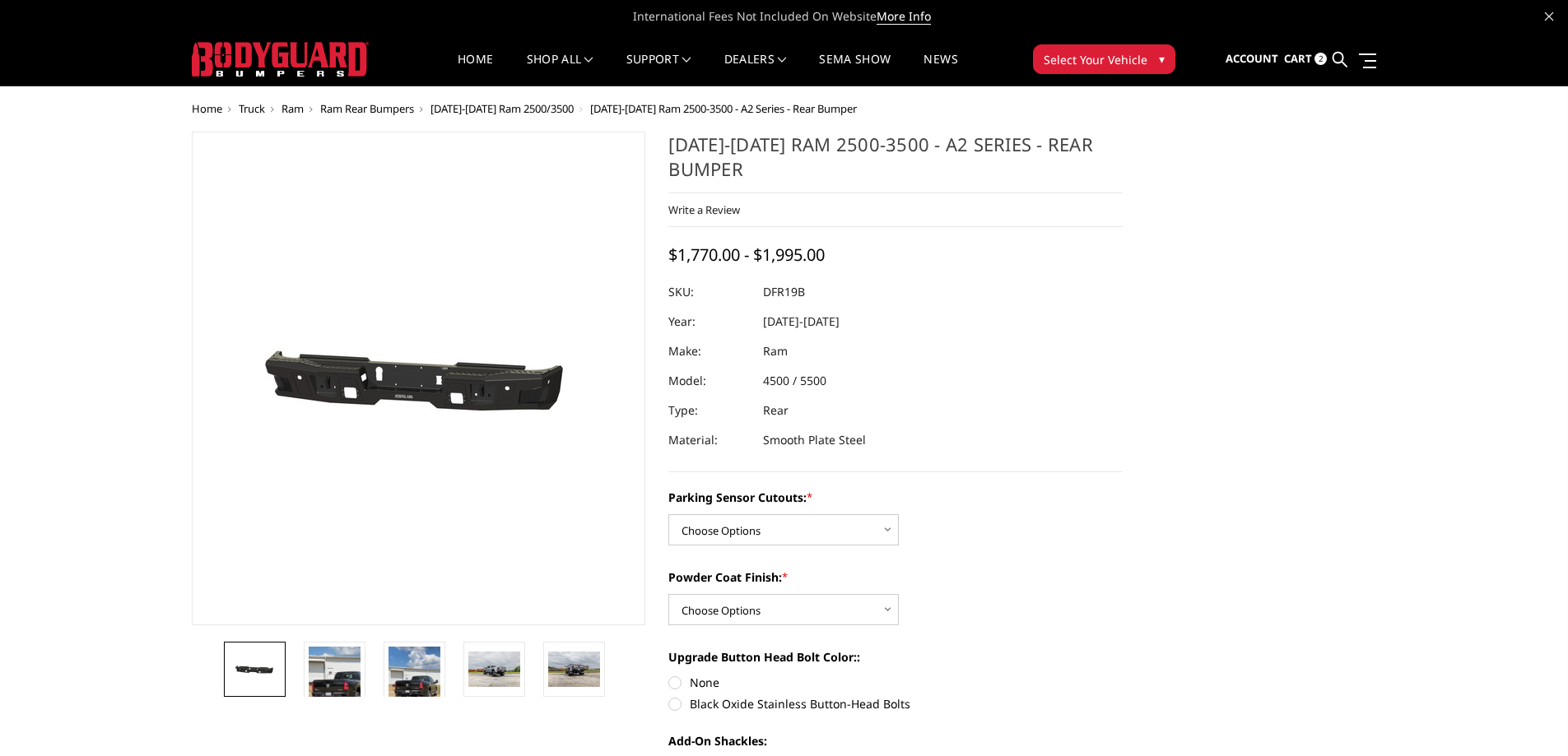
click at [1347, 57] on link at bounding box center [1340, 59] width 15 height 52
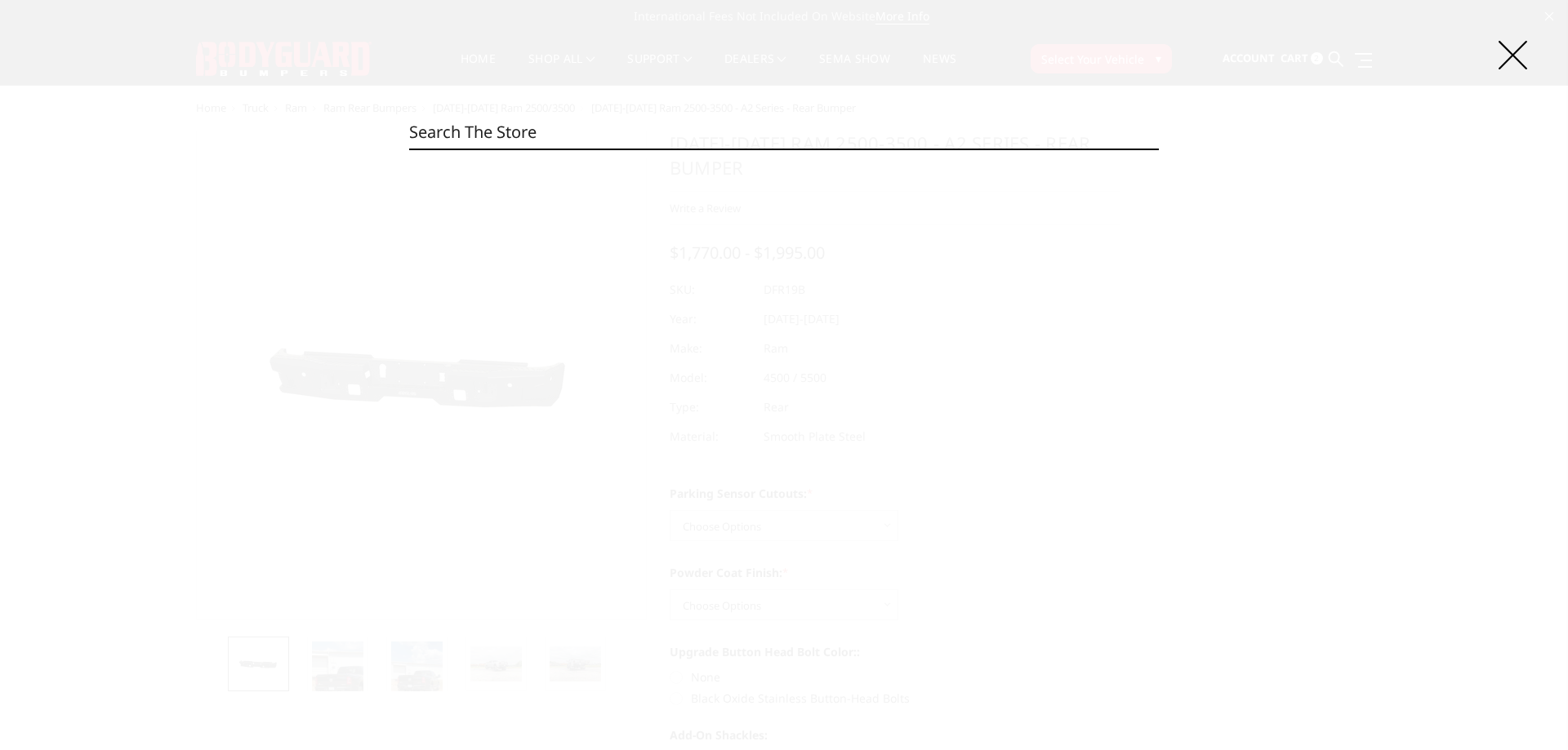
click at [730, 126] on input "Search" at bounding box center [784, 133] width 749 height 32
paste input "MFF17BYB"
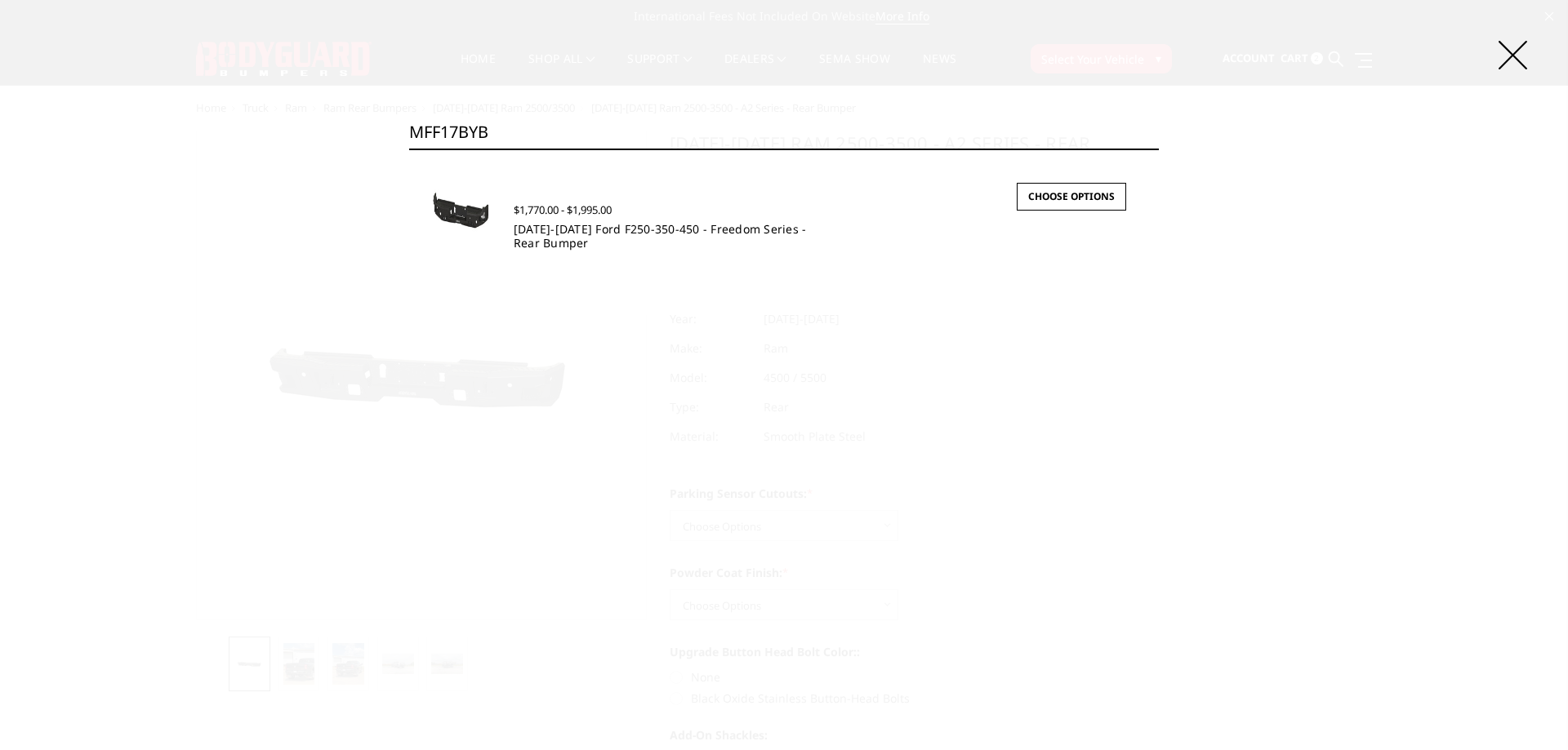
type input "MFF17BYB"
click at [550, 246] on link "[DATE]-[DATE] Ford F250-350-450 - Freedom Series - Rear Bumper" at bounding box center [660, 235] width 293 height 30
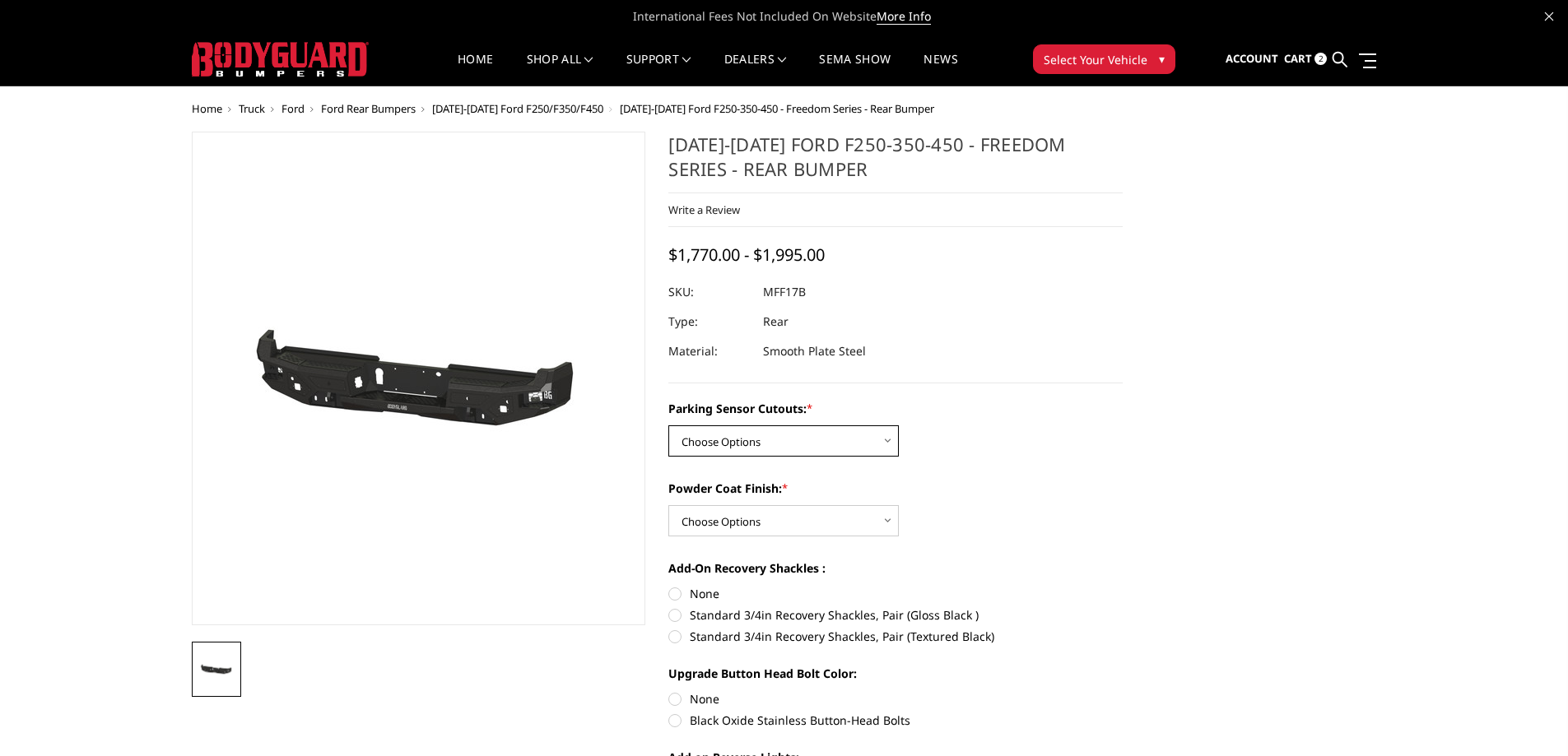
click at [763, 454] on select "Choose Options No - Without Parking Sensor Cutouts Yes - With Parking Sensor Cu…" at bounding box center [784, 441] width 231 height 31
click at [766, 527] on select "Choose Options Bare Metal Texture Black Powder Coat" at bounding box center [784, 521] width 231 height 31
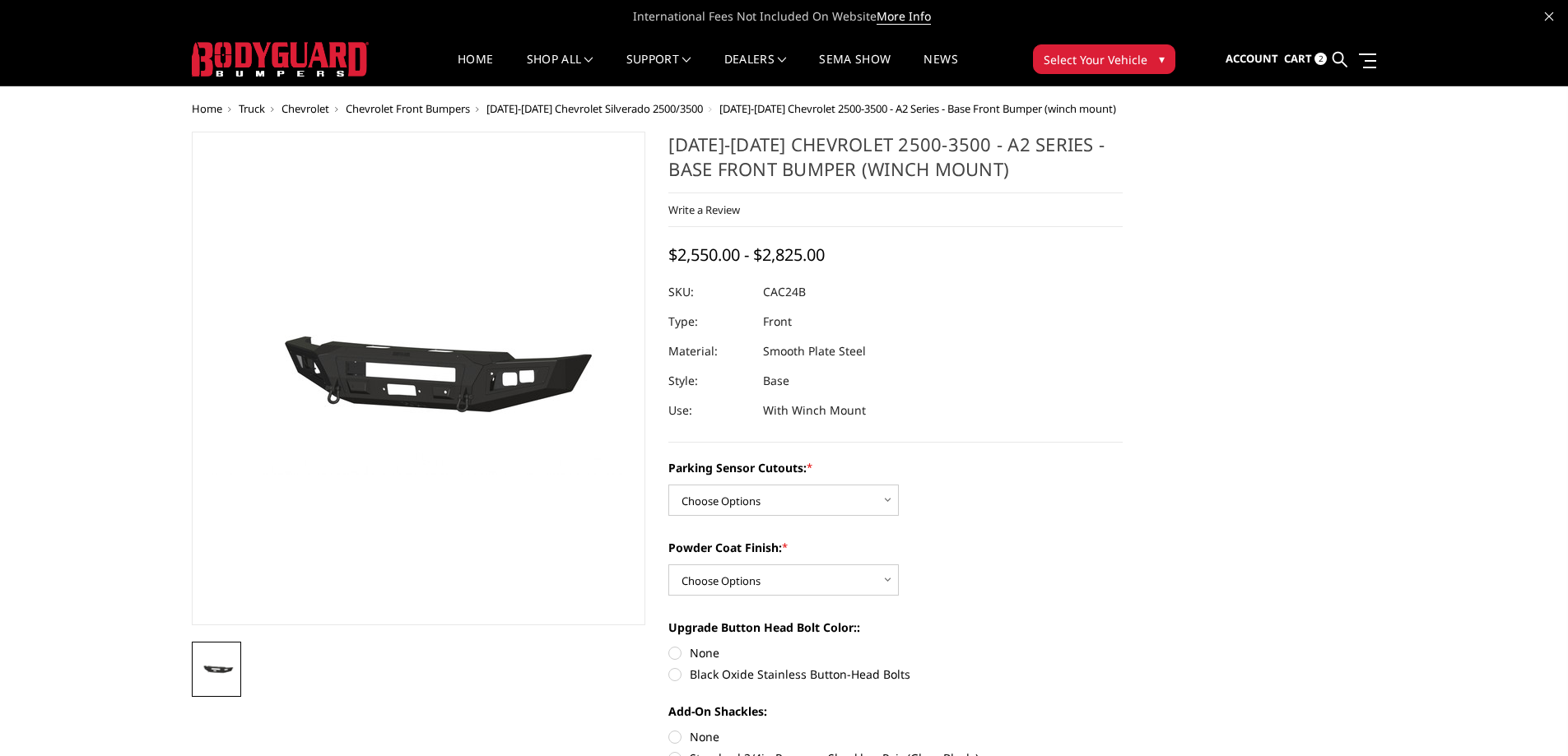
click at [763, 501] on select "Choose Options No - Without Parking Sensor Cutouts Yes - With Parking Sensor Cu…" at bounding box center [784, 500] width 231 height 31
select select "2242"
click at [668, 484] on select "Choose Options No - Without Parking Sensor Cutouts Yes - With Parking Sensor Cu…" at bounding box center [784, 500] width 231 height 31
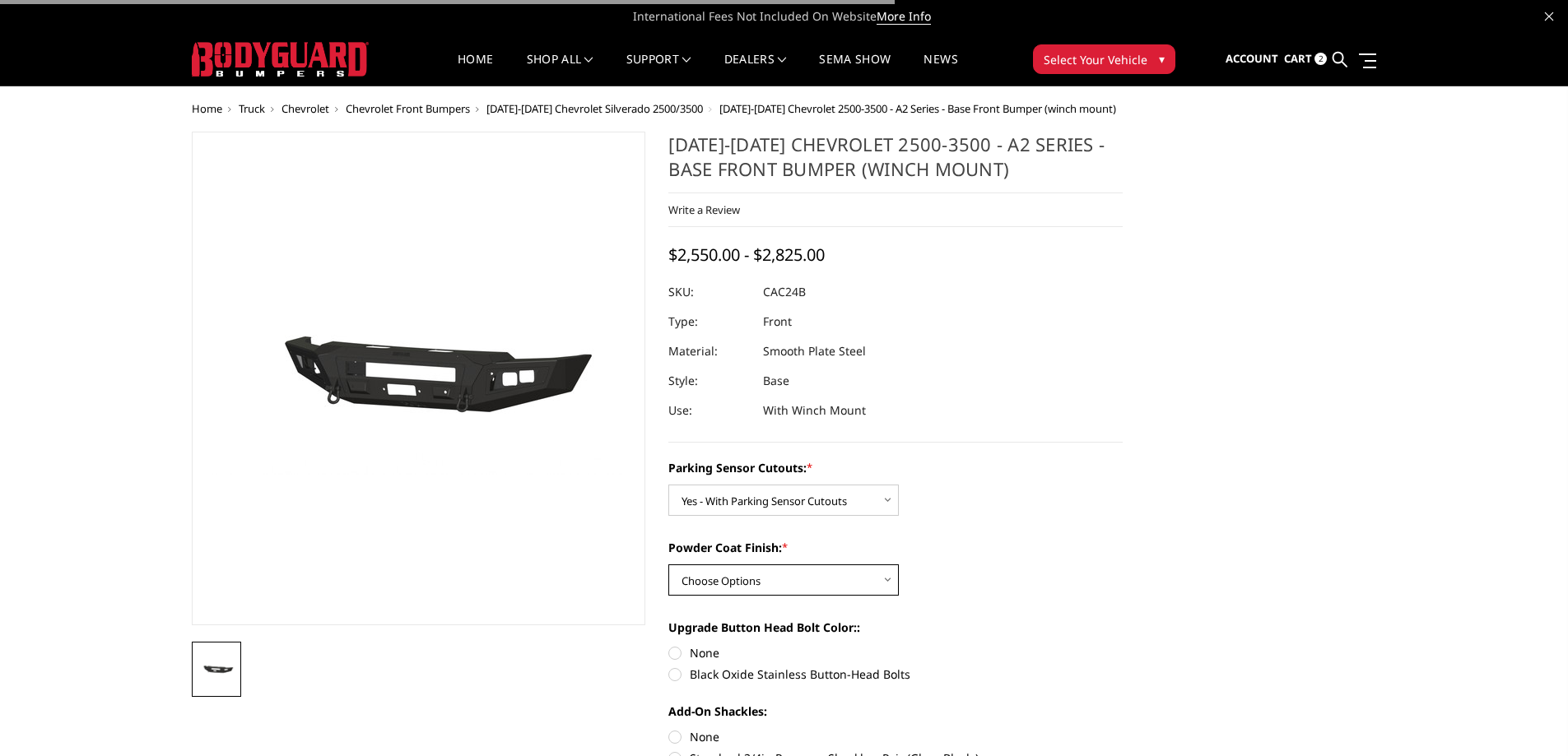
click at [760, 572] on select "Choose Options Bare Metal Textured Black Powder Coat" at bounding box center [784, 580] width 231 height 31
select select "2244"
click at [668, 564] on select "Choose Options Bare Metal Textured Black Powder Coat" at bounding box center [784, 580] width 231 height 31
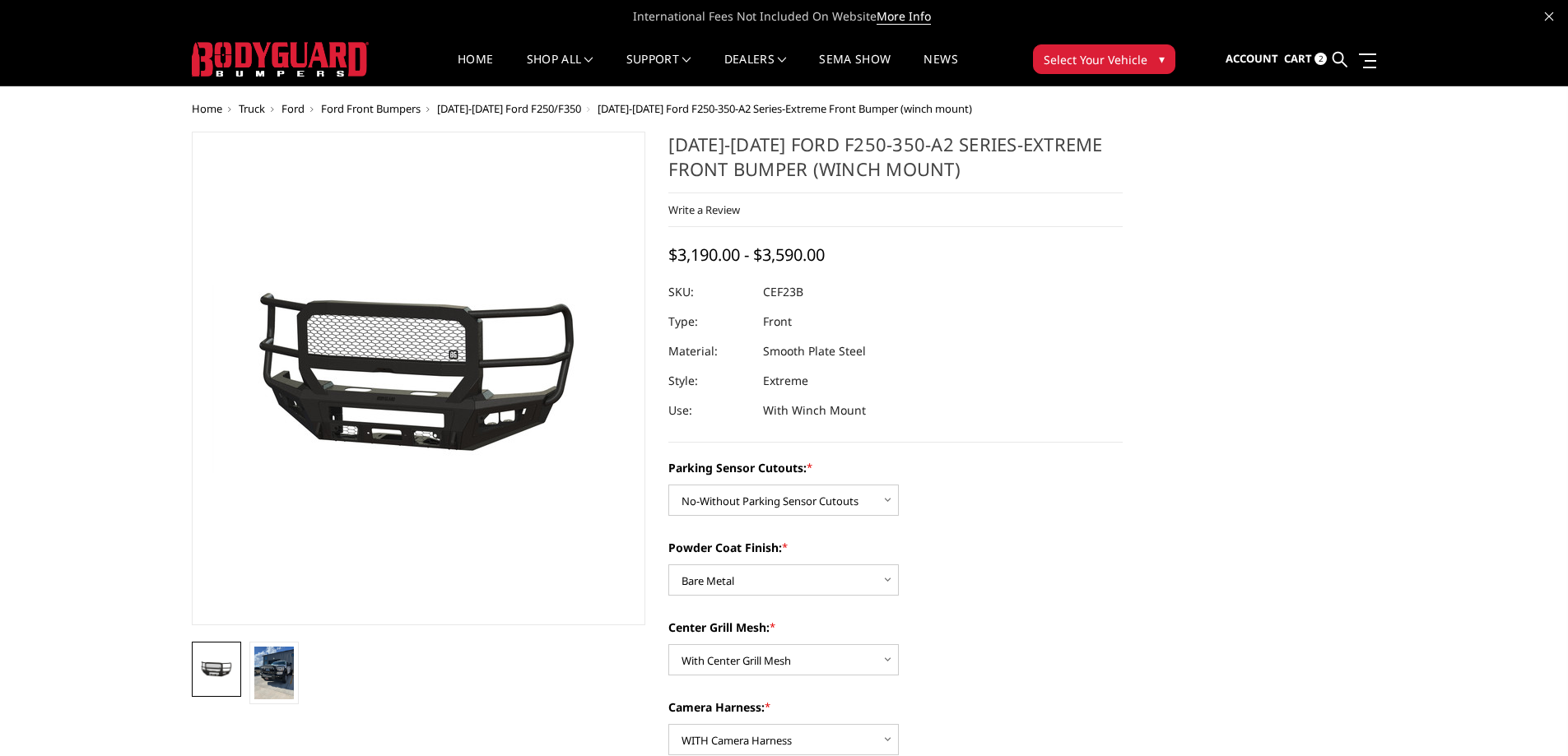
select select "2420"
select select "2422"
select select "2424"
select select "2426"
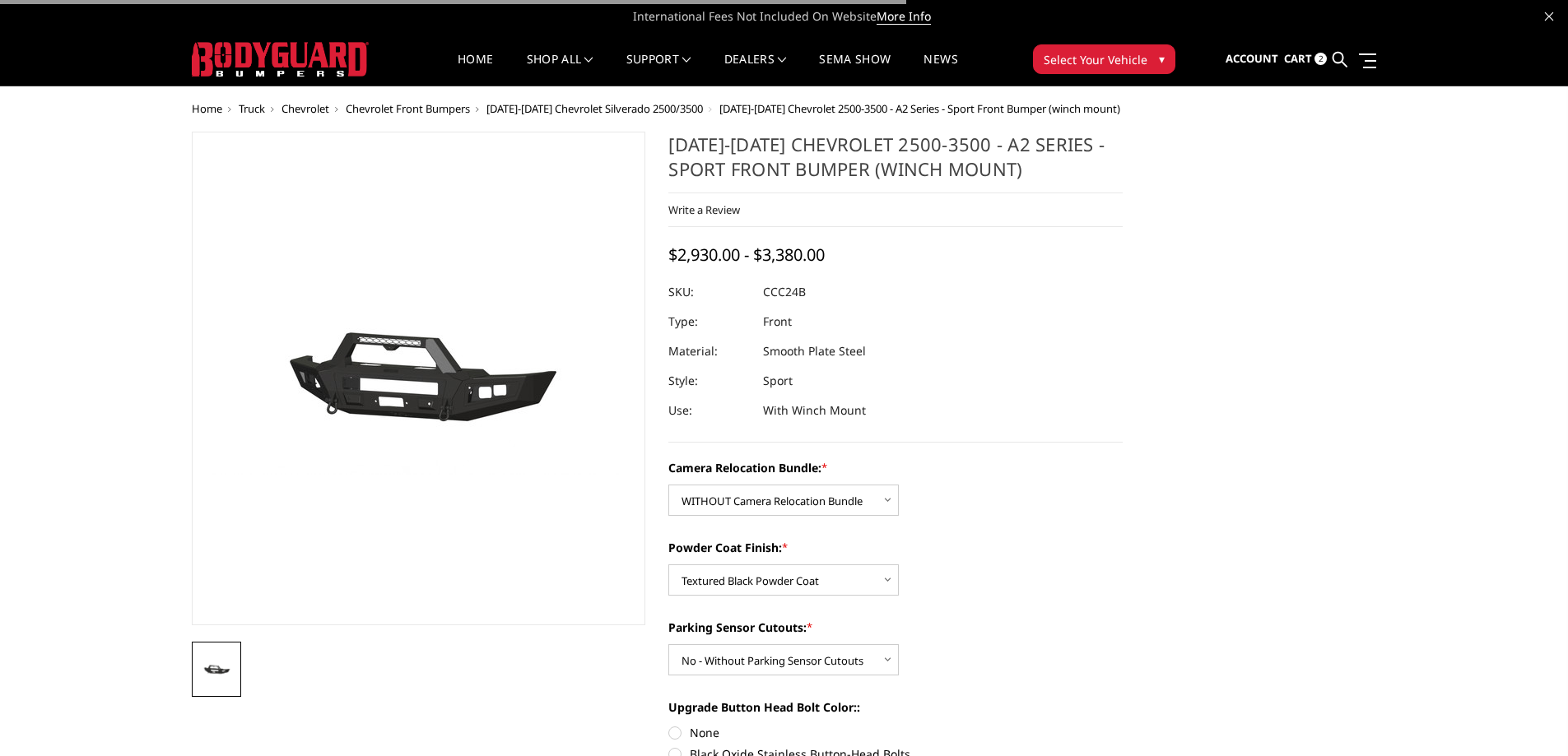
select select "2609"
select select "2607"
select select "2604"
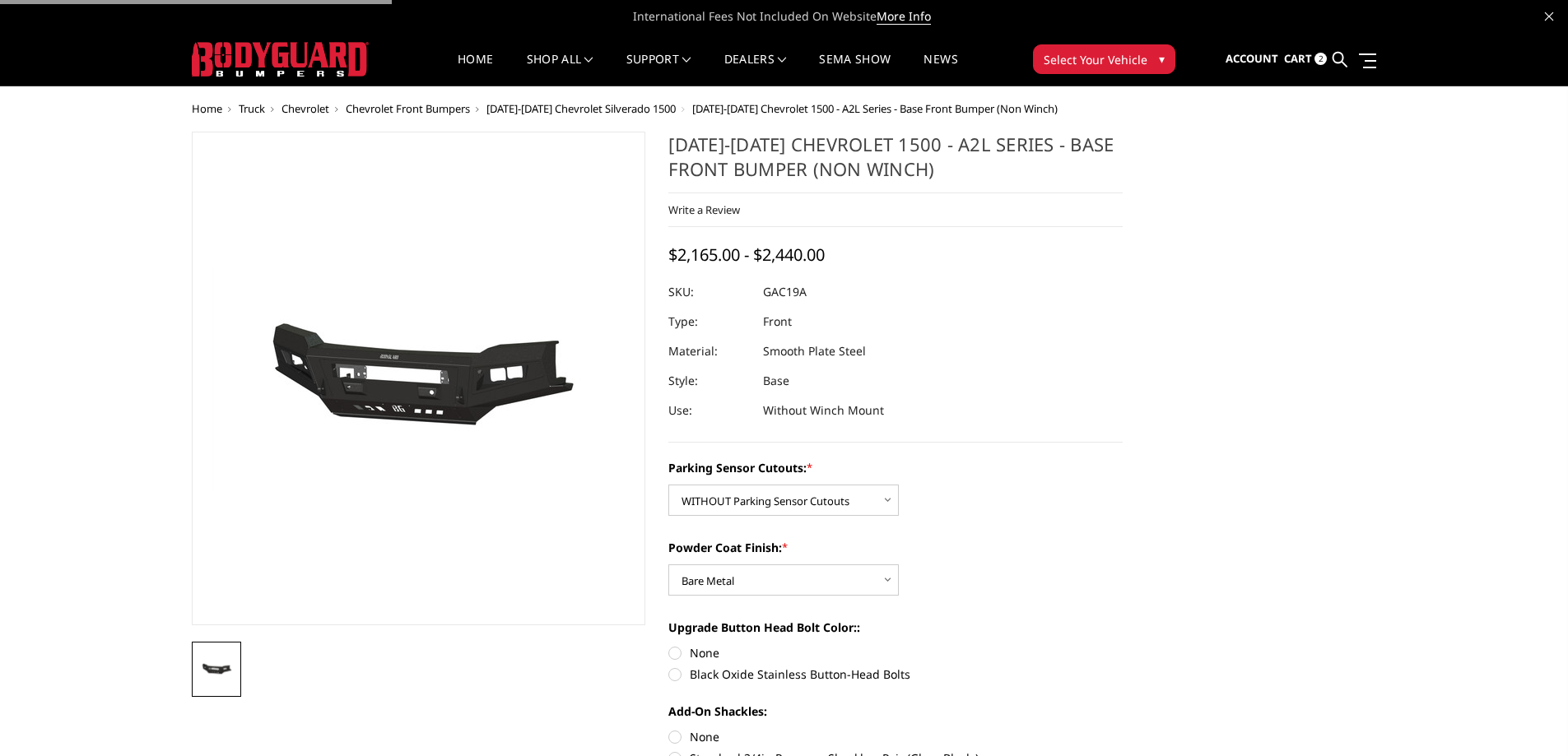
select select "3867"
select select "3868"
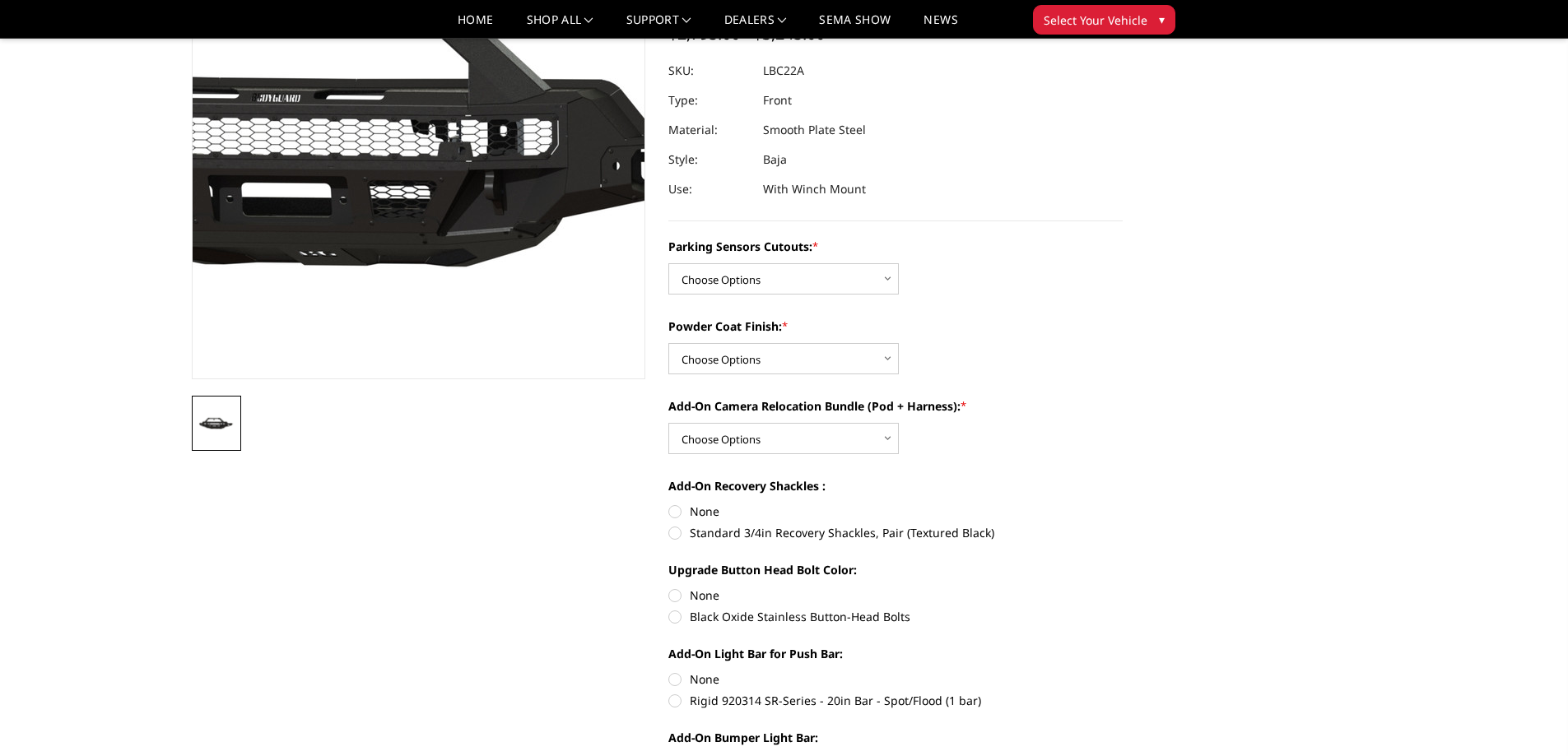
scroll to position [164, 0]
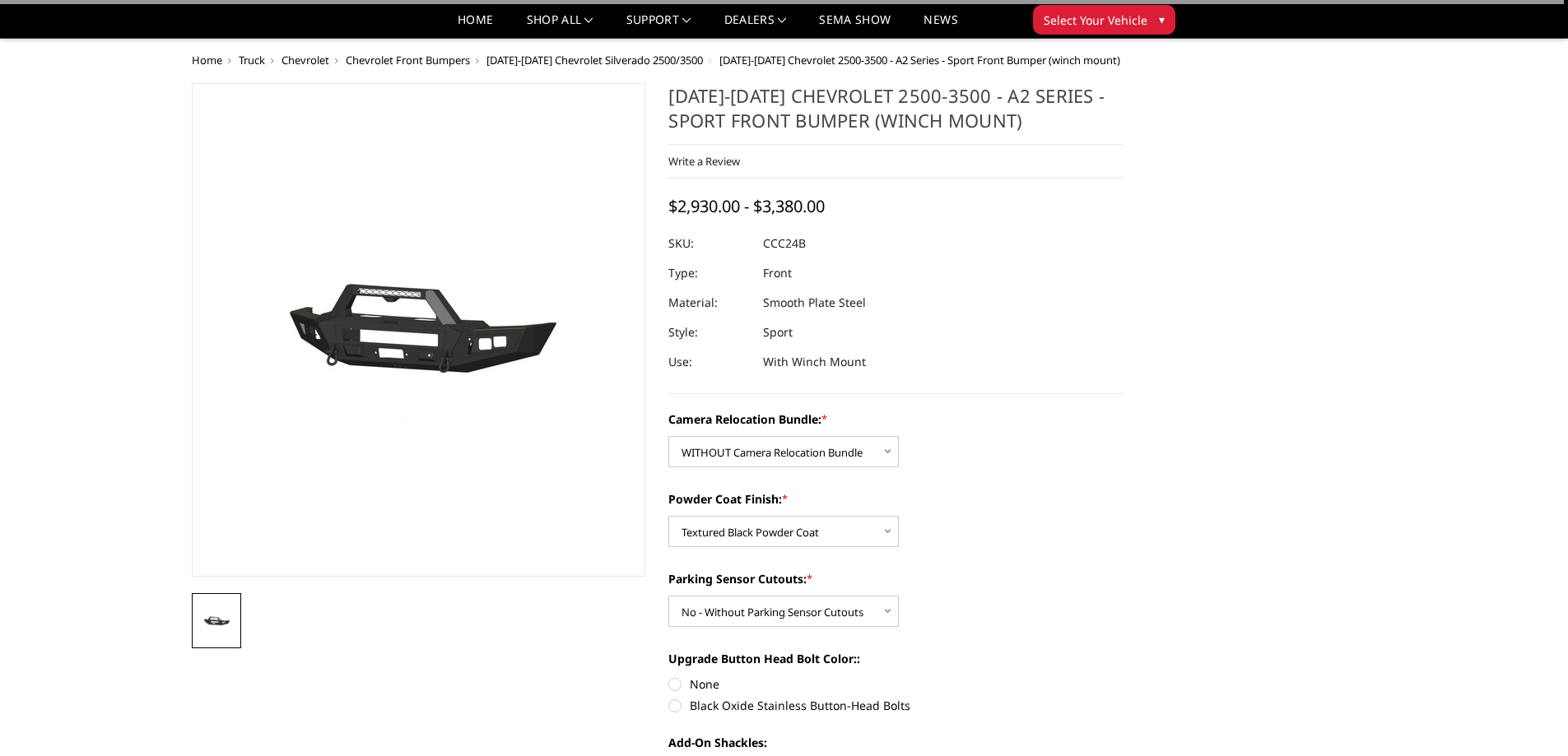
select select "2609"
select select "2607"
select select "2604"
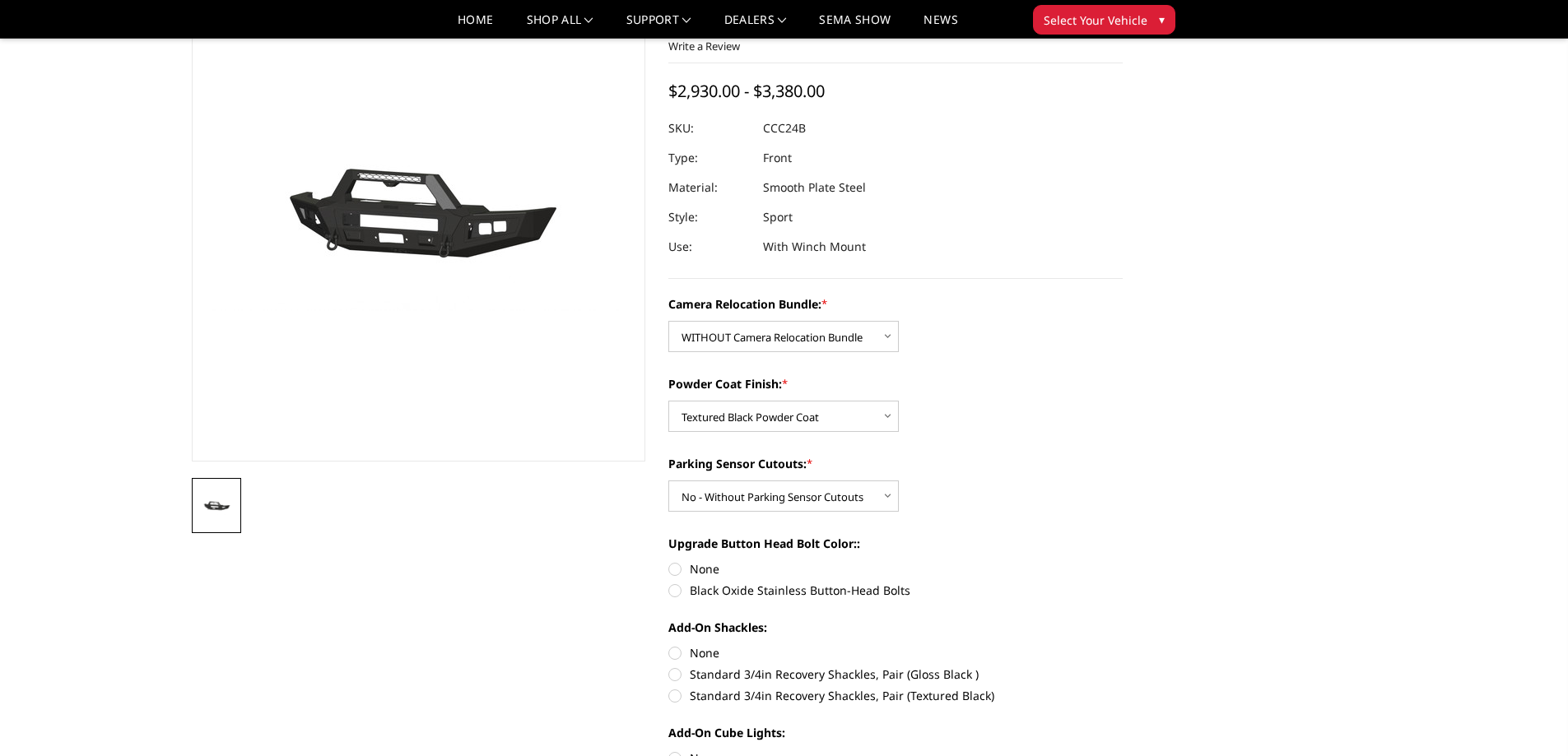
scroll to position [83, 0]
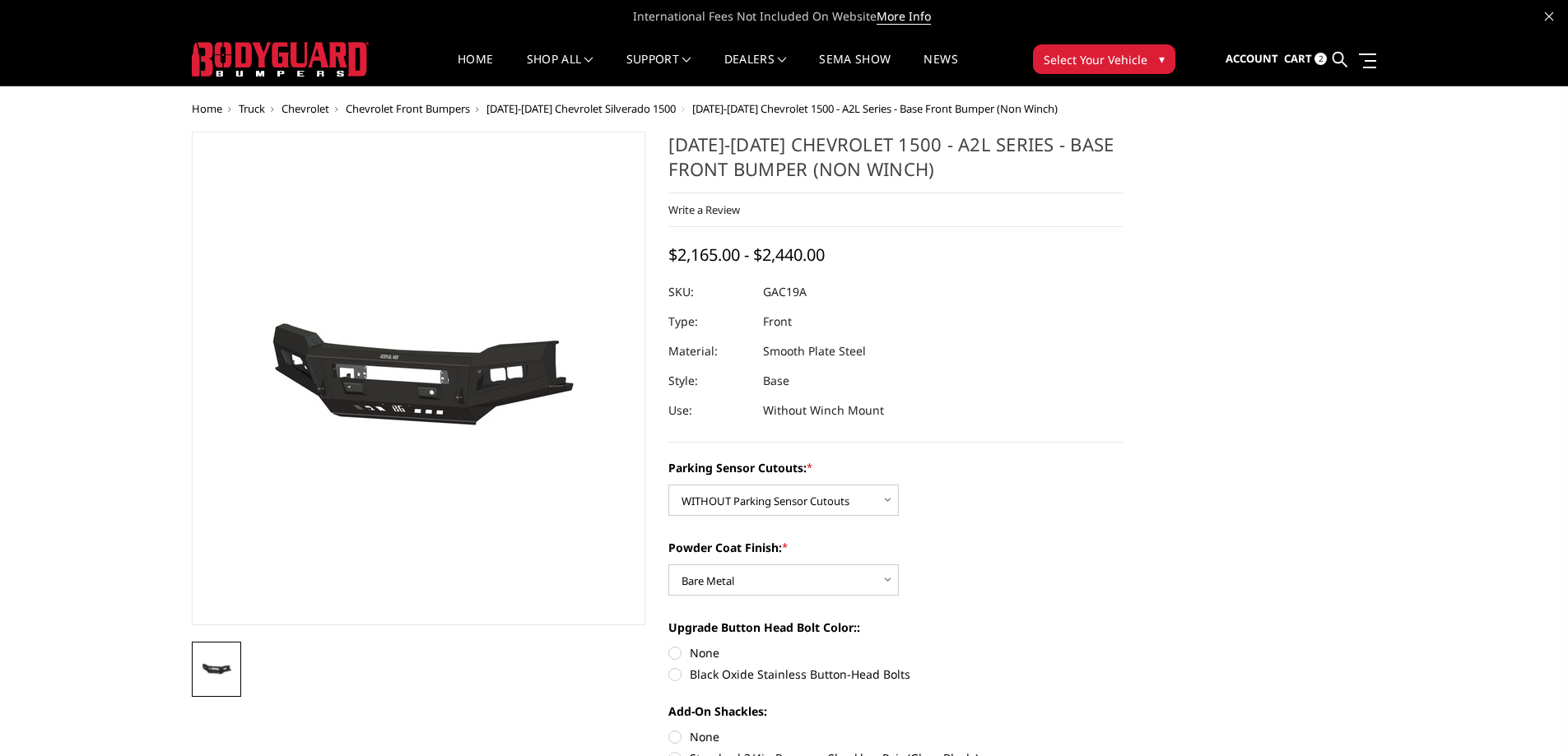
select select "3867"
select select "3868"
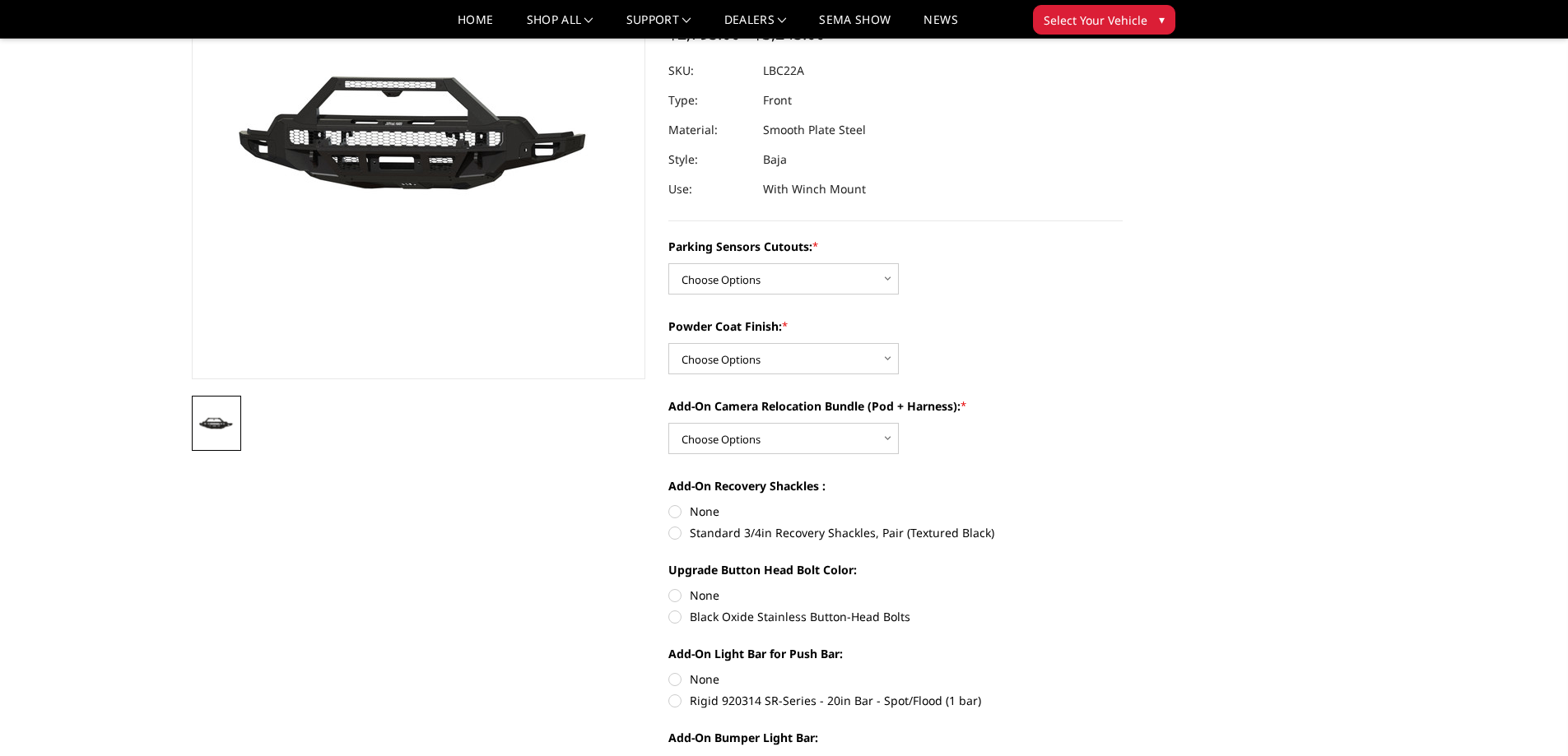
scroll to position [164, 0]
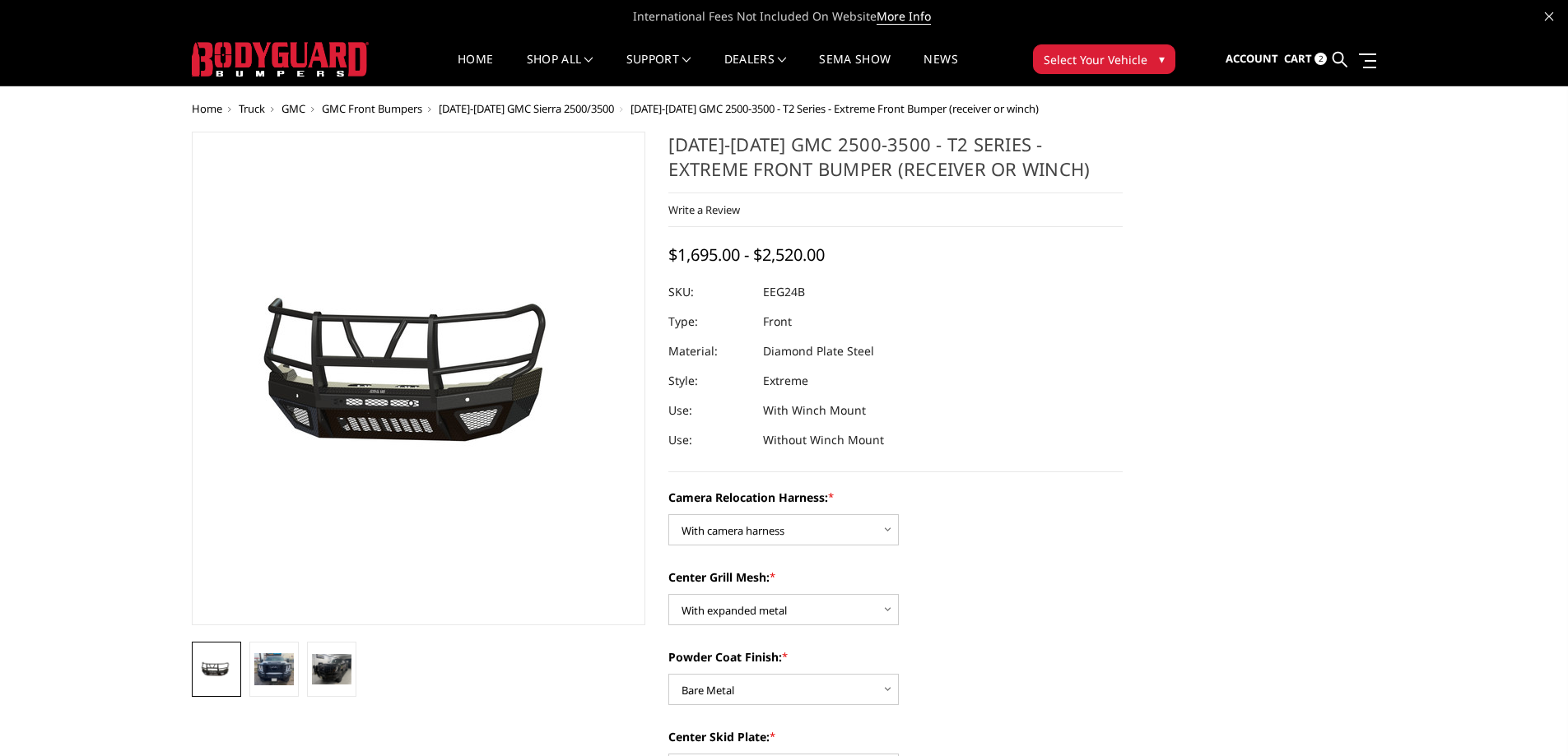
select select "3742"
select select "3740"
select select "3737"
select select "3734"
select select "3733"
